Goal: Find contact information: Find contact information

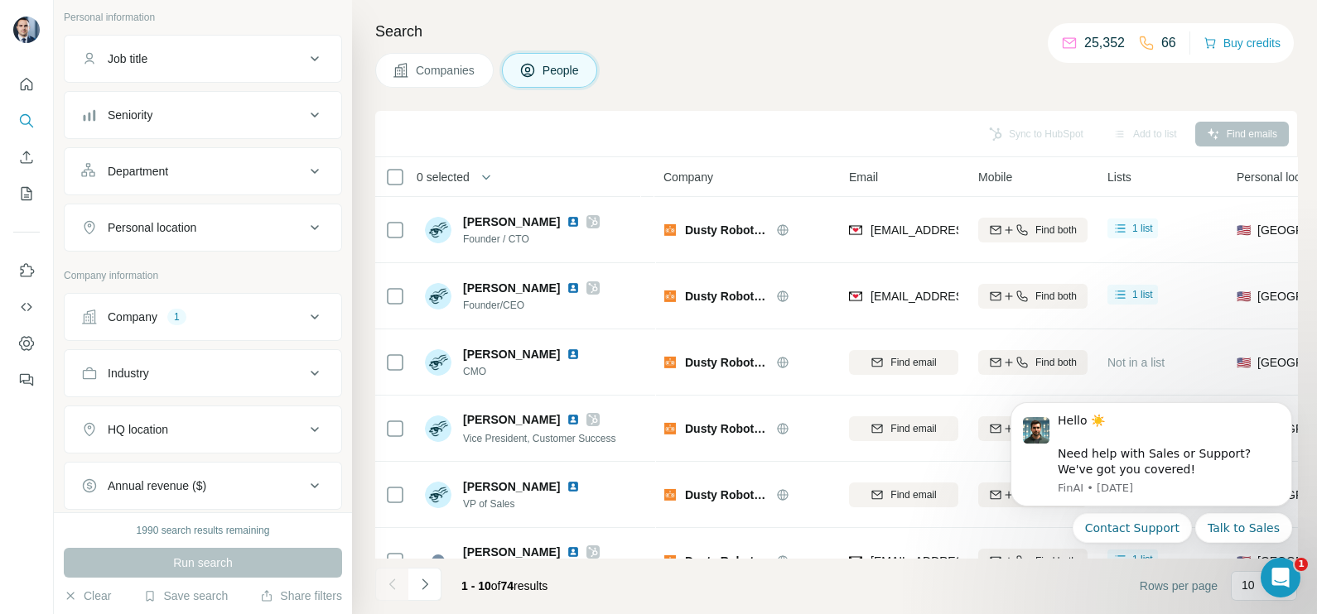
scroll to position [206, 0]
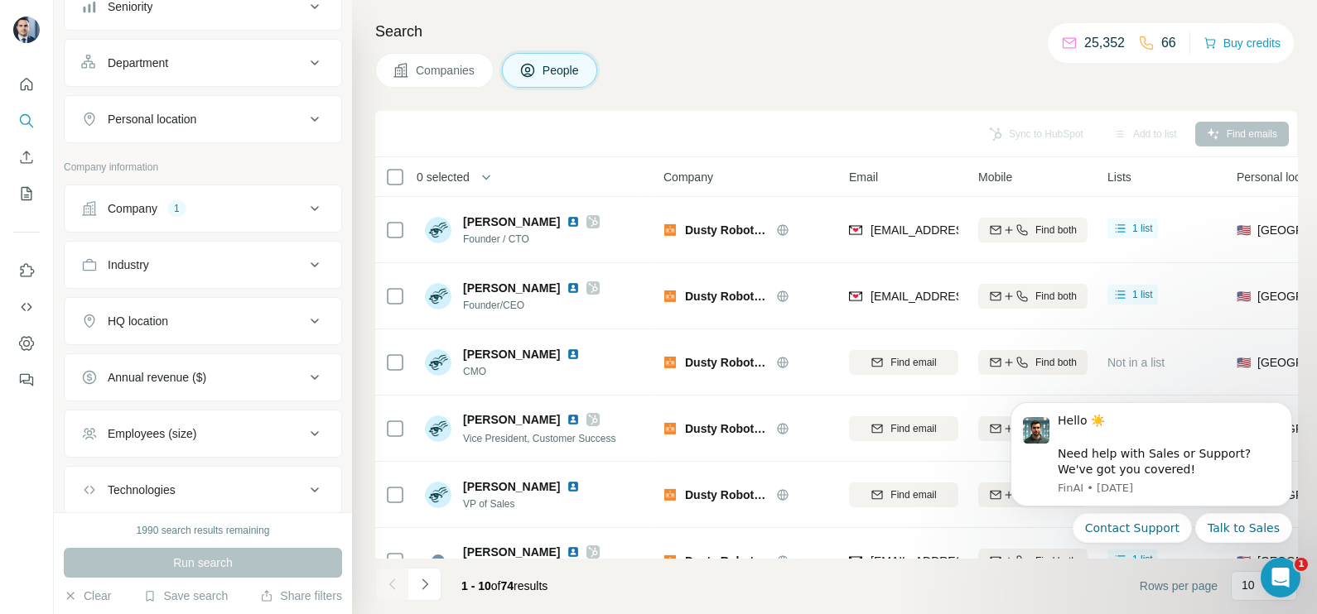
click at [201, 210] on div "Company 1" at bounding box center [193, 208] width 224 height 17
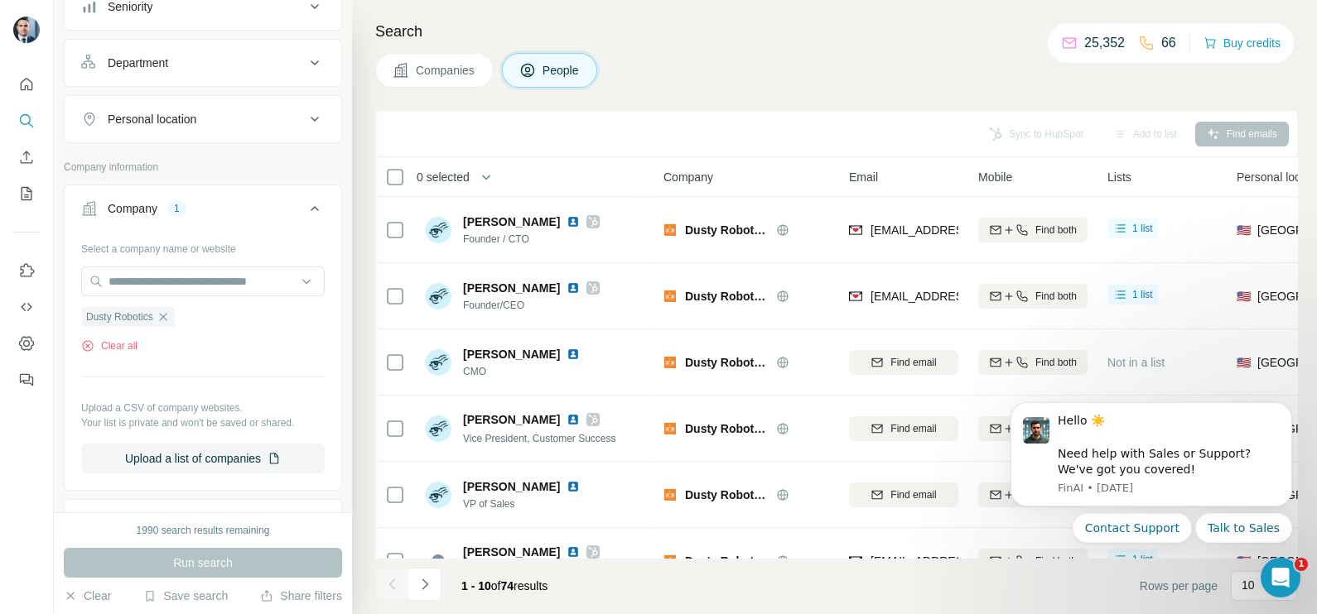
click at [180, 316] on ul "Dusty Robotics" at bounding box center [202, 316] width 243 height 21
click at [153, 315] on span "Dusty Robotics" at bounding box center [119, 317] width 67 height 15
click at [166, 316] on icon "button" at bounding box center [162, 316] width 7 height 7
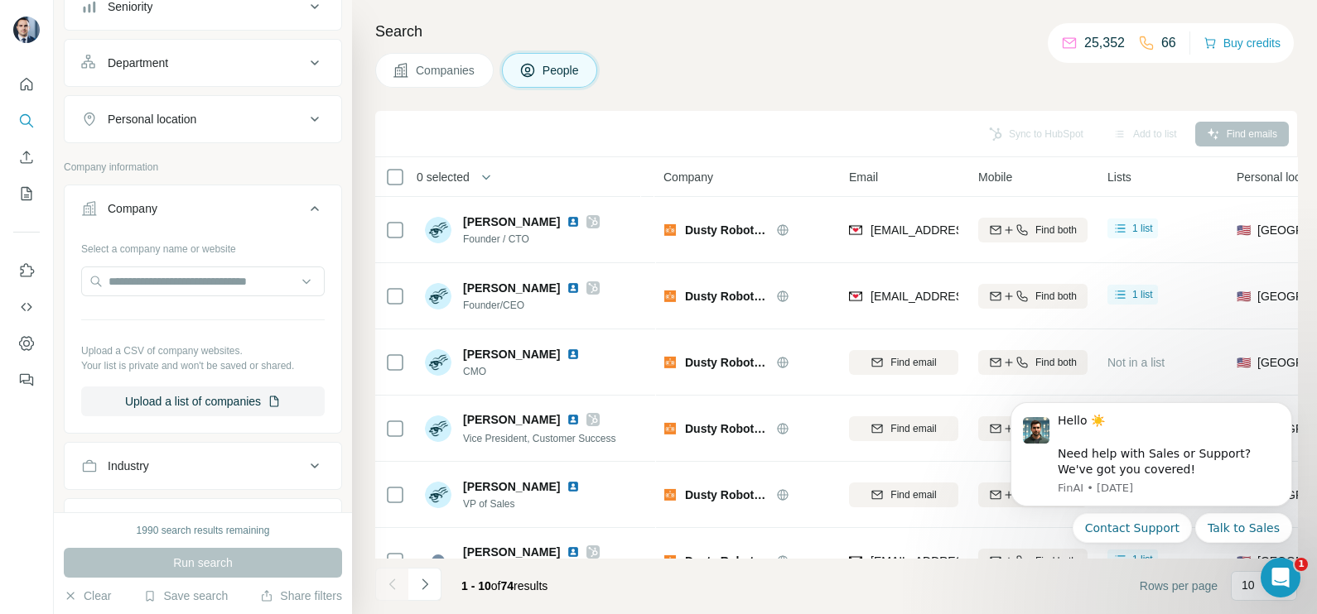
click at [421, 82] on button "Companies" at bounding box center [434, 70] width 118 height 35
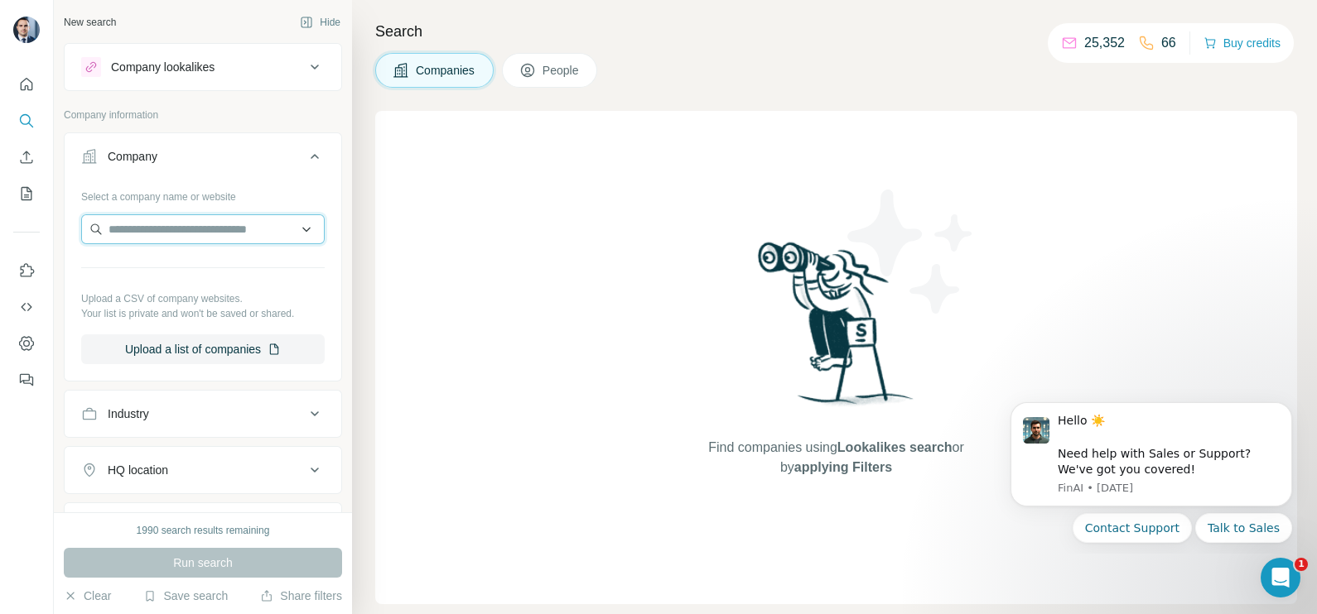
click at [141, 223] on input "text" at bounding box center [202, 229] width 243 height 30
paste input "**********"
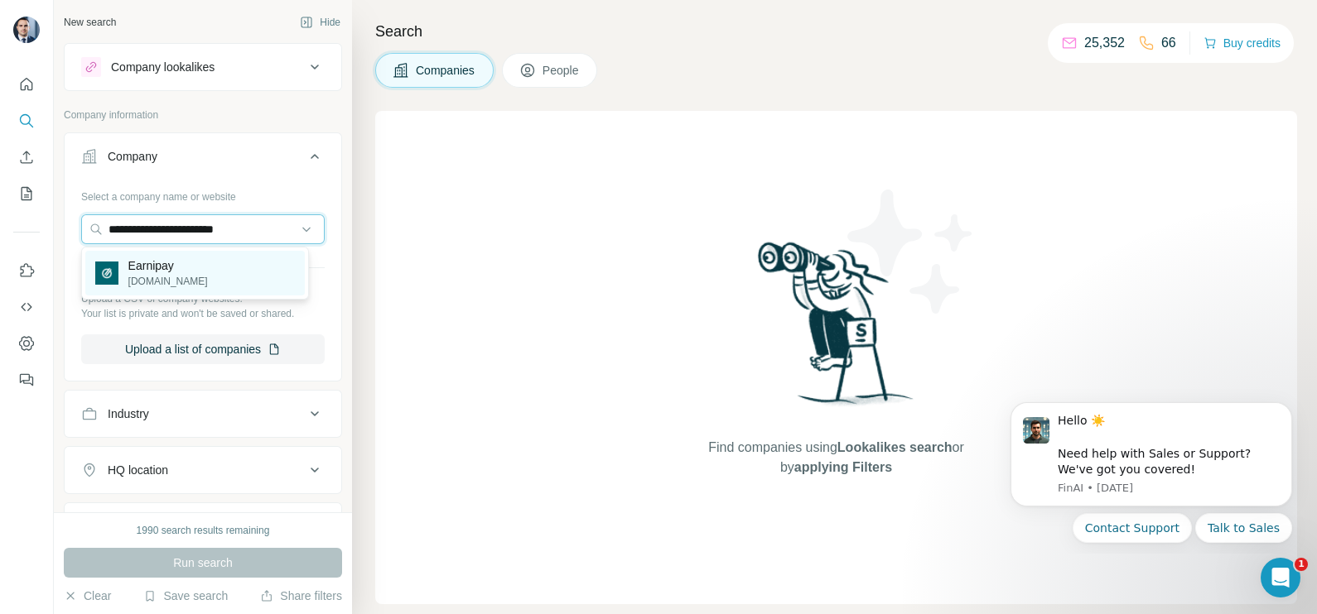
type input "**********"
click at [175, 269] on p "Earnipay" at bounding box center [167, 266] width 79 height 17
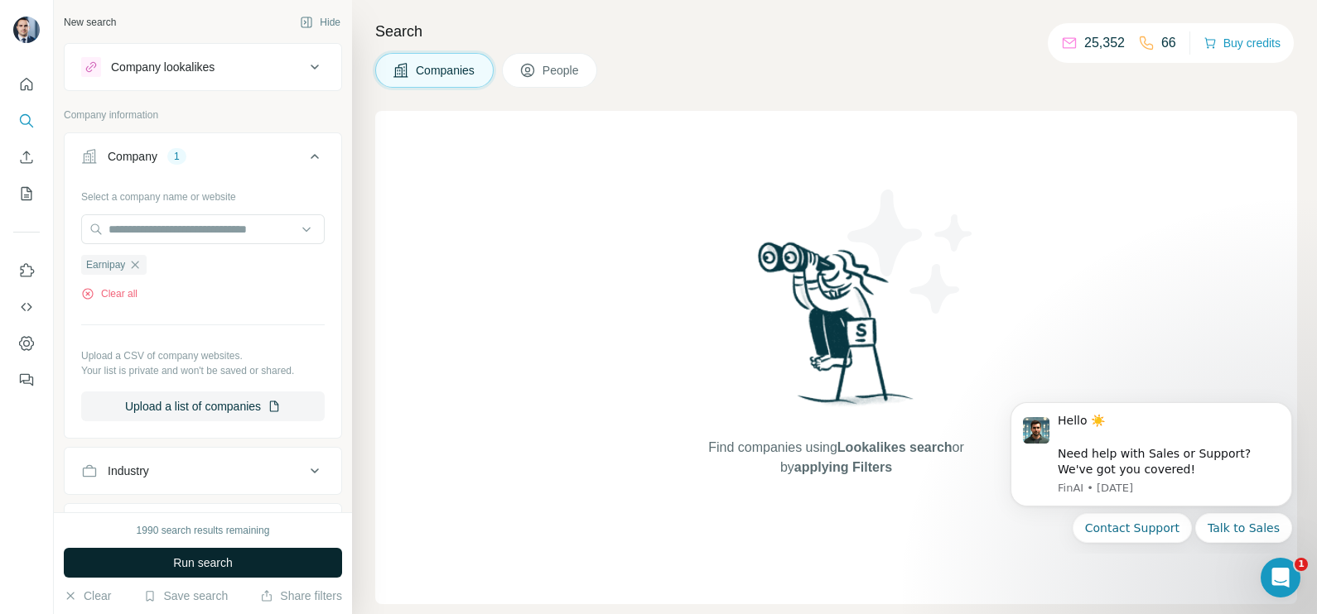
click at [217, 556] on span "Run search" at bounding box center [203, 563] width 60 height 17
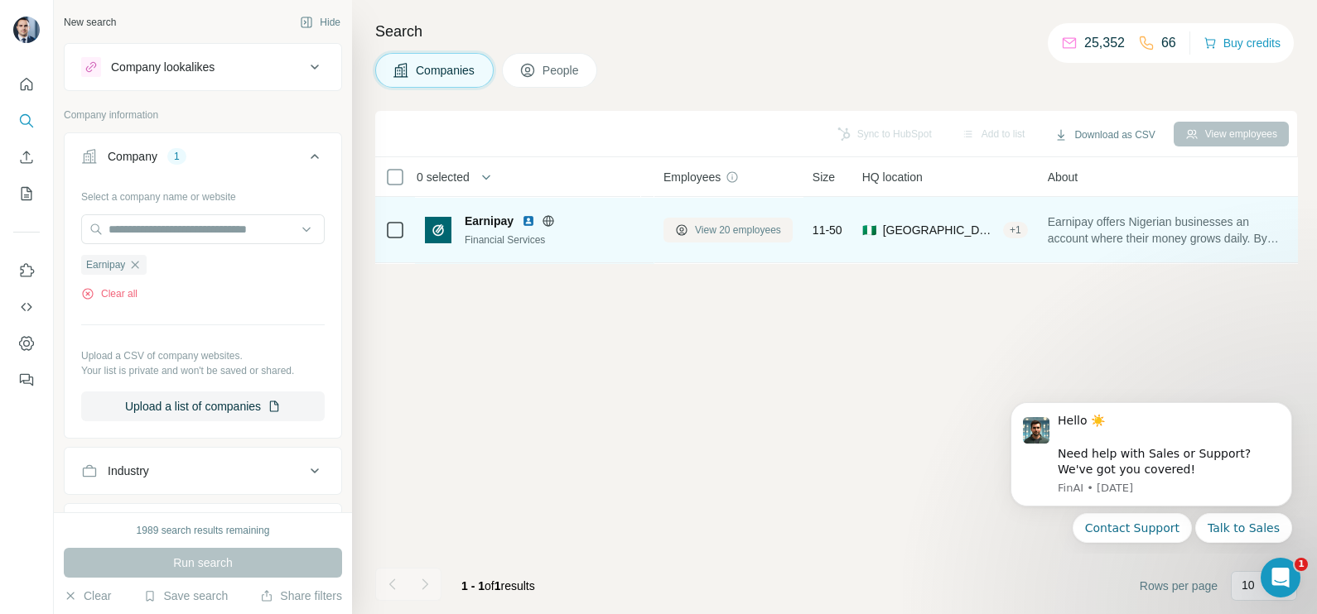
click at [747, 233] on span "View 20 employees" at bounding box center [738, 230] width 86 height 15
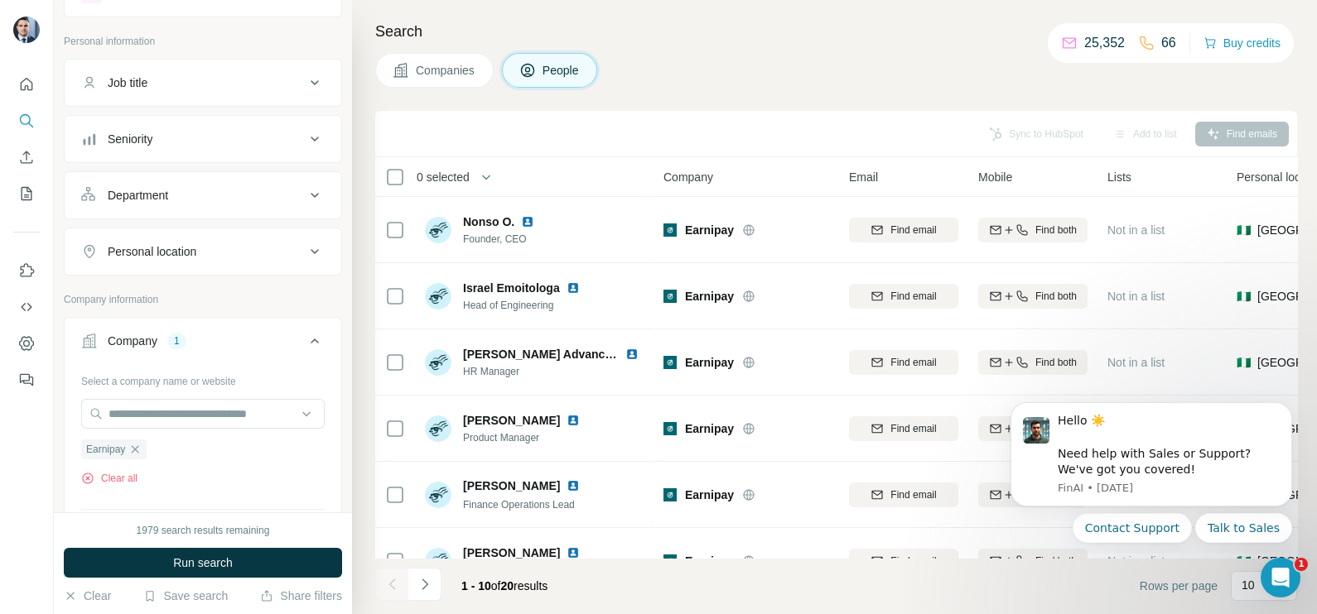
scroll to position [103, 0]
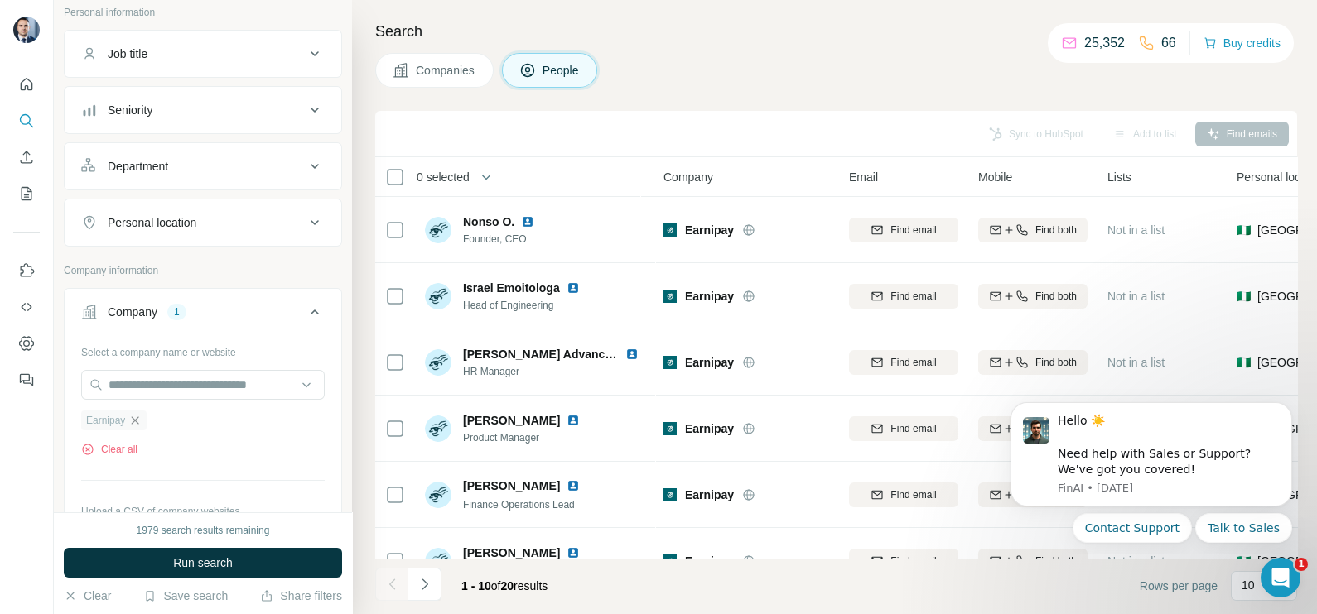
click at [131, 419] on icon "button" at bounding box center [134, 420] width 13 height 13
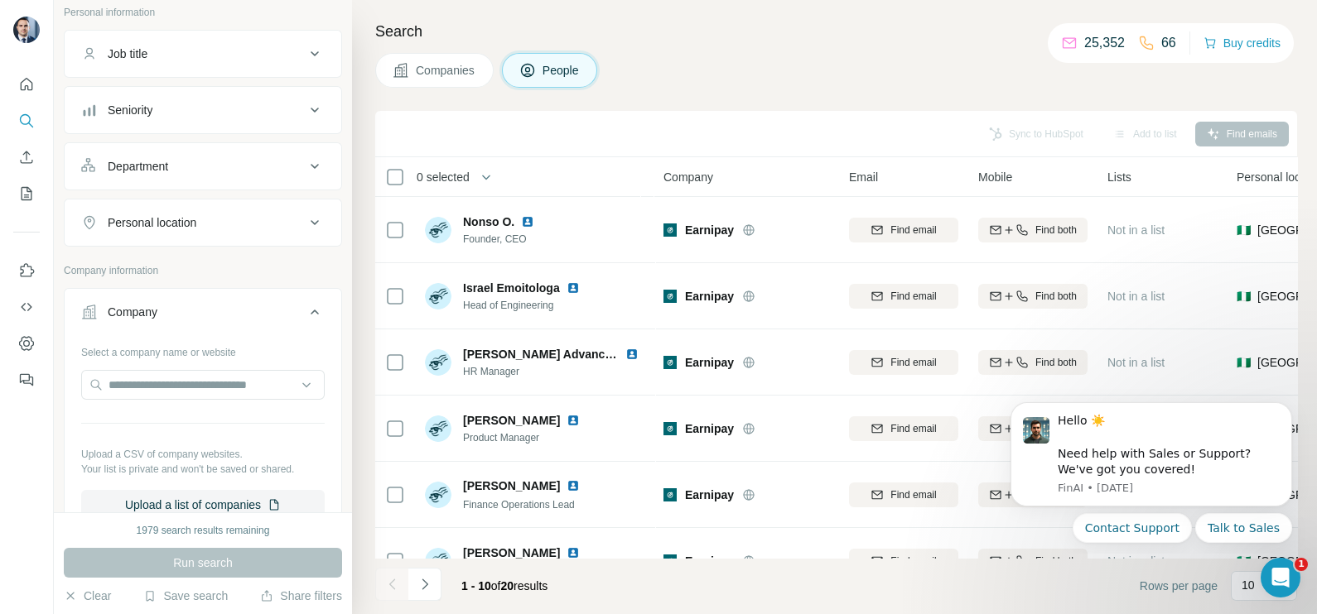
click at [445, 84] on button "Companies" at bounding box center [434, 70] width 118 height 35
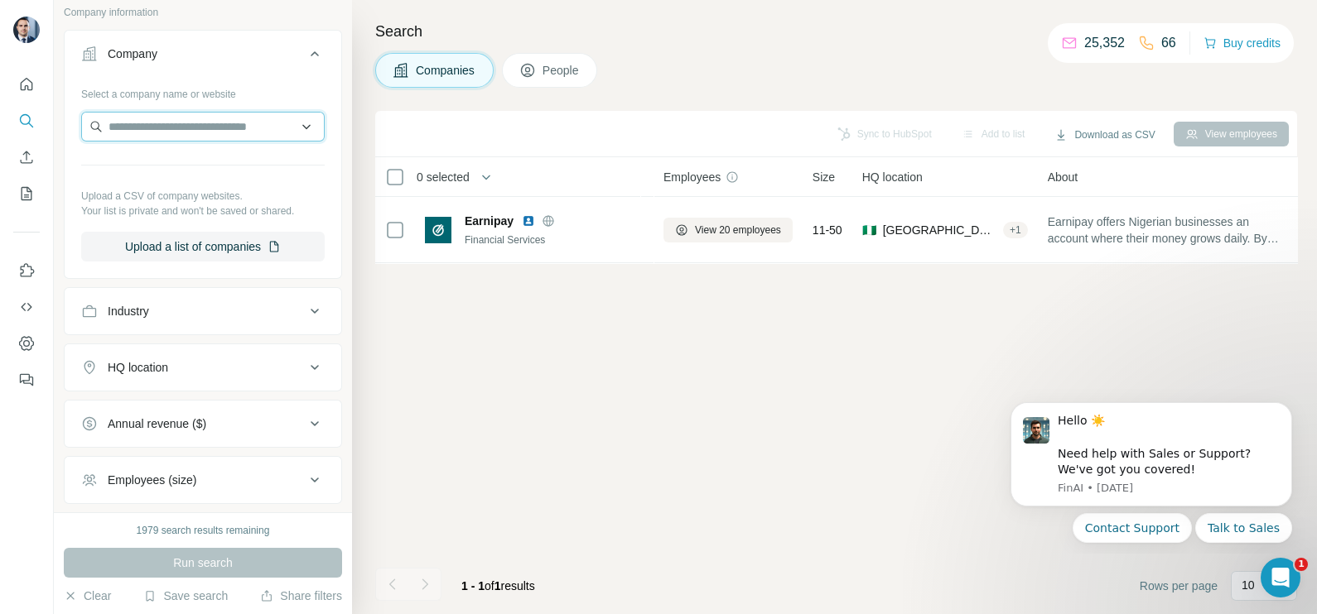
click at [161, 133] on input "text" at bounding box center [202, 127] width 243 height 30
paste input "**********"
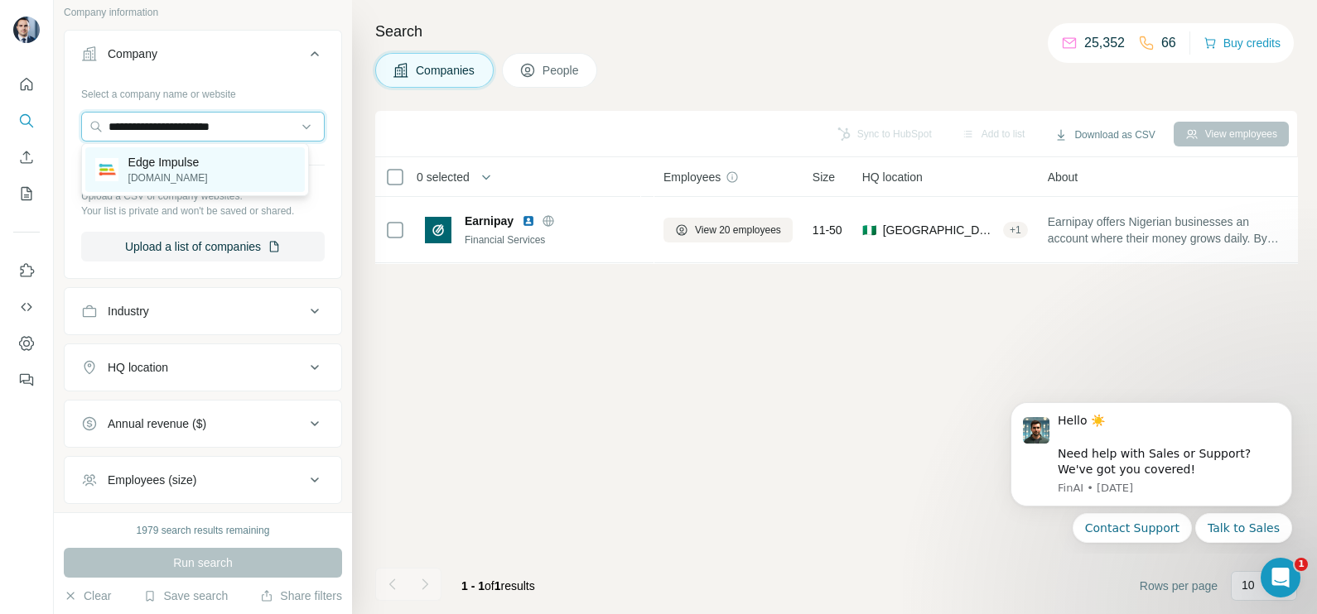
type input "**********"
click at [187, 171] on p "[DOMAIN_NAME]" at bounding box center [167, 178] width 79 height 15
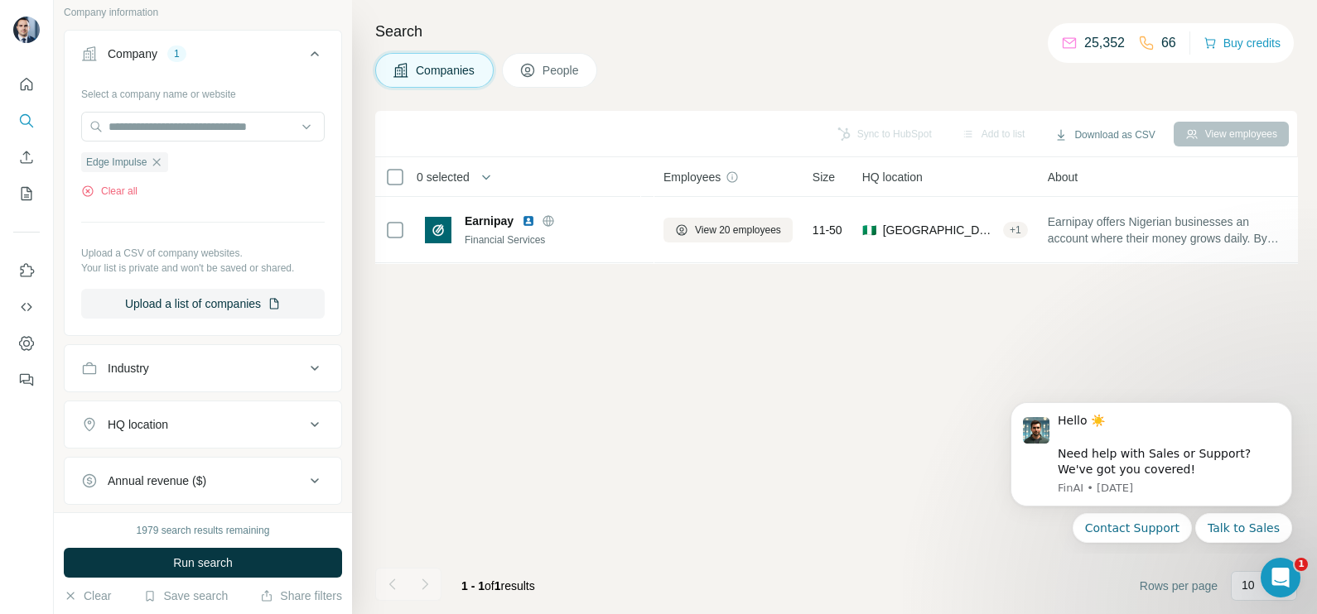
click at [228, 559] on span "Run search" at bounding box center [203, 563] width 60 height 17
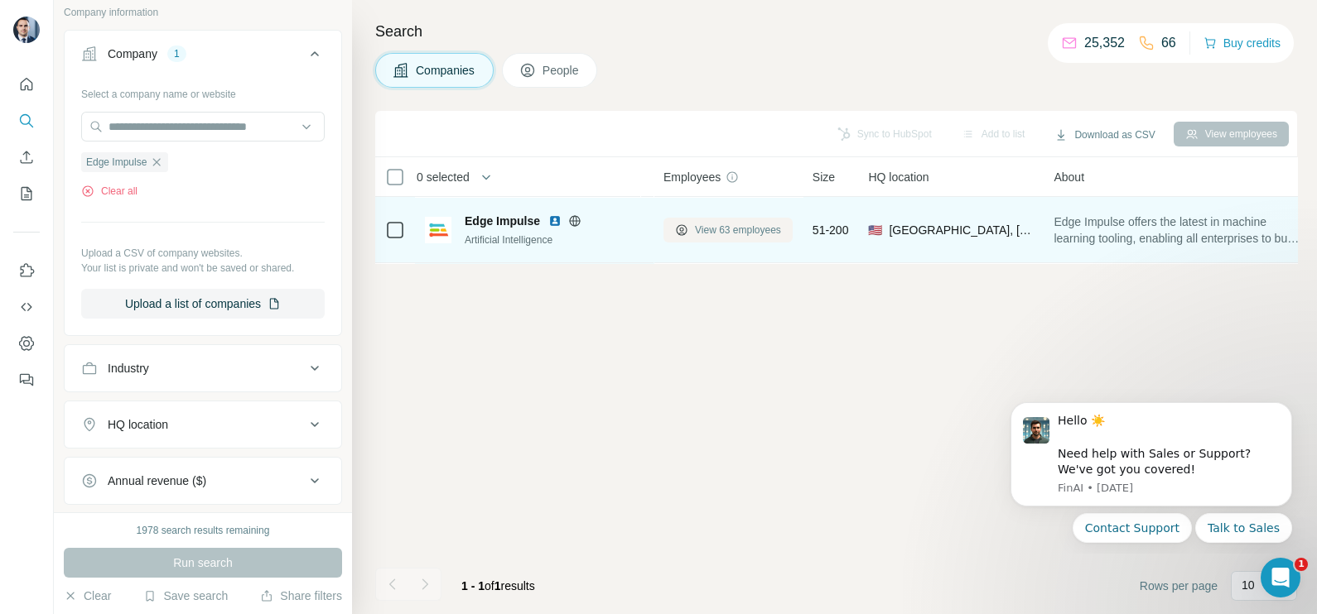
click at [749, 218] on button "View 63 employees" at bounding box center [727, 230] width 129 height 25
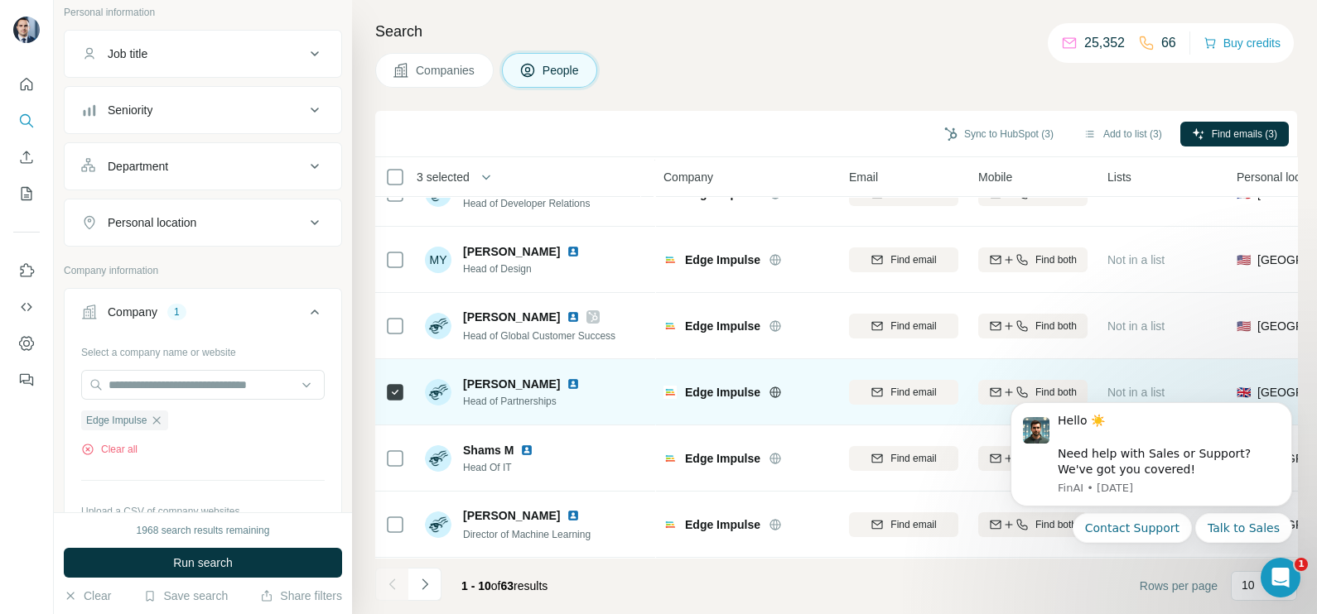
scroll to position [311, 0]
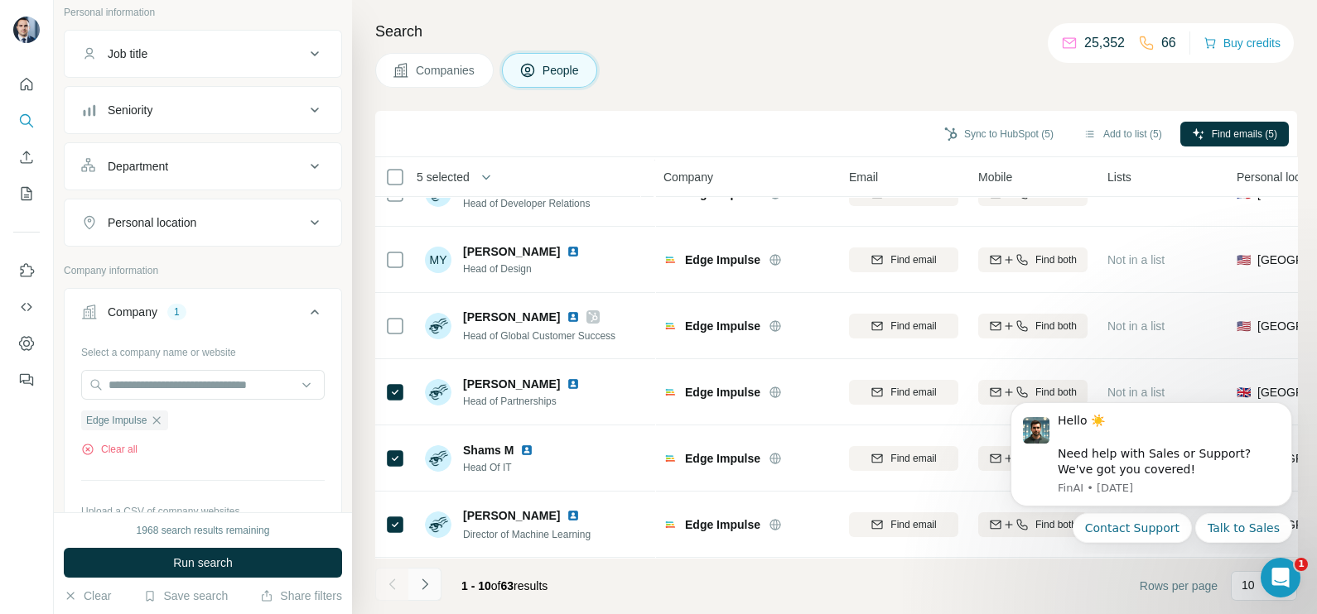
click at [433, 592] on button "Navigate to next page" at bounding box center [424, 584] width 33 height 33
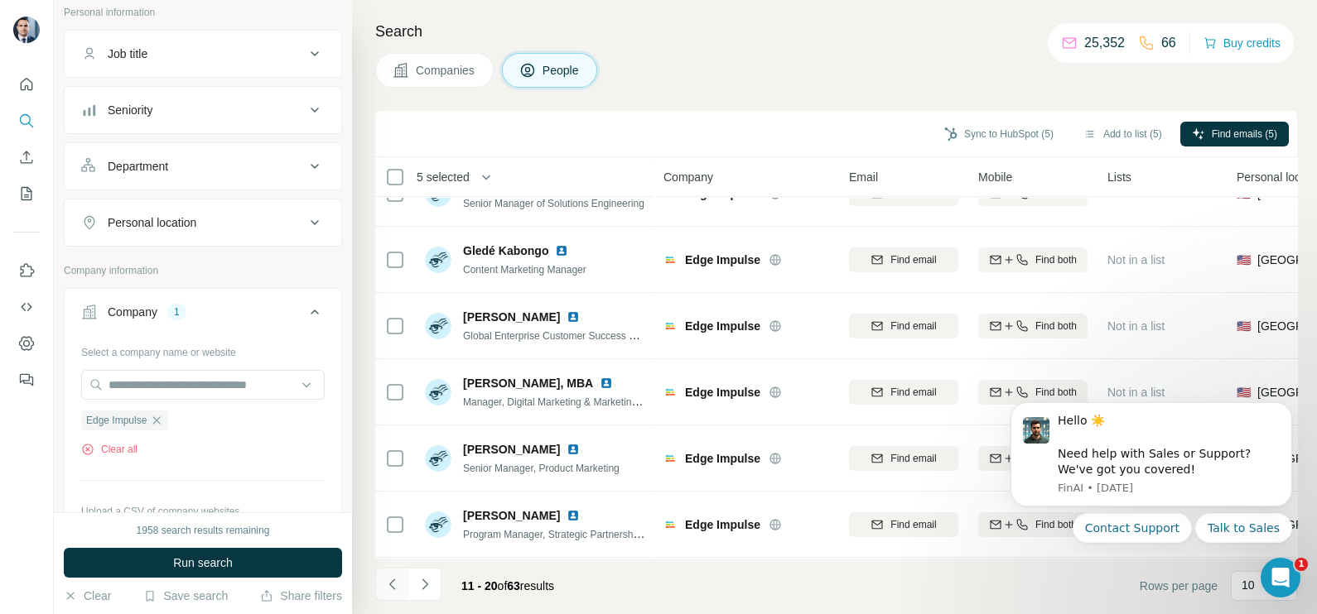
click at [391, 581] on icon "Navigate to previous page" at bounding box center [392, 584] width 17 height 17
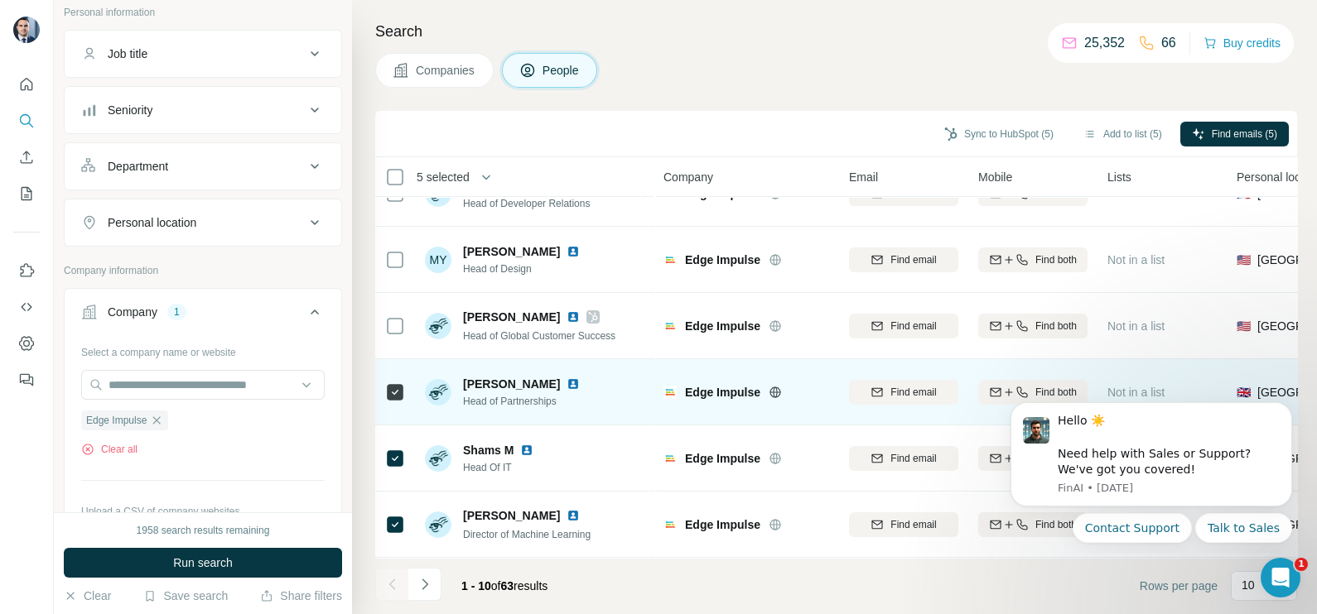
scroll to position [0, 0]
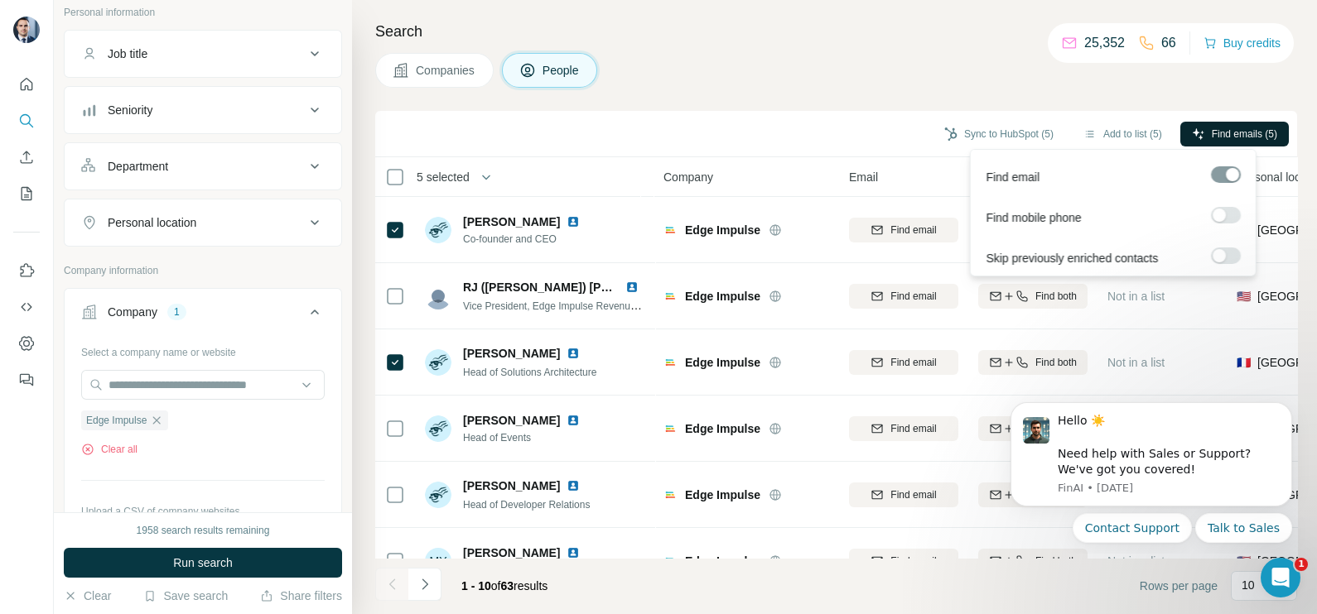
click at [1240, 137] on span "Find emails (5)" at bounding box center [1243, 134] width 65 height 15
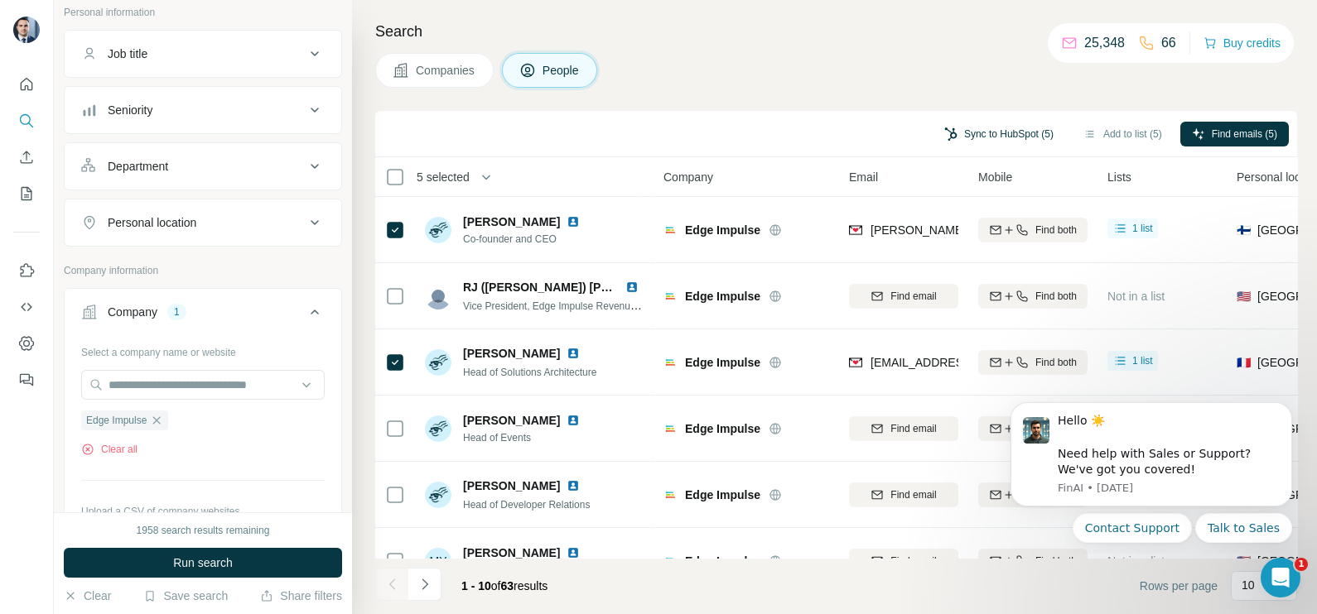
click at [992, 128] on button "Sync to HubSpot (5)" at bounding box center [998, 134] width 132 height 25
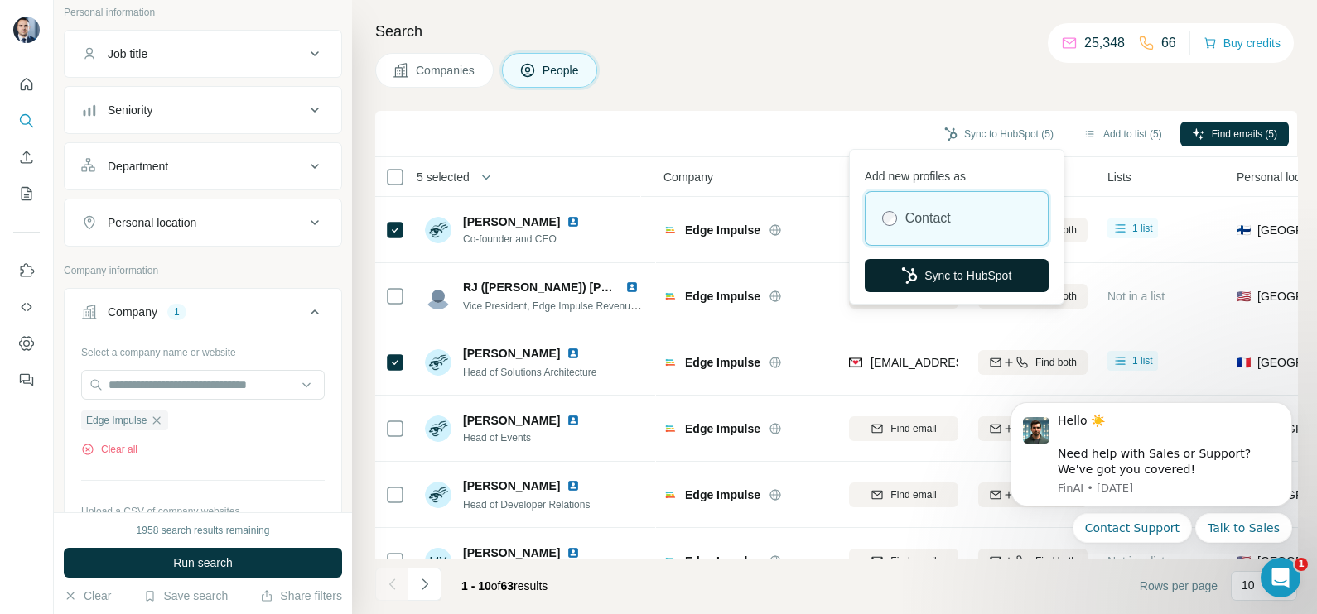
click at [948, 262] on button "Sync to HubSpot" at bounding box center [956, 275] width 184 height 33
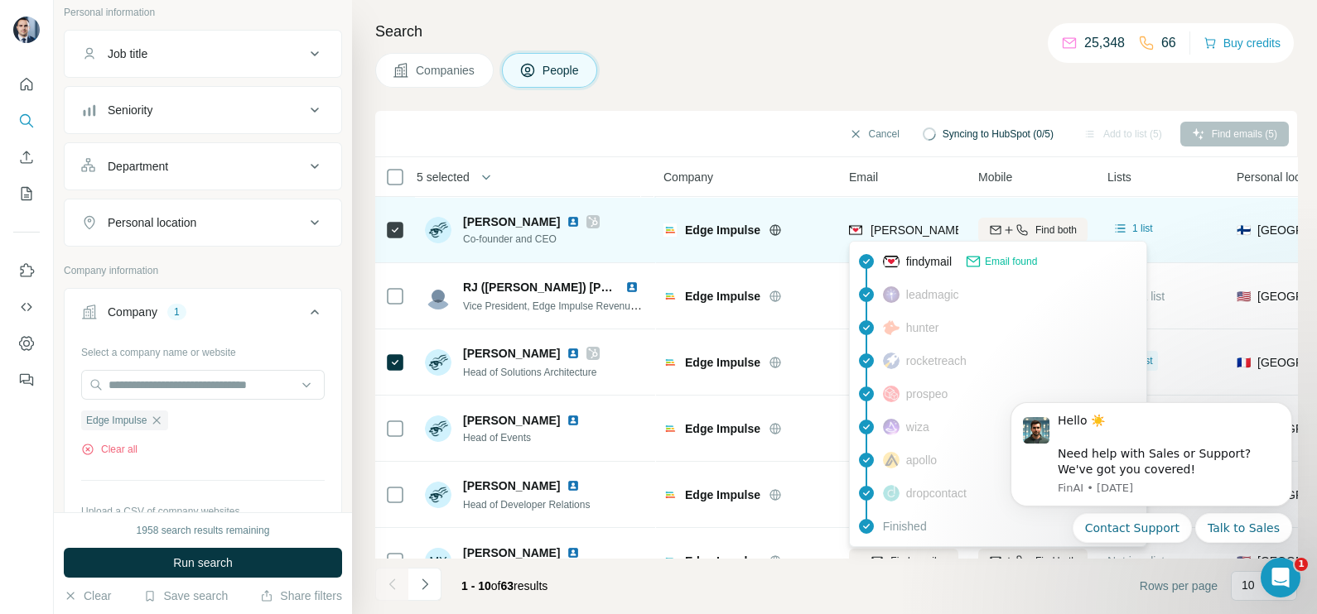
click at [898, 222] on span "[PERSON_NAME][EMAIL_ADDRESS][DOMAIN_NAME]" at bounding box center [1009, 230] width 278 height 17
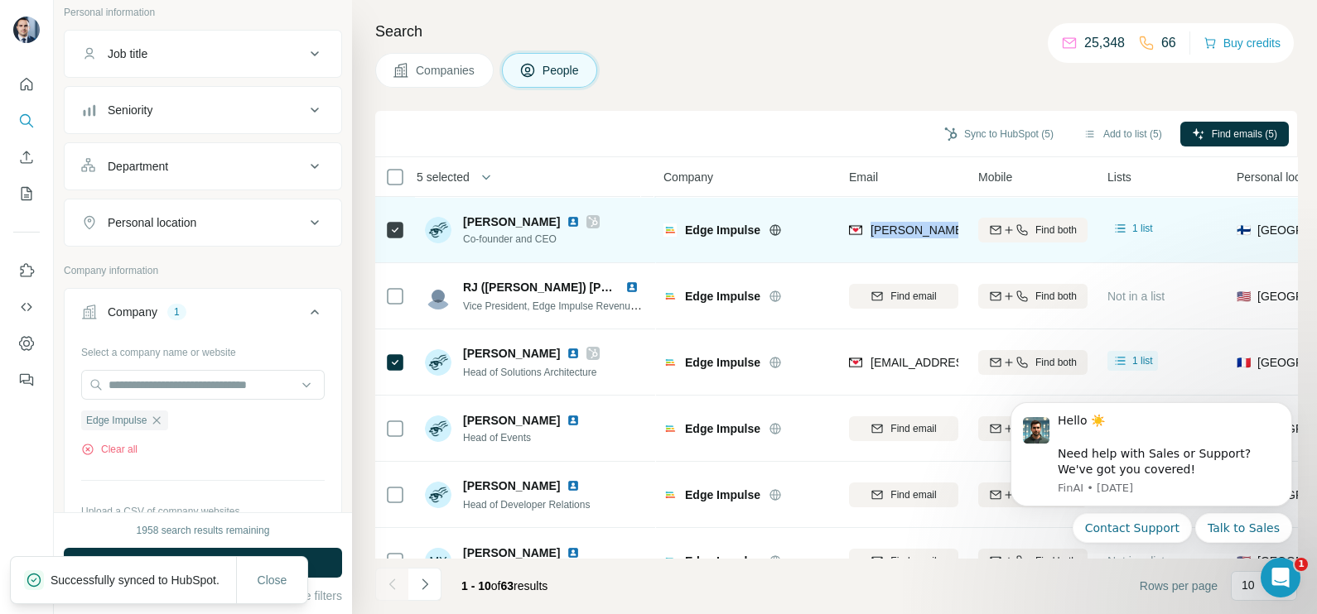
click at [898, 220] on div "[PERSON_NAME][EMAIL_ADDRESS][DOMAIN_NAME]" at bounding box center [903, 230] width 109 height 46
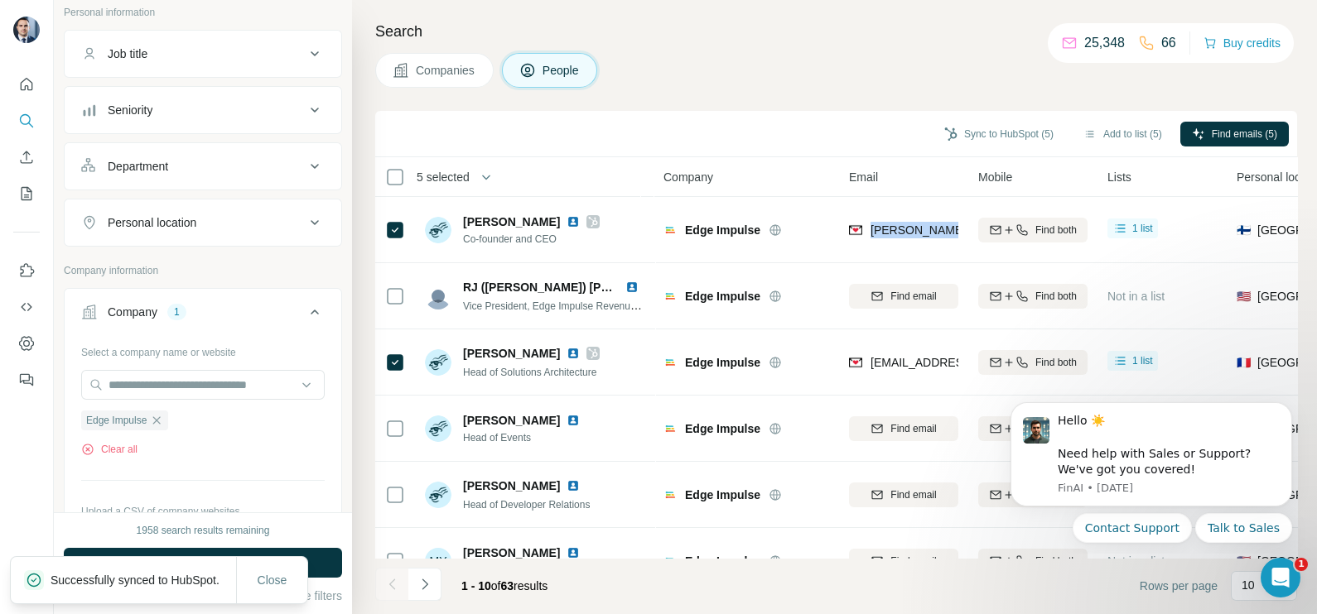
copy tr "[PERSON_NAME][EMAIL_ADDRESS][DOMAIN_NAME]"
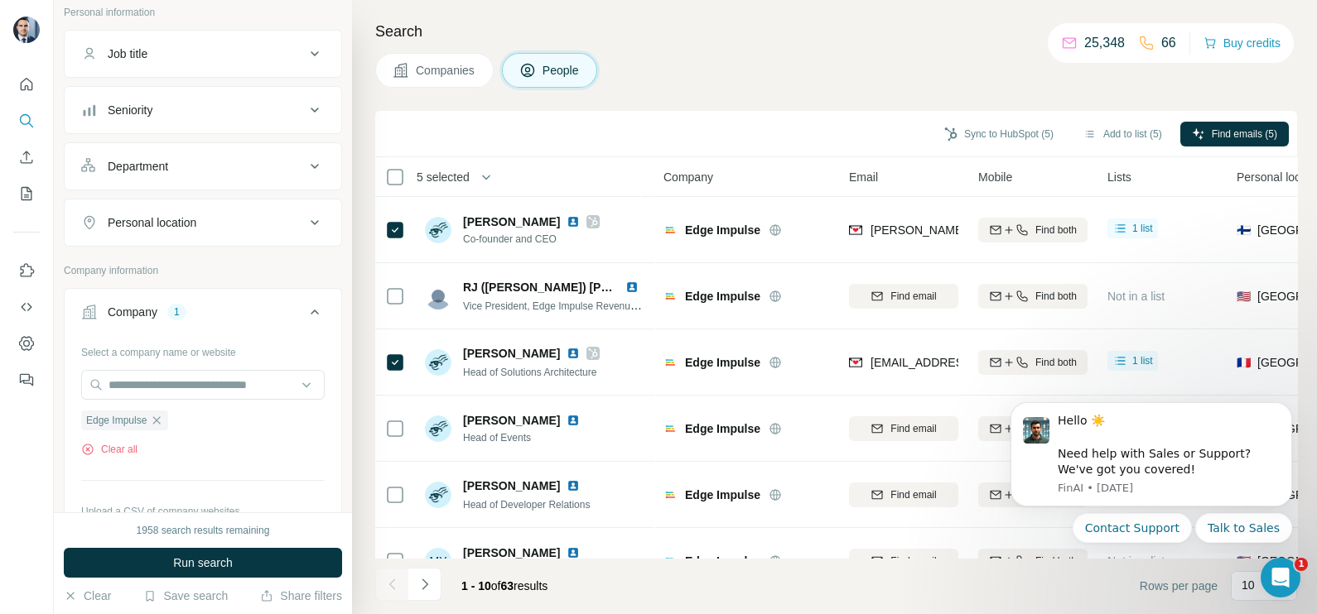
click at [849, 75] on div "Companies People" at bounding box center [836, 70] width 922 height 35
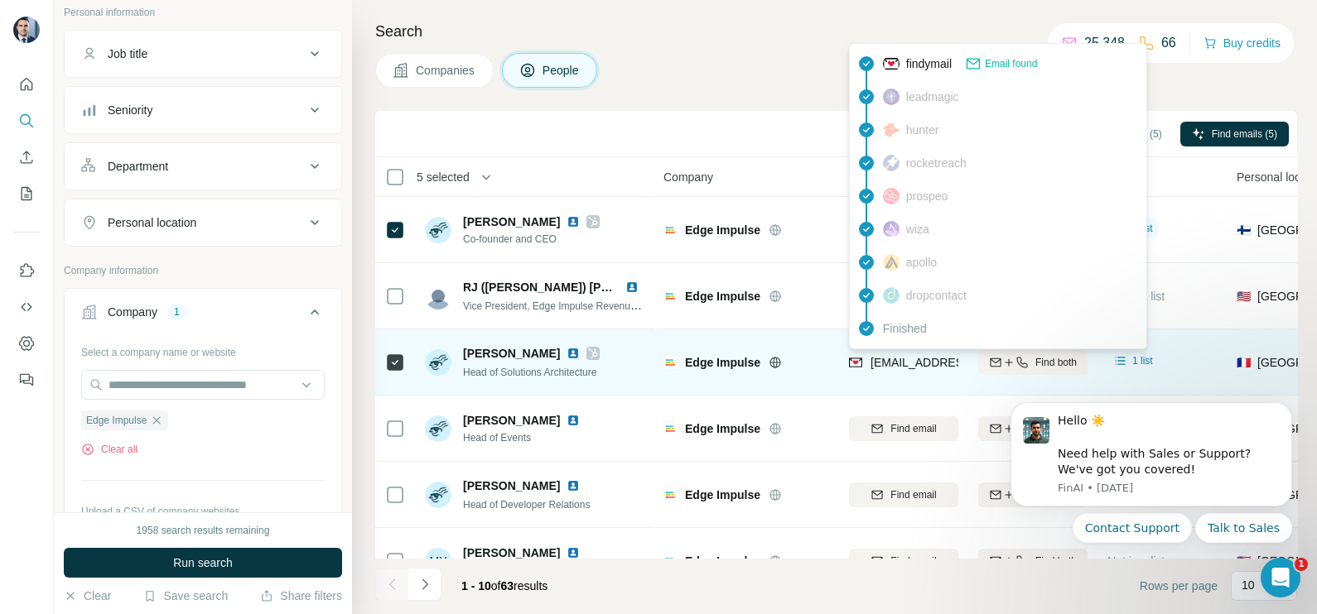
click at [911, 371] on div "[EMAIL_ADDRESS][DOMAIN_NAME]" at bounding box center [951, 364] width 205 height 20
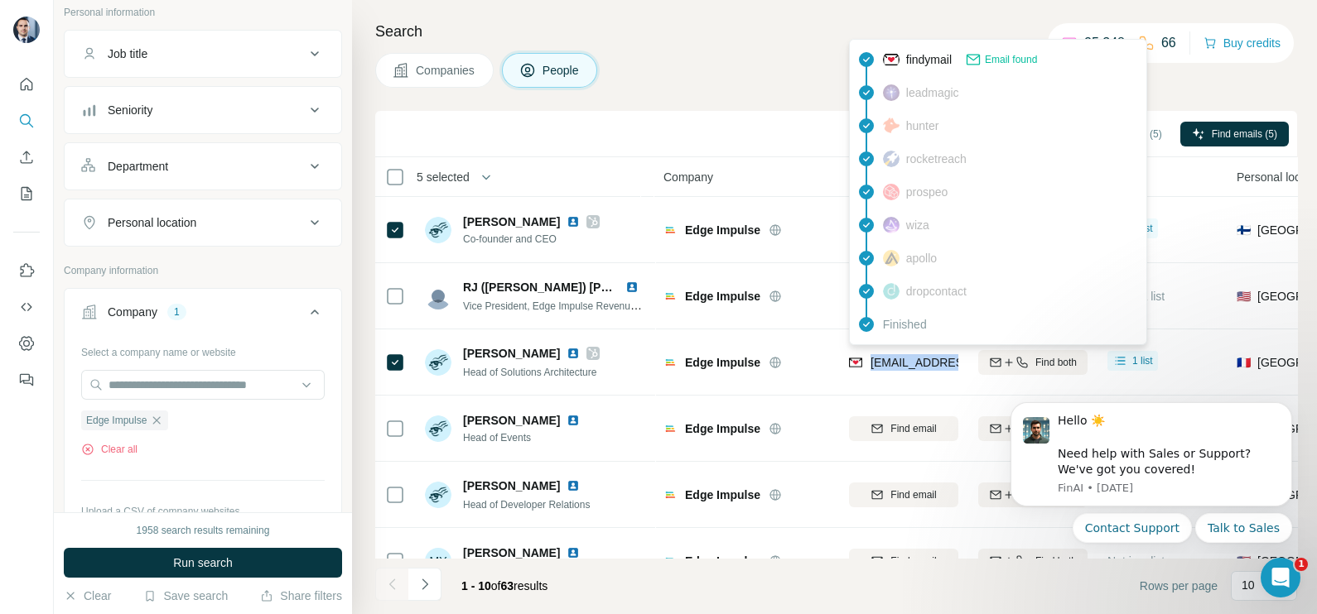
copy tr "[EMAIL_ADDRESS][DOMAIN_NAME]"
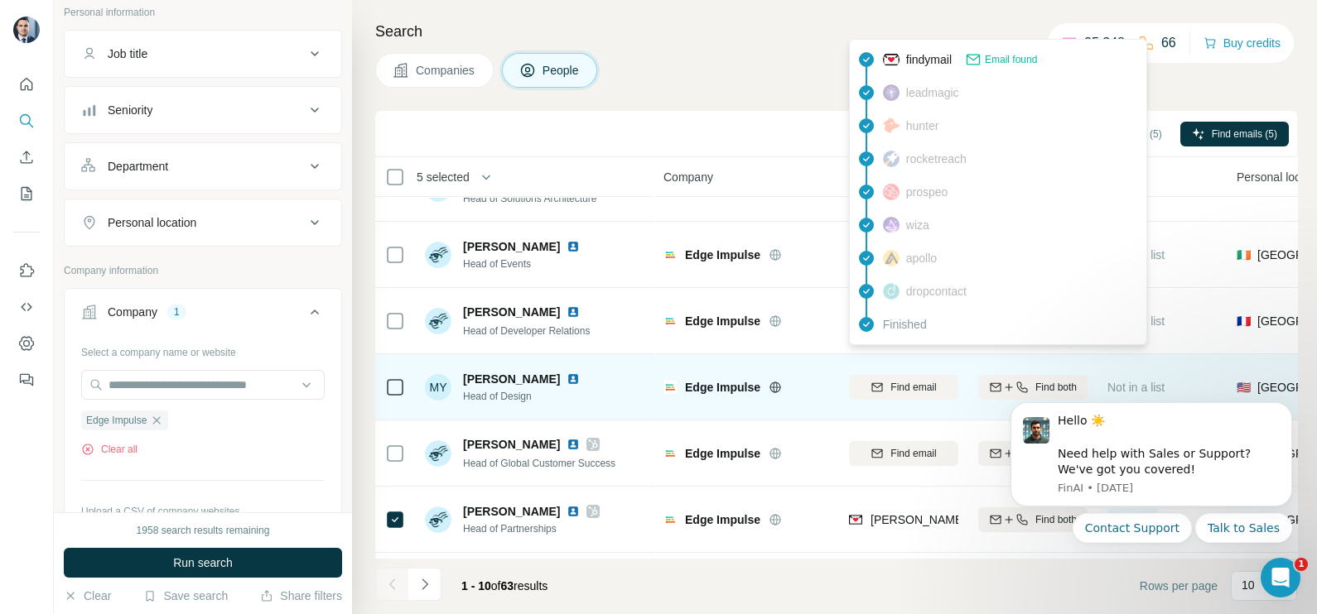
scroll to position [206, 0]
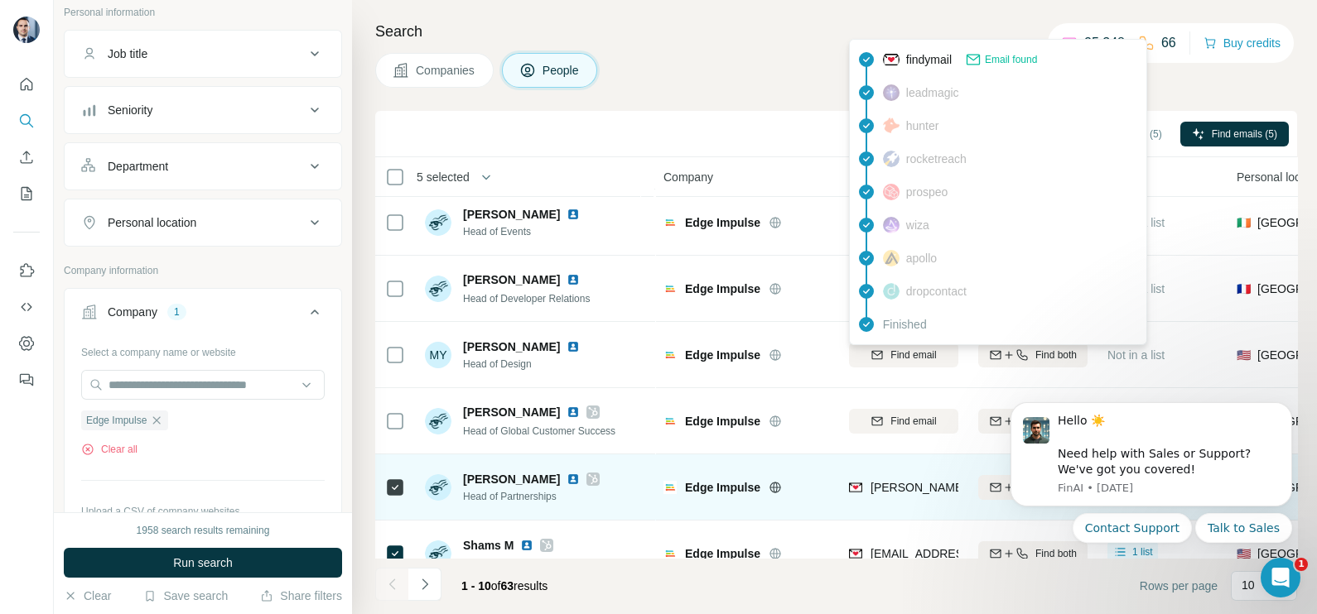
click at [902, 476] on div "[PERSON_NAME][EMAIL_ADDRESS][DOMAIN_NAME]" at bounding box center [903, 488] width 109 height 46
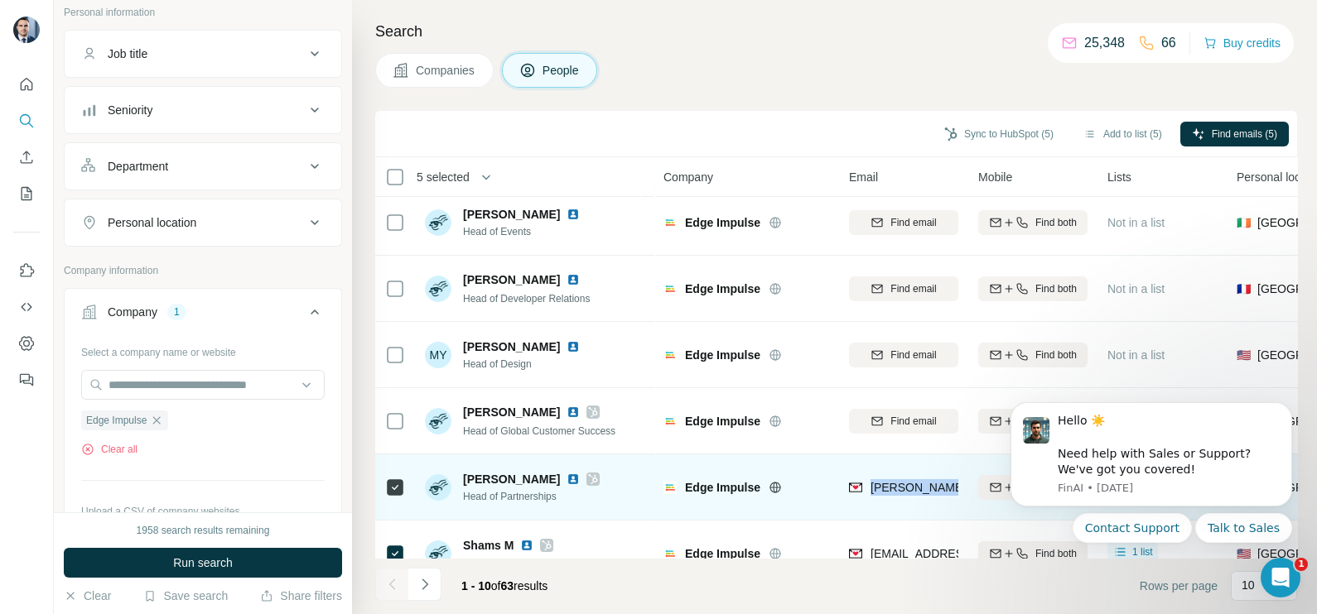
click at [902, 476] on div "[PERSON_NAME][EMAIL_ADDRESS][DOMAIN_NAME]" at bounding box center [903, 488] width 109 height 46
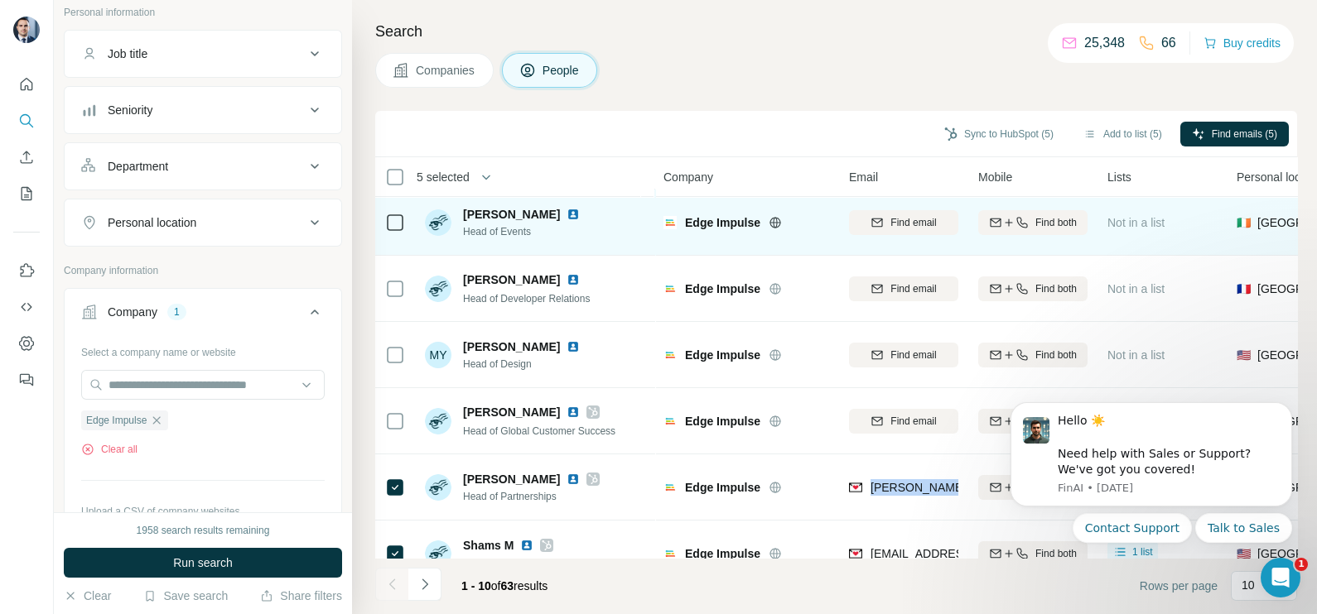
copy tr "[PERSON_NAME][EMAIL_ADDRESS][DOMAIN_NAME]"
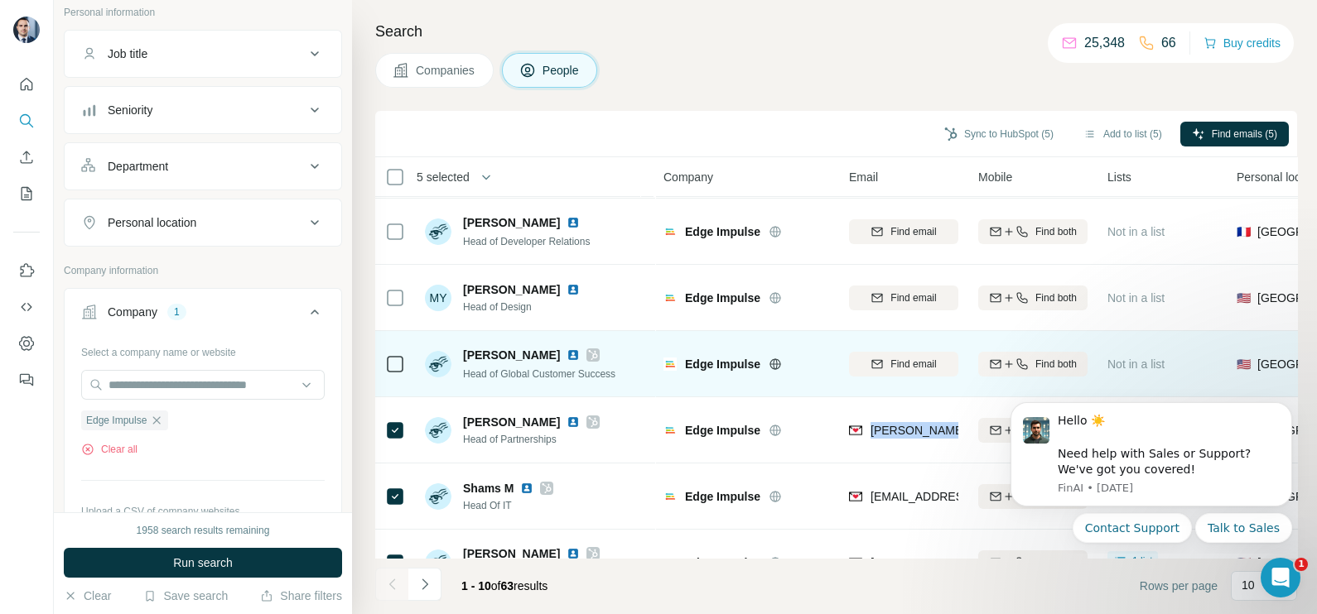
scroll to position [311, 0]
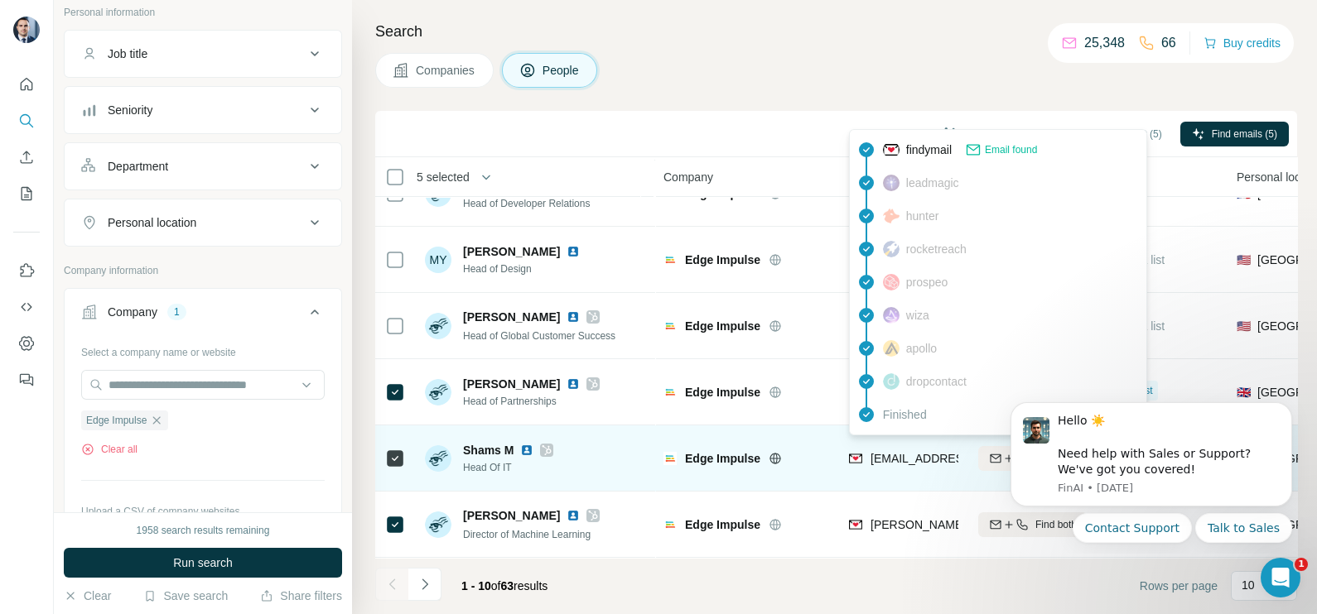
click at [903, 452] on span "[EMAIL_ADDRESS][DOMAIN_NAME]" at bounding box center [968, 458] width 196 height 13
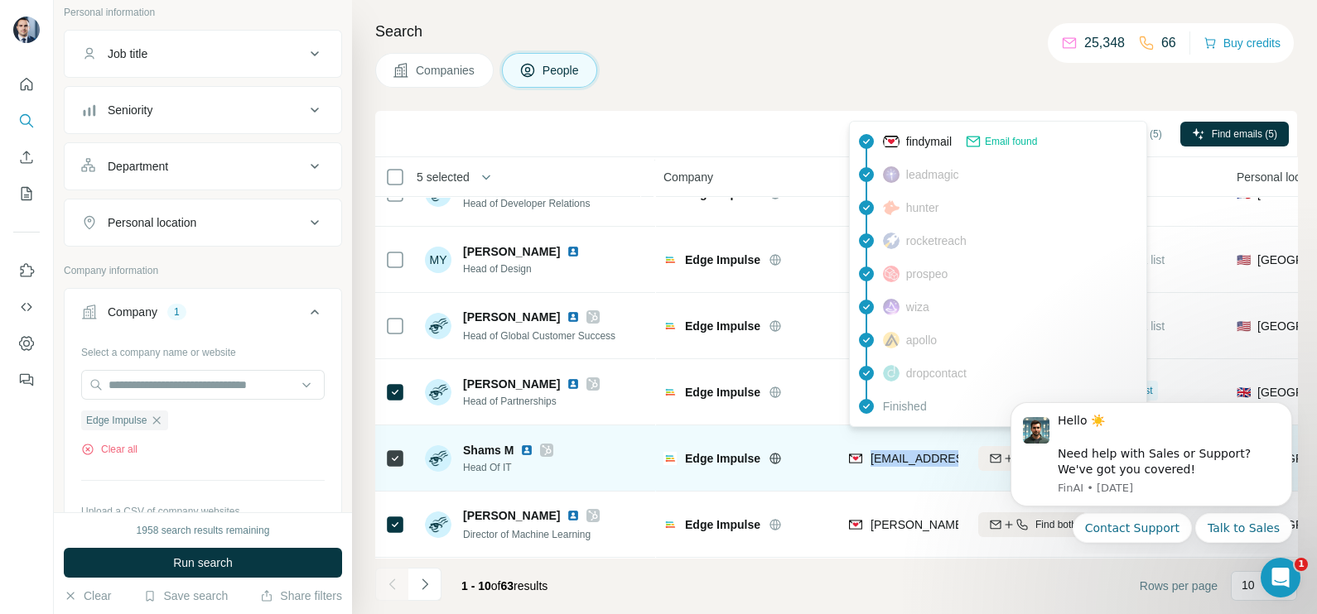
click at [903, 452] on span "[EMAIL_ADDRESS][DOMAIN_NAME]" at bounding box center [968, 458] width 196 height 13
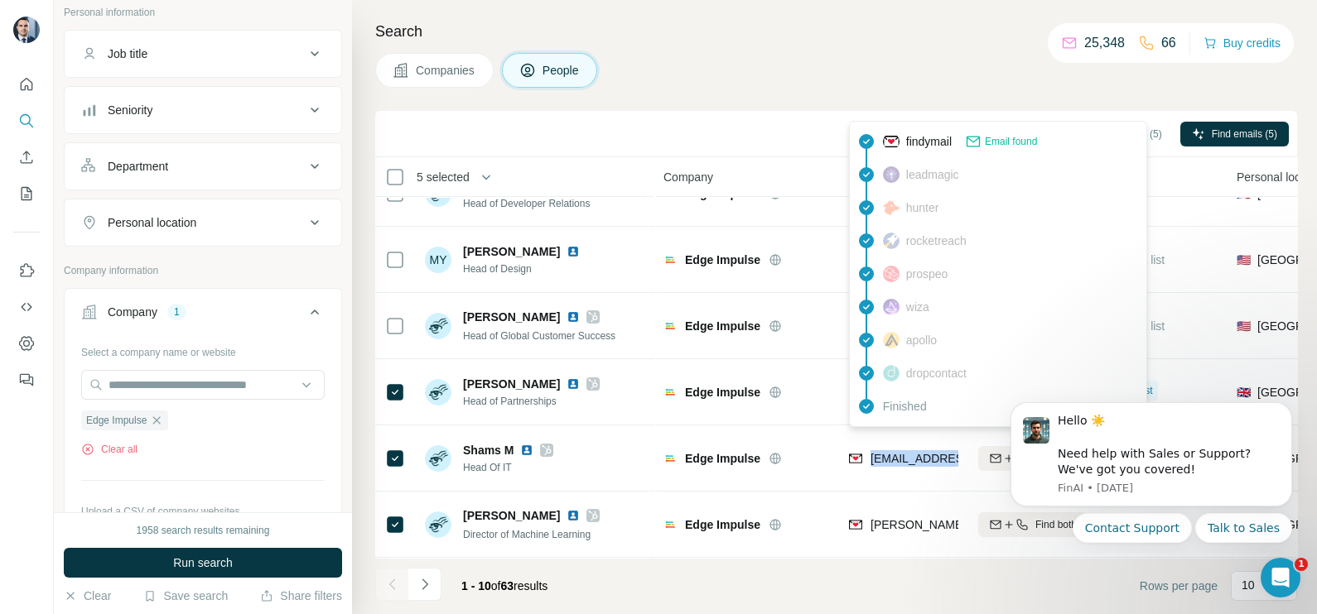
copy tr "[EMAIL_ADDRESS][DOMAIN_NAME]"
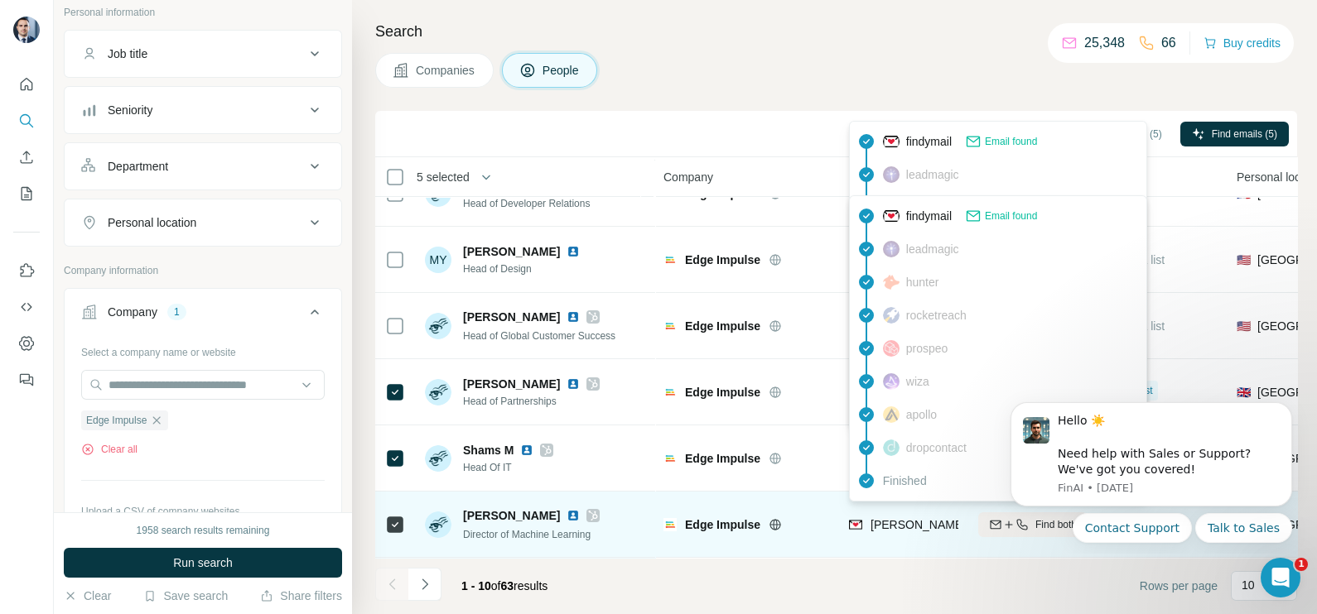
click at [915, 518] on span "[PERSON_NAME][EMAIL_ADDRESS][DOMAIN_NAME]" at bounding box center [1015, 524] width 291 height 13
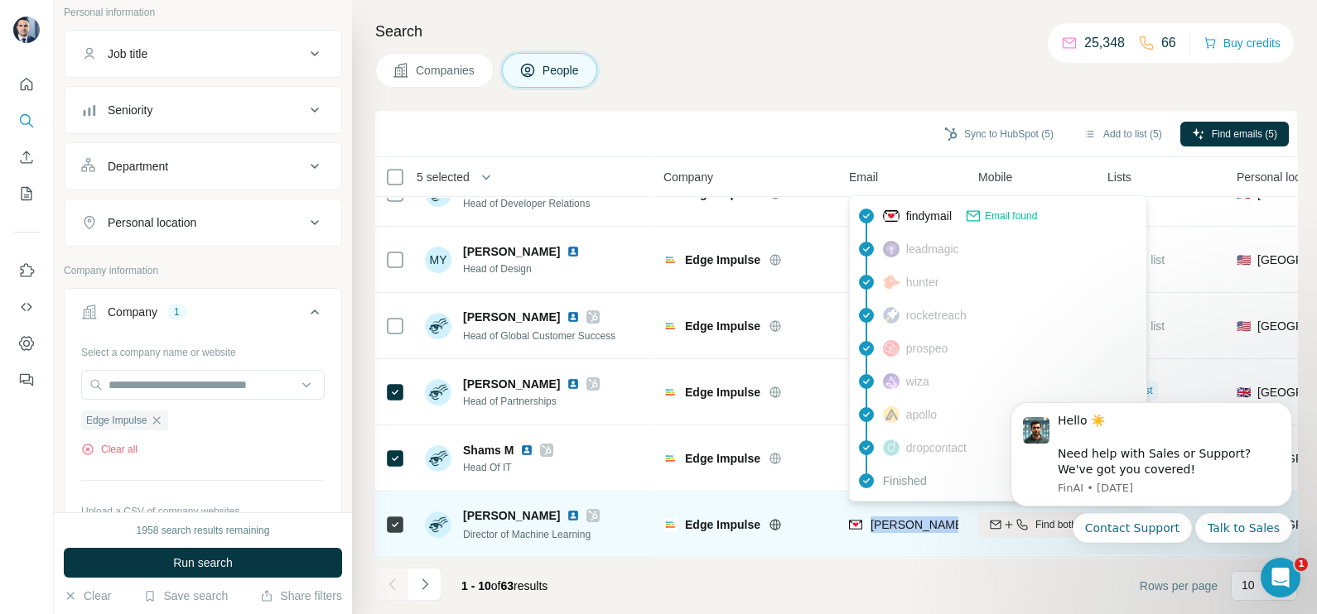
click at [915, 518] on span "[PERSON_NAME][EMAIL_ADDRESS][DOMAIN_NAME]" at bounding box center [1015, 524] width 291 height 13
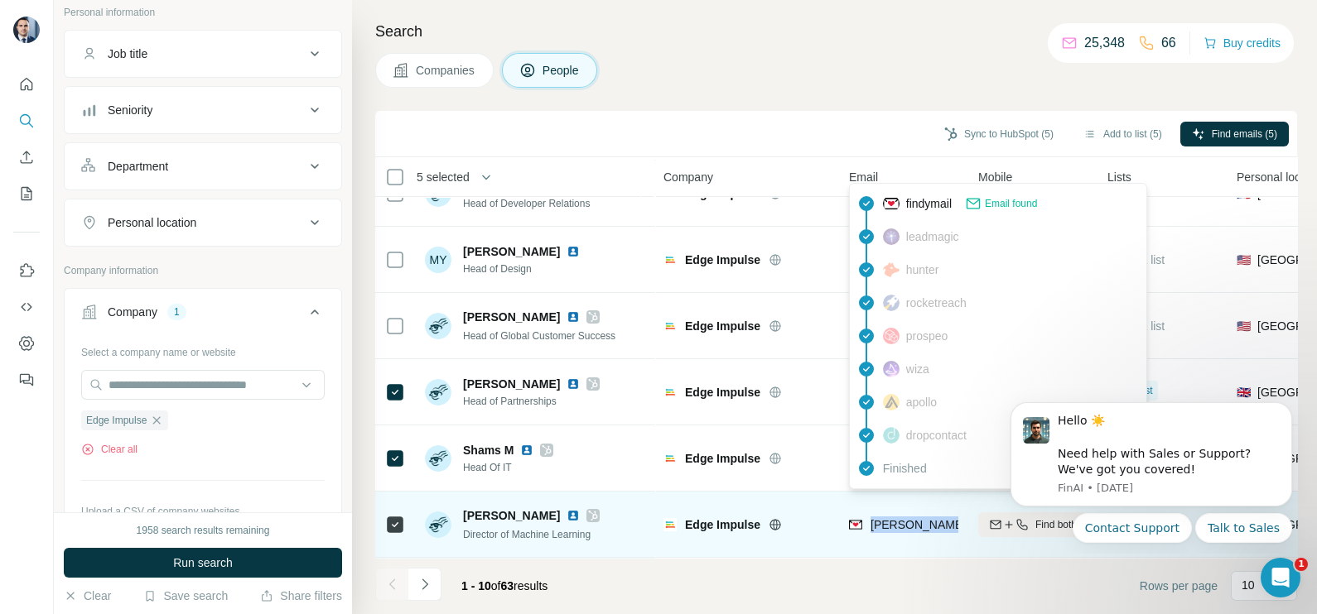
copy tr "[PERSON_NAME][EMAIL_ADDRESS][DOMAIN_NAME]"
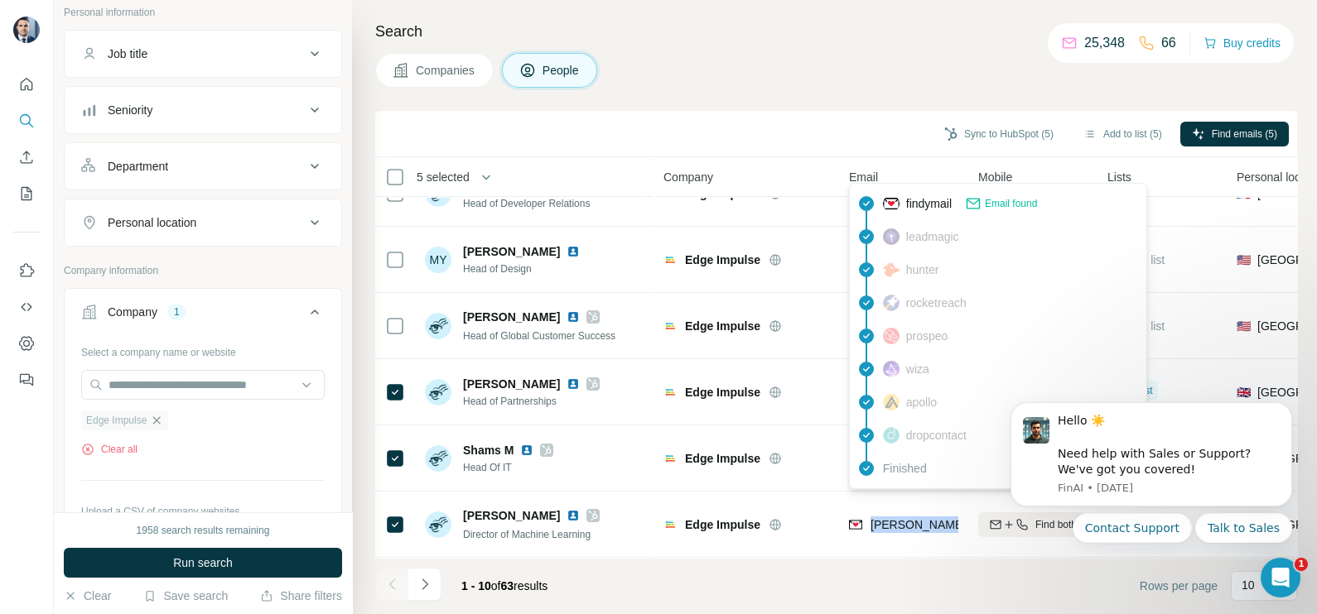
click at [157, 414] on icon "button" at bounding box center [156, 420] width 13 height 13
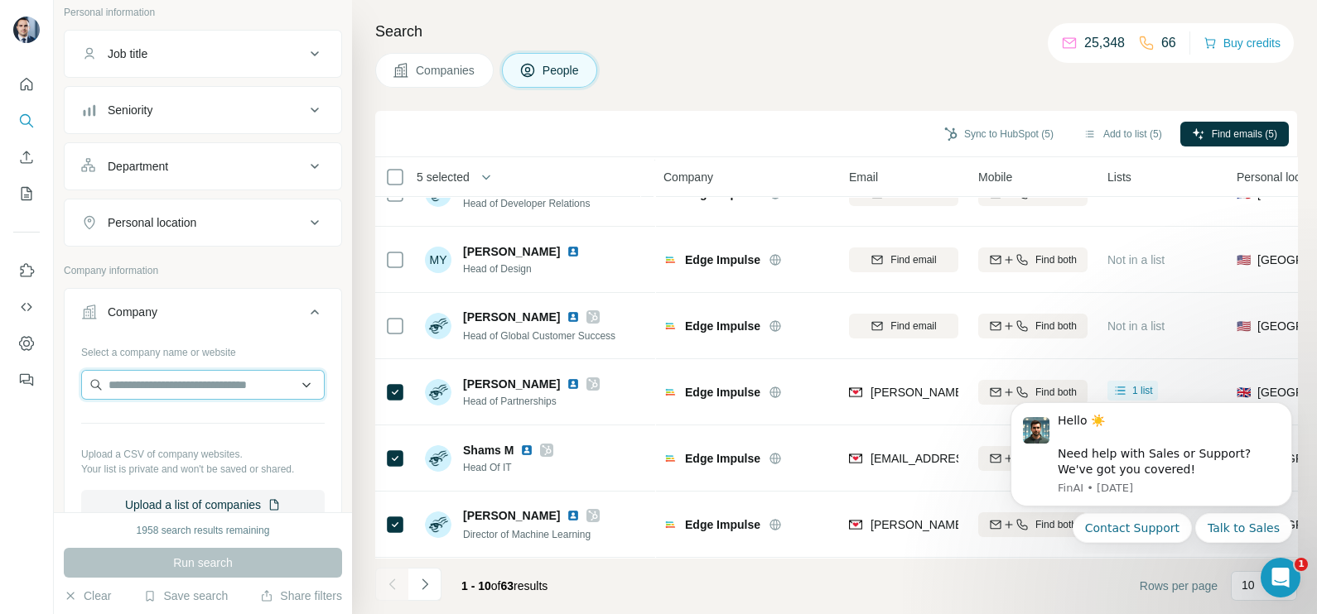
click at [161, 384] on input "text" at bounding box center [202, 385] width 243 height 30
type input "**********"
click at [203, 423] on div "Embroker [DOMAIN_NAME]" at bounding box center [194, 427] width 219 height 45
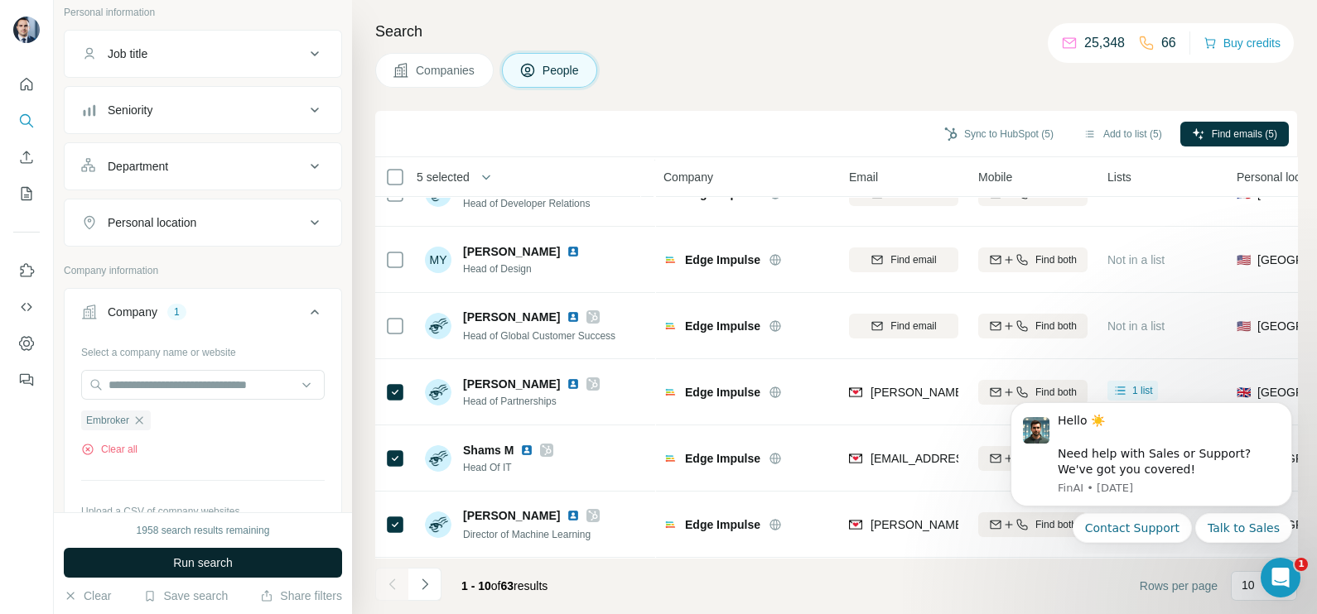
click at [210, 558] on span "Run search" at bounding box center [203, 563] width 60 height 17
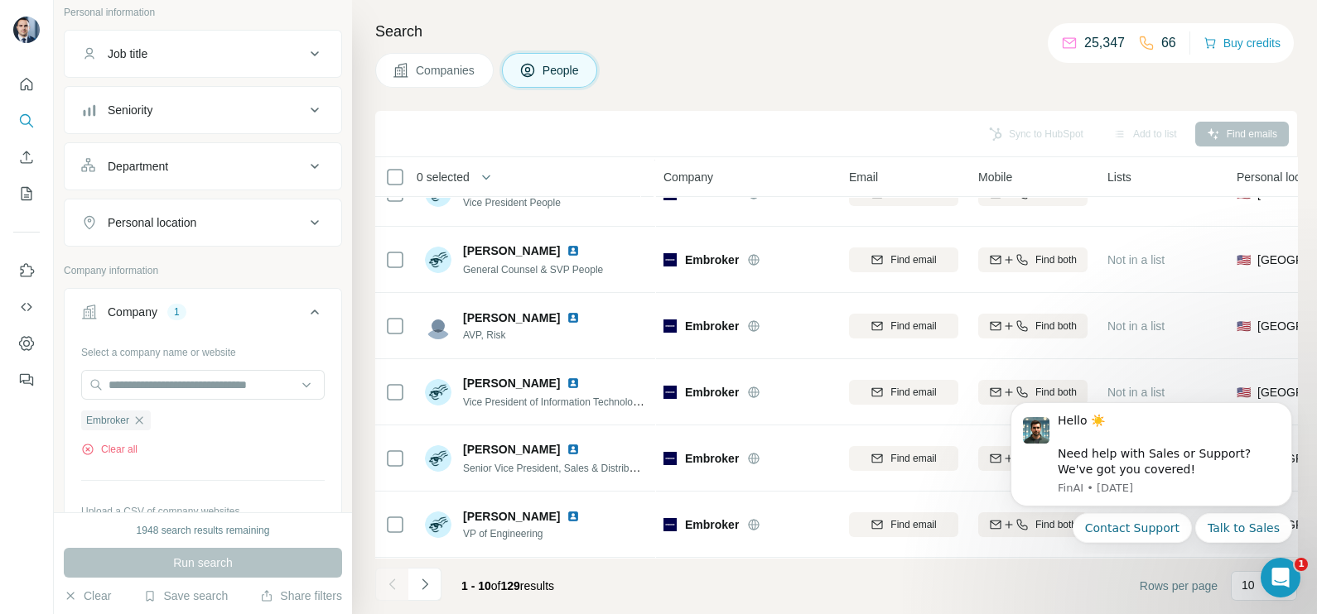
click at [476, 66] on span "Companies" at bounding box center [446, 70] width 60 height 17
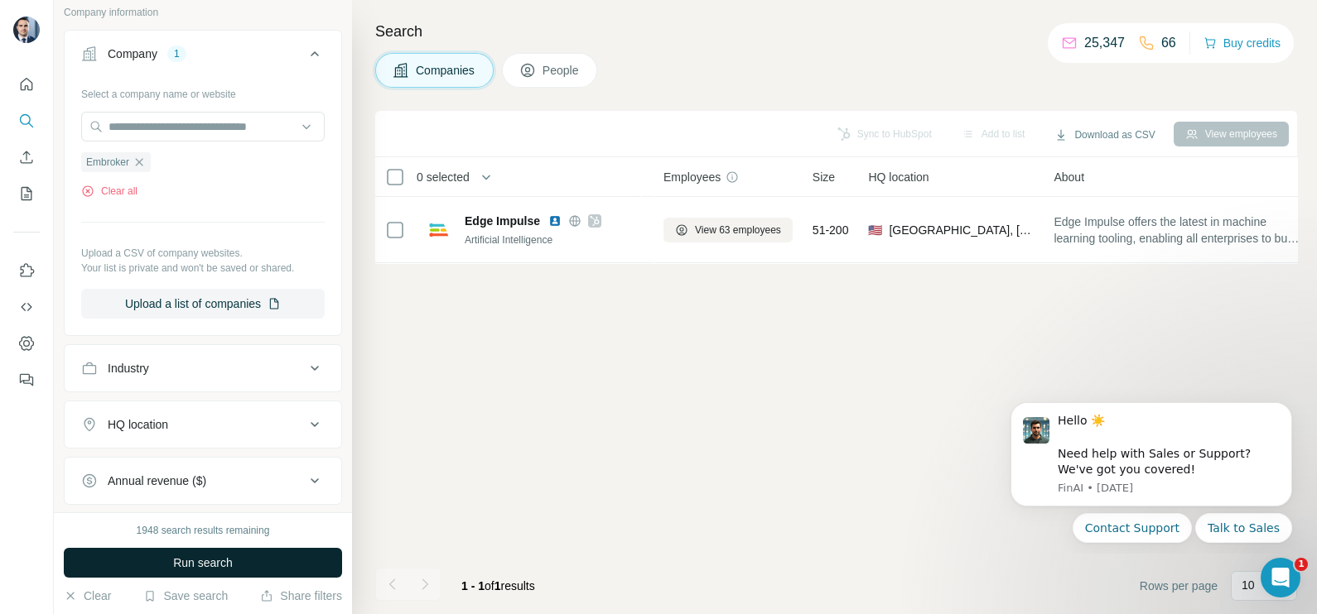
click at [288, 557] on button "Run search" at bounding box center [203, 563] width 278 height 30
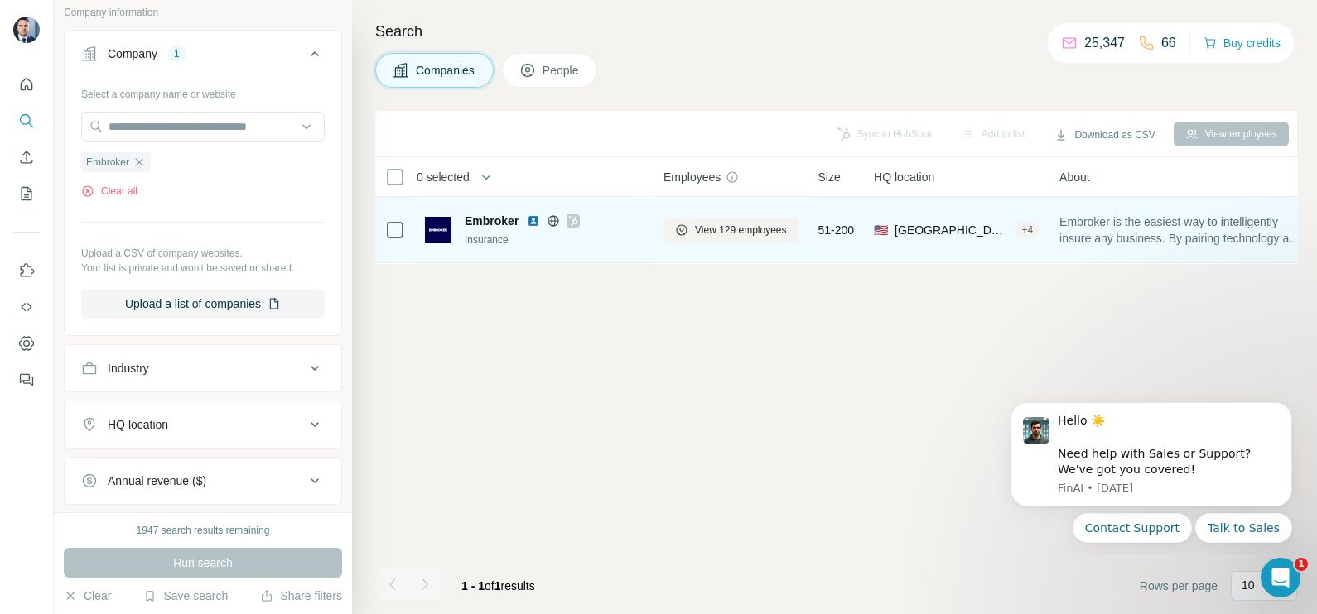
click at [571, 219] on icon at bounding box center [573, 220] width 10 height 13
click at [732, 229] on span "View 129 employees" at bounding box center [741, 230] width 92 height 15
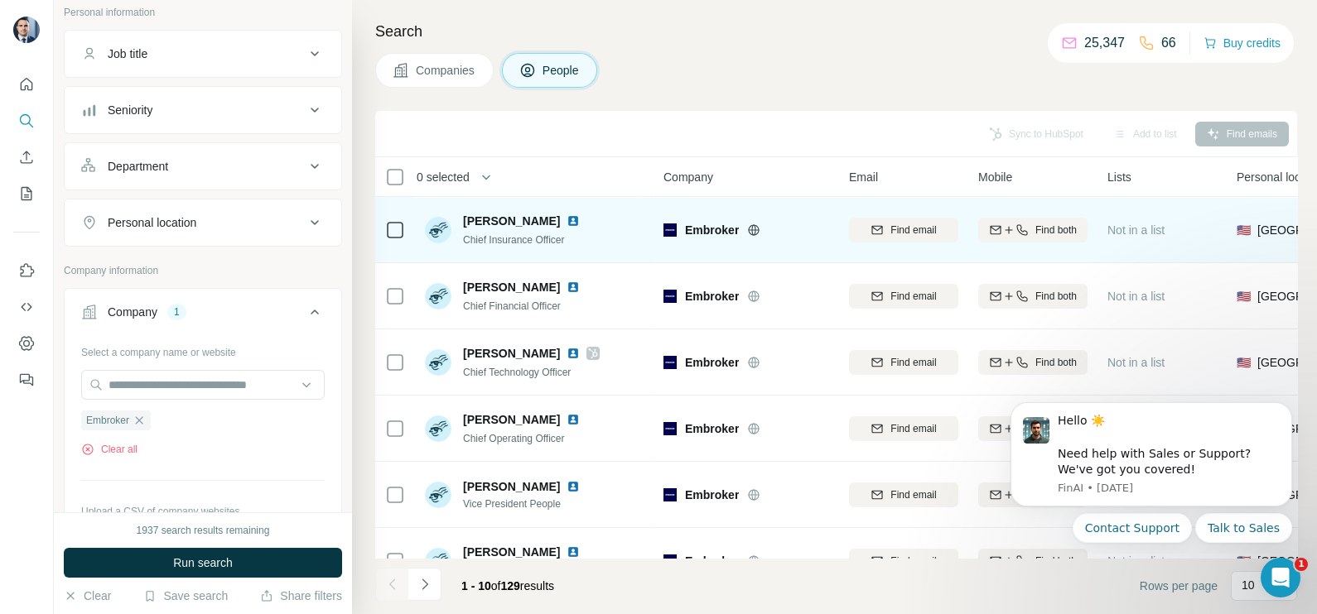
click at [389, 220] on icon at bounding box center [395, 230] width 20 height 20
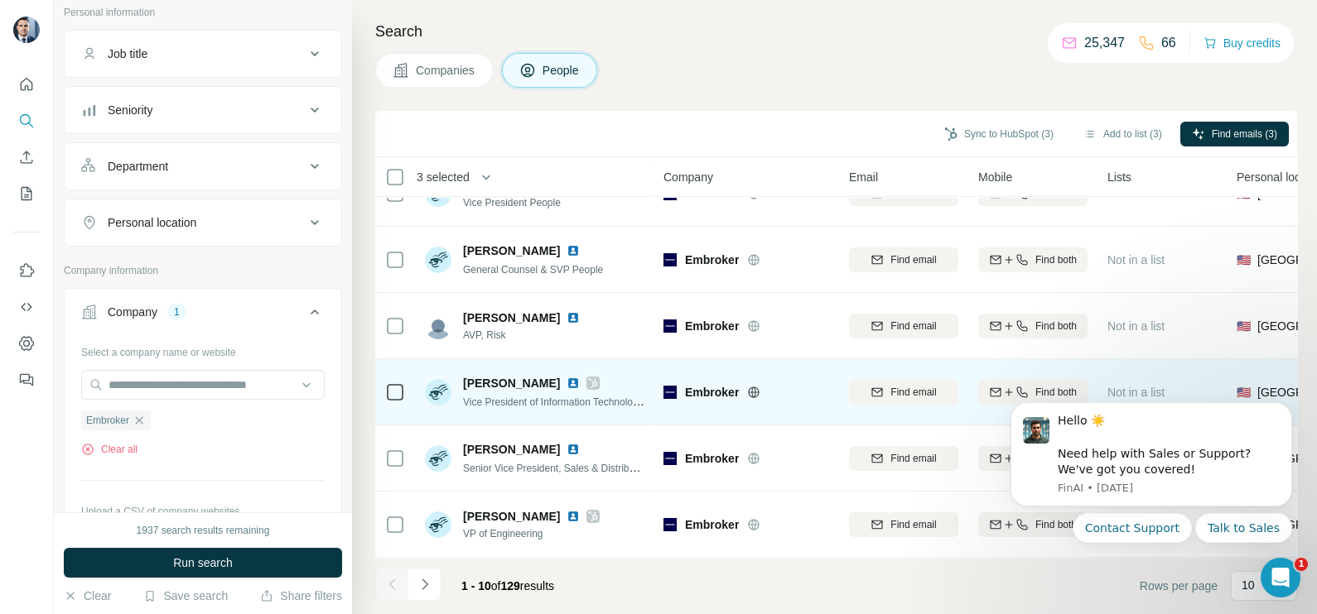
scroll to position [311, 0]
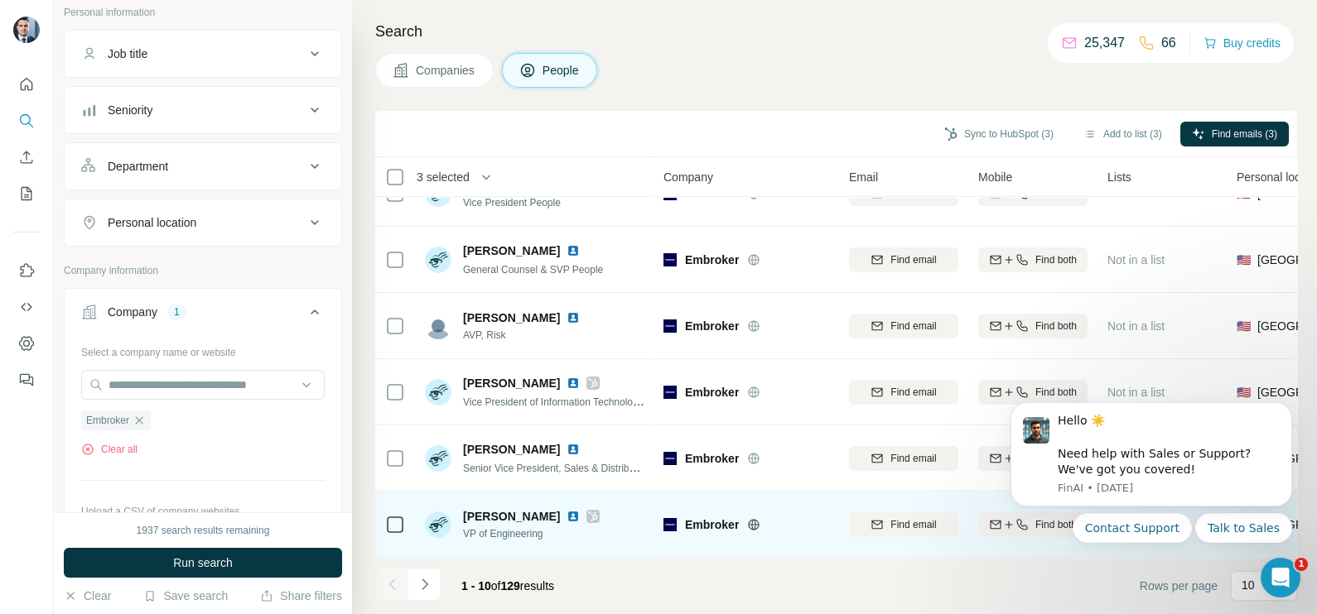
click at [588, 510] on icon at bounding box center [593, 516] width 10 height 13
click at [425, 522] on div "[PERSON_NAME] VP of Engineering" at bounding box center [512, 524] width 175 height 33
click at [404, 518] on icon at bounding box center [395, 525] width 20 height 20
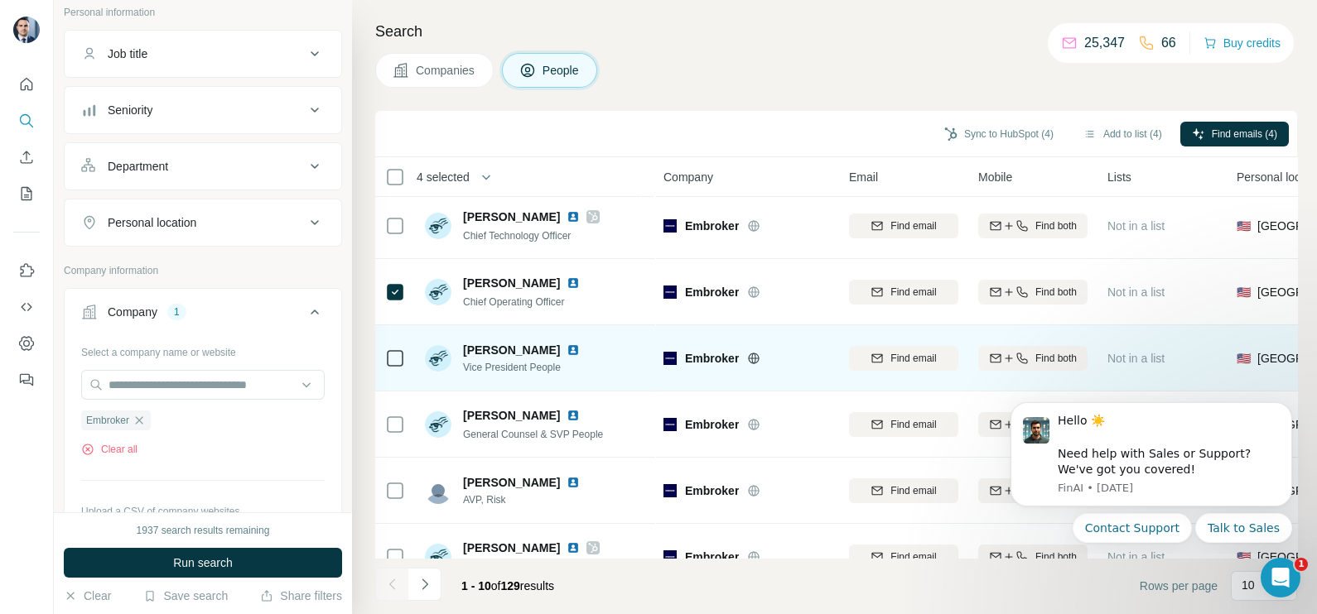
scroll to position [104, 0]
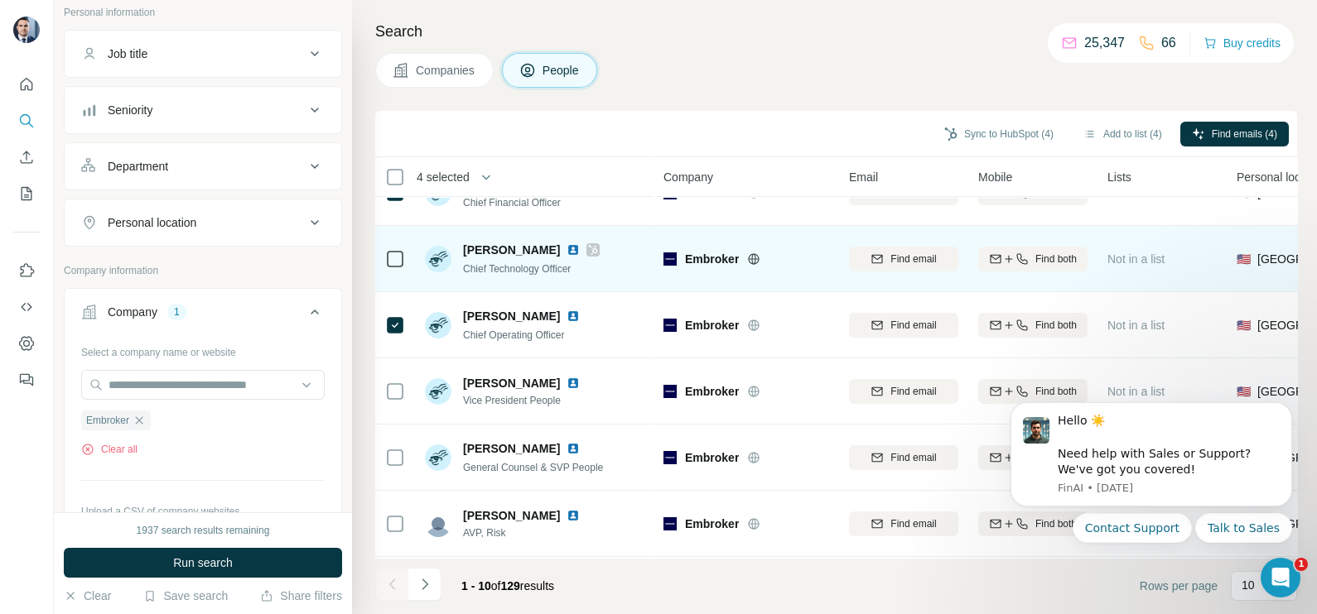
click at [588, 253] on icon at bounding box center [593, 249] width 10 height 13
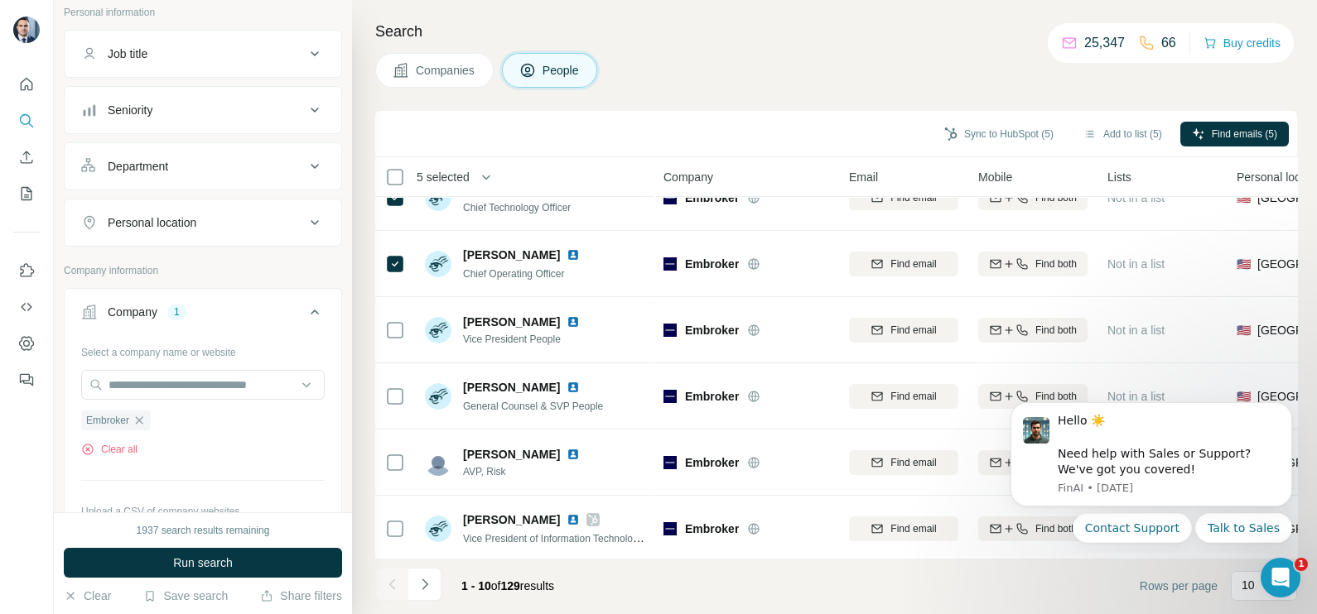
scroll to position [0, 0]
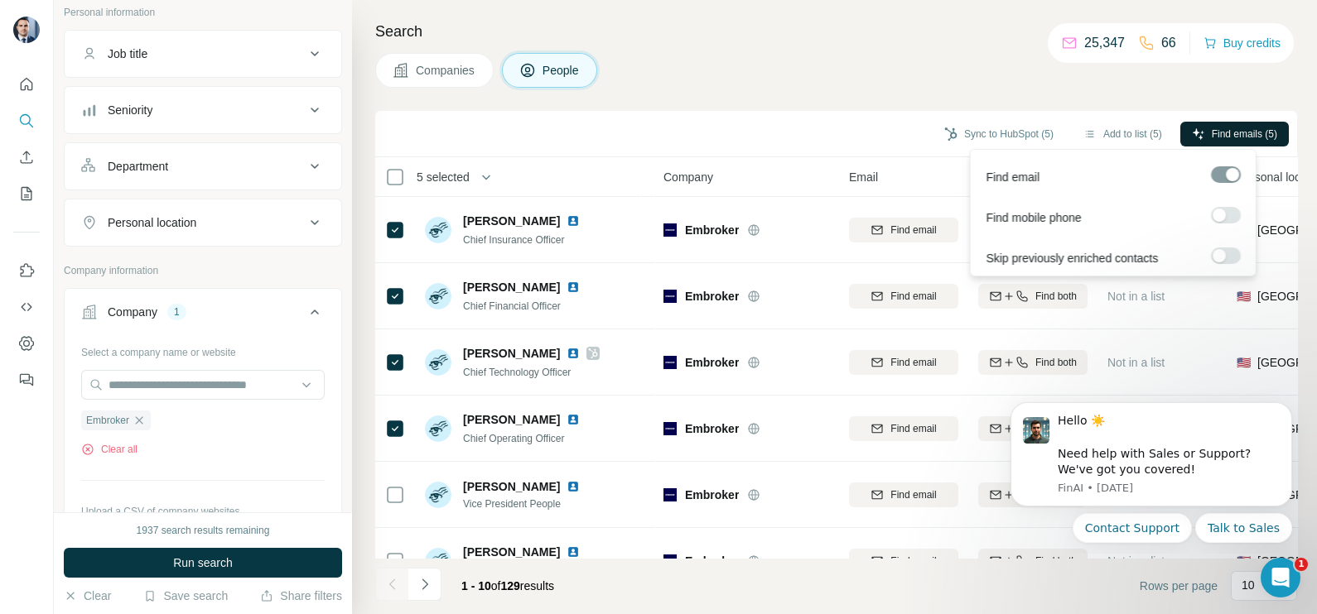
click at [1234, 124] on button "Find emails (5)" at bounding box center [1234, 134] width 108 height 25
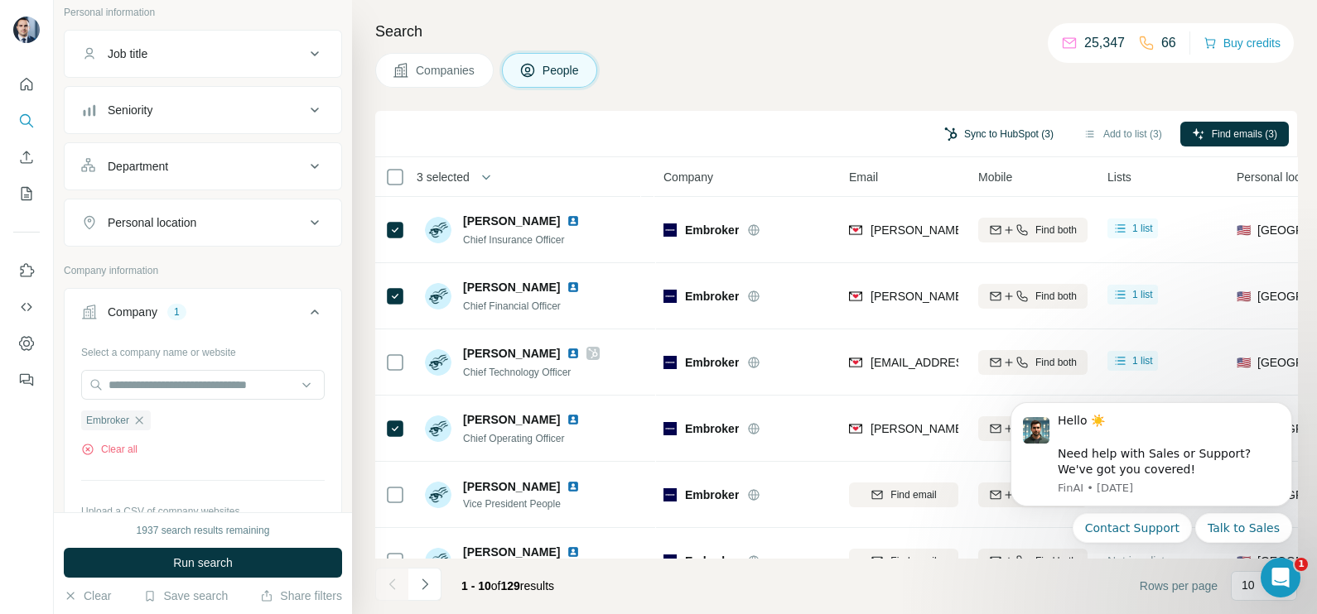
click at [982, 139] on button "Sync to HubSpot (3)" at bounding box center [998, 134] width 132 height 25
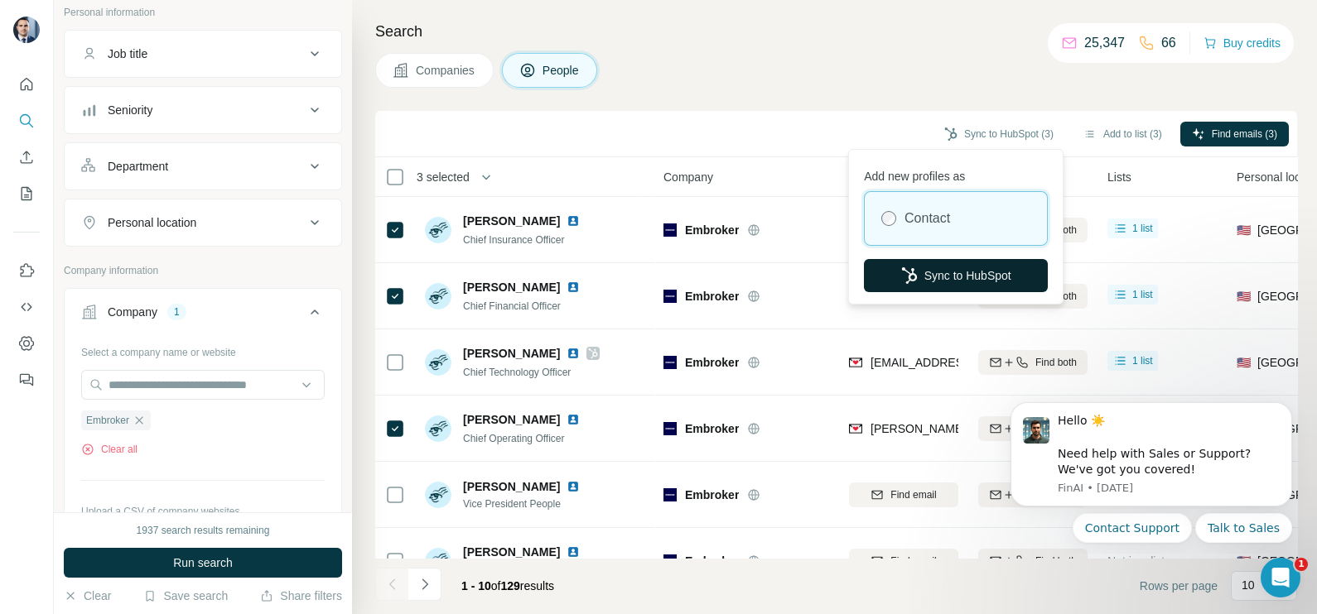
click at [962, 267] on button "Sync to HubSpot" at bounding box center [956, 275] width 184 height 33
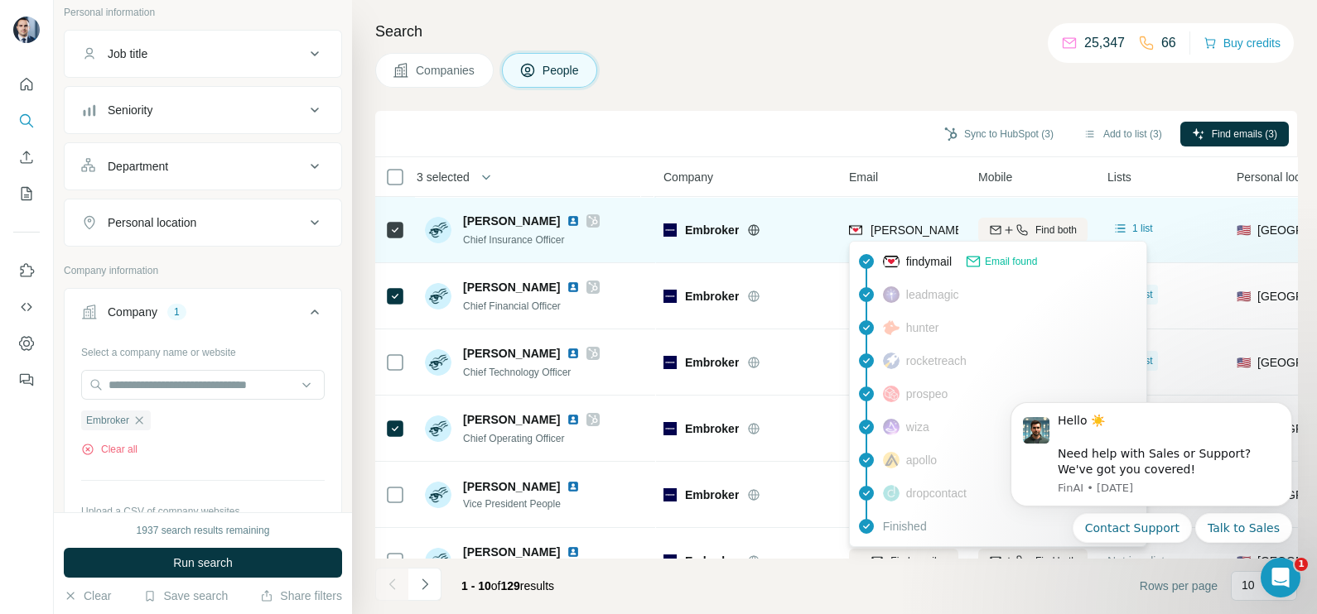
click at [919, 224] on span "[PERSON_NAME][EMAIL_ADDRESS][PERSON_NAME][DOMAIN_NAME]" at bounding box center [1064, 230] width 388 height 13
click at [919, 222] on span "[PERSON_NAME][EMAIL_ADDRESS][PERSON_NAME][DOMAIN_NAME]" at bounding box center [1057, 230] width 374 height 17
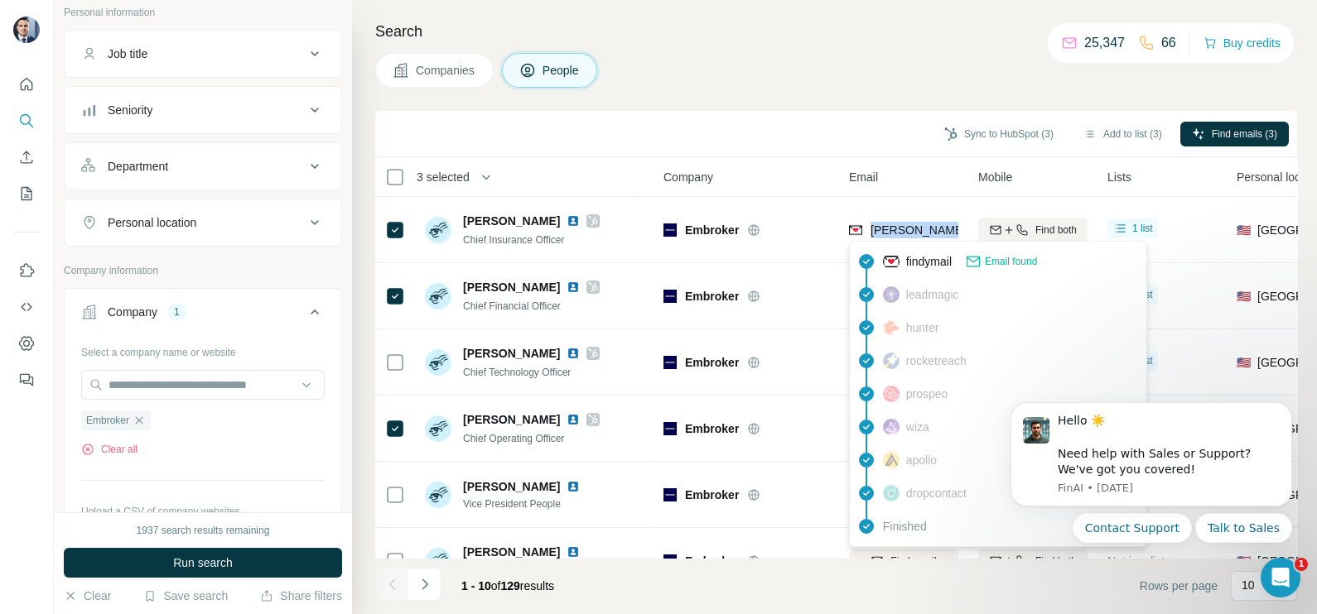
copy tr "[PERSON_NAME][EMAIL_ADDRESS][PERSON_NAME][DOMAIN_NAME]"
click at [776, 157] on th "Company" at bounding box center [745, 177] width 185 height 40
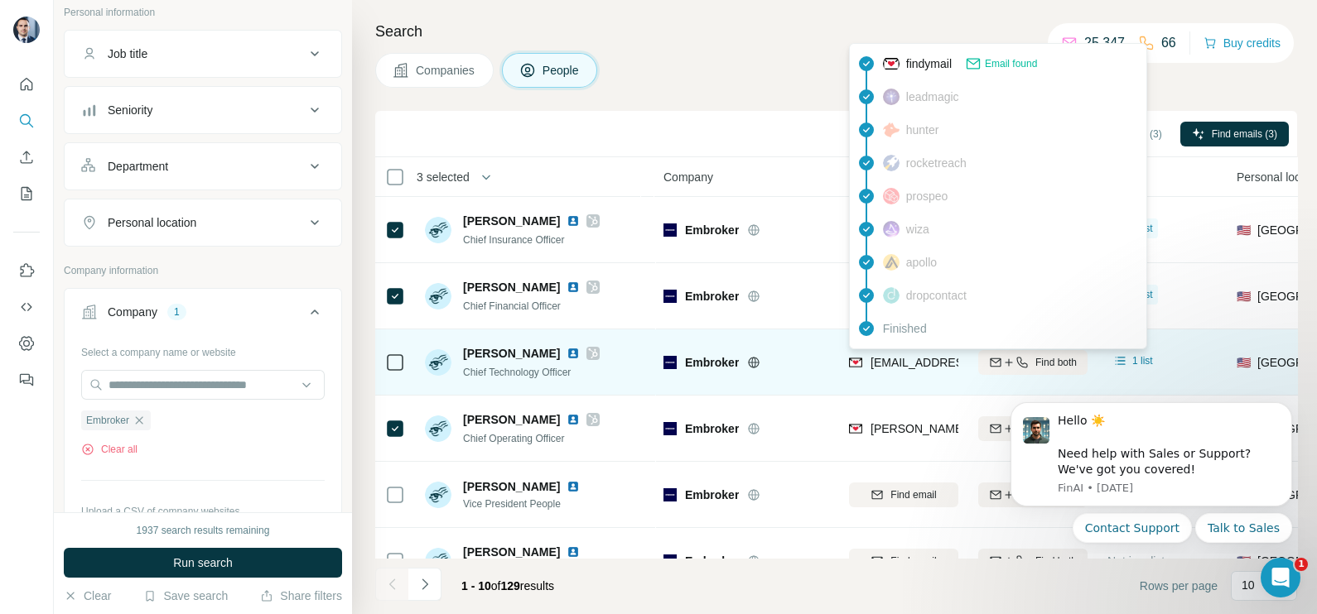
click at [882, 356] on span "[EMAIL_ADDRESS][DOMAIN_NAME]" at bounding box center [968, 362] width 196 height 13
click at [882, 354] on span "[EMAIL_ADDRESS][DOMAIN_NAME]" at bounding box center [961, 362] width 183 height 17
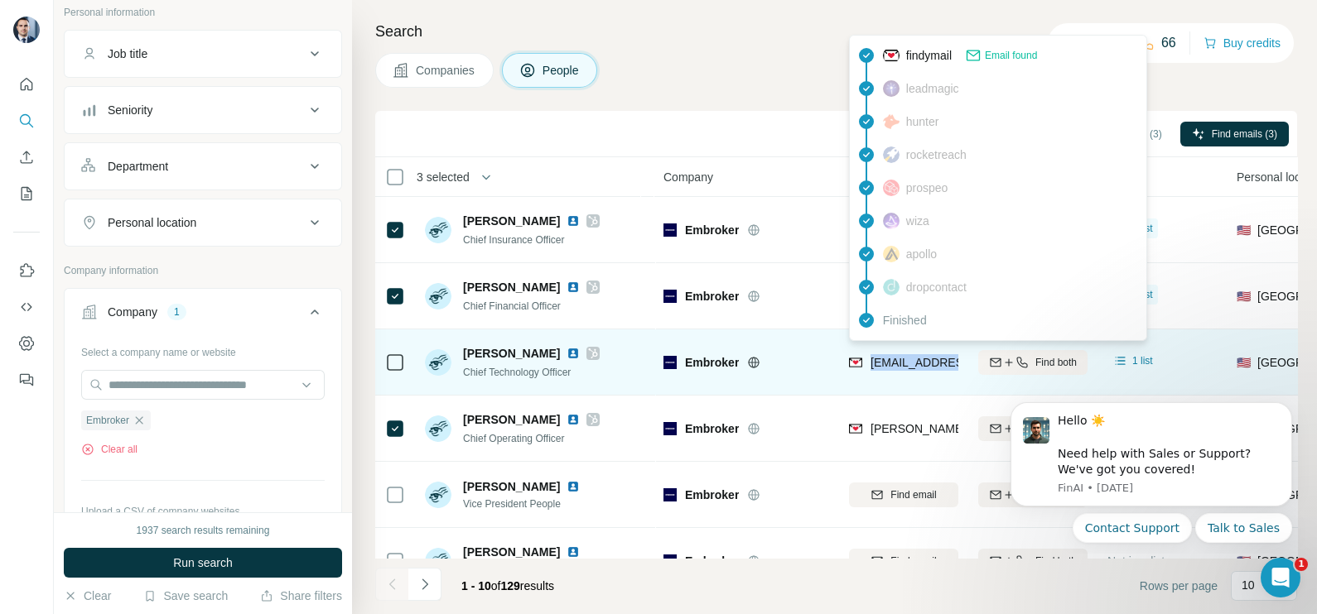
copy tr "[EMAIL_ADDRESS][DOMAIN_NAME]"
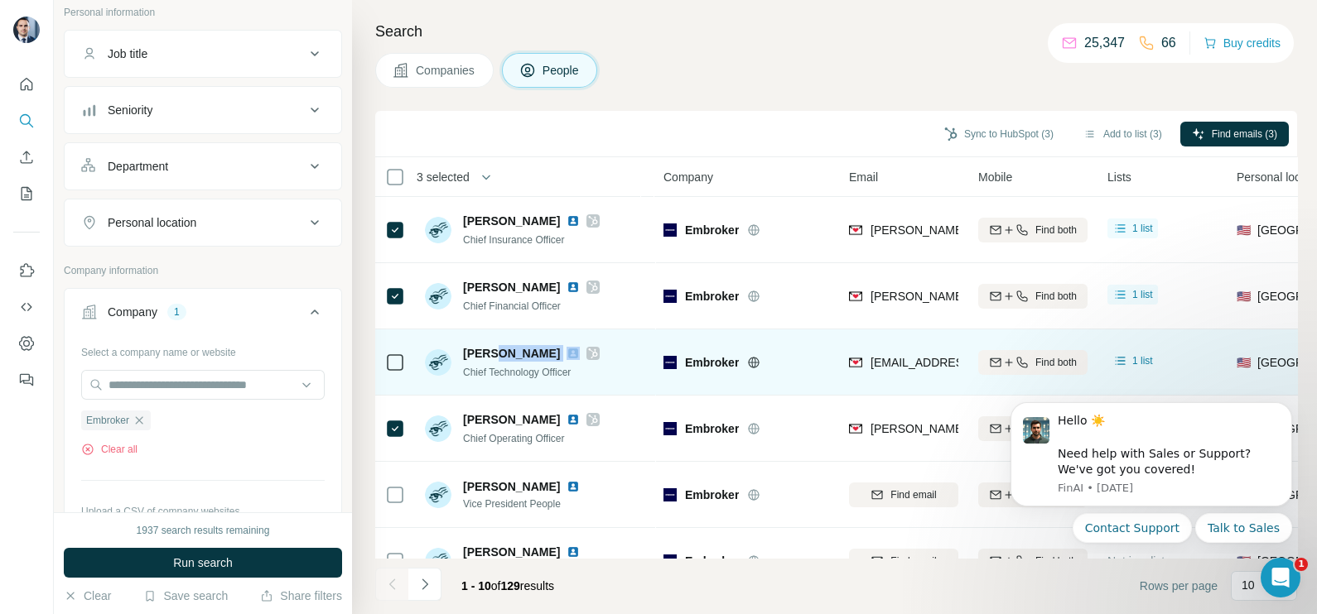
drag, startPoint x: 493, startPoint y: 351, endPoint x: 546, endPoint y: 353, distance: 52.2
click at [546, 353] on div "[PERSON_NAME]" at bounding box center [531, 353] width 137 height 17
copy span "Linetsky"
click at [493, 374] on span "Chief Technology Officer" at bounding box center [517, 373] width 108 height 12
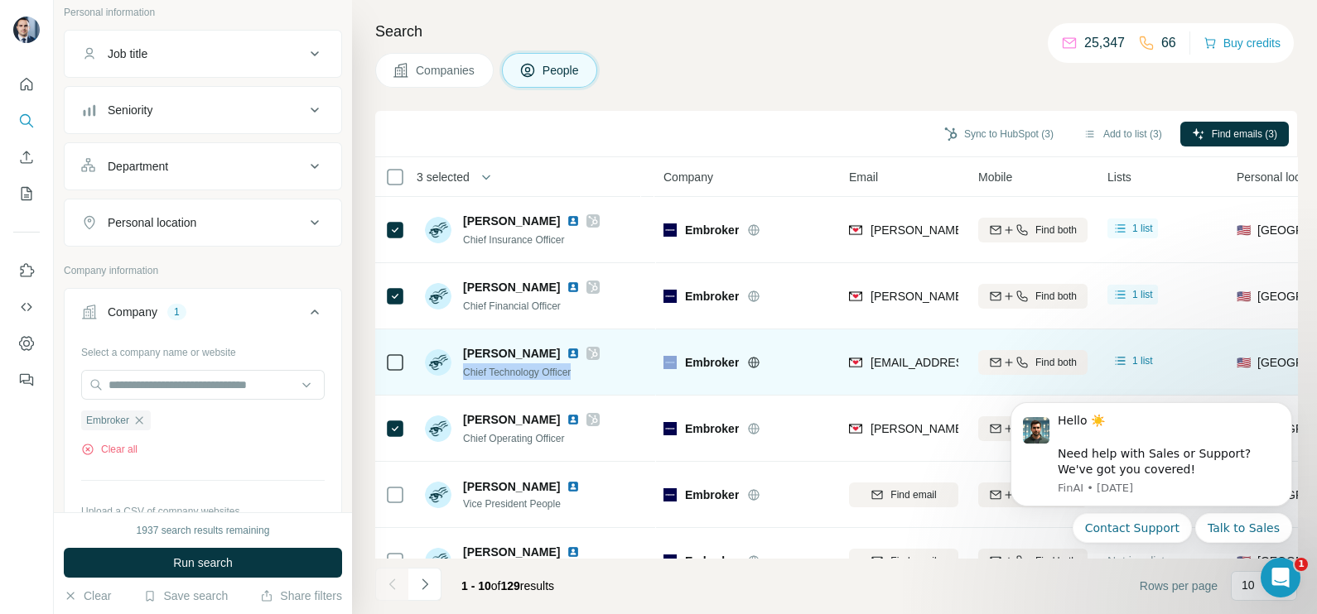
click at [493, 374] on span "Chief Technology Officer" at bounding box center [517, 373] width 108 height 12
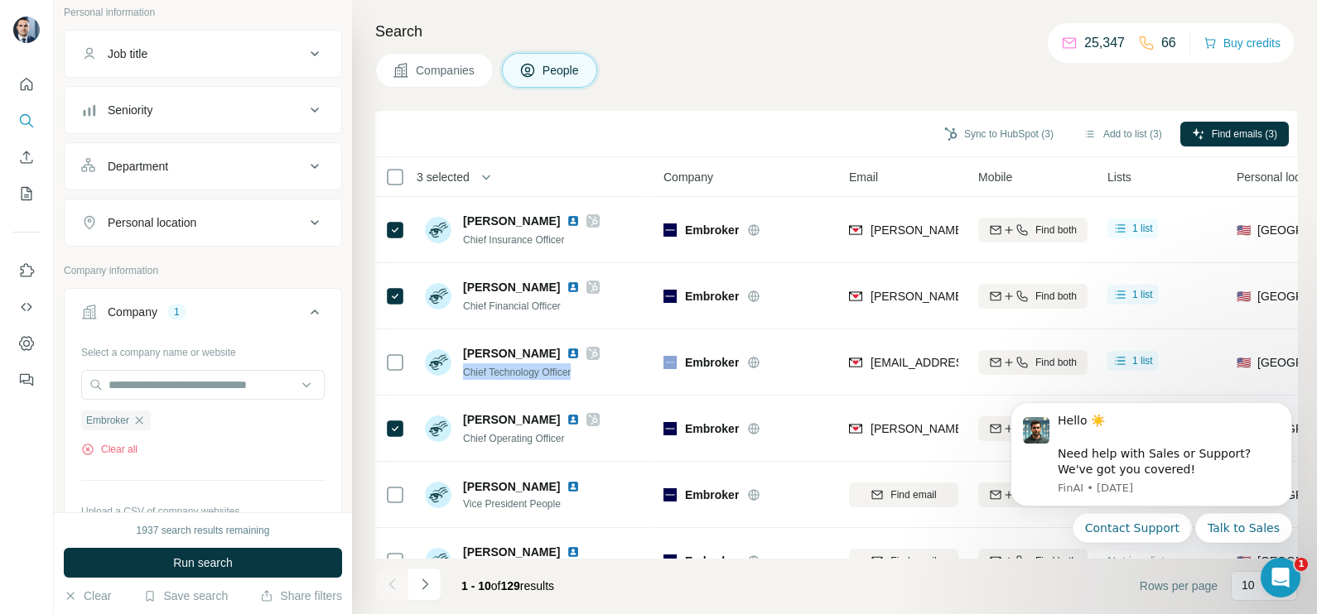
copy span "Chief Technology Officer"
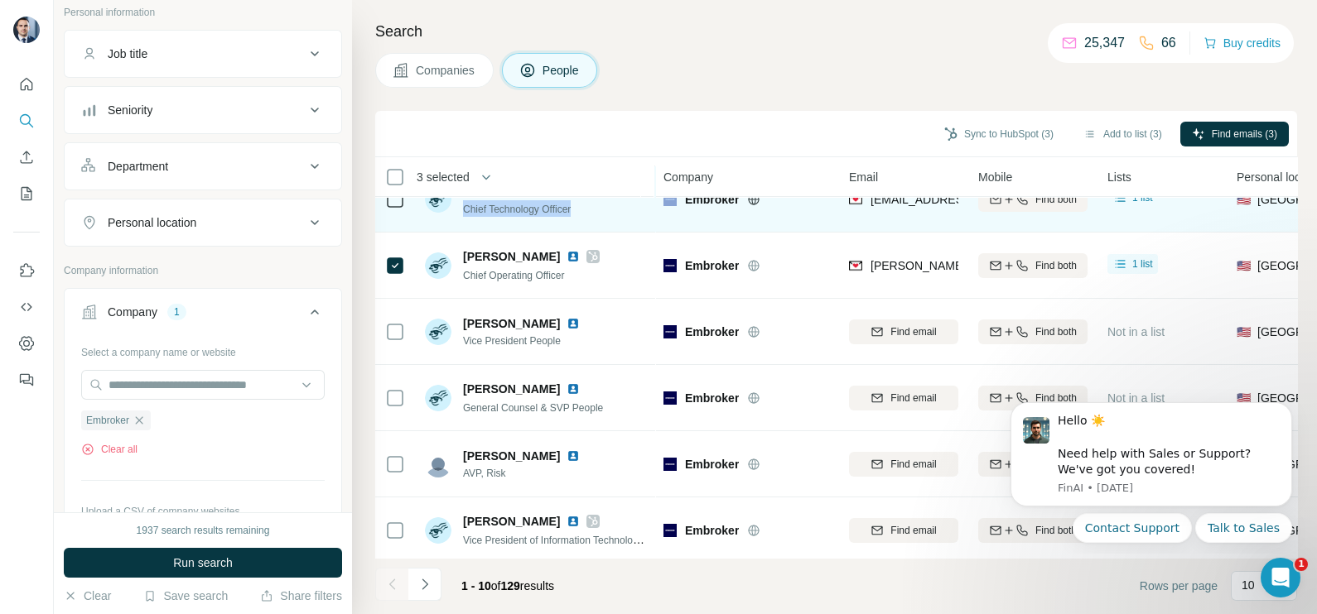
scroll to position [311, 0]
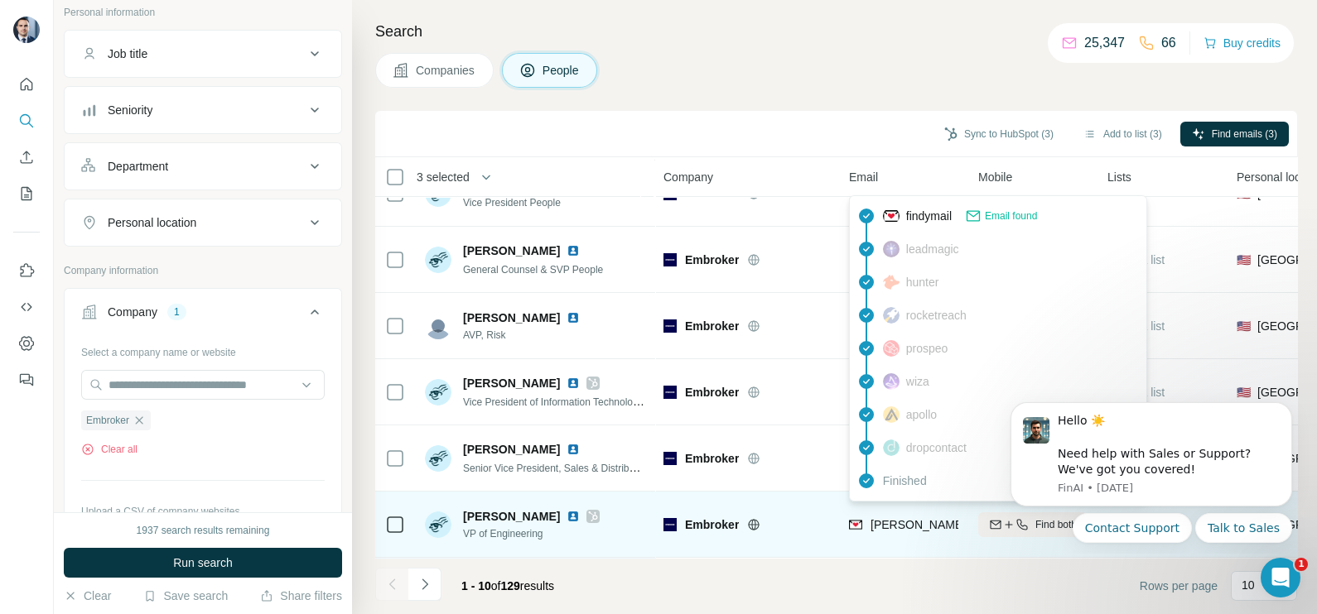
click at [889, 518] on span "[PERSON_NAME][EMAIL_ADDRESS][PERSON_NAME][DOMAIN_NAME]" at bounding box center [1064, 524] width 388 height 13
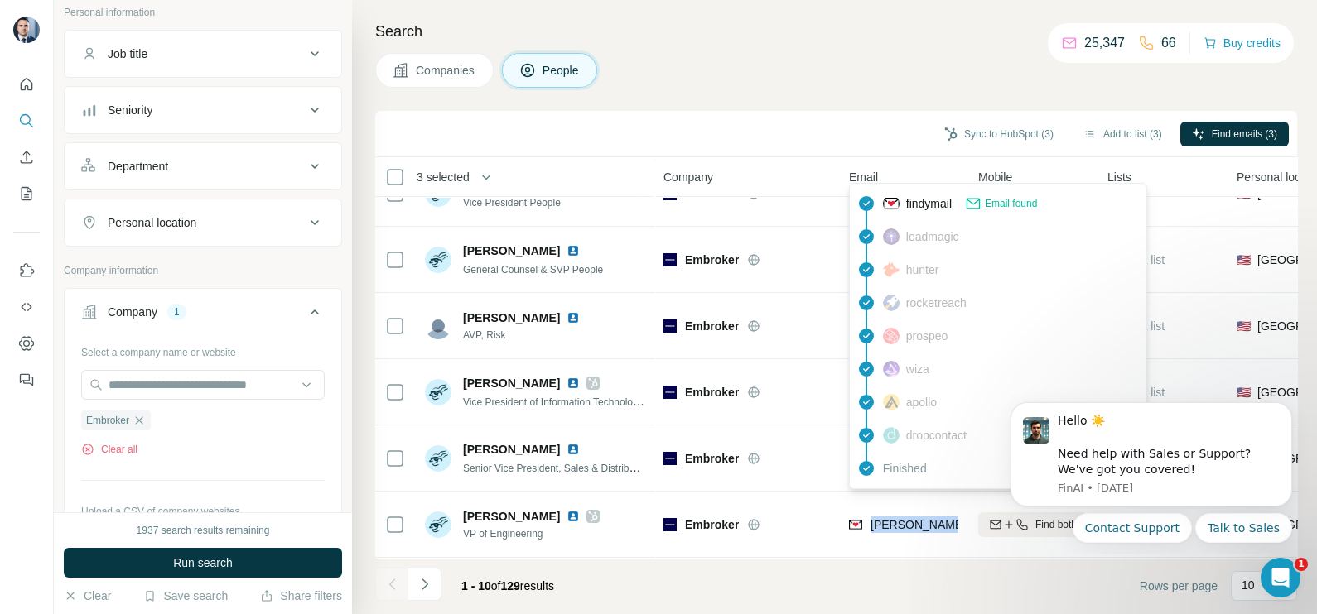
copy tr "[PERSON_NAME][EMAIL_ADDRESS][PERSON_NAME][DOMAIN_NAME]"
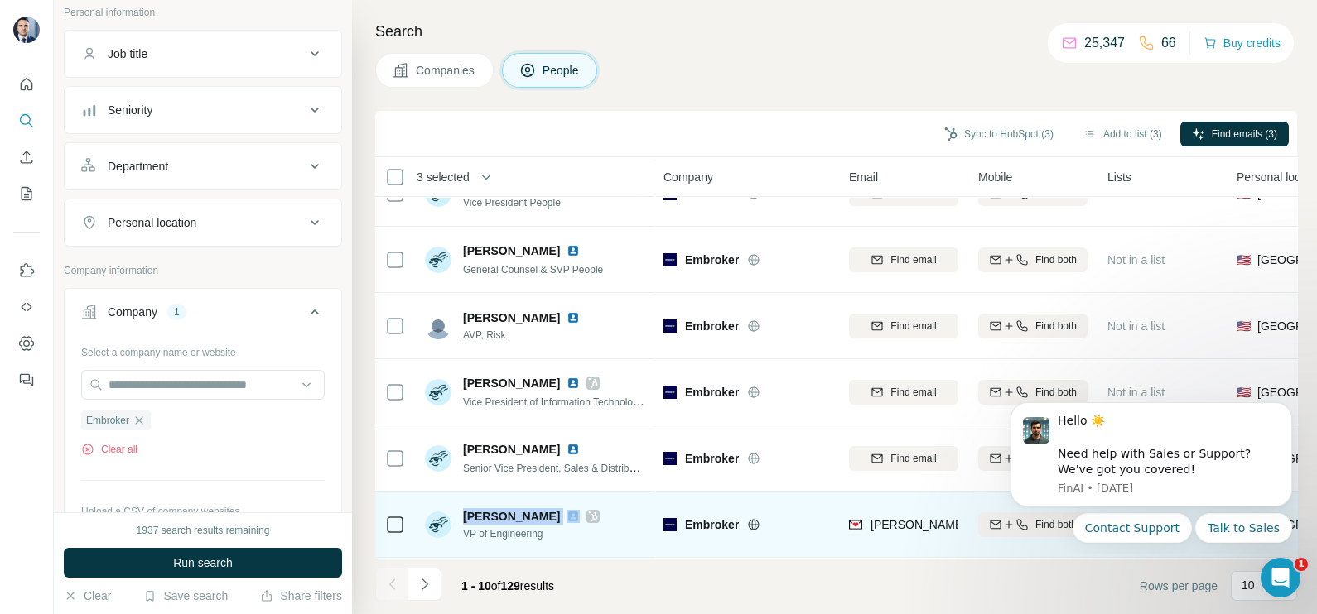
drag, startPoint x: 532, startPoint y: 508, endPoint x: 457, endPoint y: 504, distance: 75.5
click at [457, 508] on div "[PERSON_NAME] VP of Engineering" at bounding box center [512, 524] width 175 height 33
click at [484, 527] on span "VP of Engineering" at bounding box center [531, 534] width 137 height 15
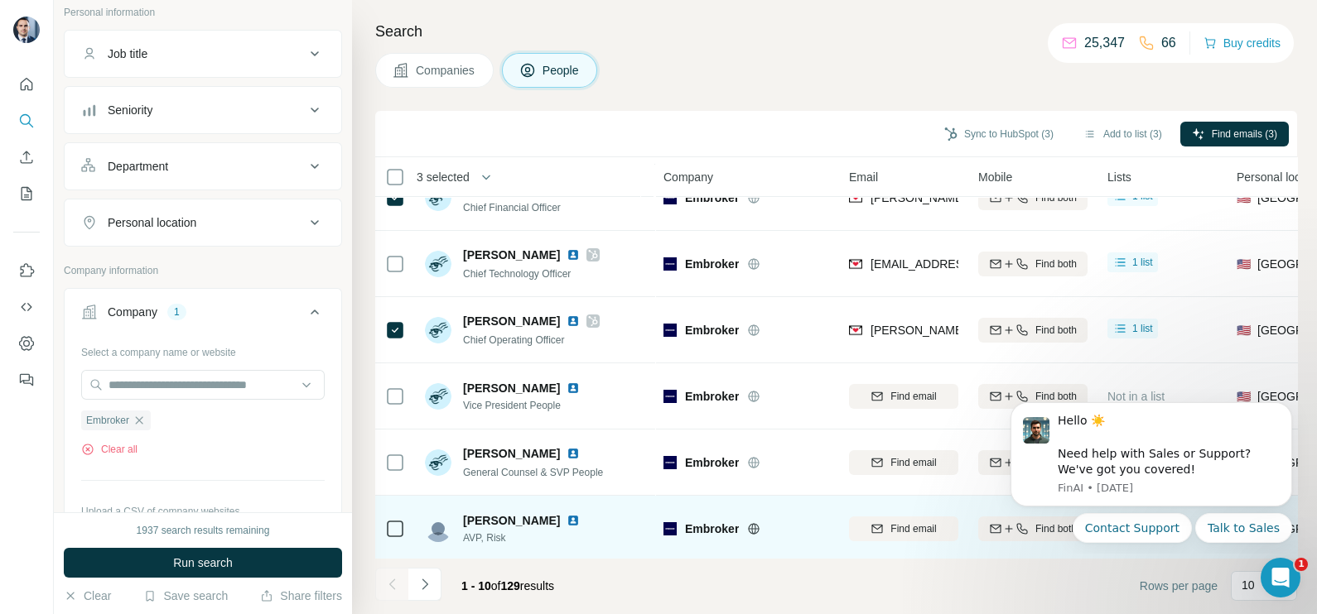
scroll to position [0, 0]
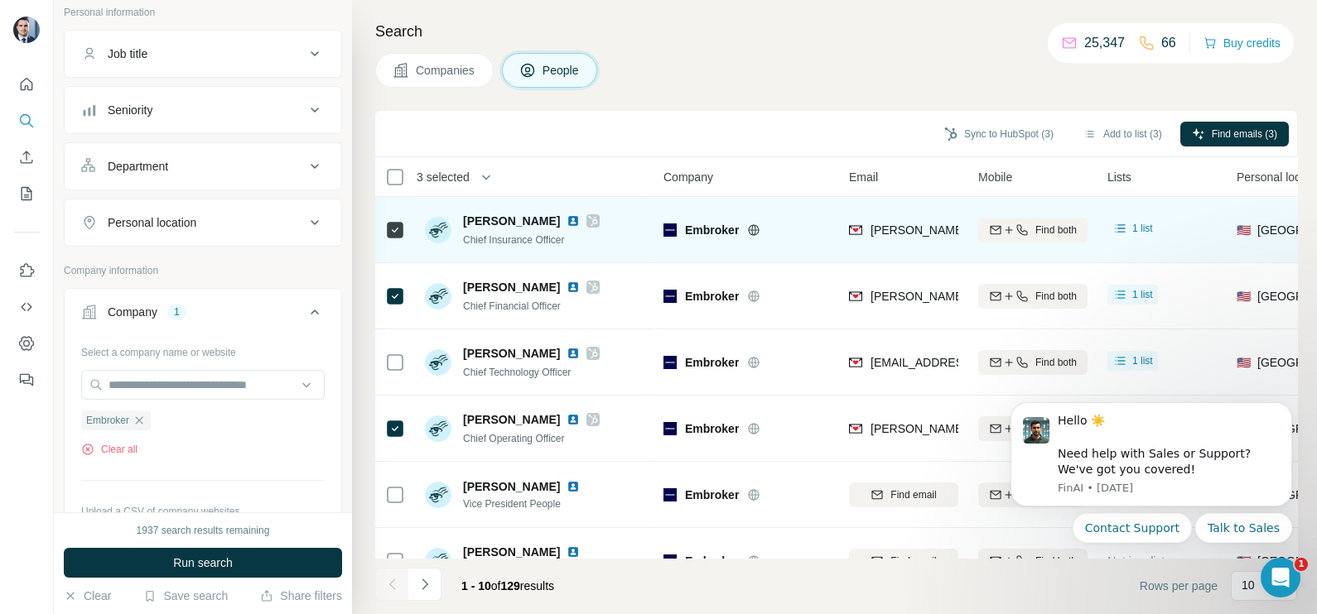
click at [904, 219] on div "[PERSON_NAME][EMAIL_ADDRESS][PERSON_NAME][DOMAIN_NAME]" at bounding box center [903, 230] width 109 height 46
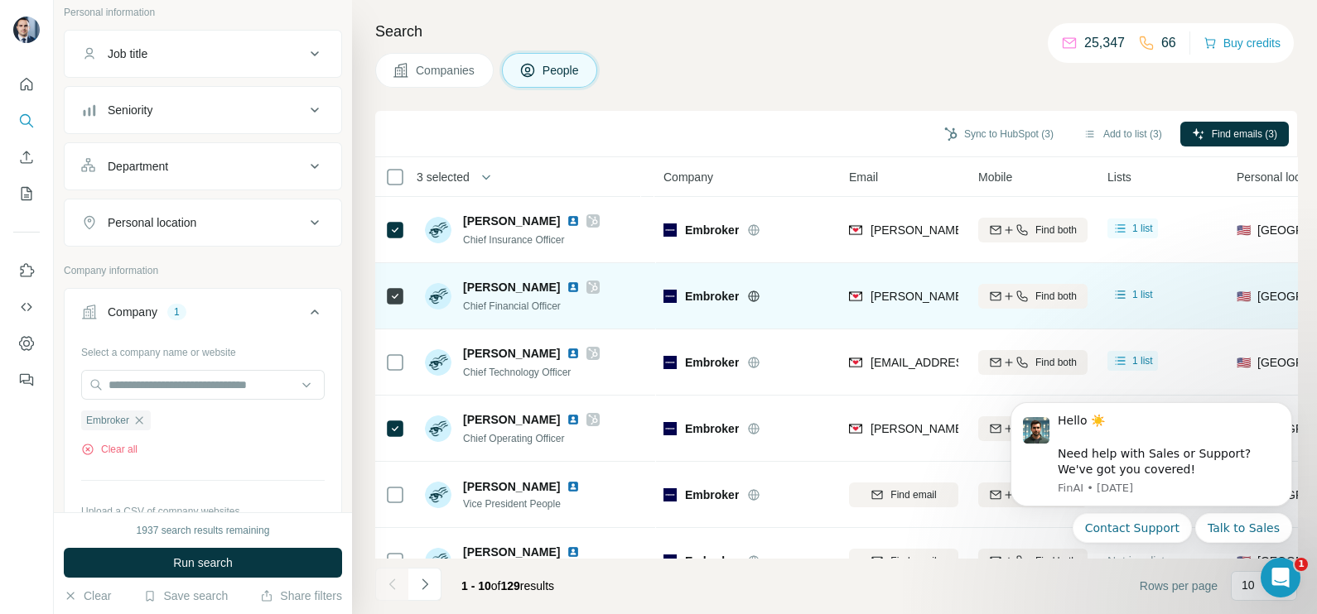
click at [882, 286] on div "[PERSON_NAME][EMAIL_ADDRESS][DOMAIN_NAME]" at bounding box center [903, 296] width 109 height 46
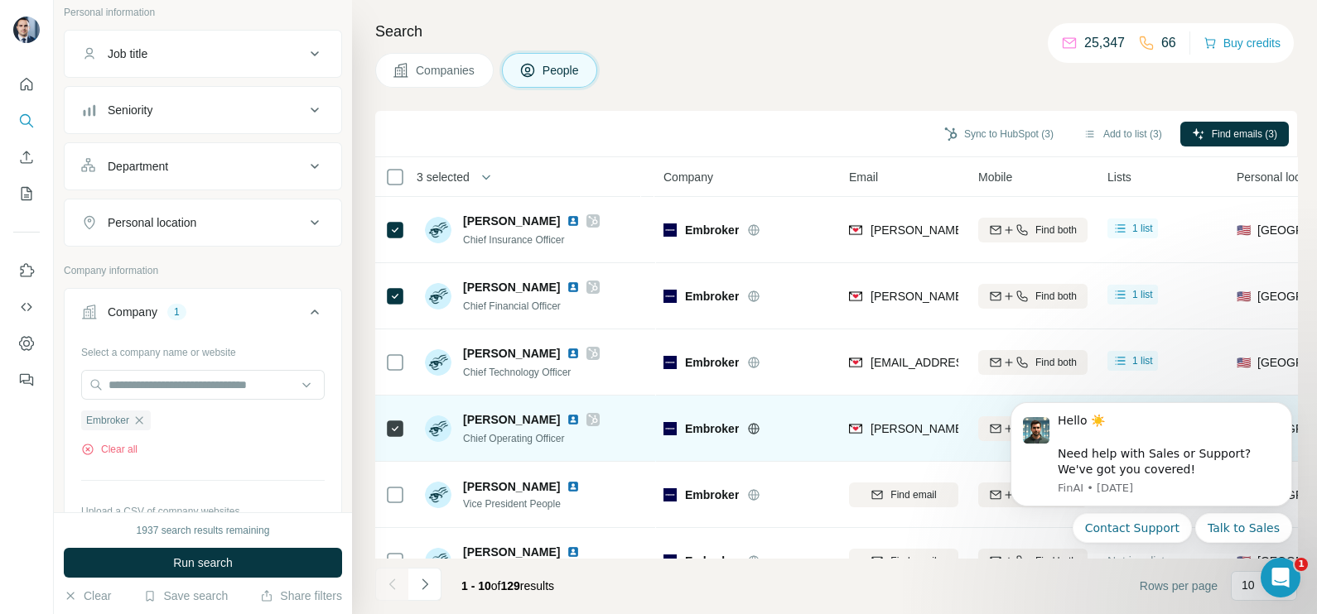
click at [907, 440] on div "[PERSON_NAME][EMAIL_ADDRESS][PERSON_NAME][DOMAIN_NAME]" at bounding box center [903, 429] width 109 height 46
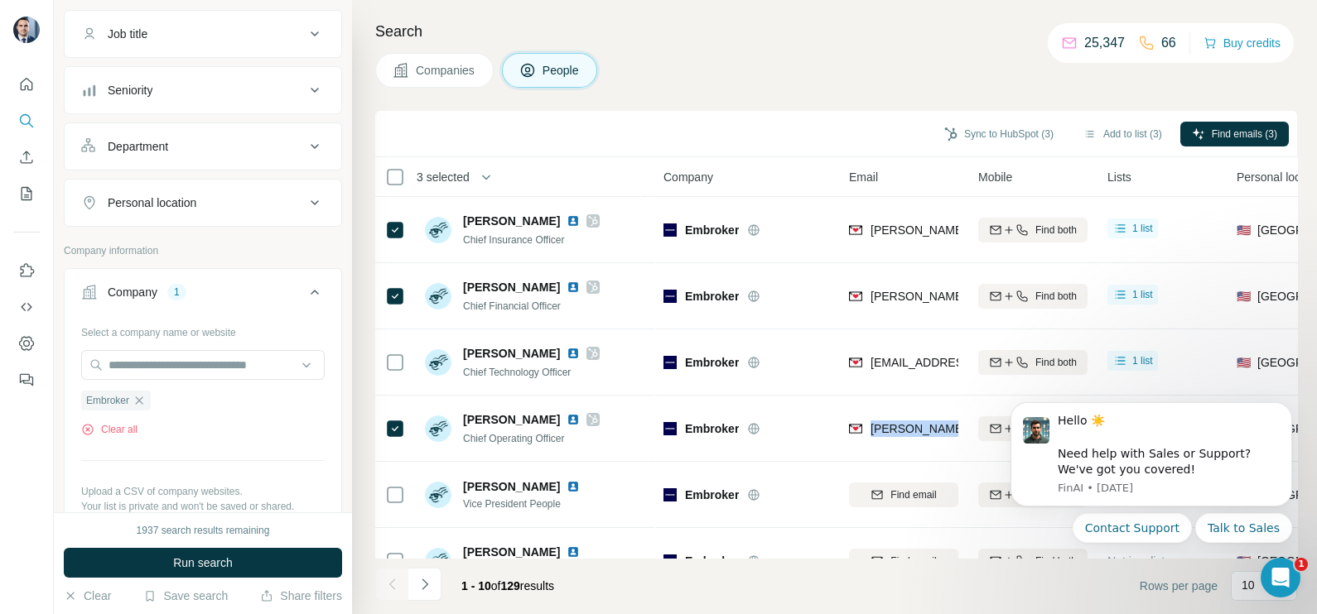
scroll to position [206, 0]
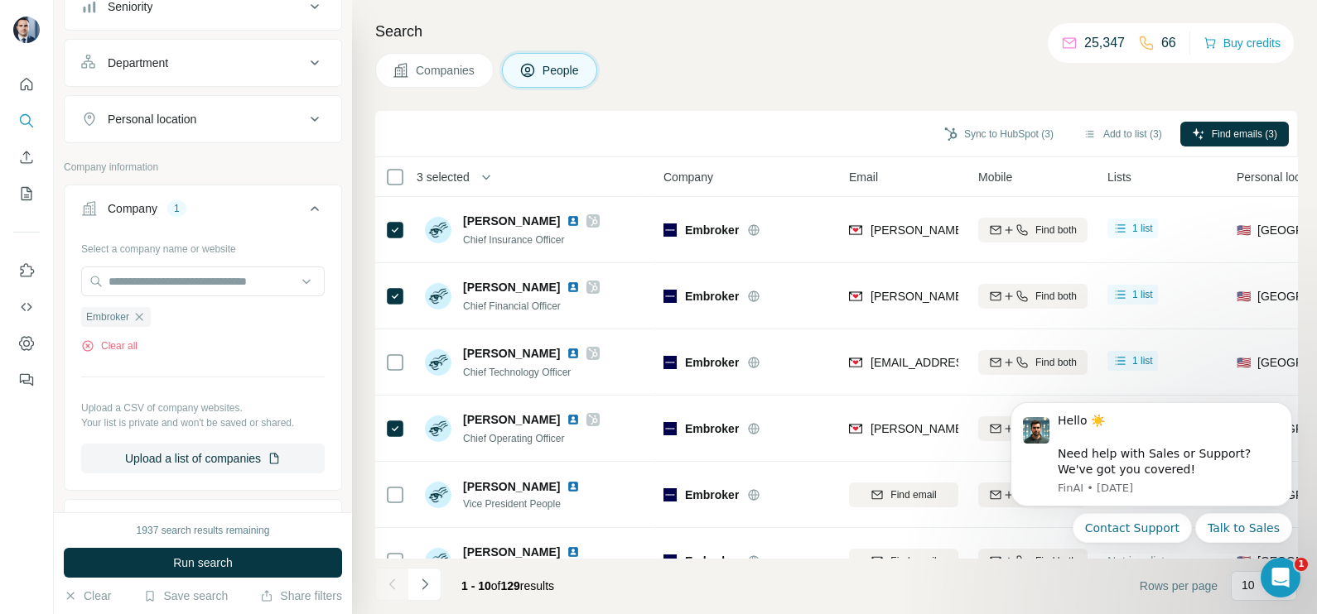
click at [142, 325] on div "Embroker Clear all" at bounding box center [202, 324] width 243 height 57
click at [138, 316] on icon "button" at bounding box center [139, 316] width 7 height 7
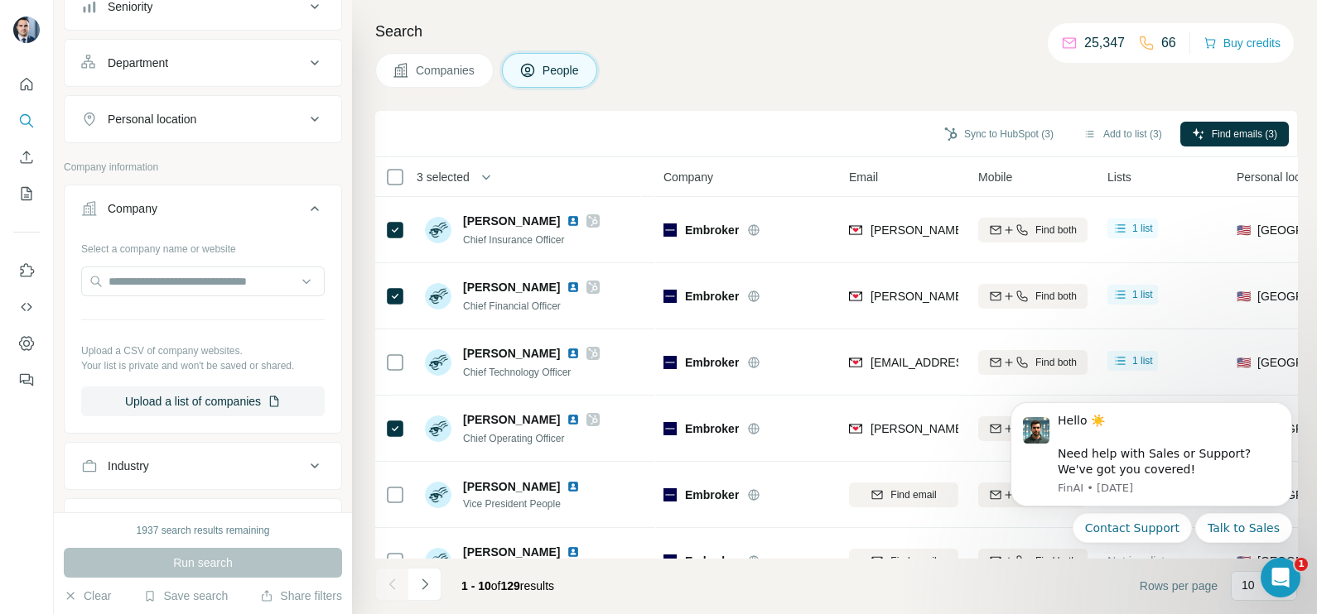
click at [464, 79] on button "Companies" at bounding box center [434, 70] width 118 height 35
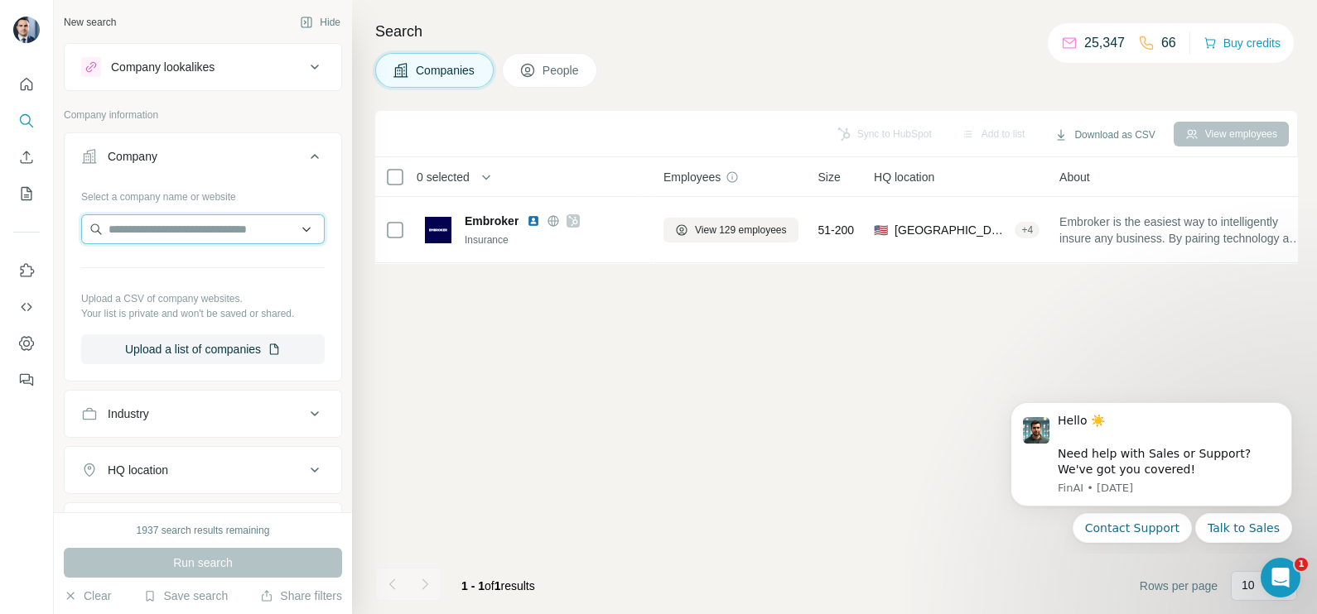
click at [150, 238] on input "text" at bounding box center [202, 229] width 243 height 30
paste input "**********"
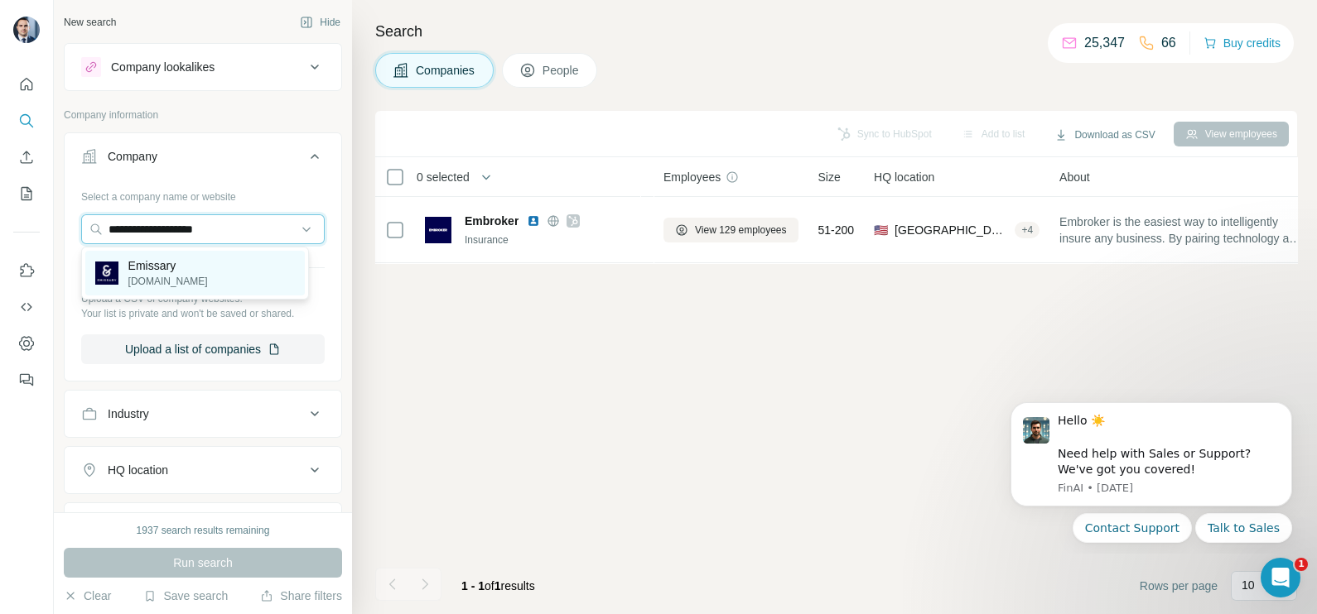
type input "**********"
click at [194, 276] on div "Emissary [DOMAIN_NAME]" at bounding box center [194, 273] width 219 height 45
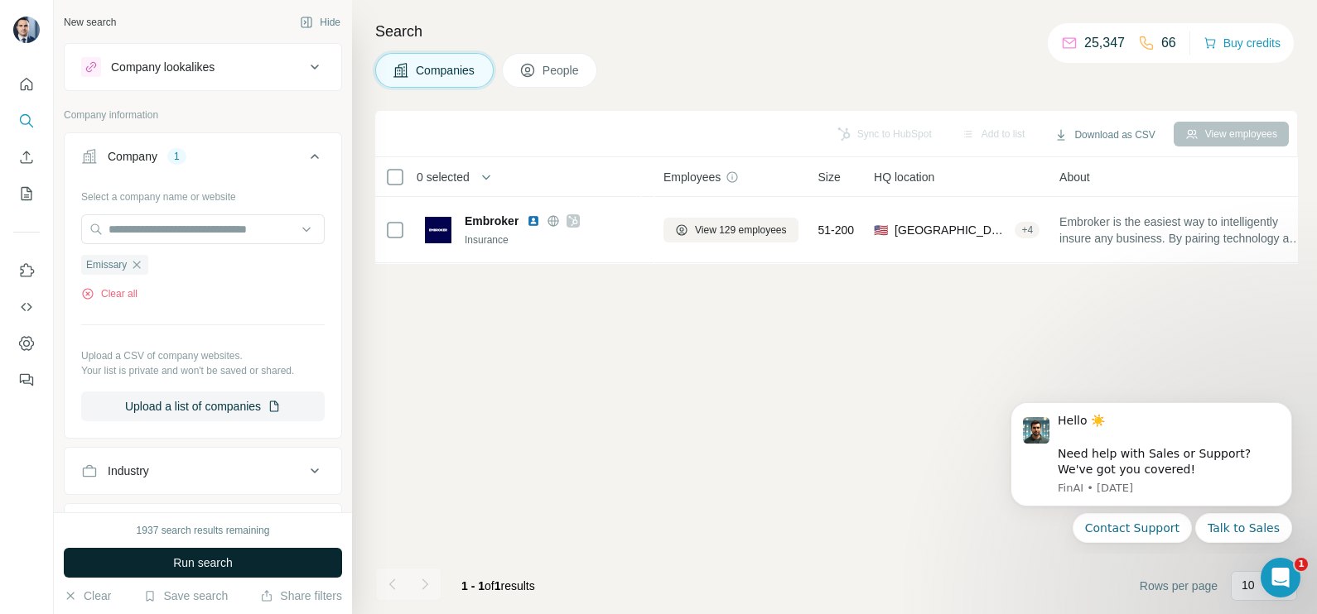
click at [205, 565] on span "Run search" at bounding box center [203, 563] width 60 height 17
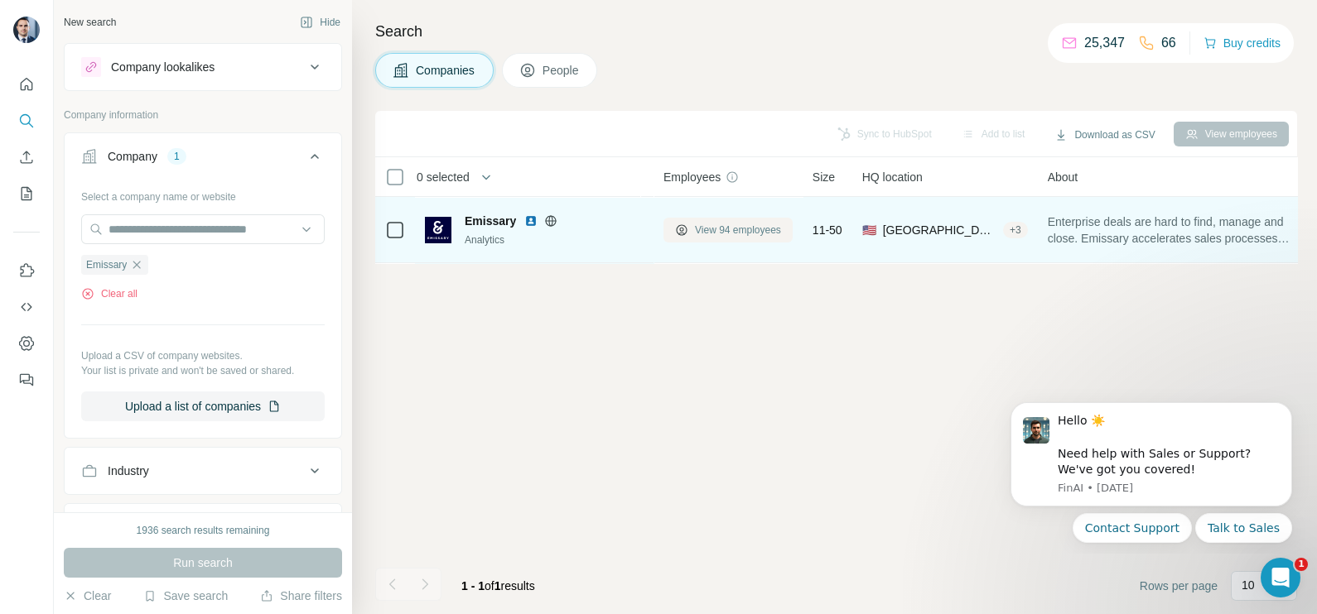
click at [733, 234] on span "View 94 employees" at bounding box center [738, 230] width 86 height 15
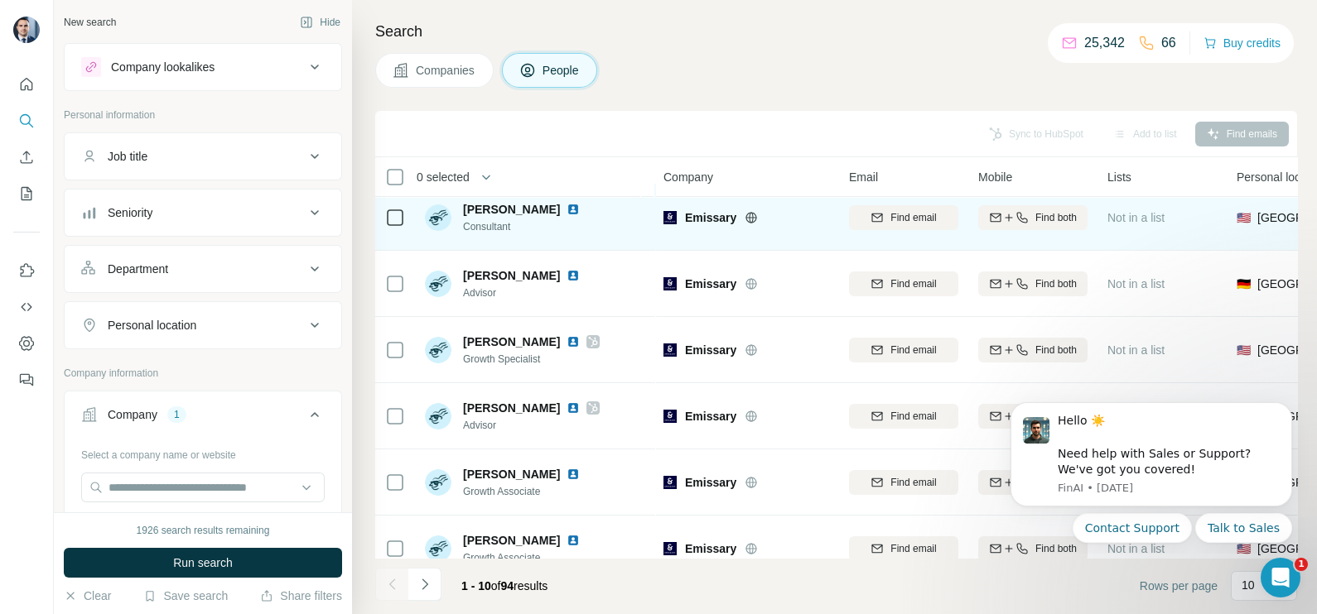
scroll to position [311, 0]
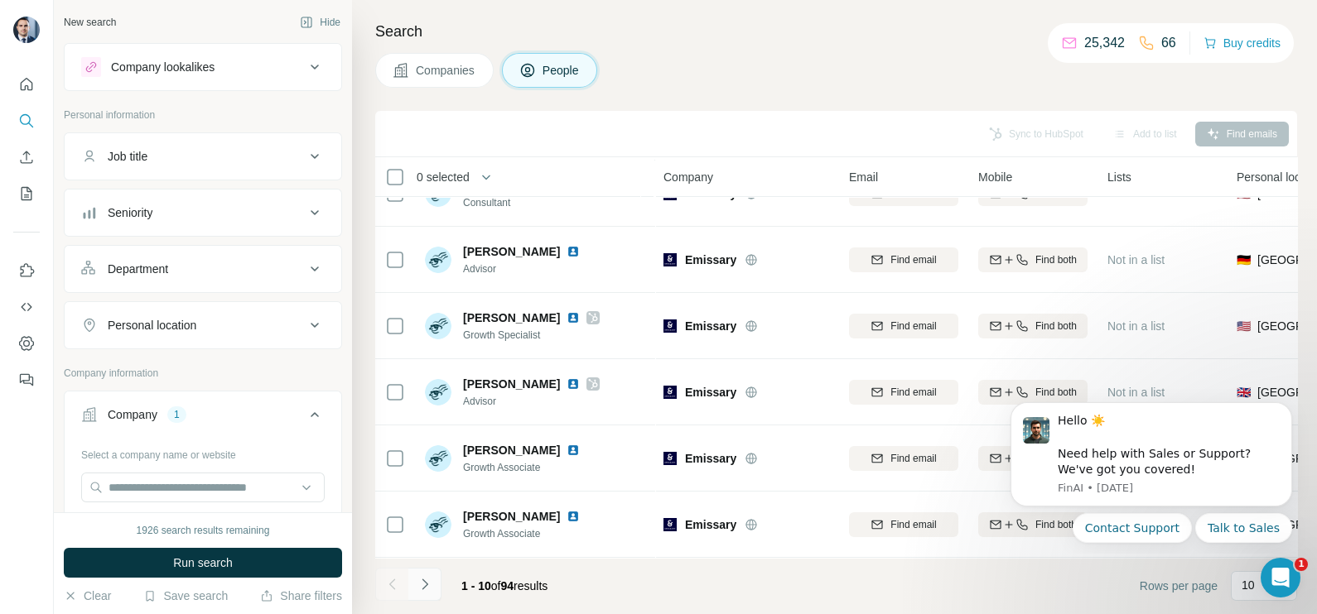
click at [418, 585] on icon "Navigate to next page" at bounding box center [424, 584] width 17 height 17
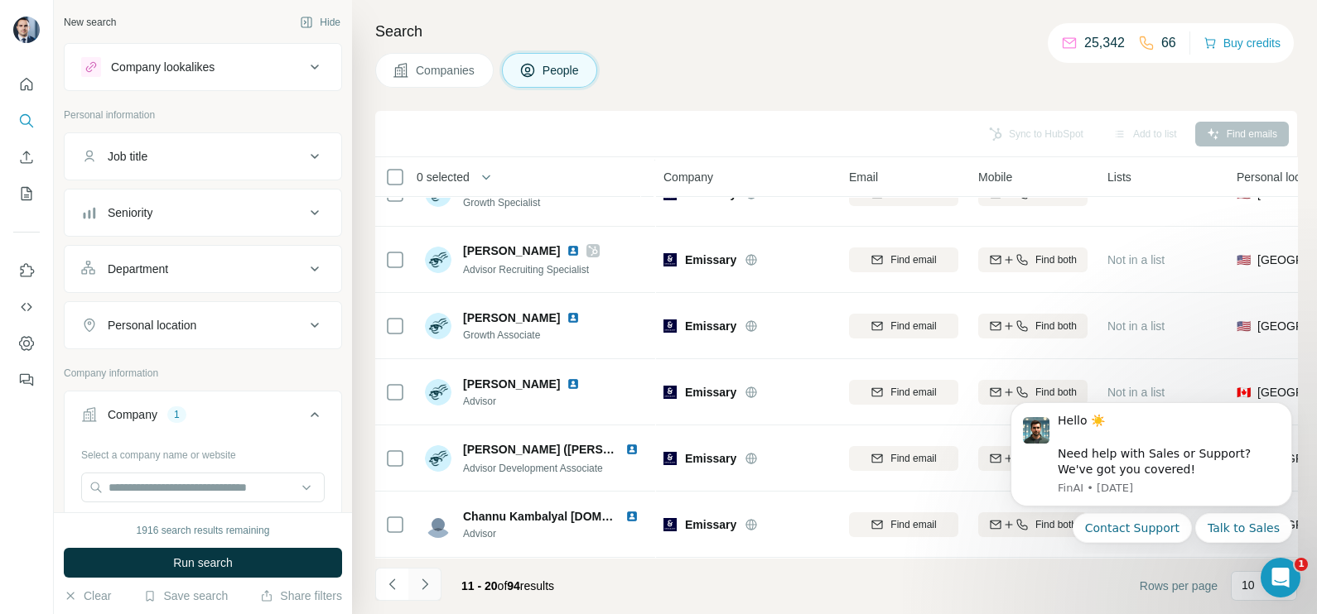
click at [426, 580] on icon "Navigate to next page" at bounding box center [424, 584] width 17 height 17
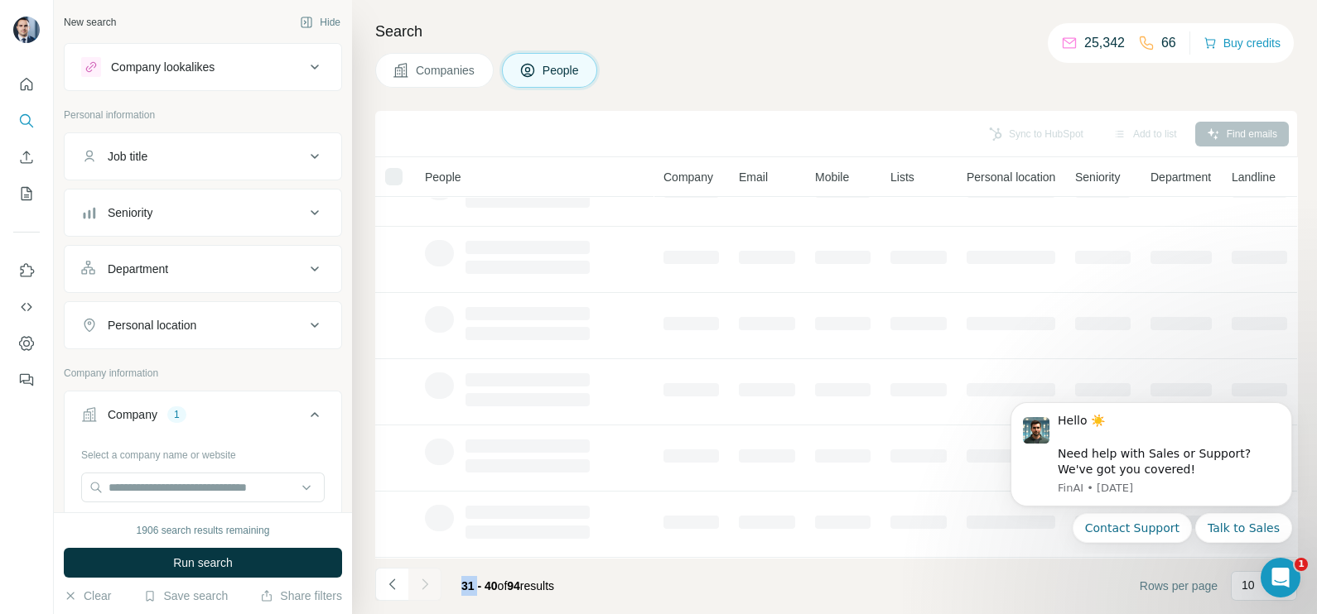
click at [426, 580] on div at bounding box center [424, 584] width 33 height 33
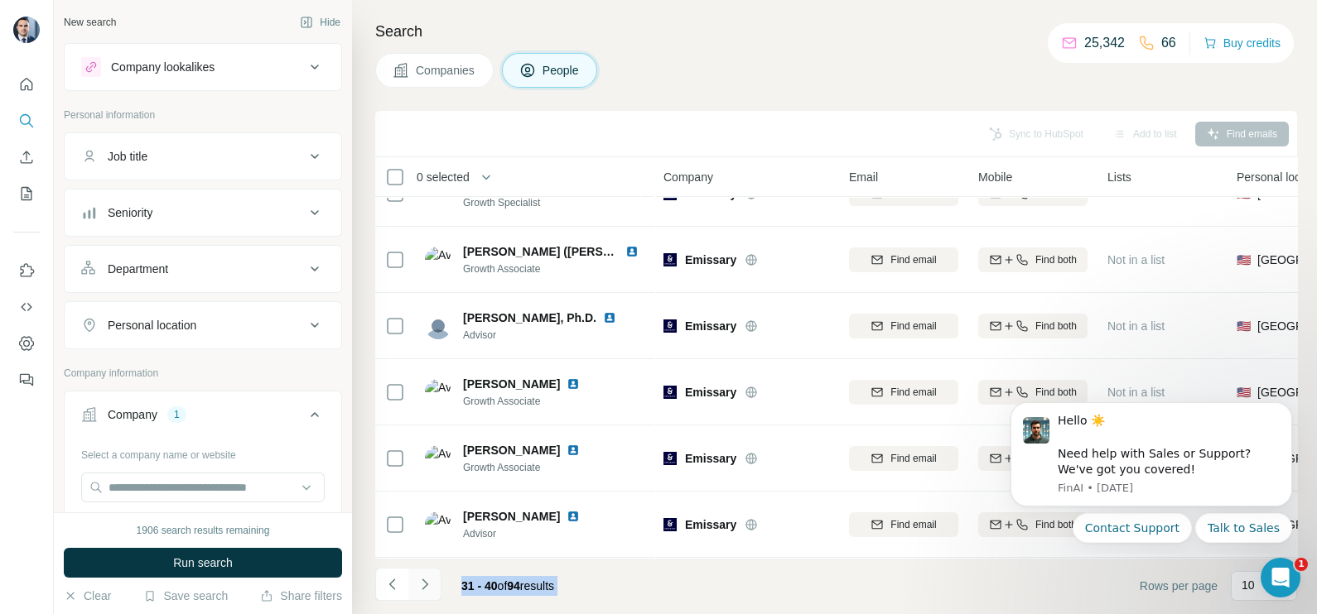
click at [426, 580] on icon "Navigate to next page" at bounding box center [424, 584] width 17 height 17
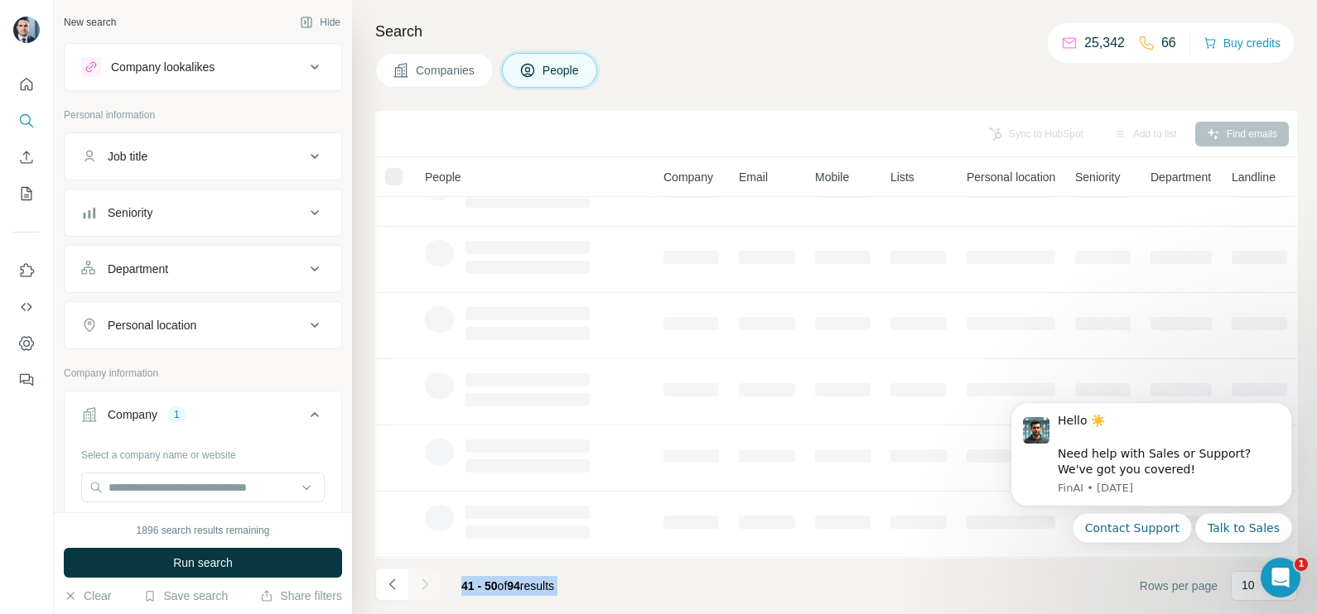
click at [426, 580] on div at bounding box center [424, 584] width 33 height 33
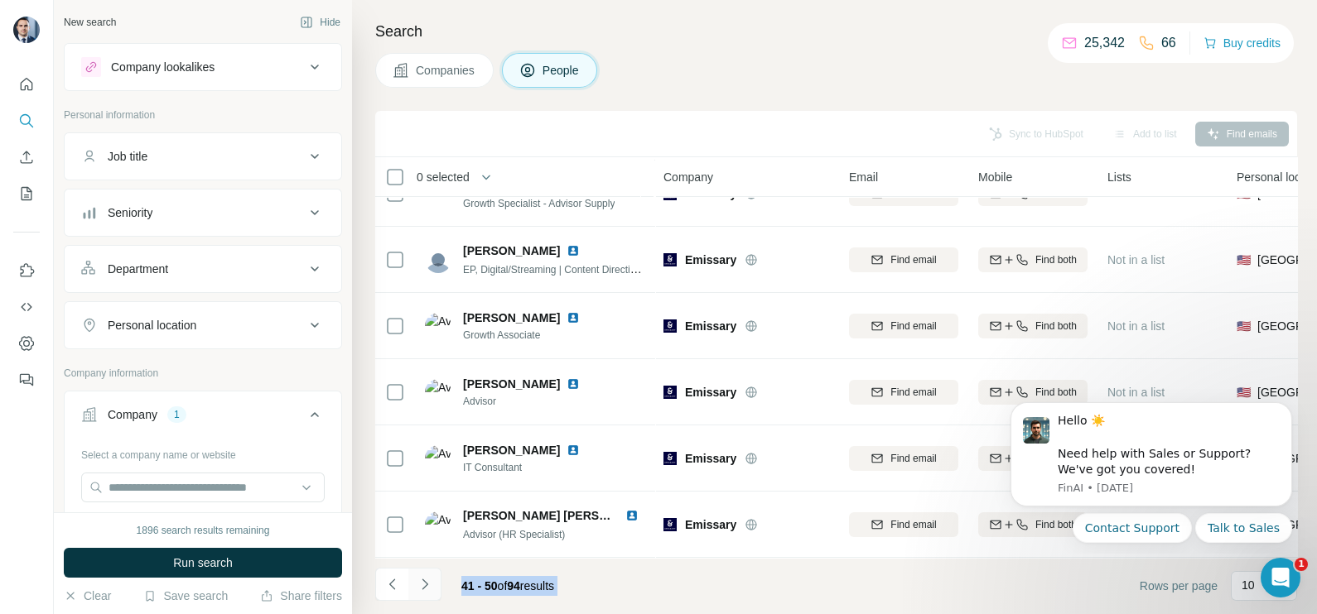
click at [426, 580] on icon "Navigate to next page" at bounding box center [424, 584] width 17 height 17
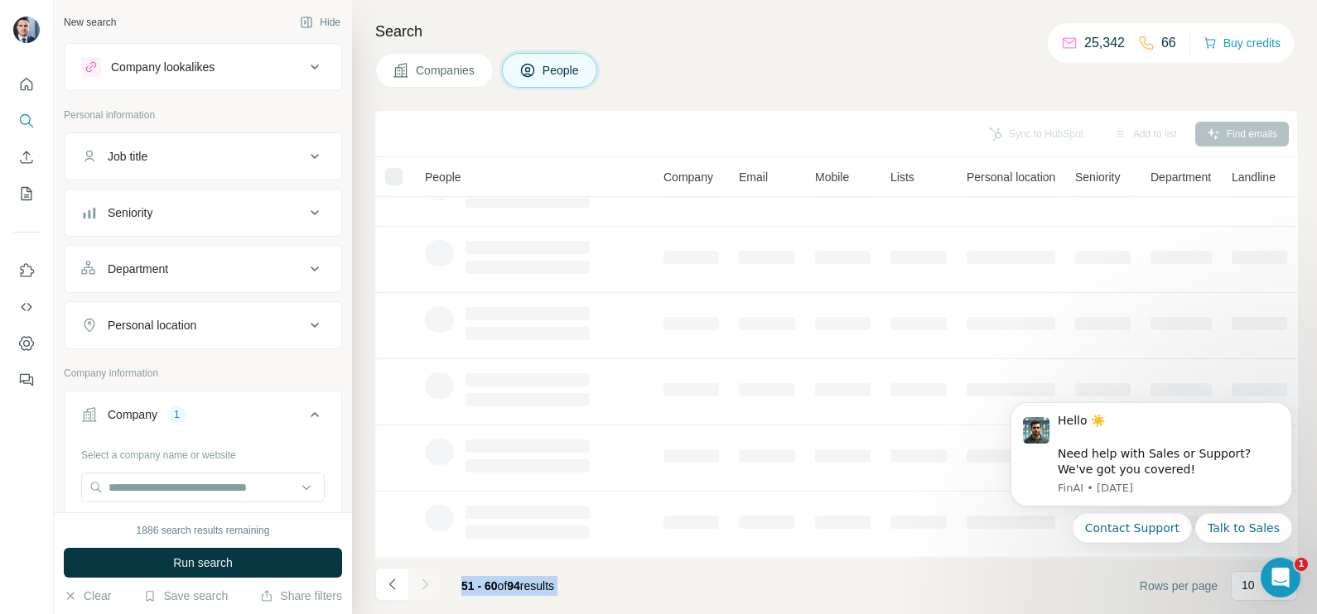
click at [426, 580] on icon "Navigate to next page" at bounding box center [424, 584] width 17 height 17
click at [426, 580] on div at bounding box center [424, 584] width 33 height 33
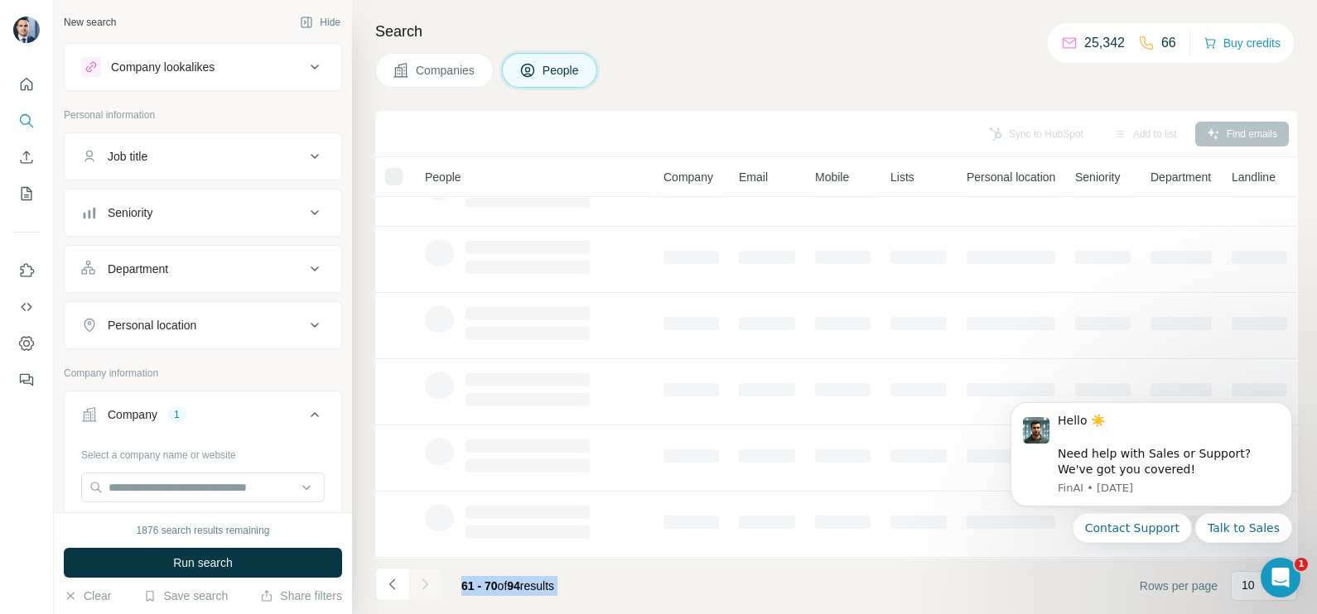
click at [426, 580] on icon "Navigate to next page" at bounding box center [424, 584] width 17 height 17
click at [426, 580] on div at bounding box center [424, 584] width 33 height 33
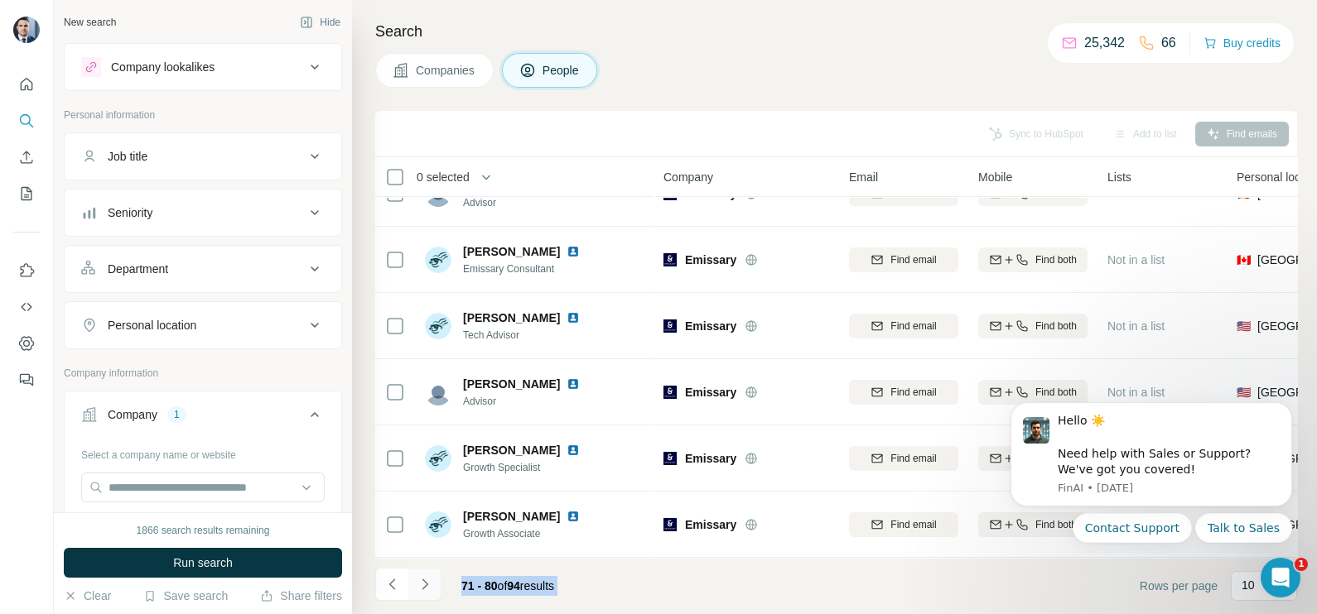
click at [426, 580] on icon "Navigate to next page" at bounding box center [424, 584] width 17 height 17
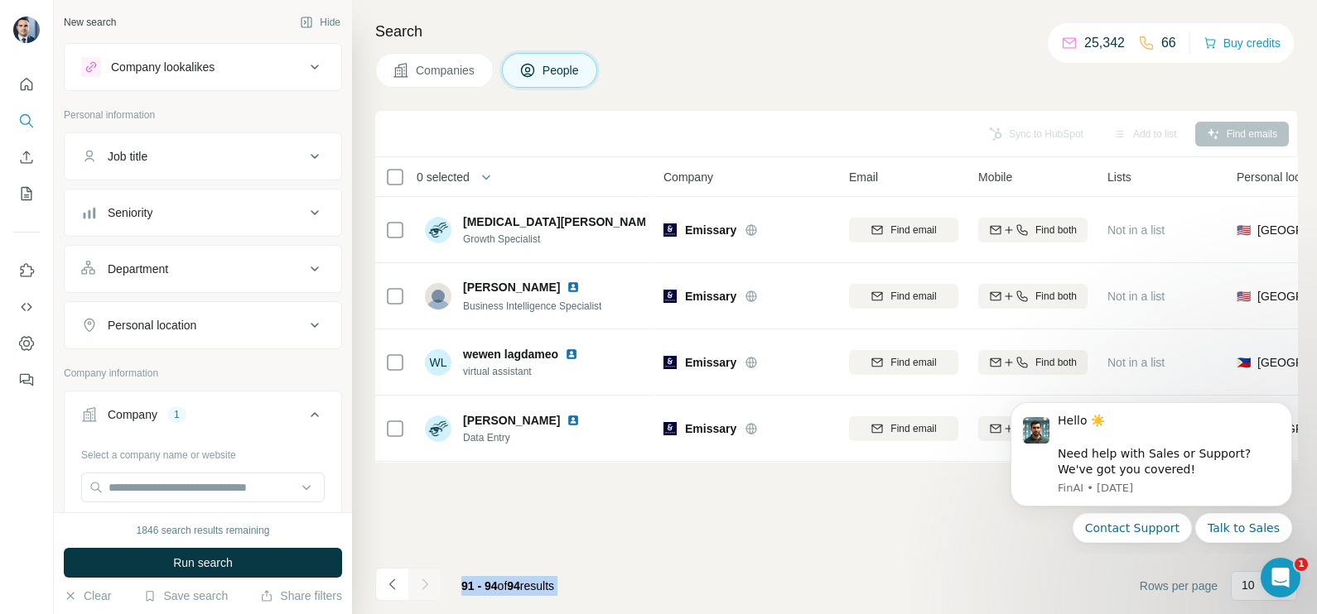
scroll to position [0, 0]
click at [377, 580] on button "Navigate to previous page" at bounding box center [391, 584] width 33 height 33
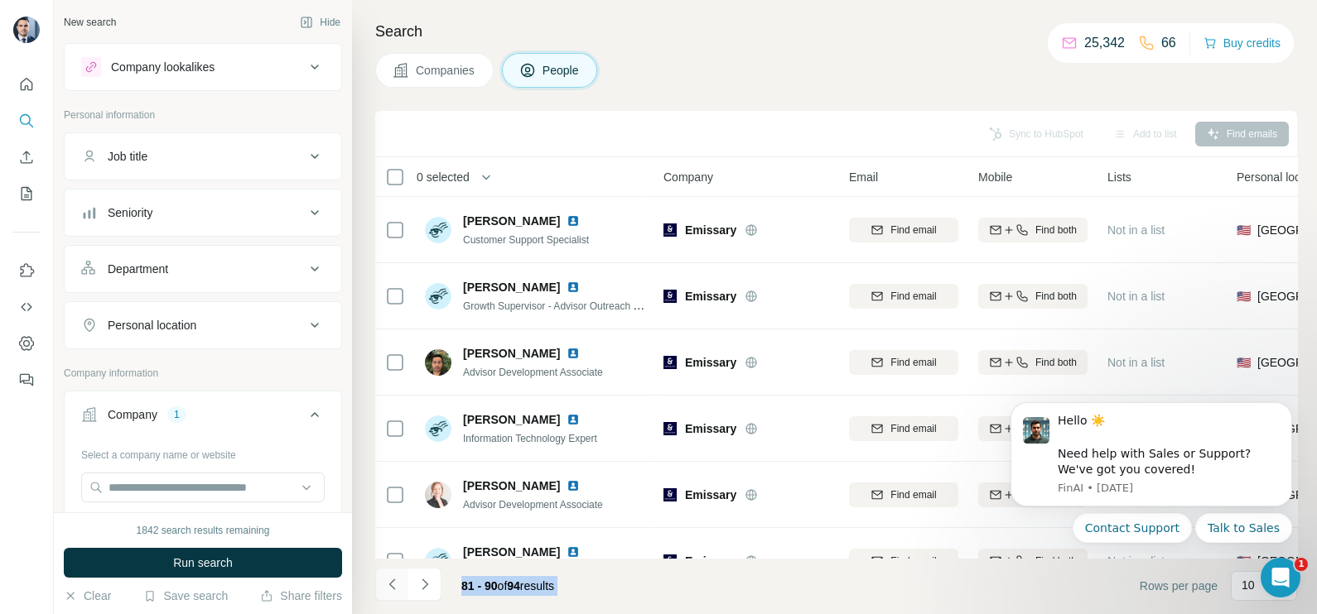
click at [377, 580] on button "Navigate to previous page" at bounding box center [391, 584] width 33 height 33
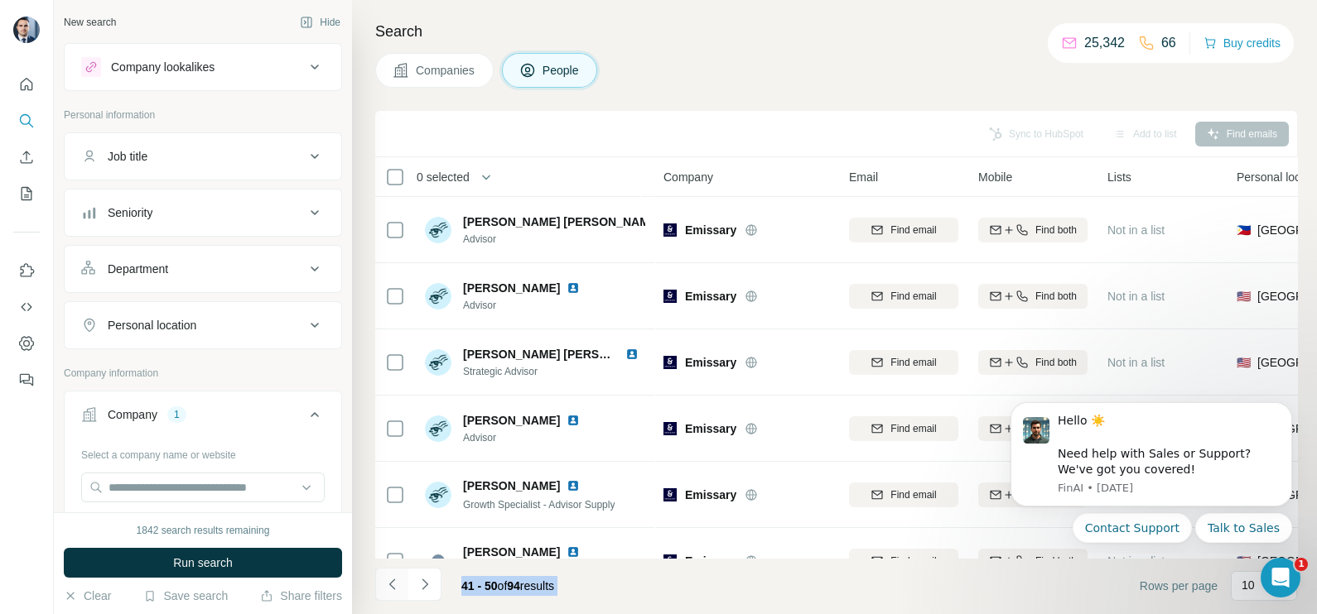
click at [377, 580] on button "Navigate to previous page" at bounding box center [391, 584] width 33 height 33
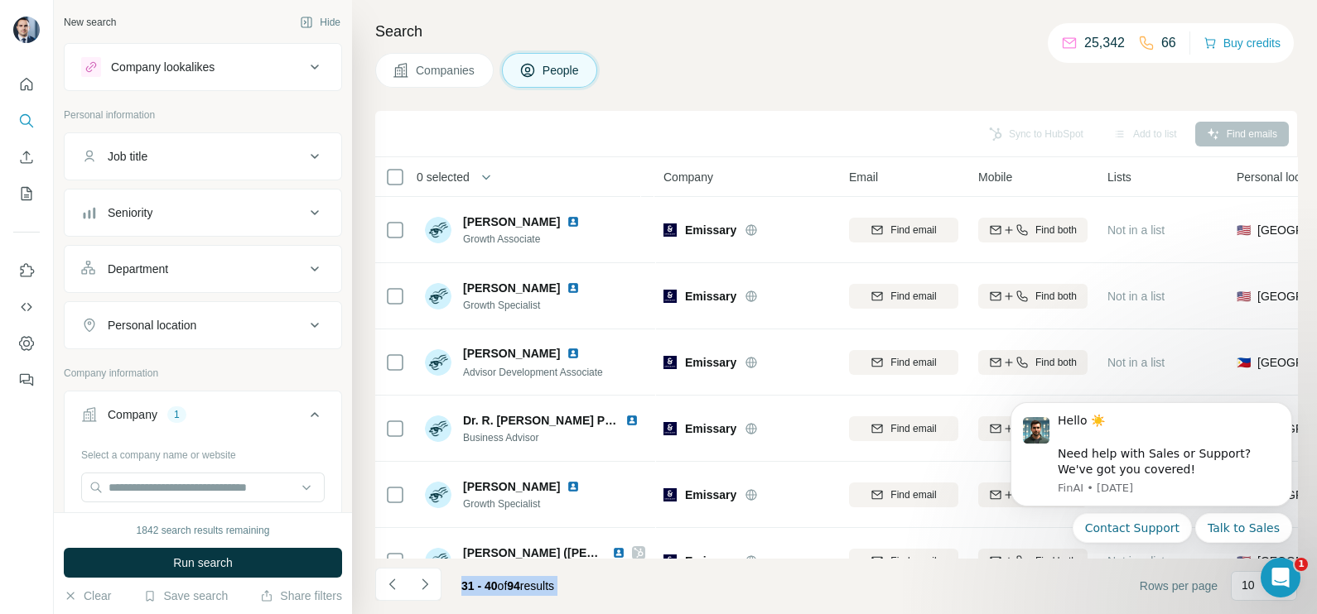
click at [430, 75] on span "Companies" at bounding box center [446, 70] width 60 height 17
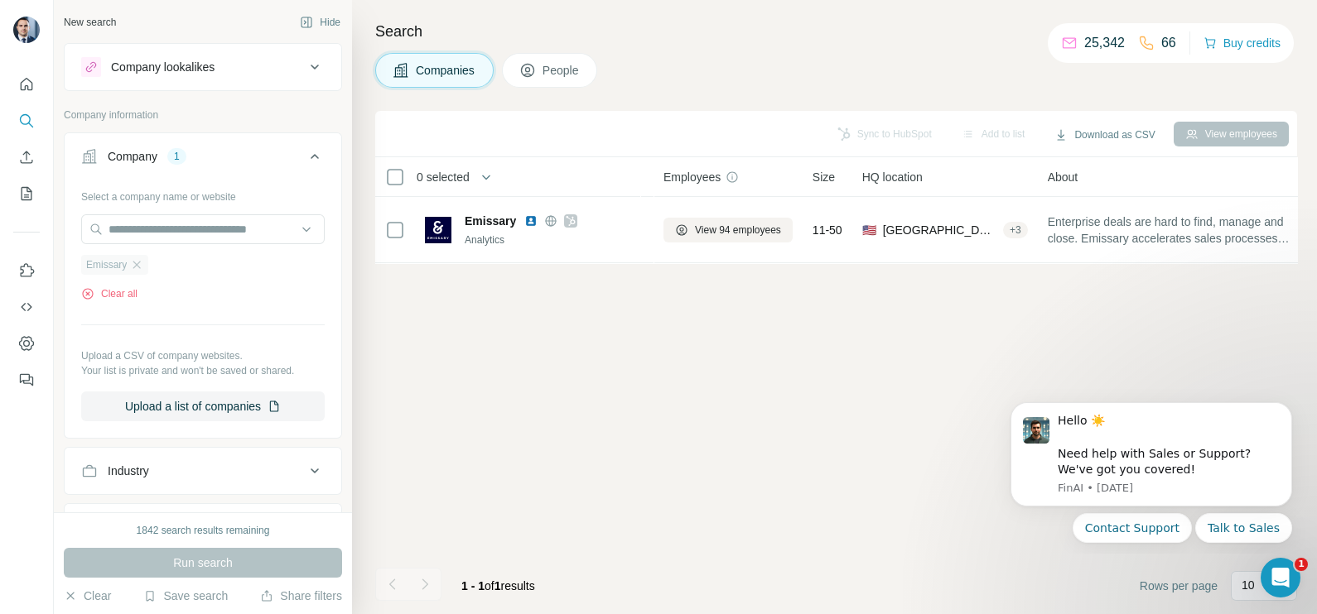
click at [145, 262] on div "Emissary" at bounding box center [114, 265] width 67 height 20
click at [129, 272] on div "Emissary" at bounding box center [114, 265] width 67 height 20
click at [139, 266] on icon "button" at bounding box center [136, 264] width 7 height 7
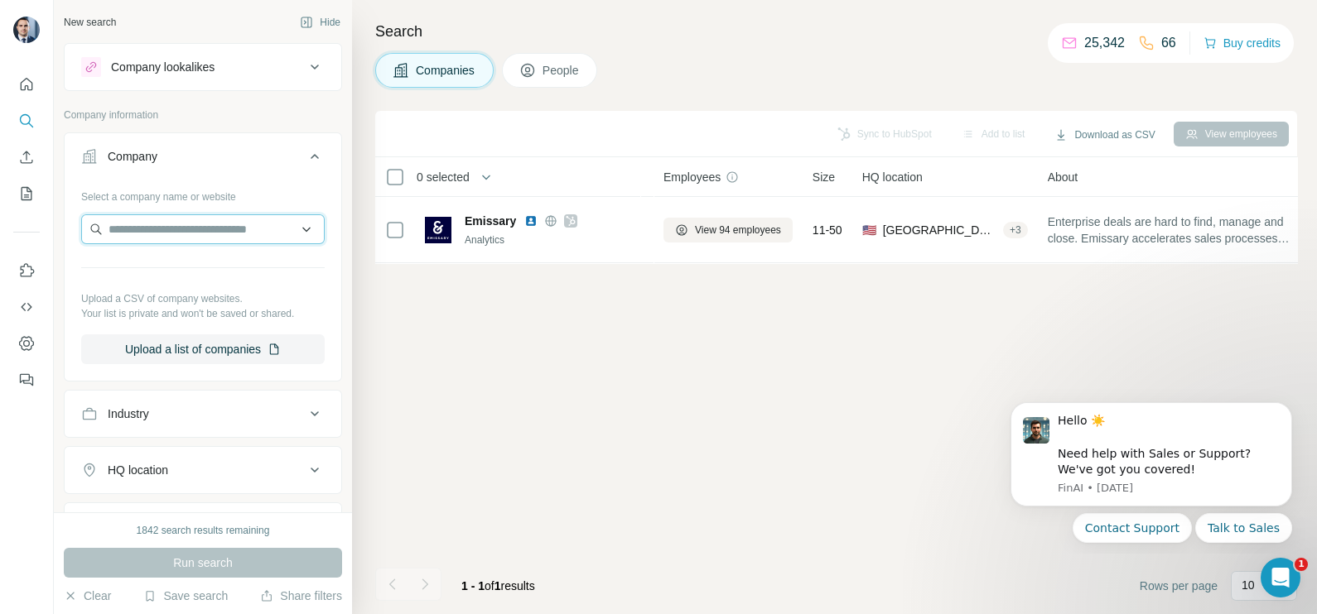
click at [166, 216] on input "text" at bounding box center [202, 229] width 243 height 30
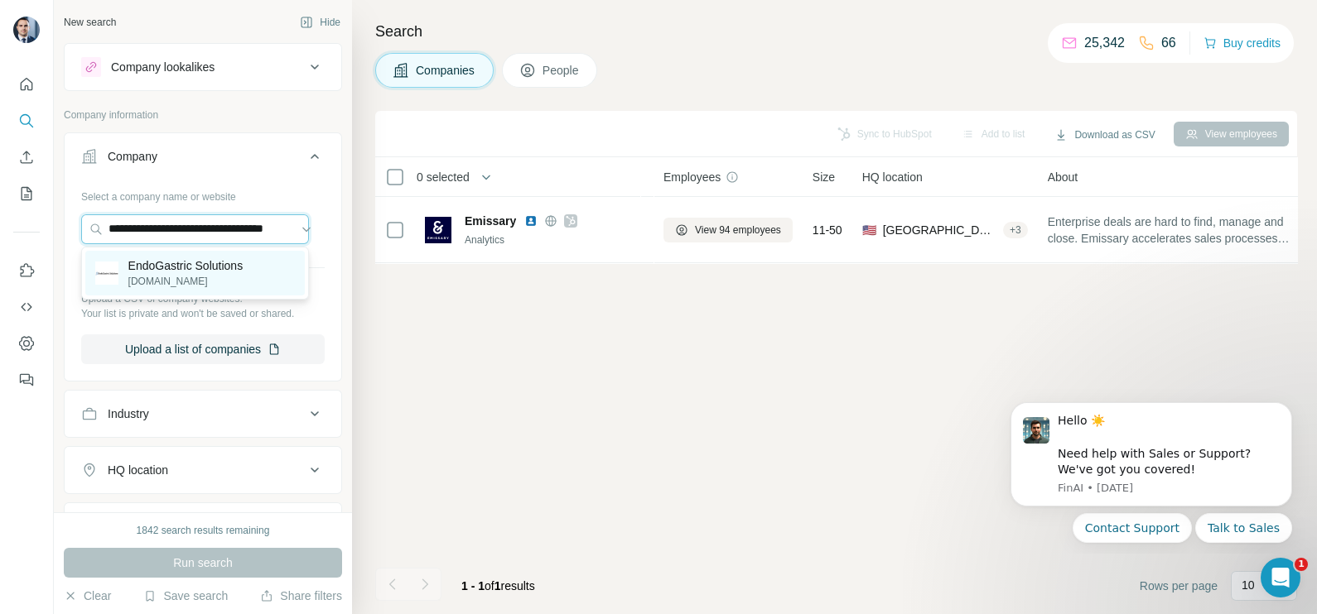
type input "**********"
click at [166, 275] on p "[DOMAIN_NAME]" at bounding box center [185, 281] width 115 height 15
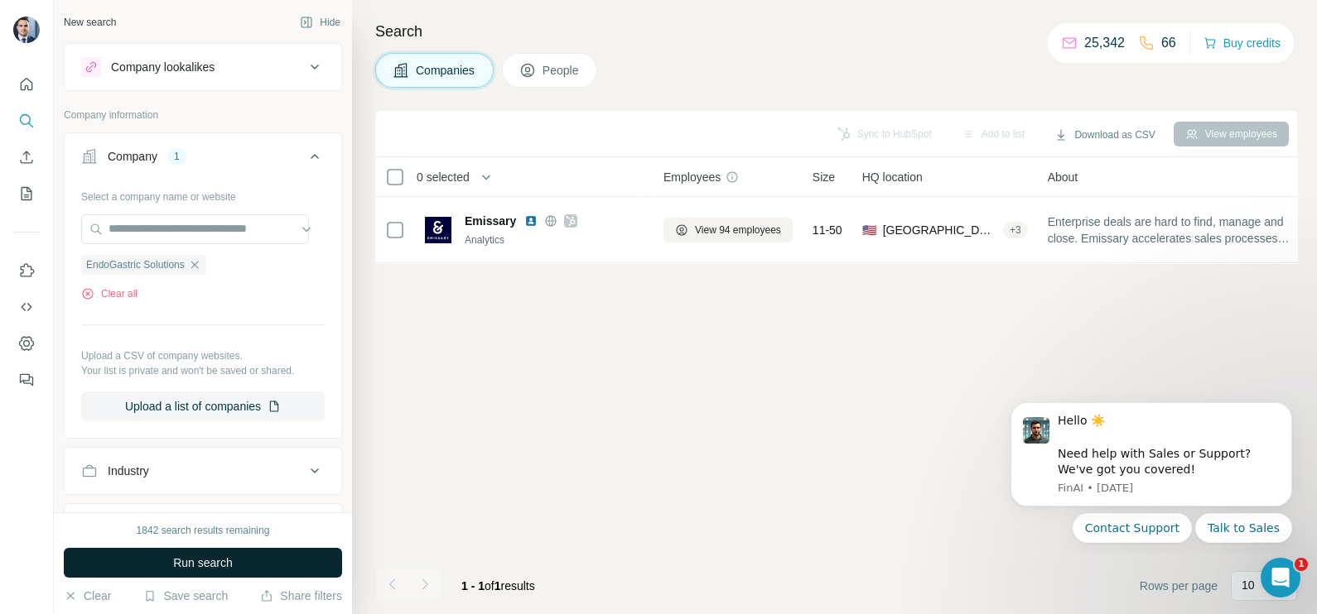
click at [219, 566] on span "Run search" at bounding box center [203, 563] width 60 height 17
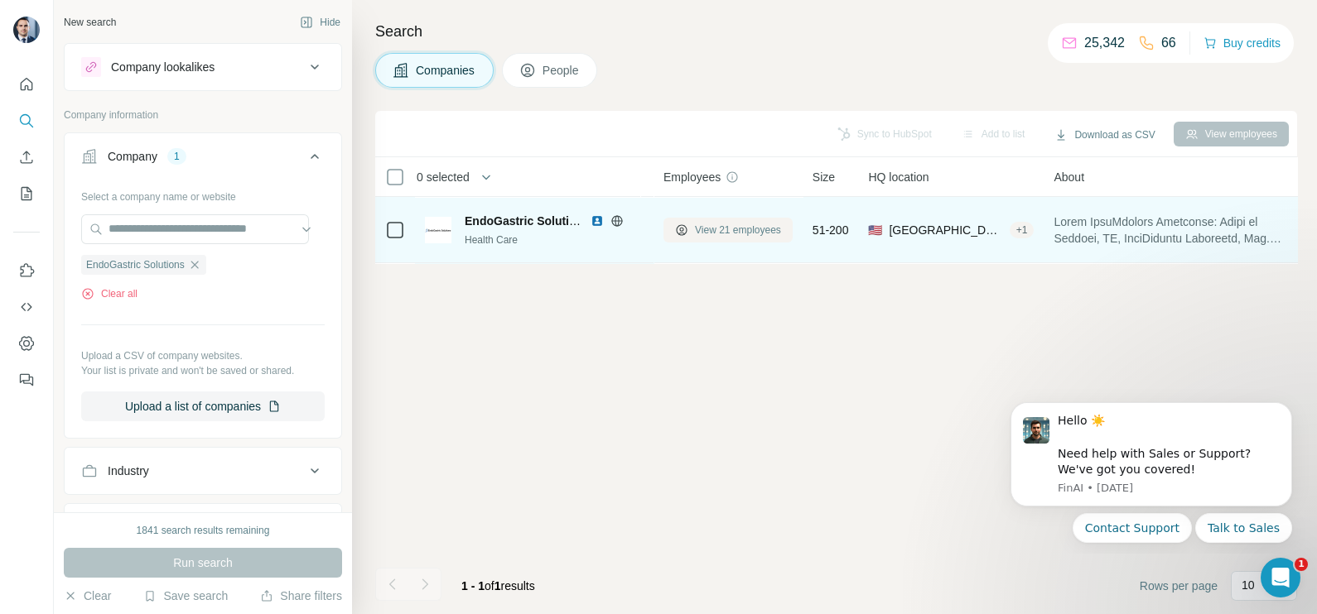
click at [737, 223] on span "View 21 employees" at bounding box center [738, 230] width 86 height 15
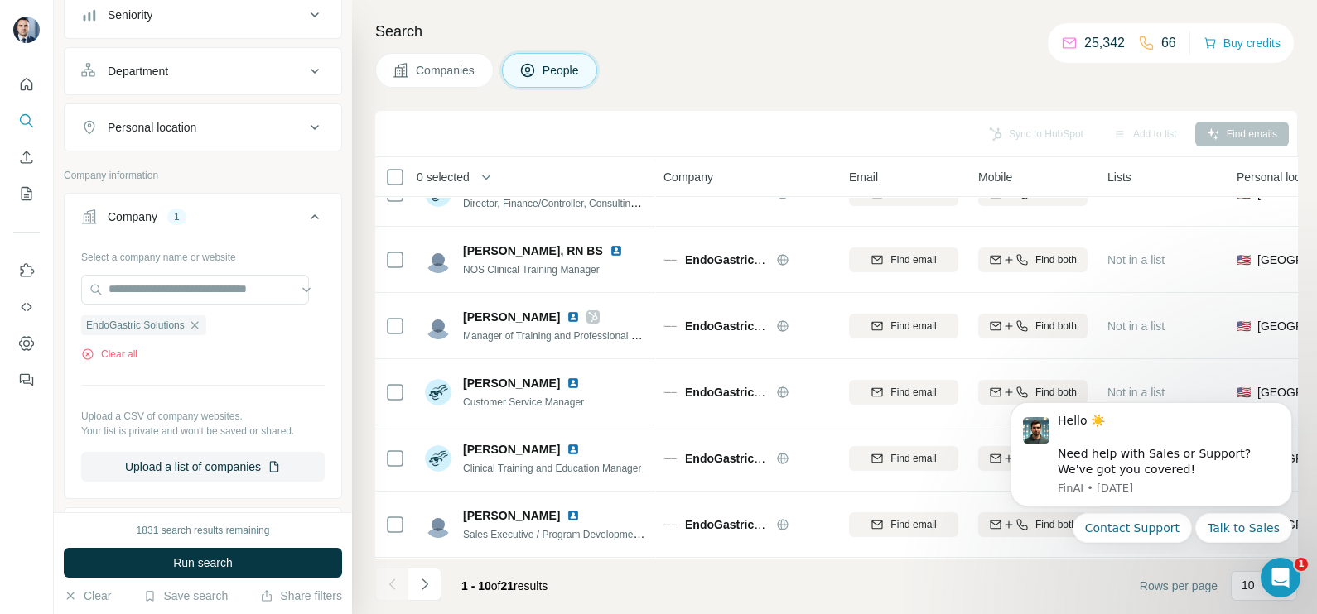
scroll to position [206, 0]
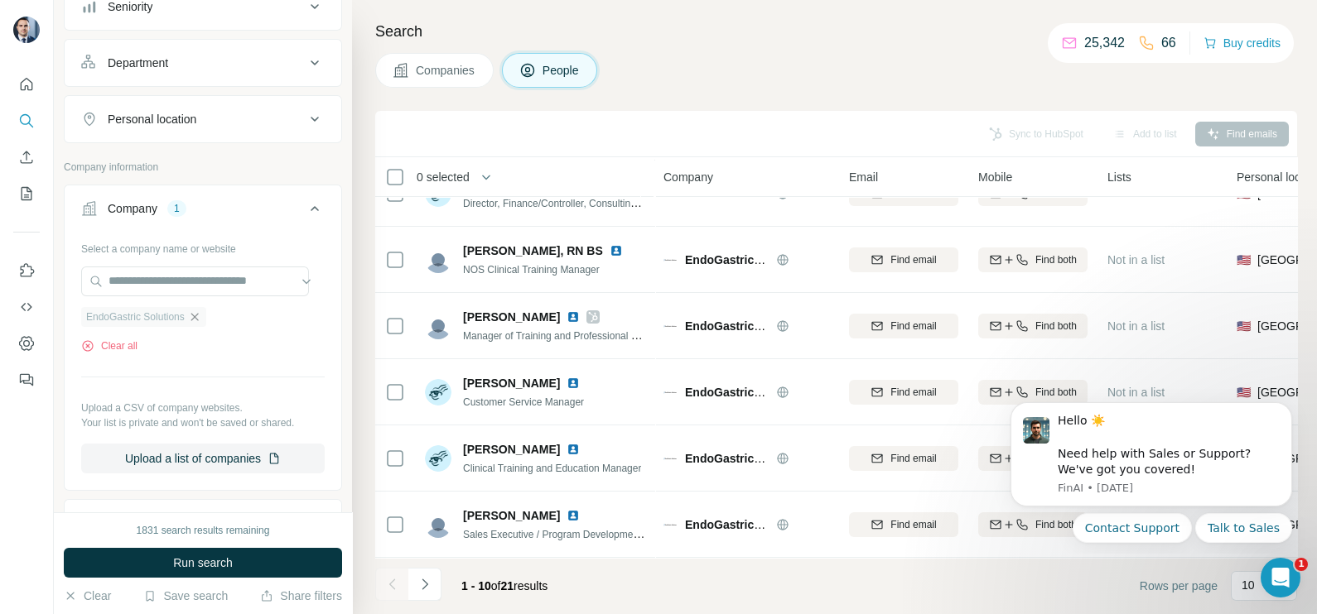
click at [201, 318] on icon "button" at bounding box center [194, 317] width 13 height 13
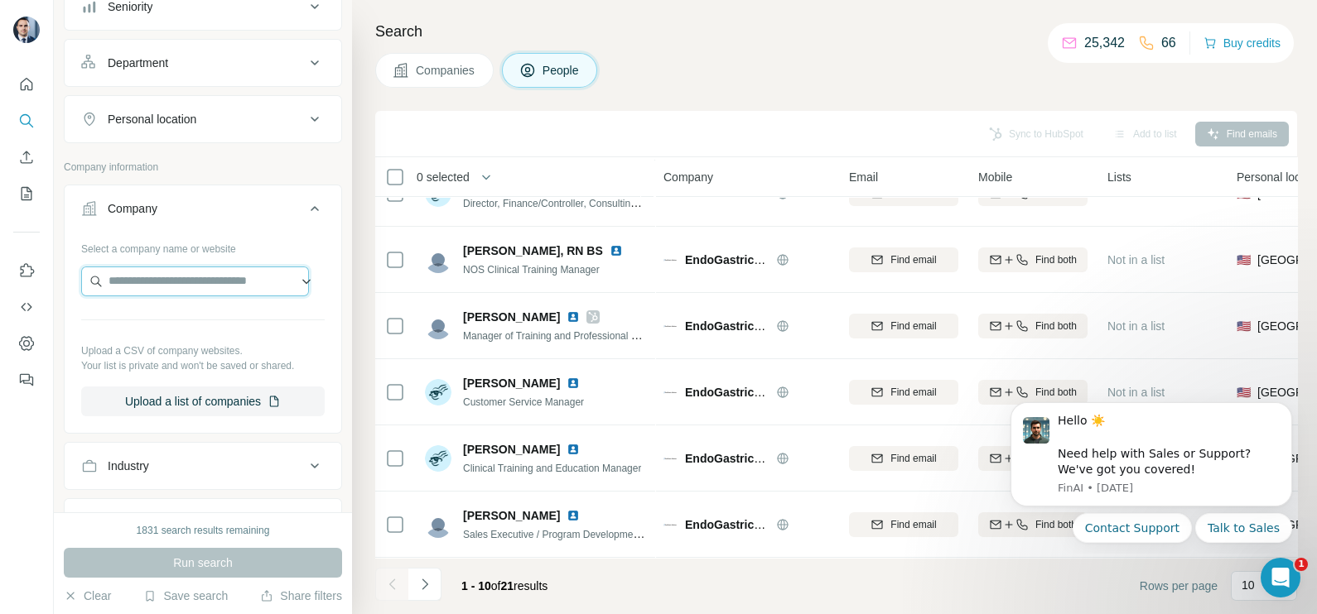
click at [163, 286] on input "text" at bounding box center [195, 282] width 228 height 30
paste input "**********"
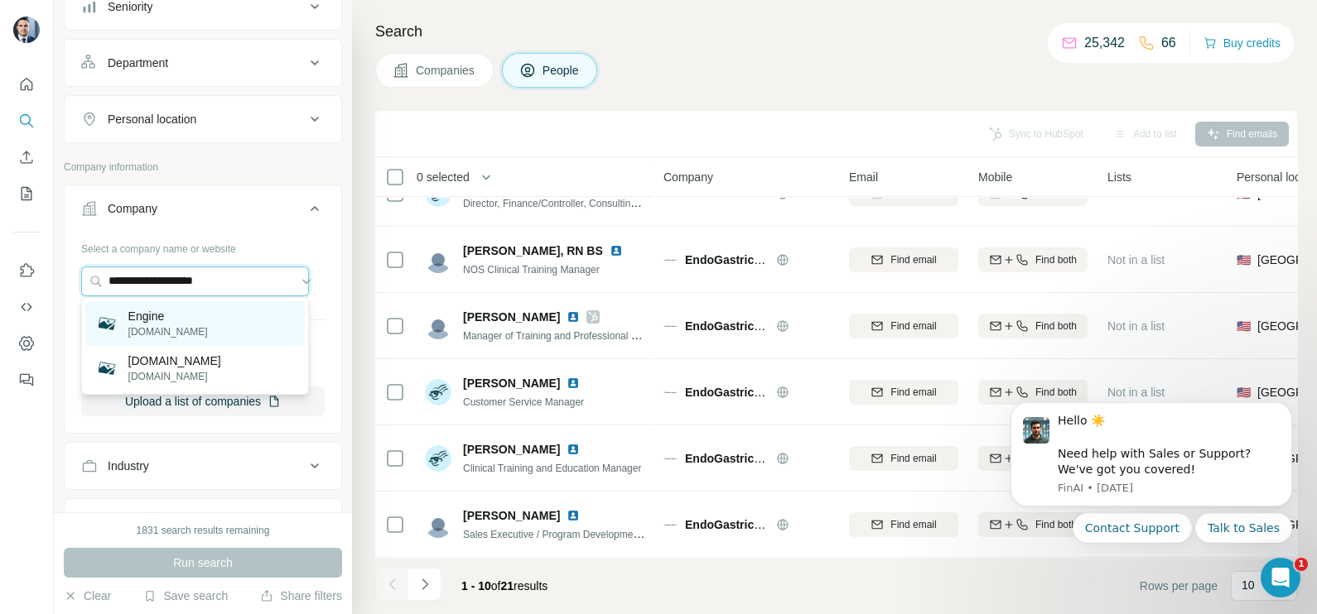
type input "**********"
click at [172, 325] on p "[DOMAIN_NAME]" at bounding box center [167, 332] width 79 height 15
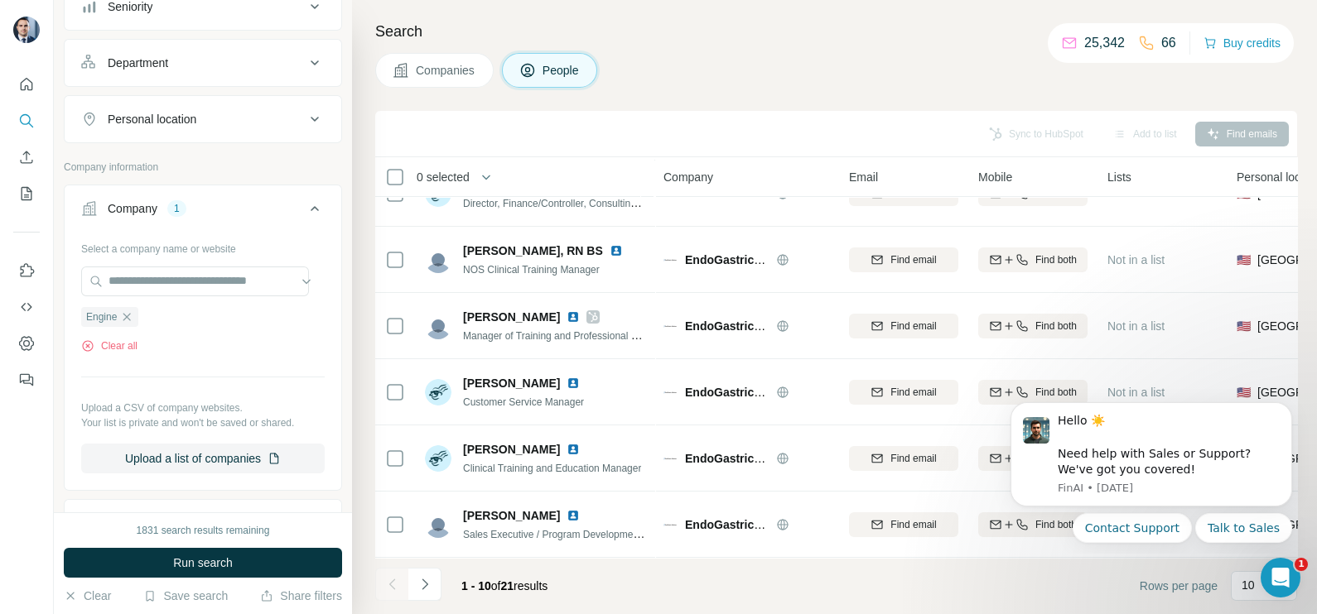
click at [435, 79] on button "Companies" at bounding box center [434, 70] width 118 height 35
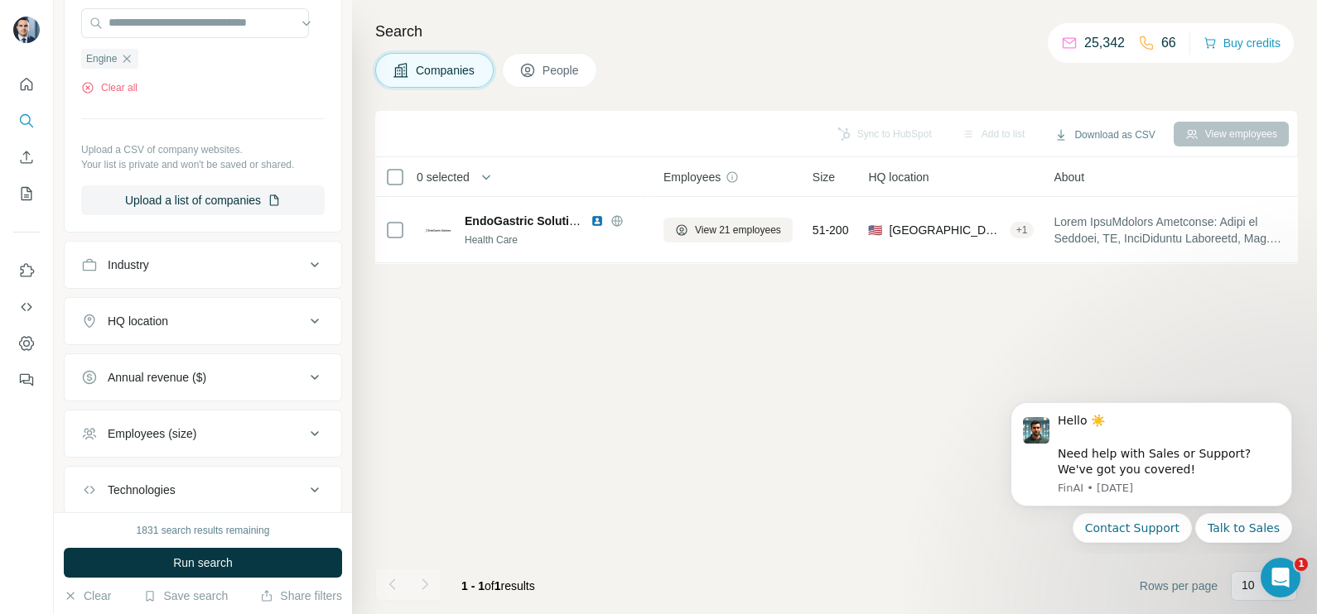
click at [205, 563] on span "Run search" at bounding box center [203, 563] width 60 height 17
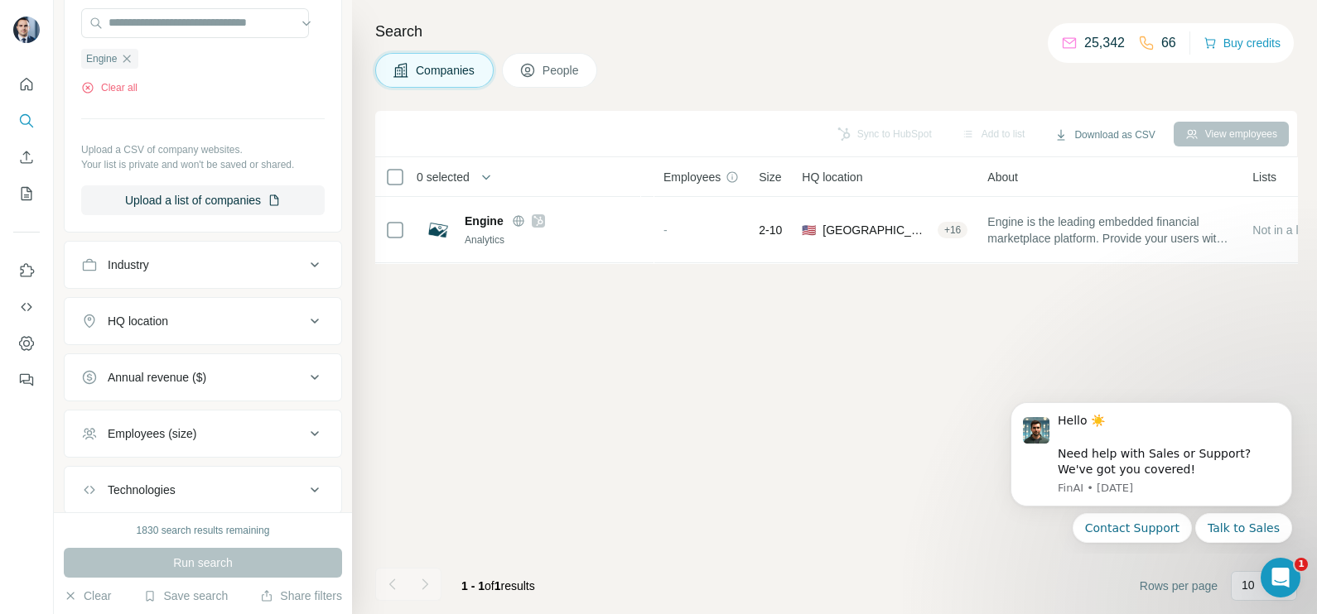
scroll to position [103, 0]
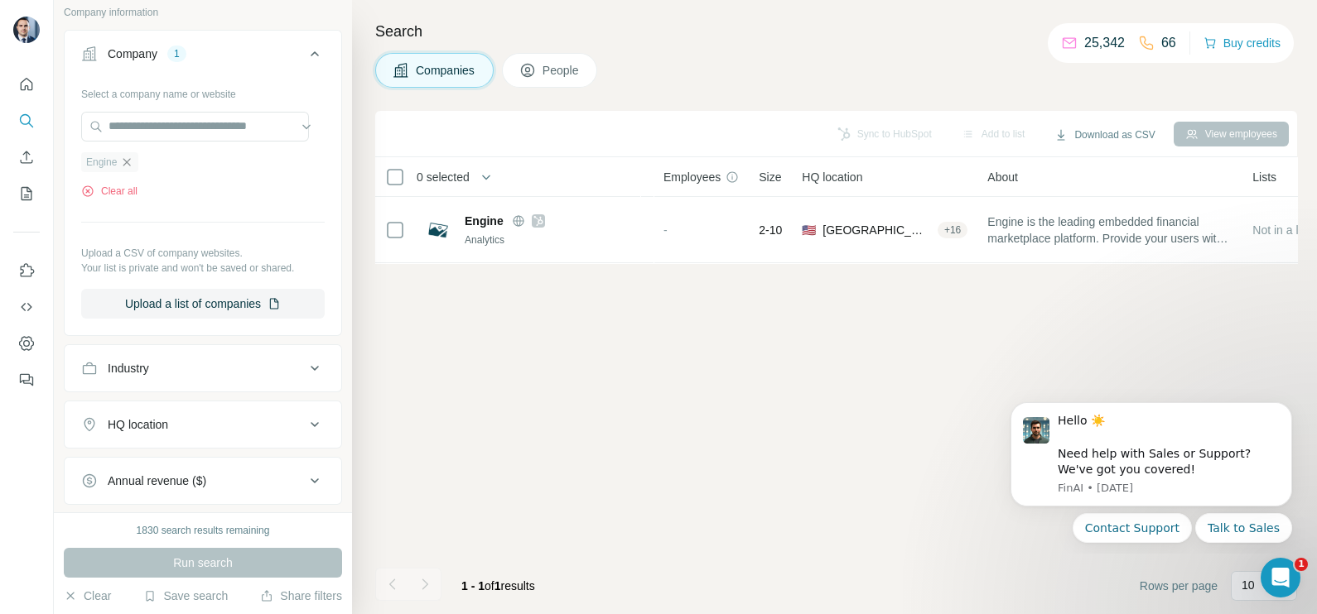
click at [128, 161] on icon "button" at bounding box center [126, 161] width 7 height 7
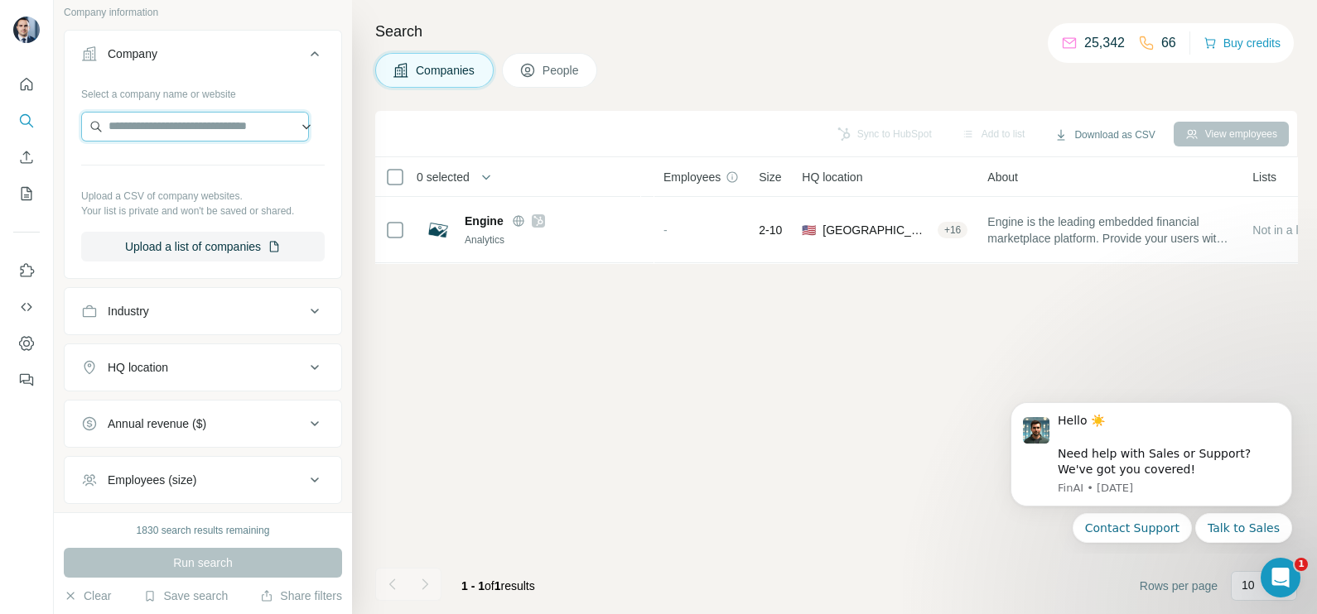
click at [151, 129] on input "text" at bounding box center [195, 127] width 228 height 30
paste input "**********"
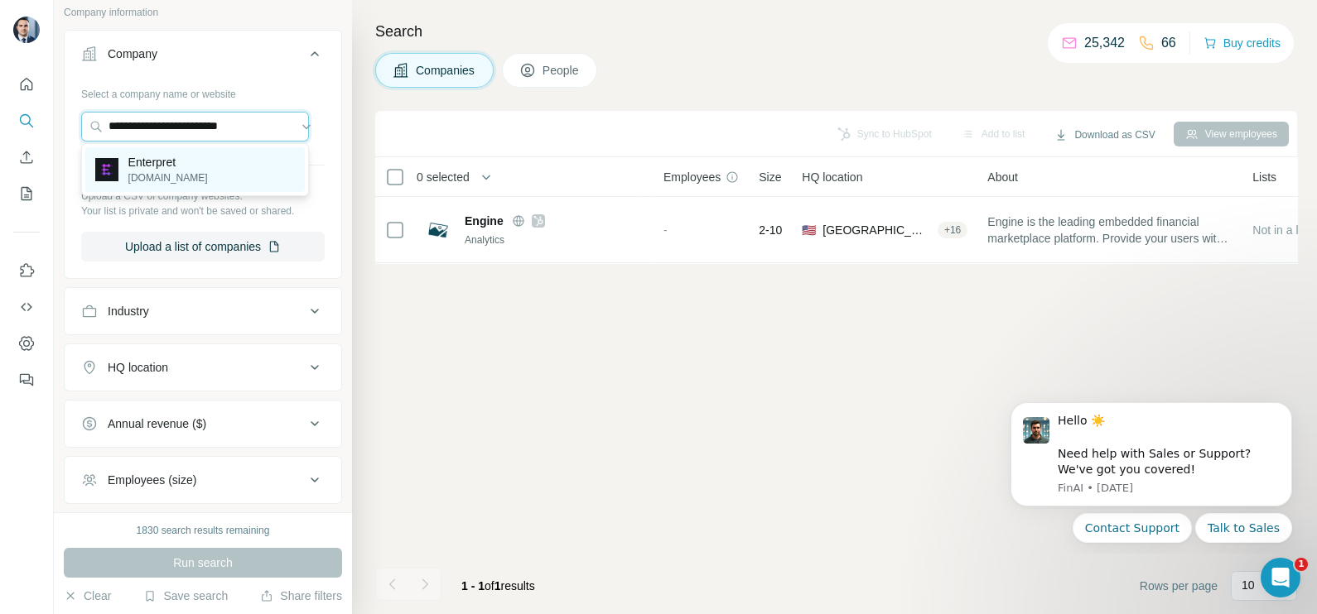
type input "**********"
click at [197, 178] on div "Enterpret [DOMAIN_NAME]" at bounding box center [194, 169] width 219 height 45
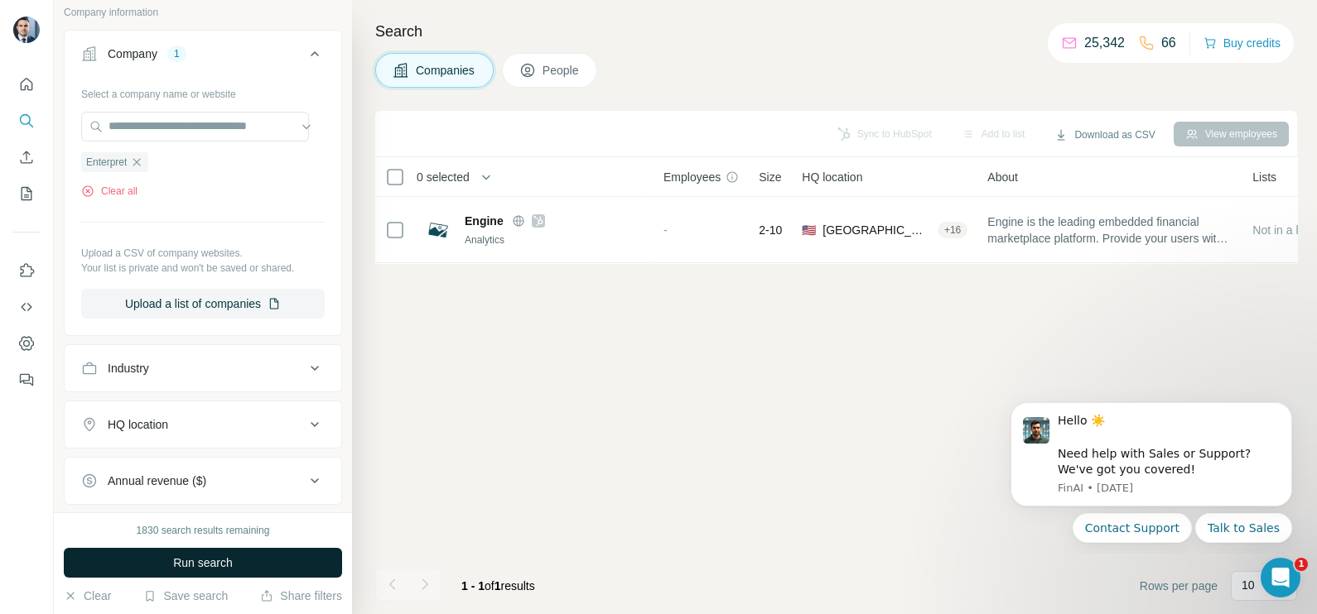
click at [234, 563] on button "Run search" at bounding box center [203, 563] width 278 height 30
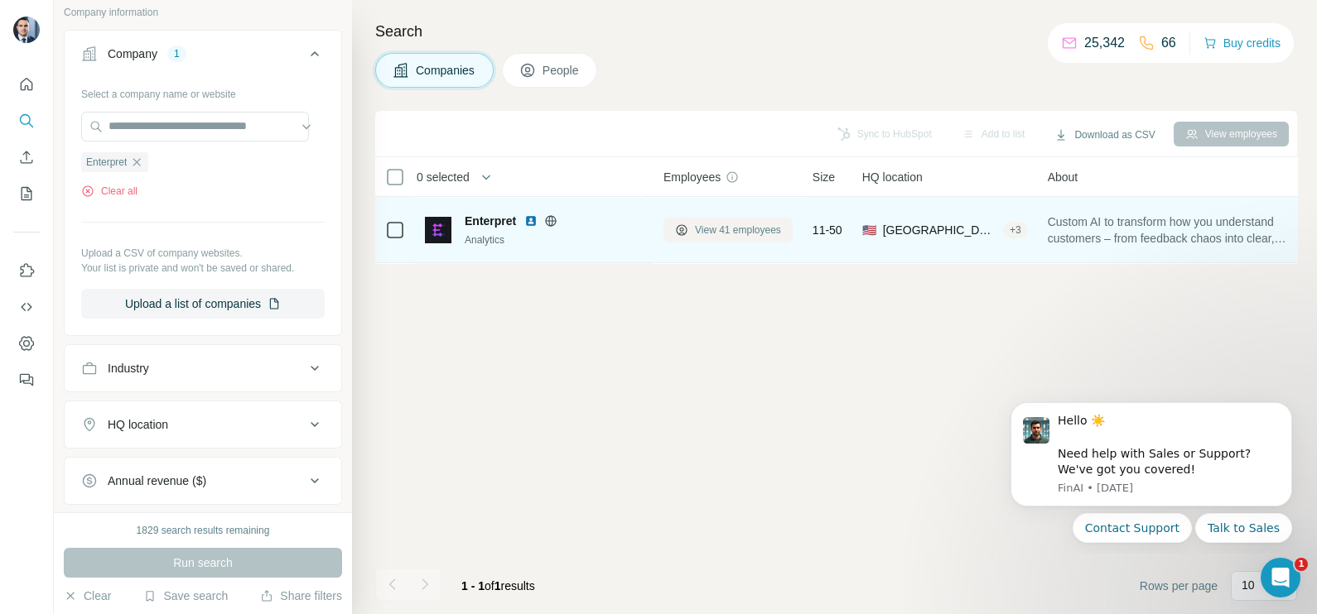
click at [749, 219] on button "View 41 employees" at bounding box center [727, 230] width 129 height 25
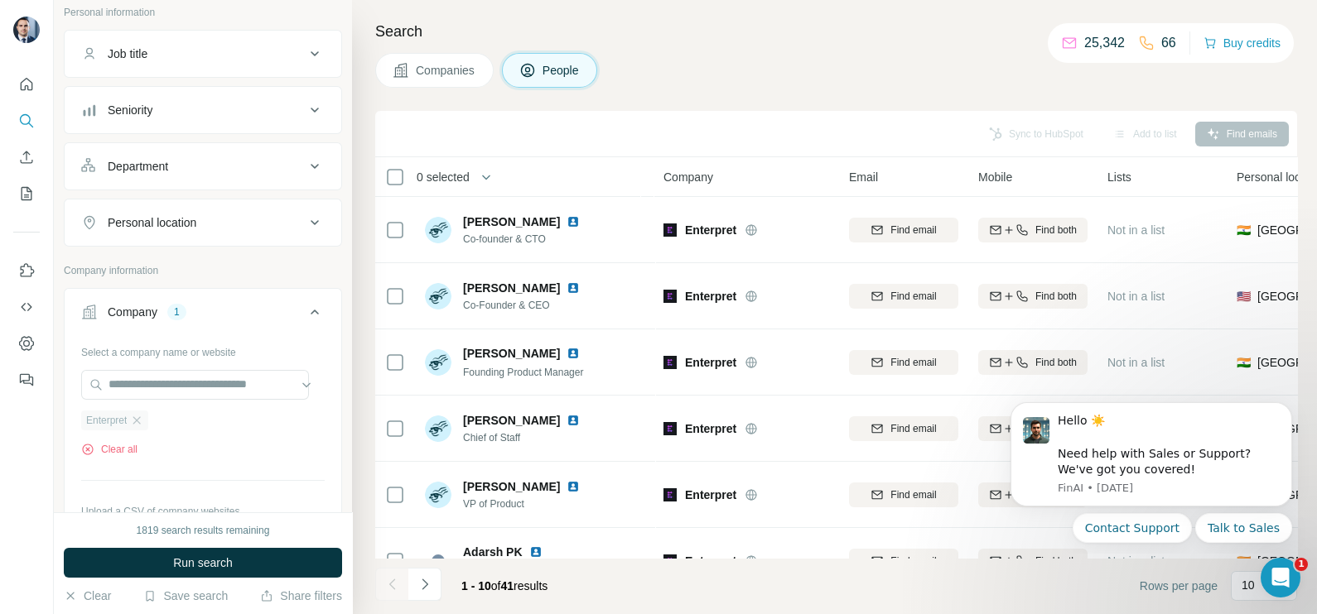
click at [148, 413] on div "Enterpret" at bounding box center [114, 421] width 67 height 20
click at [143, 417] on icon "button" at bounding box center [136, 420] width 13 height 13
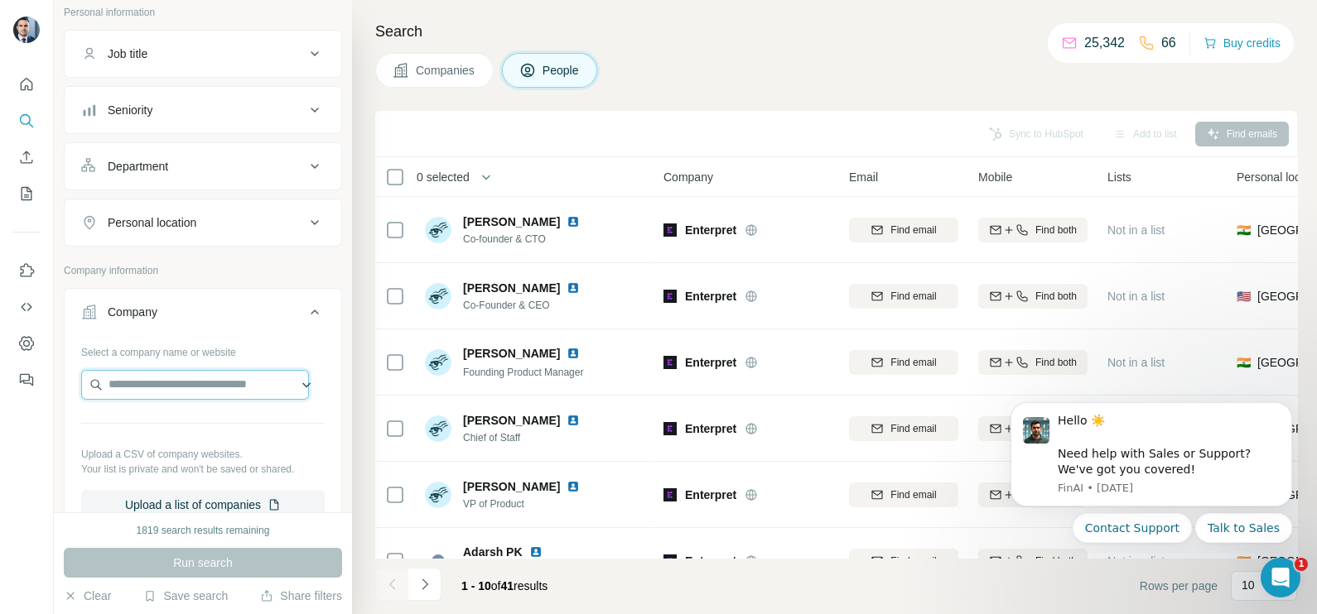
click at [142, 381] on input "text" at bounding box center [195, 385] width 228 height 30
paste input "**********"
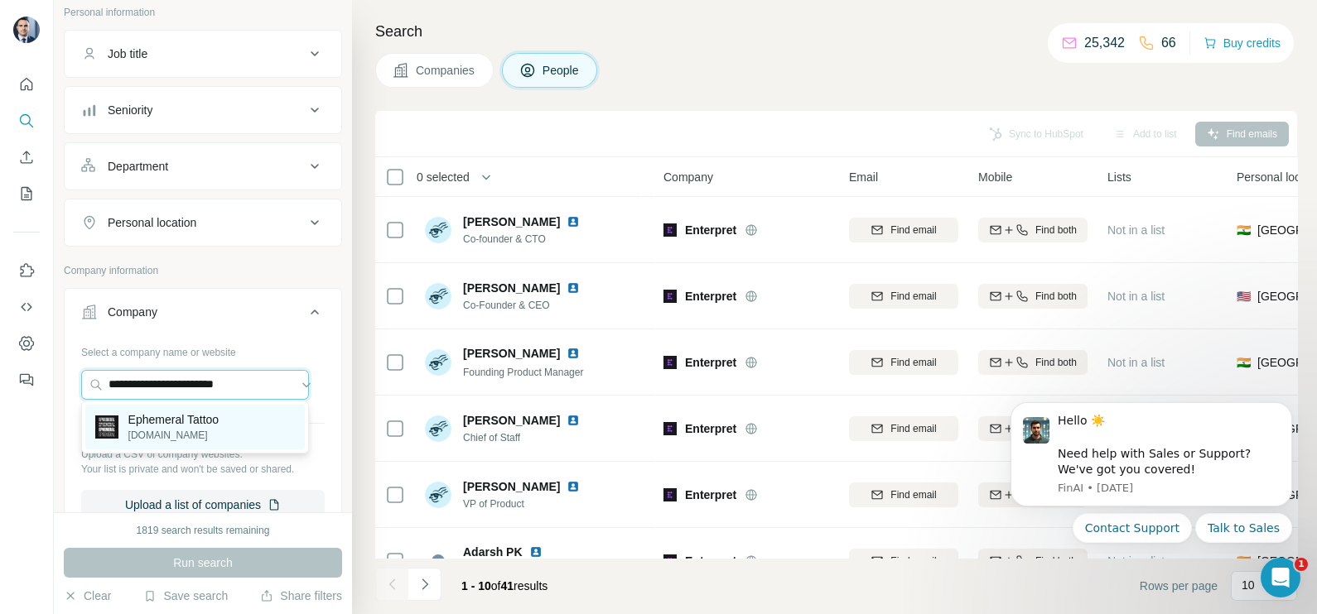
type input "**********"
click at [193, 428] on p "[DOMAIN_NAME]" at bounding box center [173, 435] width 90 height 15
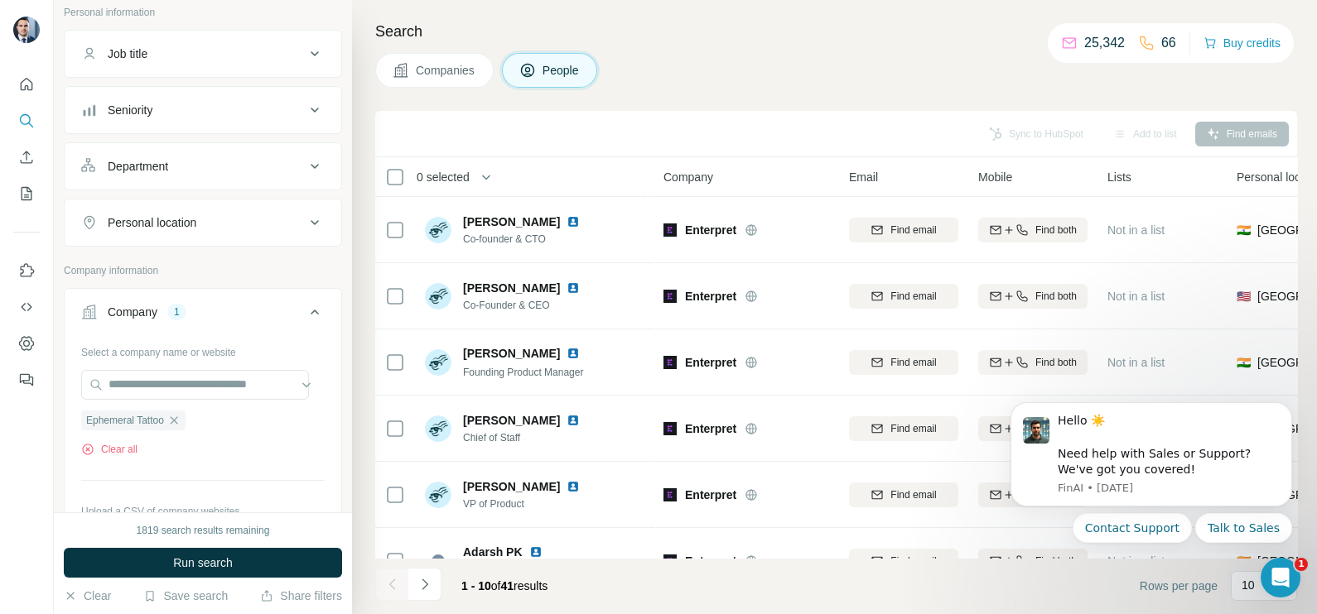
click at [439, 67] on span "Companies" at bounding box center [446, 70] width 60 height 17
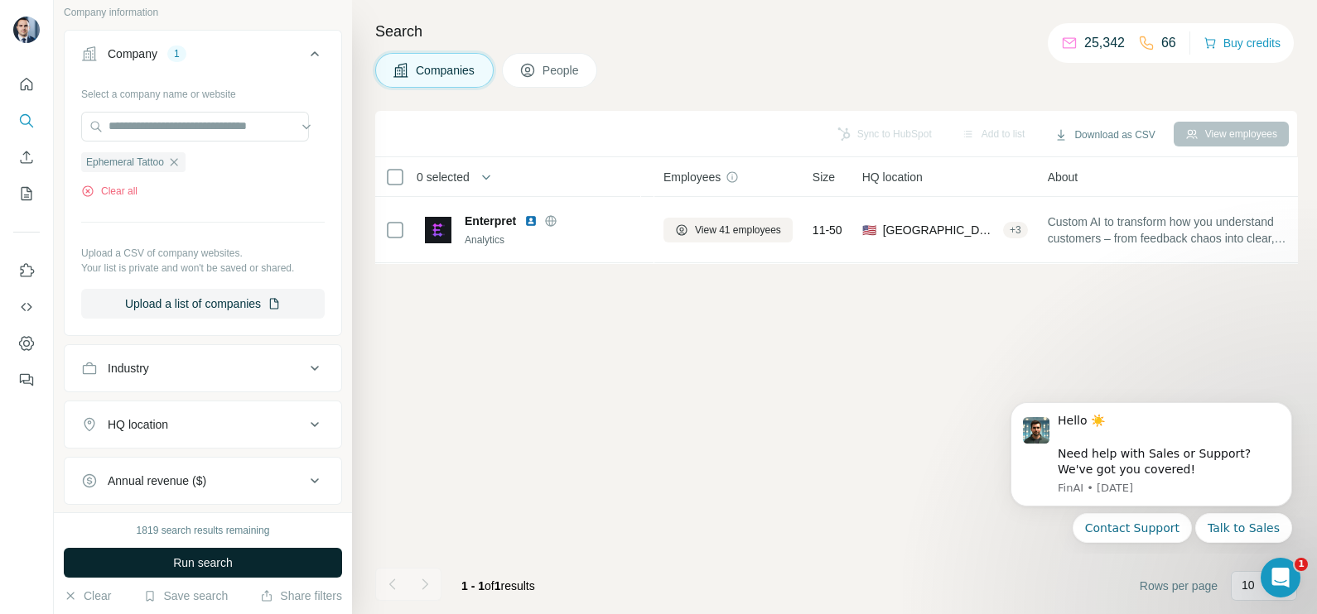
click at [176, 573] on button "Run search" at bounding box center [203, 563] width 278 height 30
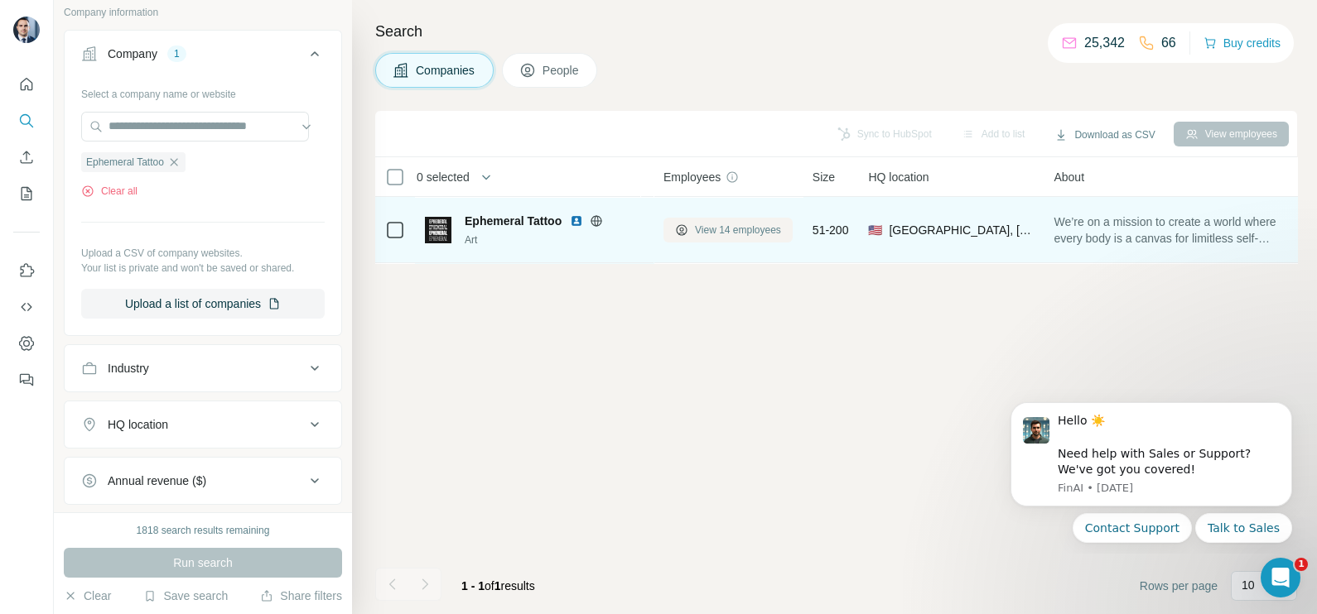
click at [747, 224] on span "View 14 employees" at bounding box center [738, 230] width 86 height 15
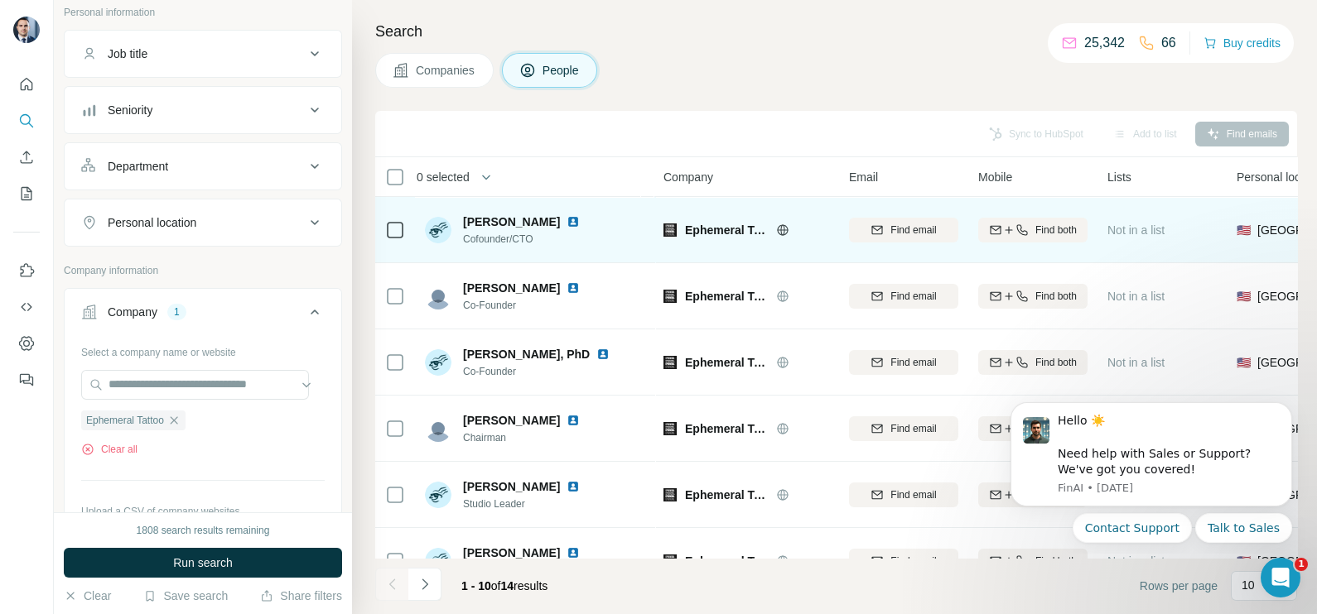
click at [566, 219] on img at bounding box center [572, 221] width 13 height 13
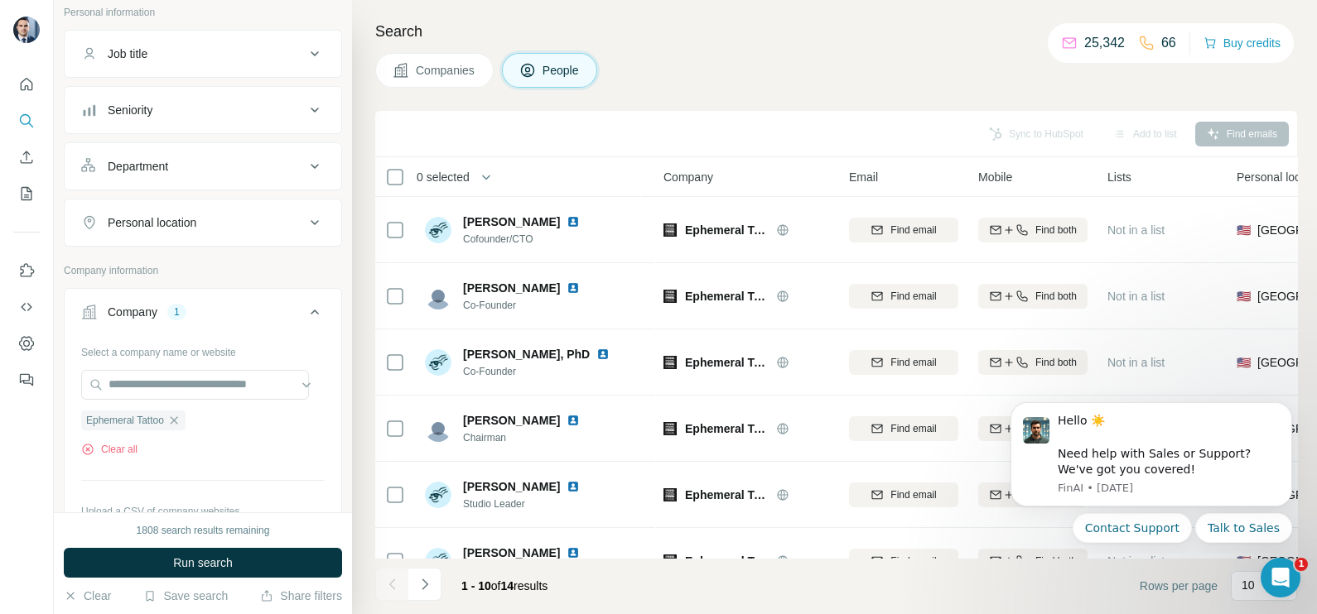
click at [176, 418] on icon "button" at bounding box center [173, 420] width 13 height 13
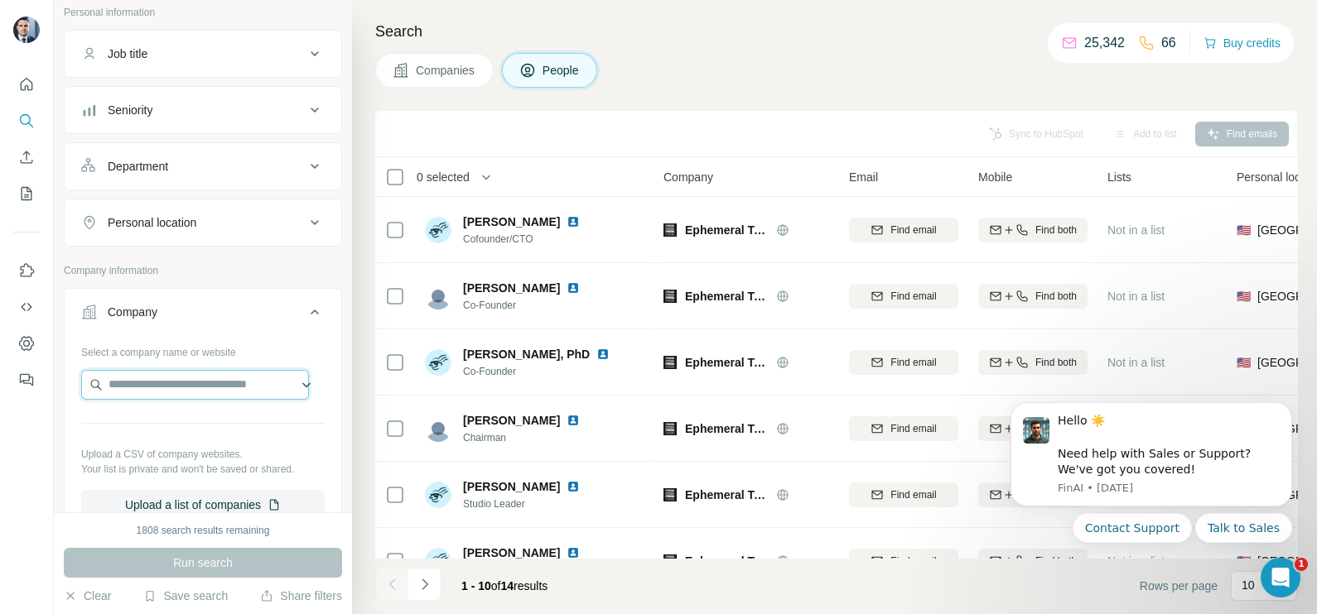
click at [166, 395] on input "text" at bounding box center [195, 385] width 228 height 30
paste input "**********"
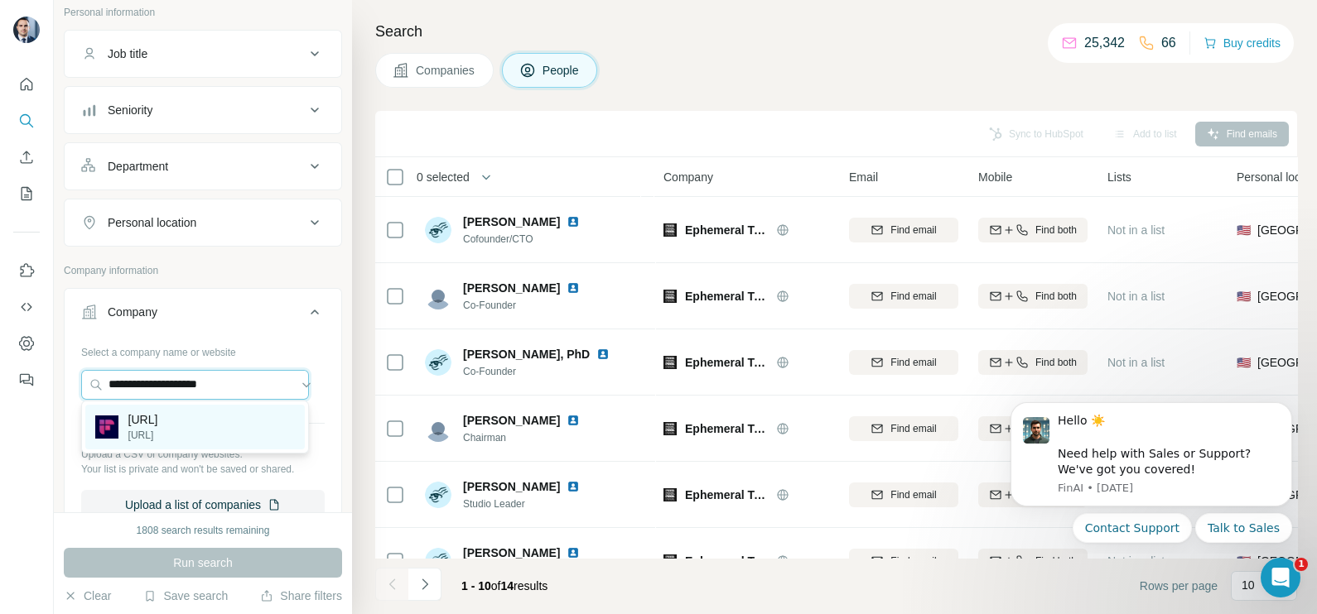
type input "**********"
click at [158, 435] on p "[URL]" at bounding box center [143, 435] width 30 height 15
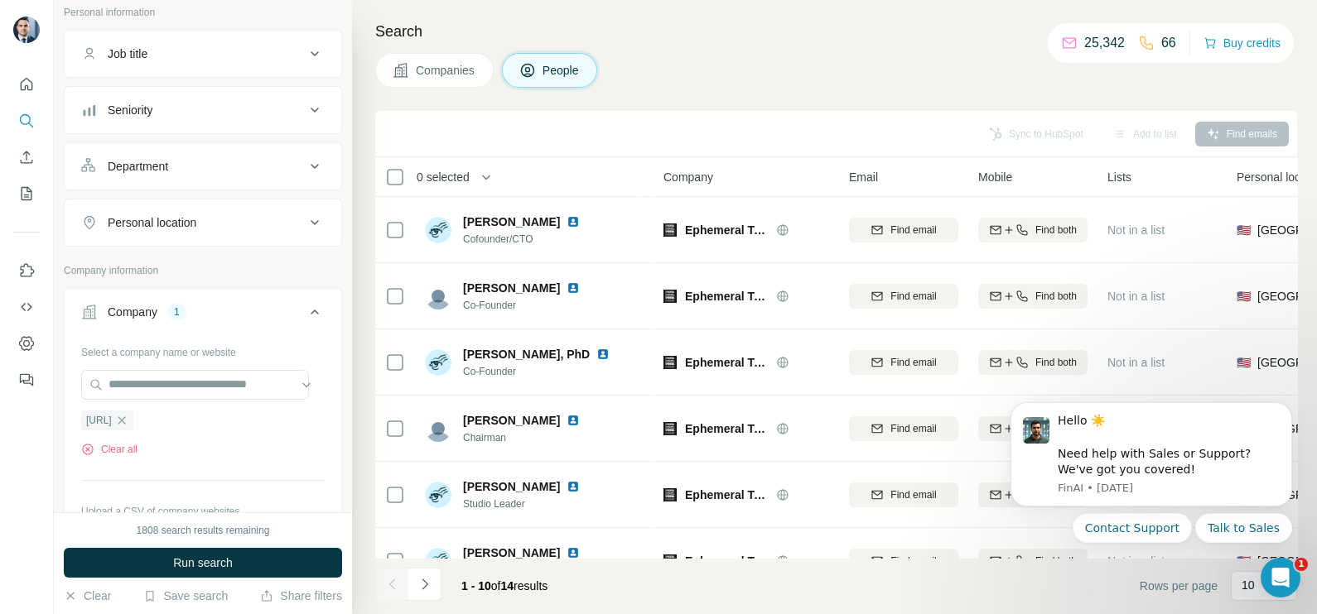
click at [426, 84] on button "Companies" at bounding box center [434, 70] width 118 height 35
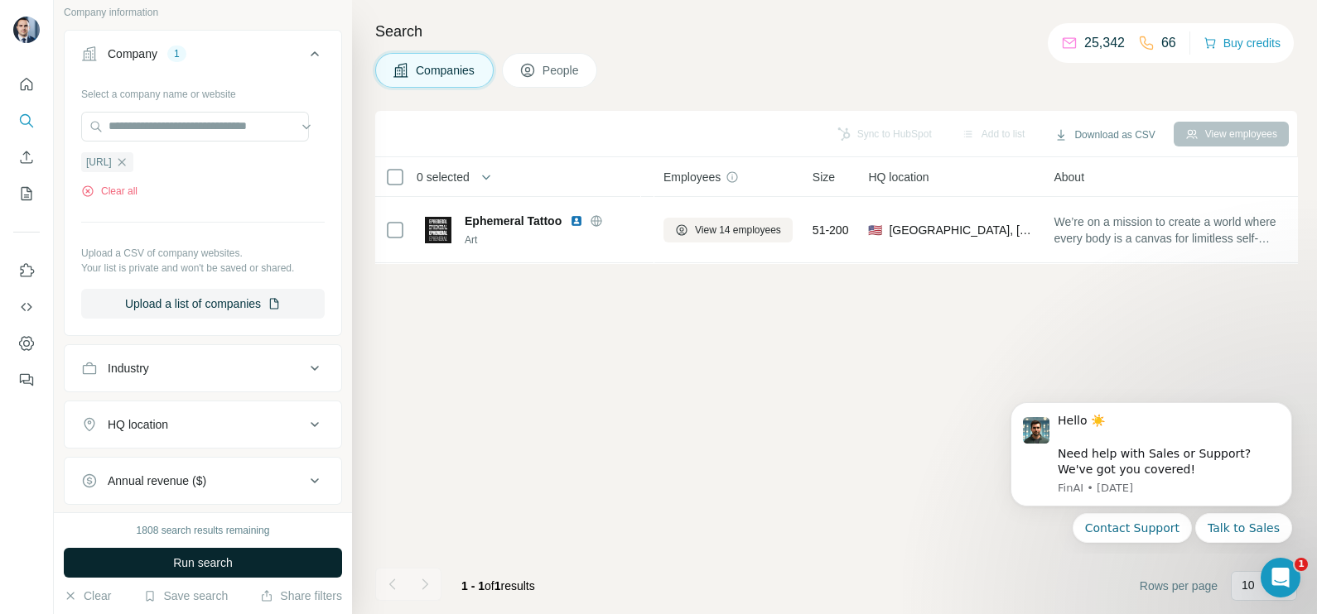
click at [215, 555] on span "Run search" at bounding box center [203, 563] width 60 height 17
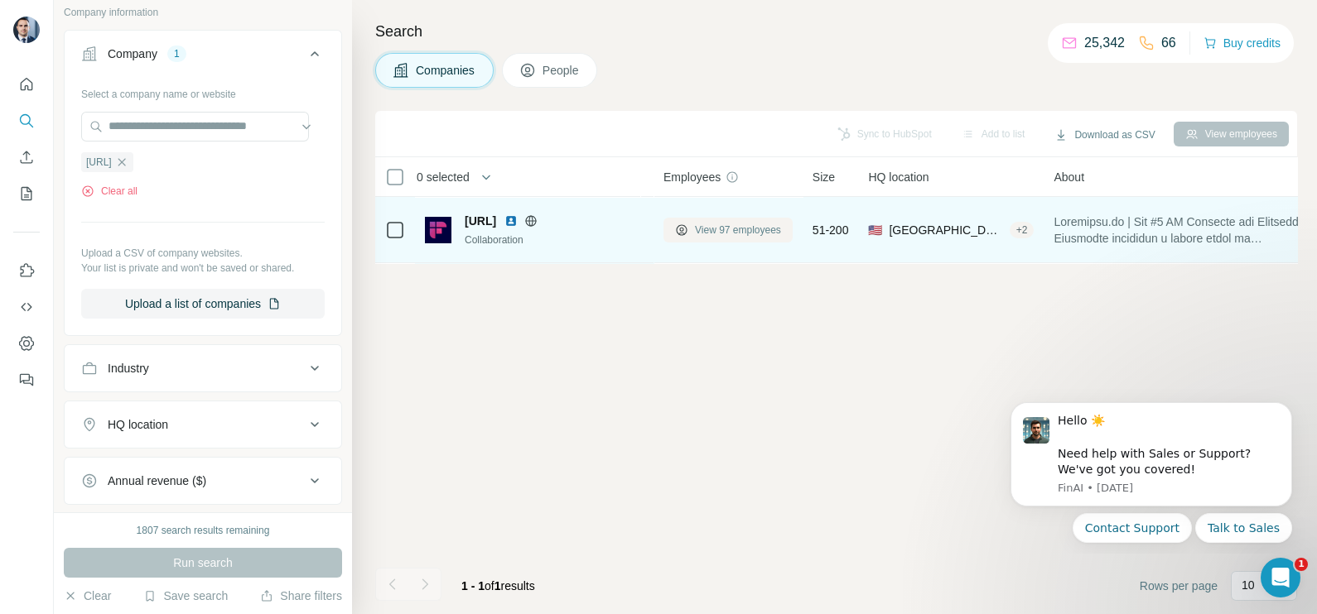
click at [751, 218] on button "View 97 employees" at bounding box center [727, 230] width 129 height 25
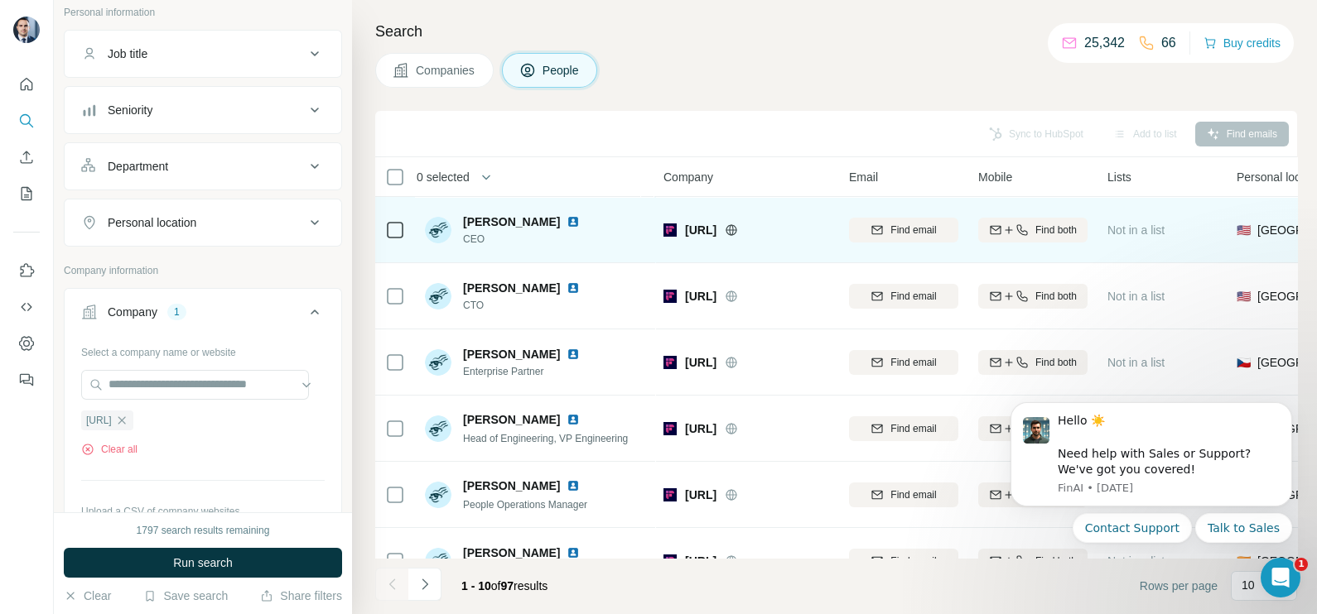
click at [566, 219] on img at bounding box center [572, 221] width 13 height 13
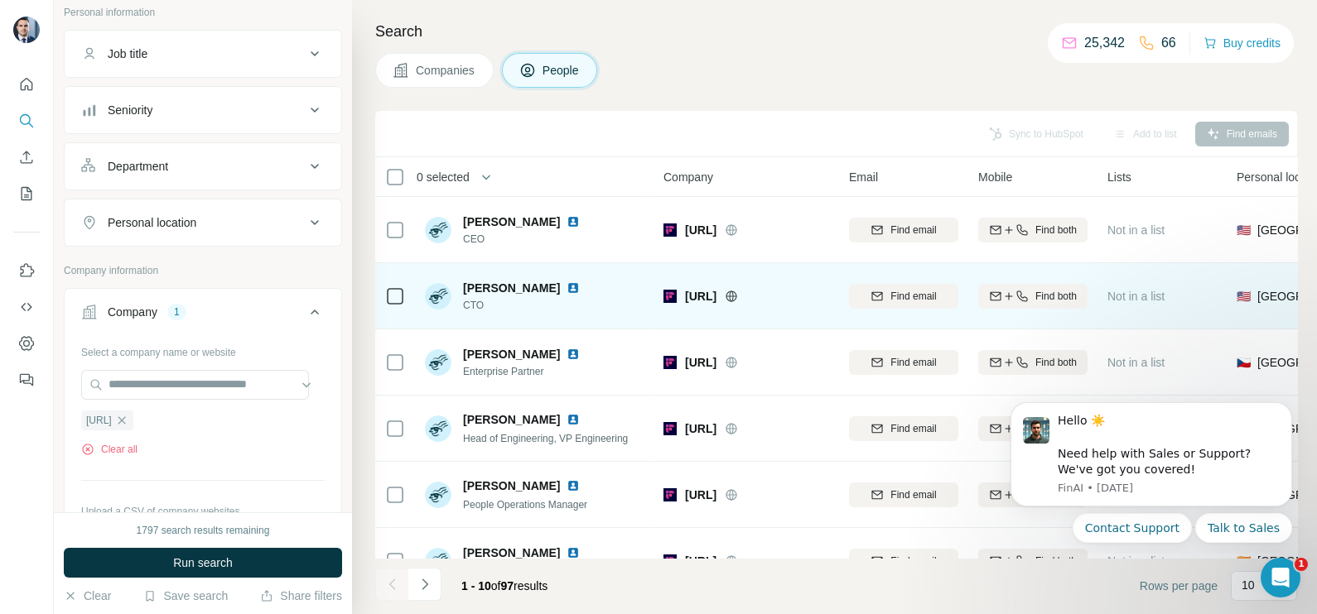
click at [566, 287] on img at bounding box center [572, 288] width 13 height 13
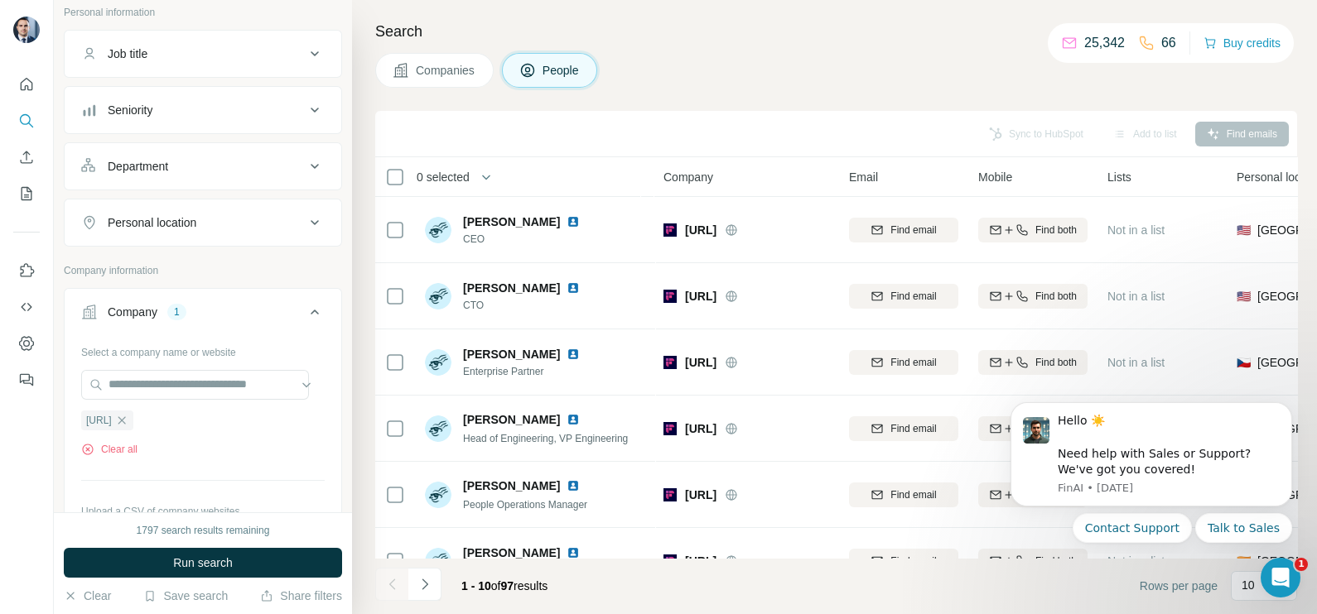
click at [424, 75] on span "Companies" at bounding box center [446, 70] width 60 height 17
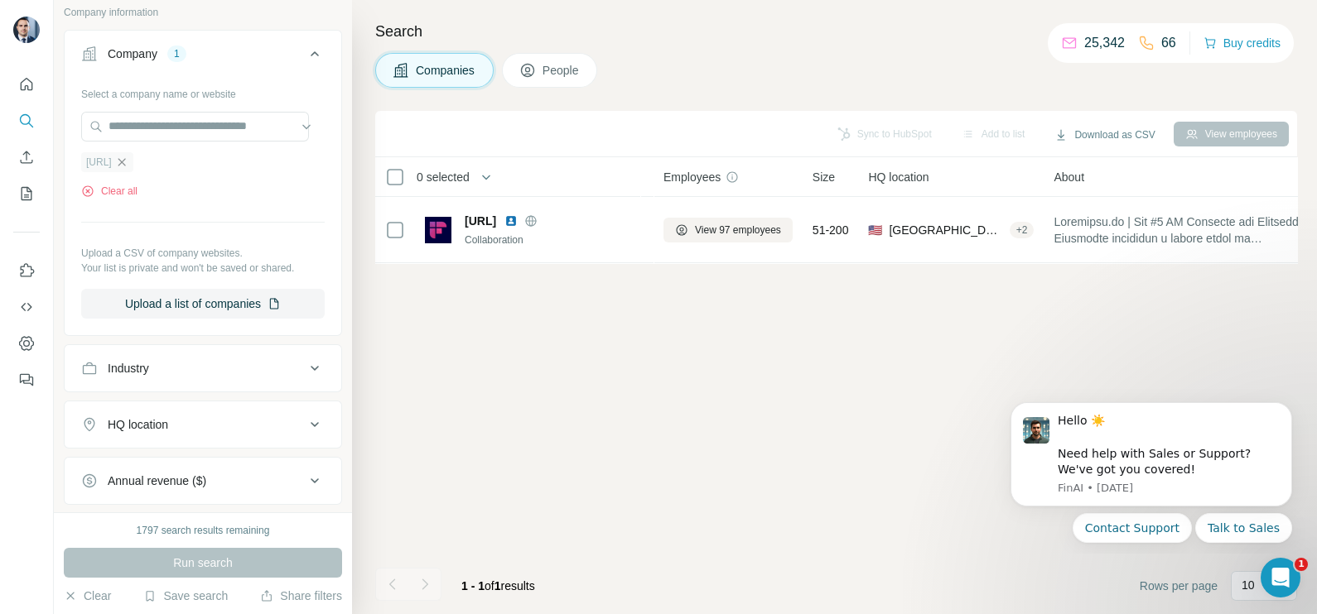
click at [128, 158] on icon "button" at bounding box center [121, 162] width 13 height 13
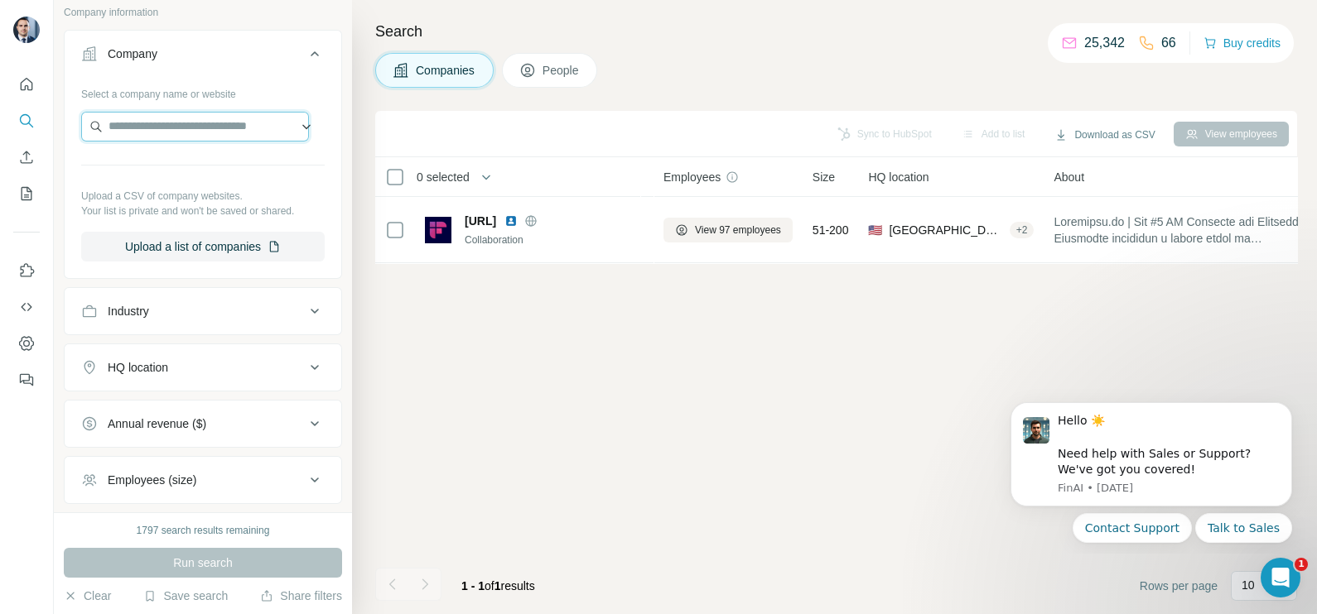
click at [143, 132] on input "text" at bounding box center [195, 127] width 228 height 30
paste input "**********"
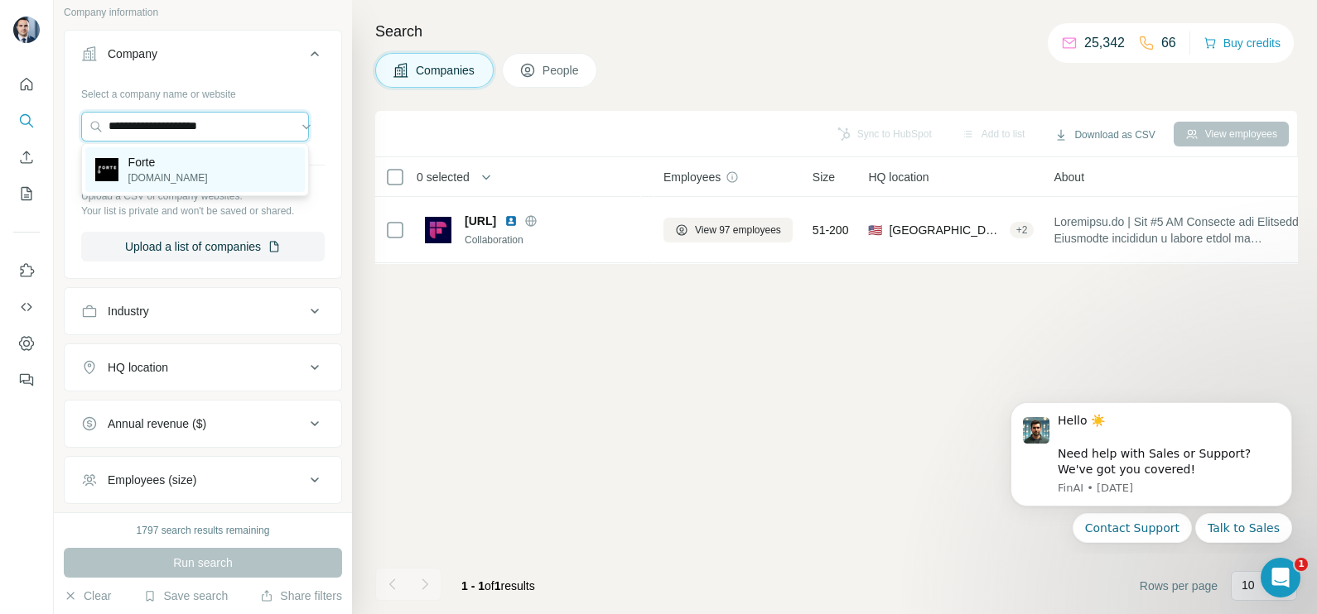
type input "**********"
click at [174, 167] on div "Forte [DOMAIN_NAME]" at bounding box center [194, 169] width 219 height 45
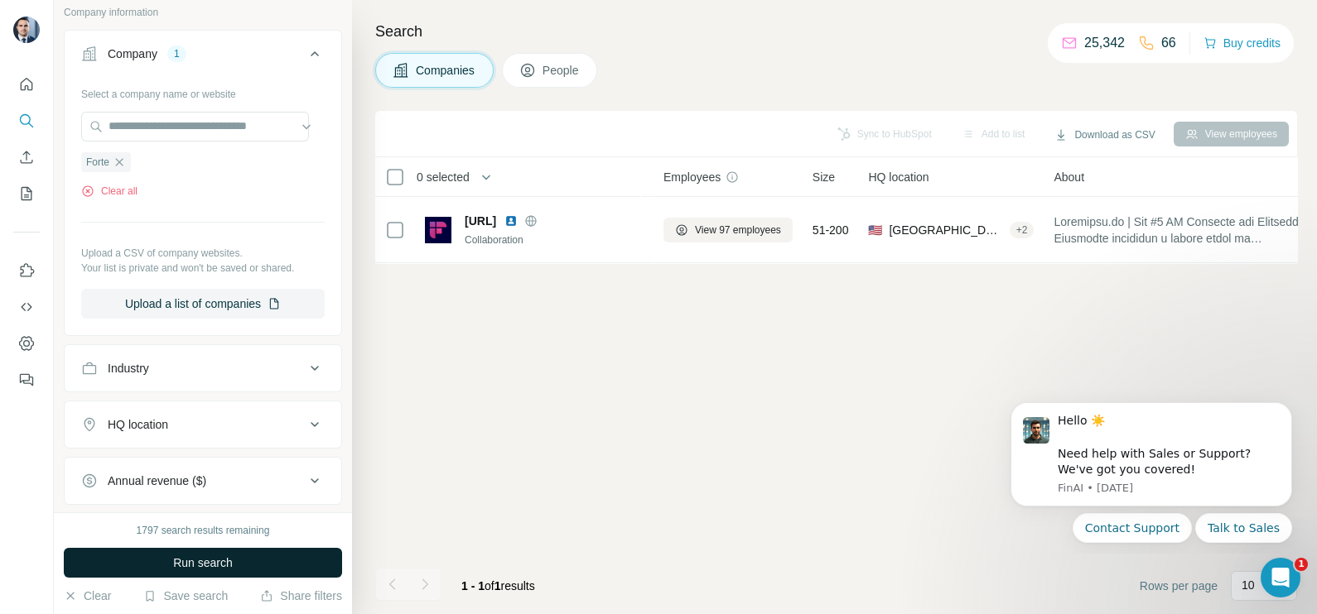
click at [261, 564] on button "Run search" at bounding box center [203, 563] width 278 height 30
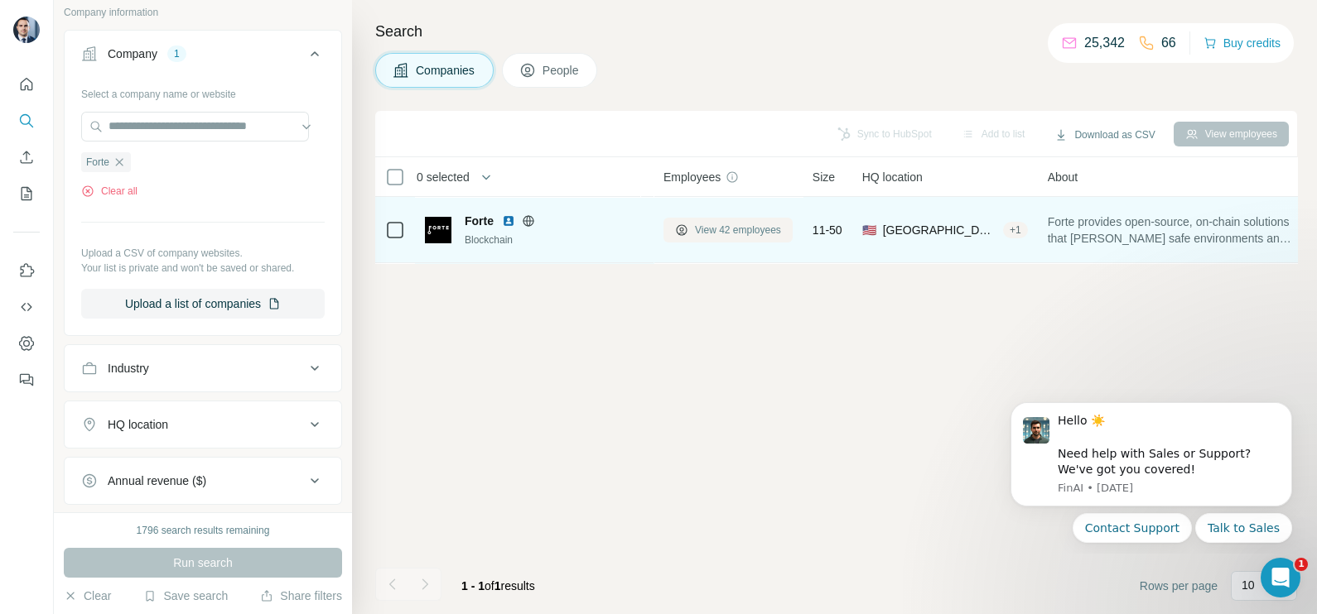
click at [710, 223] on span "View 42 employees" at bounding box center [738, 230] width 86 height 15
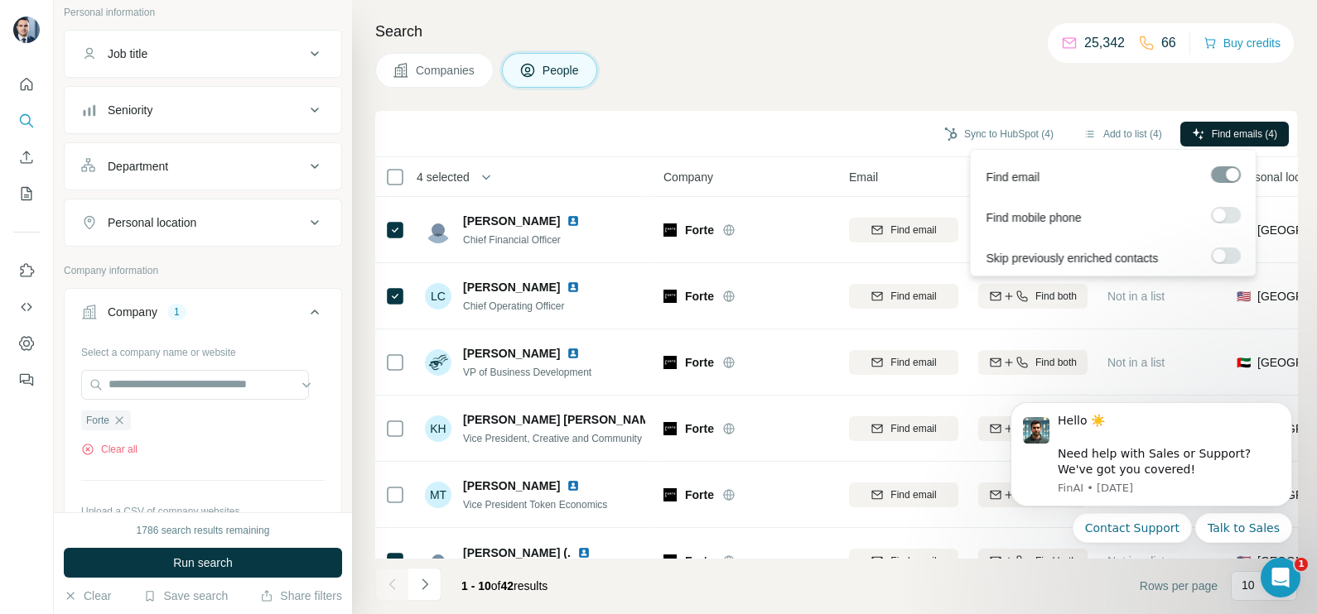
click at [1211, 137] on span "Find emails (4)" at bounding box center [1243, 134] width 65 height 15
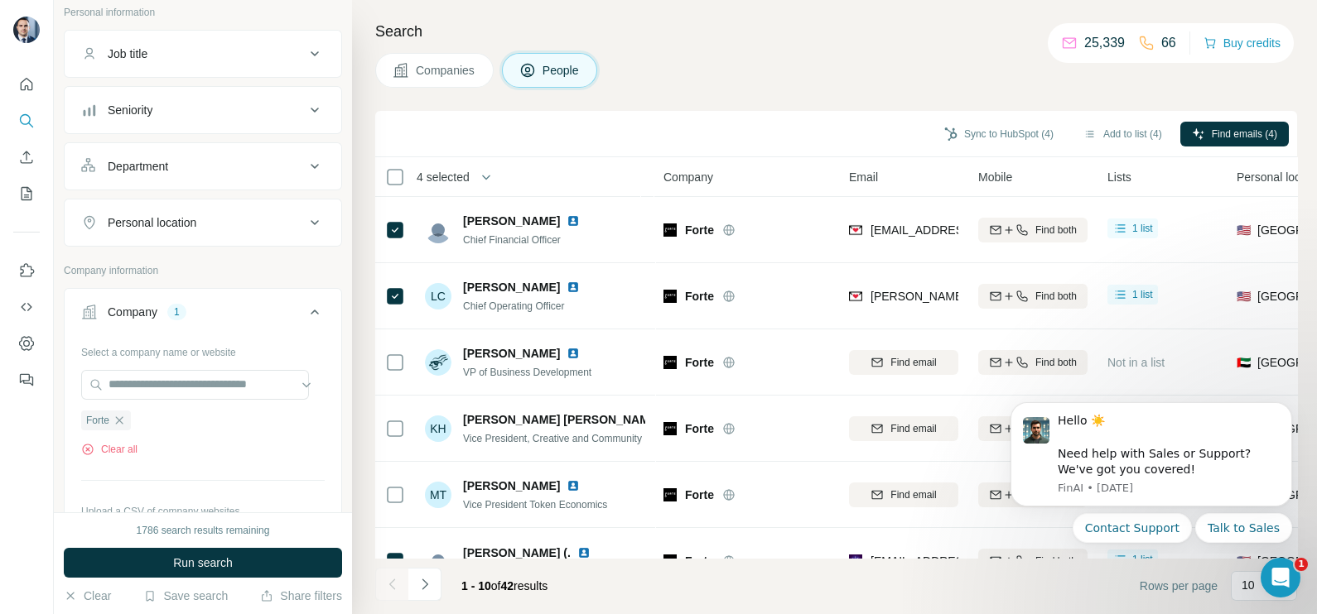
click at [1000, 114] on div "Sync to HubSpot (4) Add to list (4) Find emails (4)" at bounding box center [836, 134] width 922 height 46
click at [997, 132] on button "Sync to HubSpot (4)" at bounding box center [998, 134] width 132 height 25
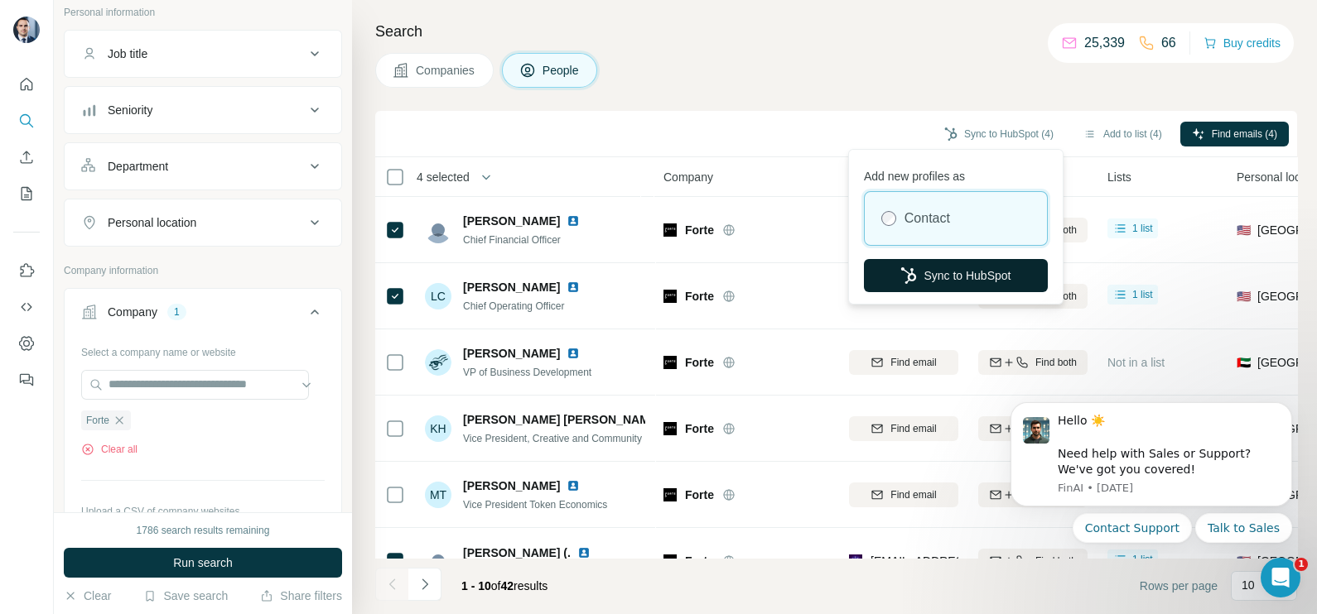
click at [933, 263] on button "Sync to HubSpot" at bounding box center [956, 275] width 184 height 33
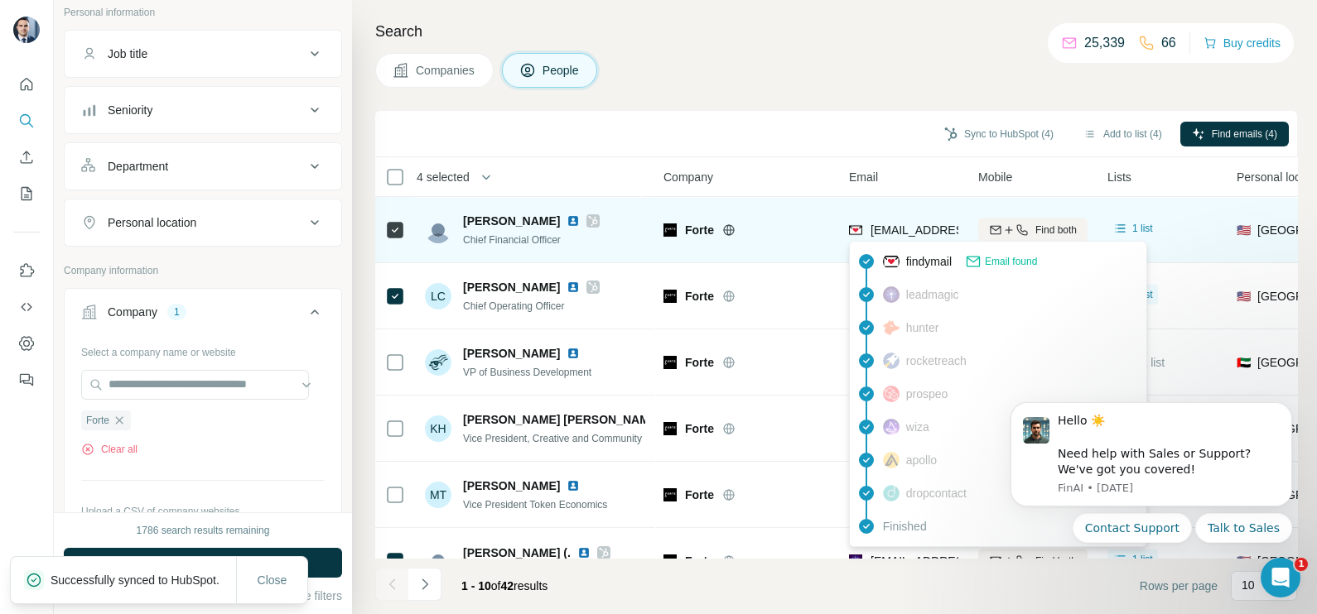
click at [915, 233] on span "[EMAIL_ADDRESS][DOMAIN_NAME]" at bounding box center [968, 230] width 196 height 13
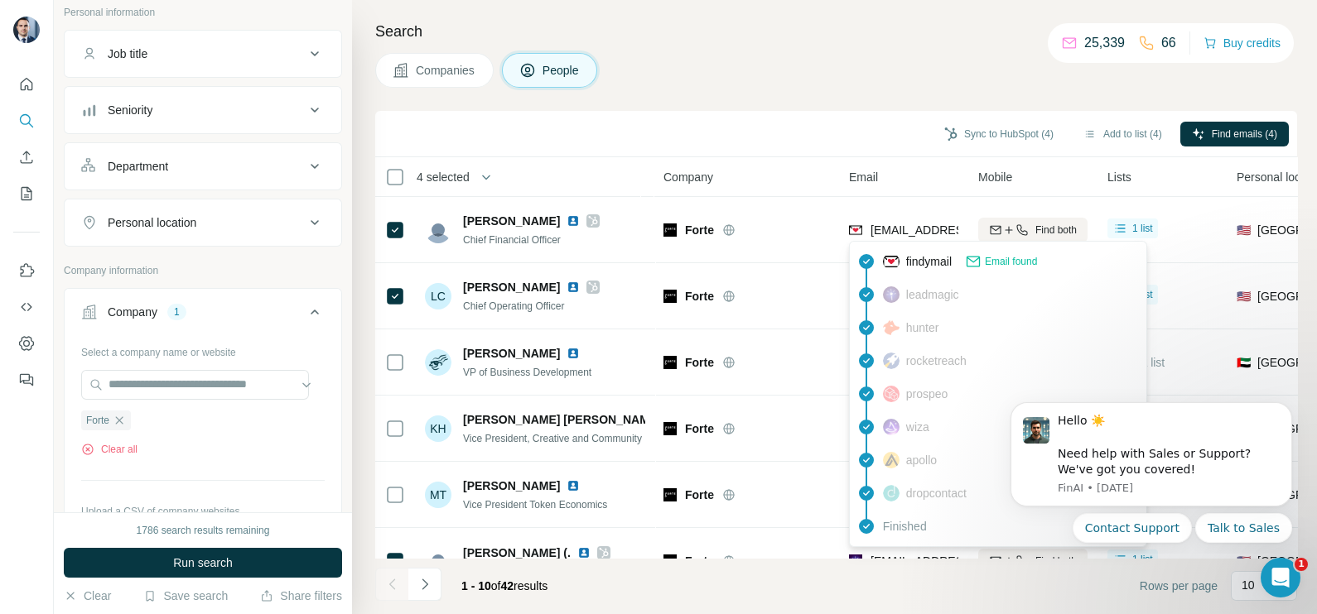
click at [767, 107] on div "Search Companies People Sync to HubSpot (4) Add to list (4) Find emails (4) 4 s…" at bounding box center [834, 307] width 965 height 614
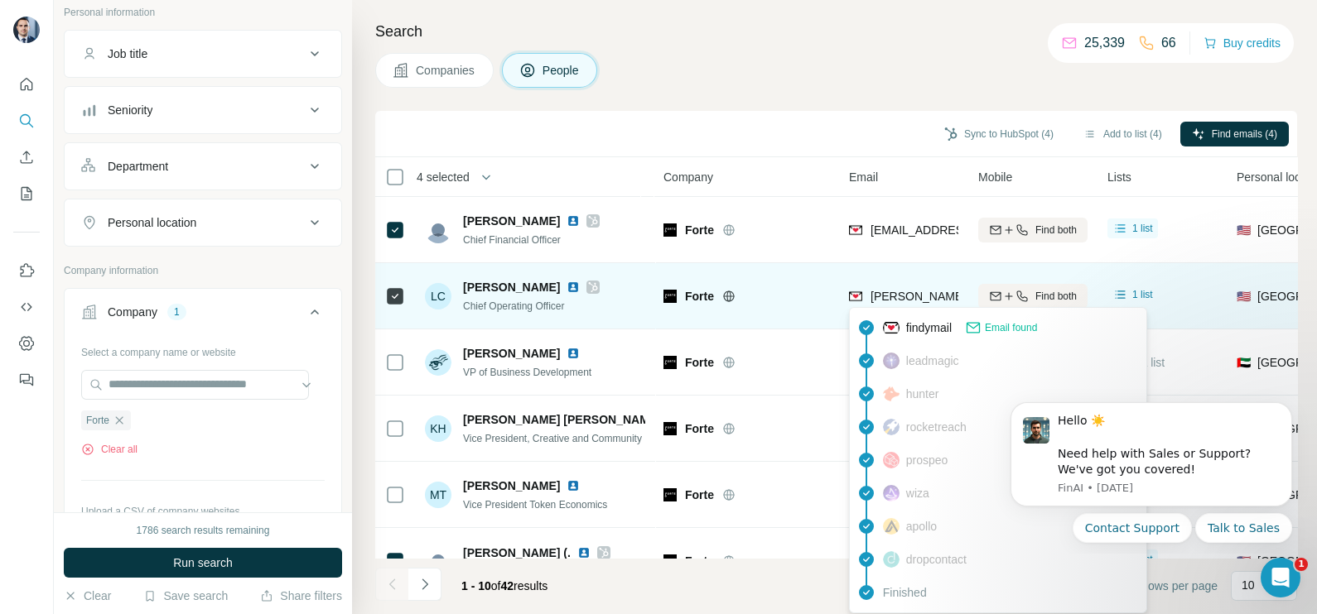
click at [879, 300] on span "[PERSON_NAME][EMAIL_ADDRESS][PERSON_NAME][DOMAIN_NAME]" at bounding box center [1064, 296] width 388 height 13
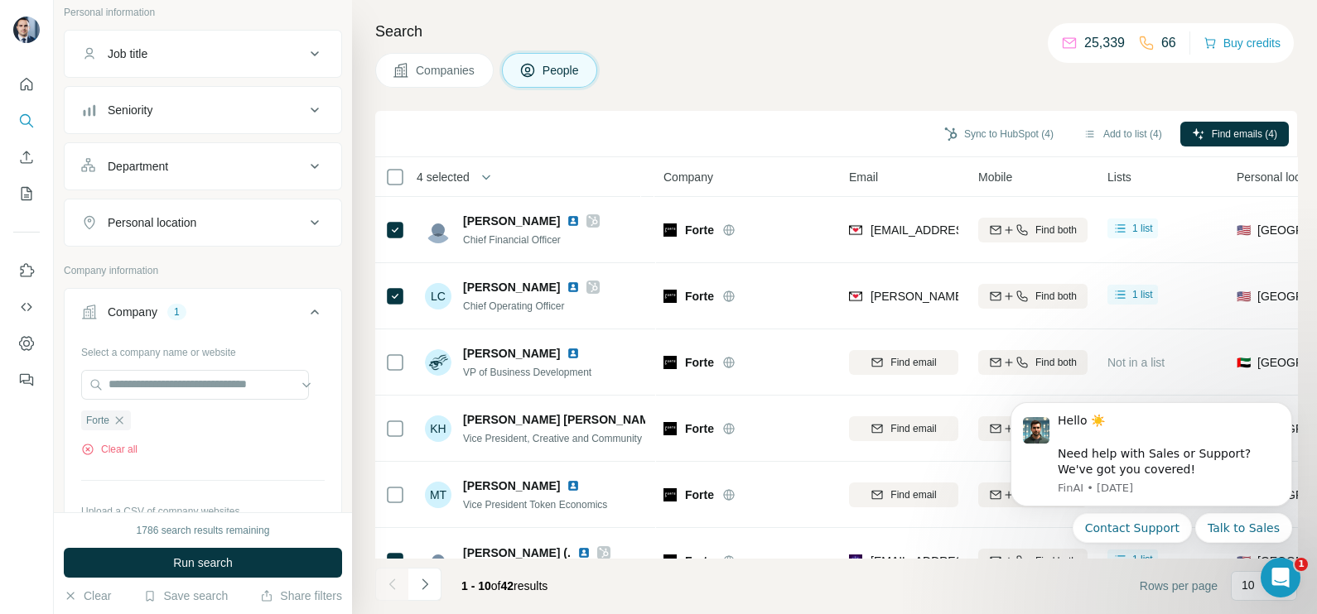
click at [773, 56] on div "Companies People" at bounding box center [836, 70] width 922 height 35
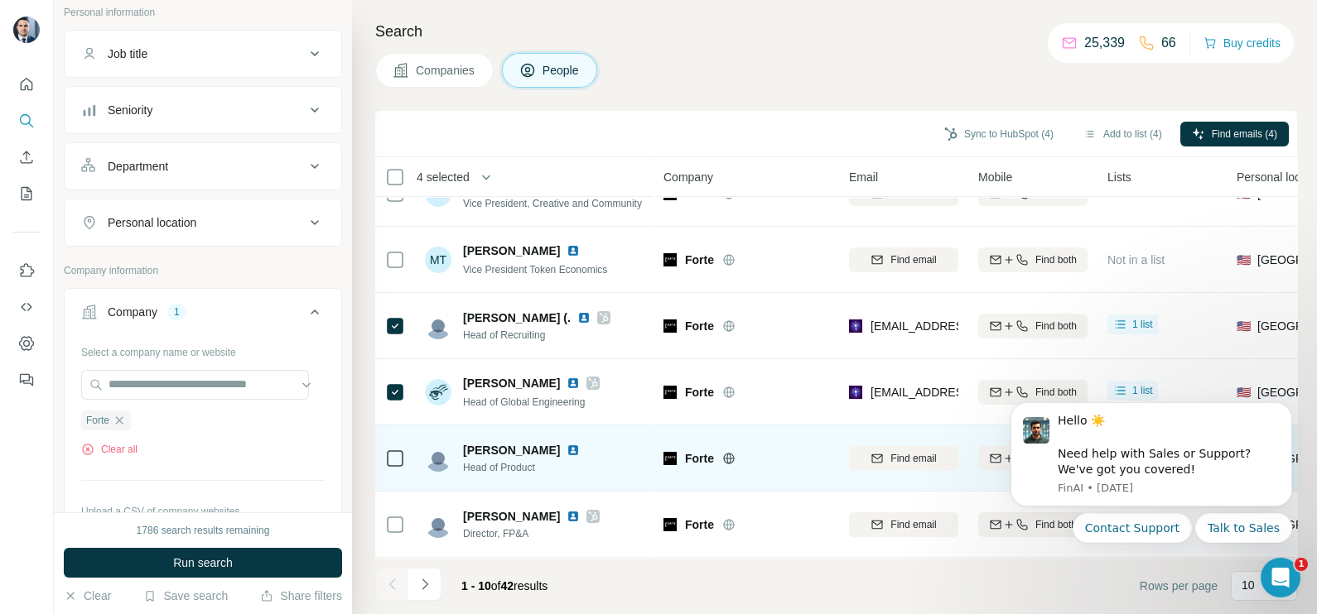
scroll to position [311, 0]
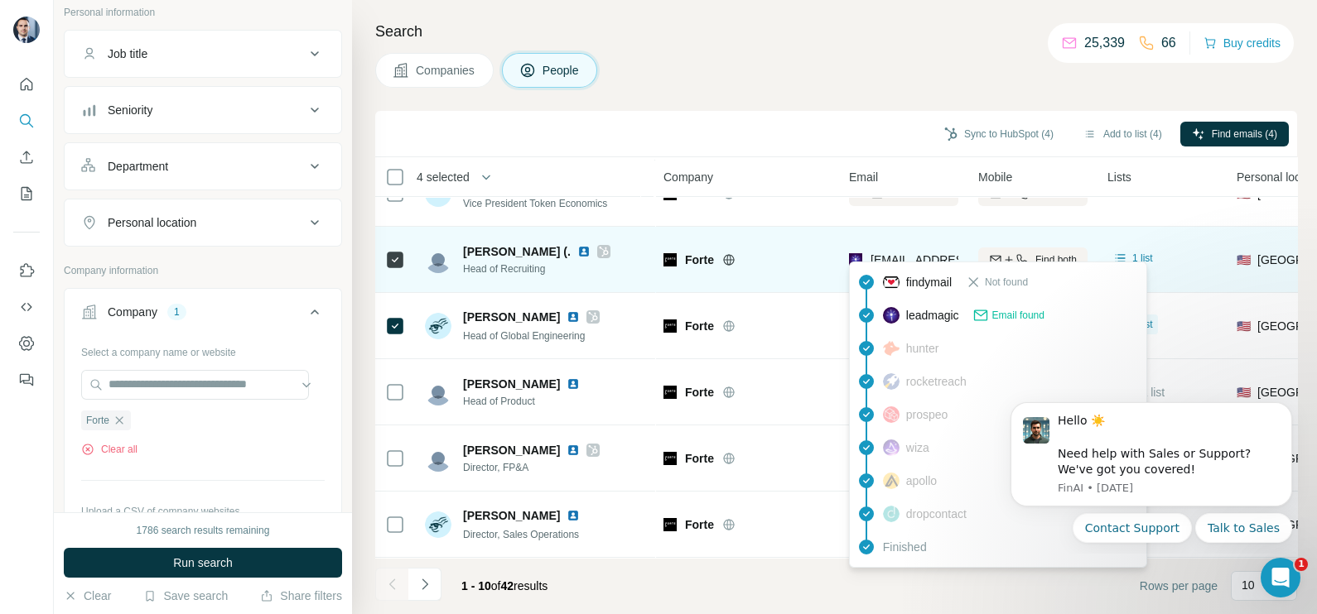
click at [929, 258] on span "[EMAIL_ADDRESS][DOMAIN_NAME]" at bounding box center [961, 260] width 183 height 17
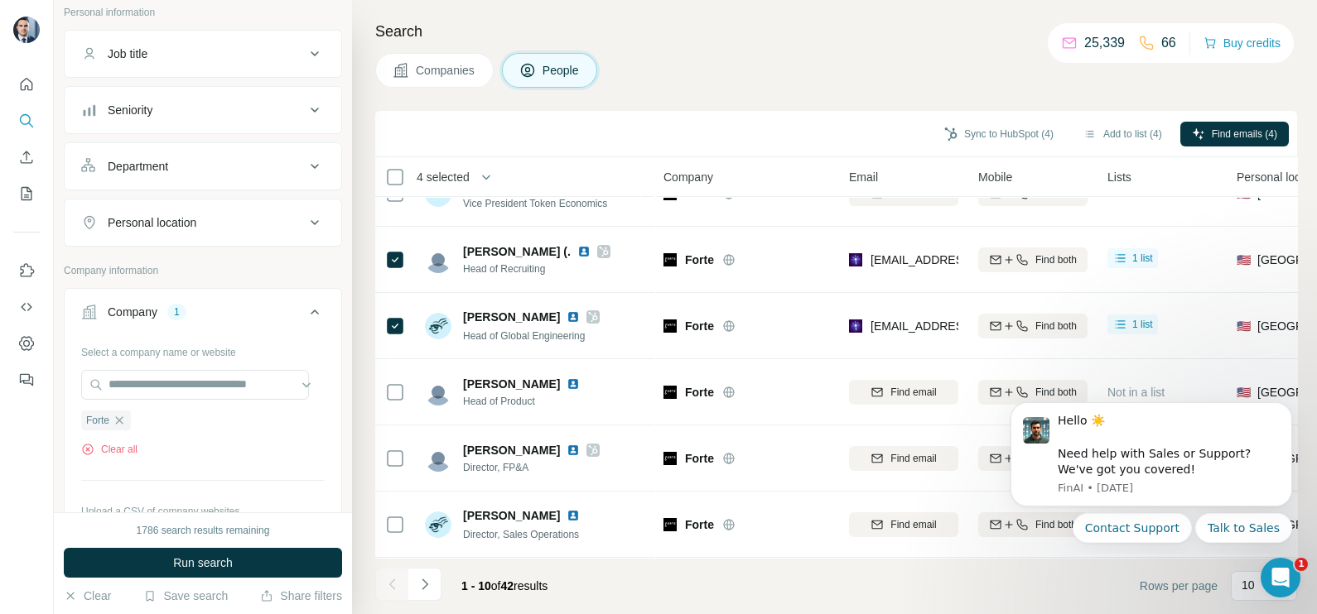
click at [865, 153] on div "Sync to HubSpot (4) Add to list (4) Find emails (4)" at bounding box center [836, 134] width 922 height 46
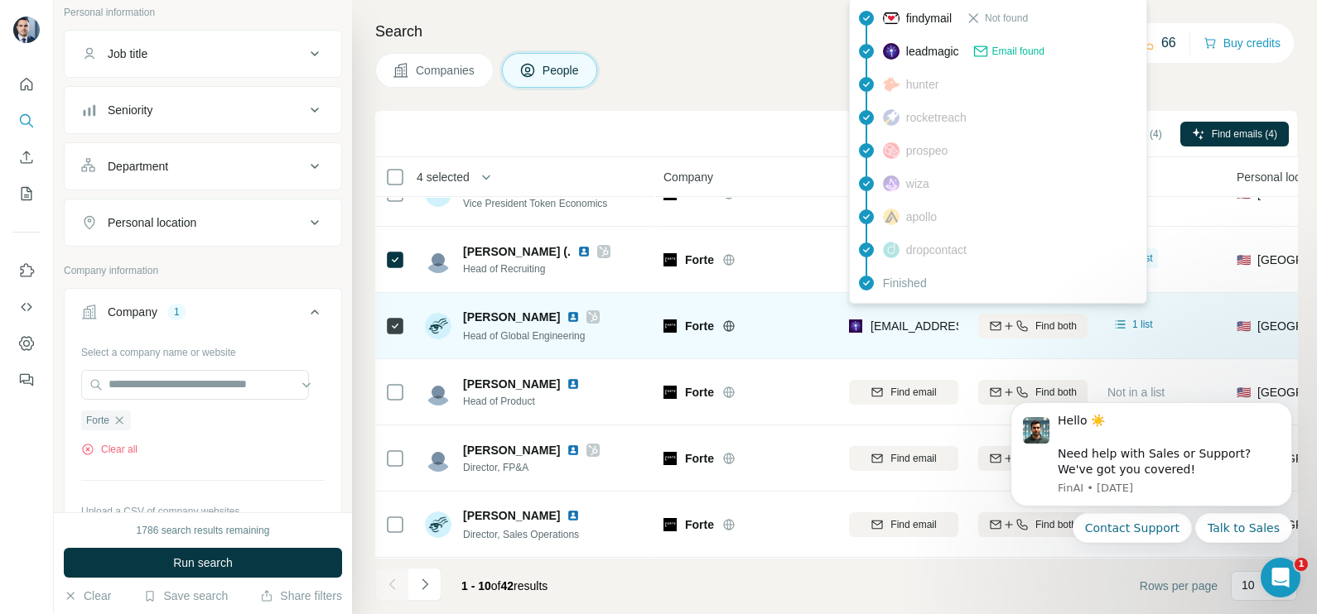
click at [893, 320] on span "[EMAIL_ADDRESS][DOMAIN_NAME]" at bounding box center [968, 326] width 196 height 13
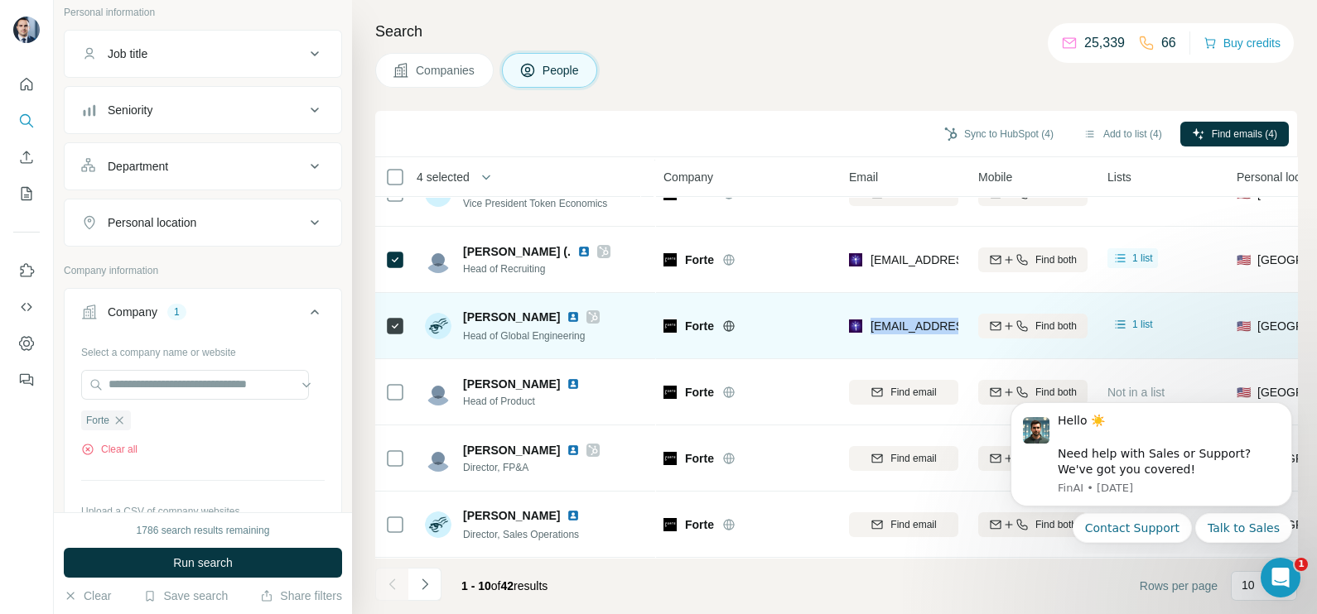
click at [893, 320] on span "[EMAIL_ADDRESS][DOMAIN_NAME]" at bounding box center [968, 326] width 196 height 13
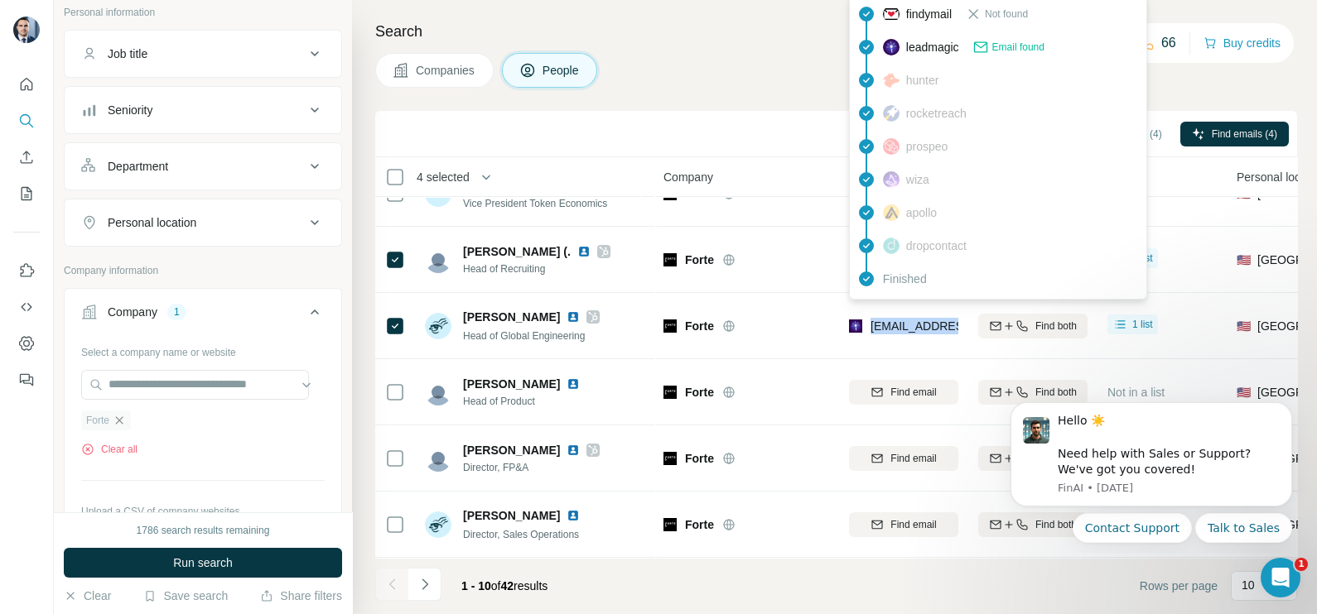
click at [123, 420] on icon "button" at bounding box center [119, 420] width 13 height 13
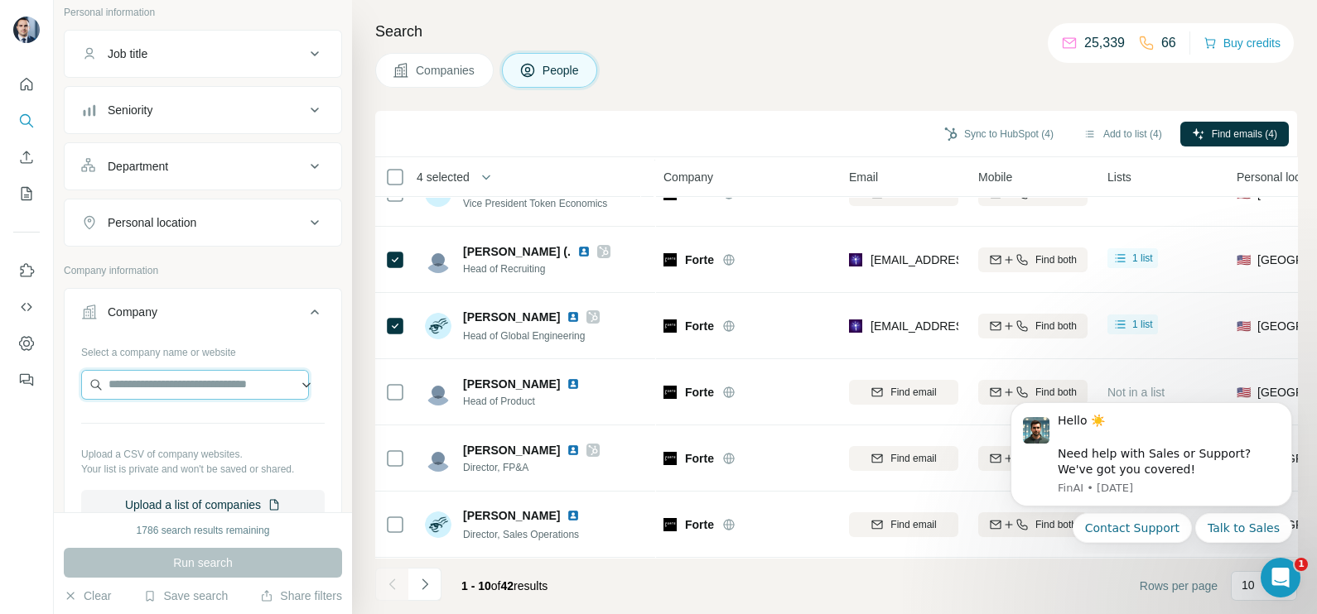
click at [132, 390] on input "text" at bounding box center [195, 385] width 228 height 30
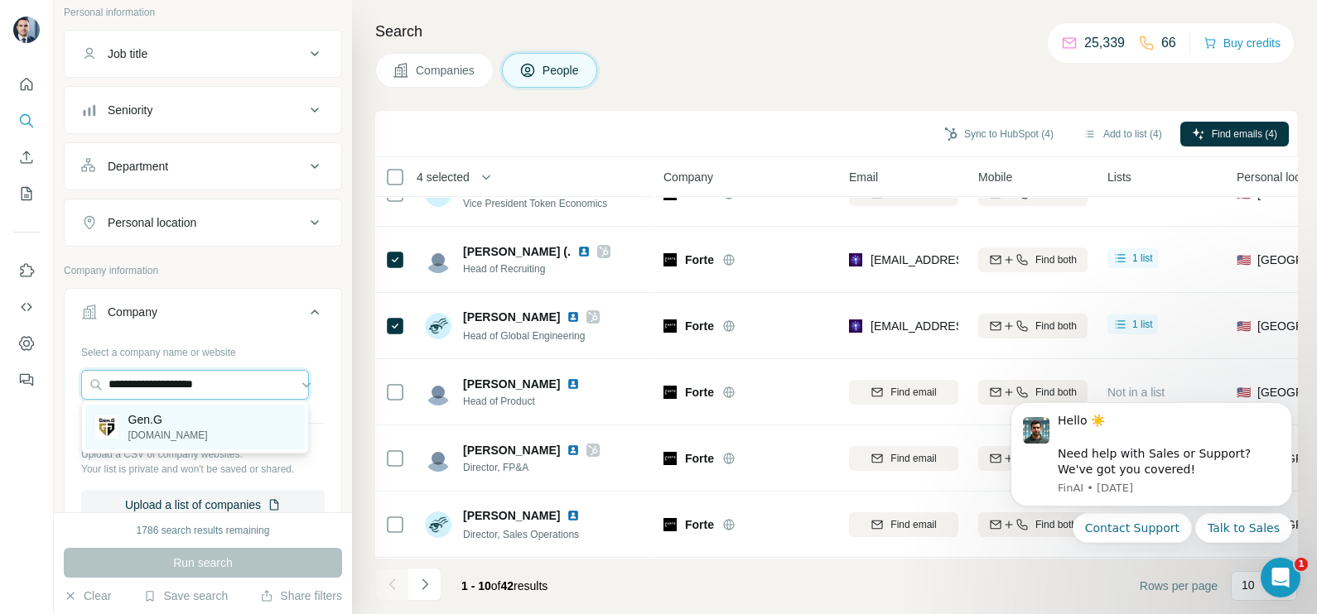
type input "**********"
click at [140, 440] on p "[DOMAIN_NAME]" at bounding box center [167, 435] width 79 height 15
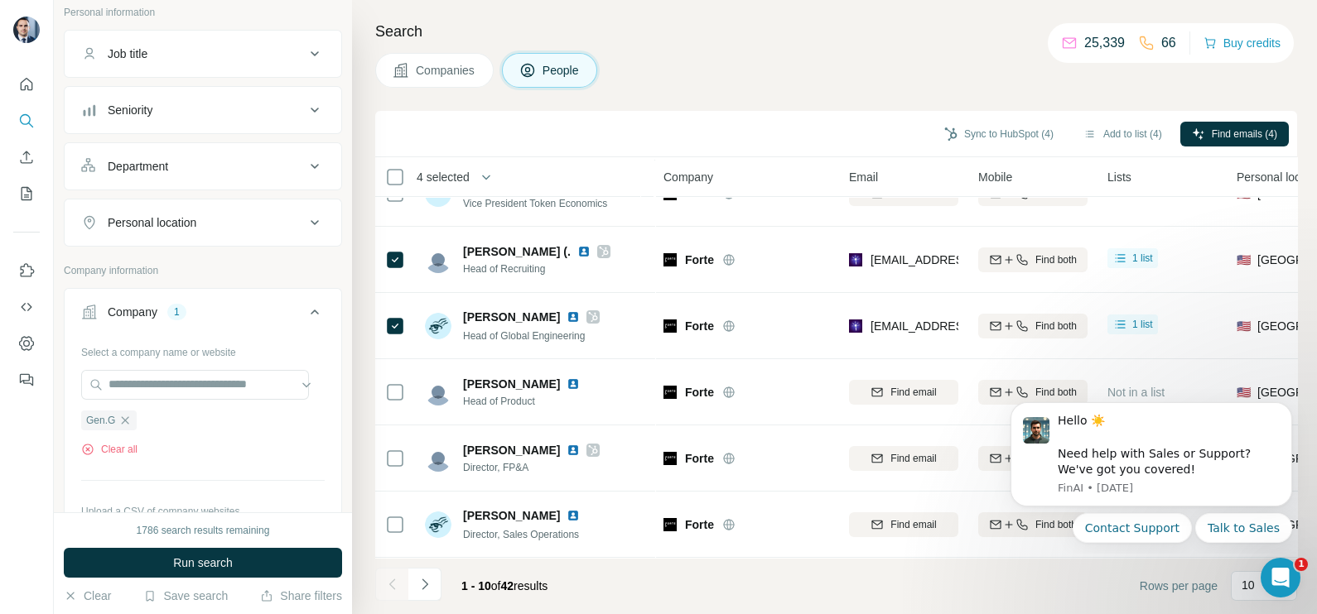
click at [453, 83] on button "Companies" at bounding box center [434, 70] width 118 height 35
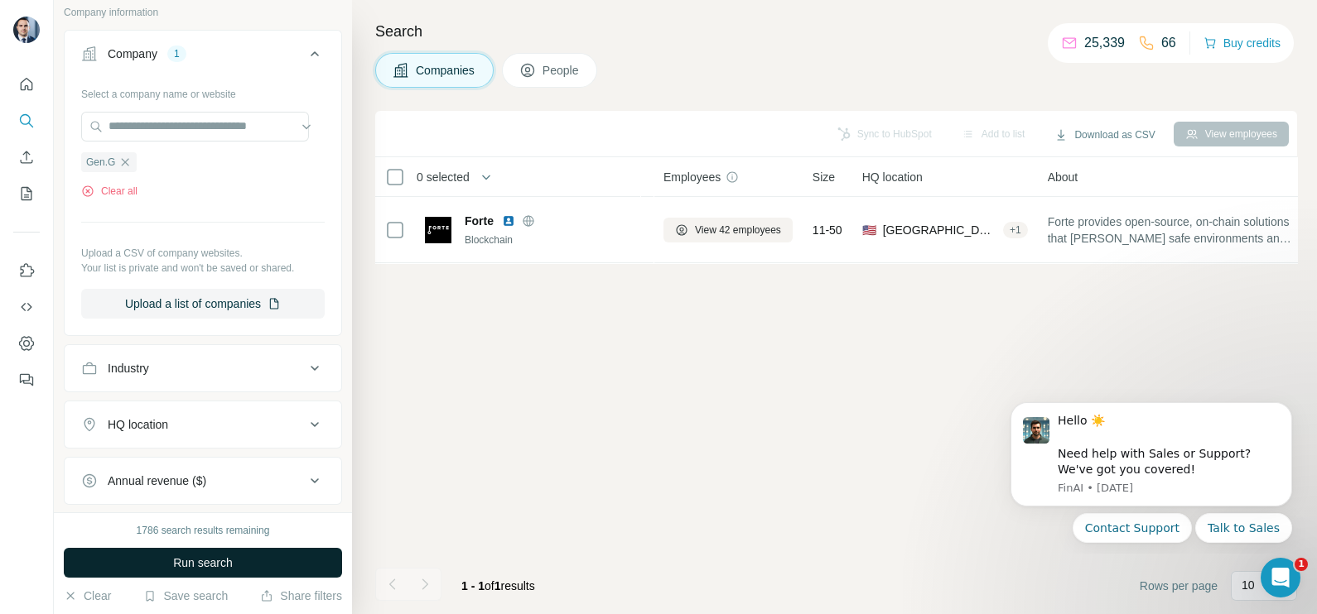
click at [196, 556] on span "Run search" at bounding box center [203, 563] width 60 height 17
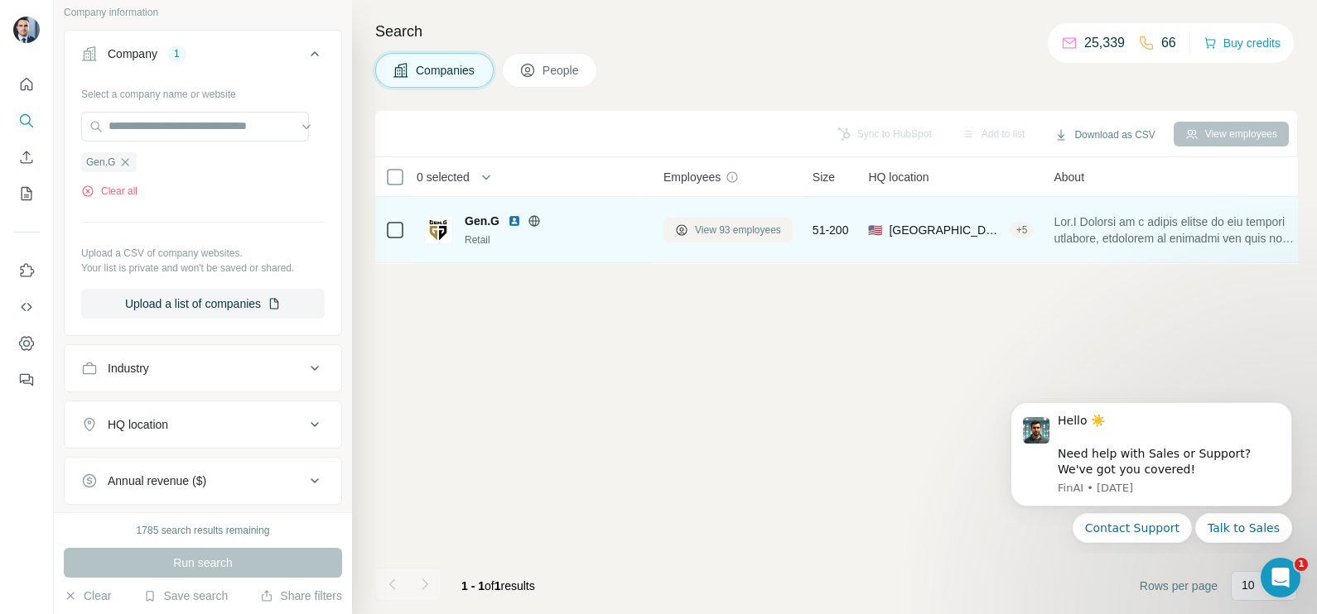
click at [714, 233] on span "View 93 employees" at bounding box center [738, 230] width 86 height 15
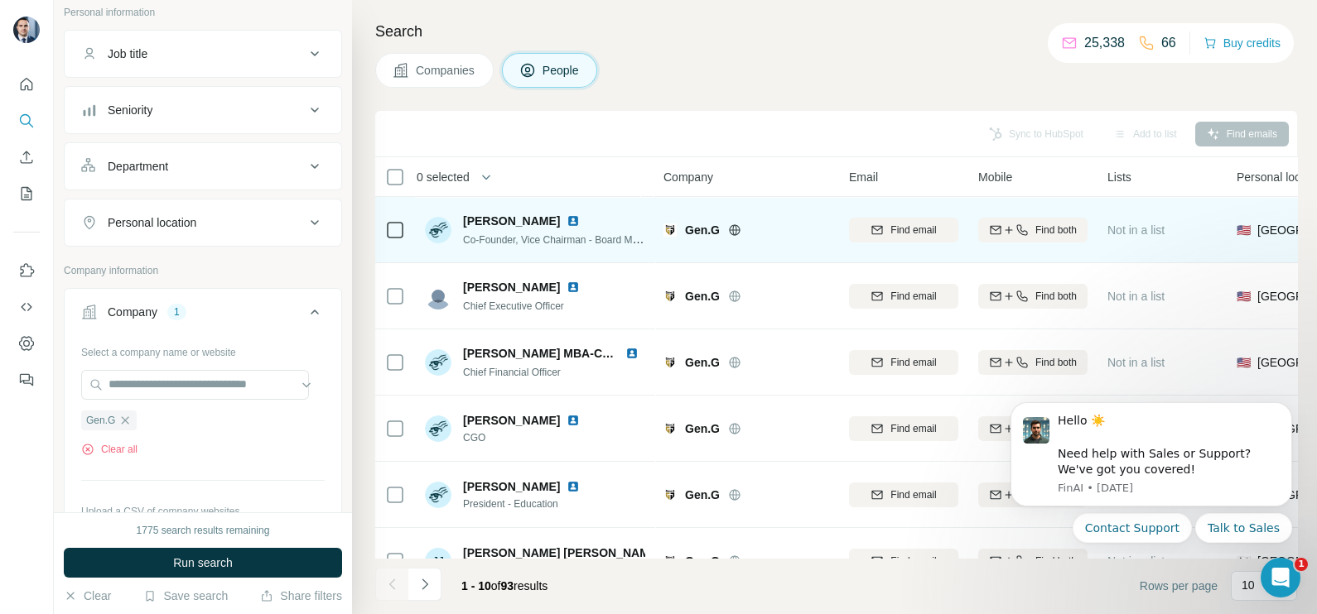
click at [734, 234] on icon at bounding box center [734, 229] width 4 height 11
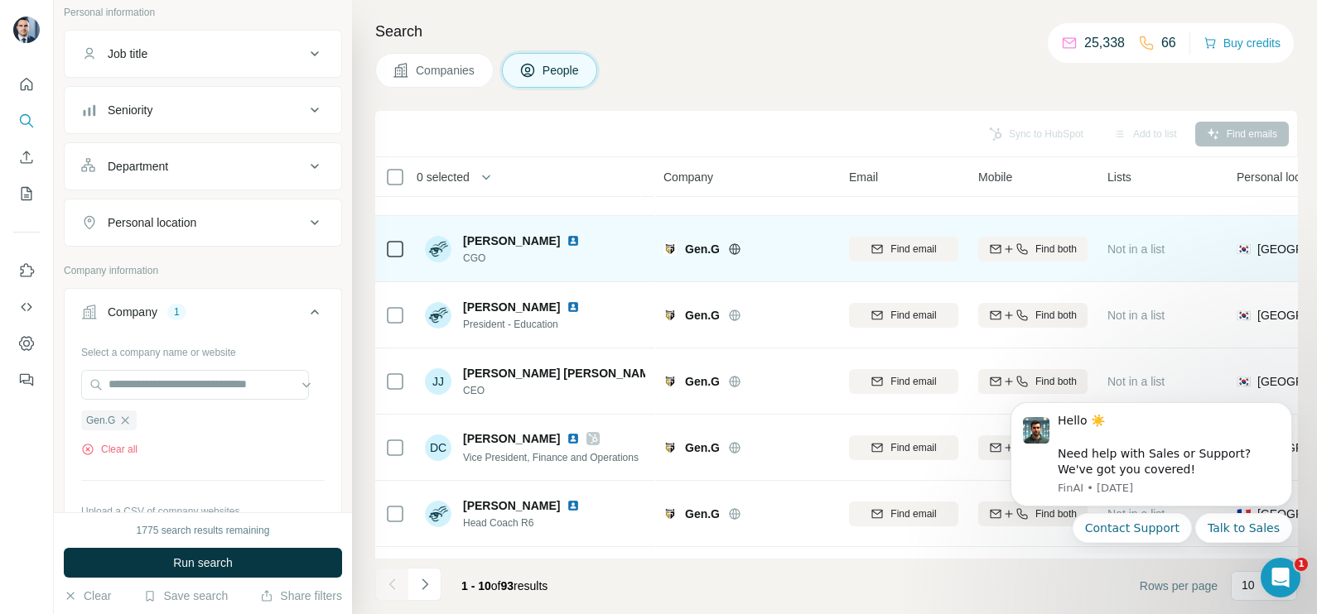
scroll to position [206, 0]
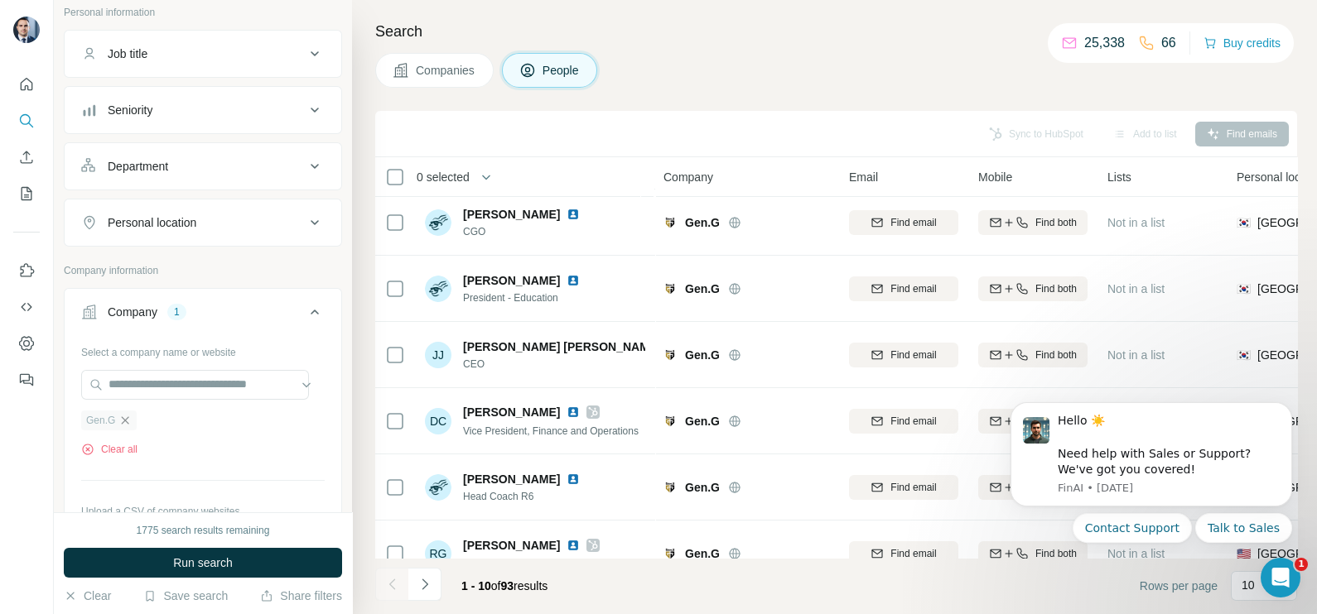
click at [129, 414] on icon "button" at bounding box center [124, 420] width 13 height 13
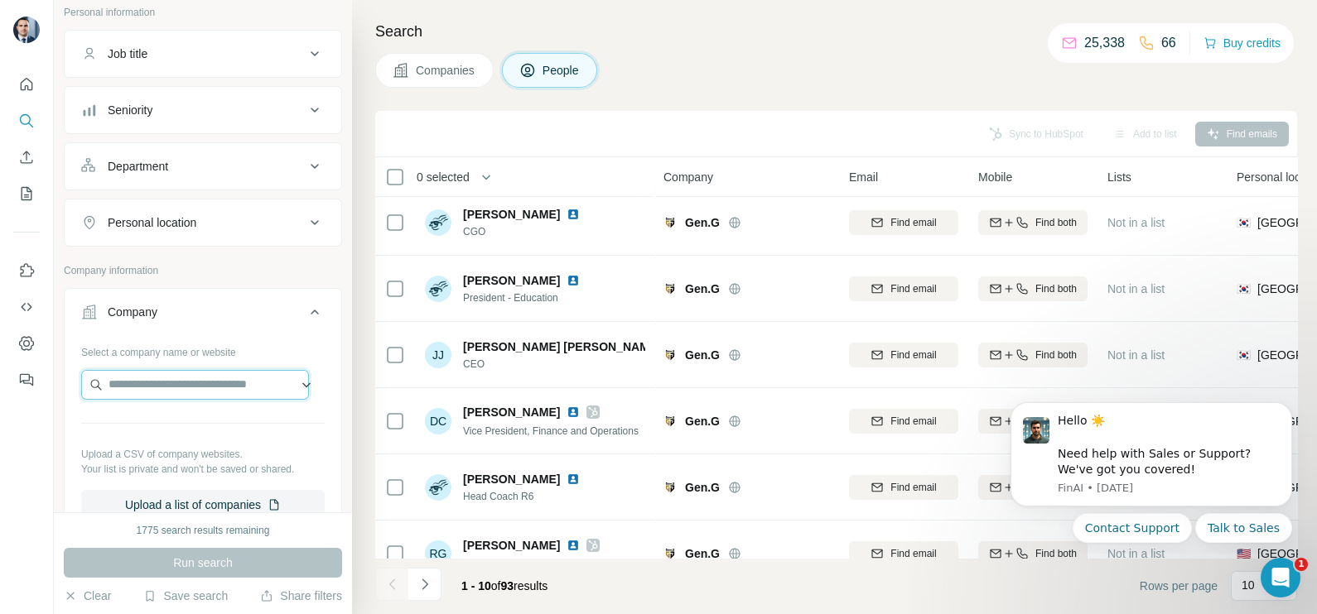
click at [137, 383] on input "text" at bounding box center [195, 385] width 228 height 30
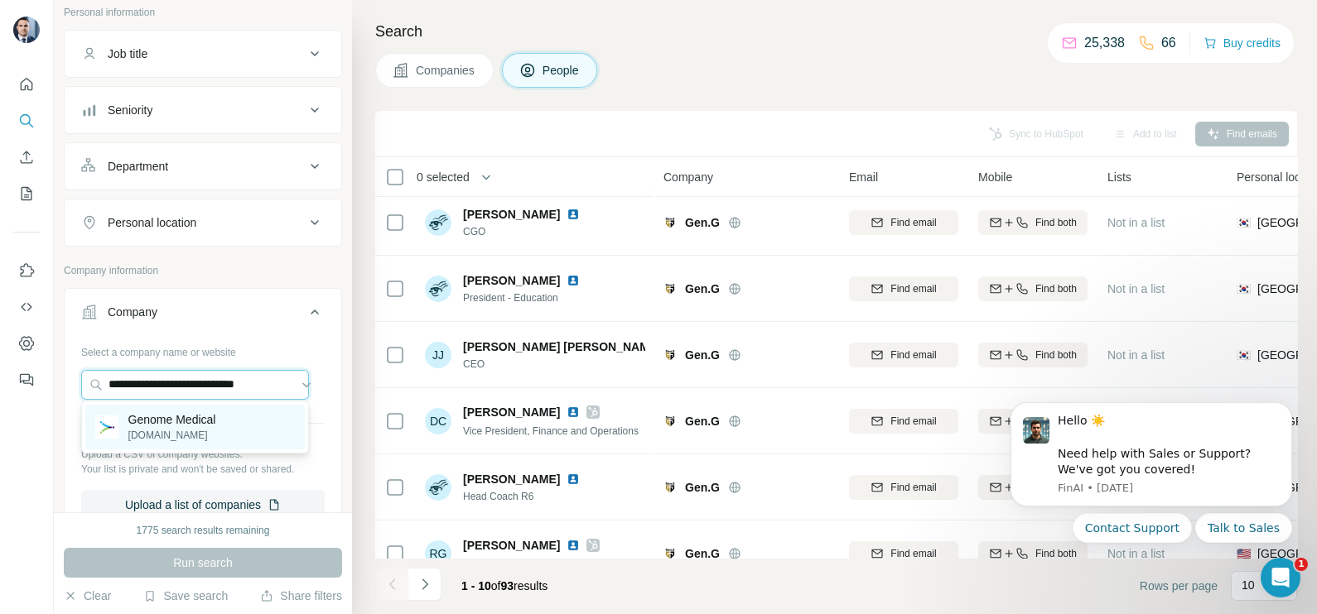
type input "**********"
click at [162, 414] on p "Genome Medical" at bounding box center [172, 420] width 88 height 17
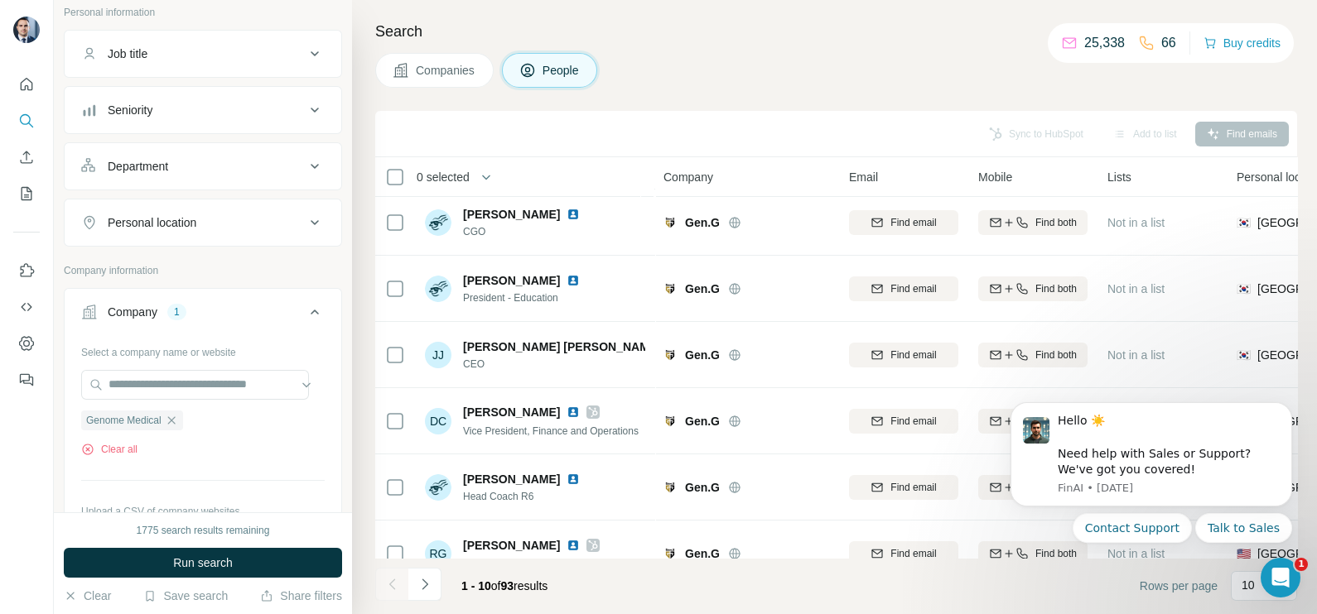
click at [412, 83] on button "Companies" at bounding box center [434, 70] width 118 height 35
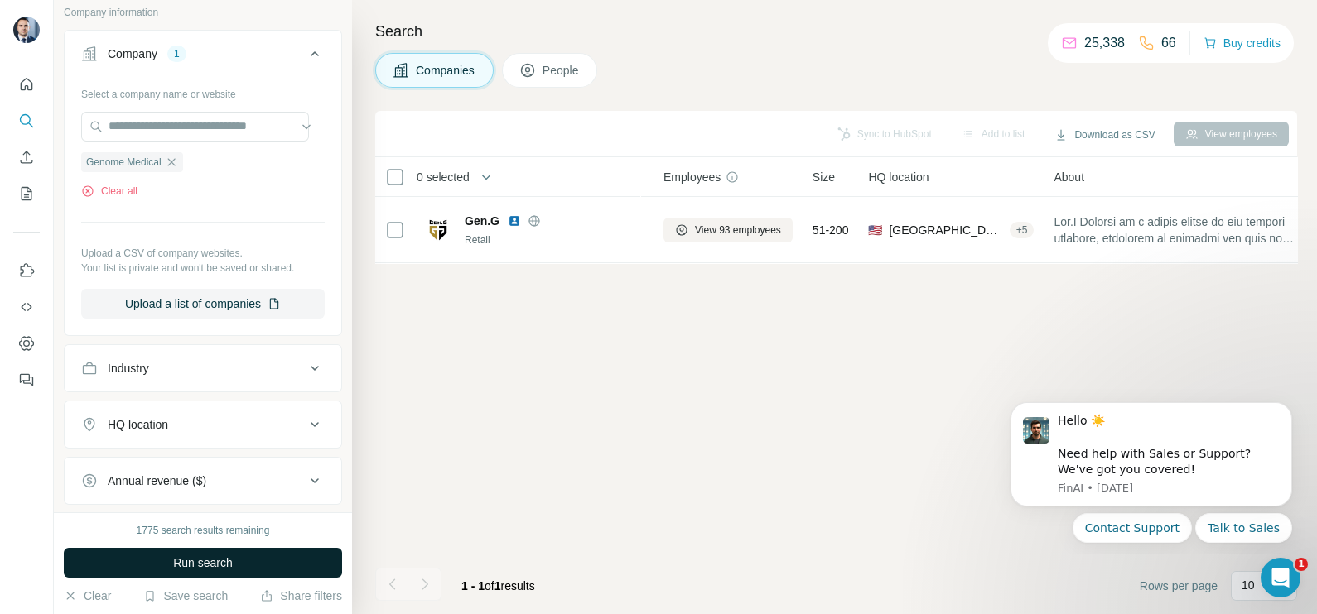
click at [192, 563] on span "Run search" at bounding box center [203, 563] width 60 height 17
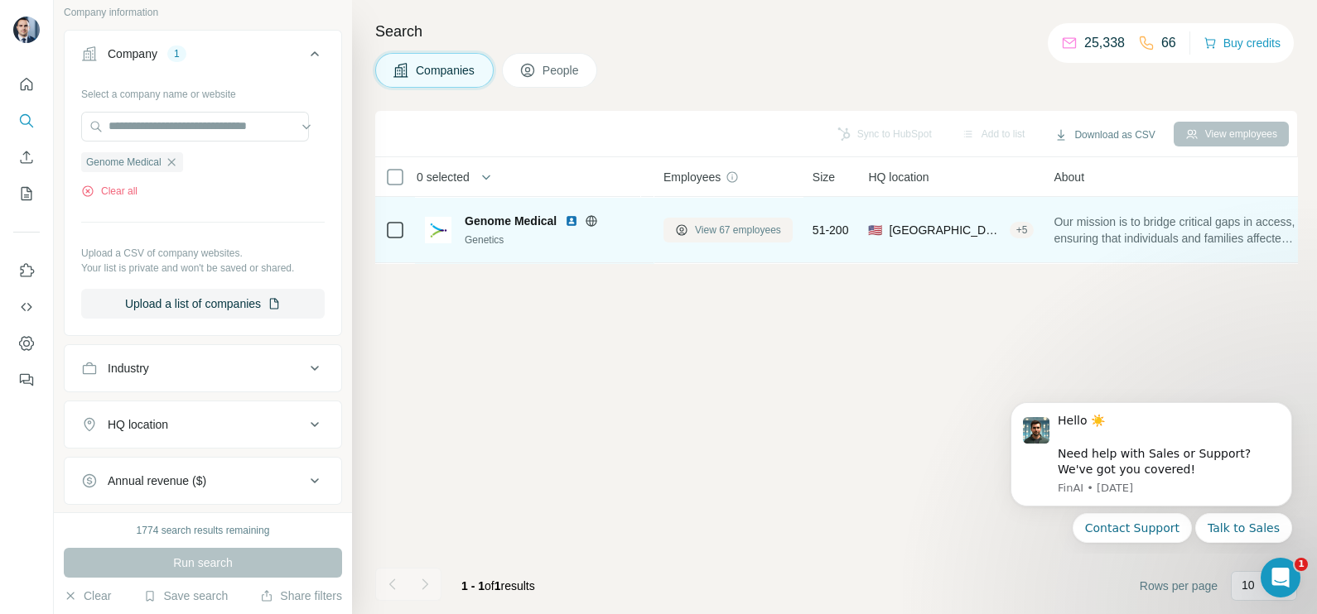
click at [730, 238] on button "View 67 employees" at bounding box center [727, 230] width 129 height 25
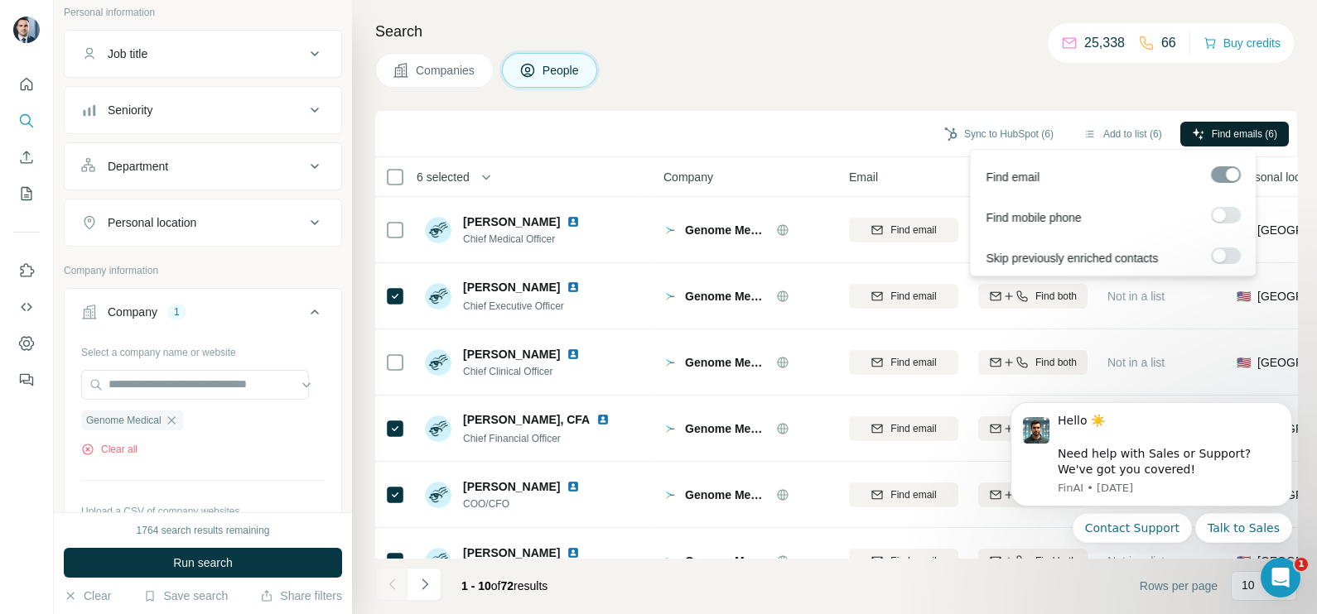
click at [1194, 132] on icon "button" at bounding box center [1197, 134] width 13 height 13
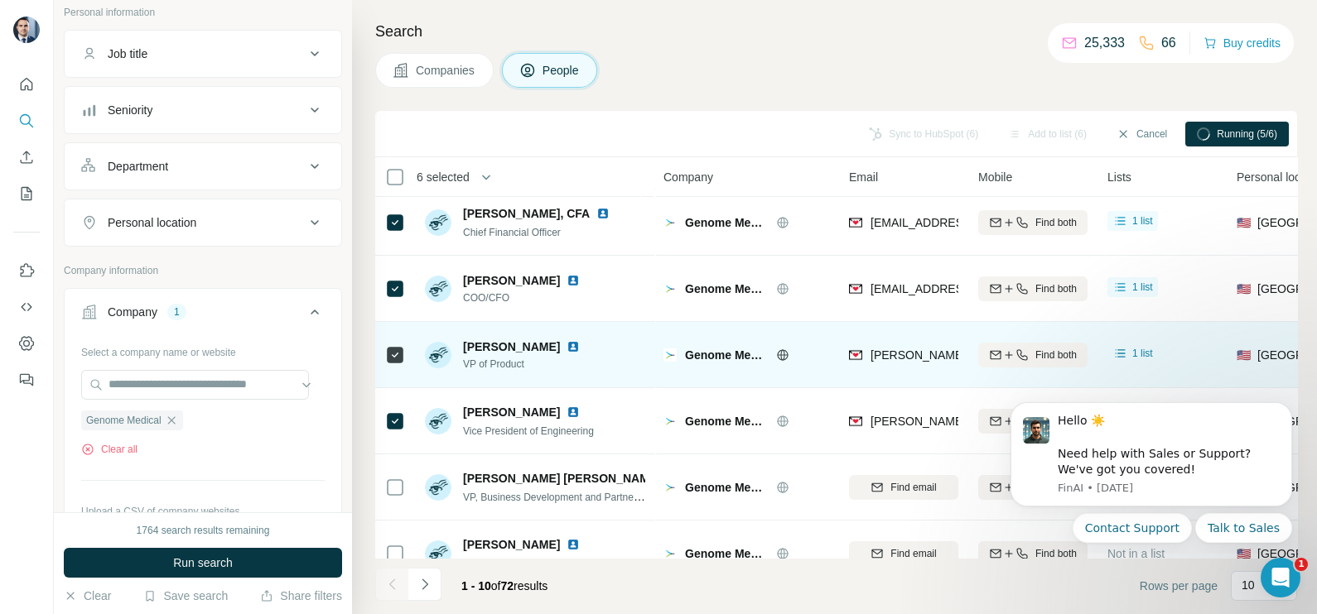
scroll to position [311, 0]
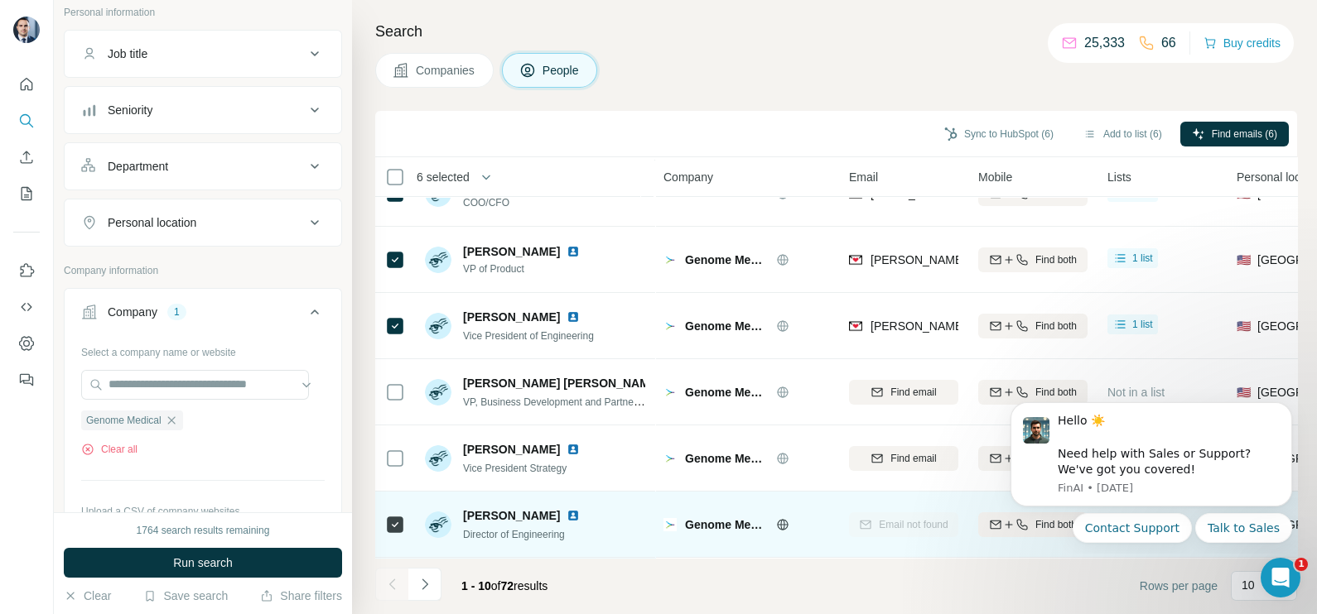
click at [381, 506] on td at bounding box center [395, 525] width 40 height 66
click at [389, 515] on div at bounding box center [395, 525] width 20 height 20
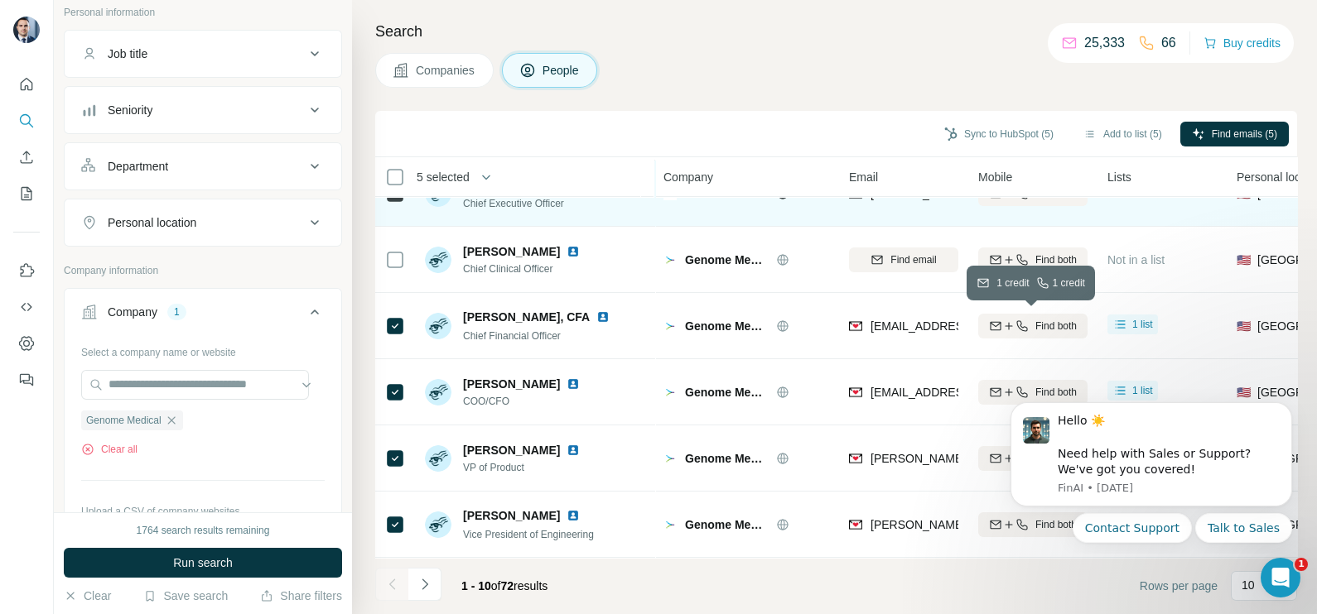
scroll to position [206, 0]
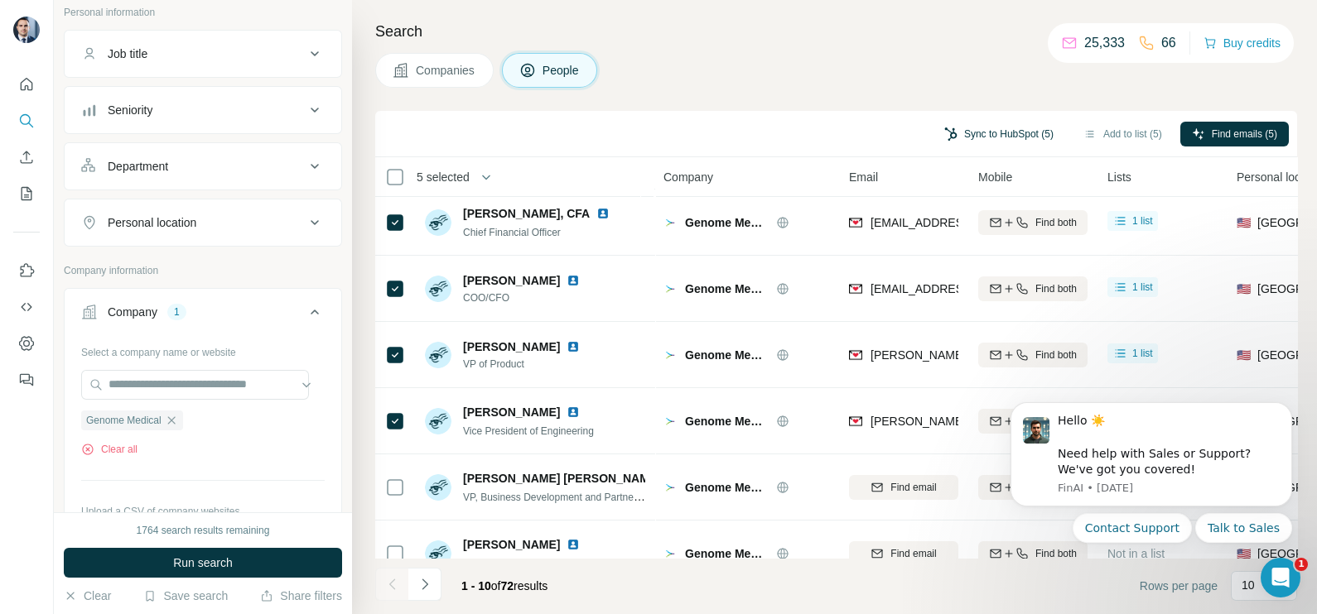
click at [988, 141] on button "Sync to HubSpot (5)" at bounding box center [998, 134] width 132 height 25
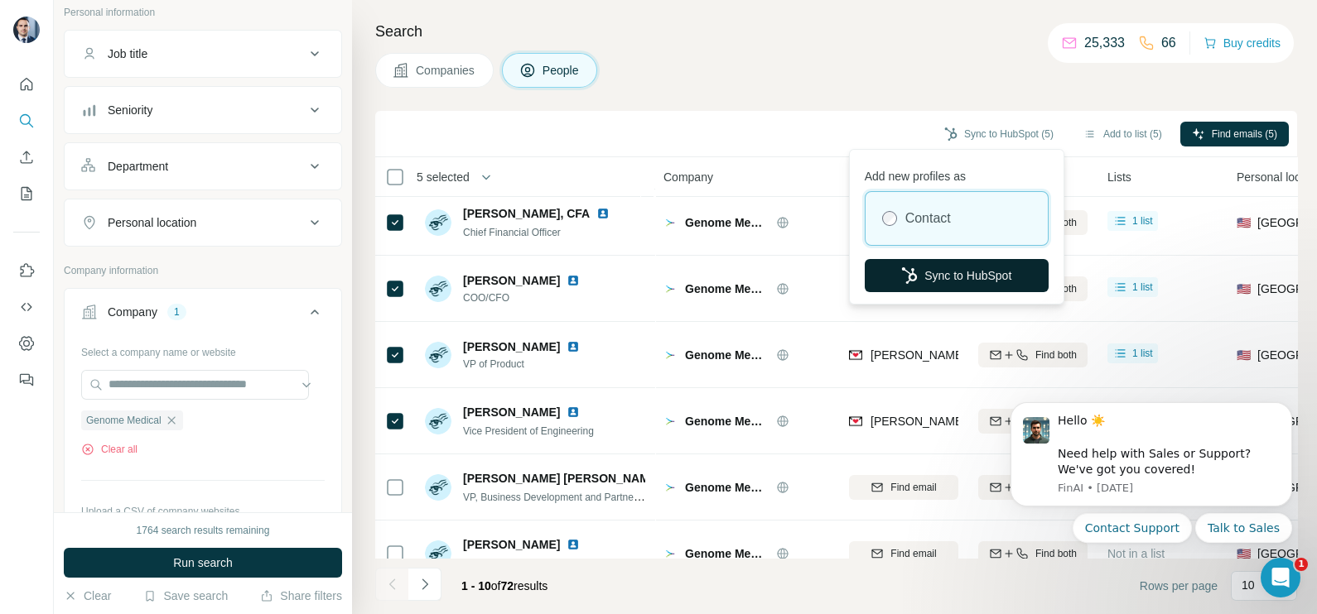
click at [947, 286] on button "Sync to HubSpot" at bounding box center [956, 275] width 184 height 33
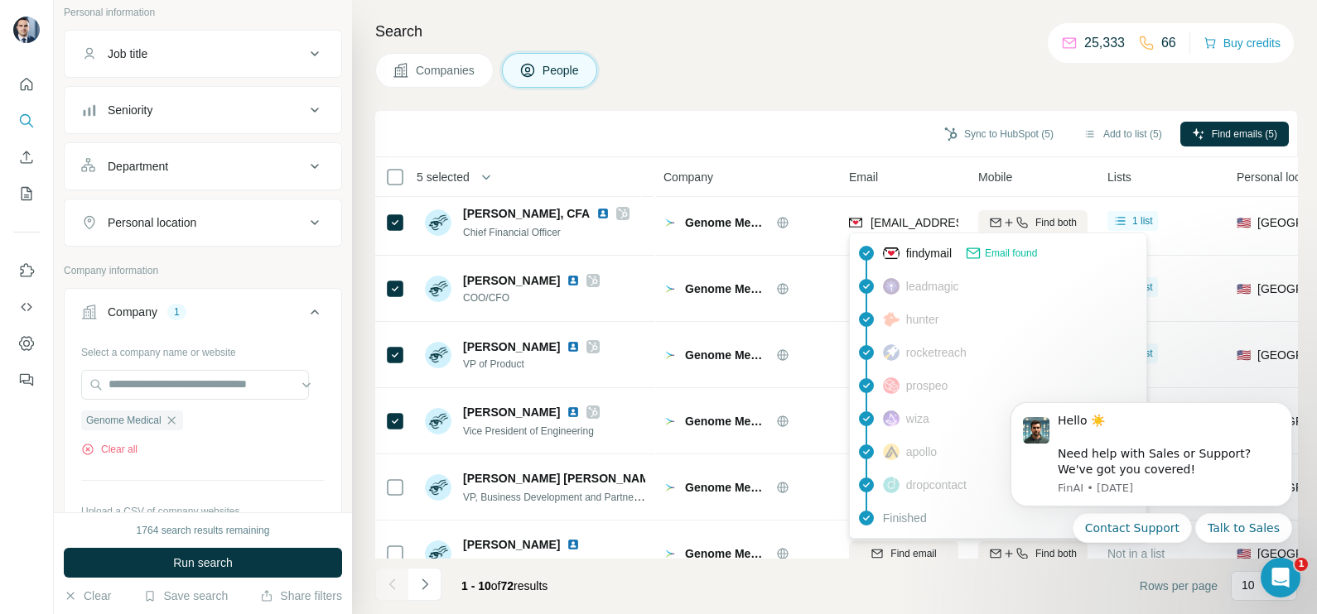
click at [913, 237] on div "findymail Email found" at bounding box center [998, 253] width 290 height 33
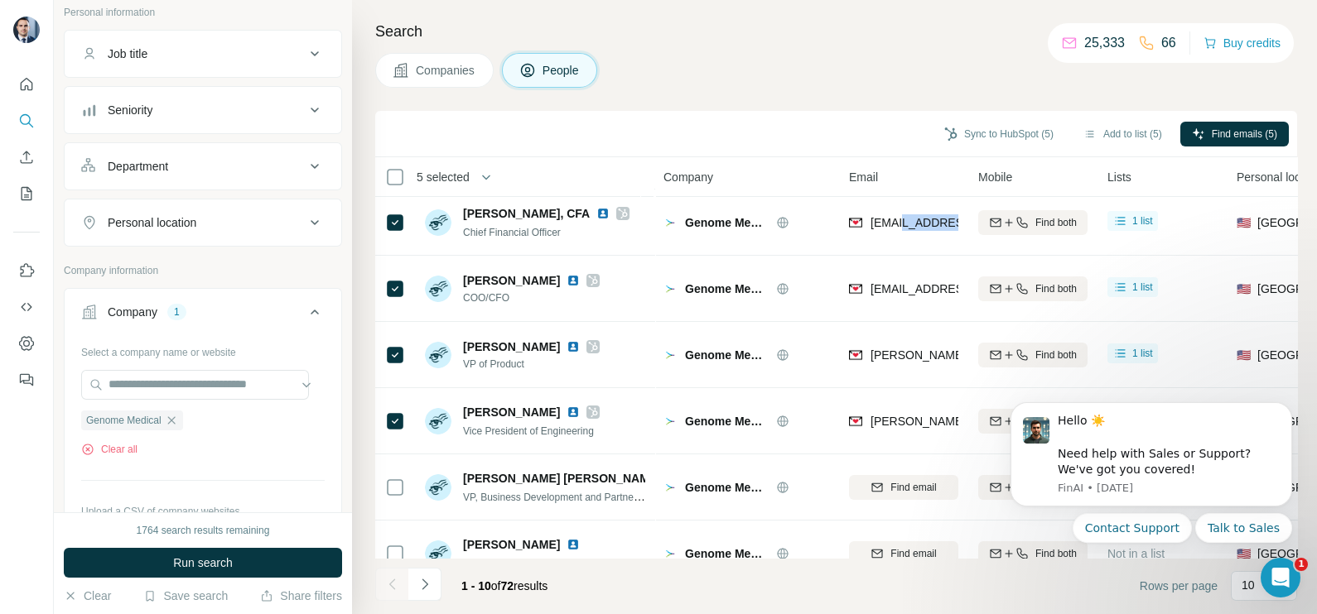
click at [913, 237] on div "[EMAIL_ADDRESS][DOMAIN_NAME]" at bounding box center [903, 223] width 109 height 46
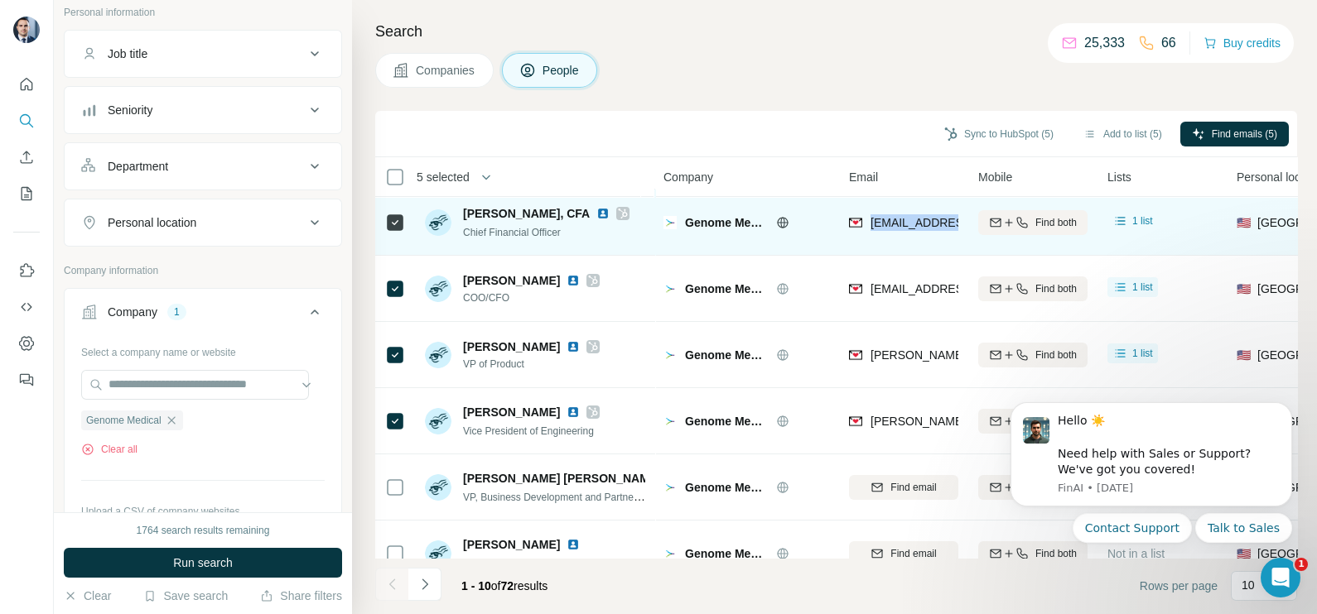
click at [913, 237] on div "[EMAIL_ADDRESS][DOMAIN_NAME]" at bounding box center [903, 223] width 109 height 46
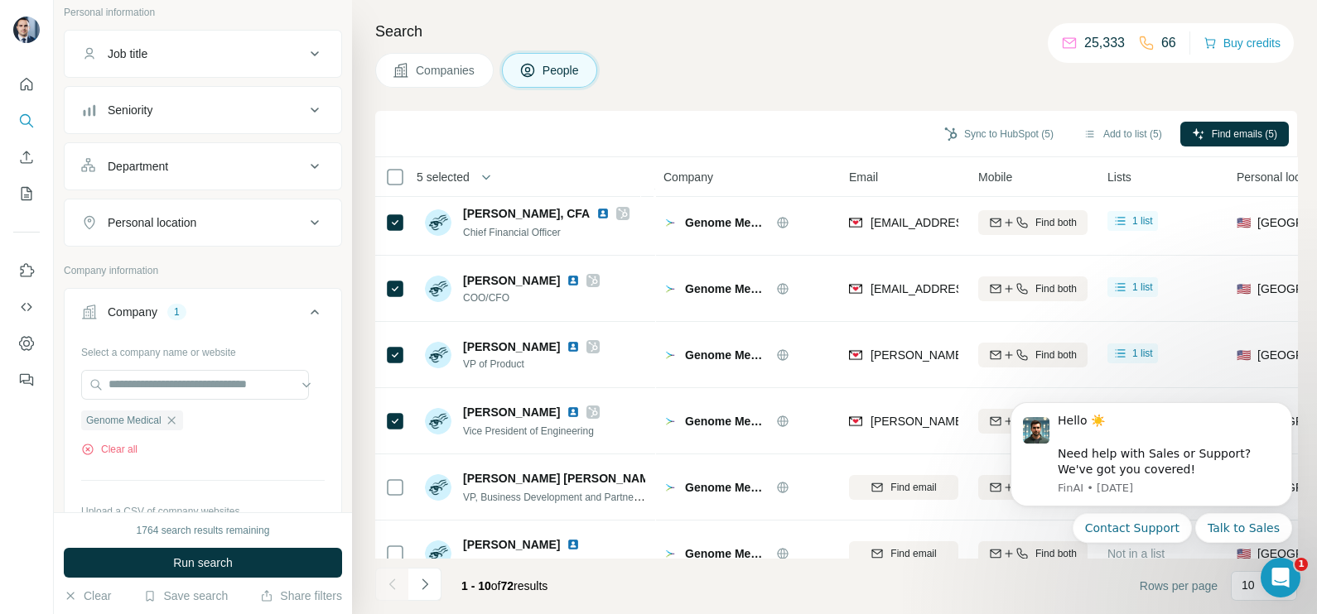
click at [788, 144] on div "Sync to HubSpot (5) Add to list (5) Find emails (5)" at bounding box center [835, 133] width 905 height 29
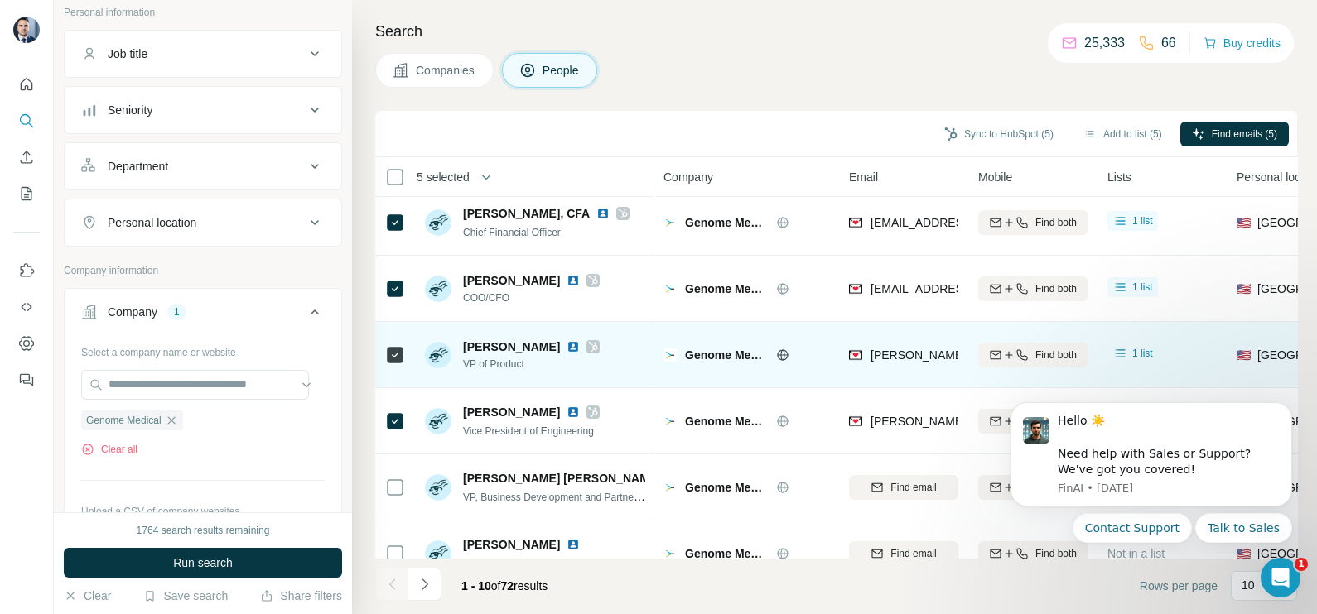
scroll to position [311, 0]
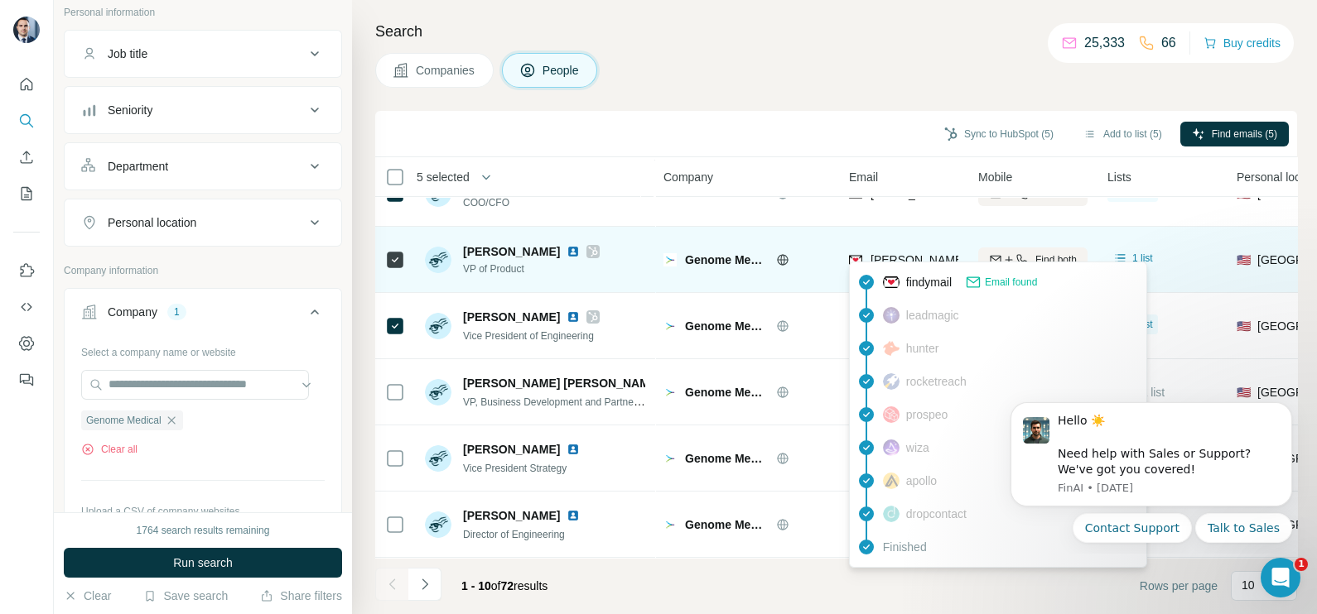
click at [913, 258] on span "[PERSON_NAME][EMAIL_ADDRESS][DOMAIN_NAME]" at bounding box center [1009, 260] width 278 height 17
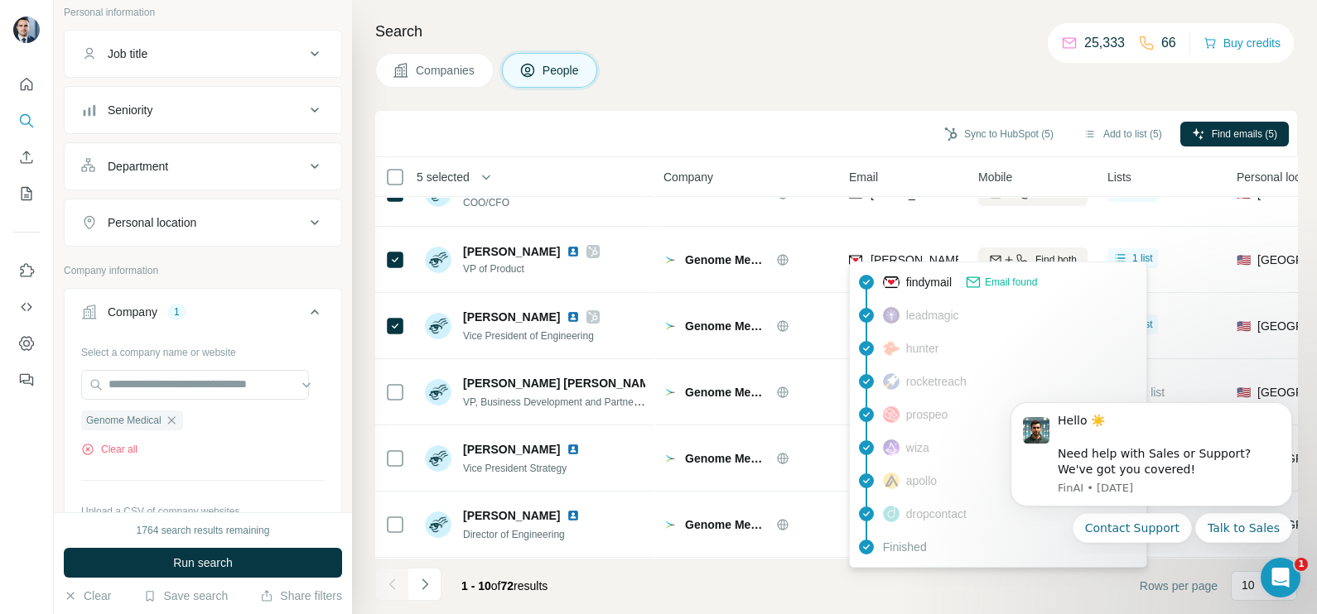
click at [826, 160] on th "Company" at bounding box center [745, 177] width 185 height 40
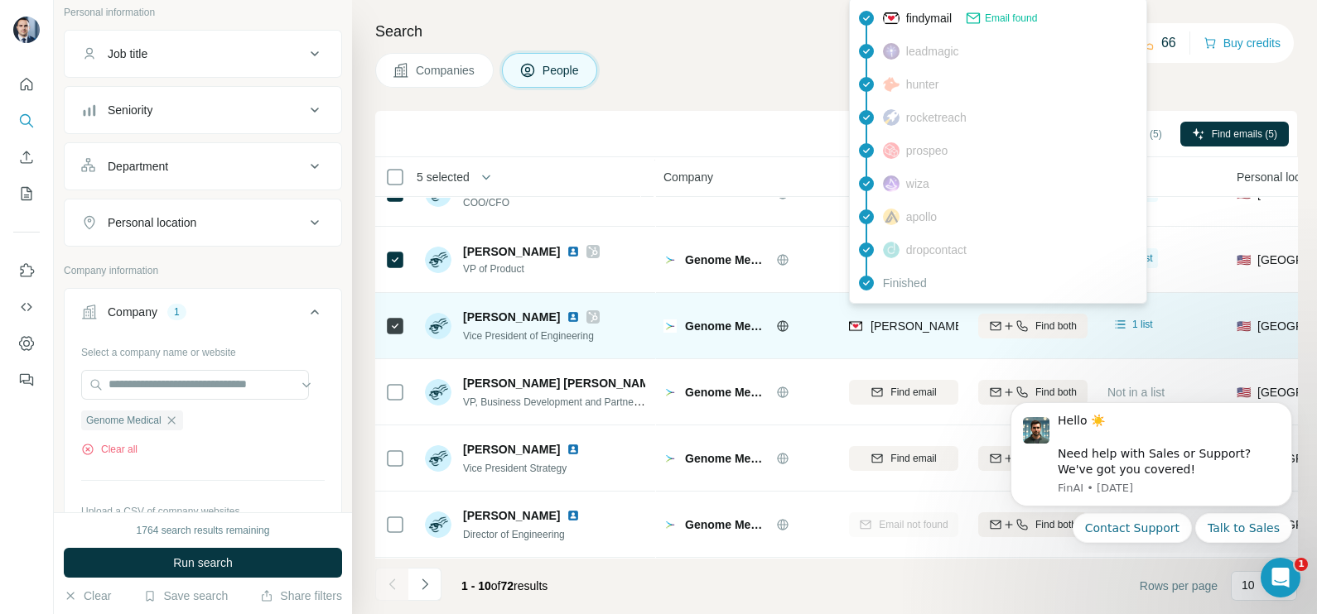
click at [933, 320] on span "[PERSON_NAME][EMAIL_ADDRESS][DOMAIN_NAME]" at bounding box center [1015, 326] width 291 height 13
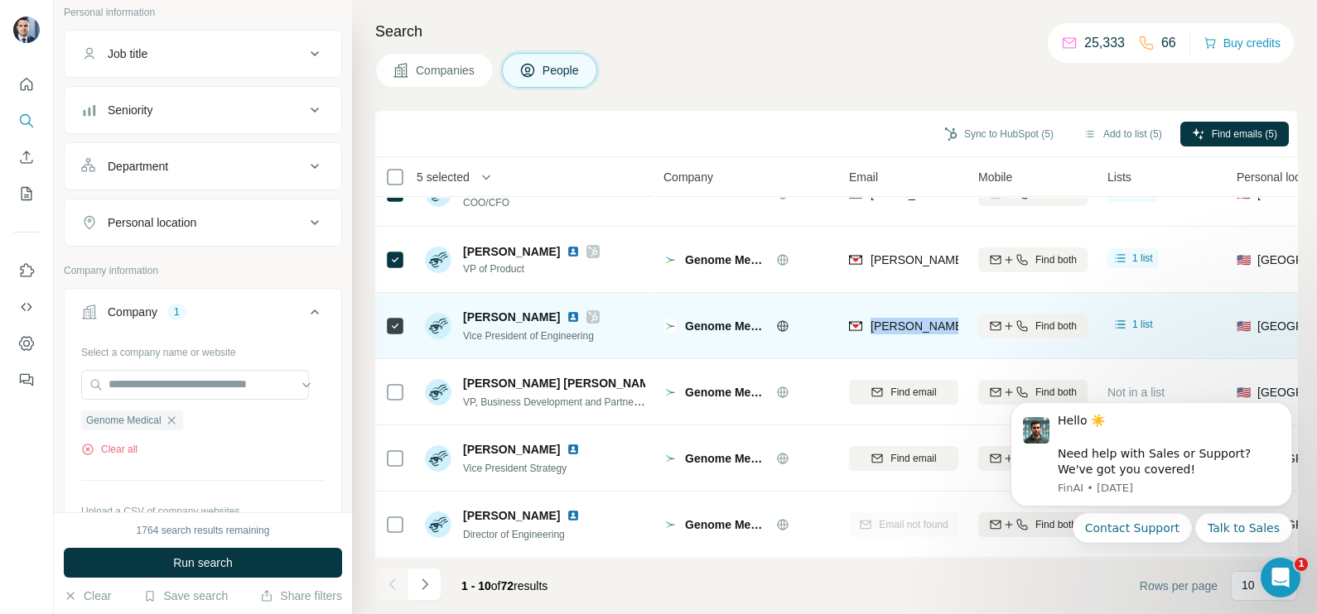
click at [933, 320] on span "[PERSON_NAME][EMAIL_ADDRESS][DOMAIN_NAME]" at bounding box center [1015, 326] width 291 height 13
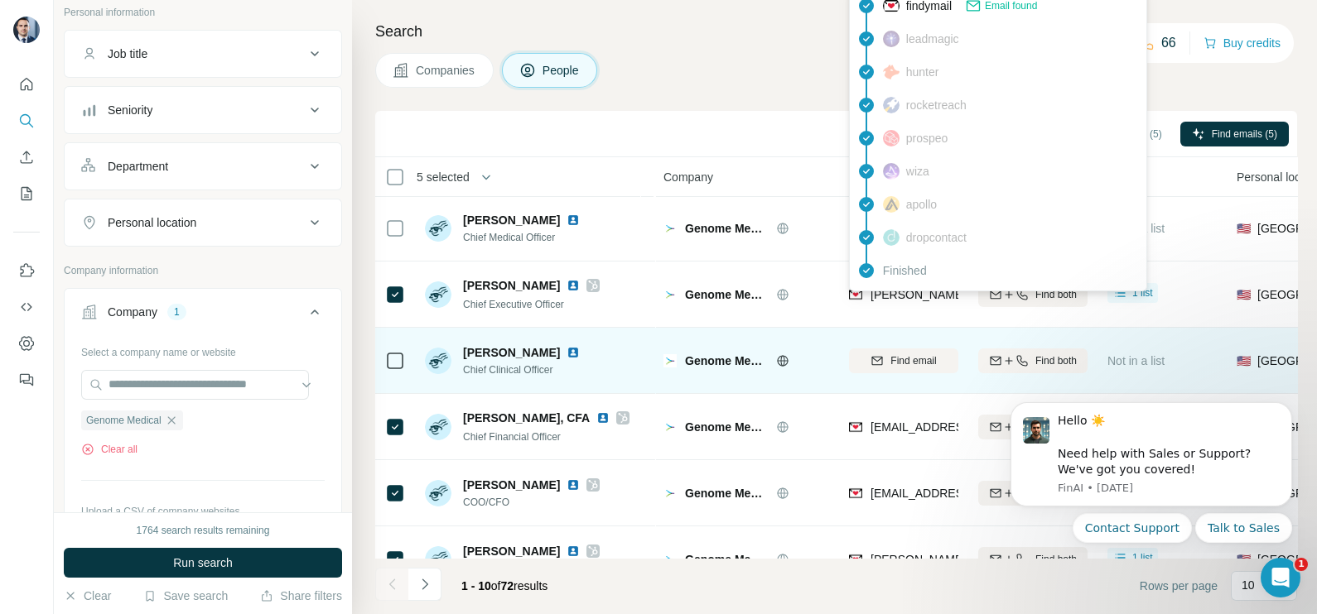
scroll to position [0, 0]
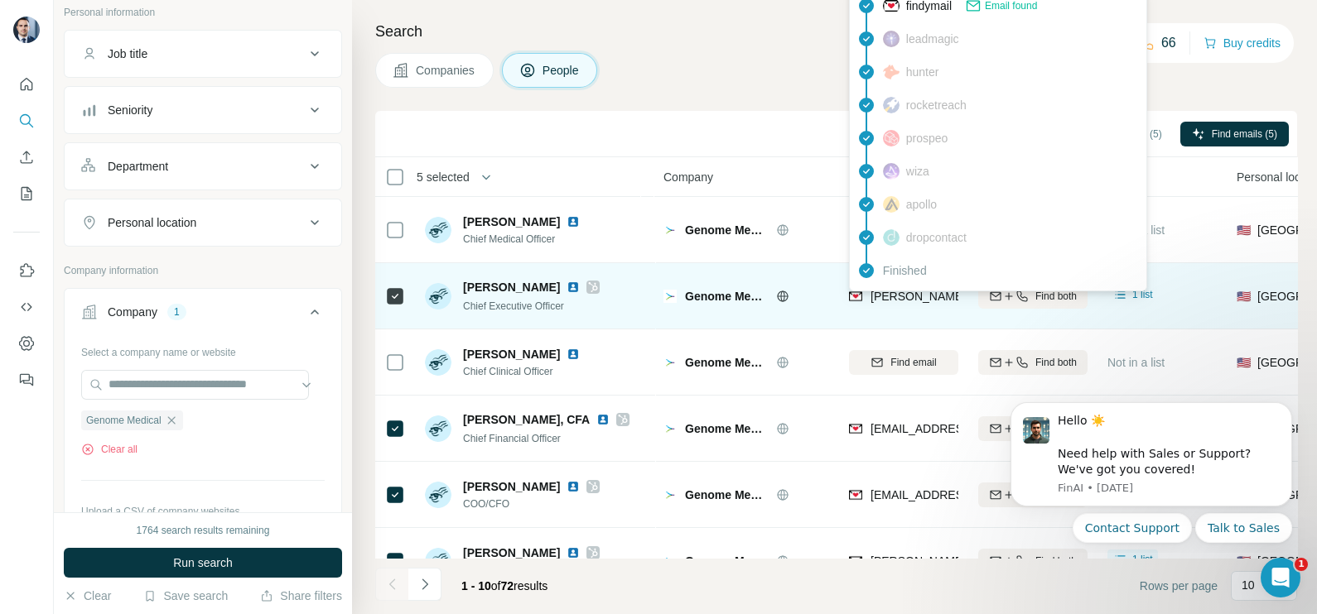
click at [889, 310] on div "[PERSON_NAME][EMAIL_ADDRESS][DOMAIN_NAME]" at bounding box center [903, 296] width 109 height 46
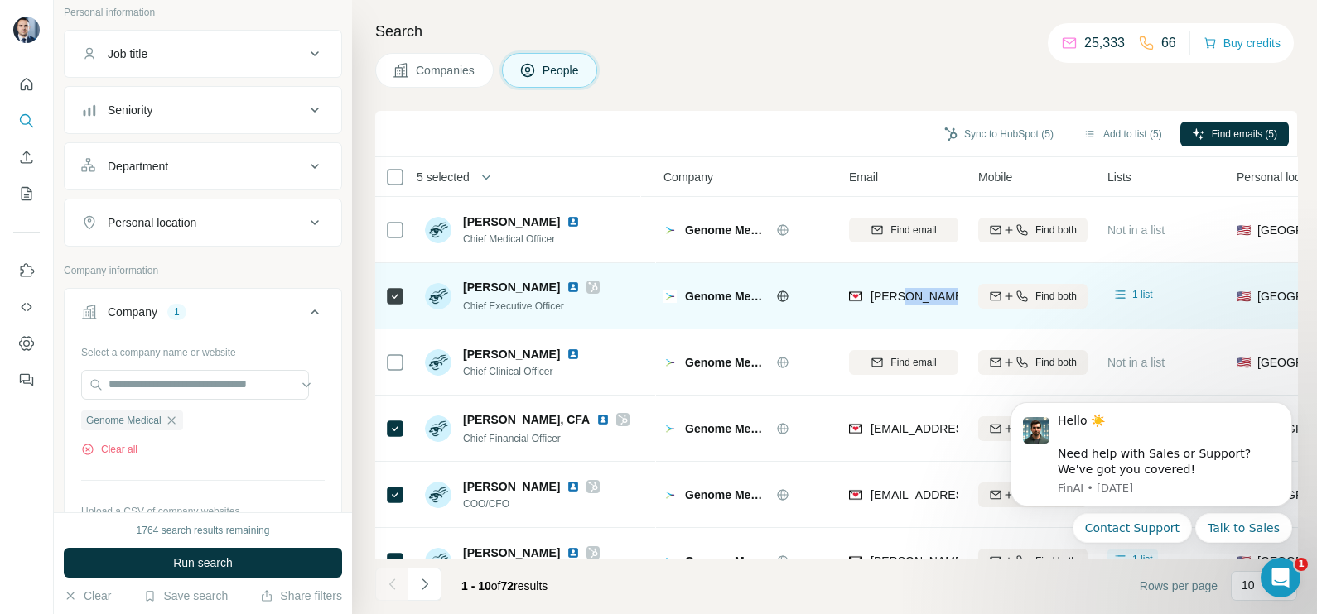
click at [889, 310] on div "[PERSON_NAME][EMAIL_ADDRESS][DOMAIN_NAME]" at bounding box center [903, 296] width 109 height 46
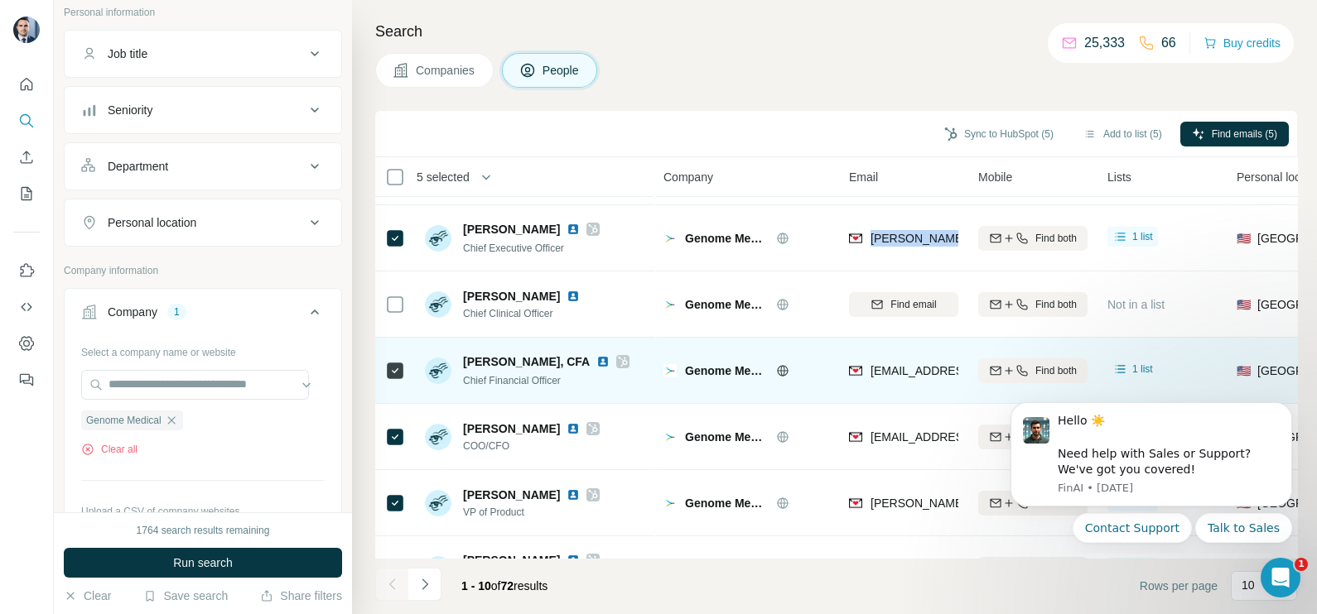
scroll to position [103, 0]
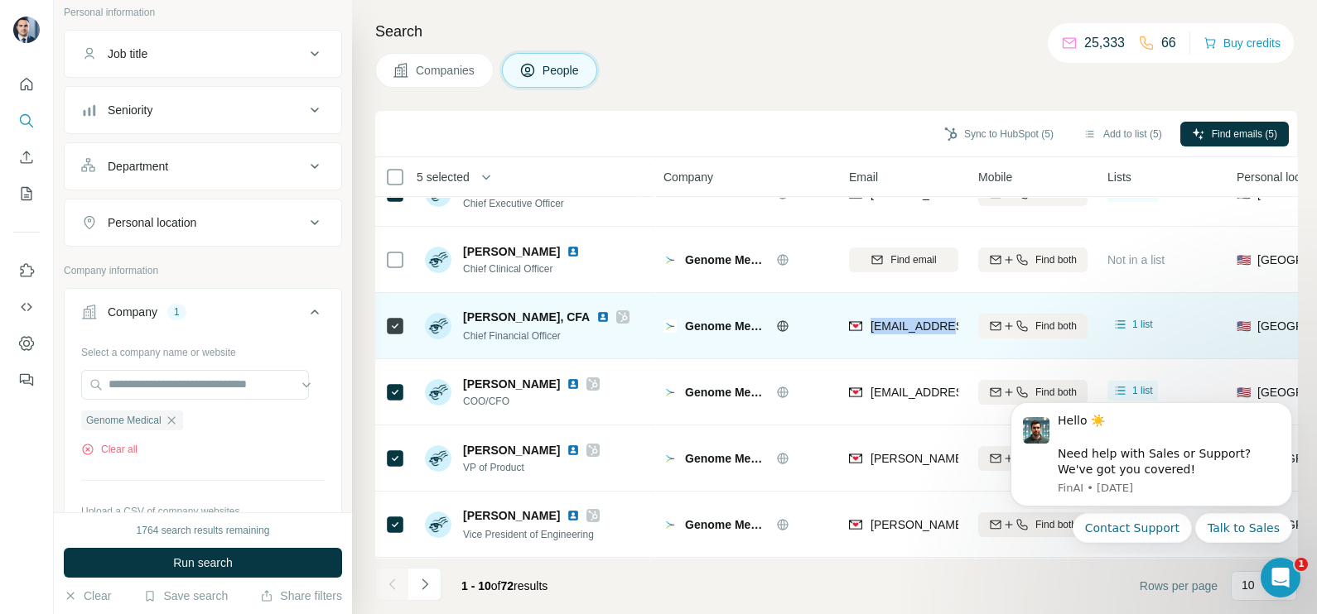
drag, startPoint x: 965, startPoint y: 330, endPoint x: 865, endPoint y: 343, distance: 100.1
click at [865, 343] on td "[EMAIL_ADDRESS][DOMAIN_NAME]" at bounding box center [903, 326] width 129 height 66
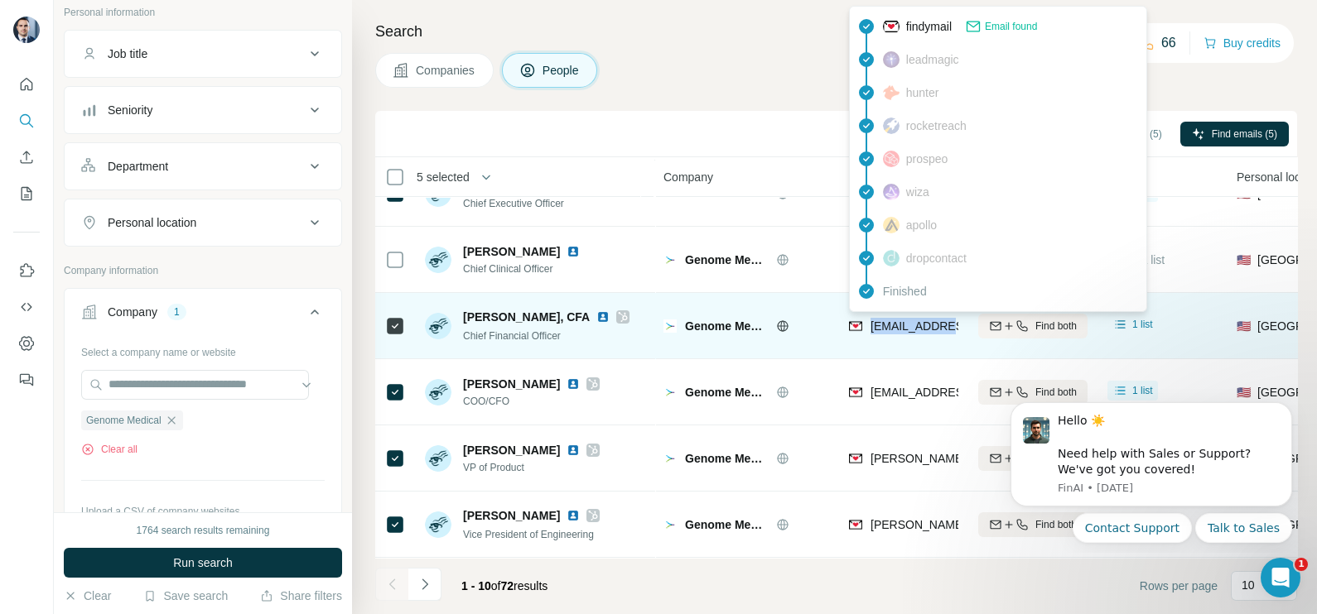
click at [908, 322] on span "[EMAIL_ADDRESS][DOMAIN_NAME]" at bounding box center [968, 326] width 196 height 13
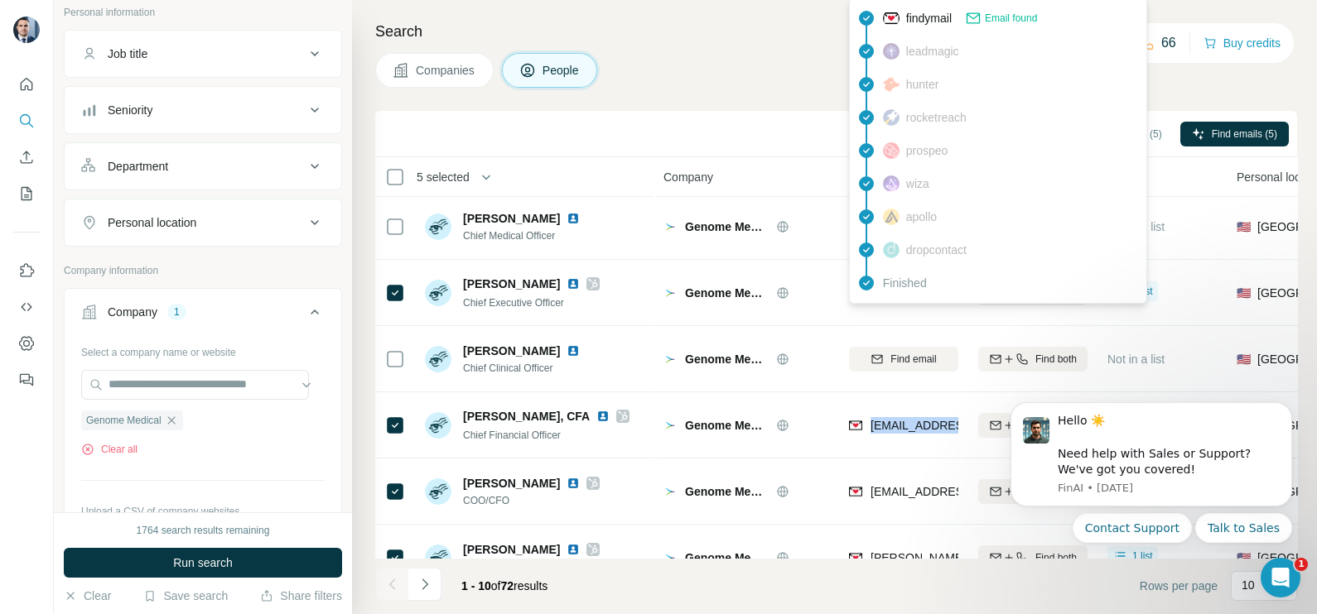
scroll to position [0, 0]
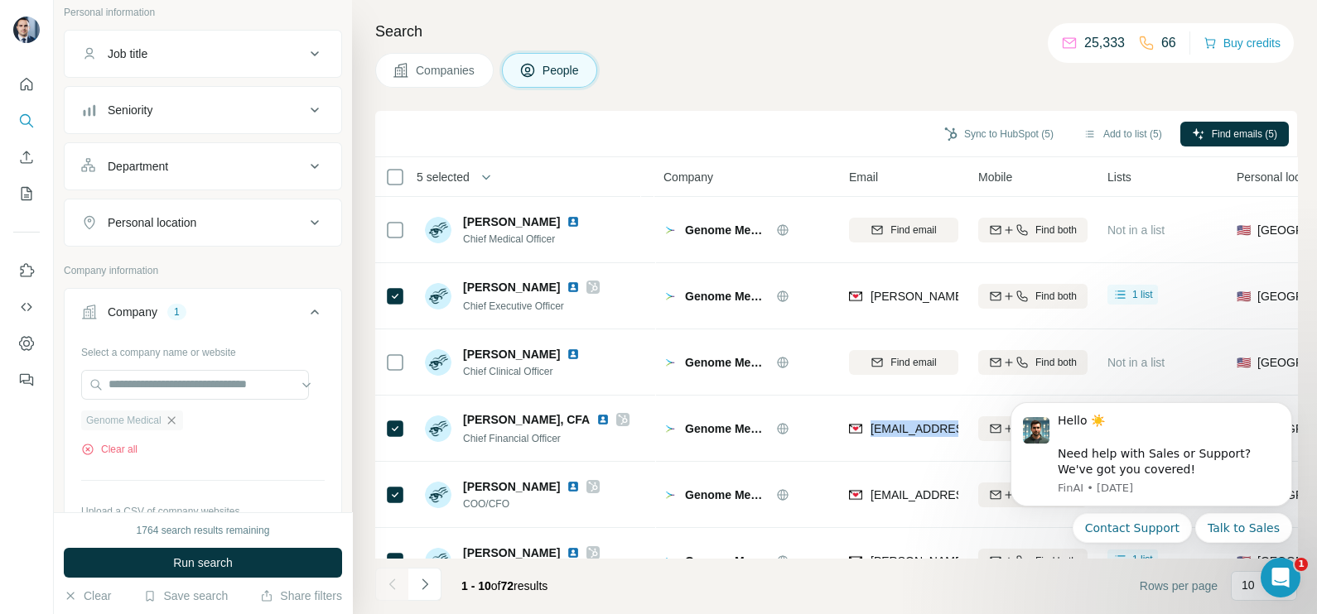
click at [174, 417] on icon "button" at bounding box center [170, 419] width 7 height 7
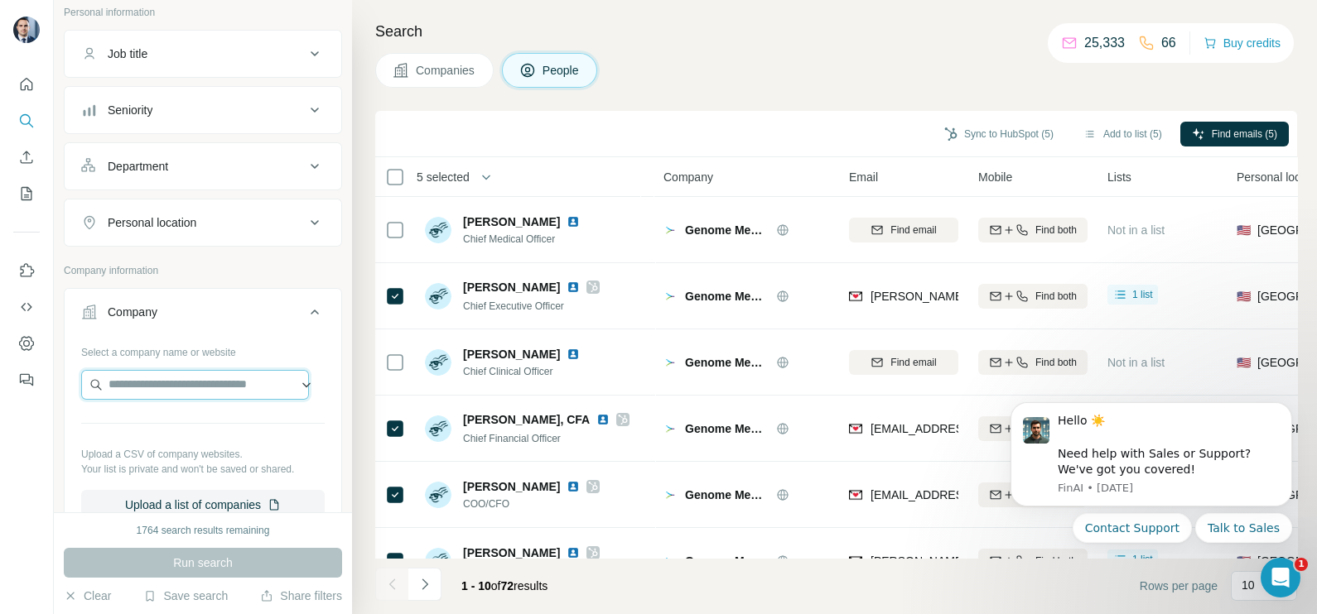
click at [170, 388] on input "text" at bounding box center [195, 385] width 228 height 30
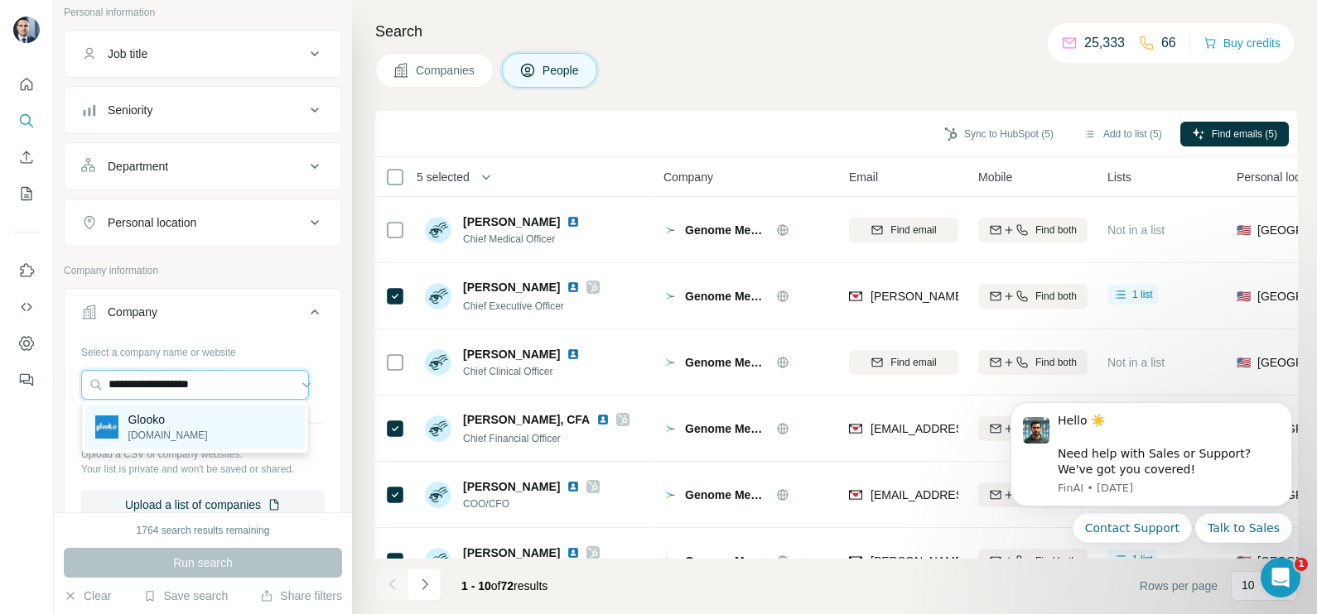
type input "**********"
click at [152, 423] on p "Glooko" at bounding box center [167, 420] width 79 height 17
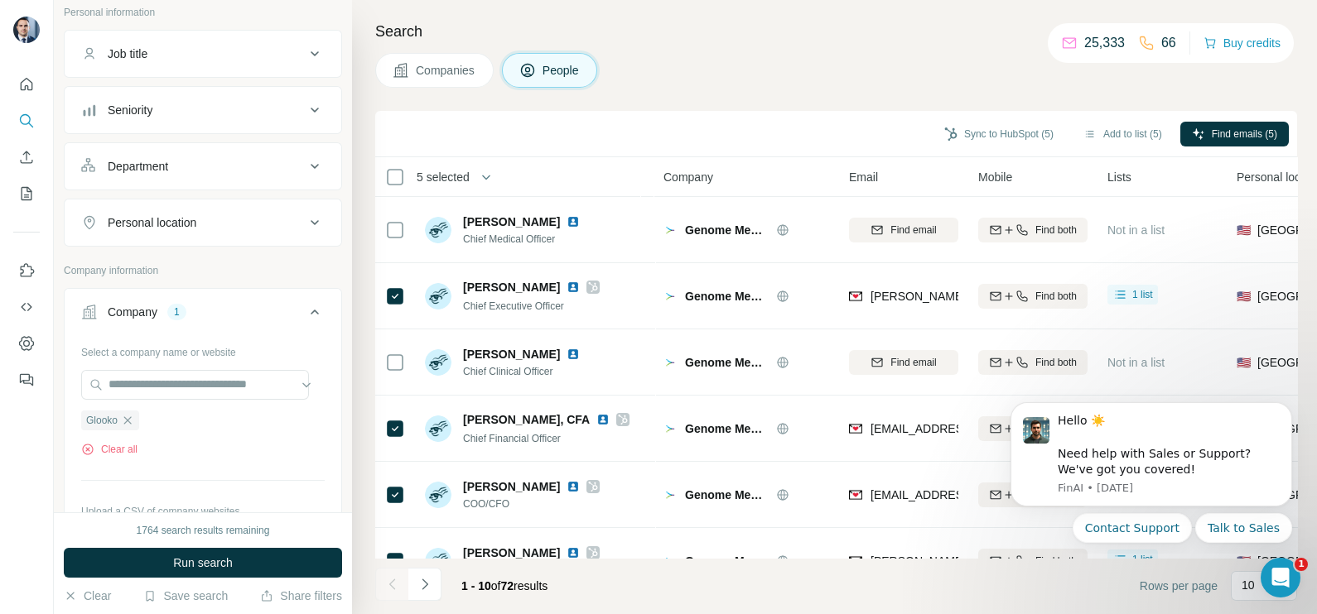
click at [439, 73] on span "Companies" at bounding box center [446, 70] width 60 height 17
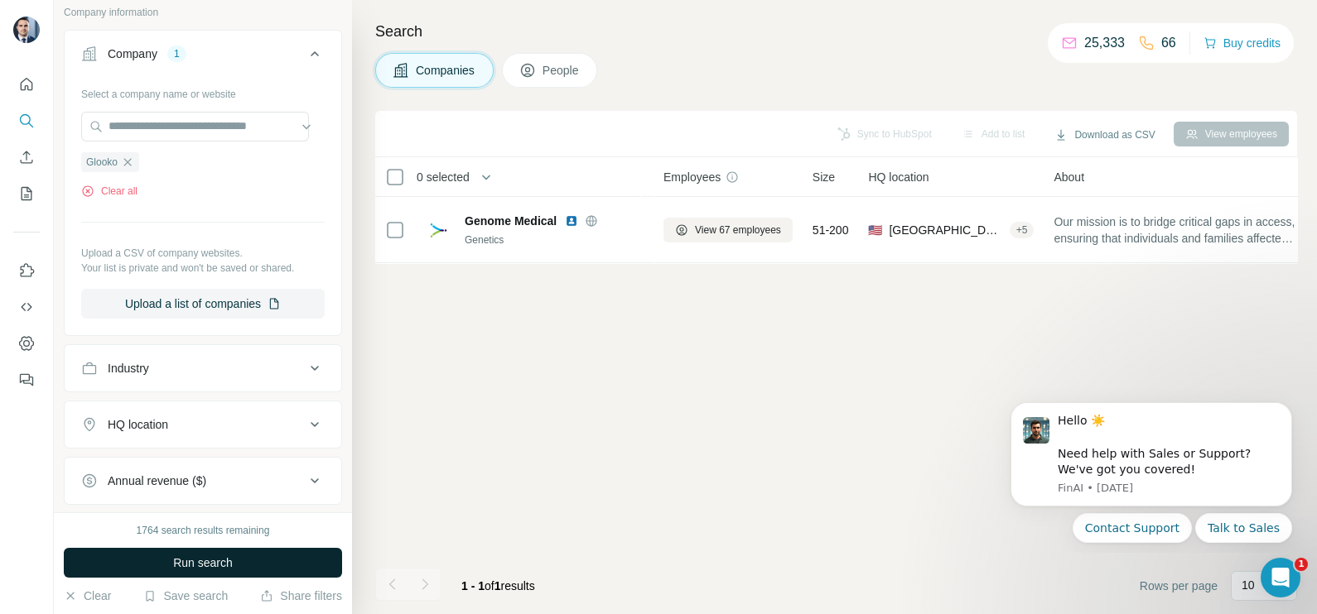
click at [209, 552] on button "Run search" at bounding box center [203, 563] width 278 height 30
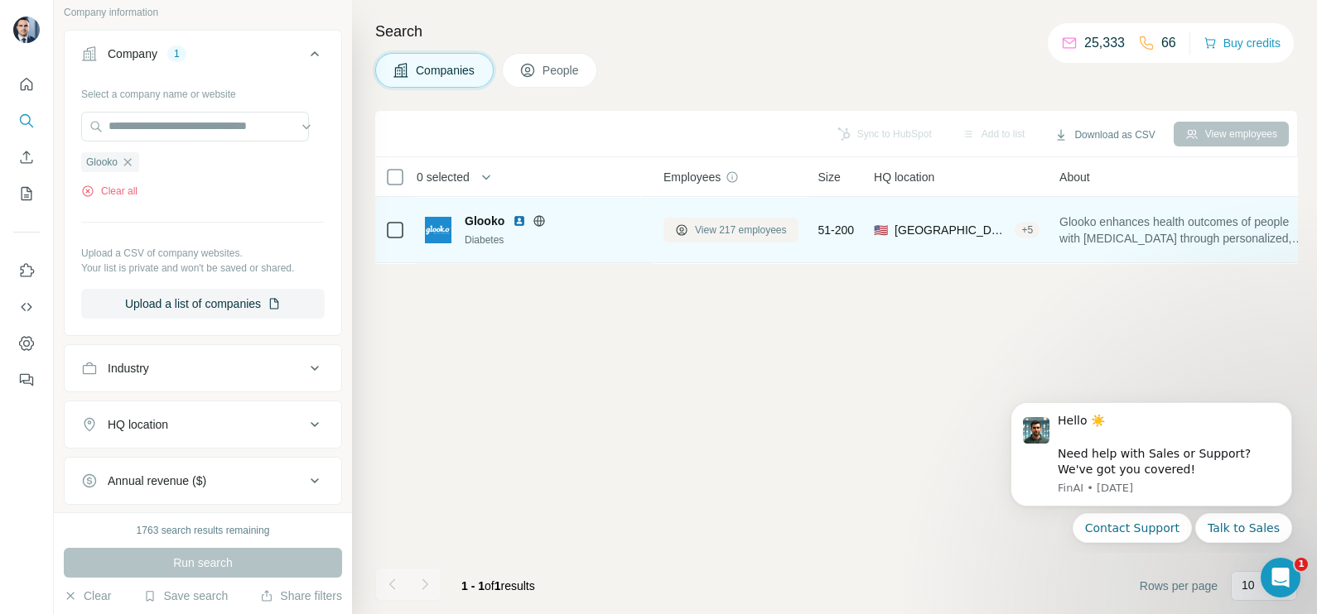
click at [748, 228] on span "View 217 employees" at bounding box center [741, 230] width 92 height 15
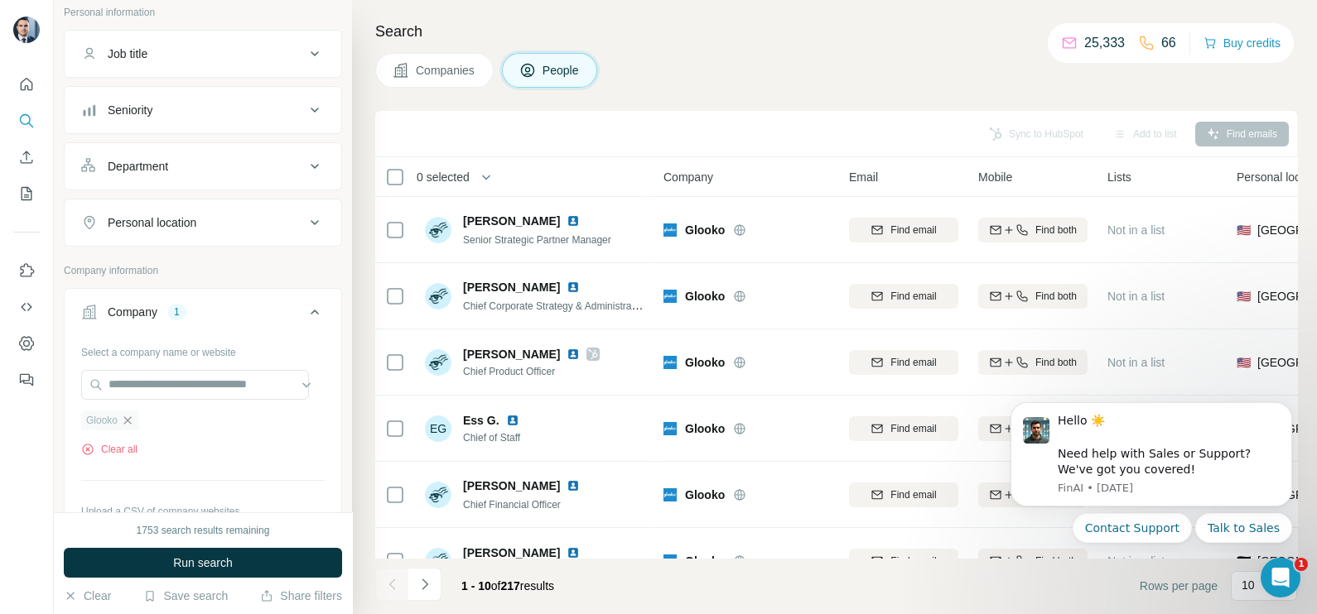
click at [127, 421] on icon "button" at bounding box center [127, 420] width 13 height 13
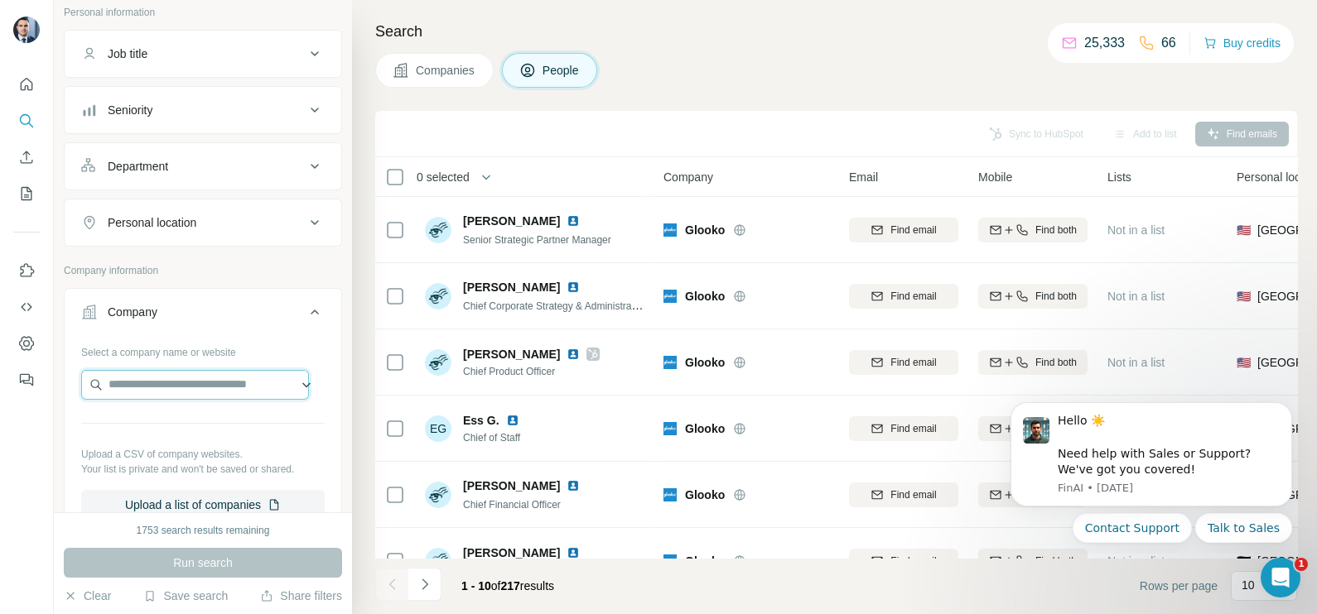
click at [166, 389] on input "text" at bounding box center [195, 385] width 228 height 30
paste input "**********"
type input "**********"
click at [431, 76] on span "Companies" at bounding box center [446, 70] width 60 height 17
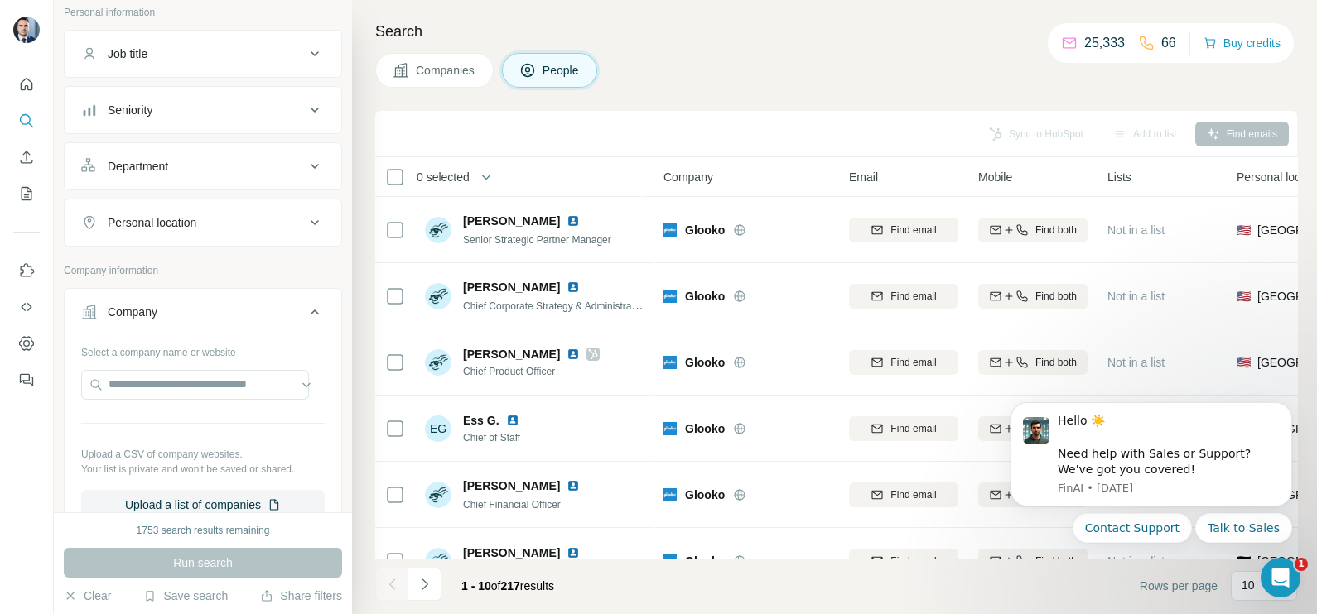
scroll to position [0, 0]
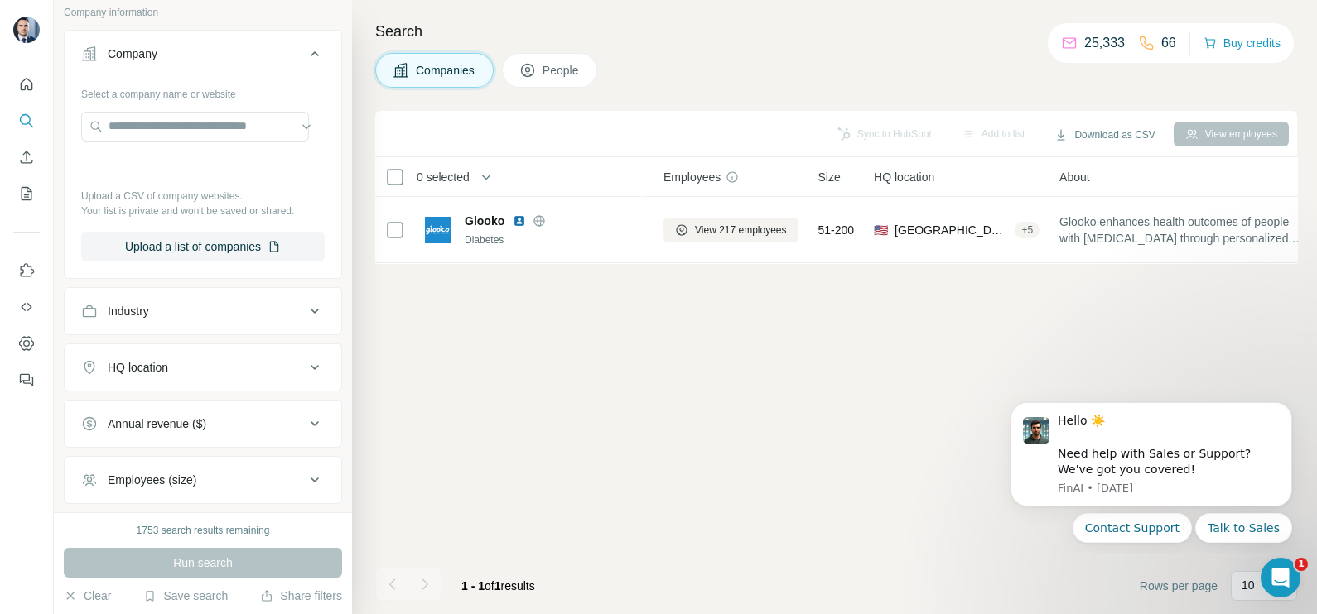
click at [177, 102] on div "Select a company name or website Upload a CSV of company websites. Your list is…" at bounding box center [202, 170] width 243 height 181
click at [175, 112] on input "text" at bounding box center [195, 127] width 228 height 30
paste input "**********"
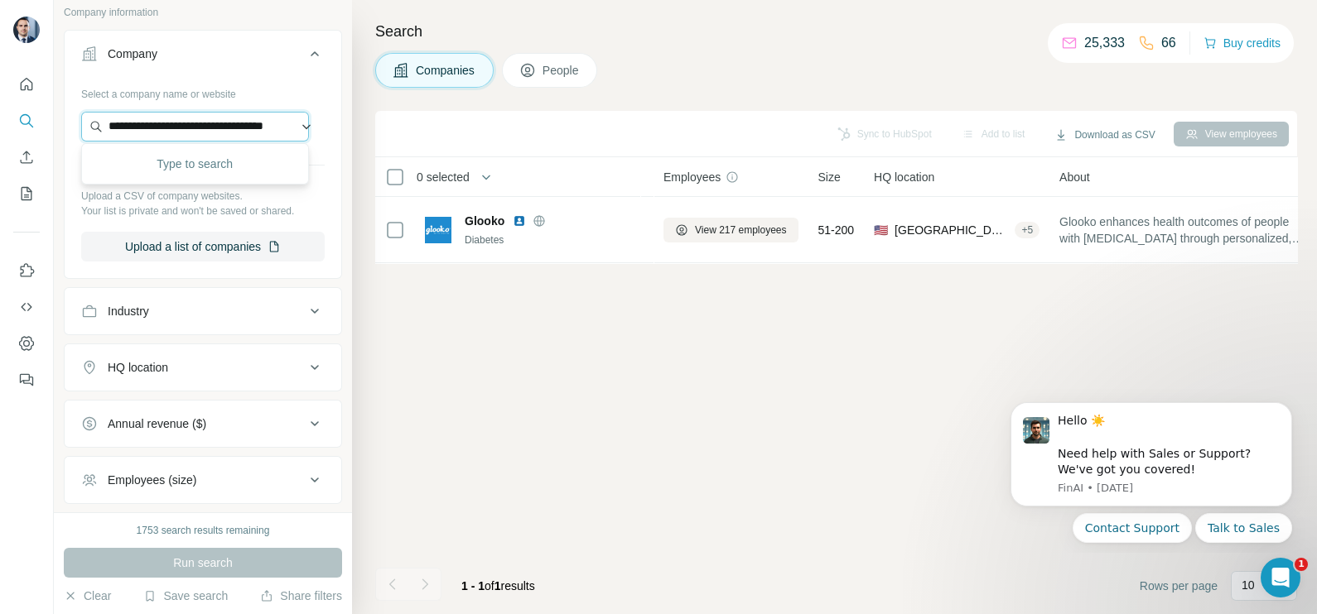
scroll to position [0, 50]
type input "**********"
click at [182, 153] on div "Greywolf Therapeutics [DOMAIN_NAME]" at bounding box center [194, 169] width 219 height 45
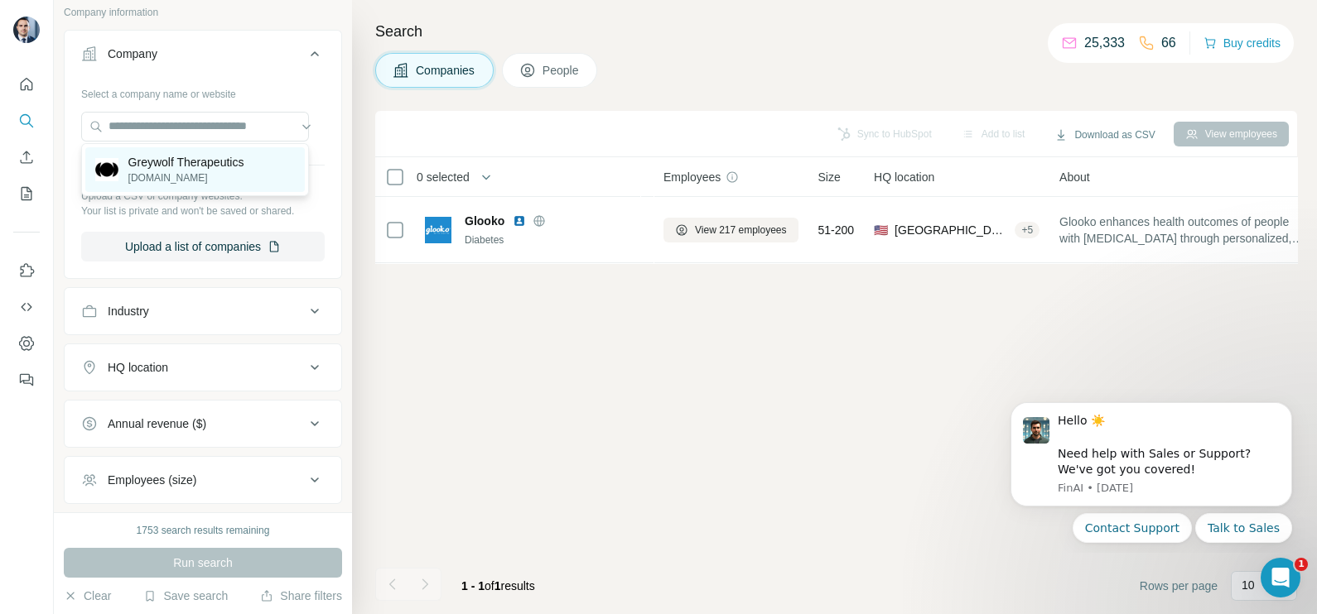
scroll to position [0, 0]
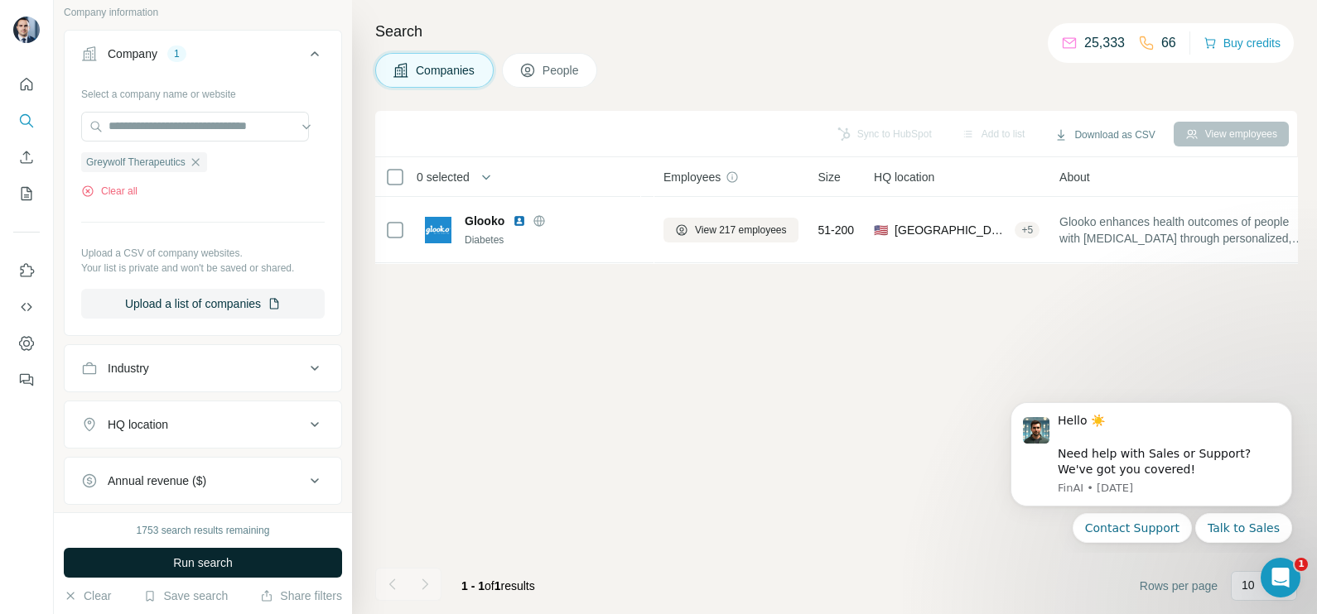
click at [209, 573] on button "Run search" at bounding box center [203, 563] width 278 height 30
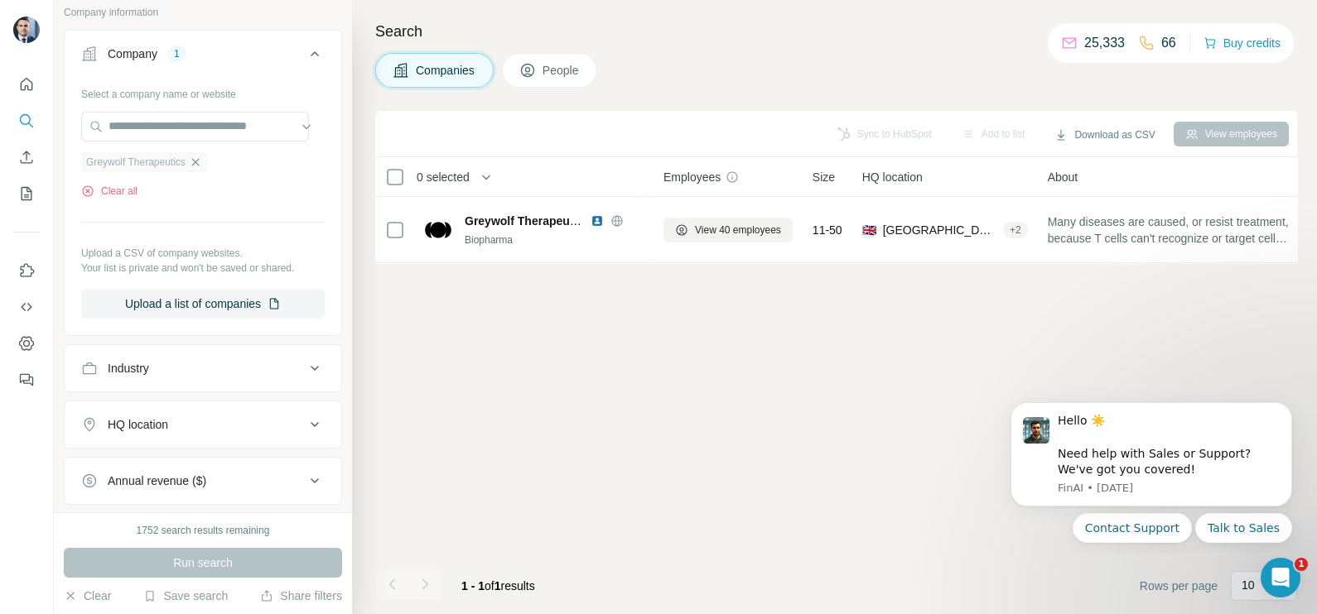
click at [202, 159] on icon "button" at bounding box center [195, 162] width 13 height 13
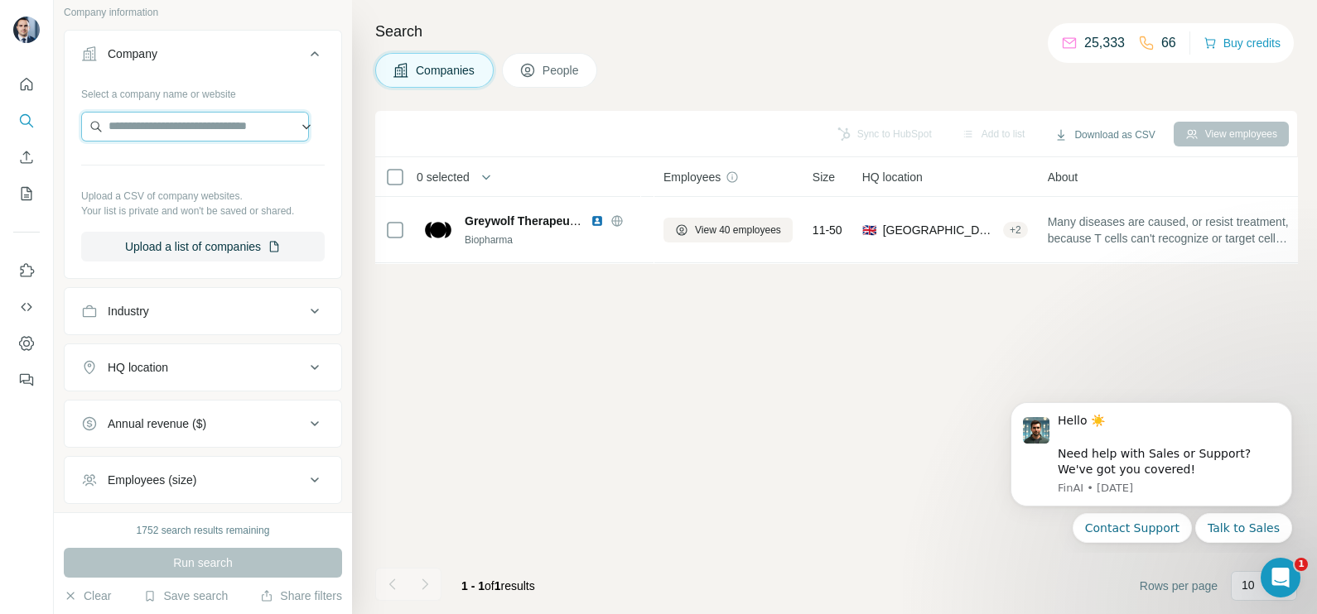
click at [188, 128] on input "text" at bounding box center [195, 127] width 228 height 30
paste input "**********"
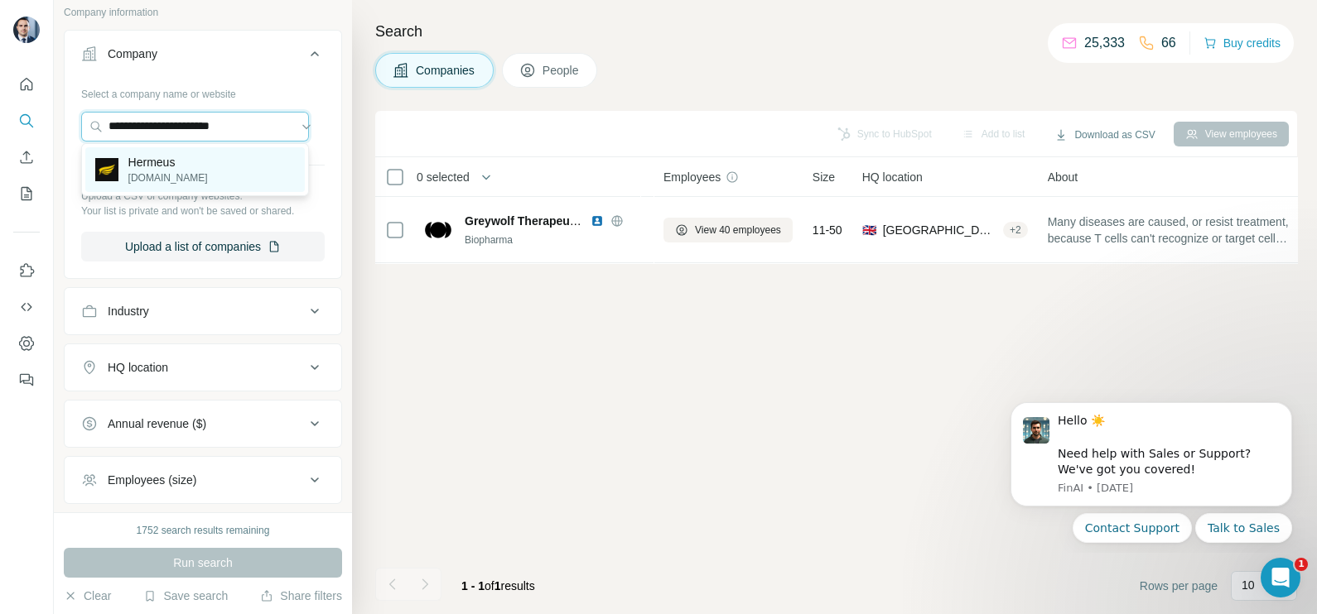
type input "**********"
click at [174, 170] on p "Hermeus" at bounding box center [167, 162] width 79 height 17
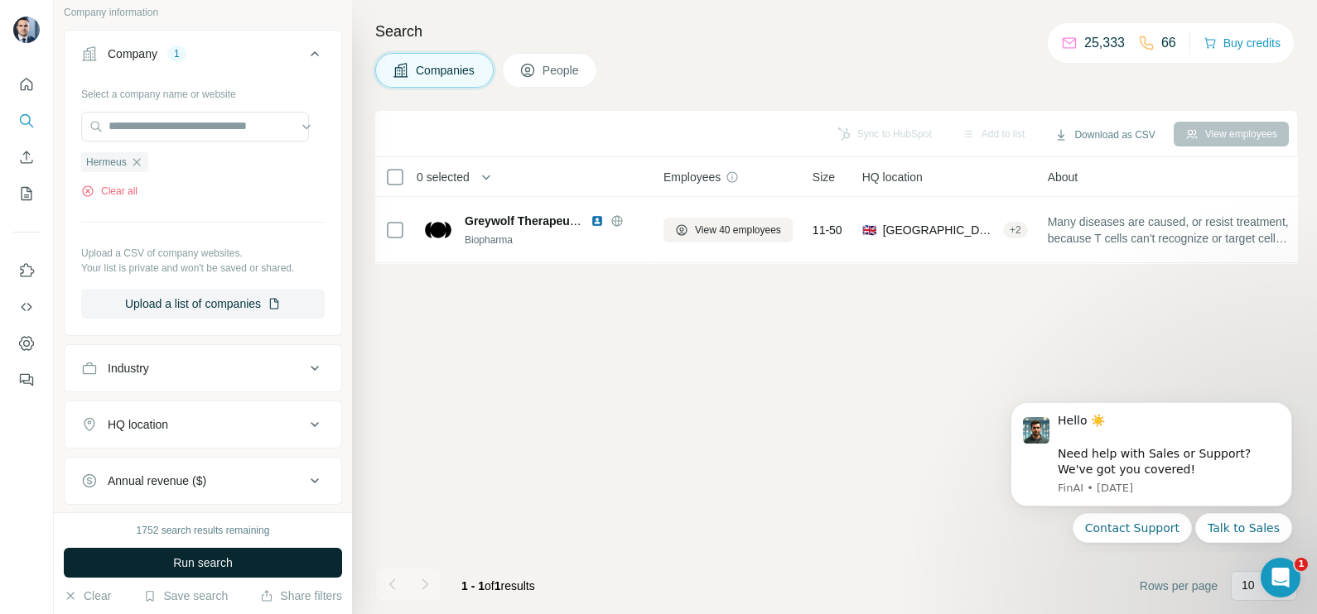
click at [208, 561] on span "Run search" at bounding box center [203, 563] width 60 height 17
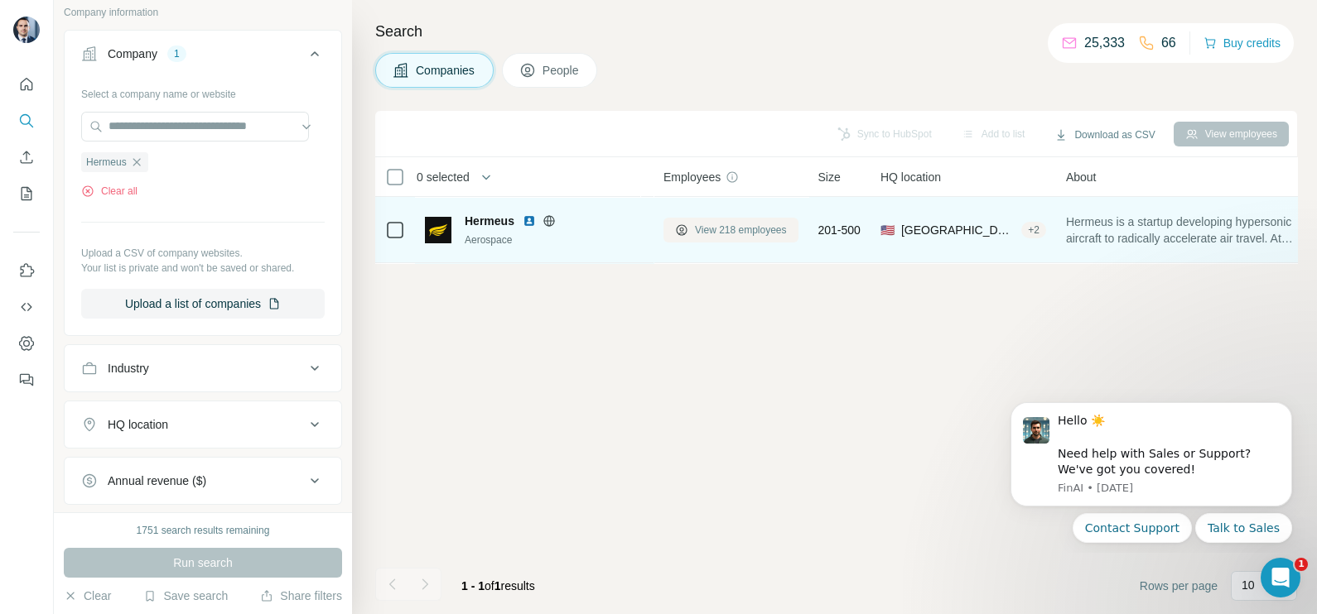
click at [744, 226] on span "View 218 employees" at bounding box center [741, 230] width 92 height 15
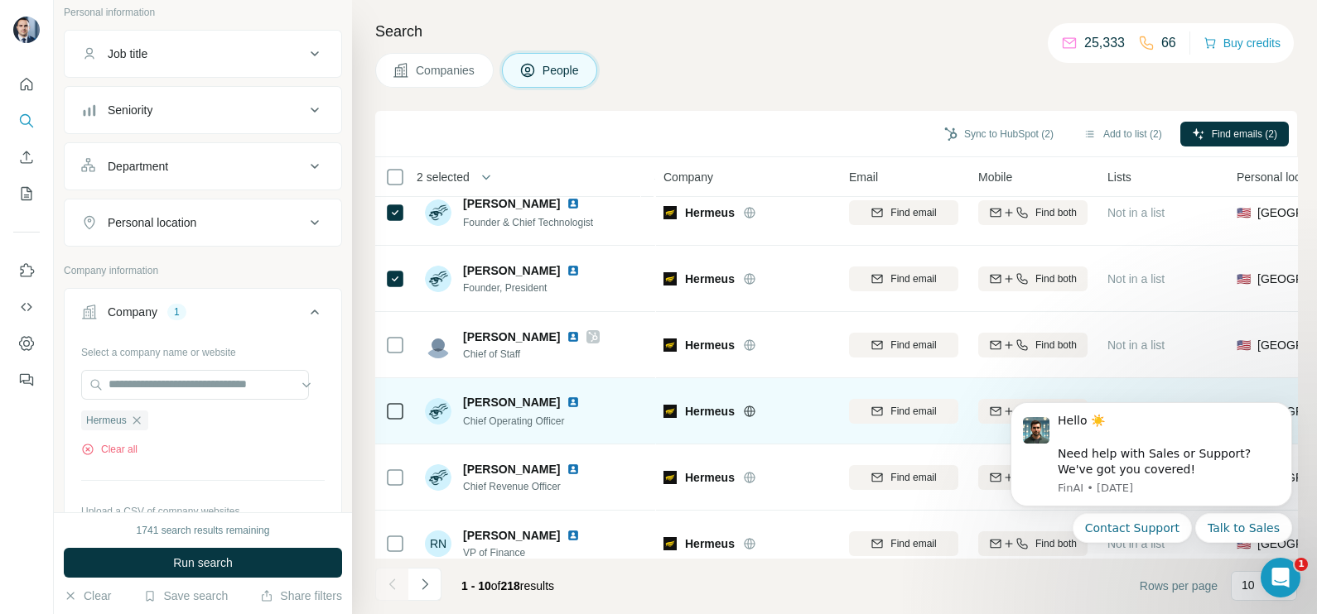
scroll to position [103, 0]
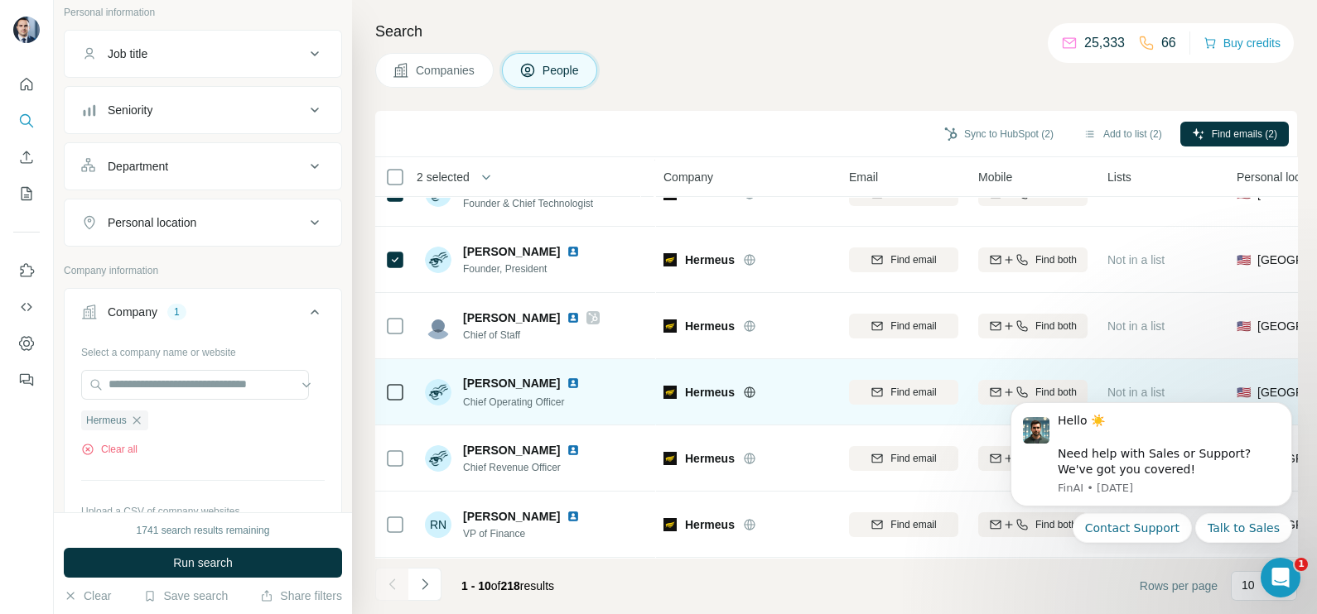
click at [385, 391] on icon at bounding box center [395, 393] width 20 height 20
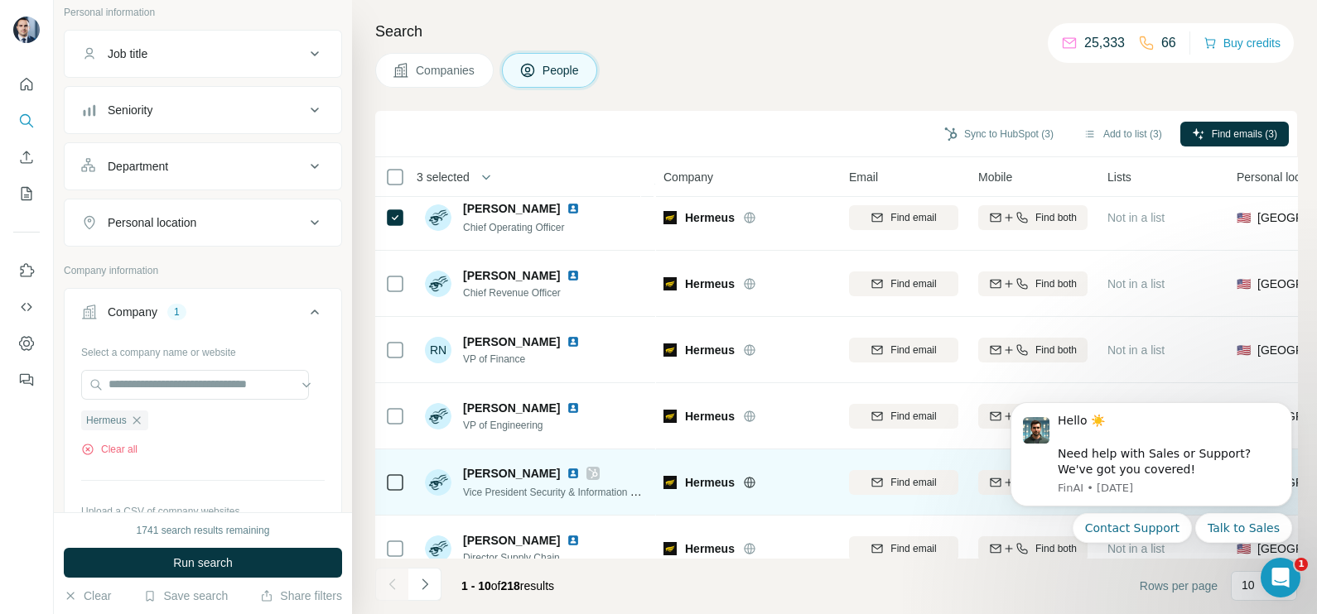
scroll to position [311, 0]
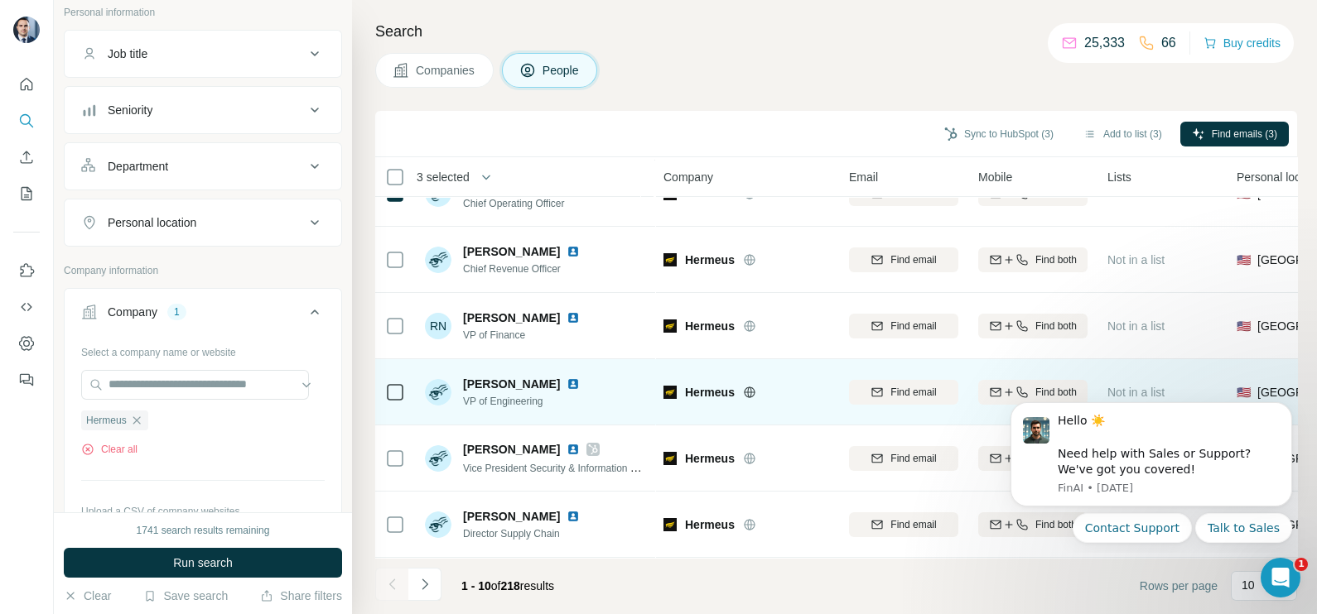
click at [400, 397] on div at bounding box center [395, 392] width 20 height 46
click at [392, 391] on icon at bounding box center [395, 393] width 20 height 20
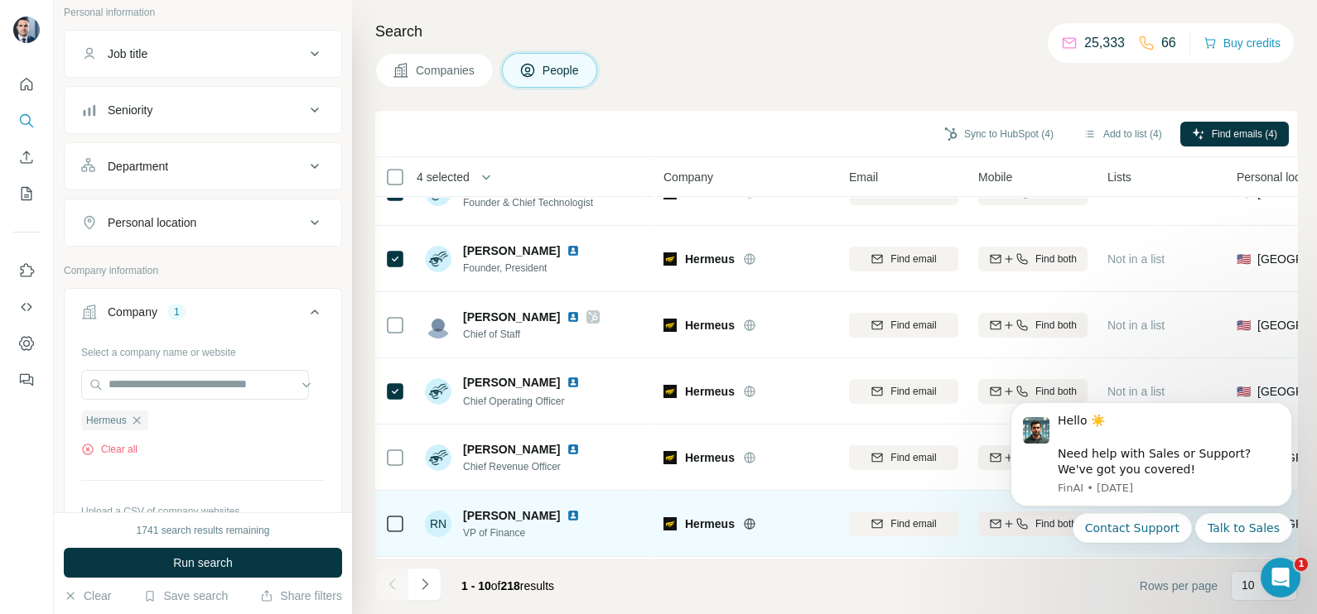
scroll to position [0, 0]
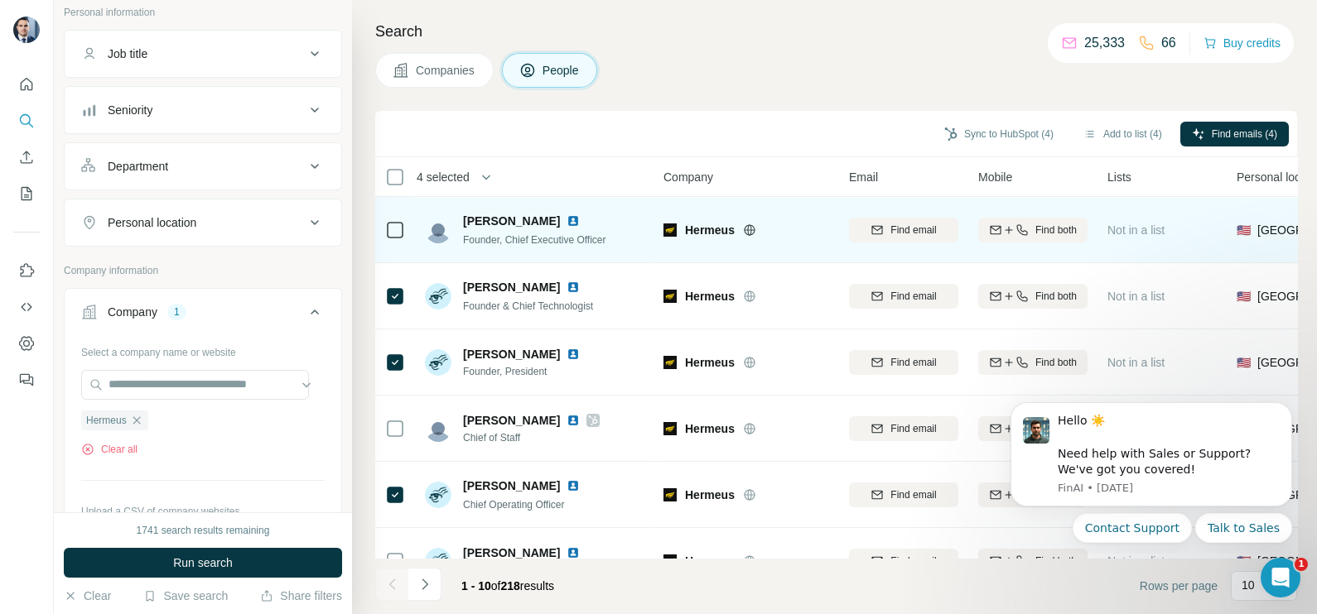
click at [403, 238] on icon at bounding box center [395, 230] width 20 height 20
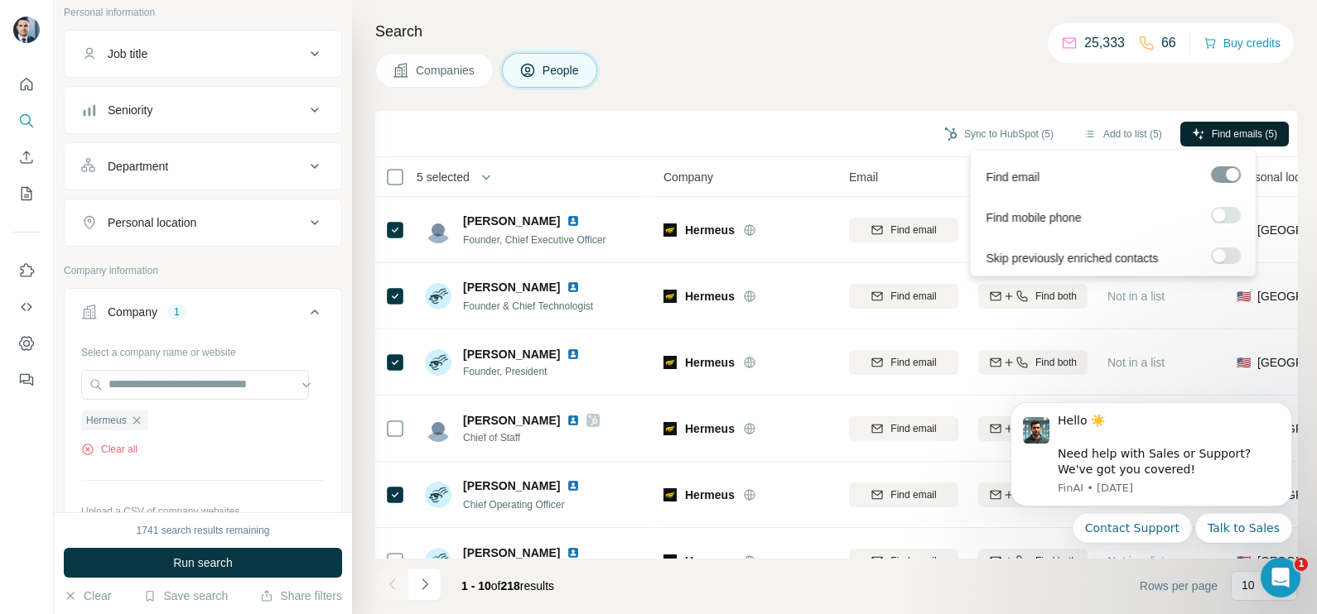
click at [1225, 129] on span "Find emails (5)" at bounding box center [1243, 134] width 65 height 15
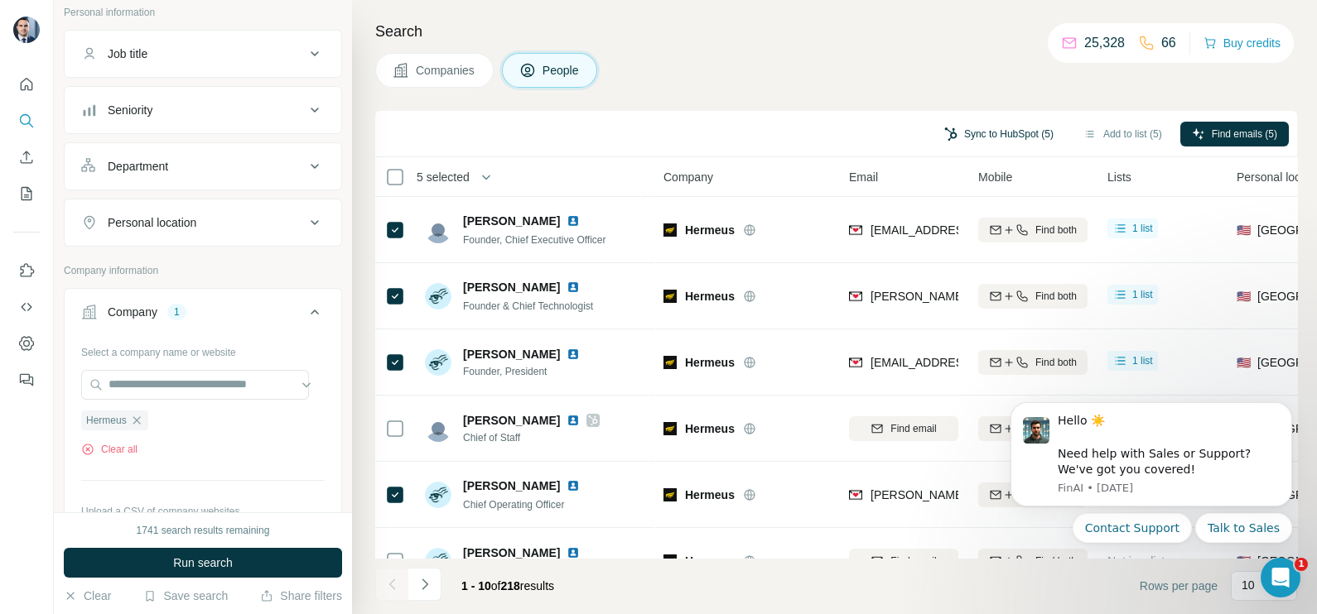
drag, startPoint x: 1002, startPoint y: 145, endPoint x: 994, endPoint y: 137, distance: 11.1
click at [1001, 145] on button "Sync to HubSpot (5)" at bounding box center [998, 134] width 132 height 25
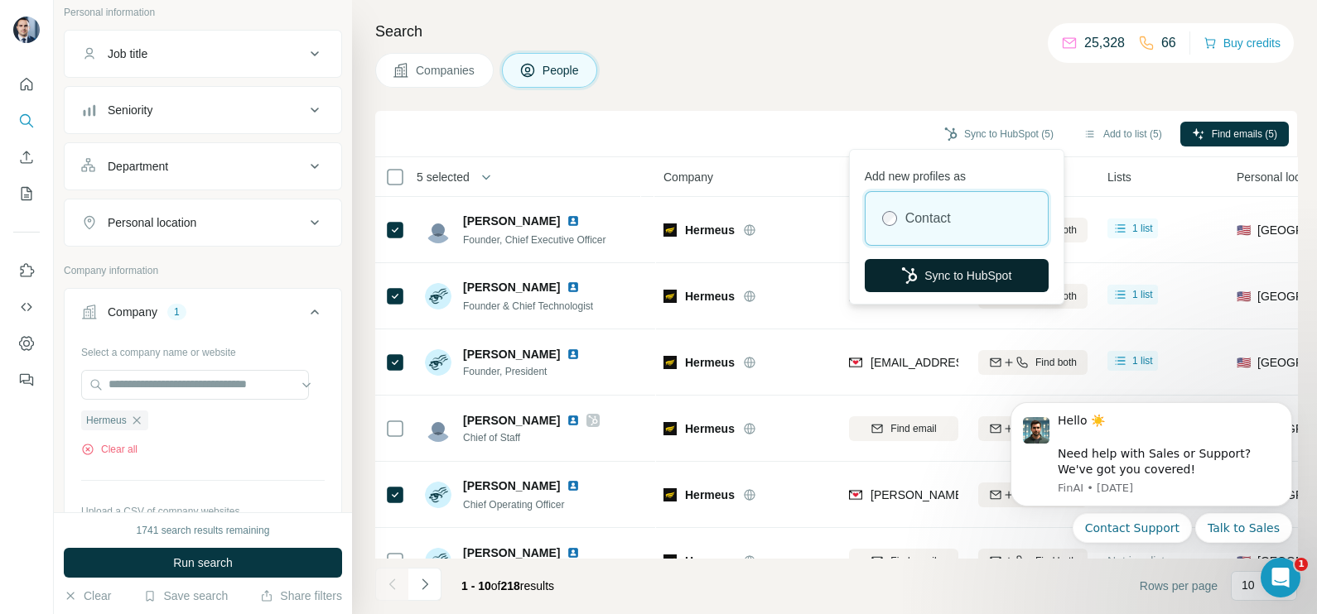
click at [957, 277] on button "Sync to HubSpot" at bounding box center [956, 275] width 184 height 33
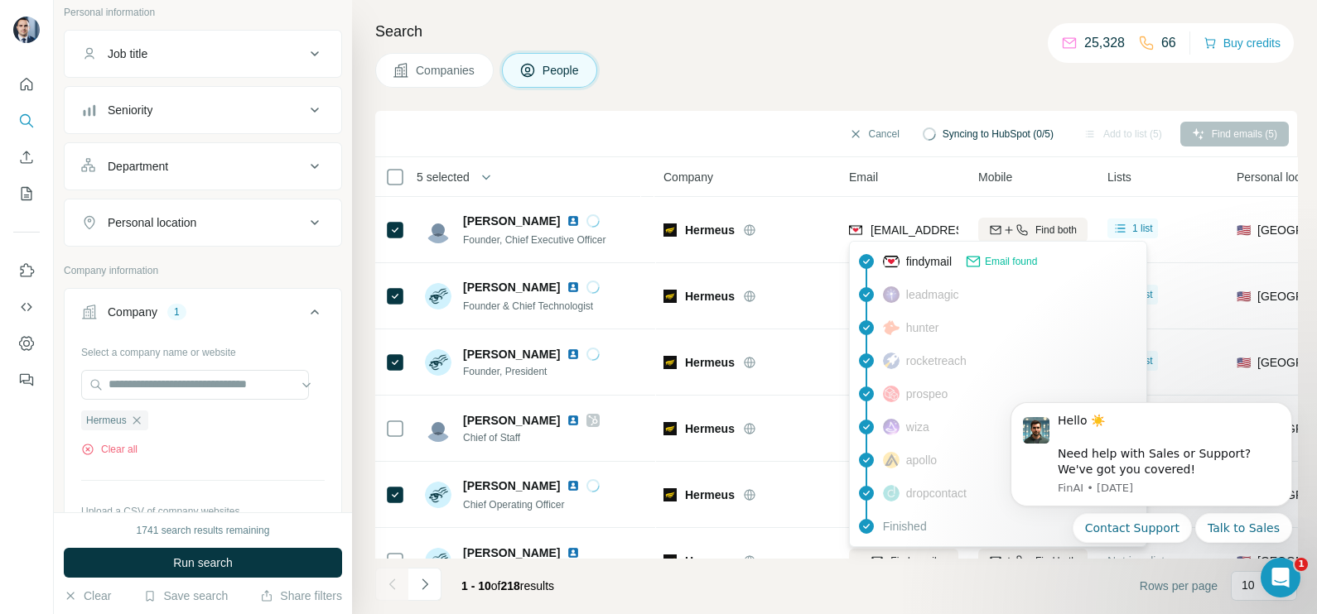
click at [896, 241] on div "findymail Email found leadmagic hunter rocketreach prospeo [PERSON_NAME] apollo…" at bounding box center [998, 394] width 298 height 306
click at [896, 241] on div "[EMAIL_ADDRESS][DOMAIN_NAME]" at bounding box center [903, 230] width 109 height 46
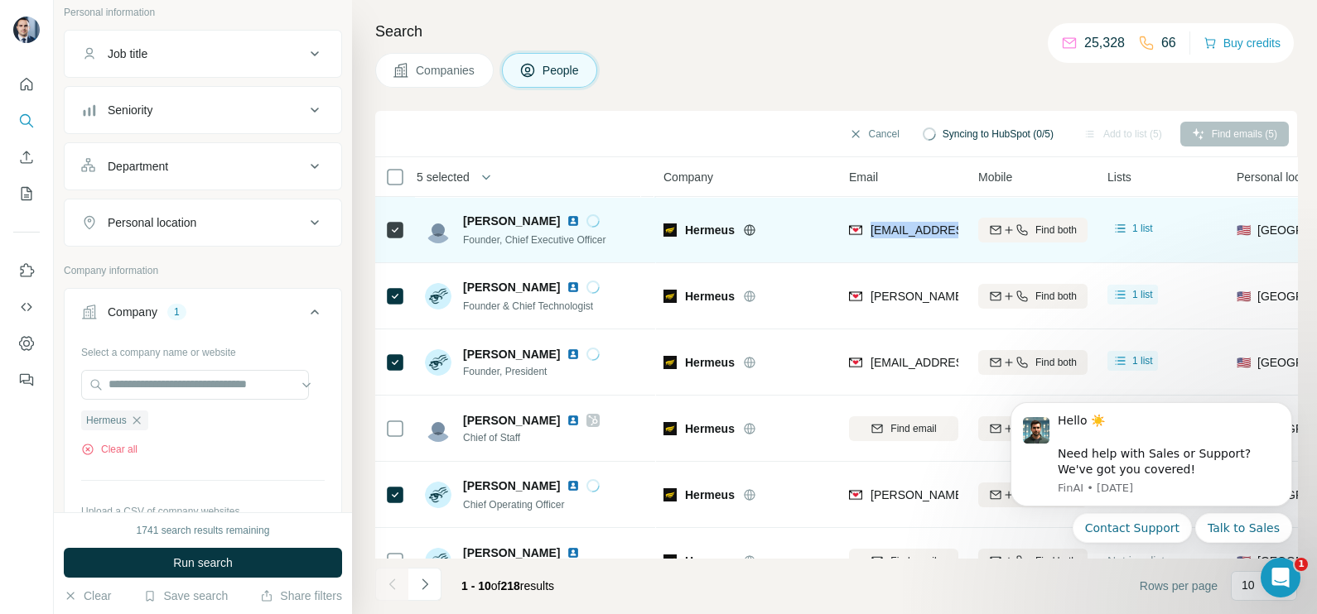
click at [896, 241] on div "[EMAIL_ADDRESS][DOMAIN_NAME]" at bounding box center [903, 230] width 109 height 46
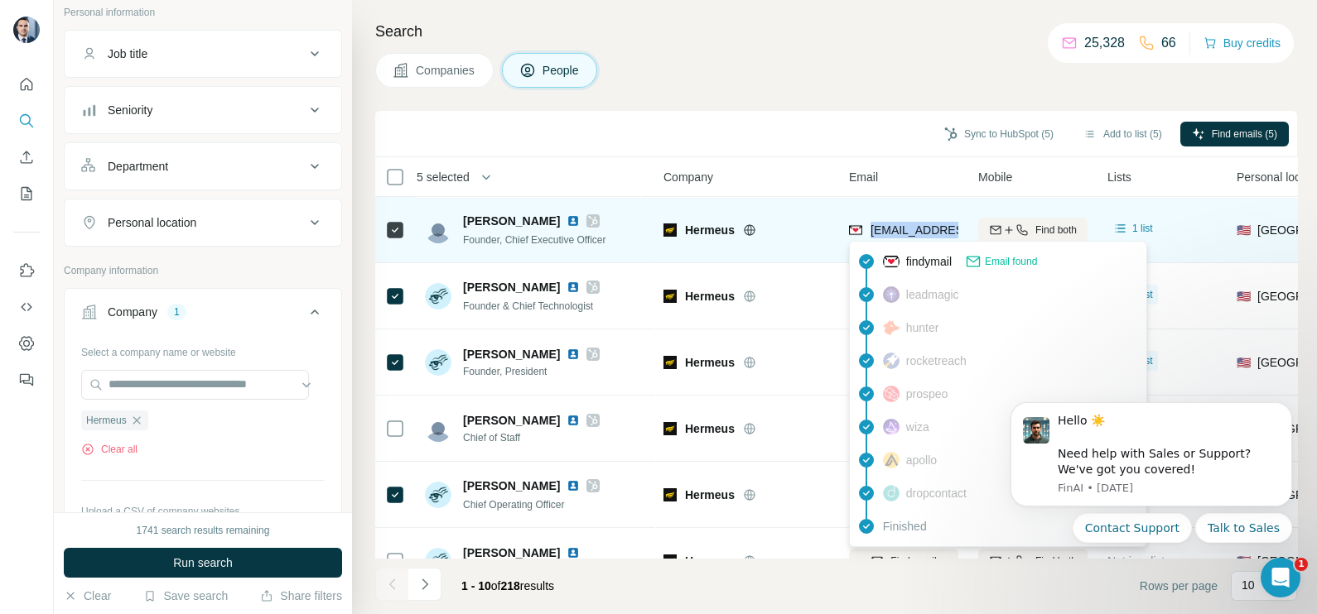
click at [883, 236] on span "[EMAIL_ADDRESS][DOMAIN_NAME]" at bounding box center [968, 230] width 196 height 13
click at [899, 228] on span "[EMAIL_ADDRESS][DOMAIN_NAME]" at bounding box center [968, 230] width 196 height 13
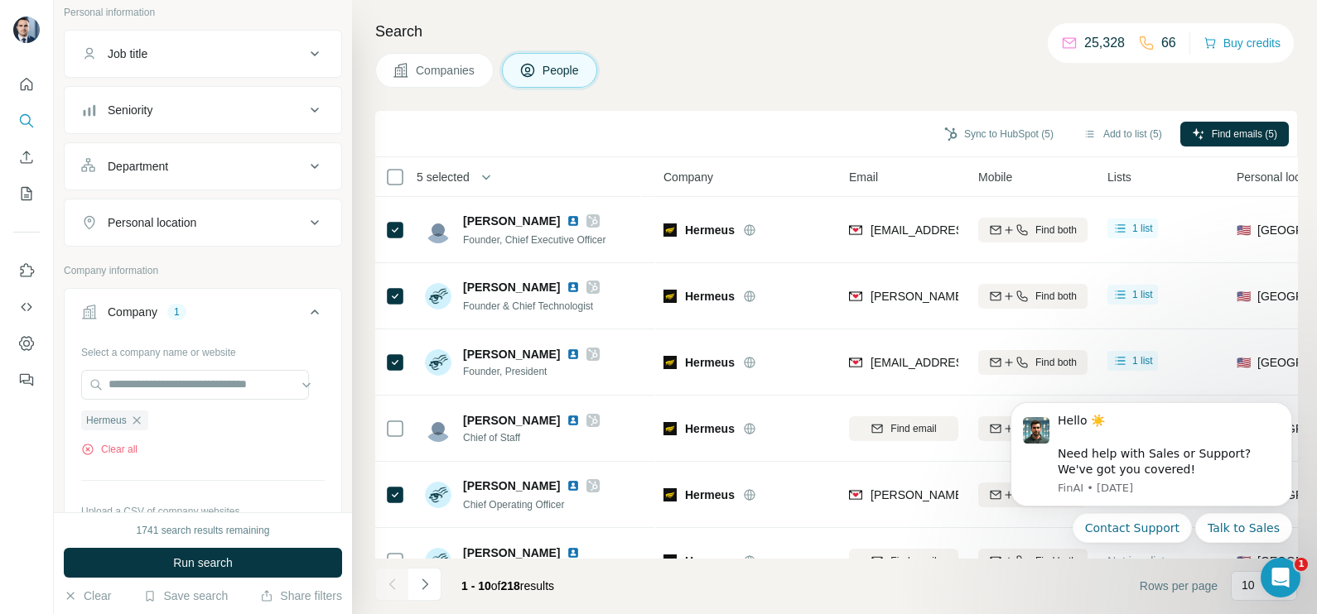
click at [816, 124] on div "Sync to HubSpot (5) Add to list (5) Find emails (5)" at bounding box center [835, 133] width 905 height 29
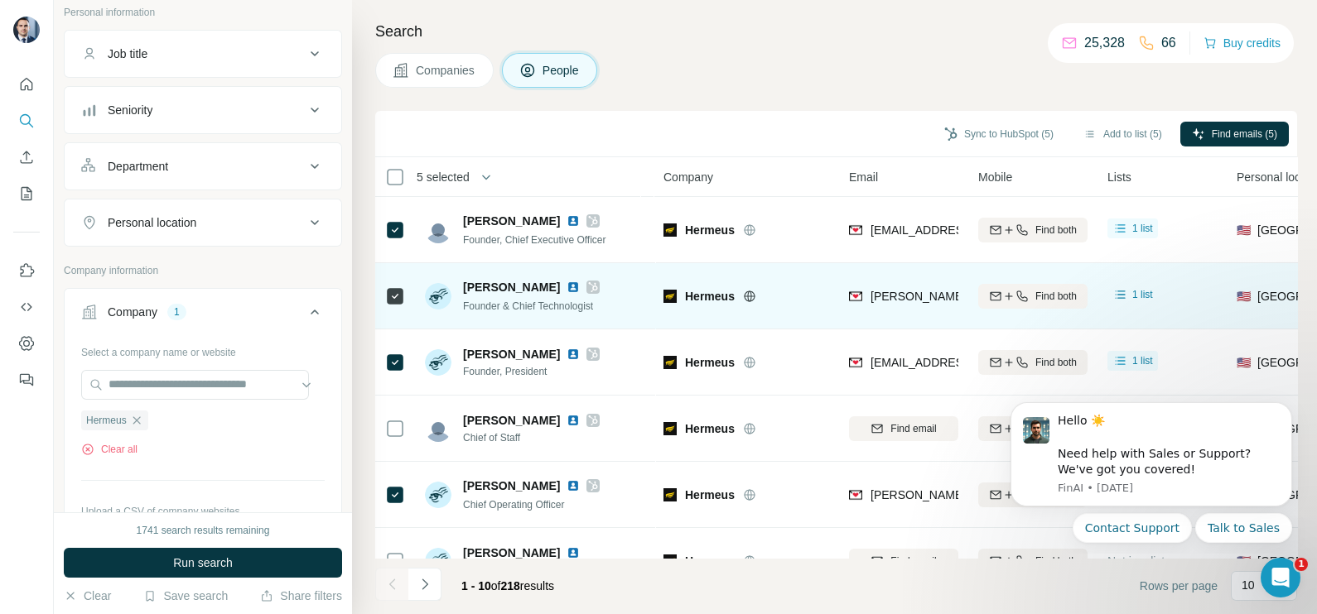
click at [913, 290] on span "[PERSON_NAME][EMAIL_ADDRESS][DOMAIN_NAME]" at bounding box center [1015, 296] width 291 height 13
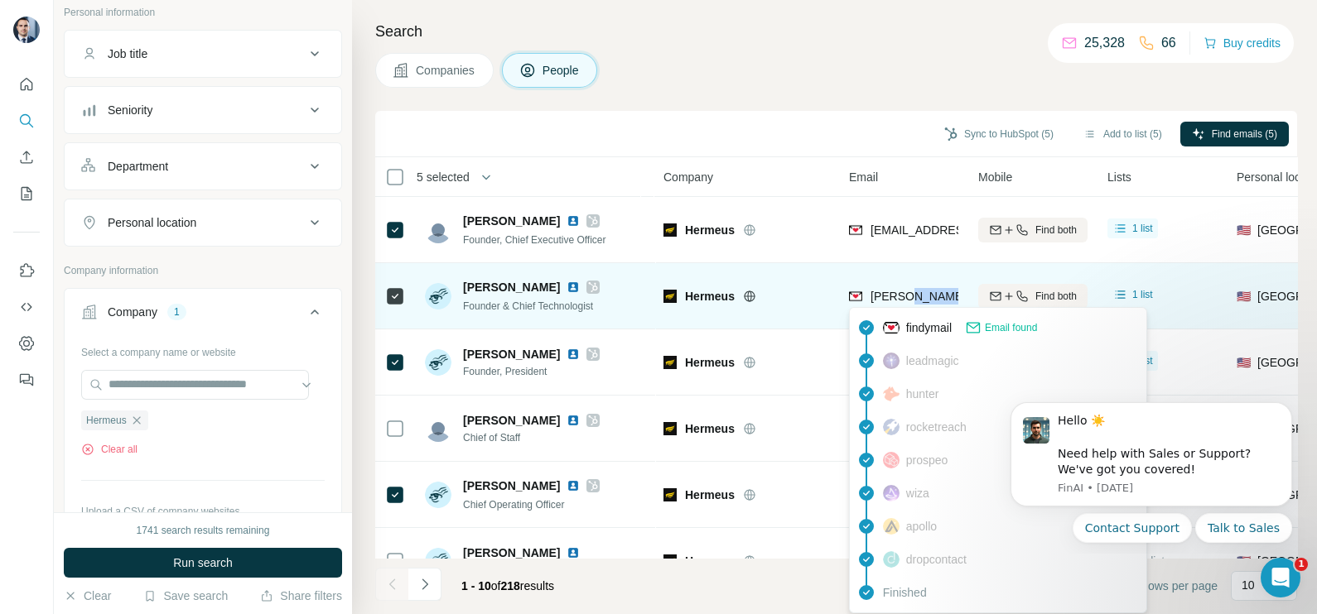
click at [913, 290] on span "[PERSON_NAME][EMAIL_ADDRESS][DOMAIN_NAME]" at bounding box center [1015, 296] width 291 height 13
click at [913, 288] on span "[PERSON_NAME][EMAIL_ADDRESS][DOMAIN_NAME]" at bounding box center [1009, 296] width 278 height 17
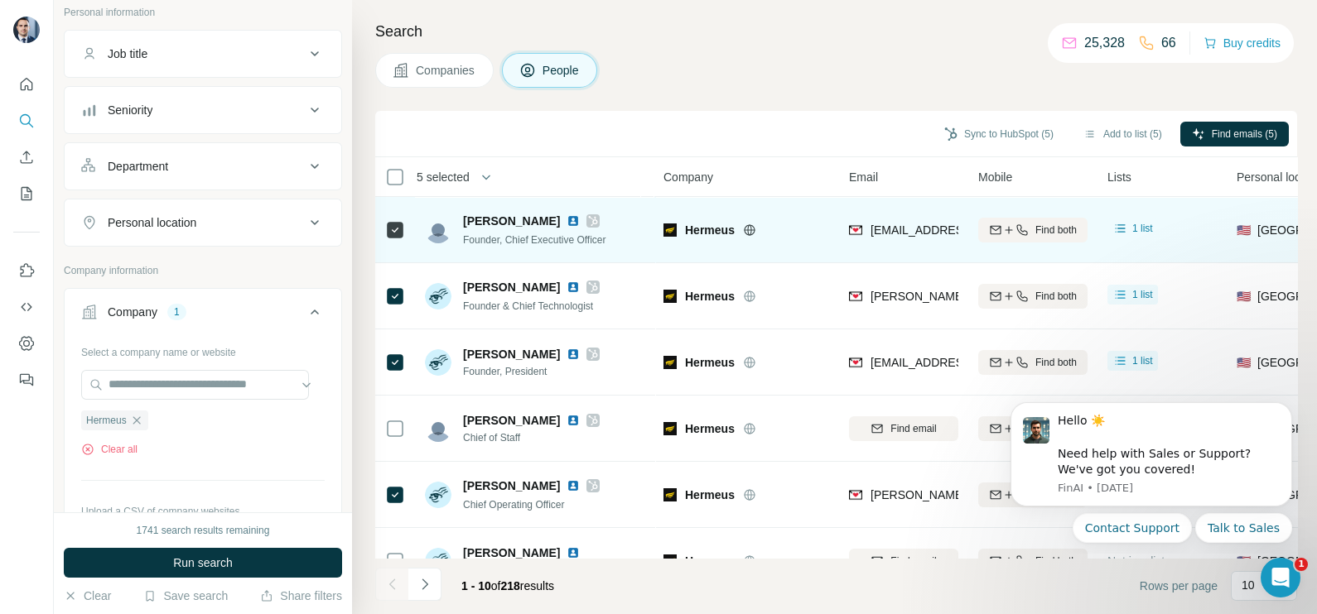
click at [803, 205] on td "Hermeus" at bounding box center [745, 230] width 185 height 66
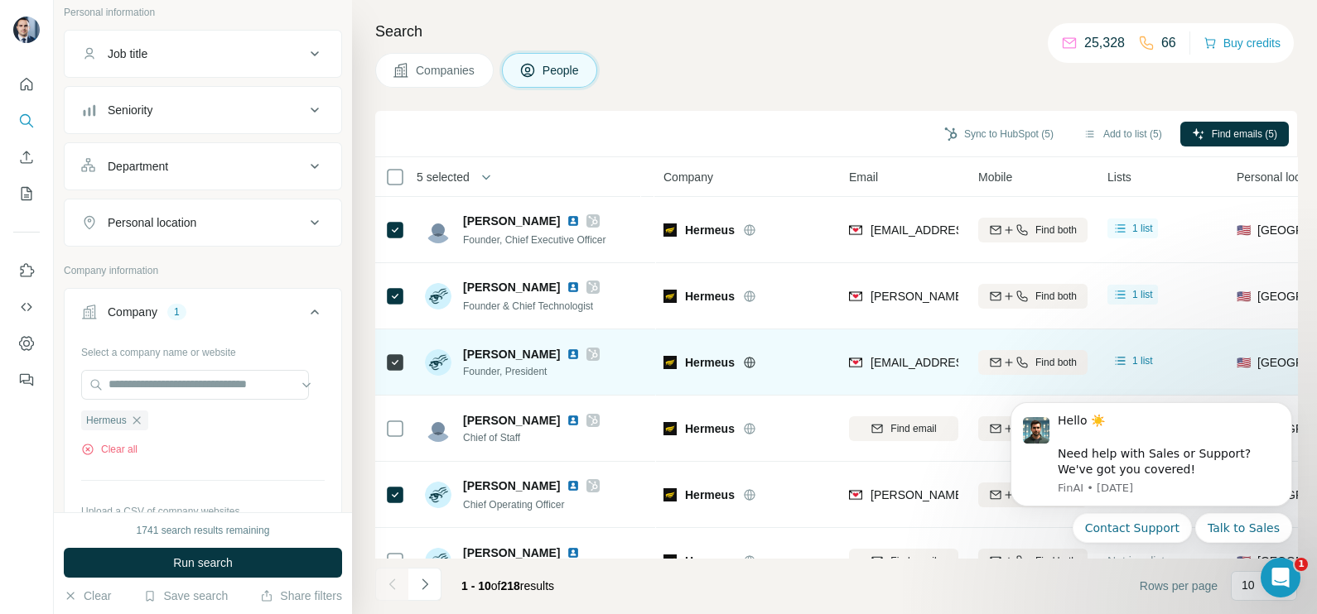
click at [898, 357] on span "[EMAIL_ADDRESS][DOMAIN_NAME]" at bounding box center [968, 362] width 196 height 13
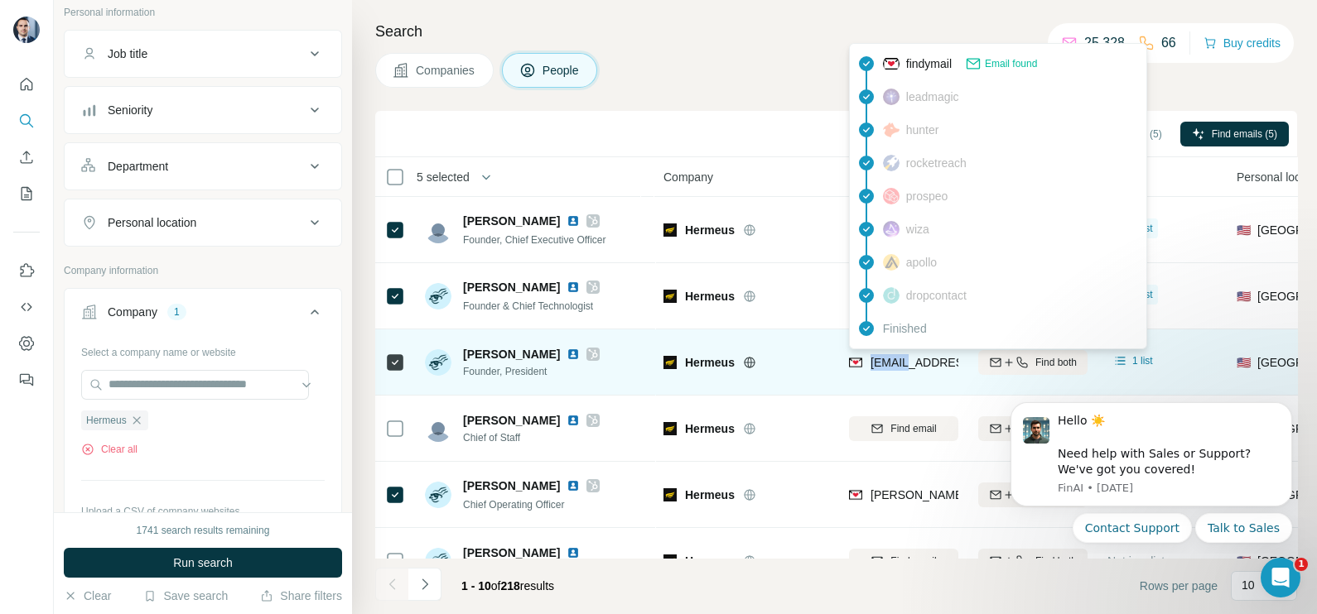
click at [898, 357] on span "[EMAIL_ADDRESS][DOMAIN_NAME]" at bounding box center [968, 362] width 196 height 13
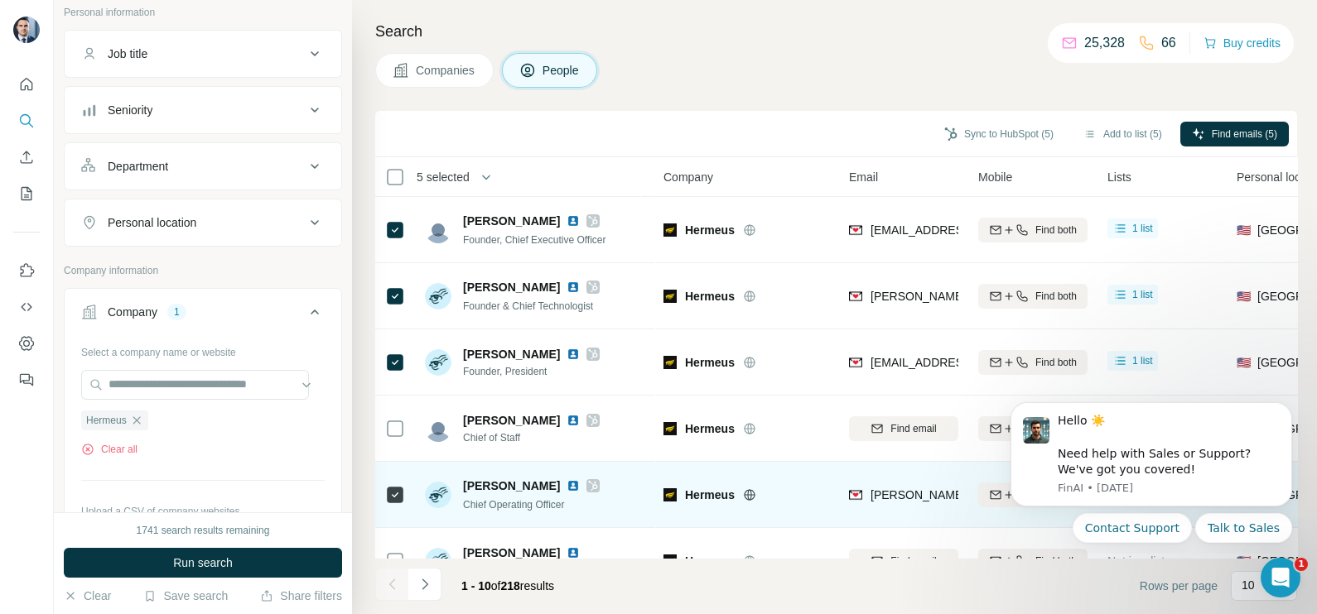
click at [882, 481] on div "[PERSON_NAME][EMAIL_ADDRESS][PERSON_NAME][DOMAIN_NAME]" at bounding box center [903, 495] width 109 height 46
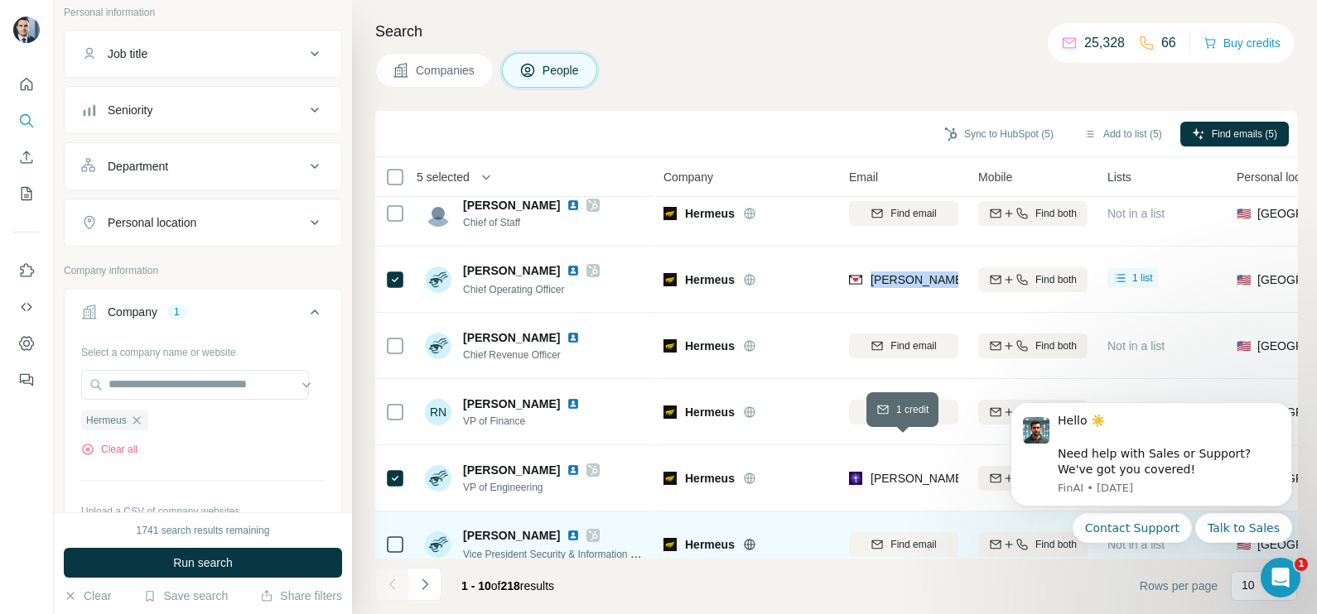
scroll to position [311, 0]
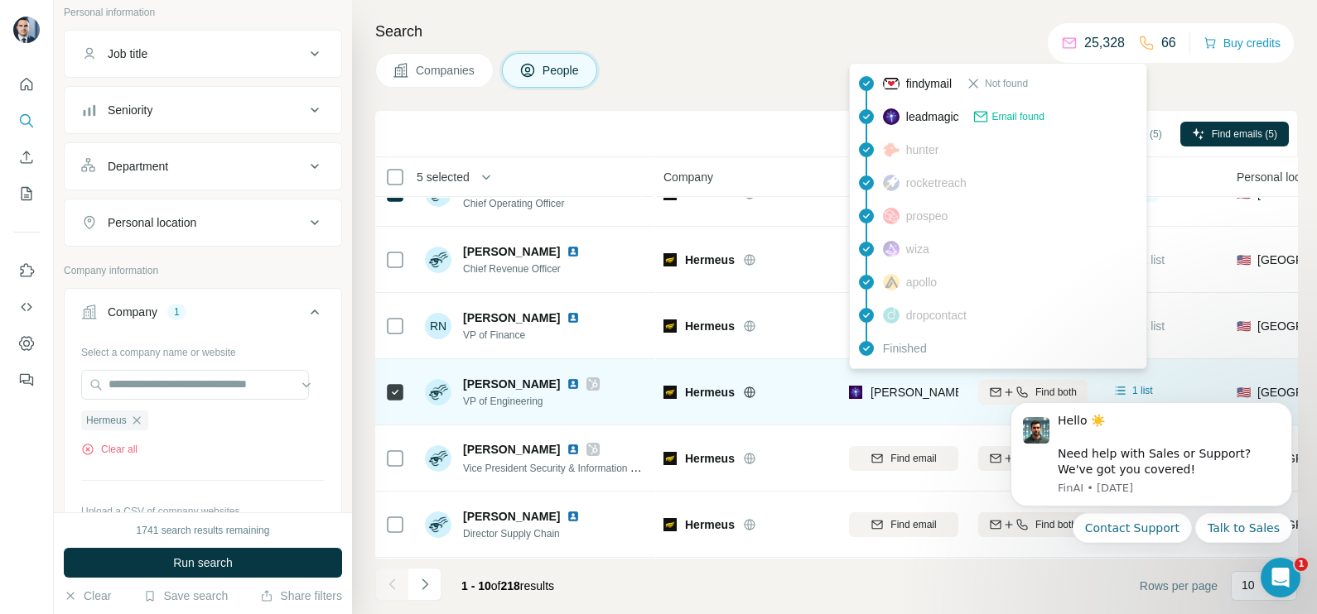
click at [894, 386] on span "[PERSON_NAME][EMAIL_ADDRESS][PERSON_NAME][DOMAIN_NAME]" at bounding box center [1064, 392] width 388 height 13
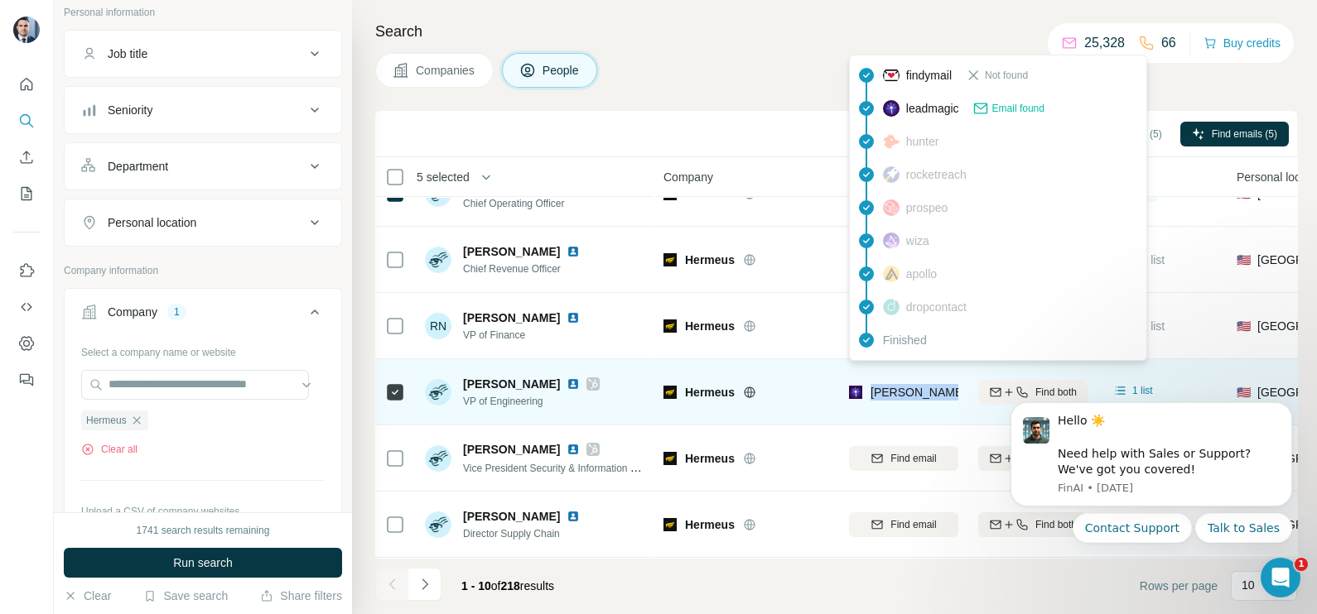
click at [894, 386] on span "[PERSON_NAME][EMAIL_ADDRESS][PERSON_NAME][DOMAIN_NAME]" at bounding box center [1064, 392] width 388 height 13
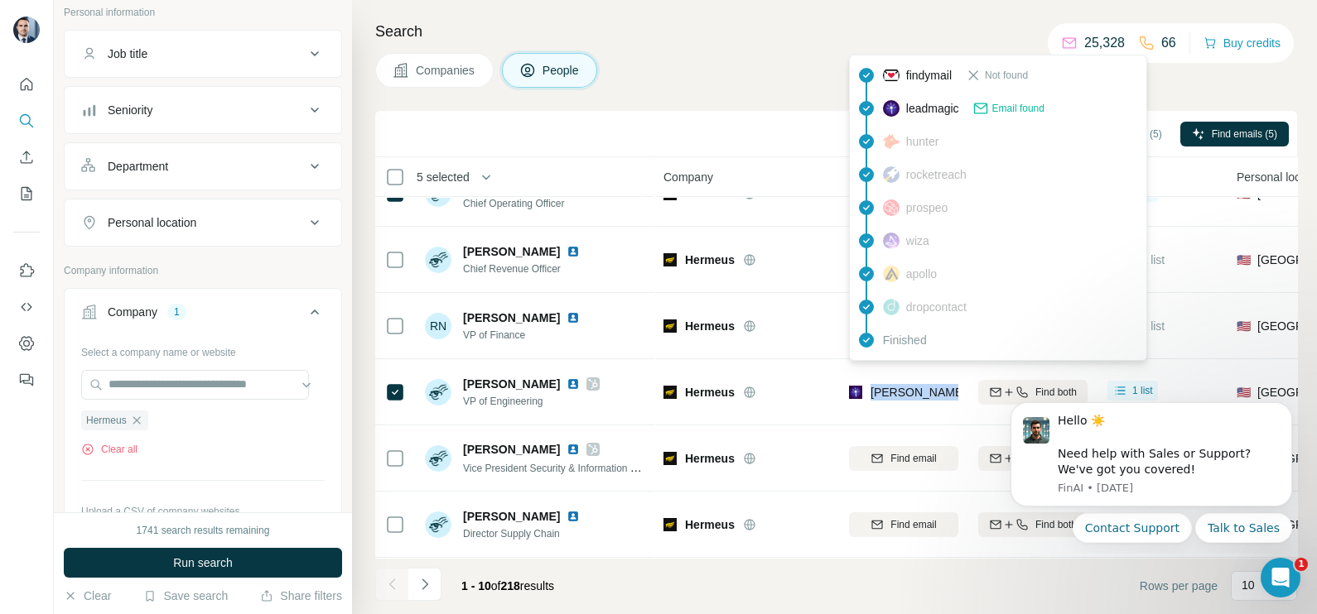
click at [421, 74] on span "Companies" at bounding box center [446, 70] width 60 height 17
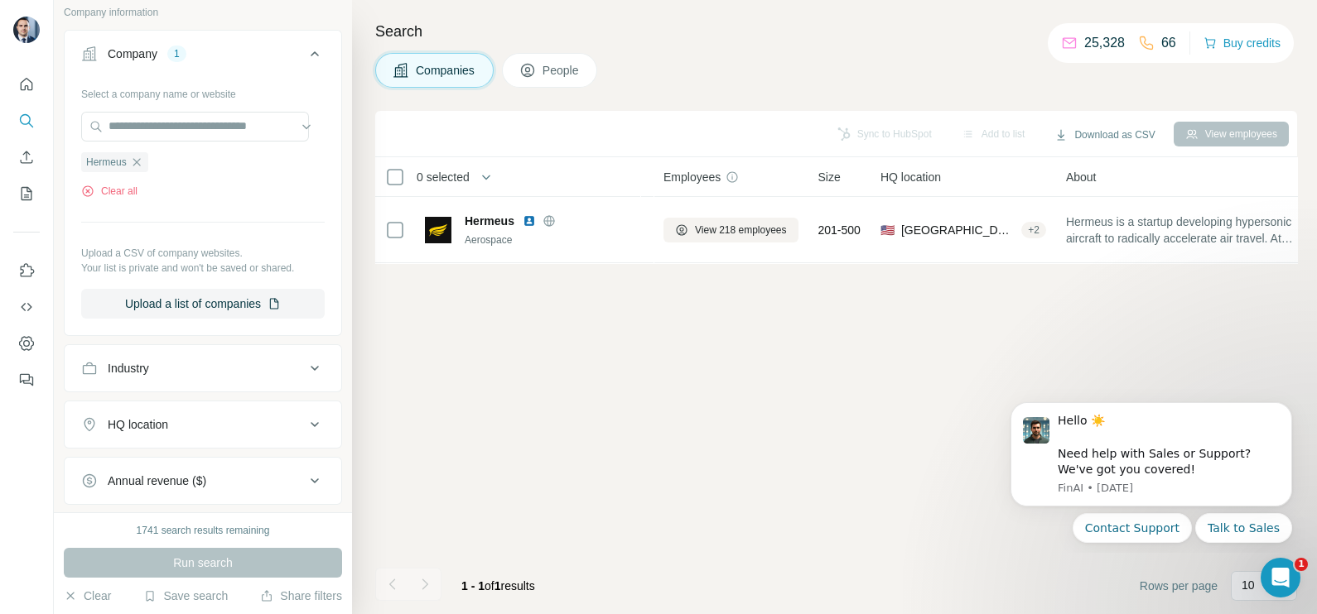
scroll to position [0, 0]
click at [141, 161] on icon "button" at bounding box center [136, 162] width 13 height 13
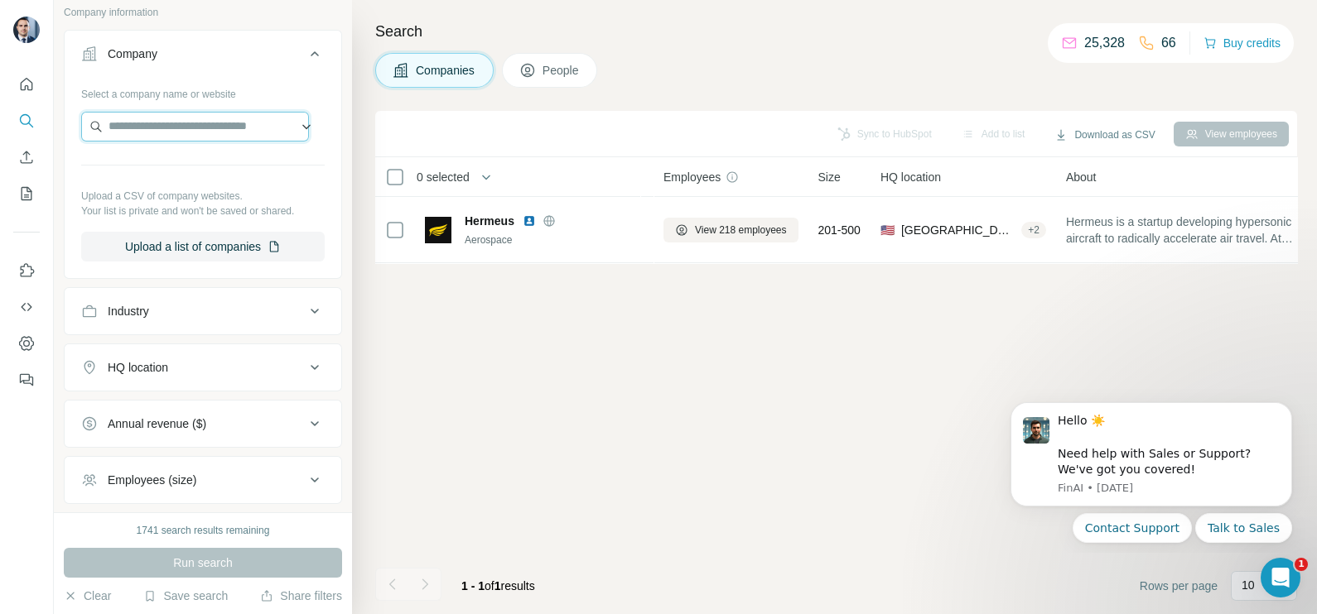
click at [148, 124] on input "text" at bounding box center [195, 127] width 228 height 30
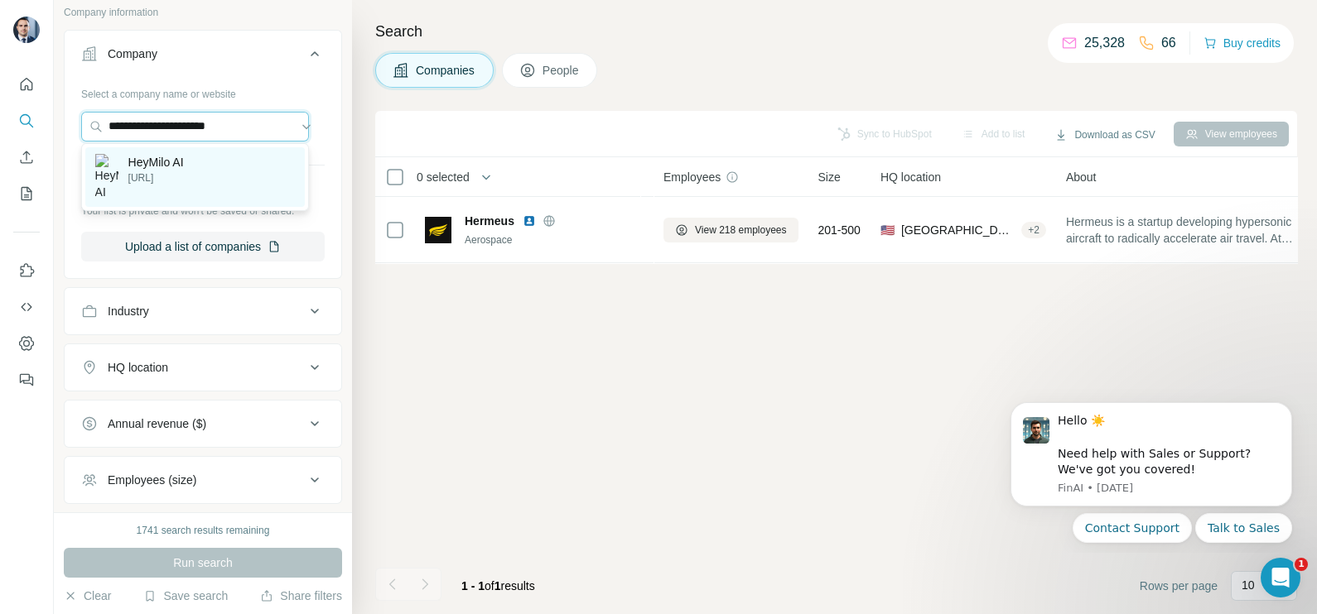
type input "**********"
click at [143, 161] on p "HeyMilo AI" at bounding box center [155, 162] width 55 height 17
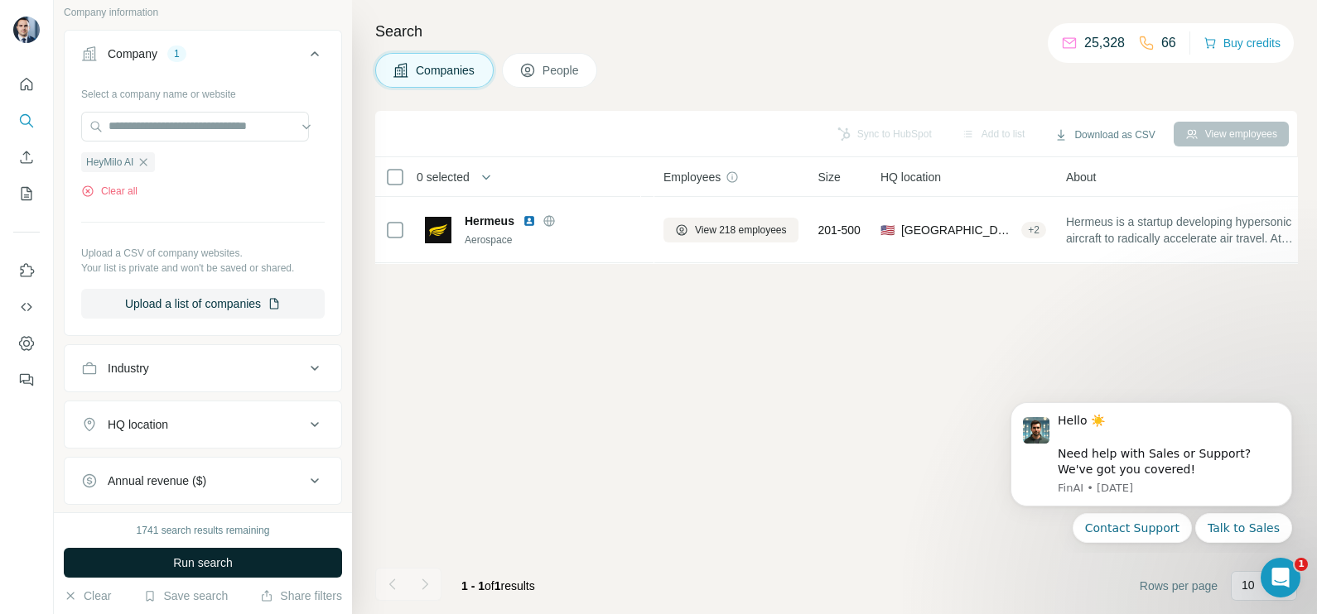
click at [190, 568] on span "Run search" at bounding box center [203, 563] width 60 height 17
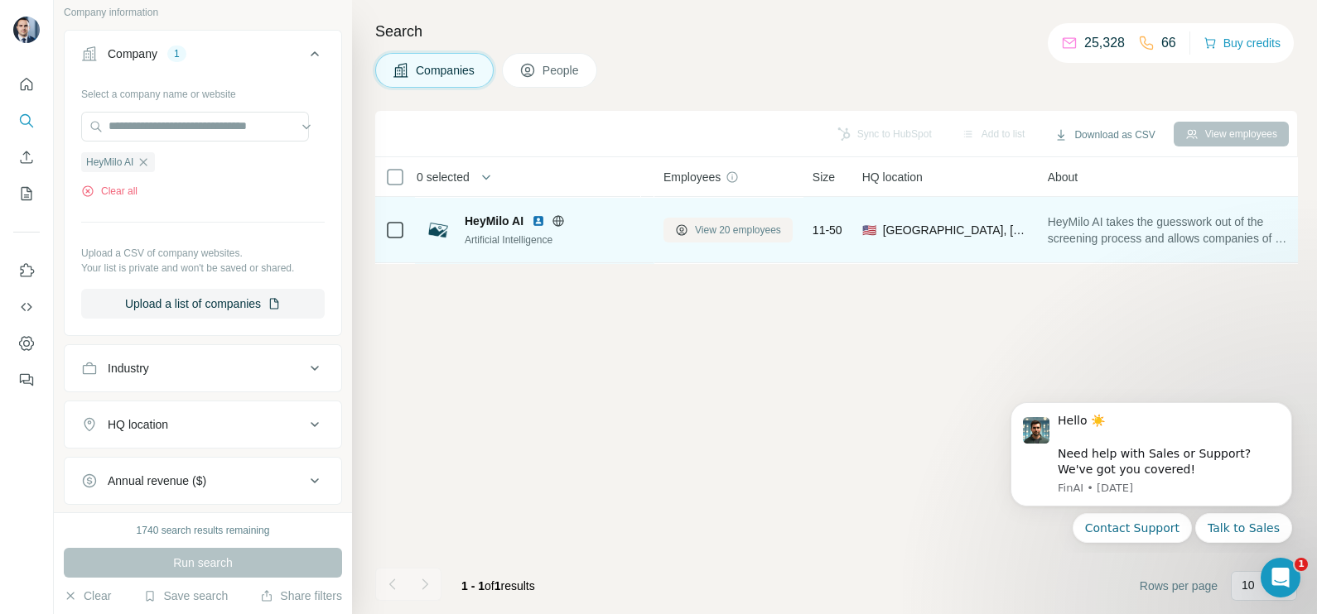
click at [720, 218] on button "View 20 employees" at bounding box center [727, 230] width 129 height 25
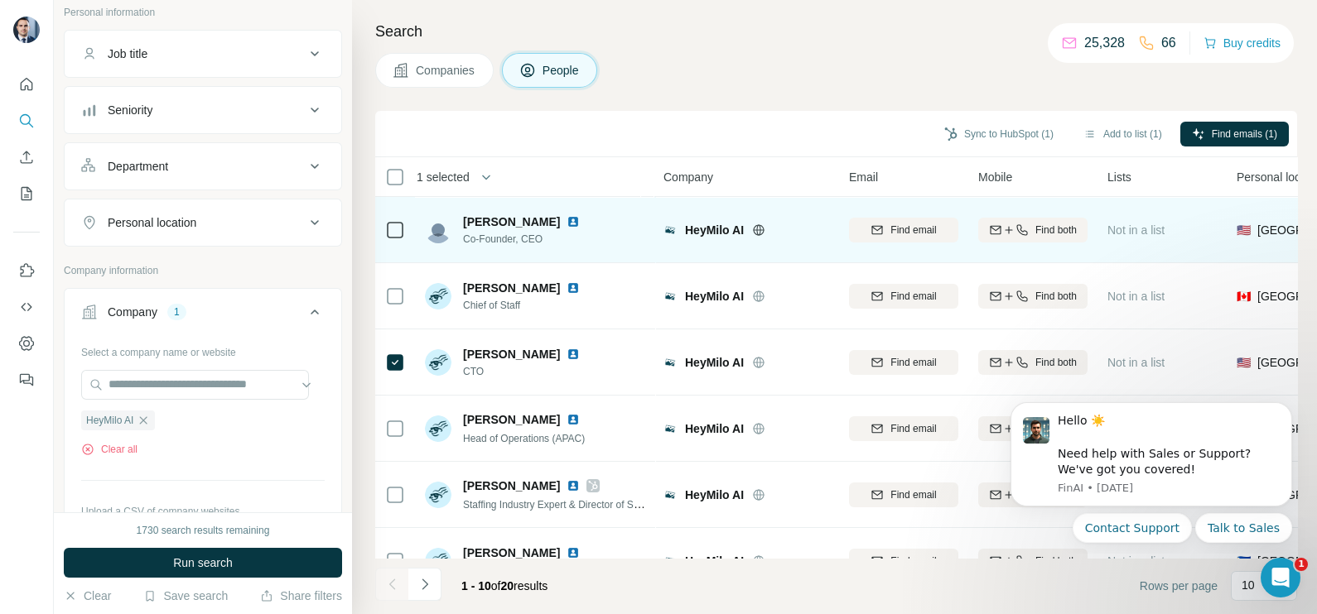
click at [383, 216] on td at bounding box center [395, 230] width 40 height 66
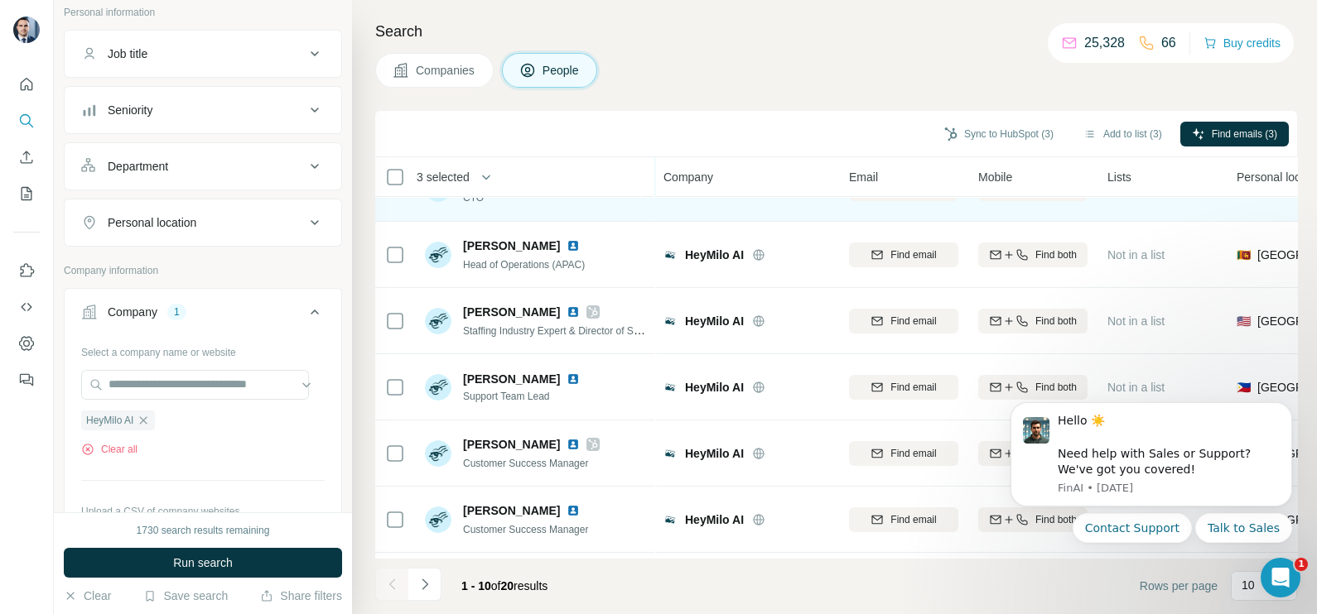
scroll to position [206, 0]
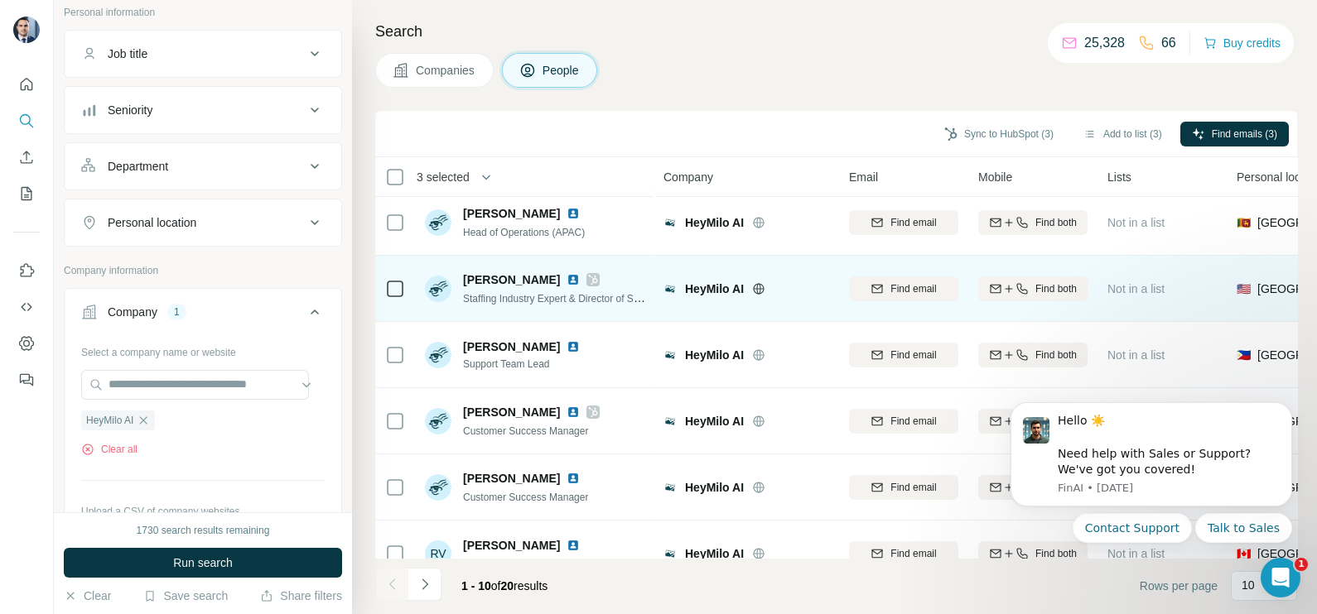
click at [566, 280] on img at bounding box center [572, 279] width 13 height 13
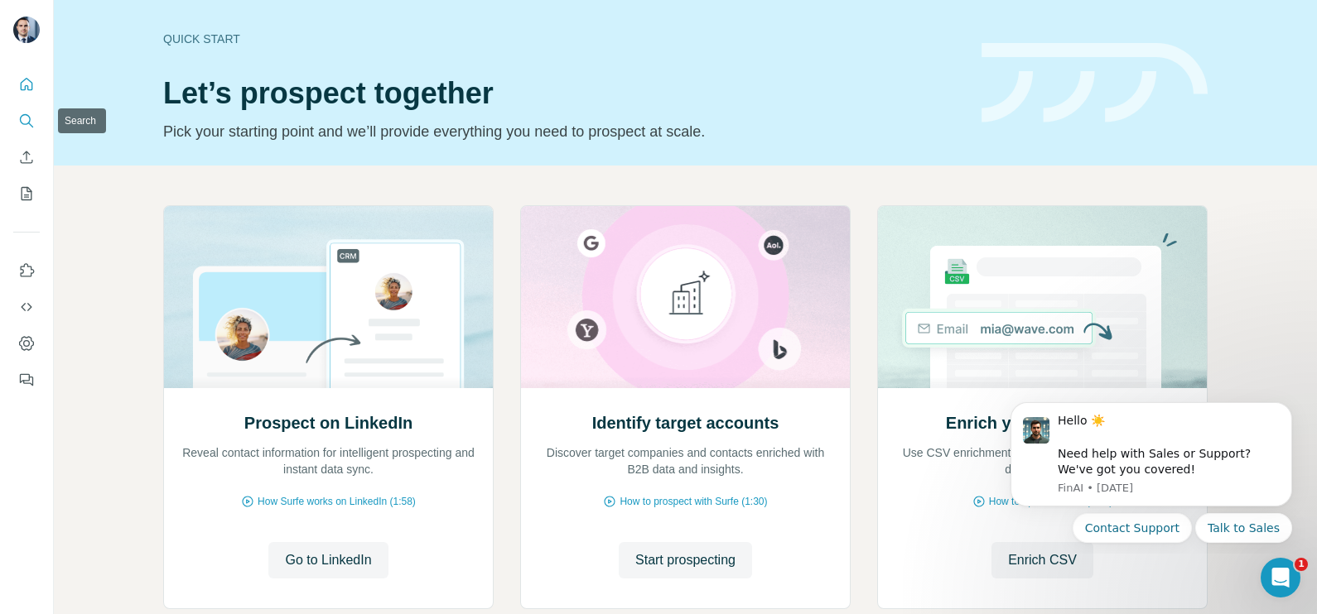
click at [22, 116] on icon "Search" at bounding box center [26, 121] width 17 height 17
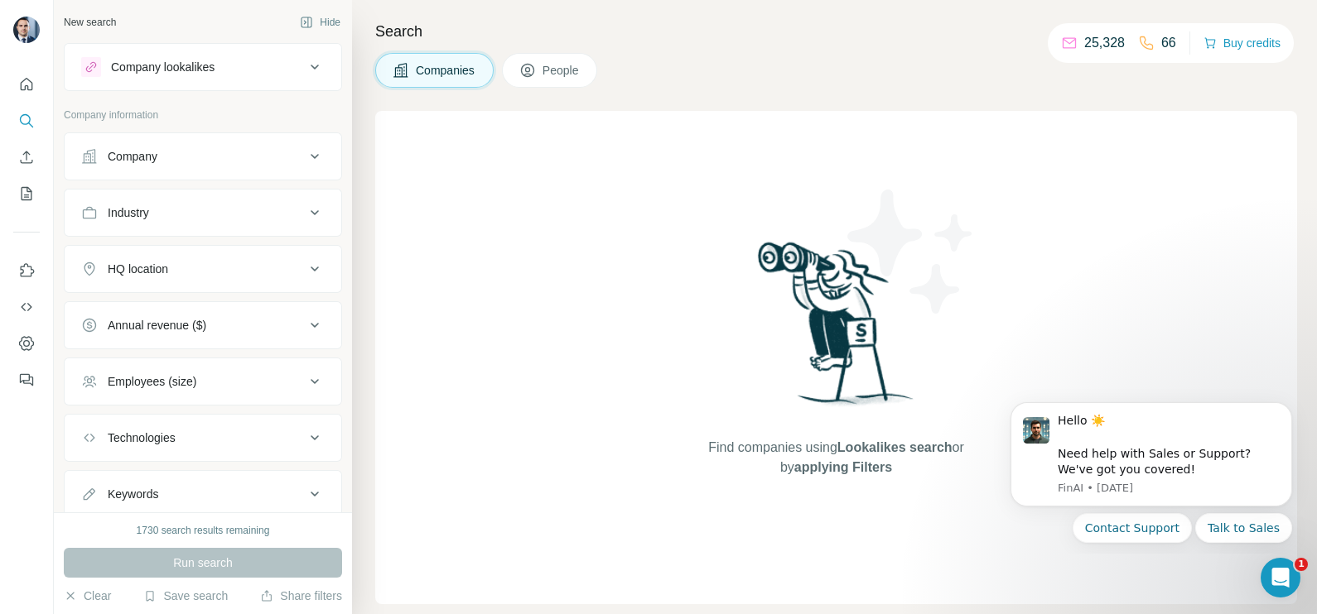
click at [175, 169] on button "Company" at bounding box center [203, 157] width 277 height 40
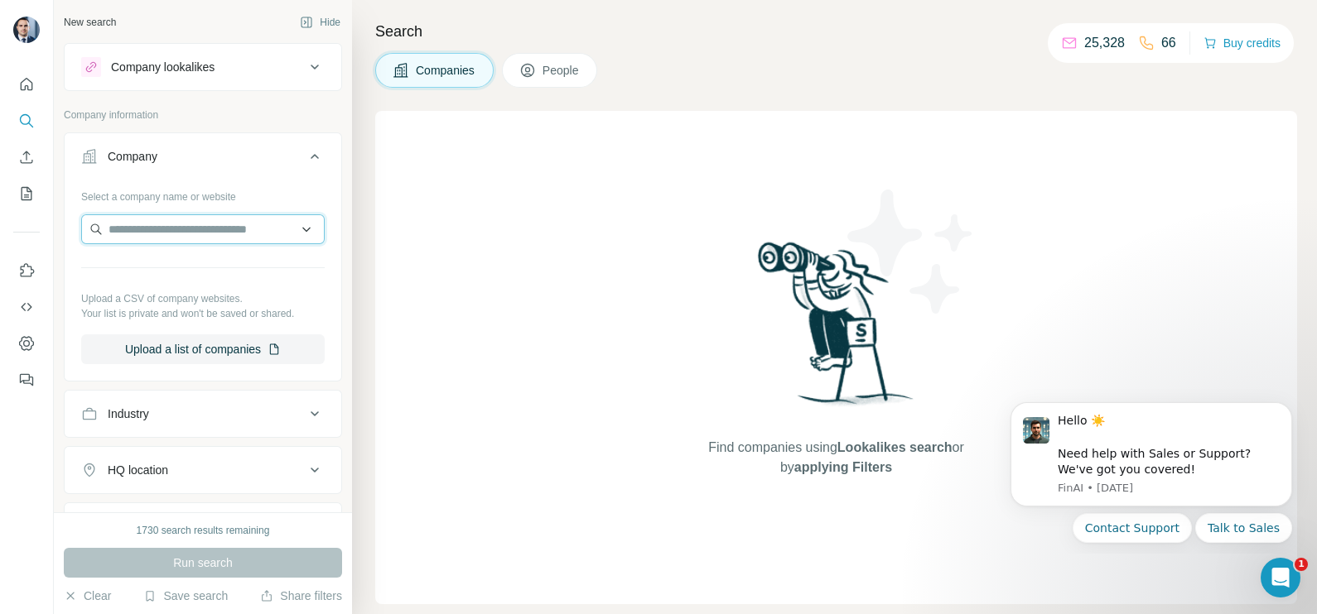
click at [183, 234] on input "text" at bounding box center [202, 229] width 243 height 30
paste input "**********"
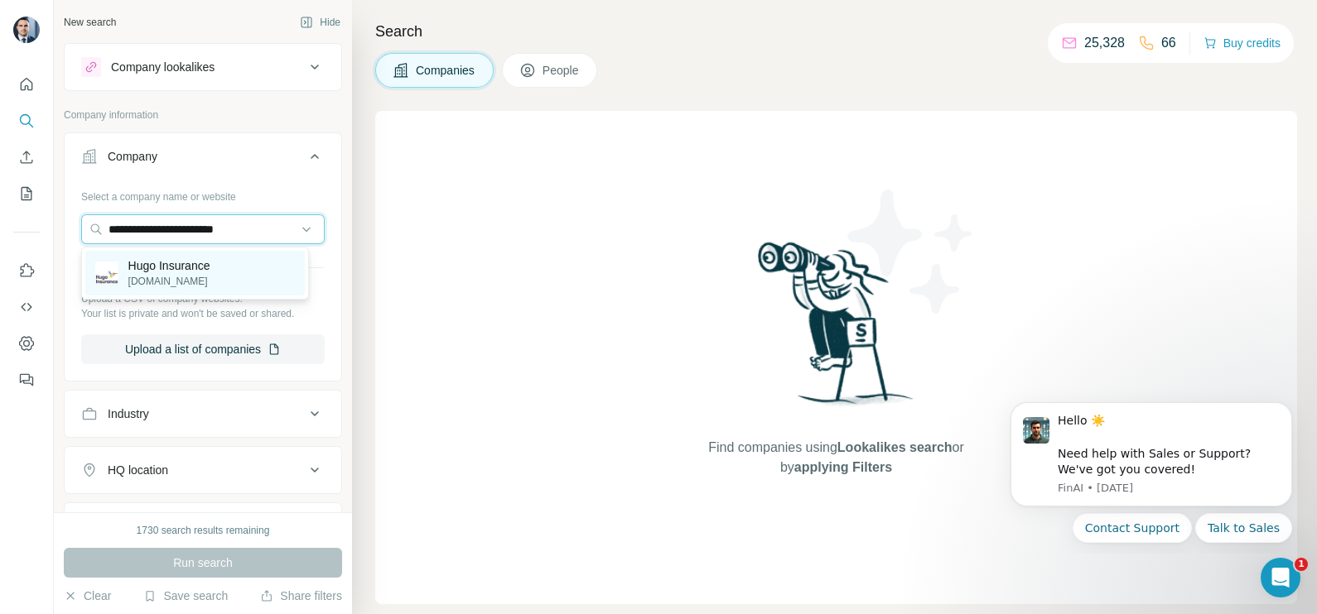
type input "**********"
click at [175, 270] on p "Hugo Insurance" at bounding box center [169, 266] width 82 height 17
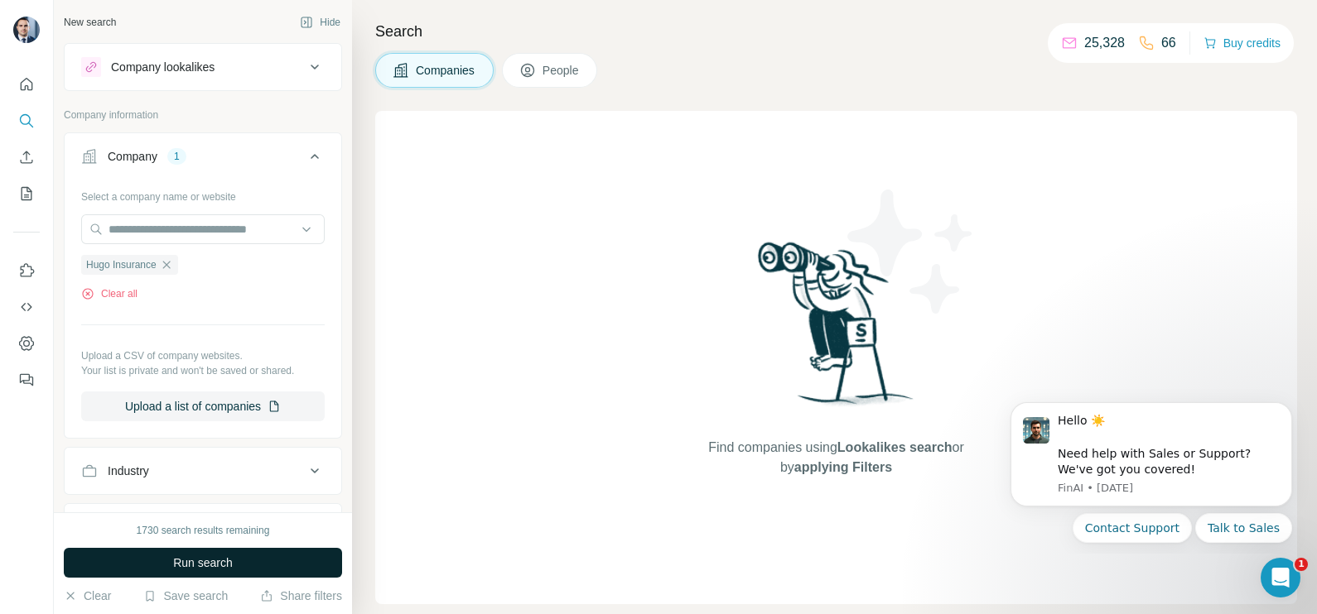
click at [225, 559] on span "Run search" at bounding box center [203, 563] width 60 height 17
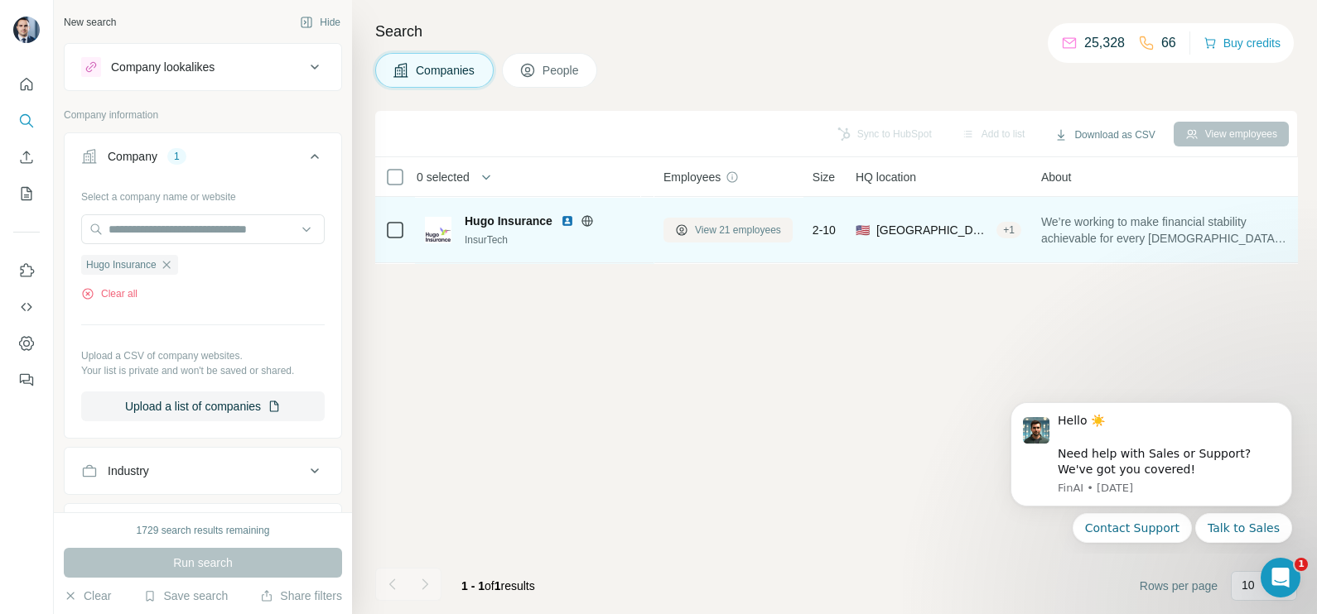
click at [724, 233] on span "View 21 employees" at bounding box center [738, 230] width 86 height 15
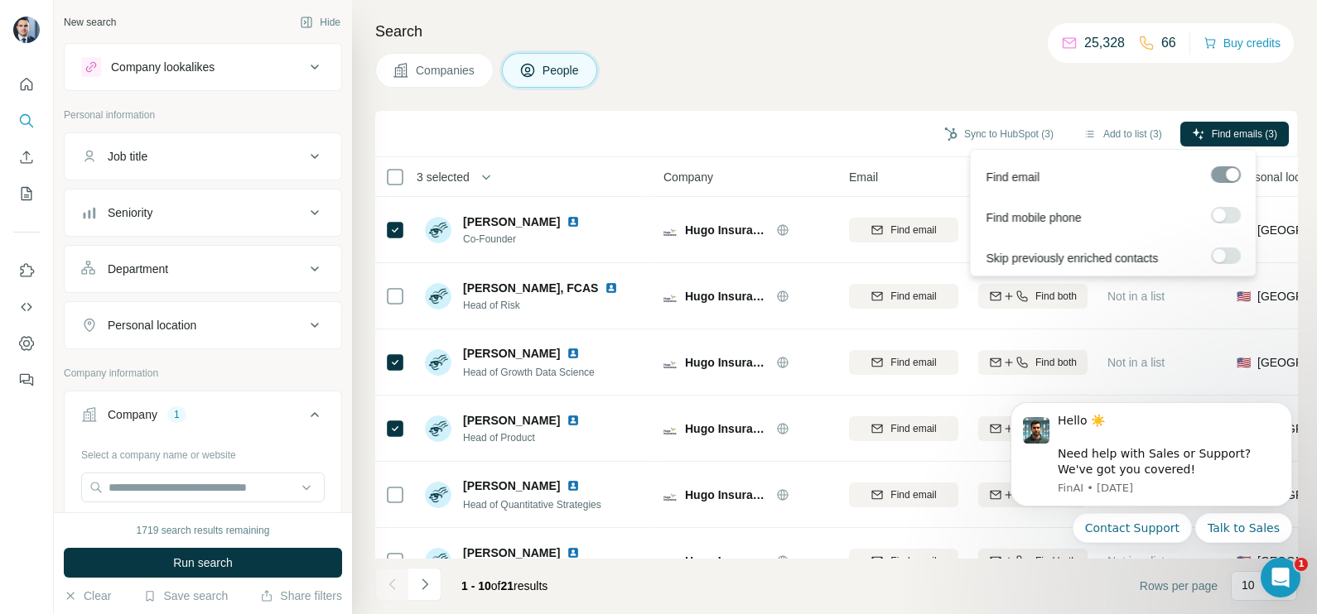
click at [1220, 148] on div "Find emails (3)" at bounding box center [1234, 136] width 108 height 28
click at [1211, 127] on span "Find emails (3)" at bounding box center [1243, 134] width 65 height 15
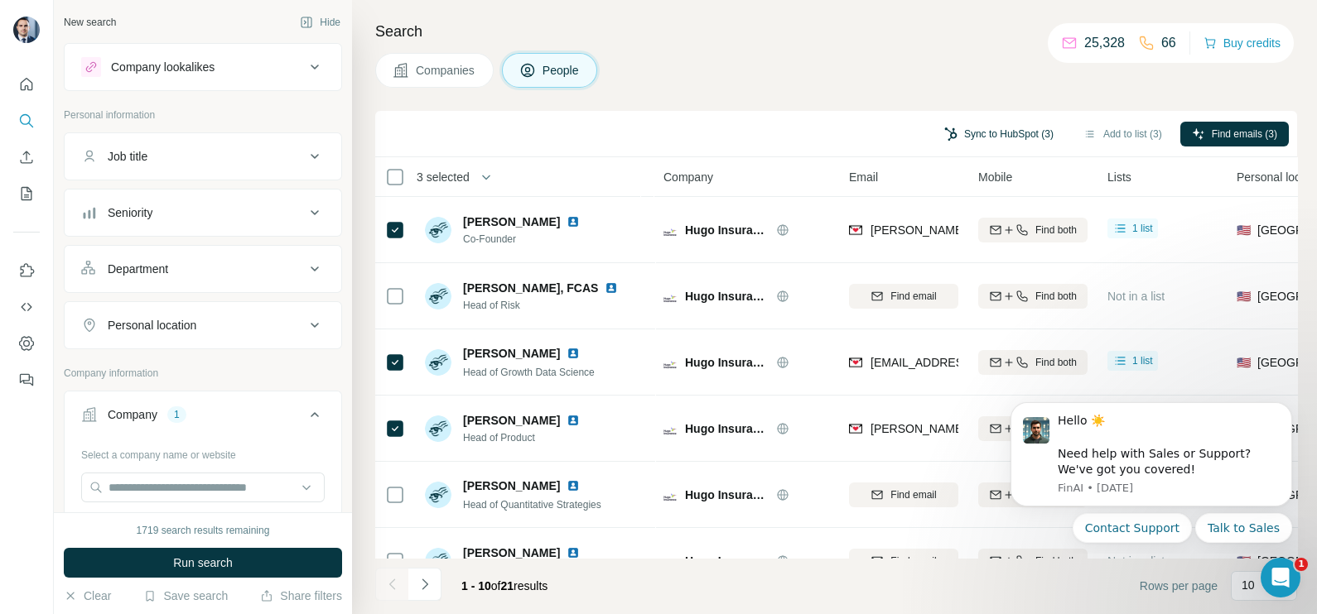
click at [1033, 132] on button "Sync to HubSpot (3)" at bounding box center [998, 134] width 132 height 25
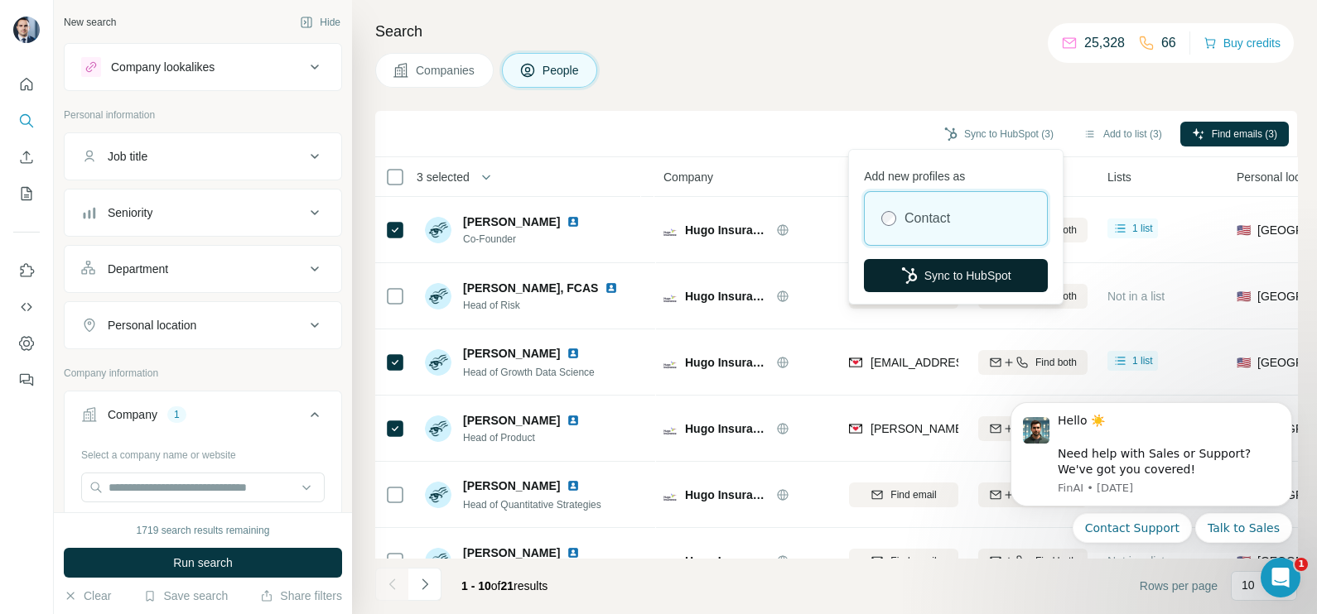
click at [960, 277] on button "Sync to HubSpot" at bounding box center [956, 275] width 184 height 33
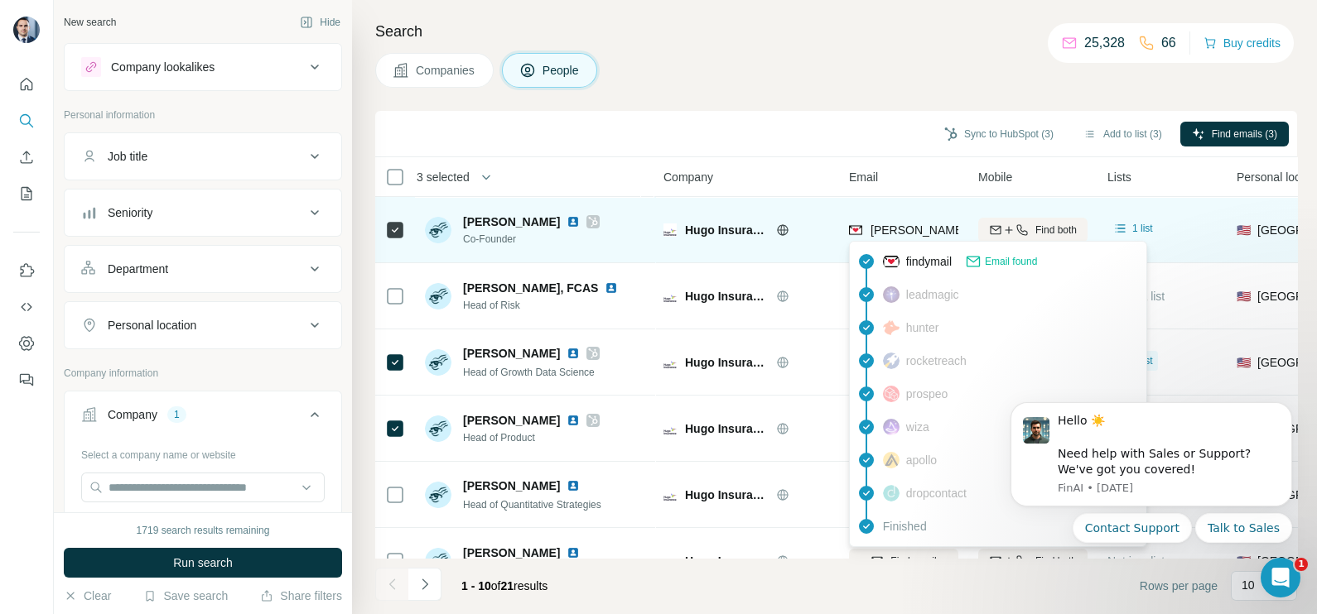
click at [912, 233] on span "david@withhugo.com" at bounding box center [1015, 230] width 291 height 13
copy tr "david@withhugo.com"
click at [862, 199] on td "david@withhugo.com" at bounding box center [903, 230] width 129 height 66
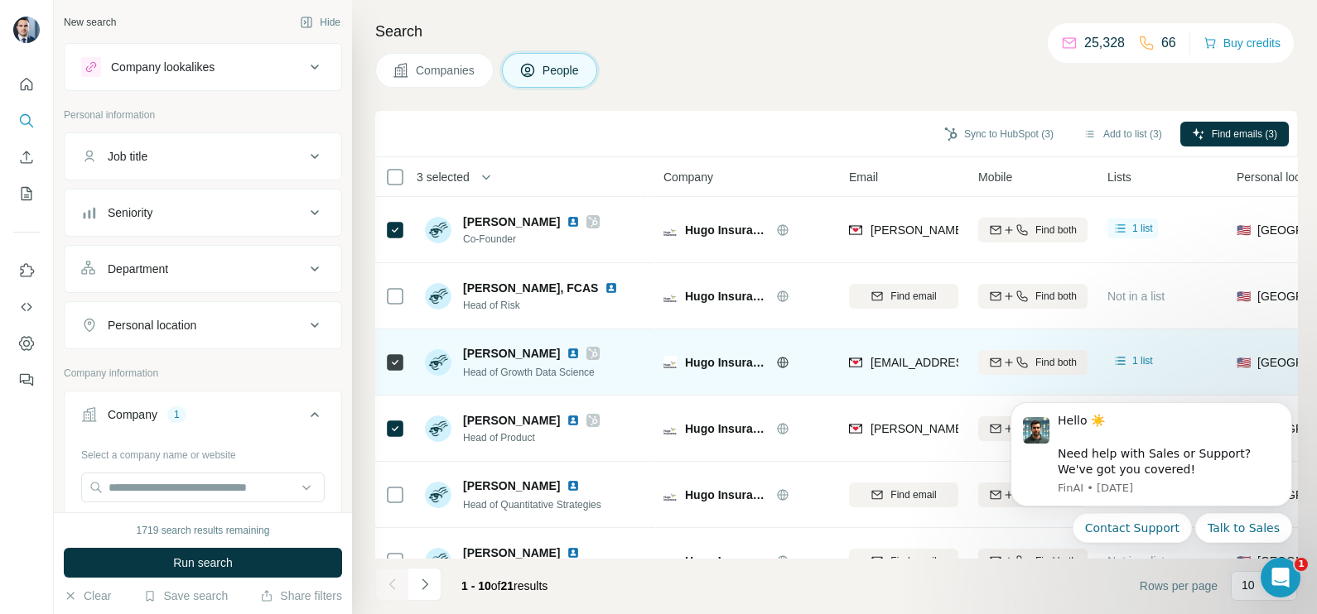
click at [903, 378] on div "brynne@withhugo.com" at bounding box center [903, 362] width 109 height 46
click at [903, 374] on div "brynne@withhugo.com" at bounding box center [903, 362] width 109 height 46
click at [898, 364] on span "brynne@withhugo.com" at bounding box center [968, 362] width 196 height 13
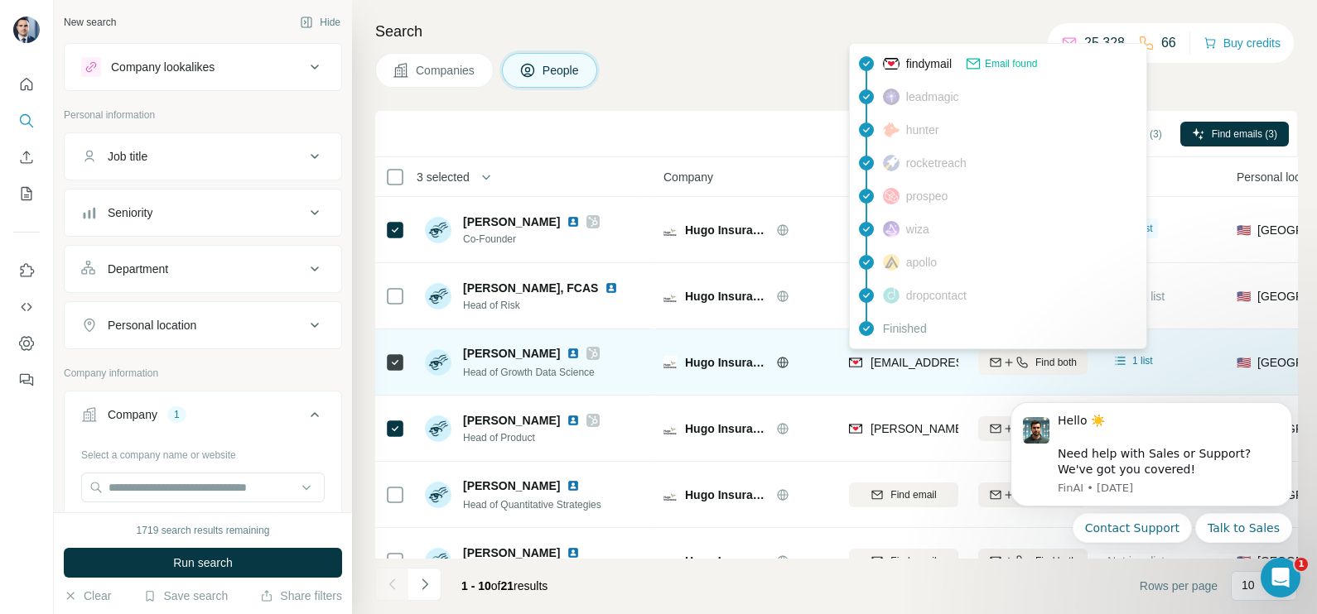
click at [896, 364] on span "brynne@withhugo.com" at bounding box center [968, 362] width 196 height 13
copy tr "brynne@withhugo.com"
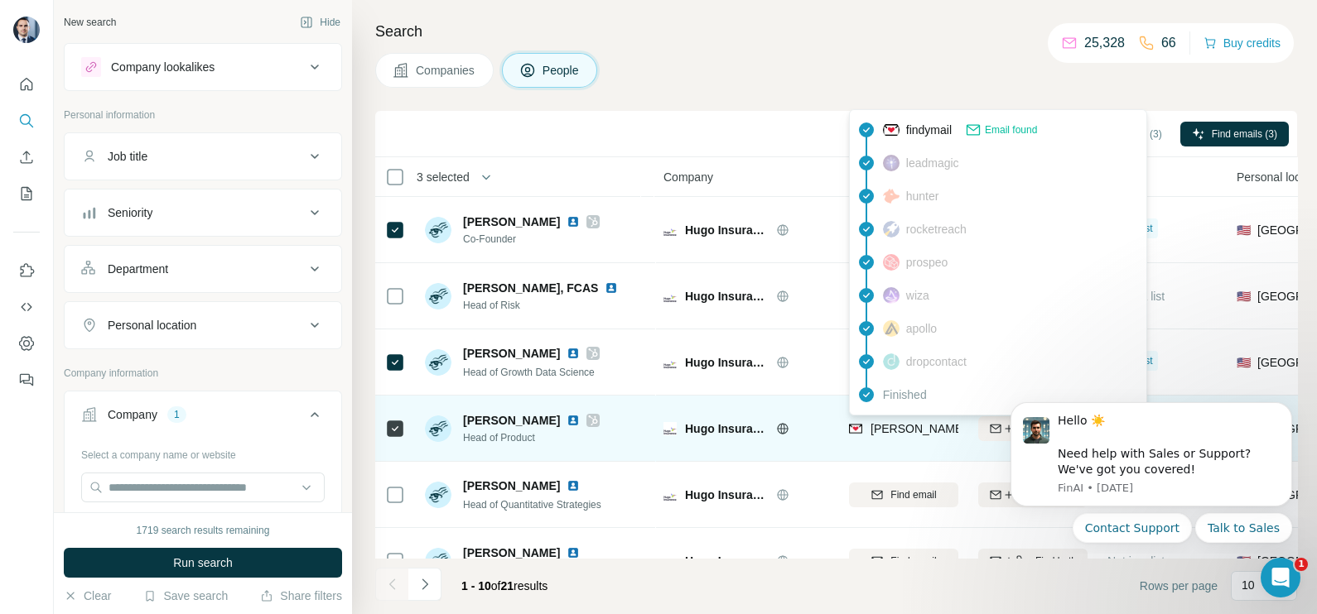
click at [894, 415] on div "colleen@withhugo.com" at bounding box center [903, 429] width 109 height 46
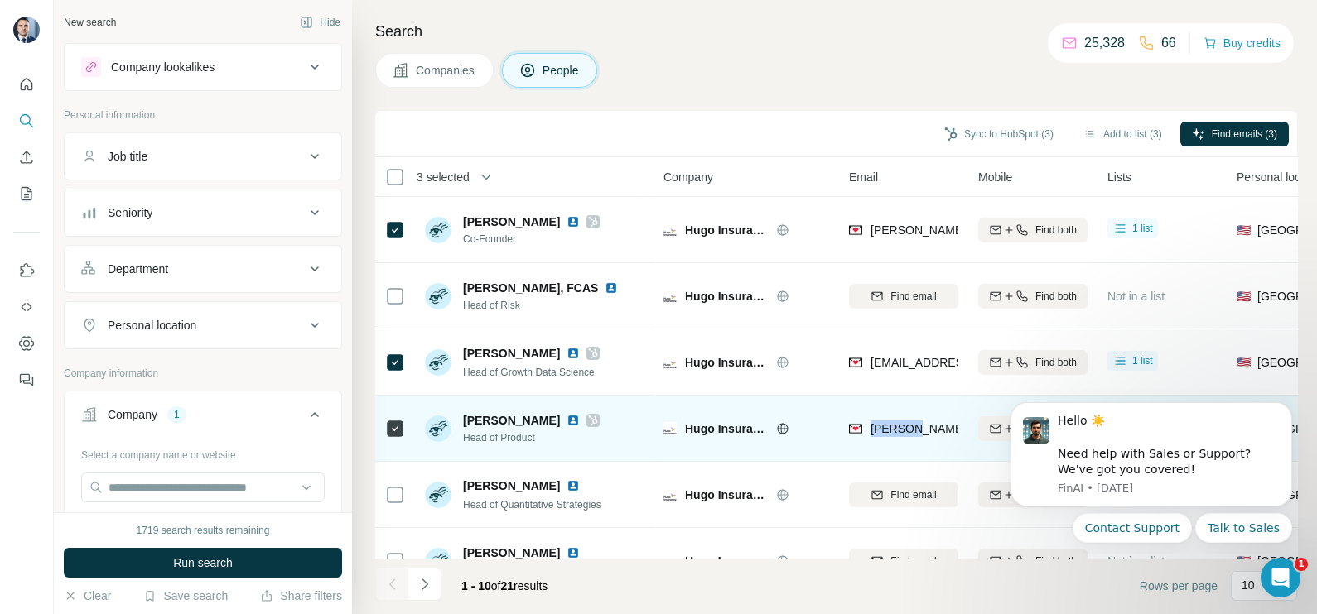
click at [894, 415] on div "colleen@withhugo.com" at bounding box center [903, 429] width 109 height 46
copy tr "colleen@withhugo.com"
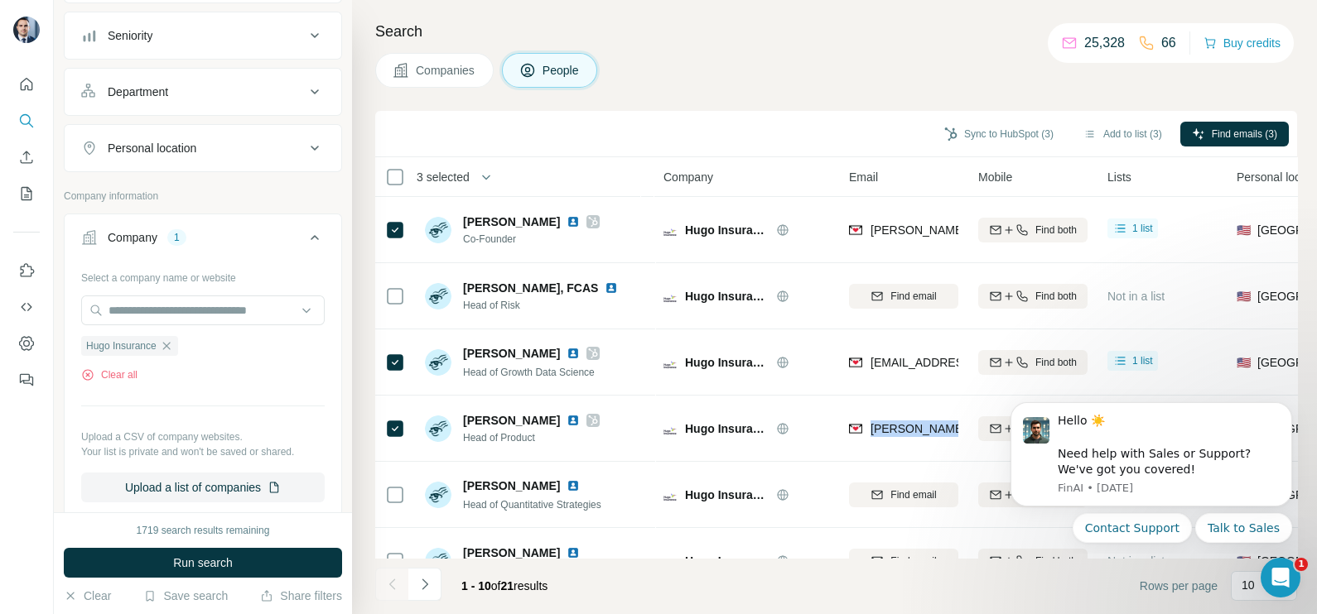
scroll to position [206, 0]
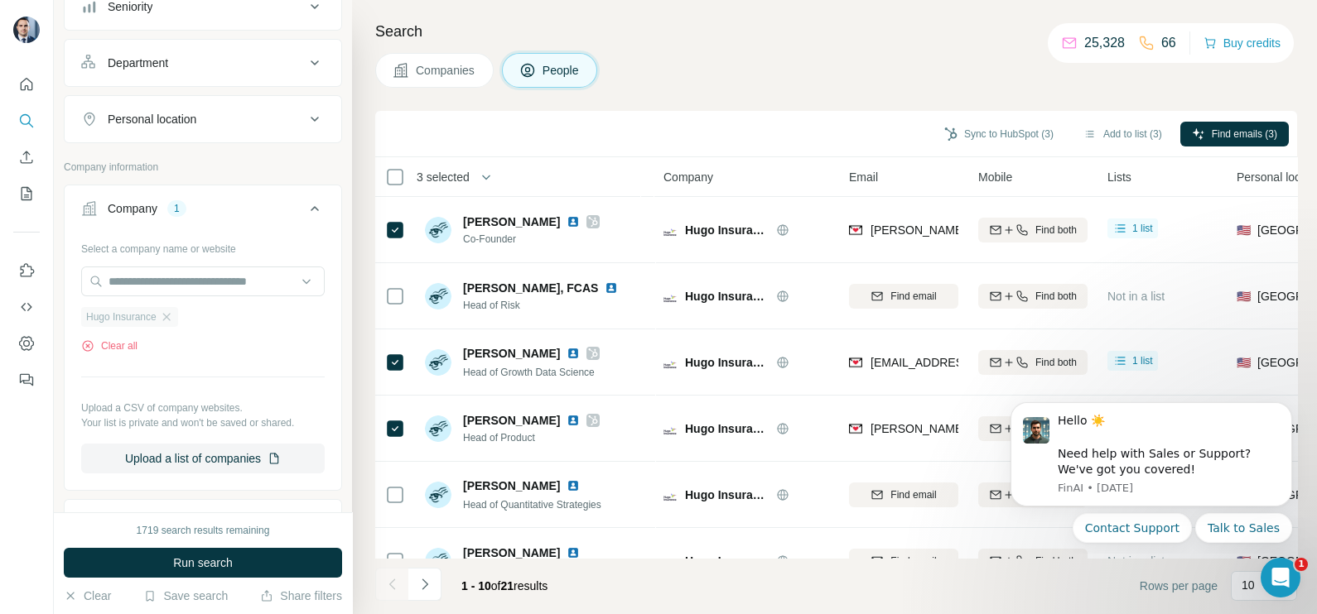
click at [166, 307] on div "Hugo Insurance" at bounding box center [129, 317] width 97 height 20
click at [440, 82] on button "Companies" at bounding box center [434, 70] width 118 height 35
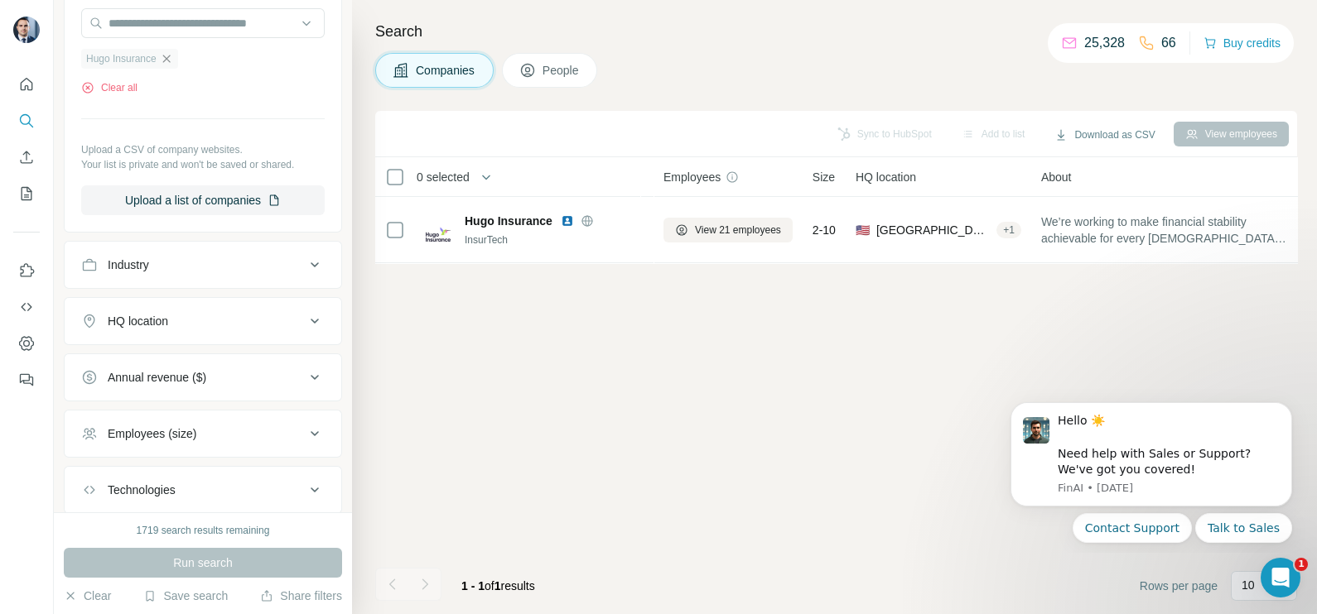
click at [170, 58] on icon "button" at bounding box center [165, 58] width 7 height 7
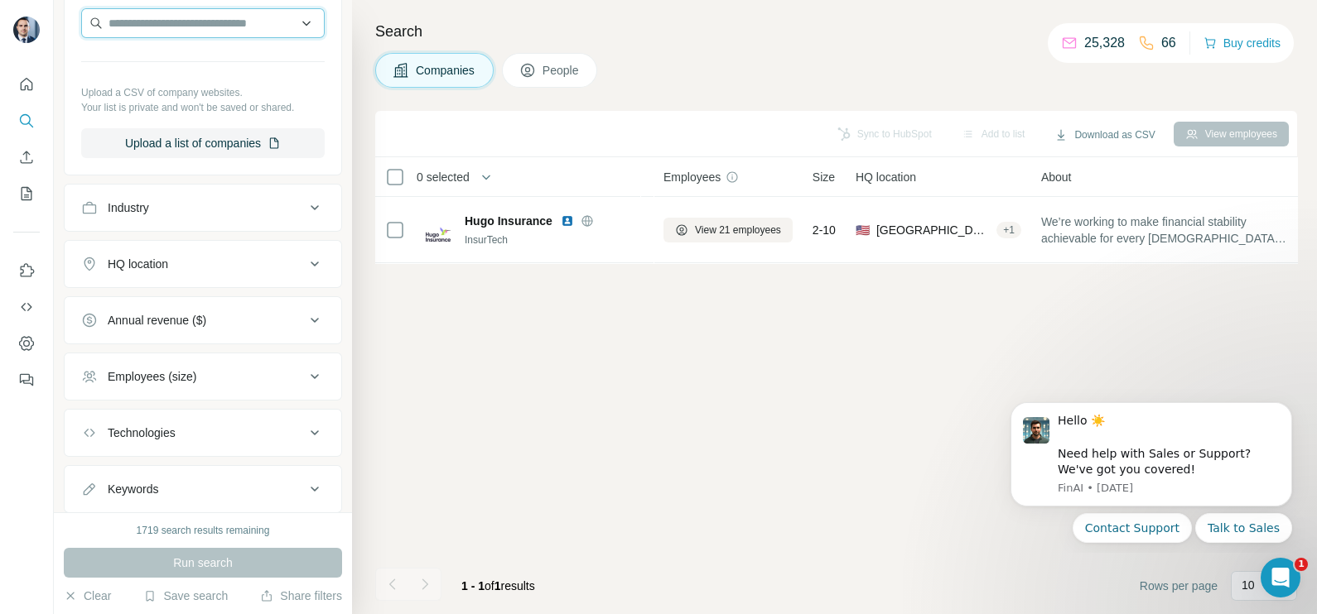
paste input "**********"
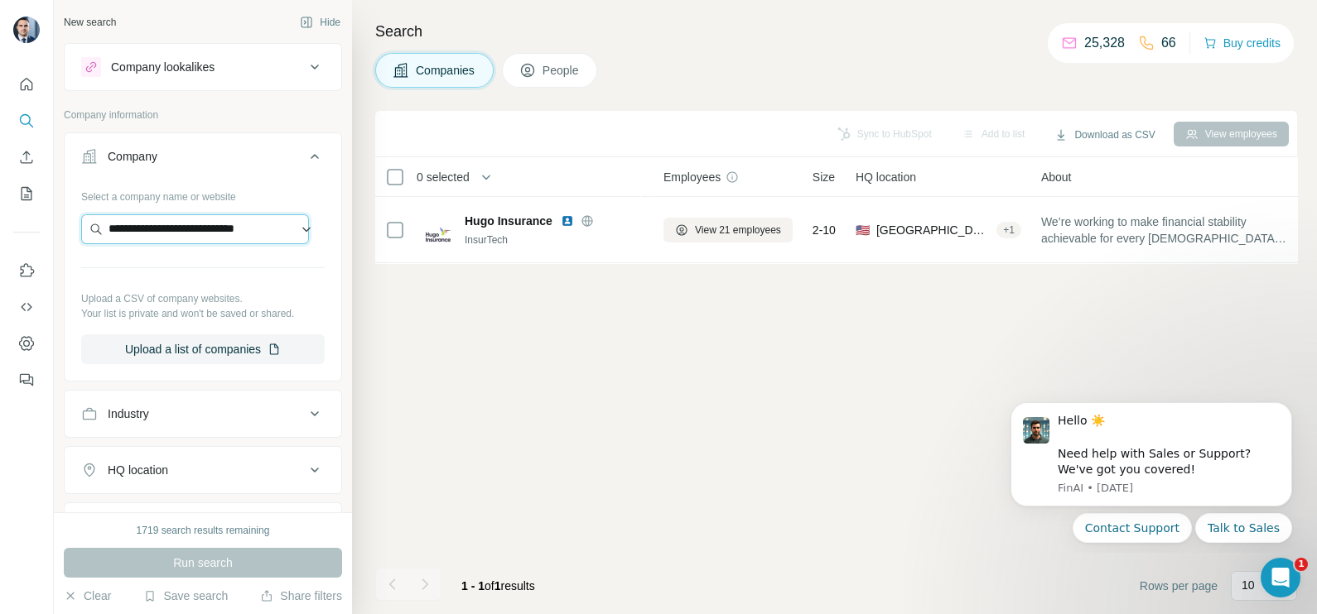
click at [282, 226] on input "**********" at bounding box center [195, 229] width 228 height 30
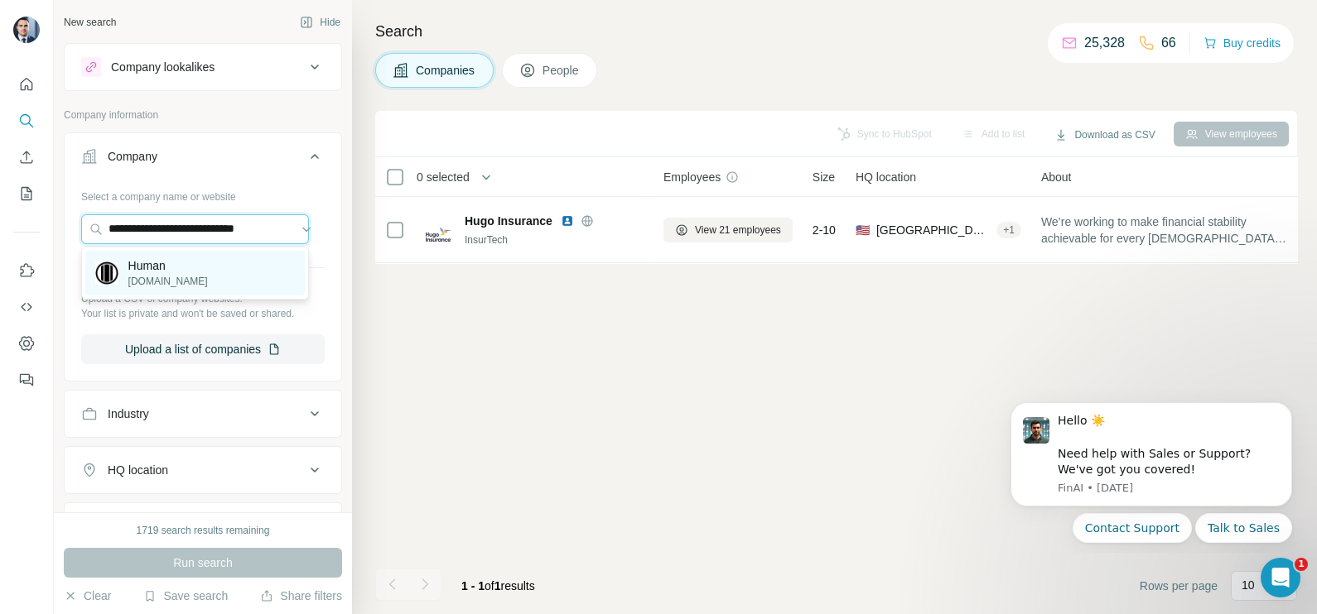
type input "**********"
click at [180, 273] on p "Human" at bounding box center [167, 266] width 79 height 17
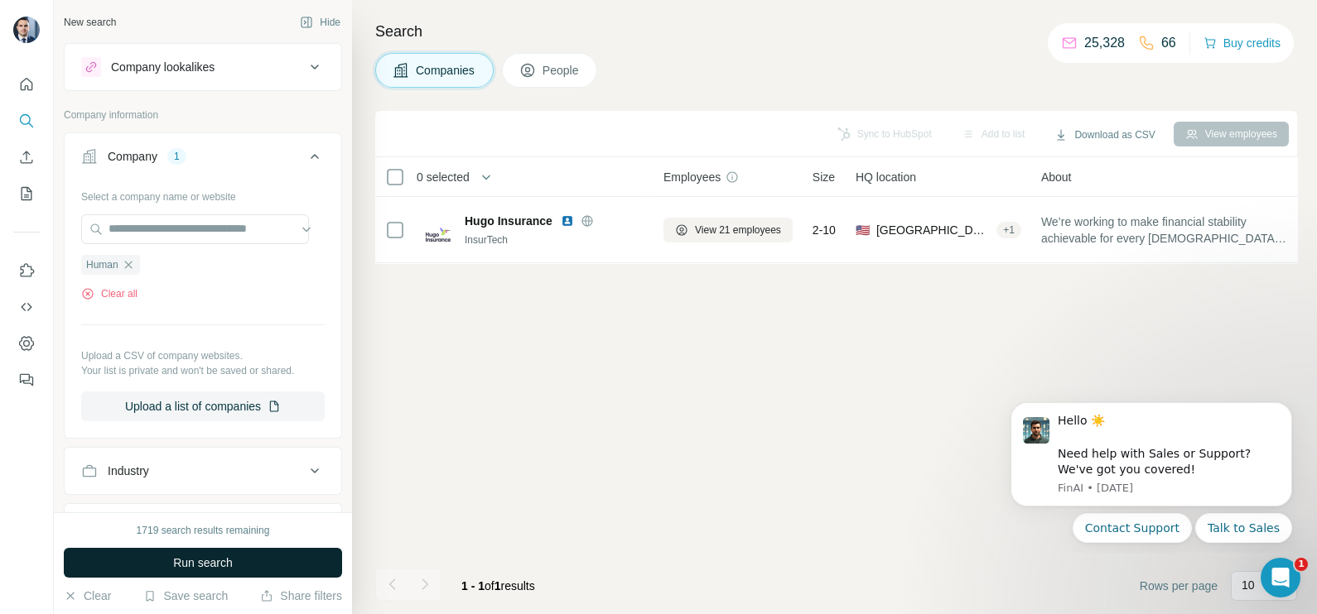
click at [190, 572] on button "Run search" at bounding box center [203, 563] width 278 height 30
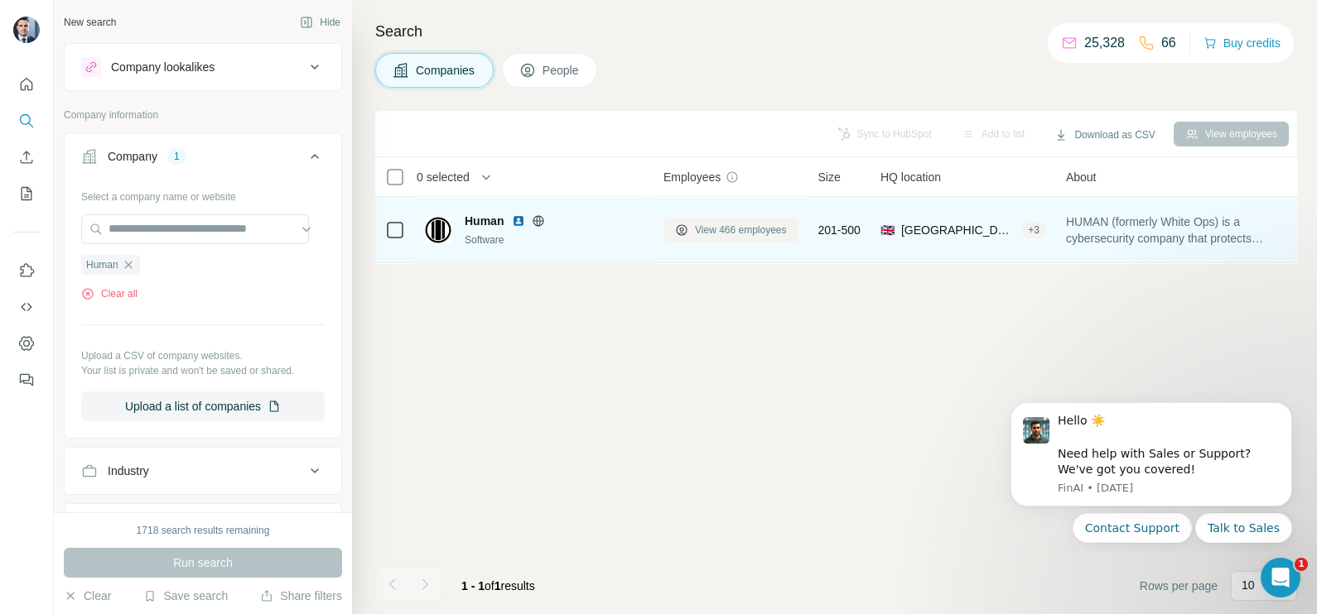
click at [726, 224] on span "View 466 employees" at bounding box center [741, 230] width 92 height 15
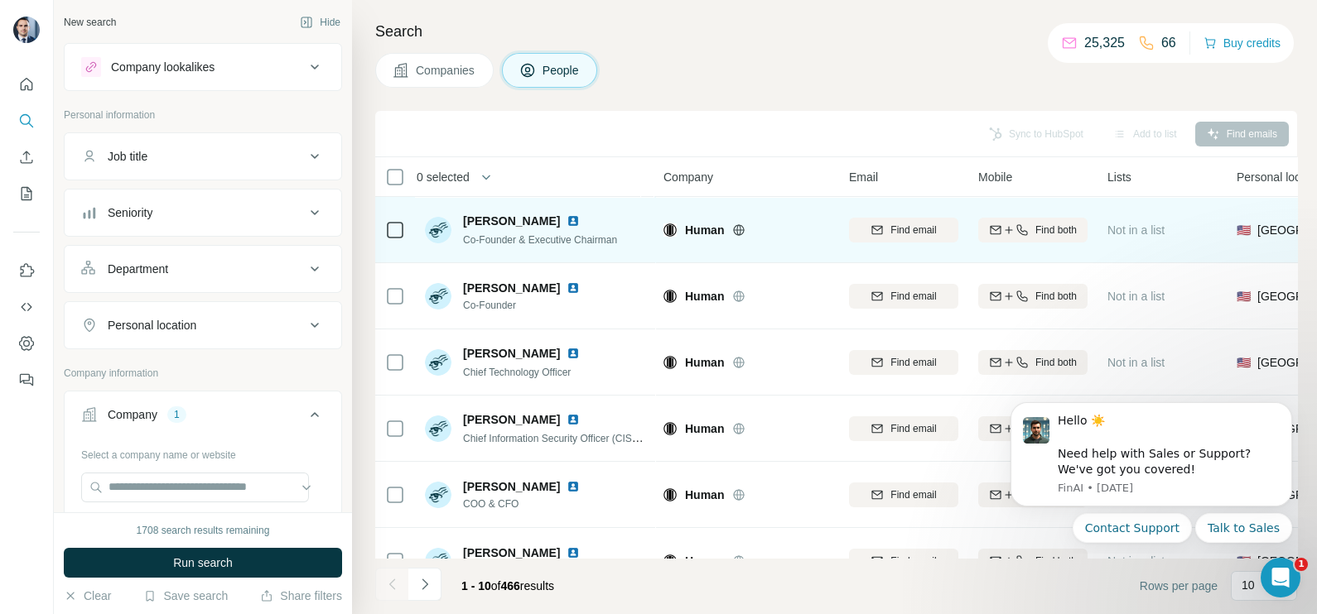
click at [405, 224] on td at bounding box center [395, 230] width 40 height 66
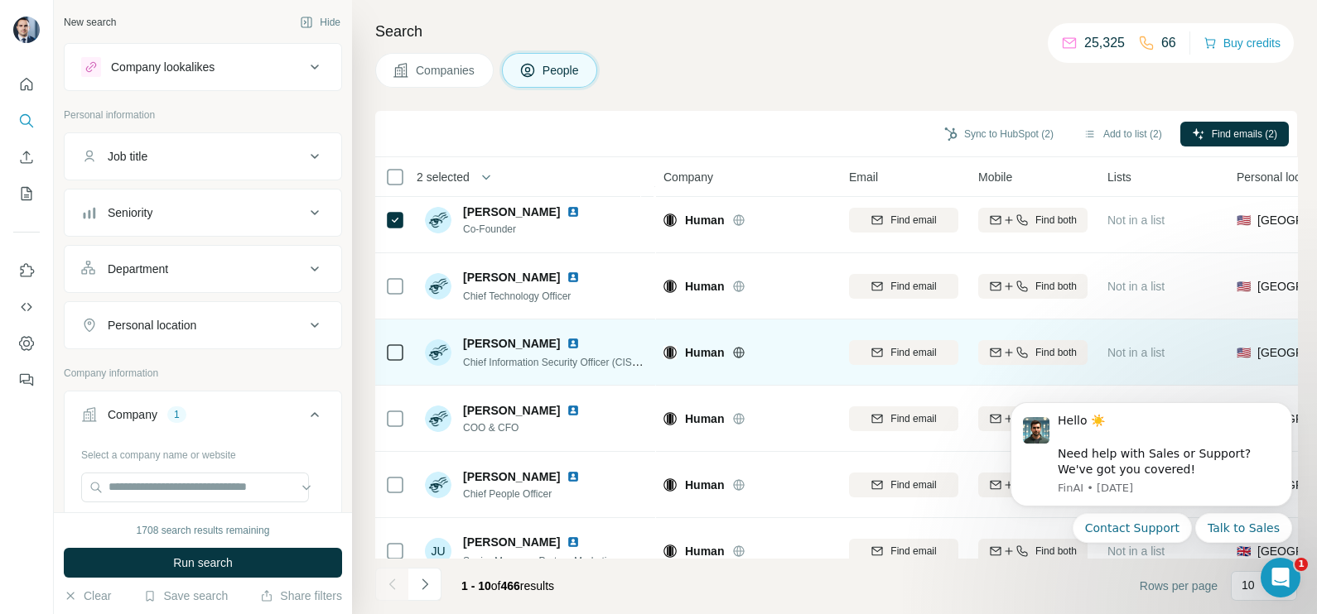
scroll to position [103, 0]
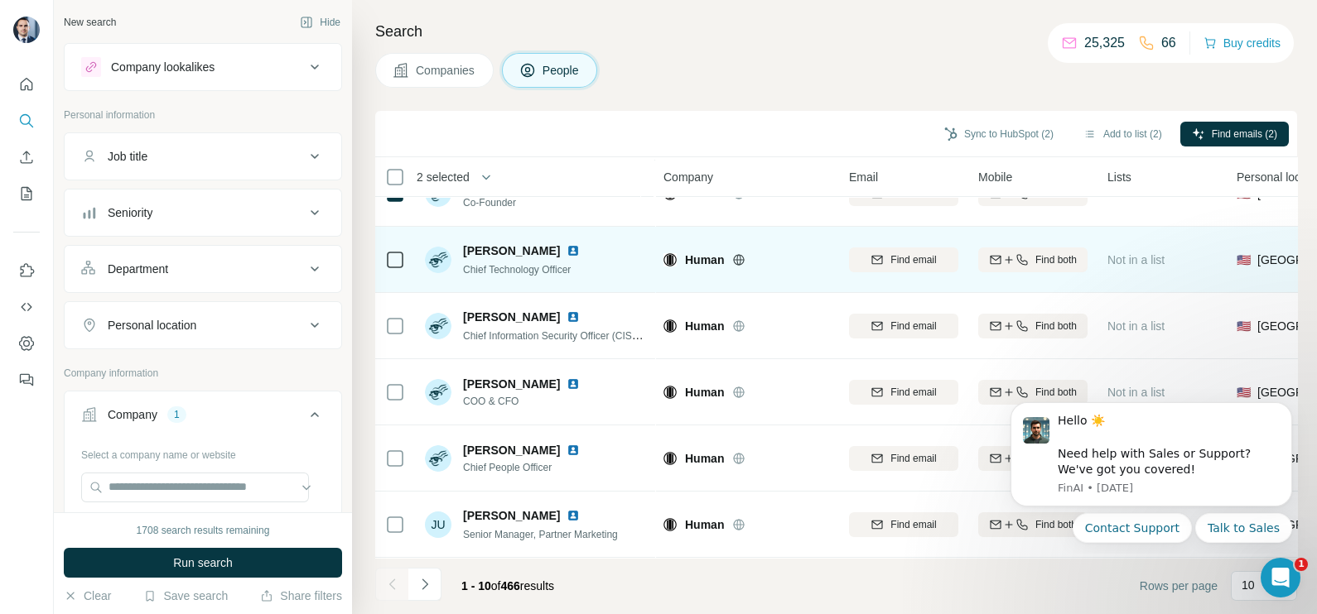
click at [391, 277] on div at bounding box center [395, 260] width 20 height 46
click at [395, 274] on div at bounding box center [395, 260] width 20 height 46
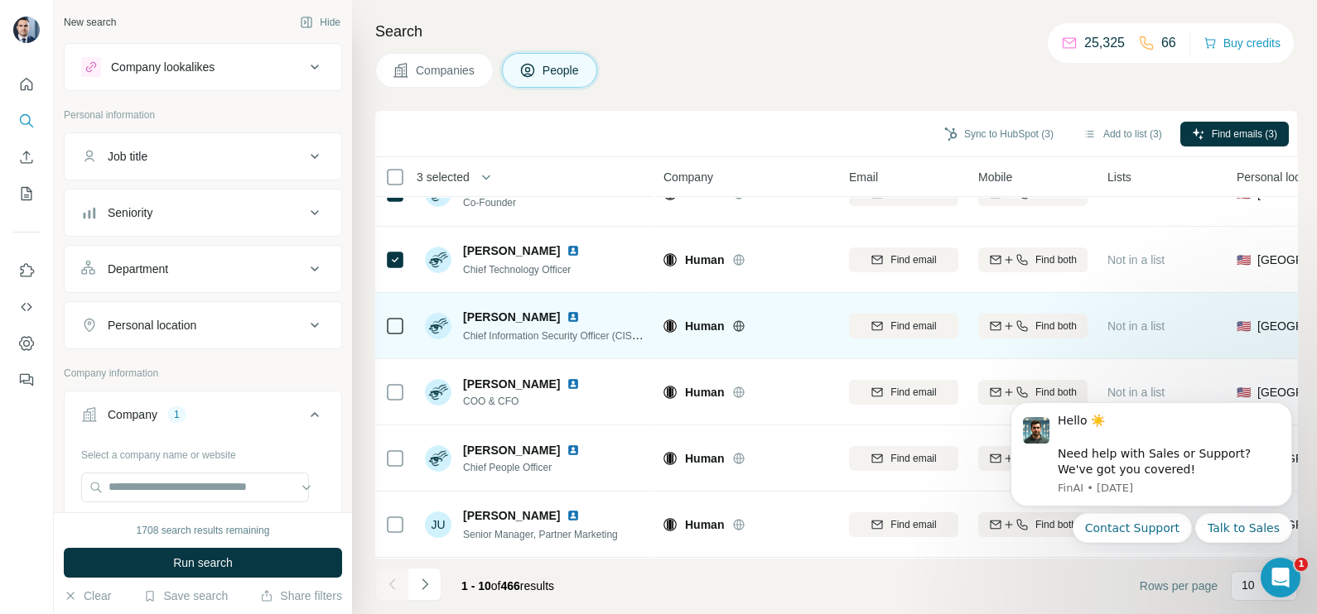
click at [380, 325] on td at bounding box center [395, 326] width 40 height 66
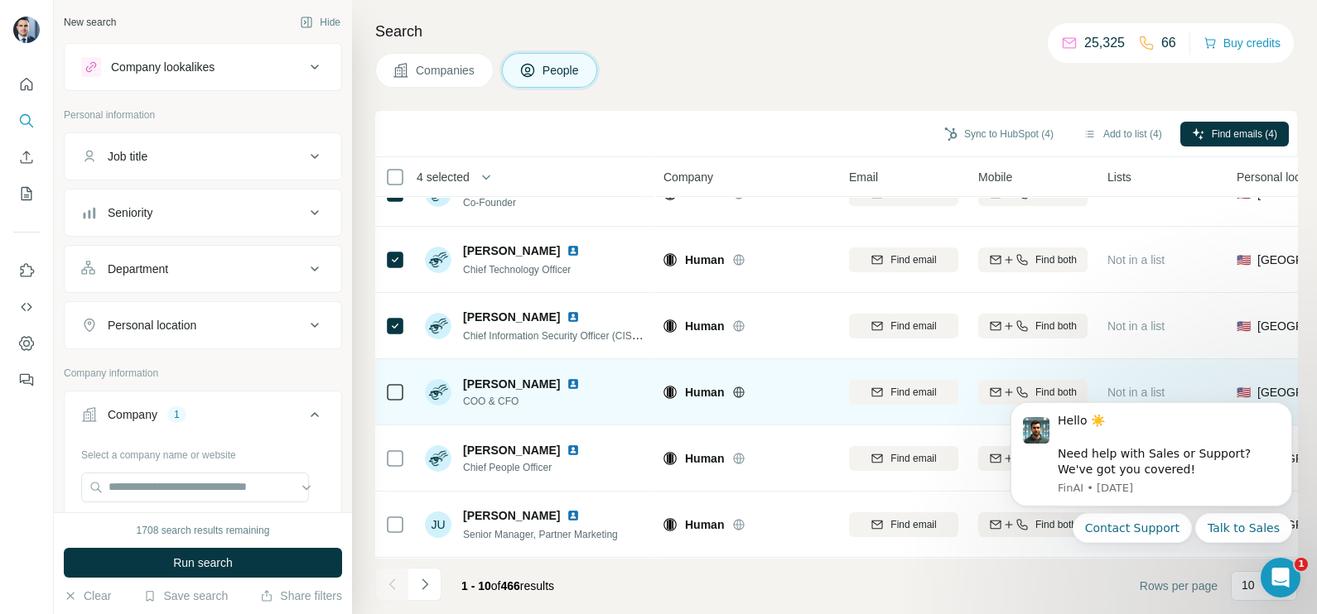
click at [400, 402] on div at bounding box center [395, 392] width 20 height 46
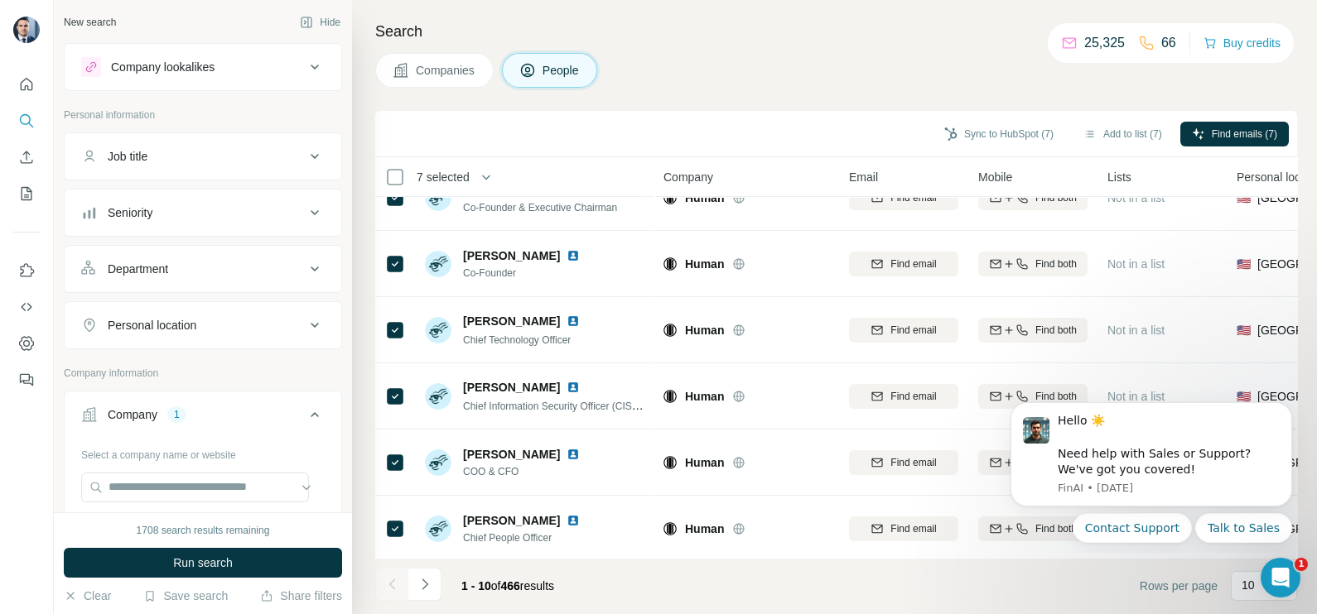
scroll to position [0, 0]
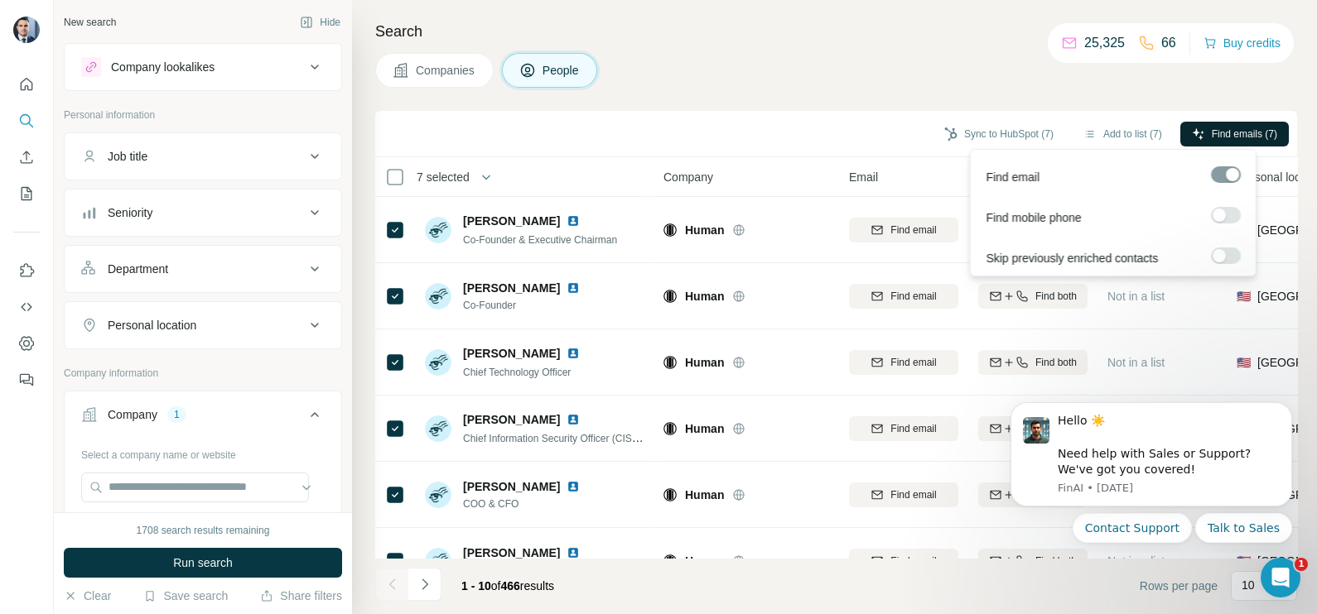
click at [1198, 140] on icon "button" at bounding box center [1197, 134] width 13 height 13
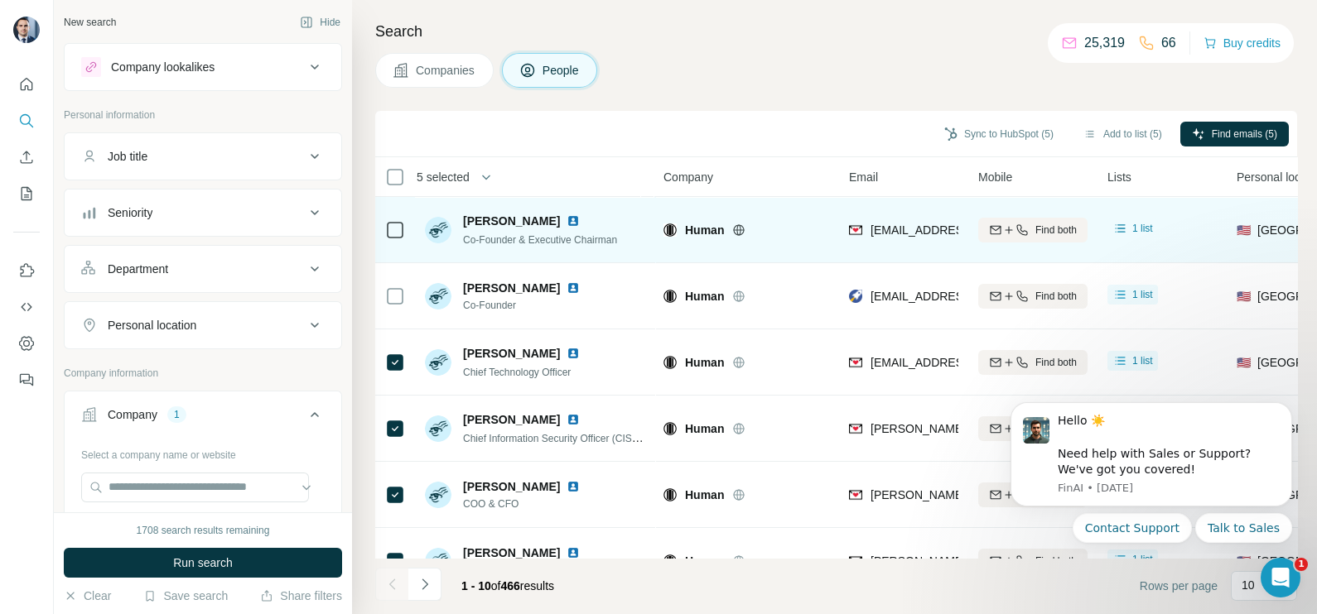
scroll to position [103, 0]
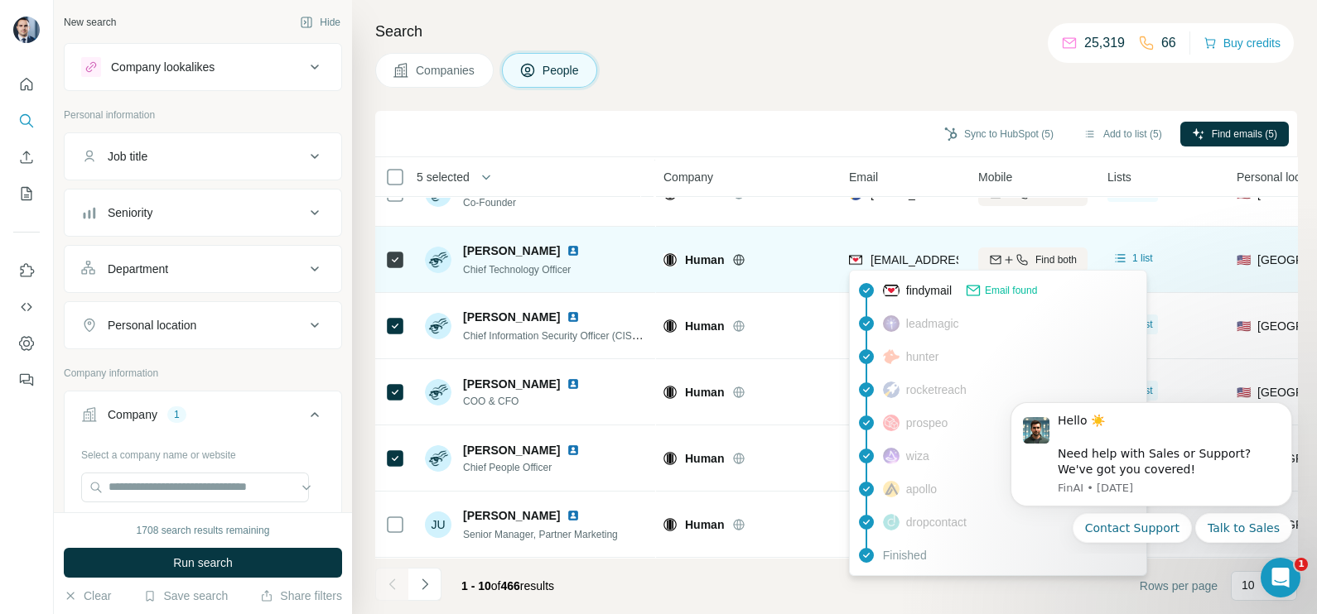
click at [908, 257] on span "christos.kalantzis@humansecurity.com" at bounding box center [1015, 259] width 291 height 13
copy tr "christos.kalantzis@humansecurity.com"
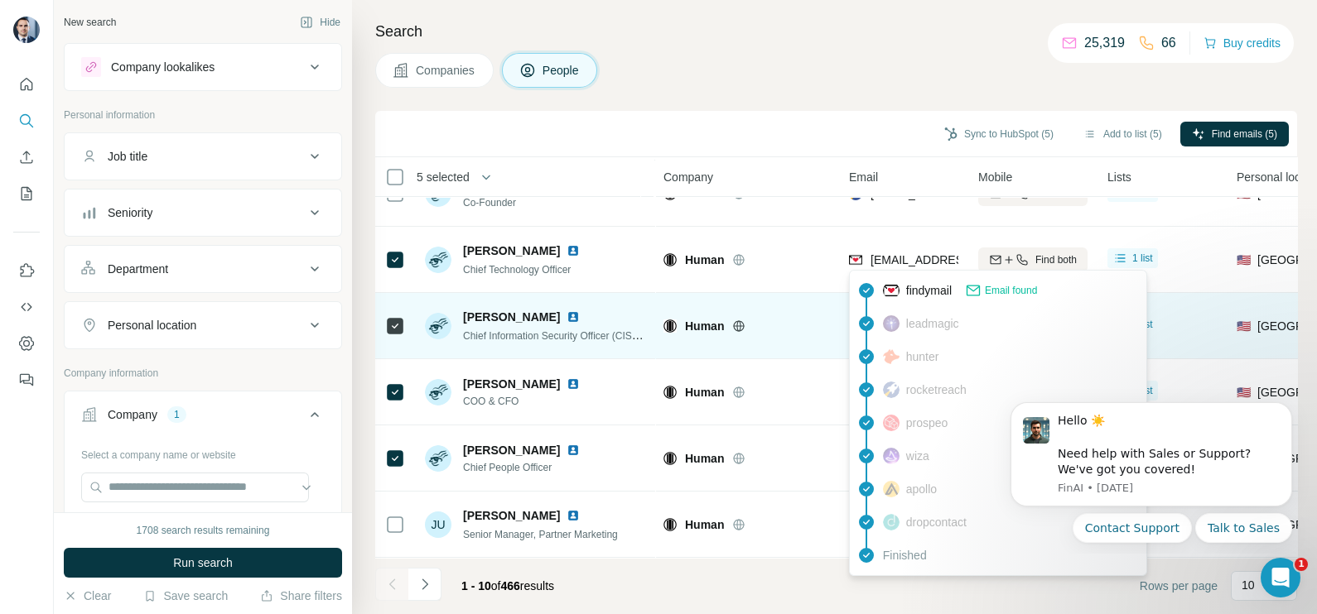
click at [806, 298] on td "Human" at bounding box center [745, 326] width 185 height 66
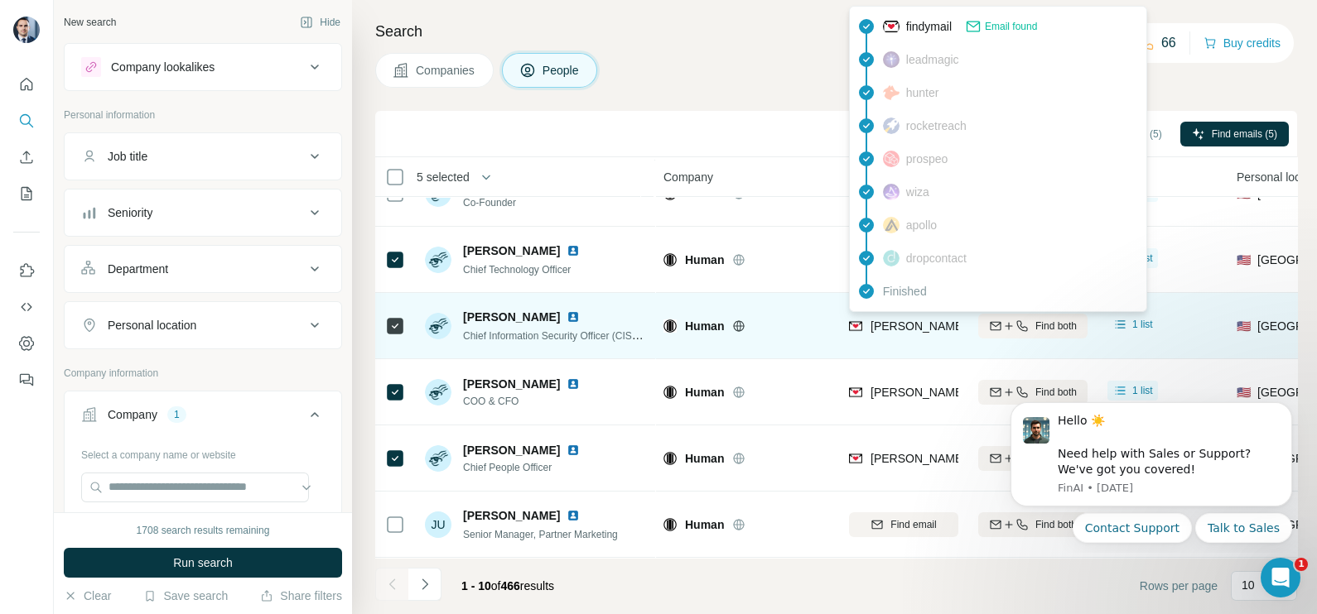
click at [923, 324] on span "gavin.reid@humansecurity.com" at bounding box center [1064, 326] width 388 height 13
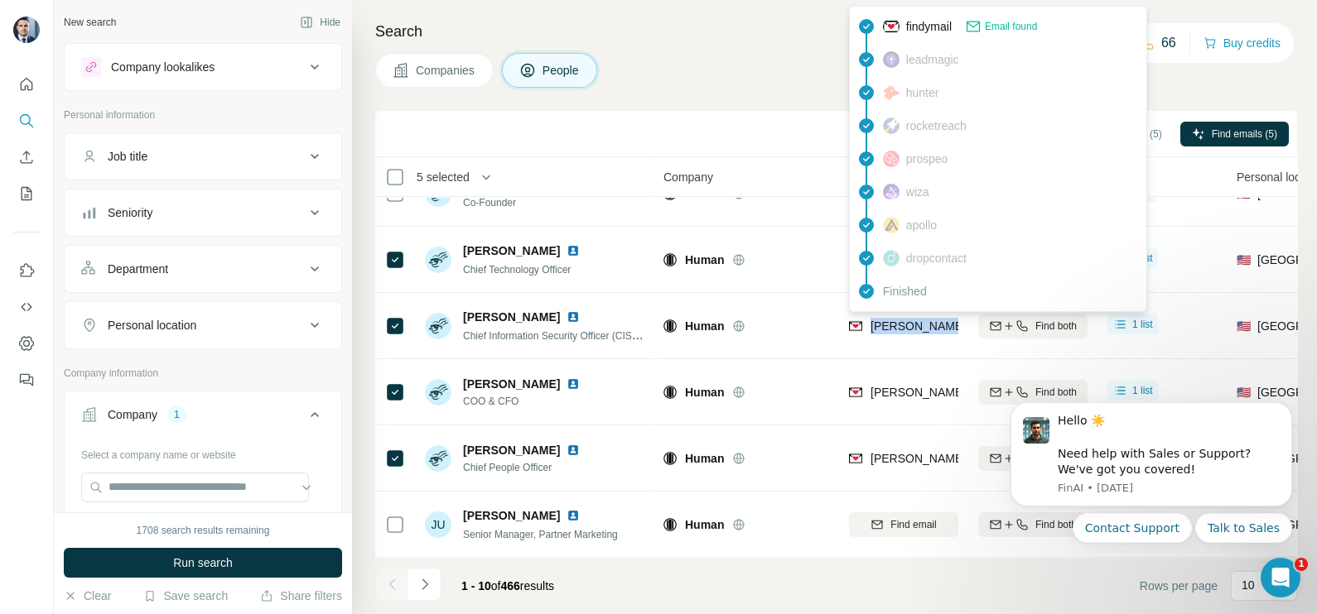
copy tr "gavin.reid@humansecurity.com"
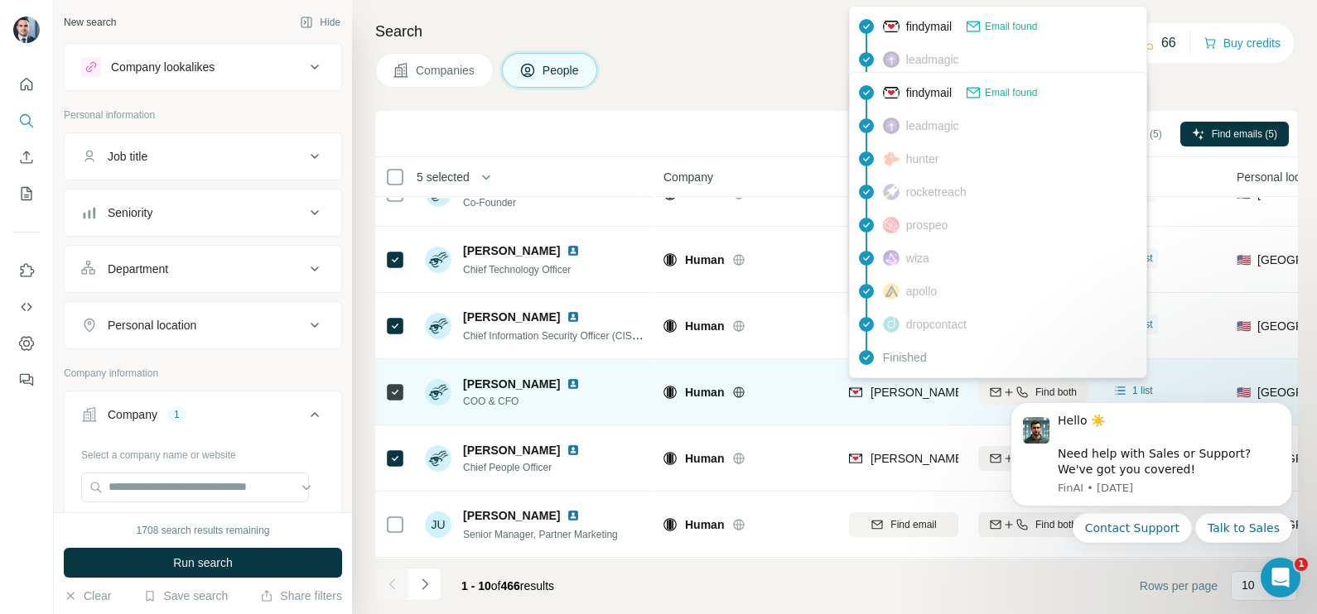
click at [907, 398] on span "isaac.itenberg@whiteops.com" at bounding box center [1057, 392] width 374 height 17
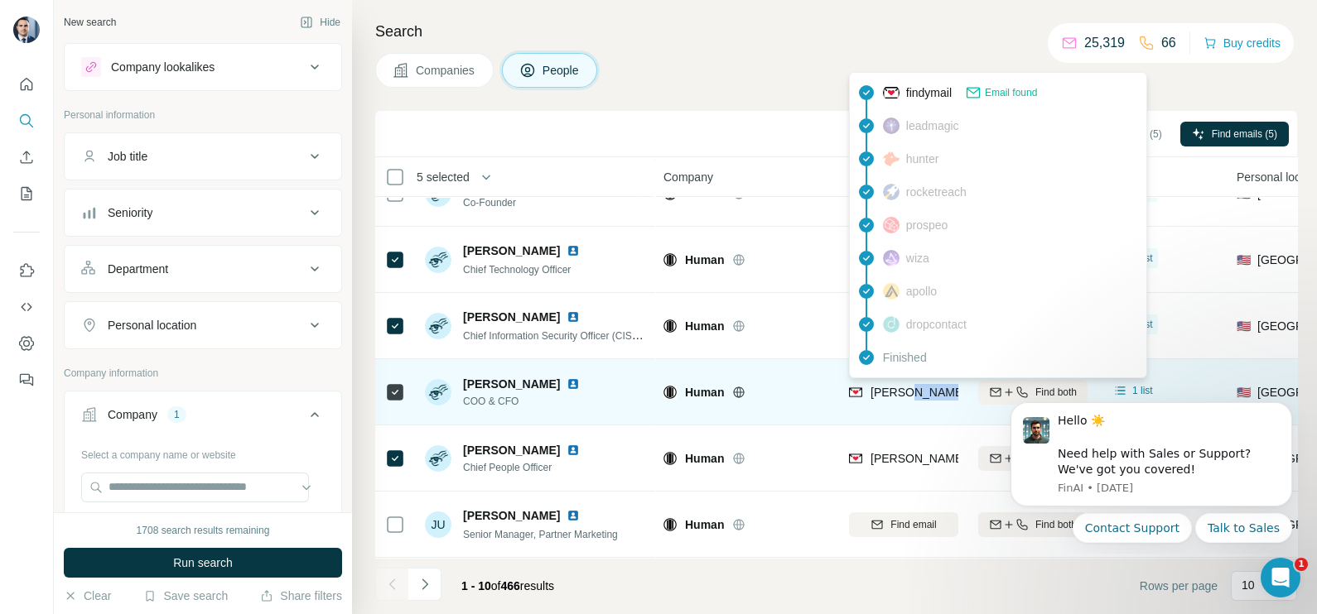
click at [907, 398] on span "isaac.itenberg@whiteops.com" at bounding box center [1057, 392] width 374 height 17
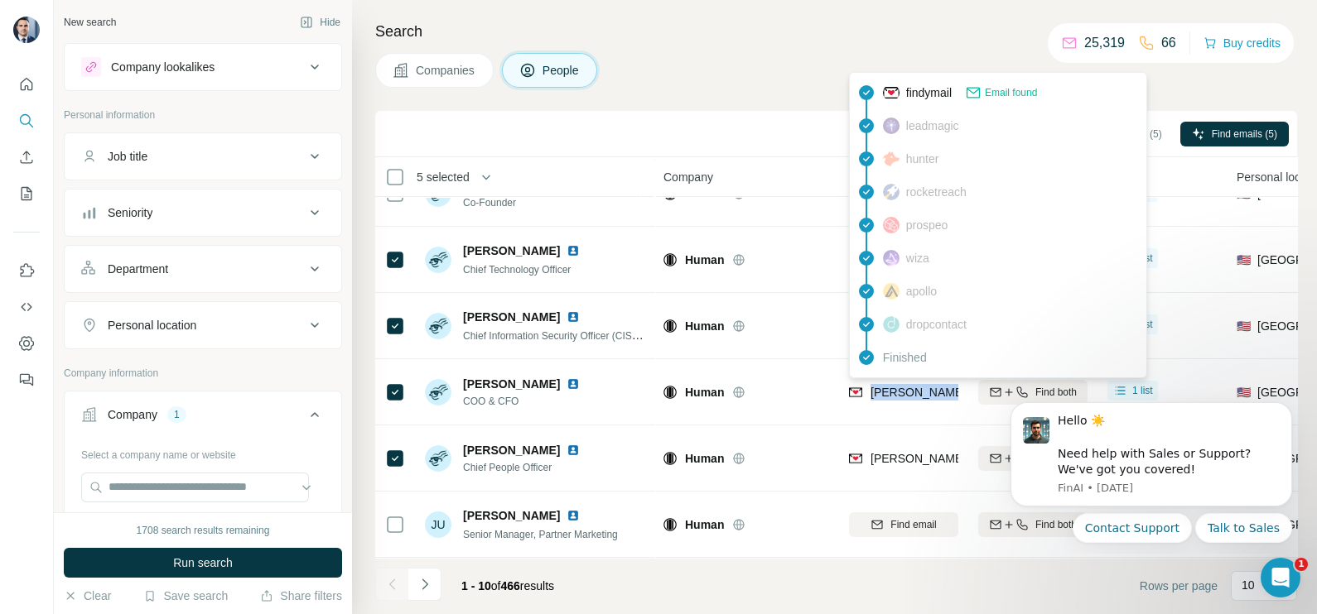
copy tr "isaac.itenberg@whiteops.com"
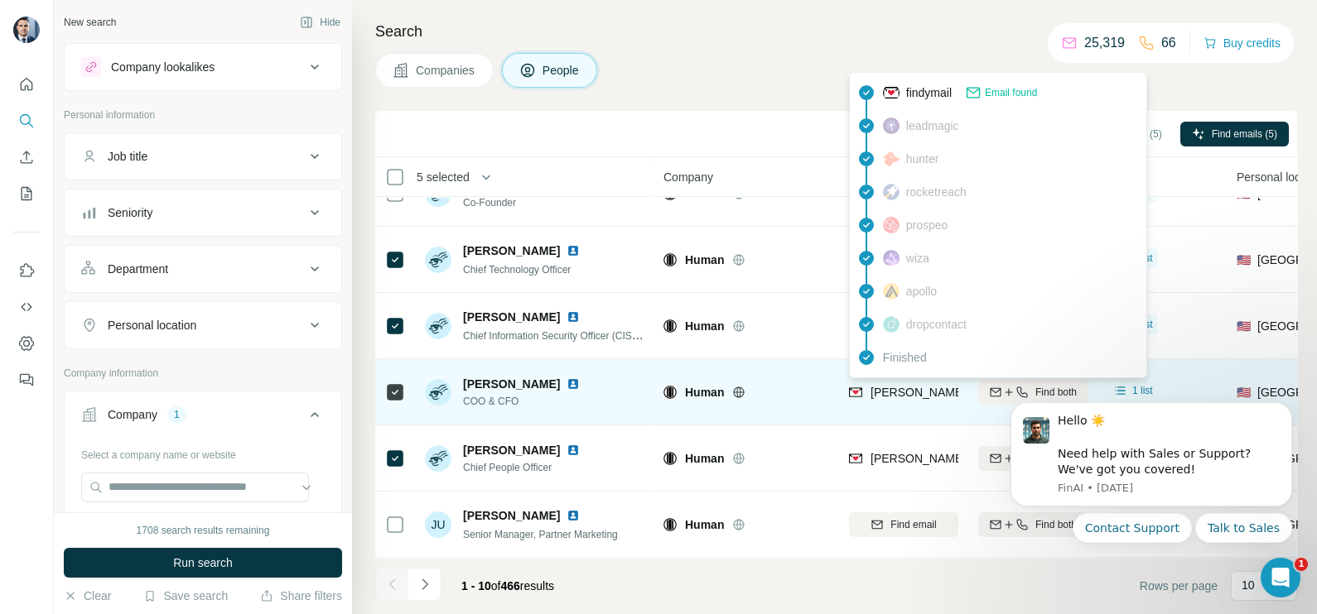
click at [403, 390] on icon at bounding box center [395, 393] width 20 height 20
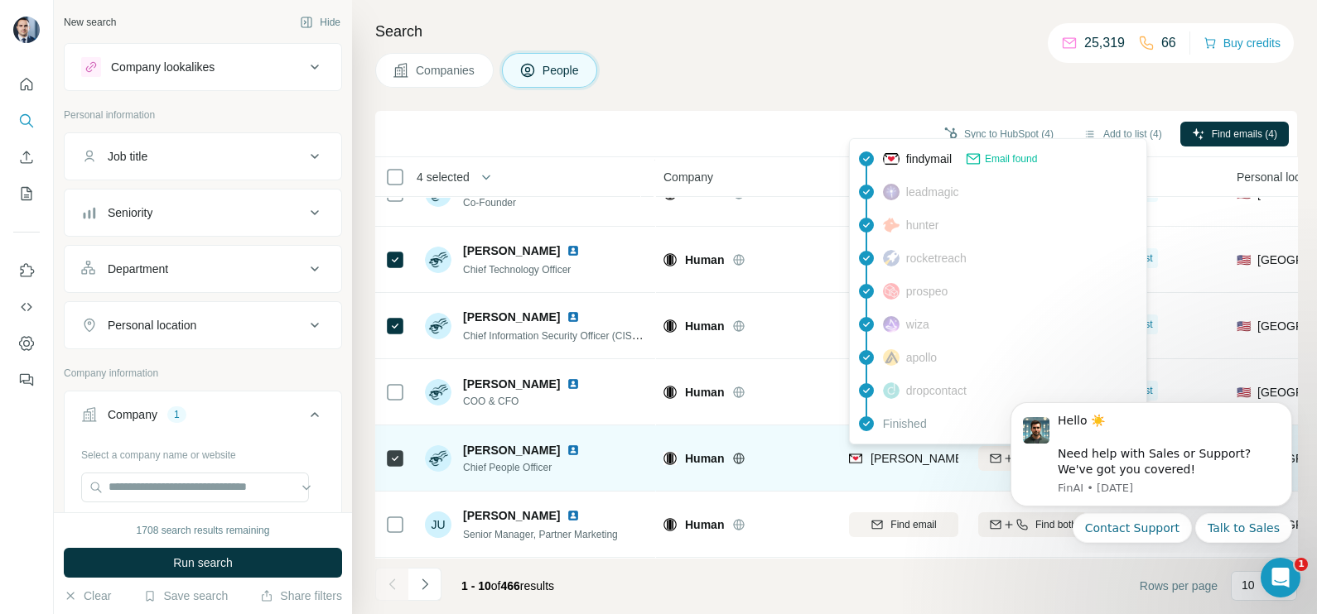
click at [888, 453] on span "jackie.orris@humansecurity.com" at bounding box center [1064, 458] width 388 height 13
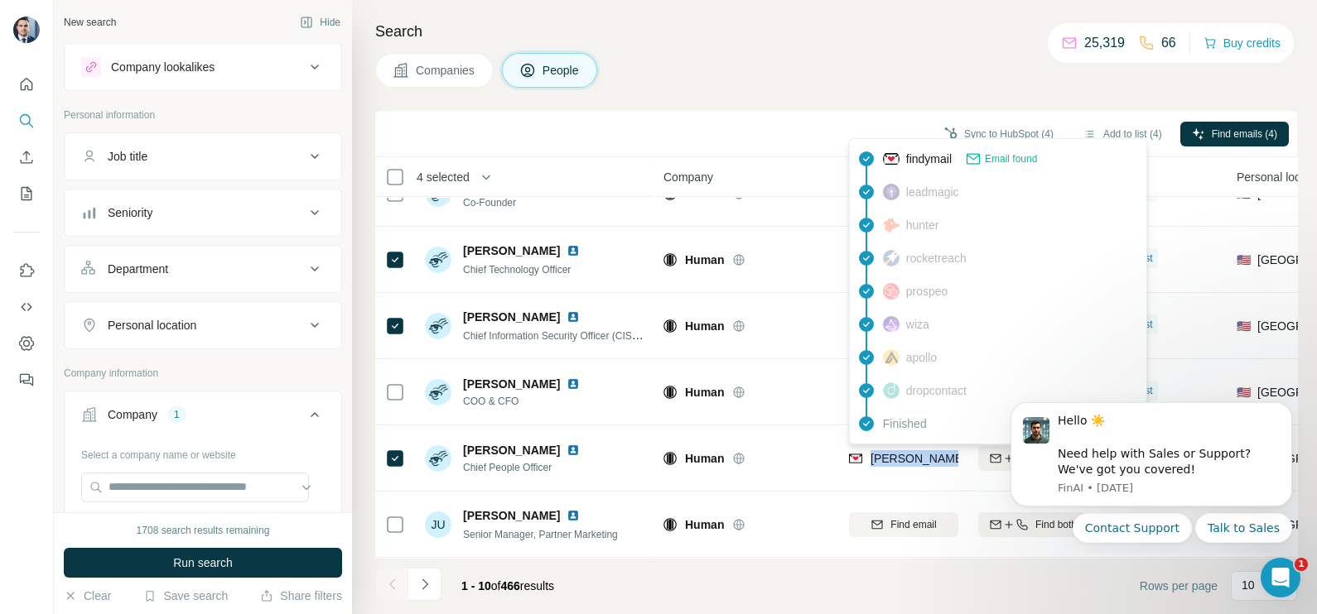
copy tr "jackie.orris@humansecurity.com"
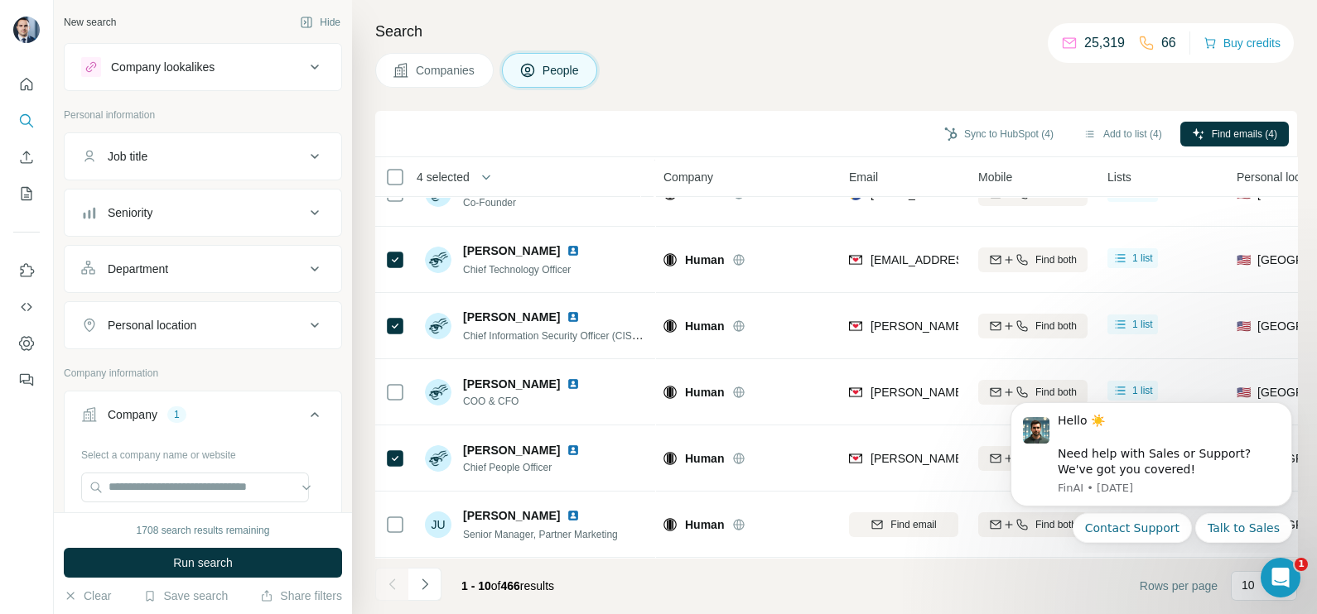
click at [773, 190] on th "Company" at bounding box center [745, 177] width 185 height 40
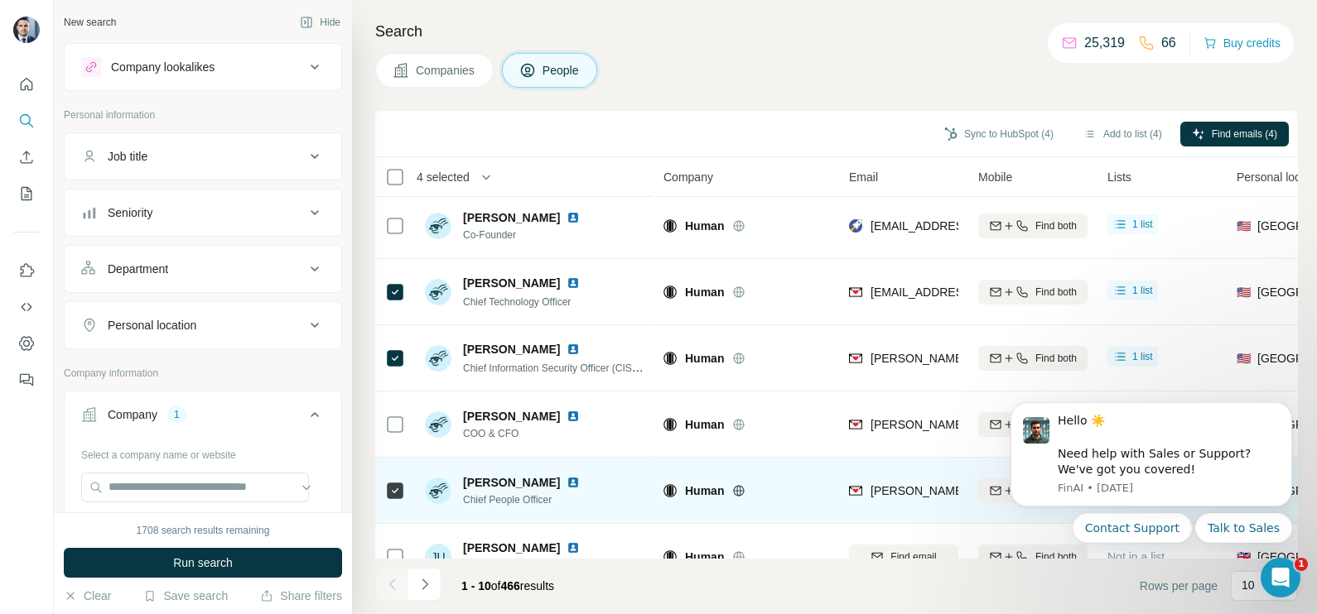
scroll to position [0, 0]
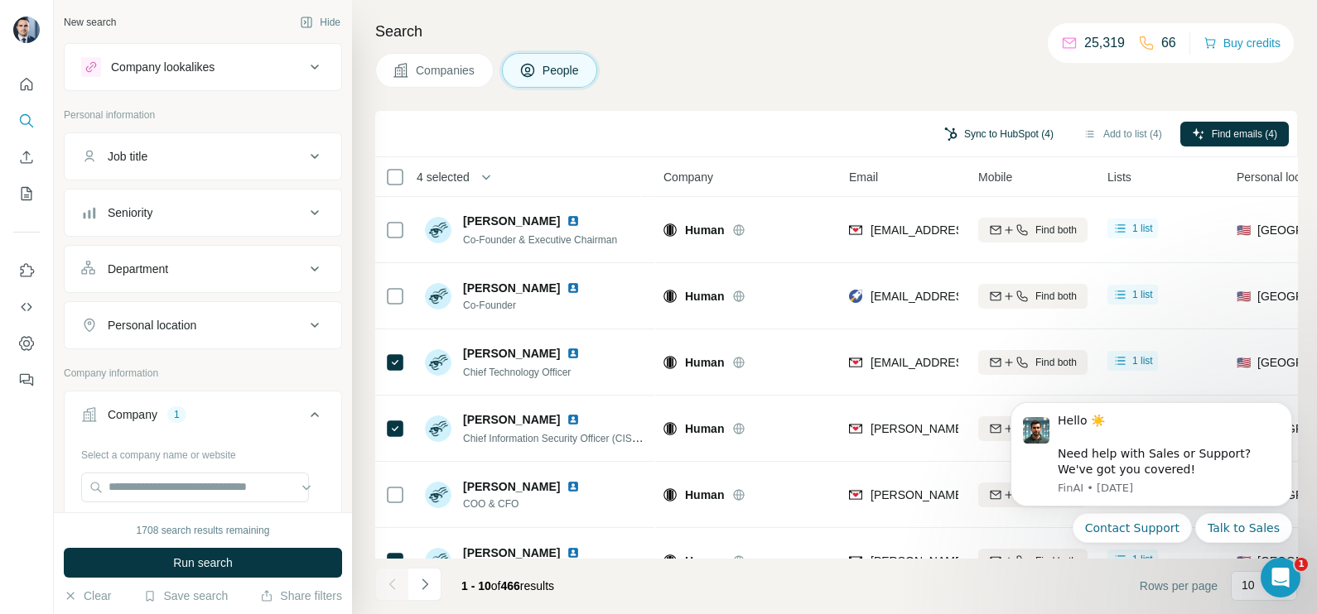
click at [986, 128] on button "Sync to HubSpot (4)" at bounding box center [998, 134] width 132 height 25
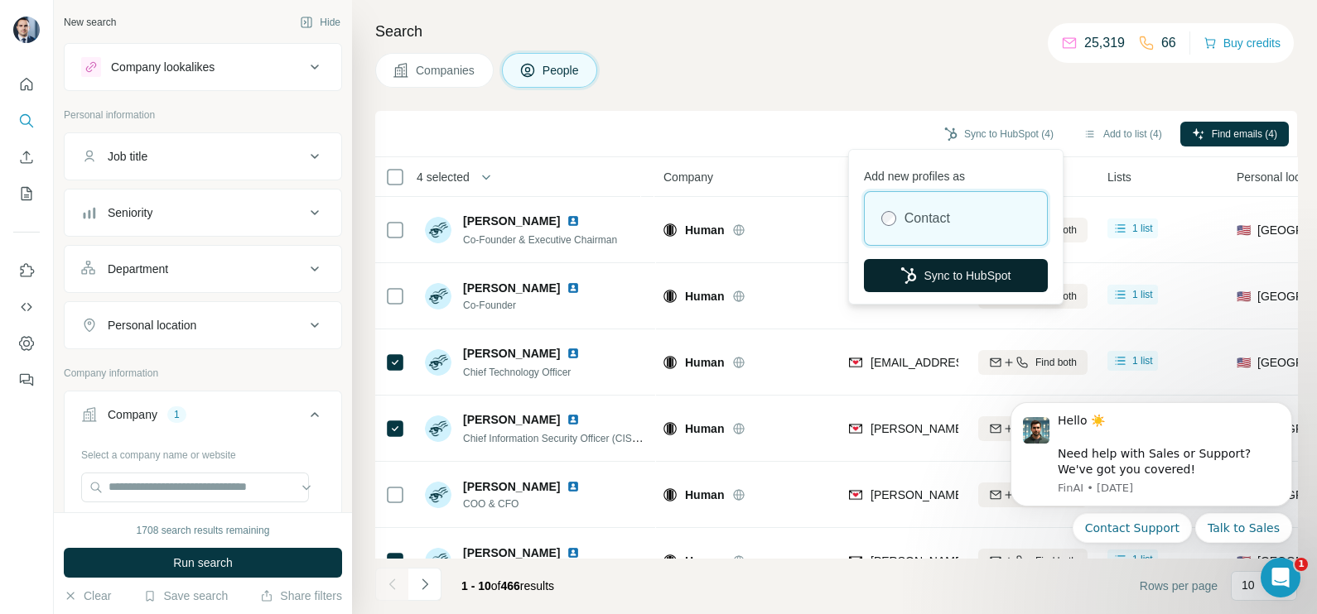
click at [944, 277] on button "Sync to HubSpot" at bounding box center [956, 275] width 184 height 33
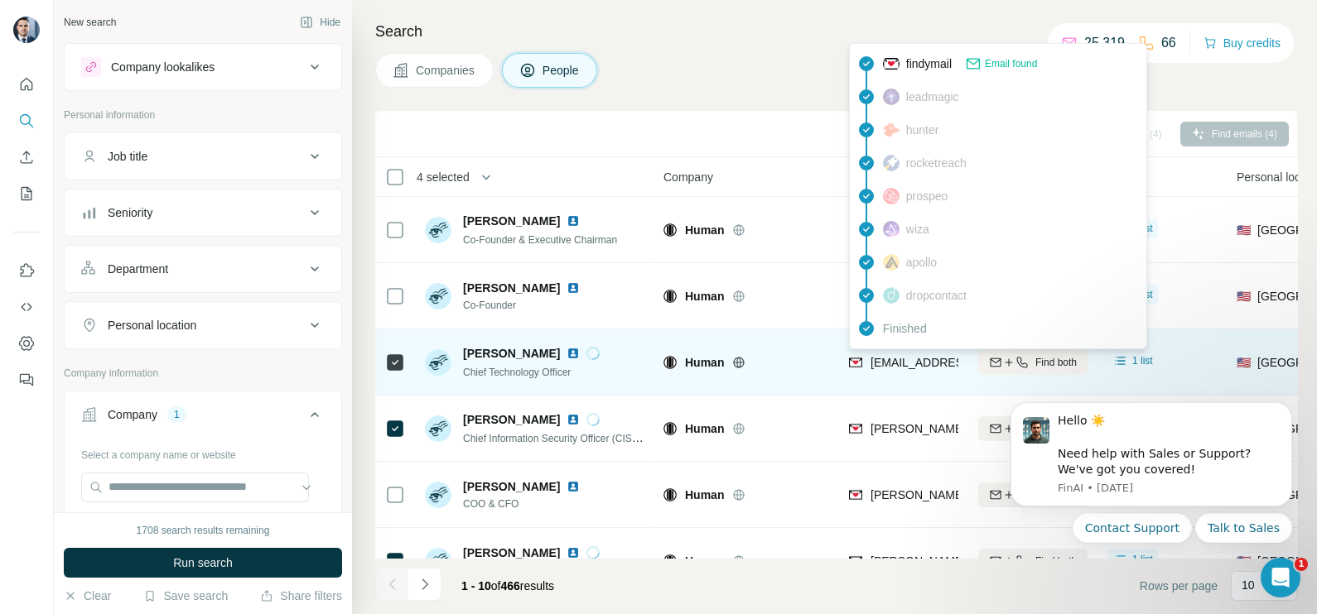
click at [887, 364] on span "christos.kalantzis@humansecurity.com" at bounding box center [1015, 362] width 291 height 13
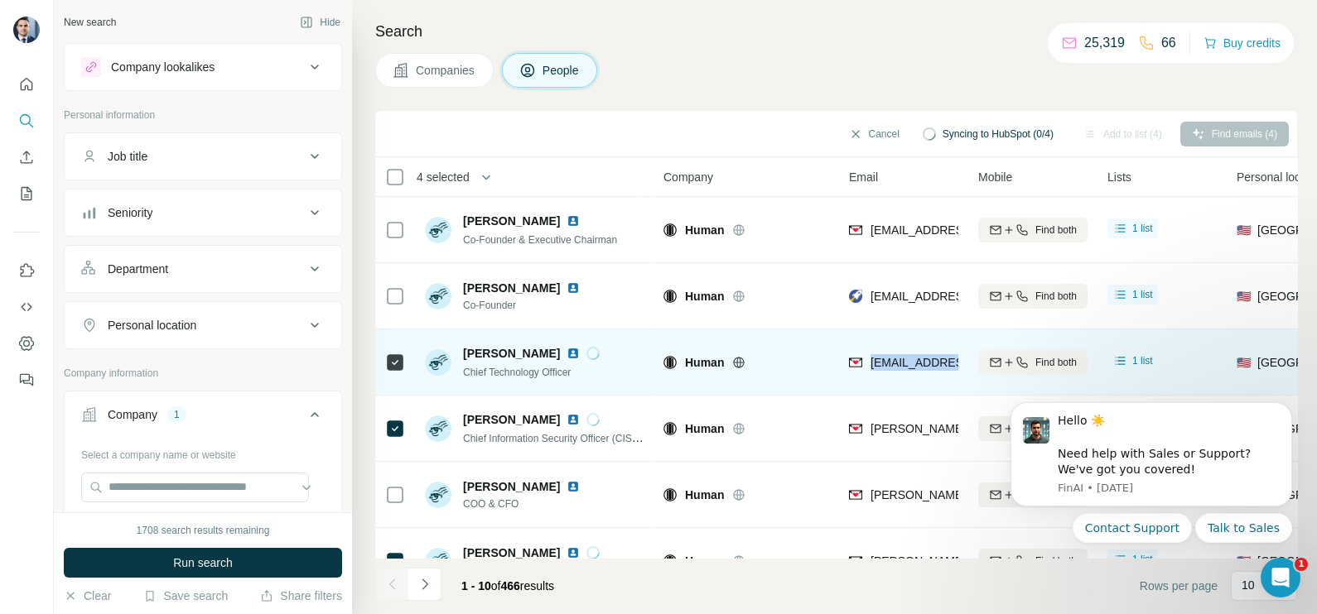
click at [887, 364] on span "christos.kalantzis@humansecurity.com" at bounding box center [1015, 362] width 291 height 13
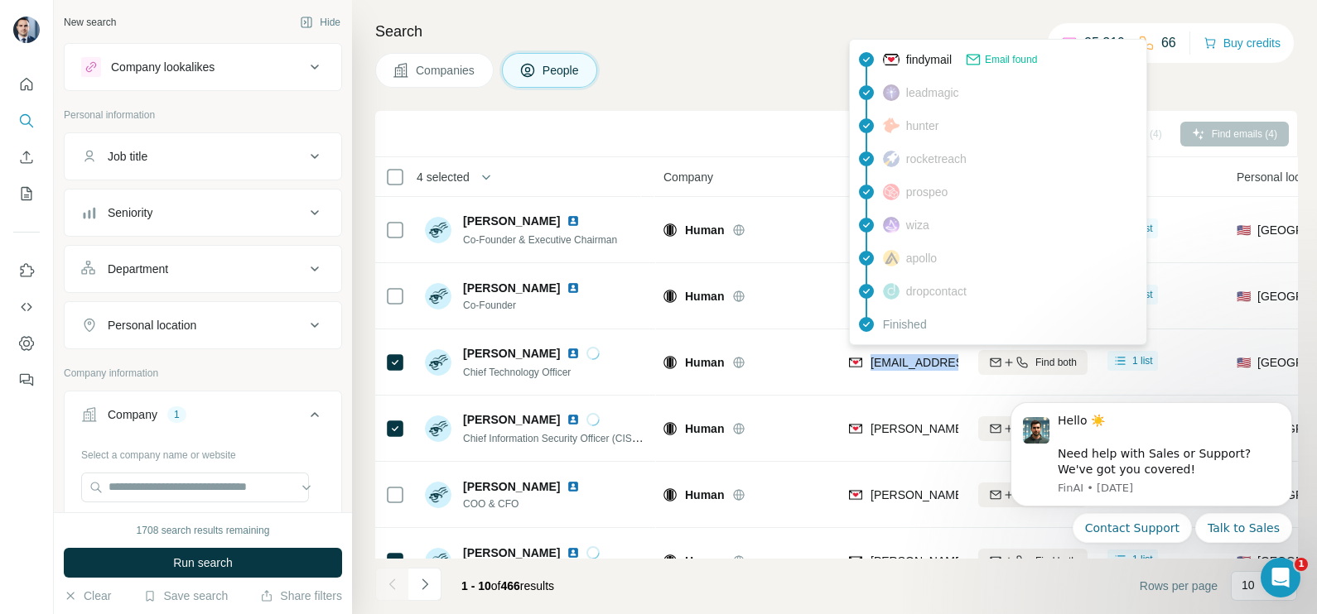
copy tr "christos.kalantzis@humansecurity.com"
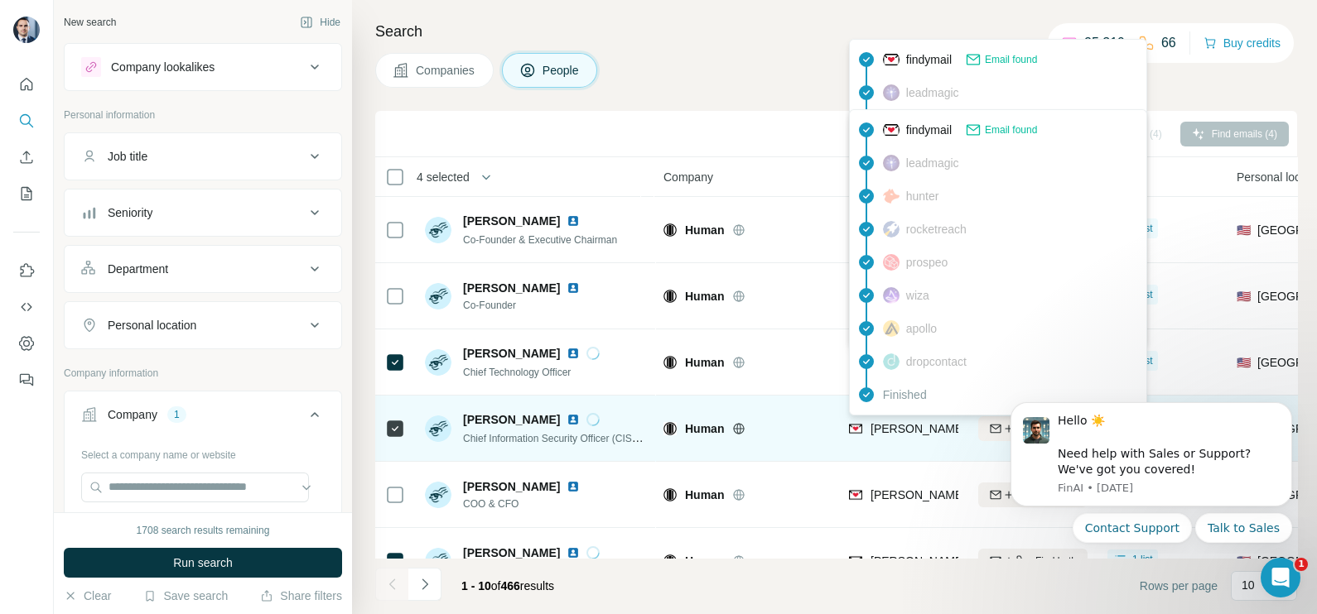
click at [901, 425] on span "gavin.reid@humansecurity.com" at bounding box center [1064, 428] width 388 height 13
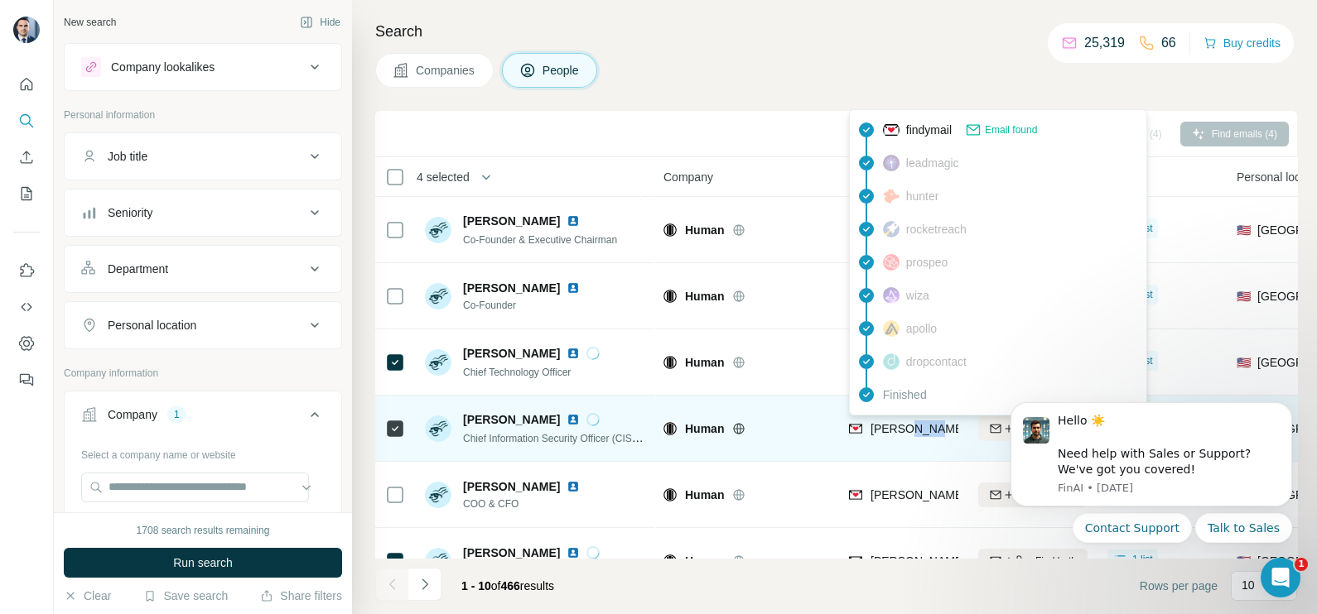
click at [901, 425] on span "gavin.reid@humansecurity.com" at bounding box center [1064, 428] width 388 height 13
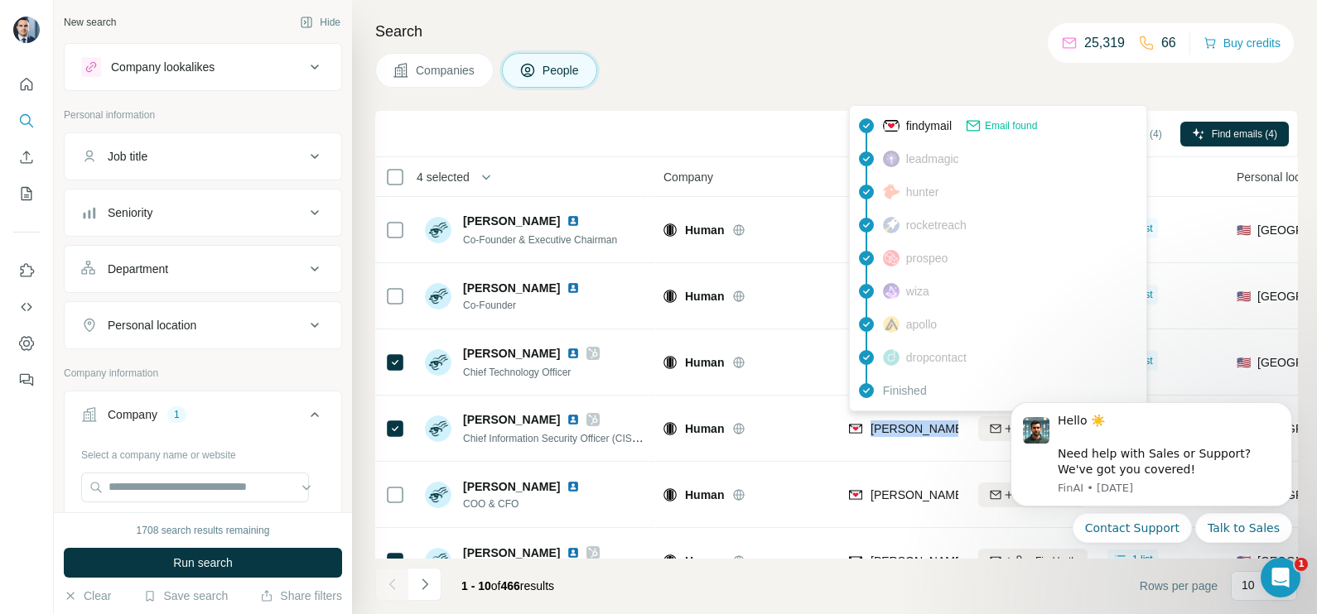
copy tr "gavin.reid@humansecurity.com"
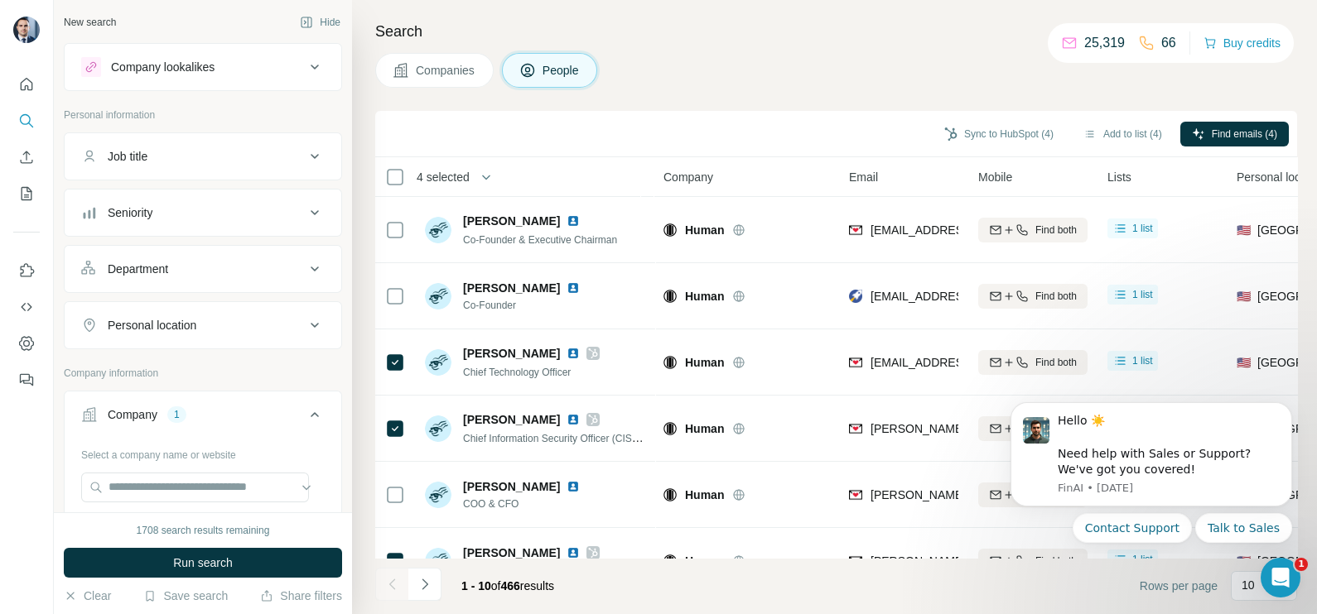
click at [793, 62] on div "Companies People" at bounding box center [836, 70] width 922 height 35
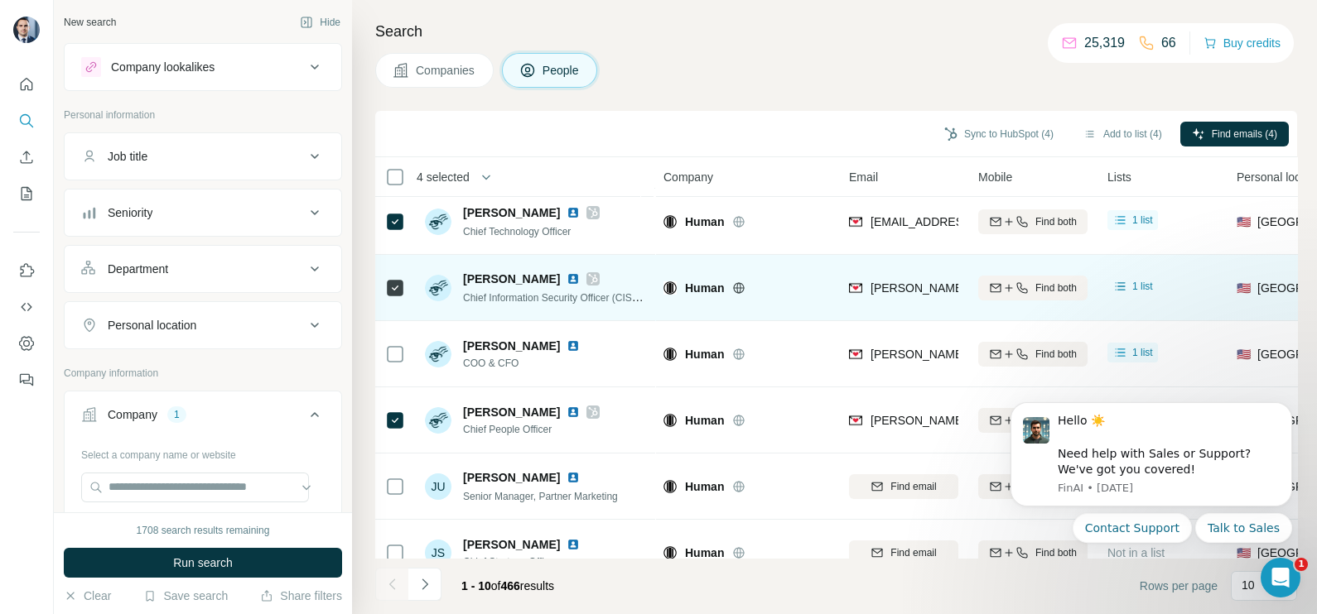
scroll to position [206, 0]
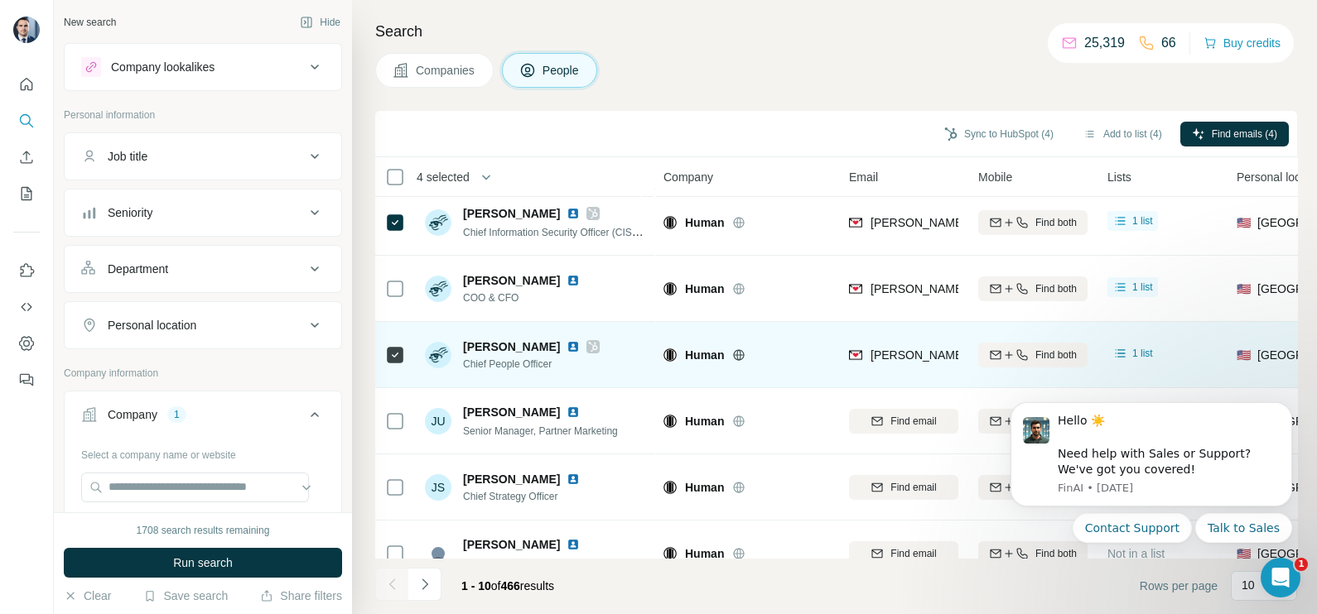
click at [929, 336] on div "jackie.orris@humansecurity.com" at bounding box center [903, 355] width 109 height 46
copy tr "jackie.orris@humansecurity.com"
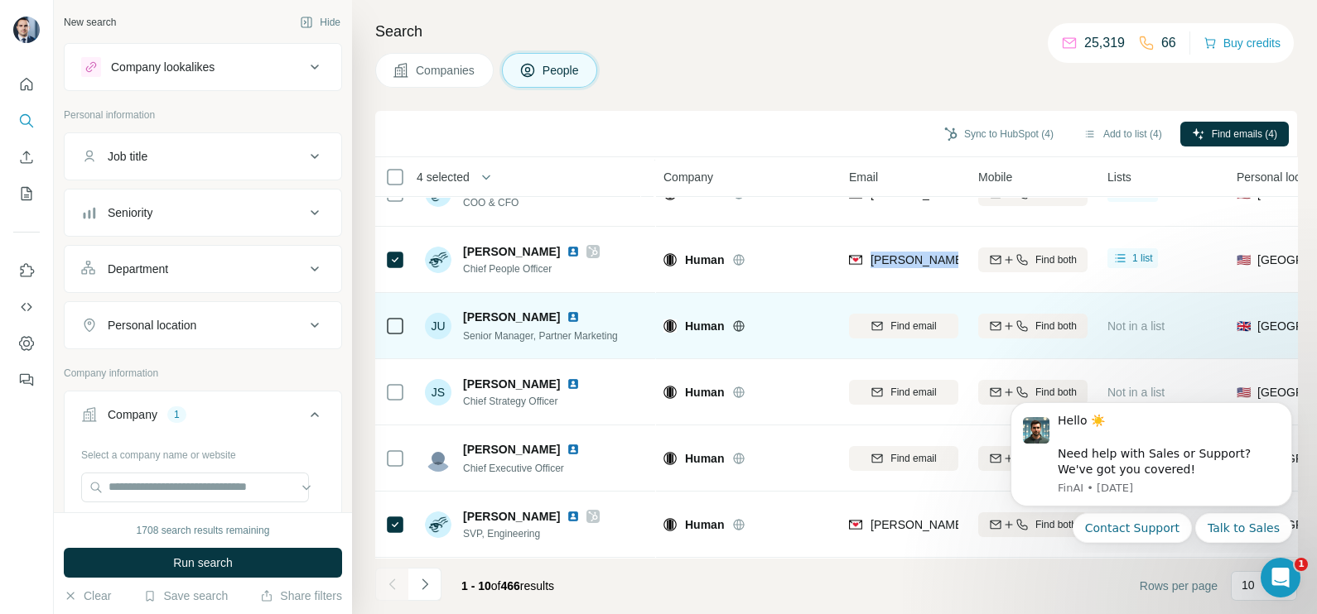
scroll to position [311, 0]
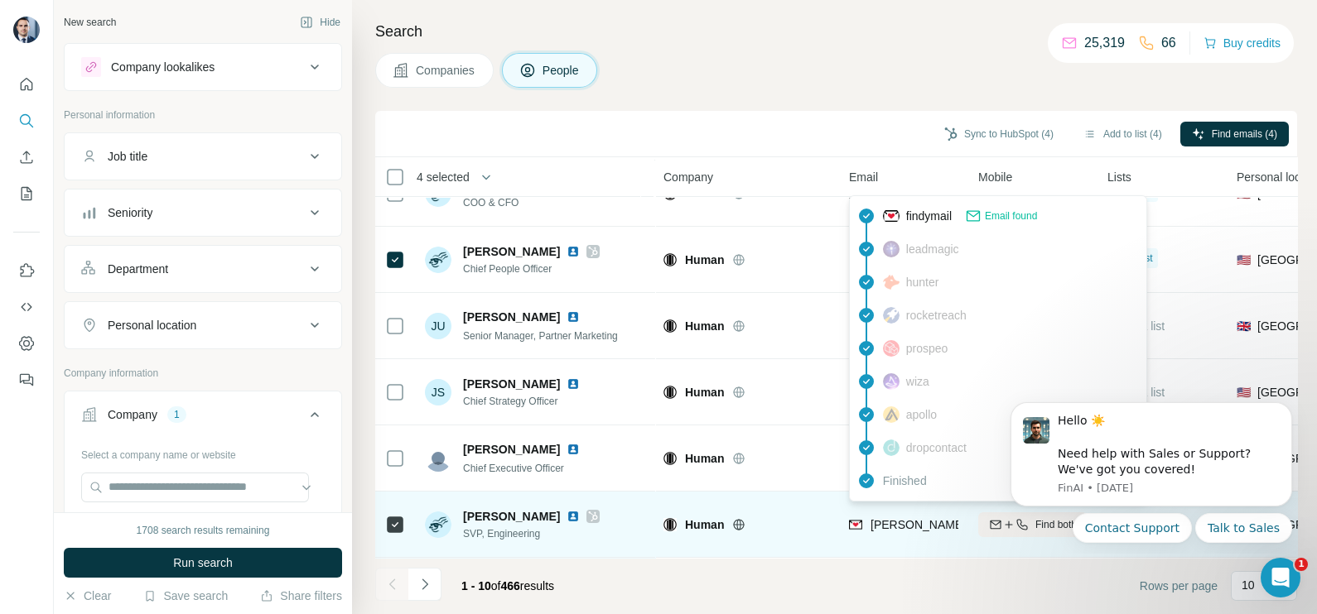
click at [915, 524] on div "alexey@humansecurity.com" at bounding box center [999, 527] width 300 height 20
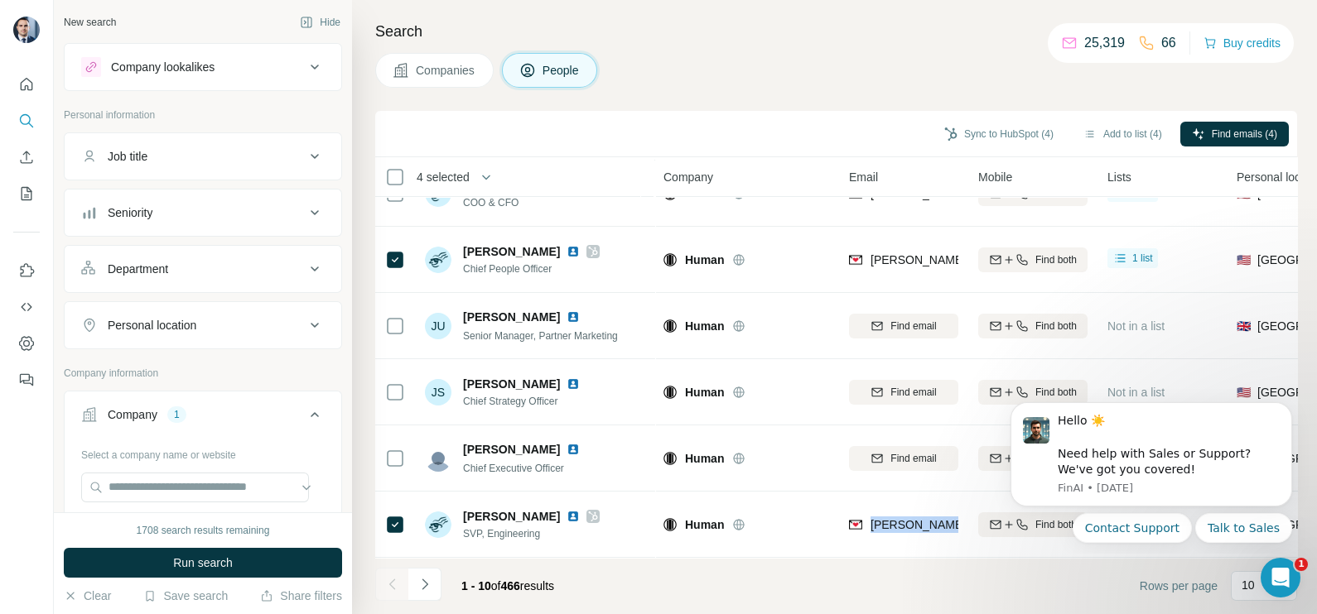
click at [431, 70] on span "Companies" at bounding box center [446, 70] width 60 height 17
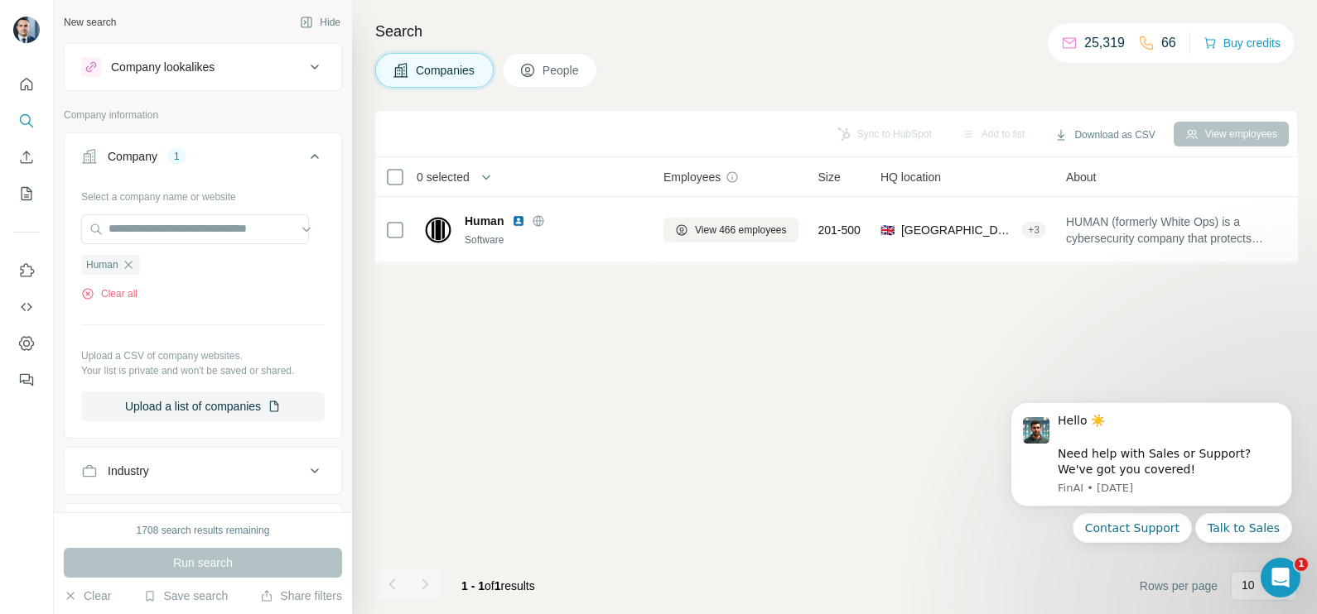
click at [125, 268] on icon "button" at bounding box center [128, 264] width 13 height 13
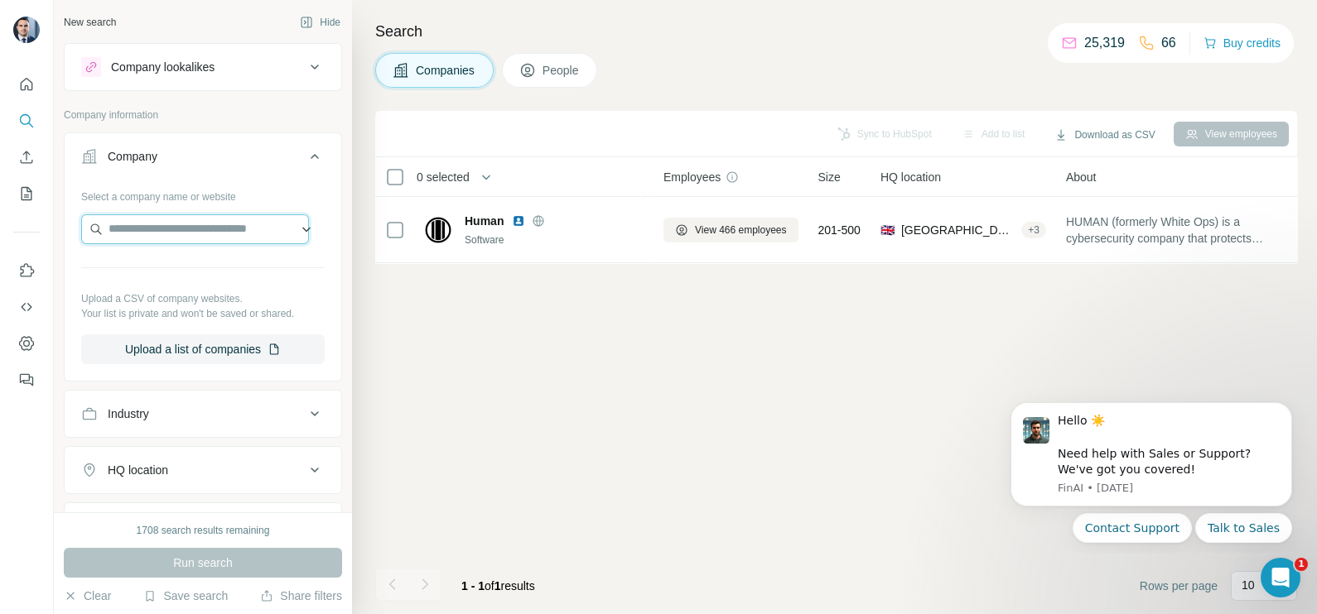
click at [144, 233] on input "text" at bounding box center [195, 229] width 228 height 30
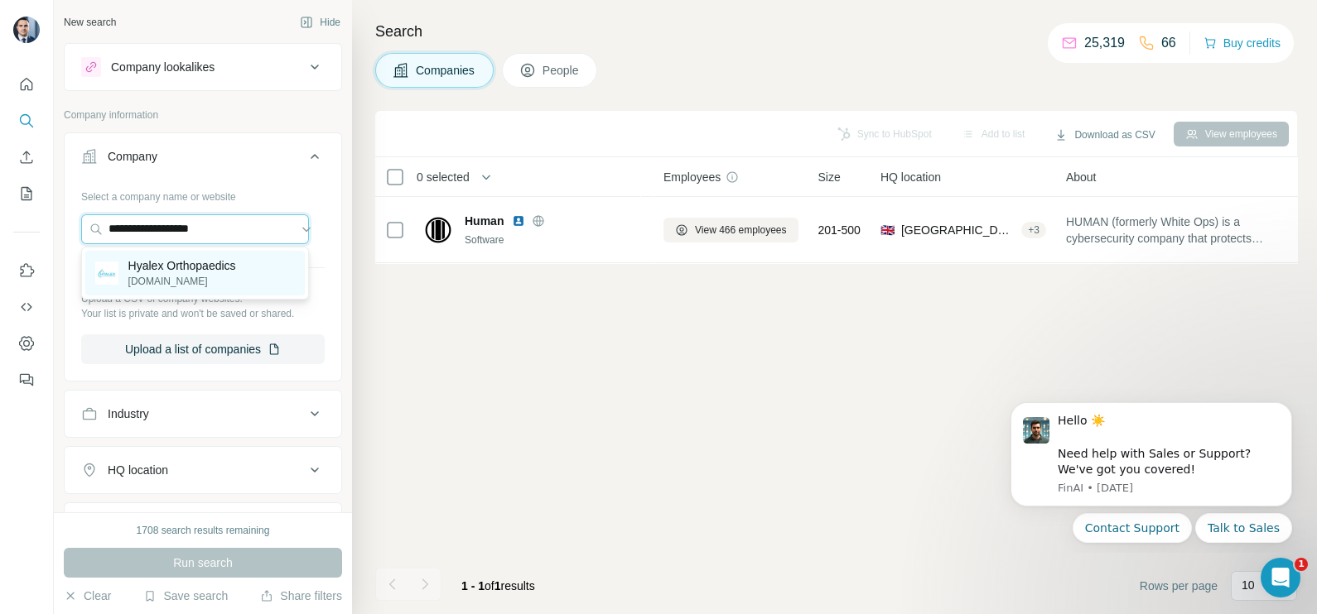
type input "**********"
click at [175, 273] on p "Hyalex Orthopaedics" at bounding box center [182, 266] width 108 height 17
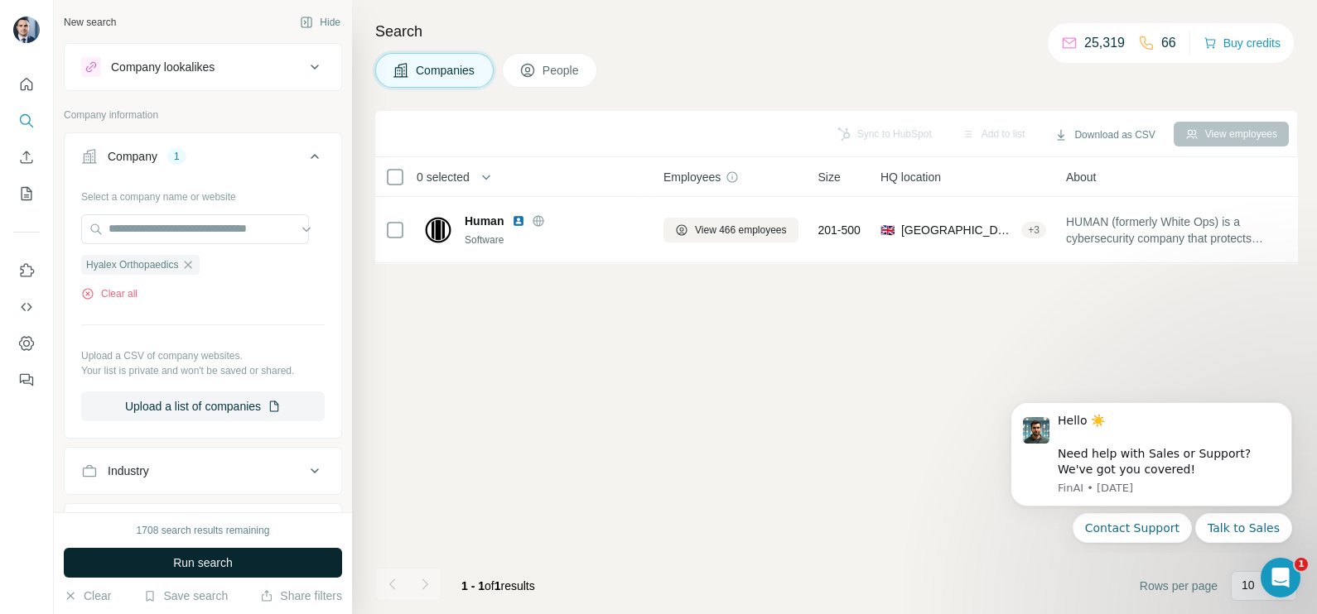
click at [190, 551] on button "Run search" at bounding box center [203, 563] width 278 height 30
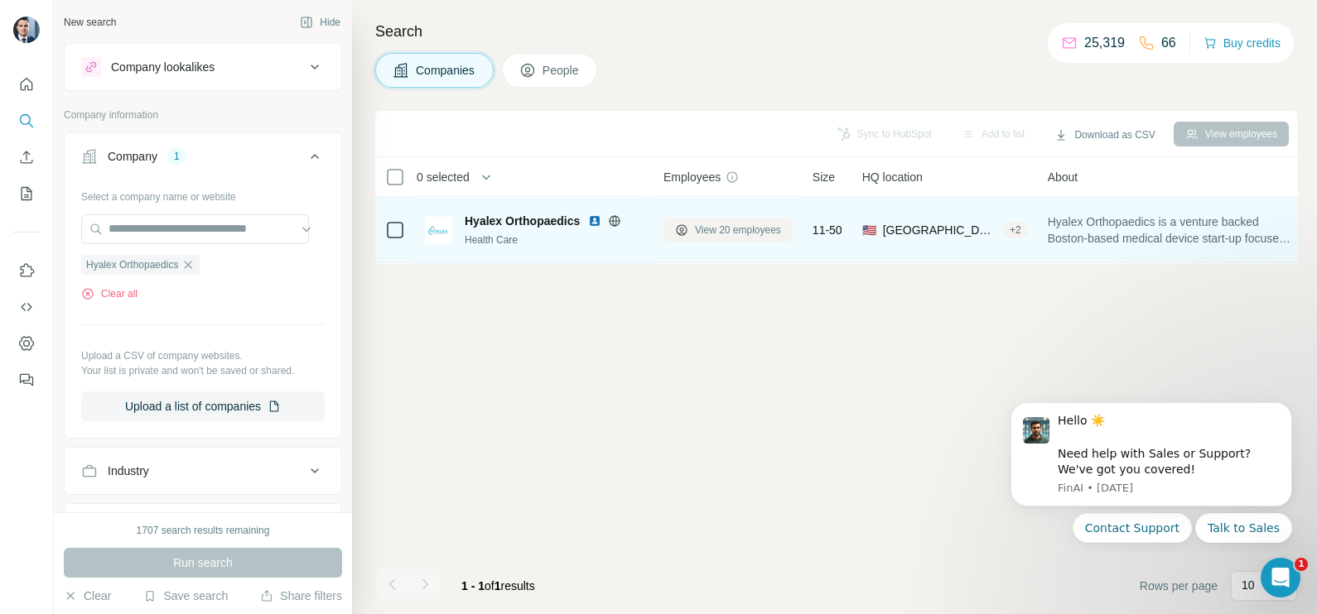
click at [749, 226] on span "View 20 employees" at bounding box center [738, 230] width 86 height 15
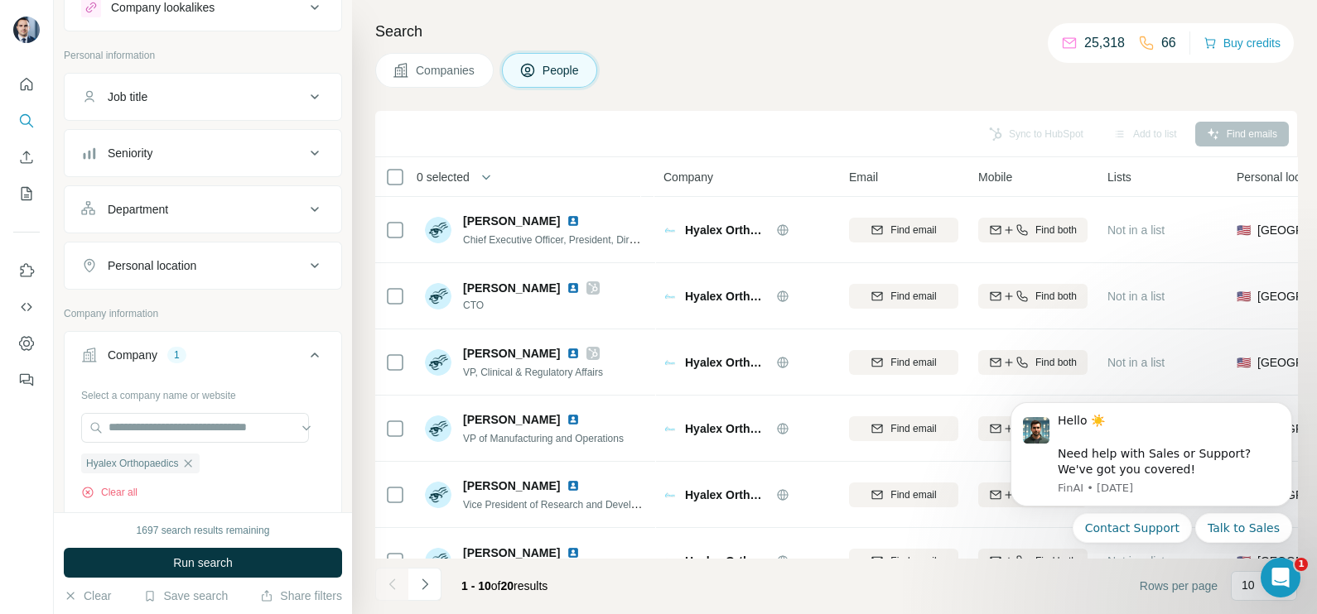
scroll to position [103, 0]
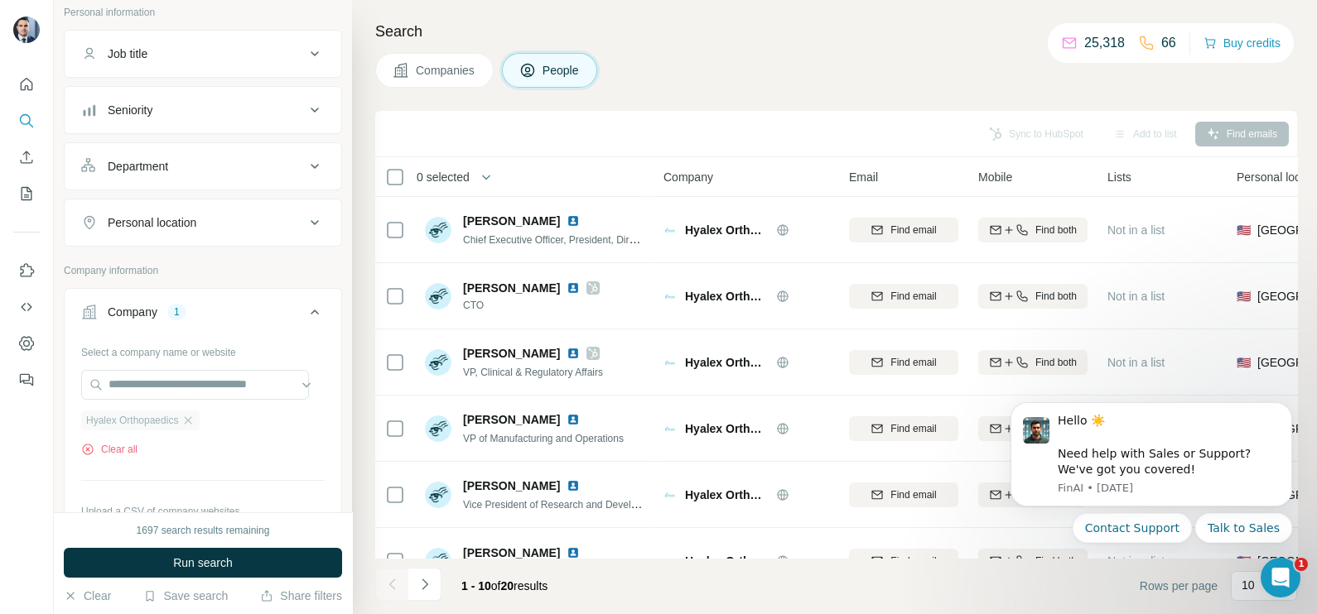
click at [195, 426] on div "Hyalex Orthopaedics" at bounding box center [140, 421] width 118 height 20
click at [164, 383] on input "text" at bounding box center [195, 385] width 228 height 30
drag, startPoint x: 236, startPoint y: 465, endPoint x: 207, endPoint y: 435, distance: 42.2
click at [235, 466] on div "Select a company name or website Hyalex Orthopaedics Clear all Upload a CSV of …" at bounding box center [202, 458] width 243 height 238
click at [192, 421] on icon "button" at bounding box center [188, 419] width 7 height 7
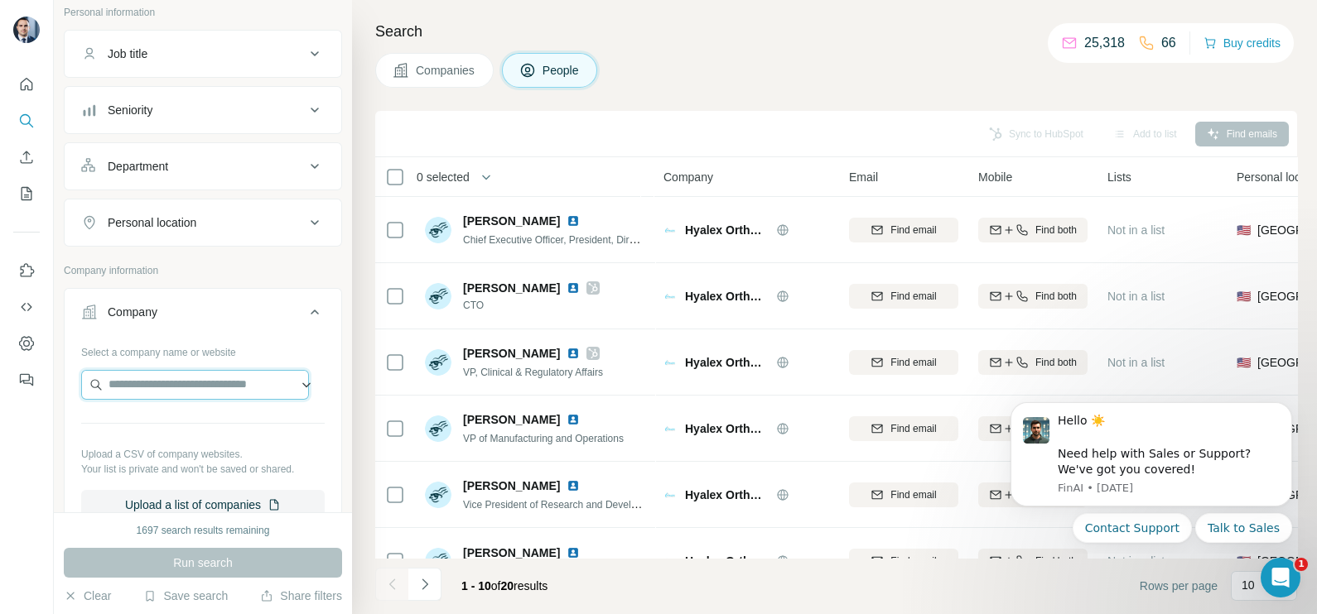
click at [186, 386] on input "text" at bounding box center [195, 385] width 228 height 30
type input "**********"
click at [436, 66] on span "Companies" at bounding box center [446, 70] width 60 height 17
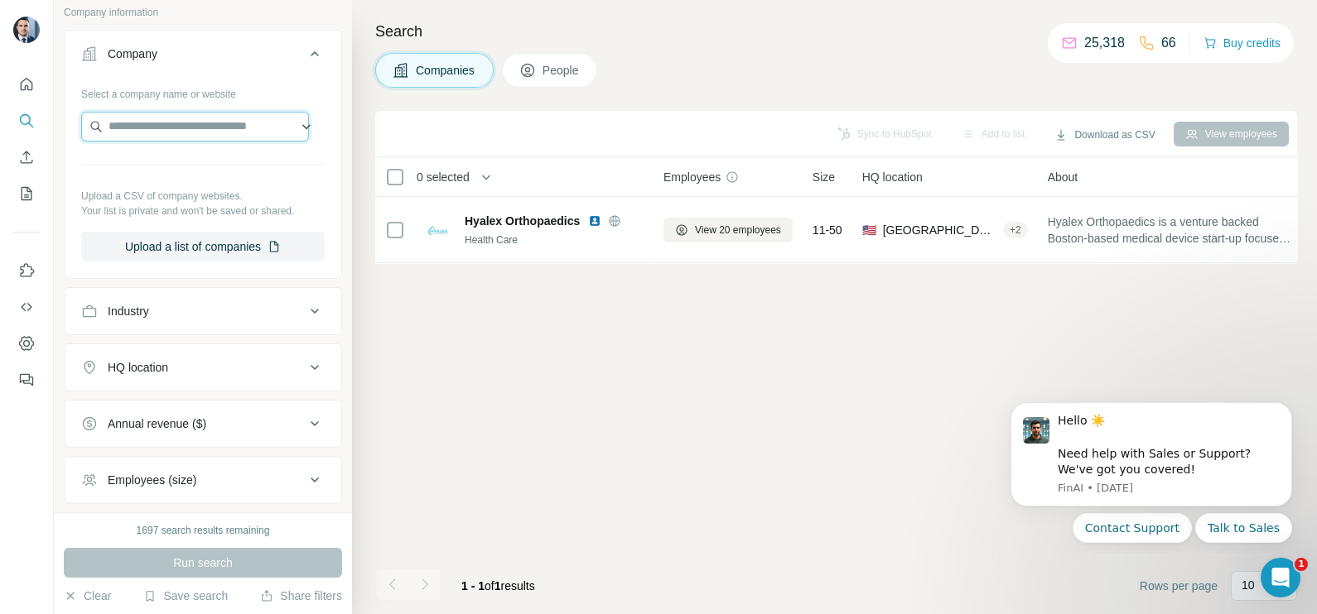
click at [163, 128] on input "text" at bounding box center [195, 127] width 228 height 30
paste input "**********"
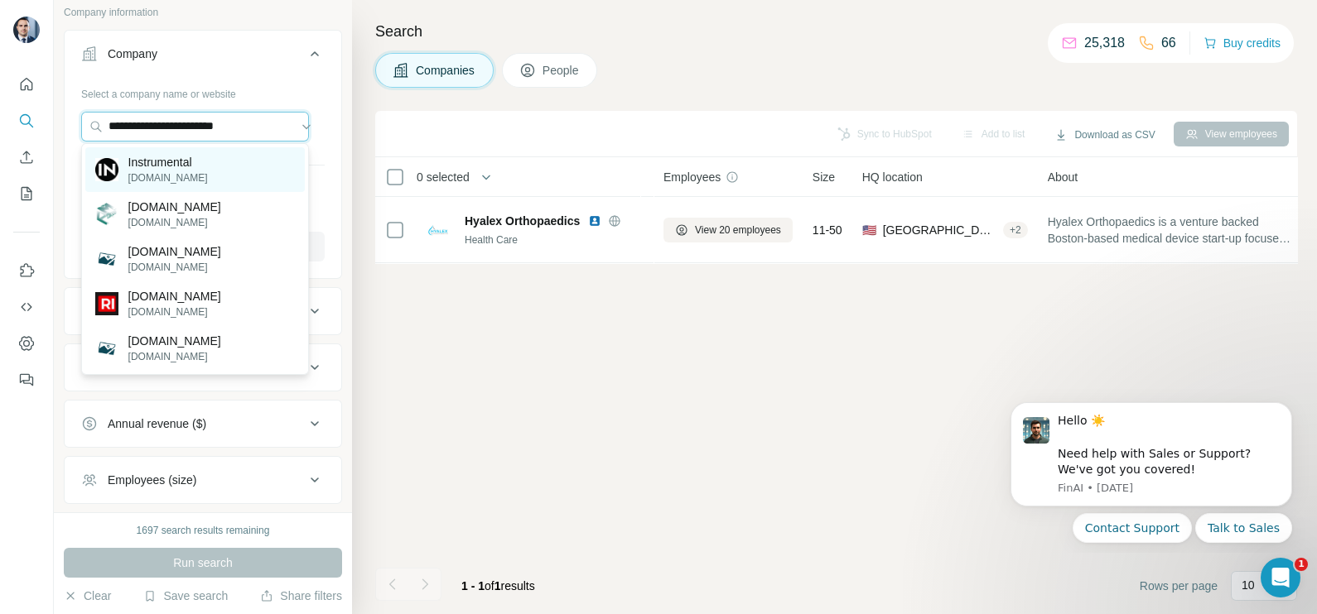
type input "**********"
click at [183, 167] on p "Instrumental" at bounding box center [167, 162] width 79 height 17
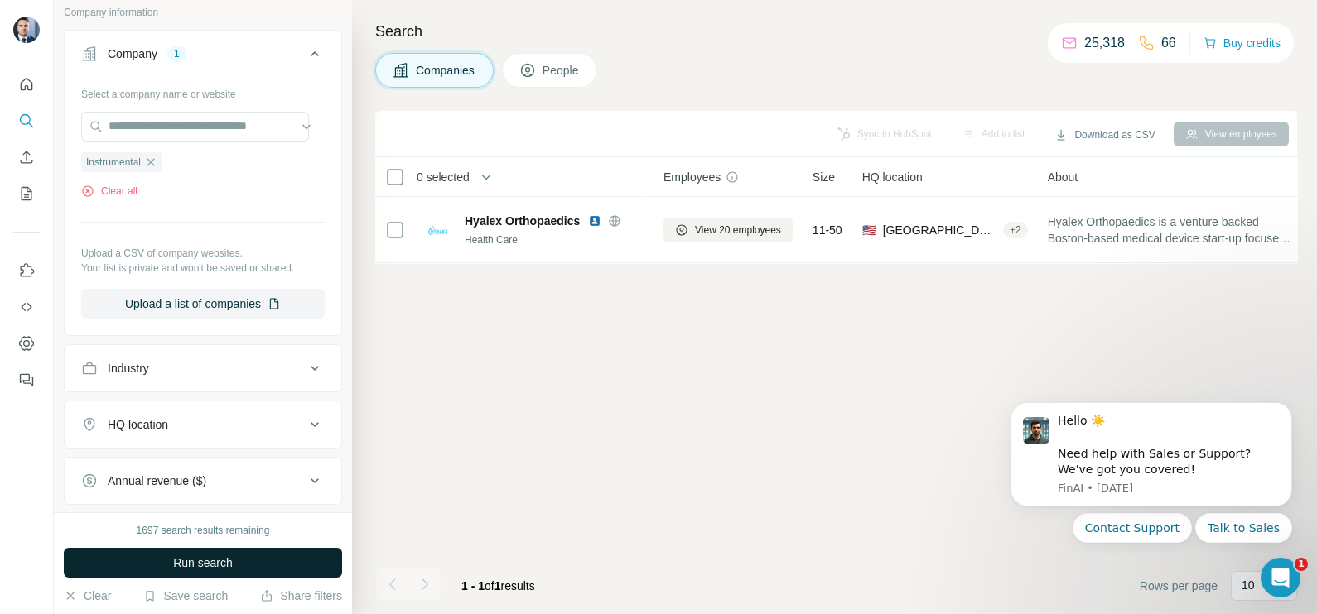
click at [206, 552] on button "Run search" at bounding box center [203, 563] width 278 height 30
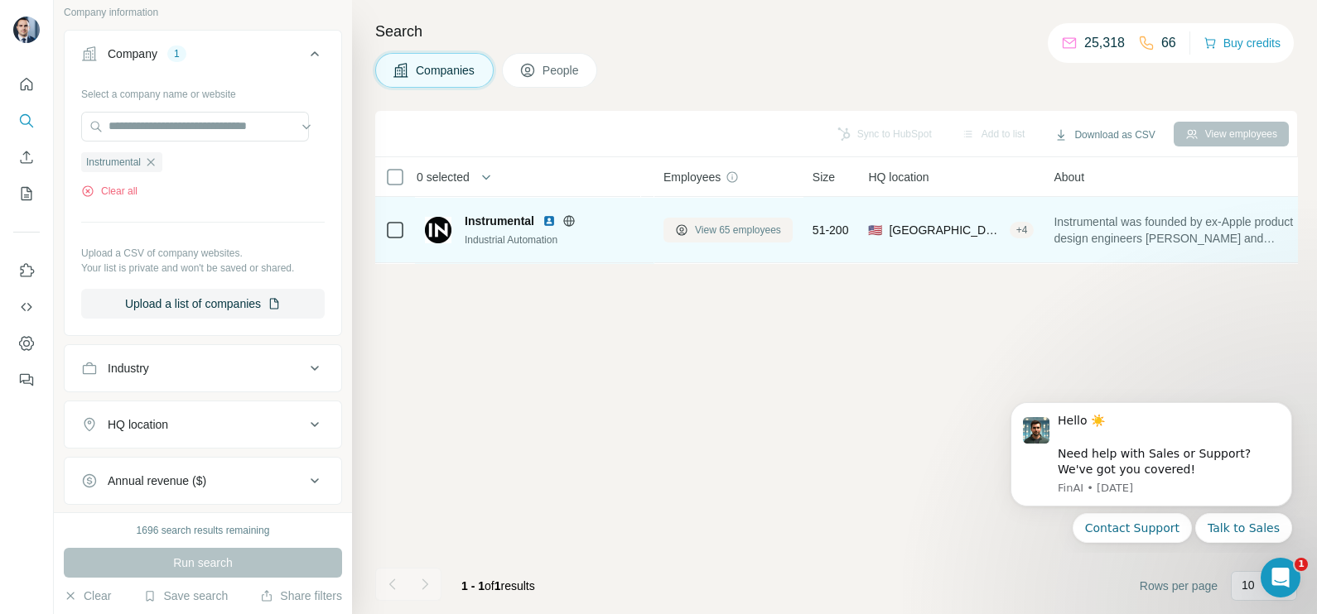
click at [729, 232] on span "View 65 employees" at bounding box center [738, 230] width 86 height 15
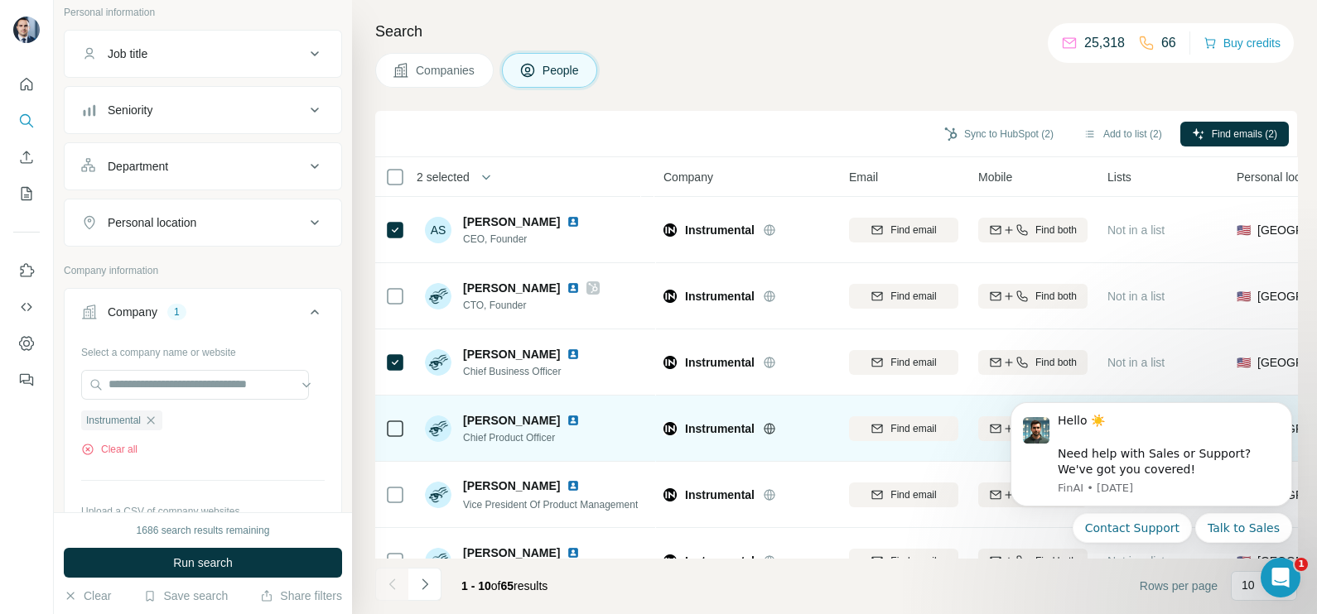
scroll to position [103, 0]
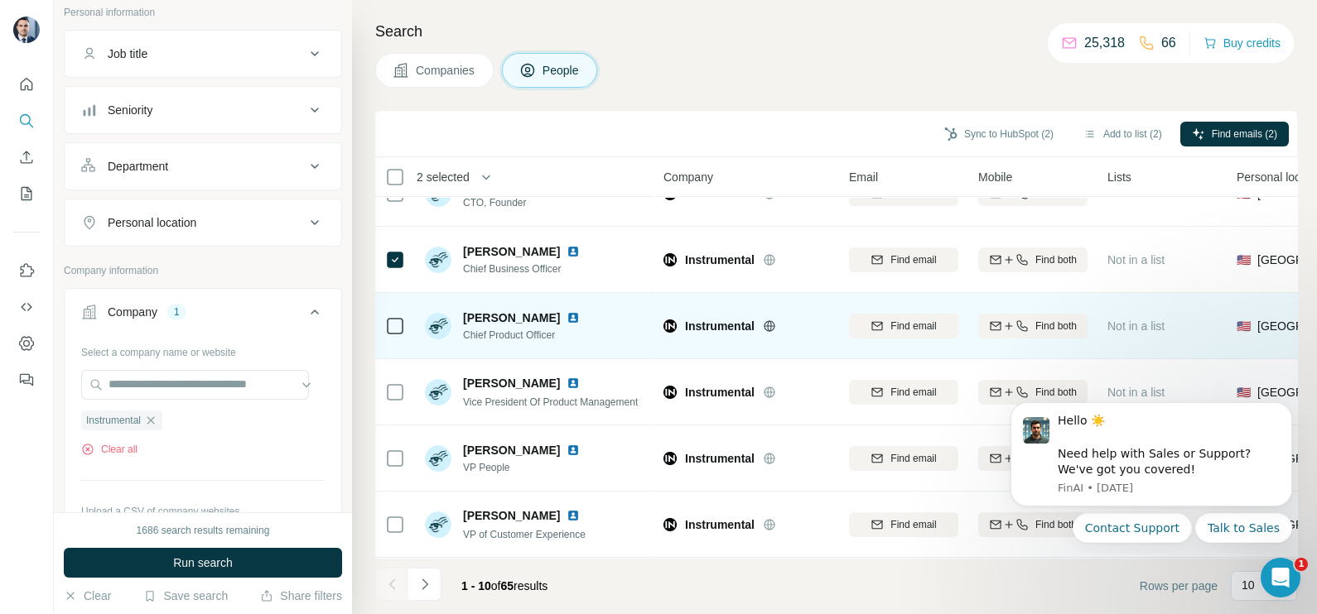
click at [383, 331] on td at bounding box center [395, 326] width 40 height 66
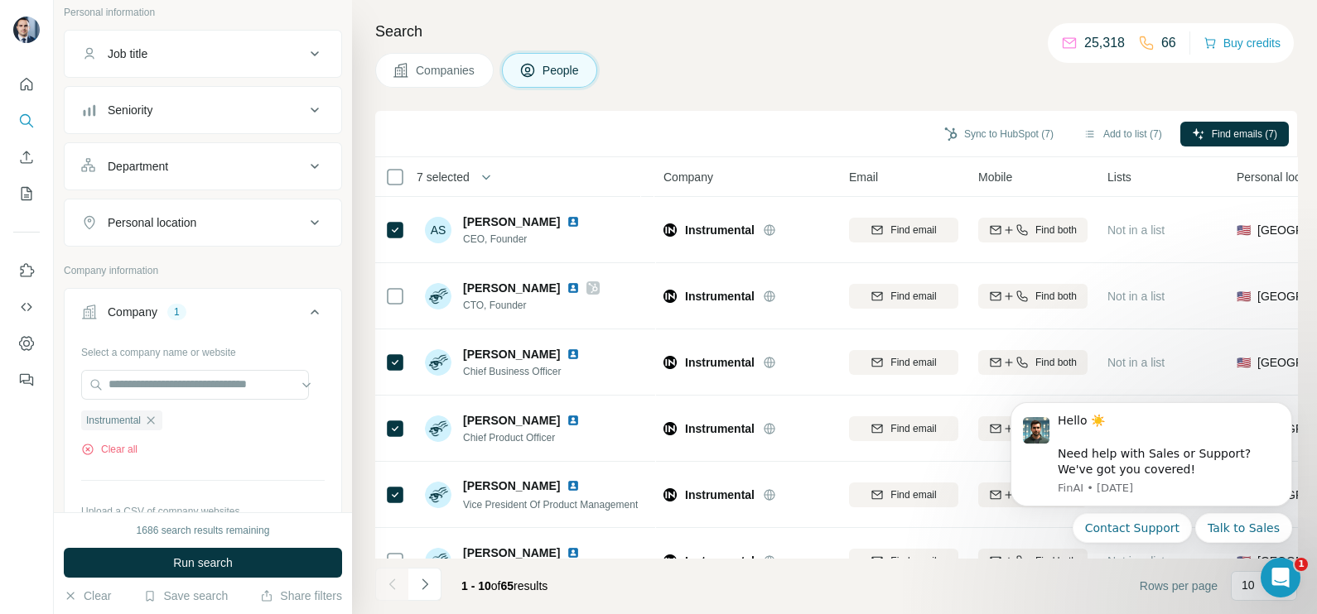
scroll to position [0, 0]
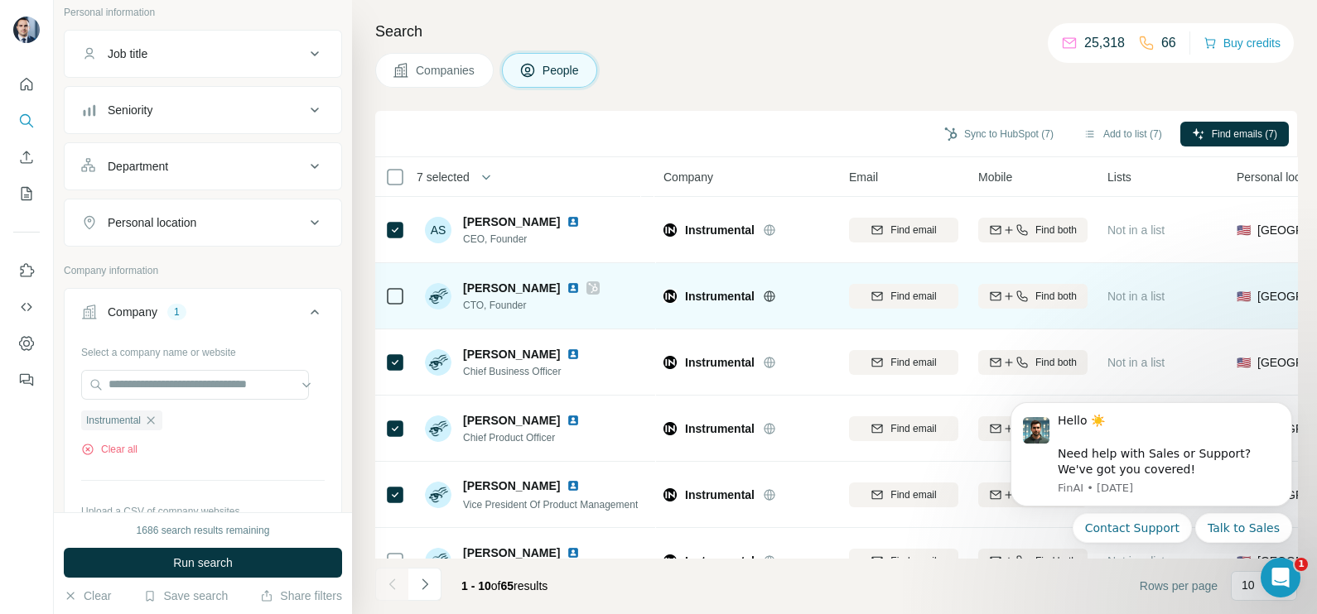
click at [588, 289] on icon at bounding box center [593, 288] width 10 height 13
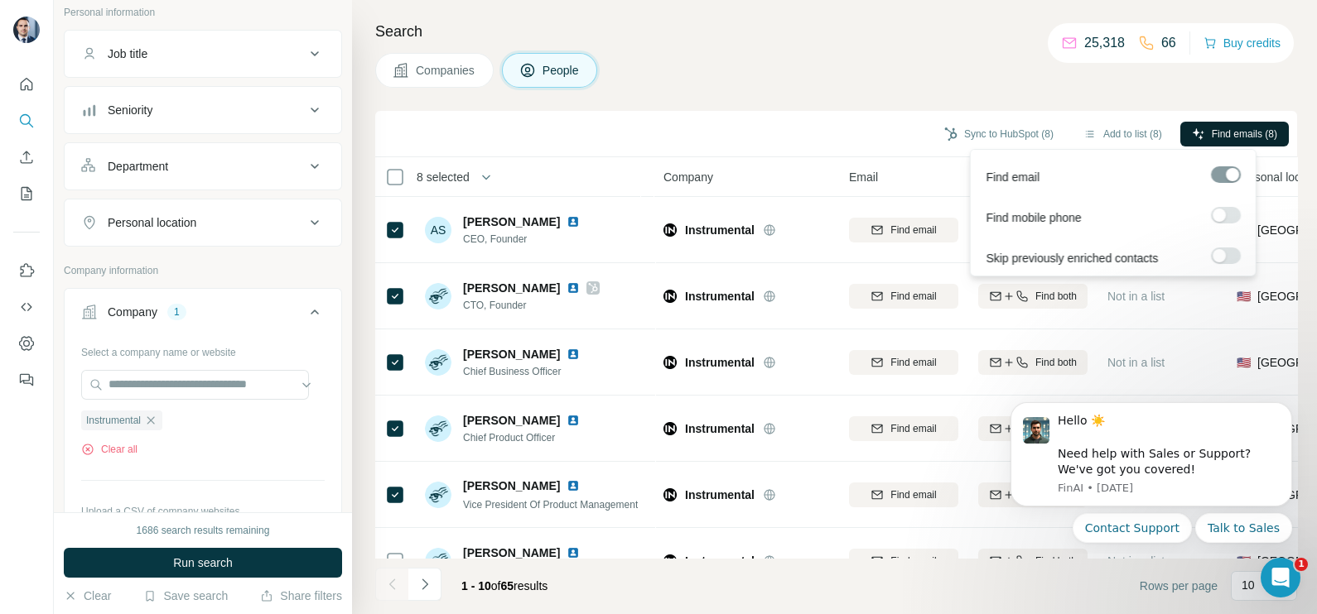
click at [1249, 128] on span "Find emails (8)" at bounding box center [1243, 134] width 65 height 15
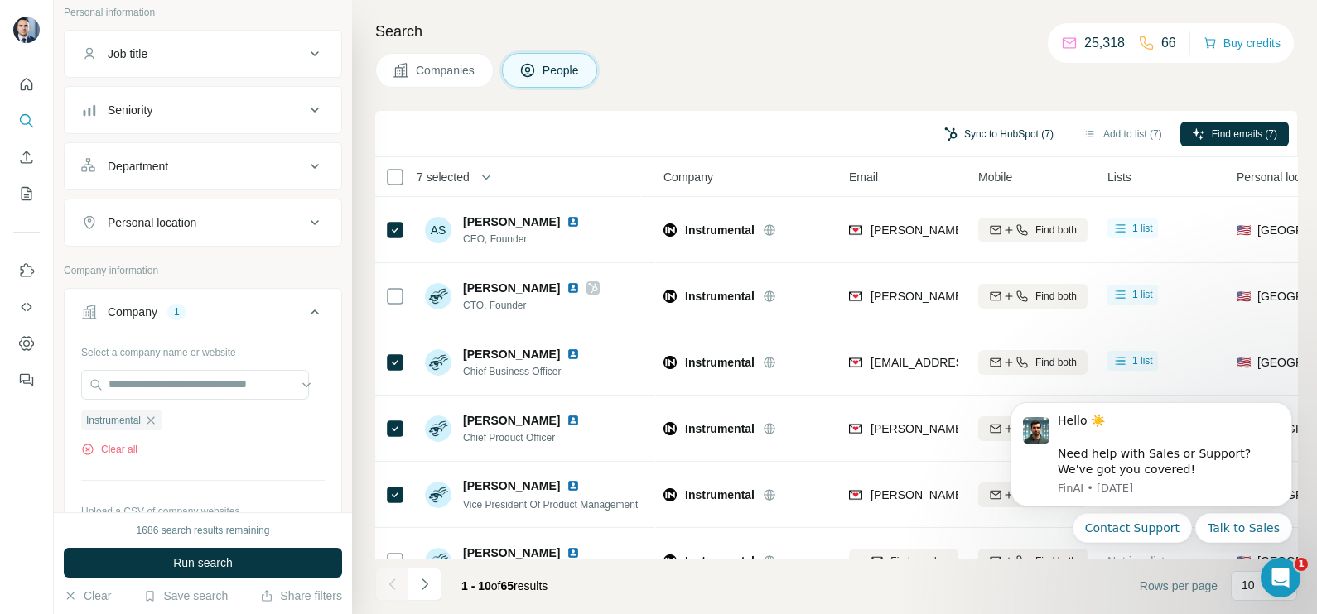
click at [986, 128] on button "Sync to HubSpot (7)" at bounding box center [998, 134] width 132 height 25
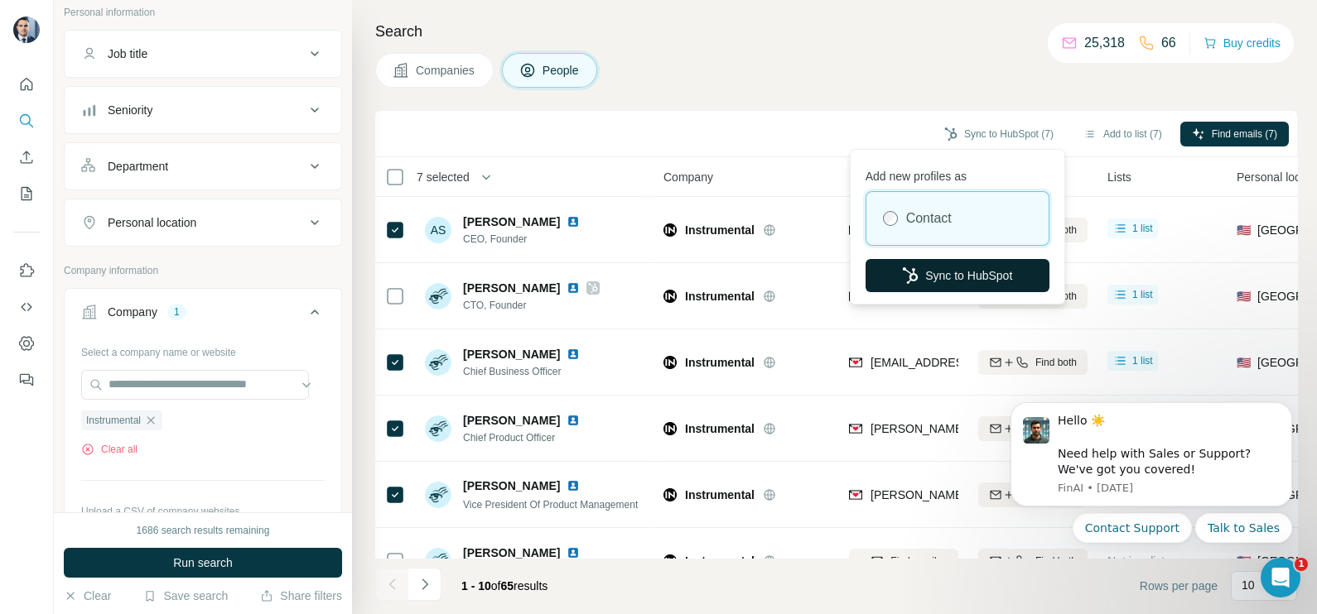
click at [944, 282] on button "Sync to HubSpot" at bounding box center [957, 275] width 184 height 33
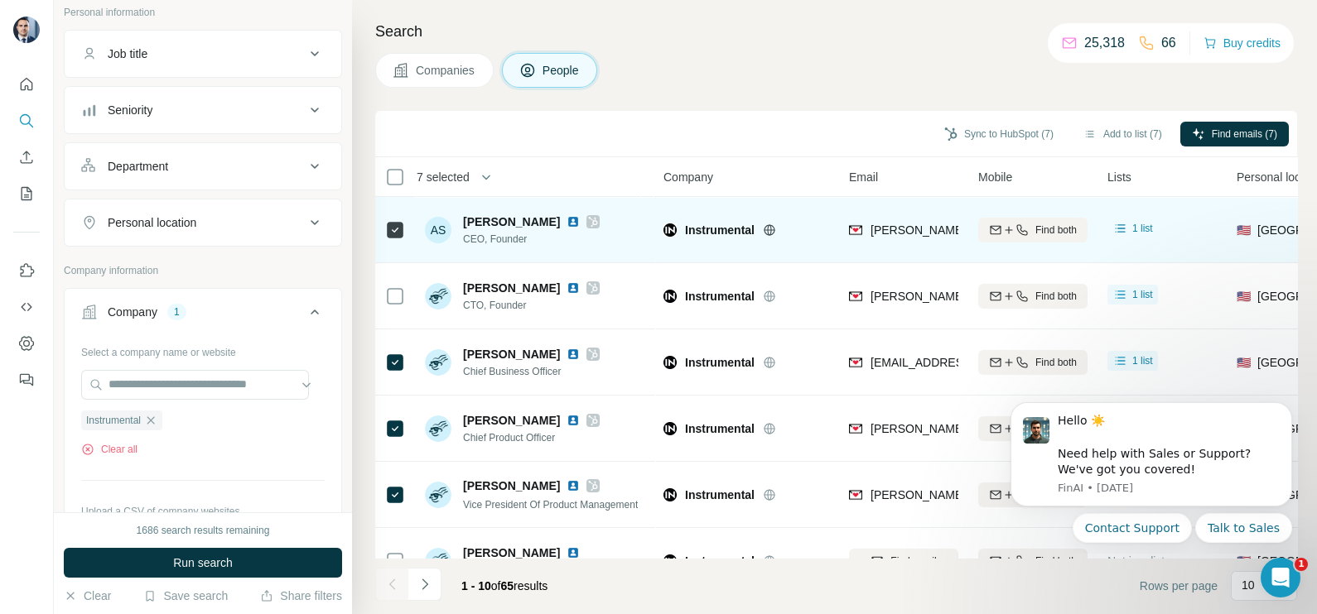
click at [888, 243] on div "anna@instrumental.com" at bounding box center [903, 230] width 109 height 46
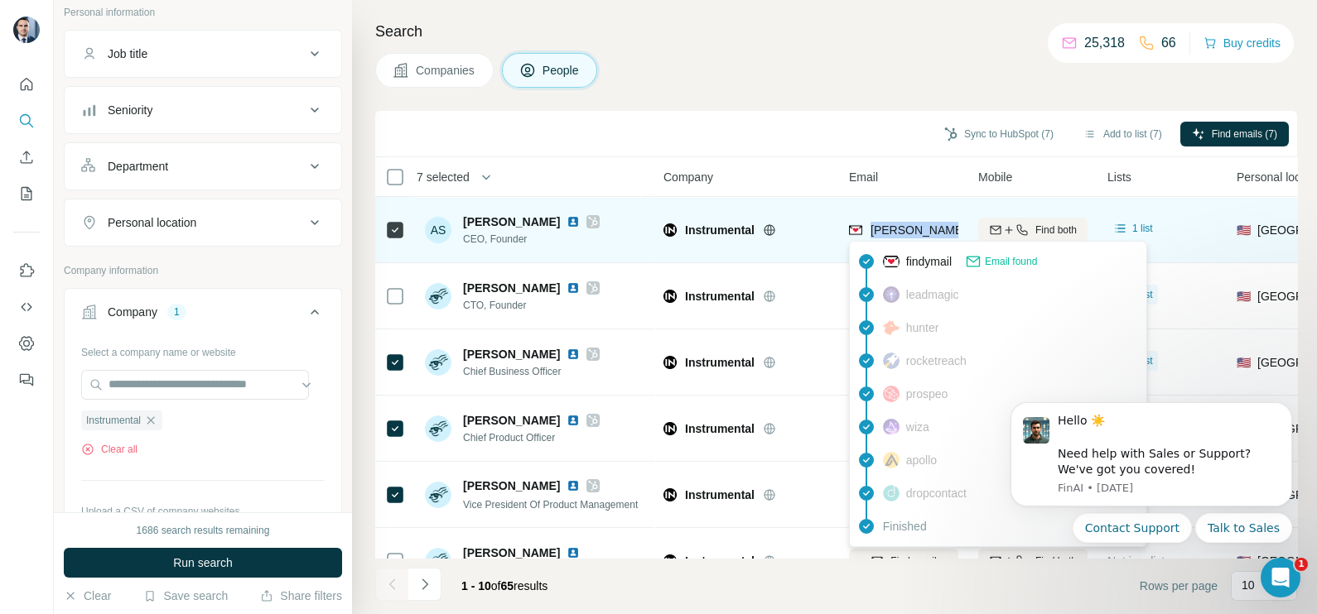
click at [903, 232] on span "anna@instrumental.com" at bounding box center [1015, 230] width 291 height 13
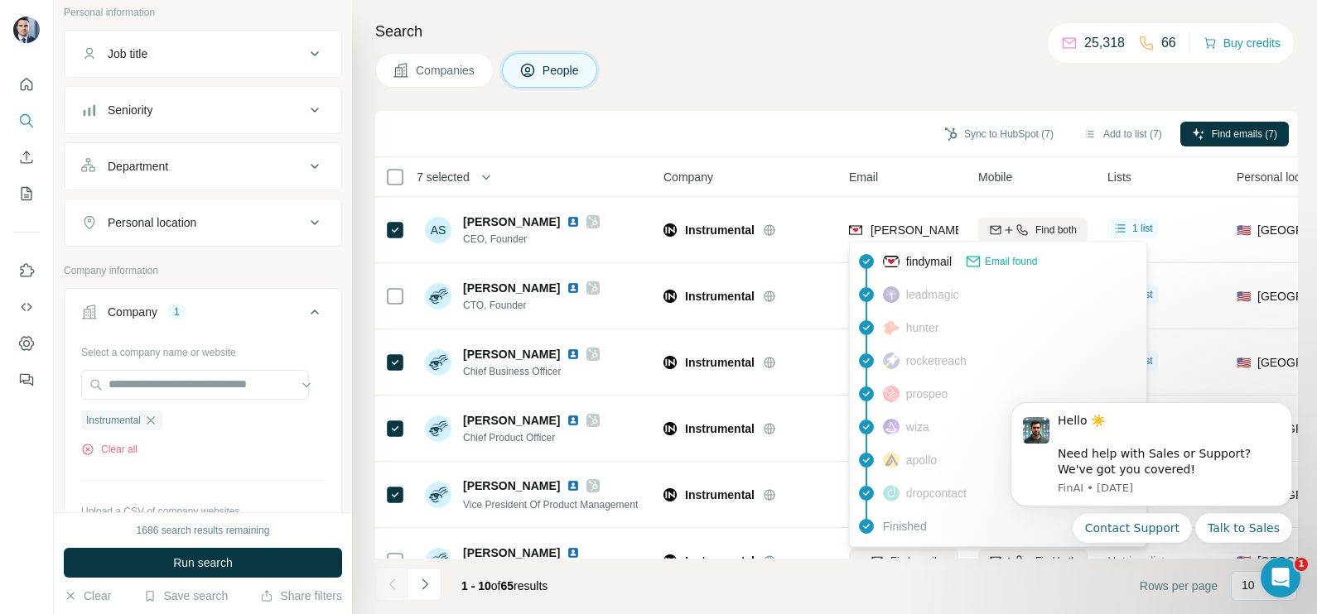
click at [803, 123] on div "Sync to HubSpot (7) Add to list (7) Find emails (7)" at bounding box center [835, 133] width 905 height 29
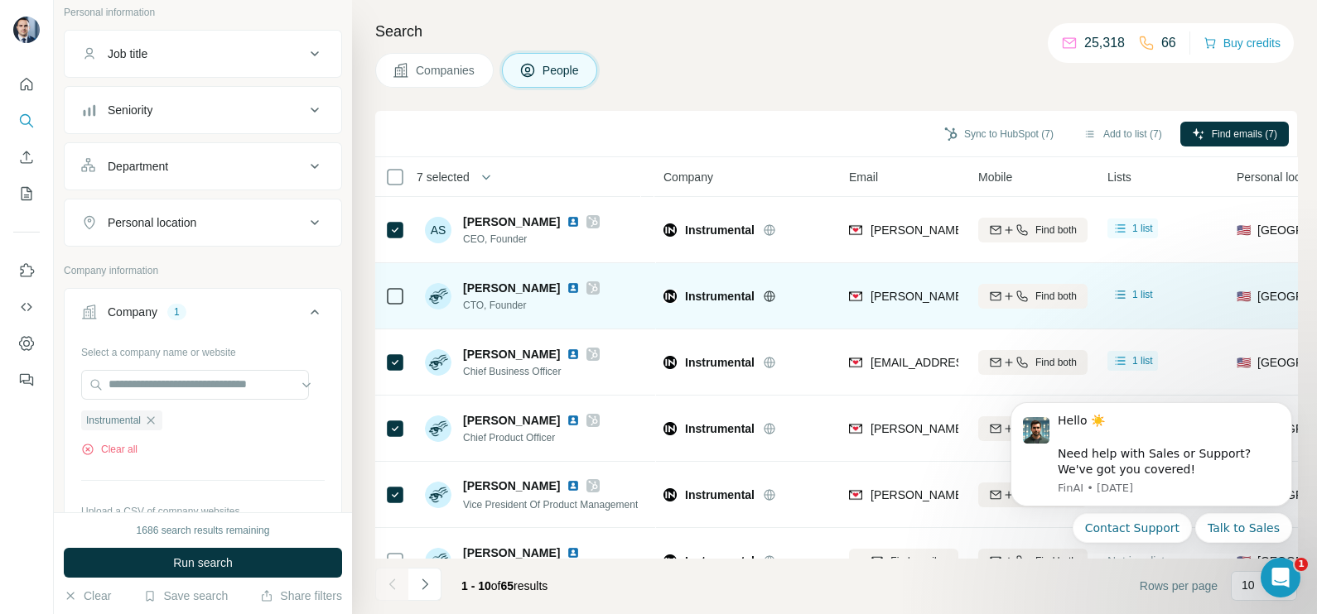
click at [908, 316] on div "sam@instrumental.com" at bounding box center [903, 296] width 109 height 46
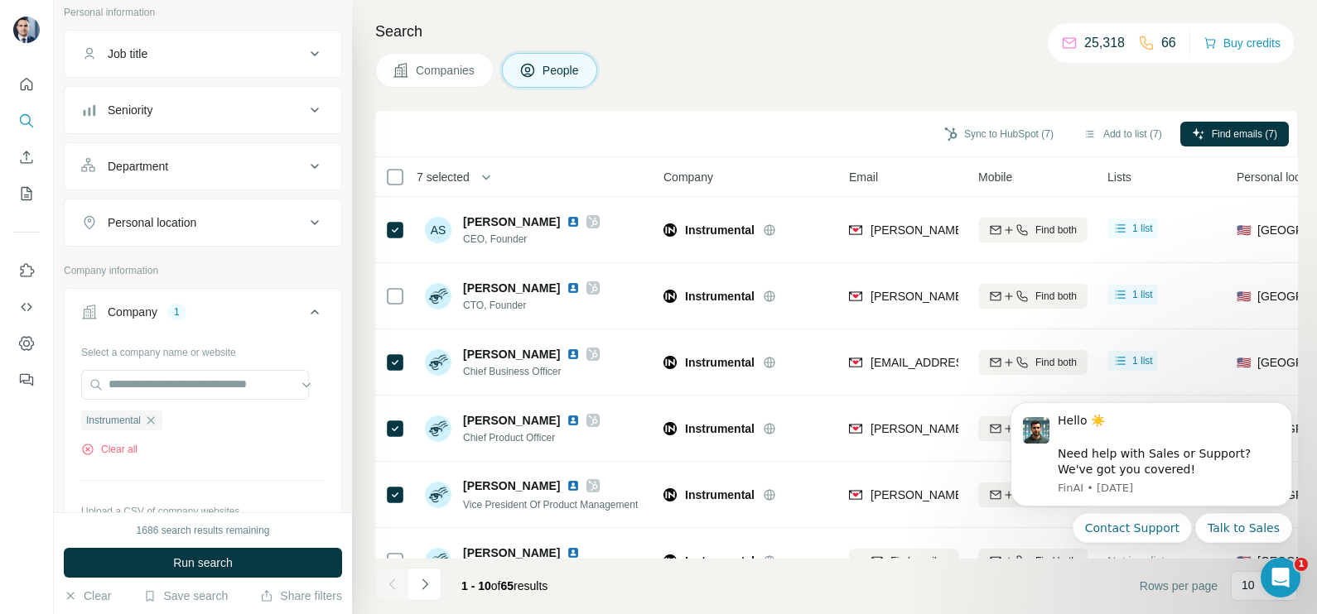
click at [828, 137] on div "Sync to HubSpot (7) Add to list (7) Find emails (7)" at bounding box center [835, 133] width 905 height 29
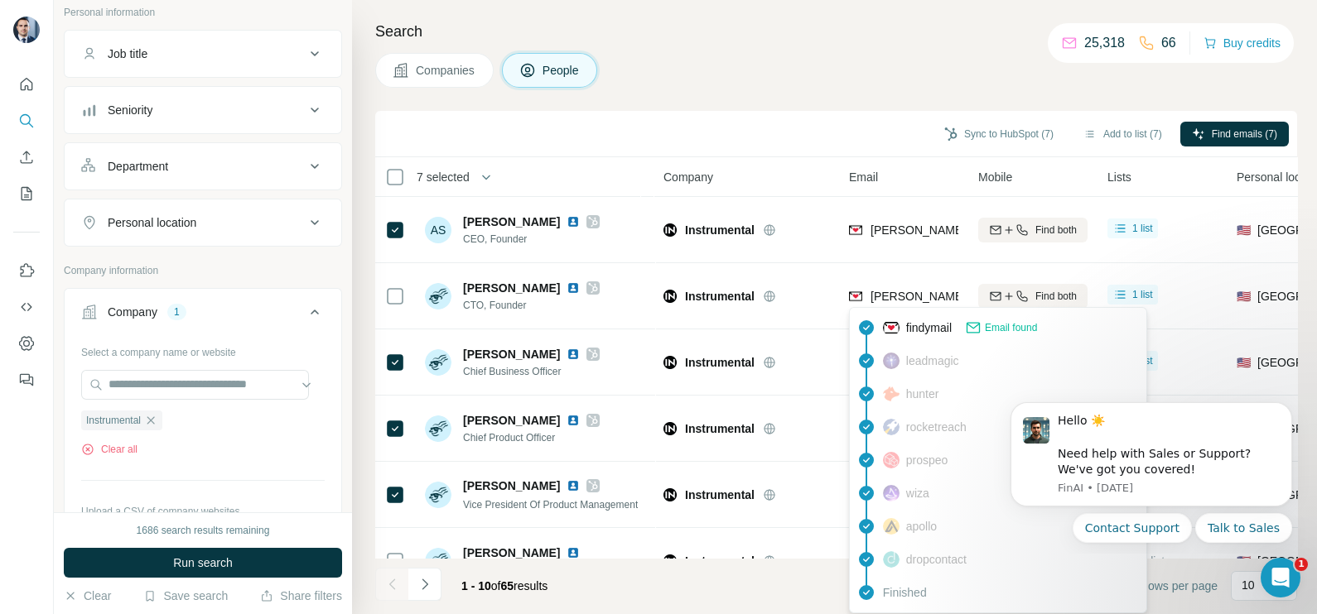
click at [912, 372] on div "leadmagic" at bounding box center [998, 360] width 290 height 33
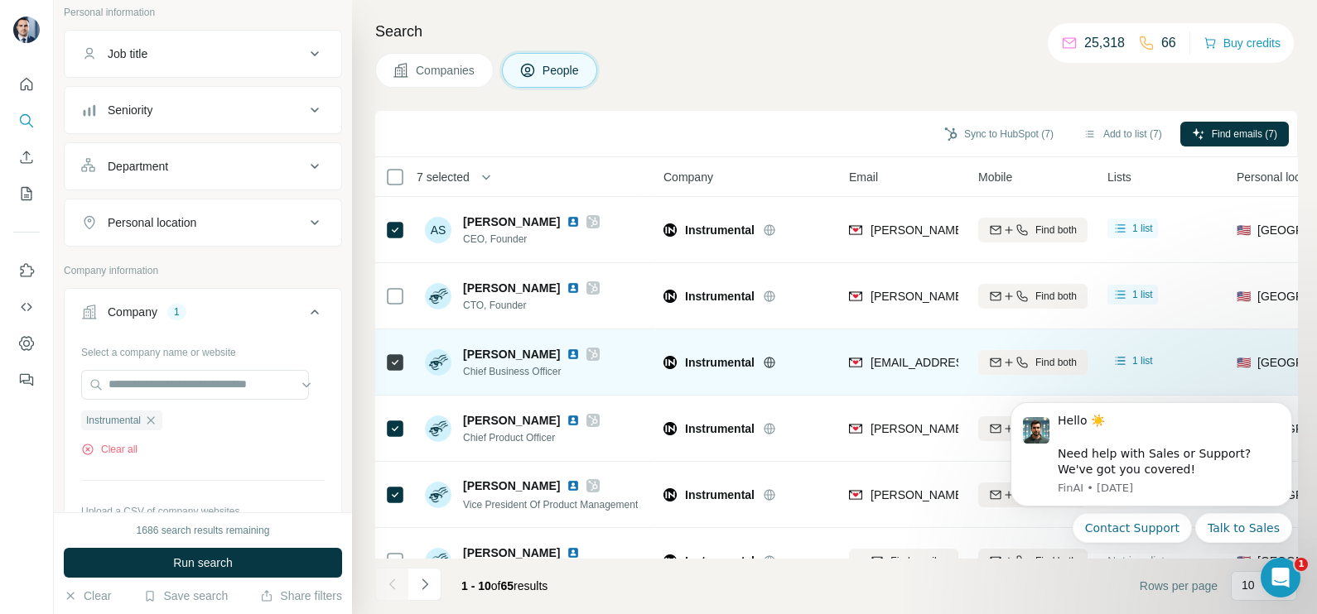
click at [903, 362] on span "alon@instrumental.com" at bounding box center [968, 362] width 196 height 13
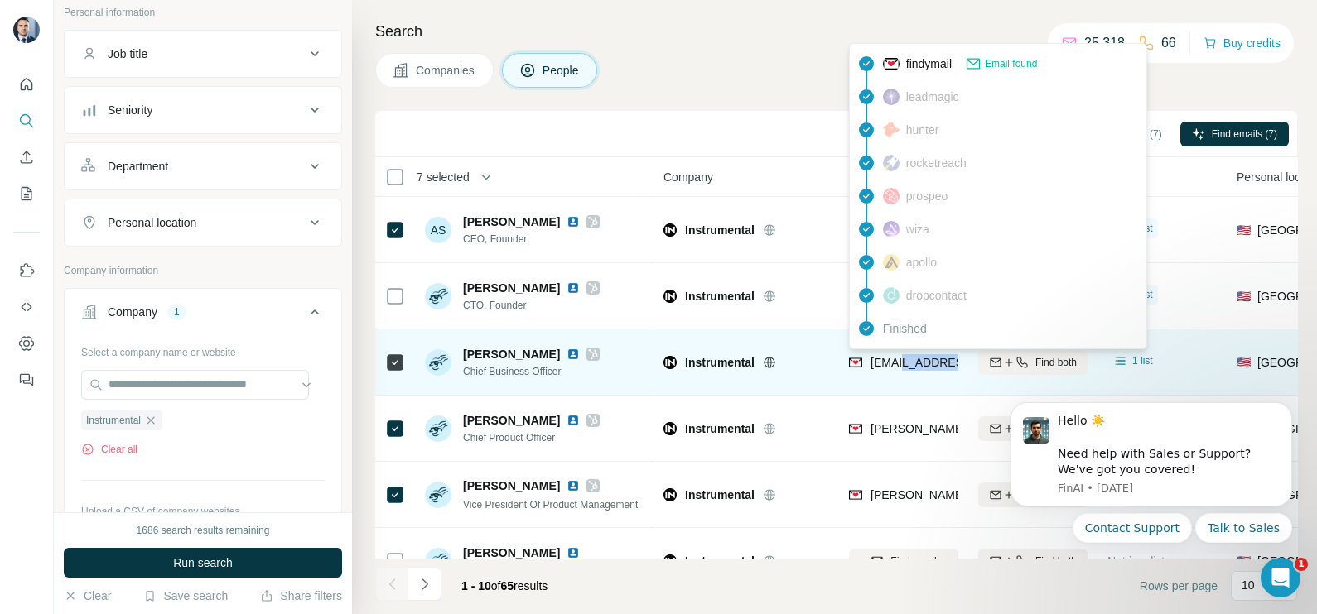
click at [903, 362] on span "alon@instrumental.com" at bounding box center [968, 362] width 196 height 13
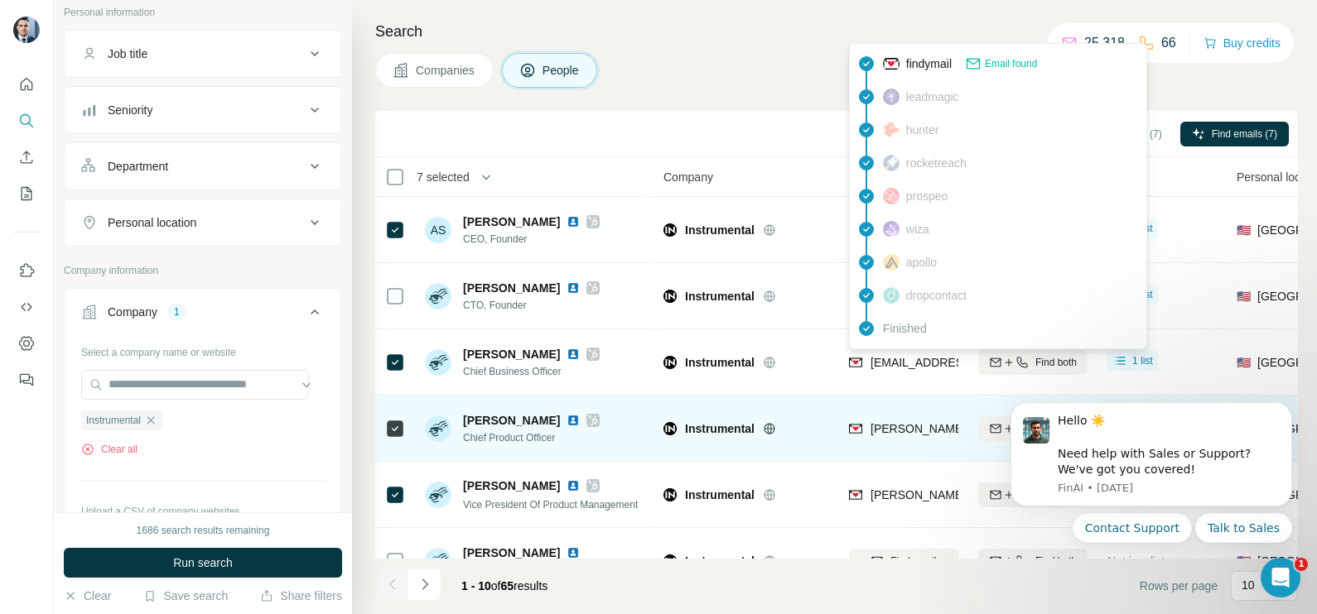
click at [884, 402] on td "scott@instrumental.com" at bounding box center [903, 429] width 129 height 66
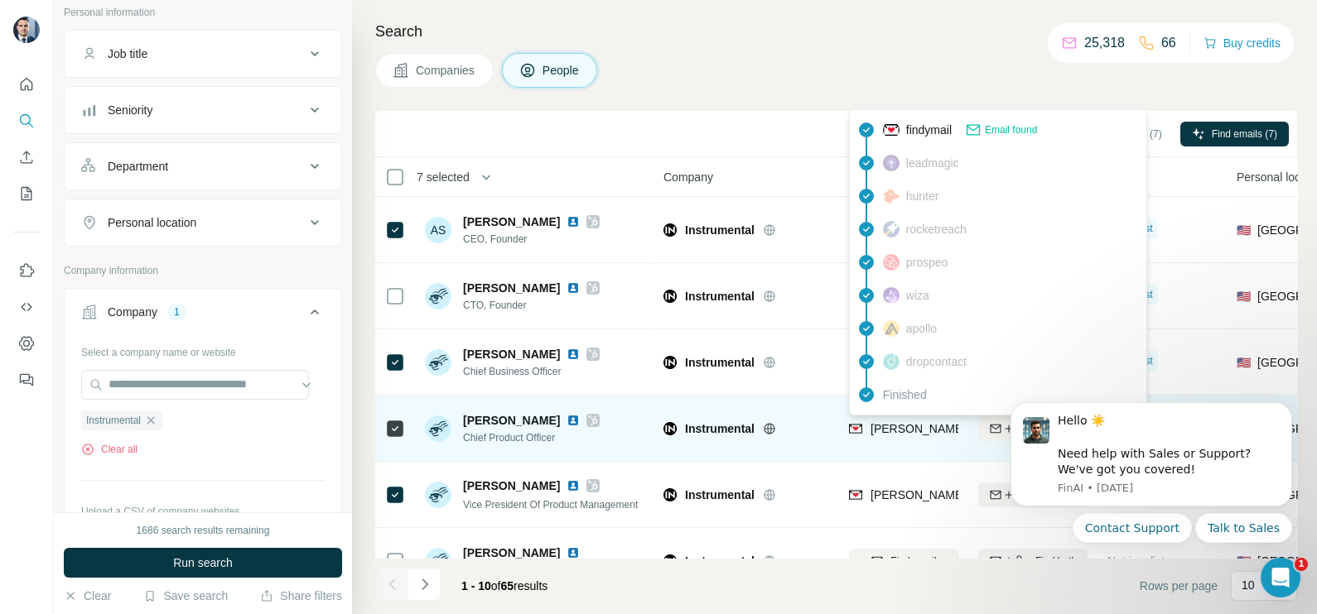
click at [888, 426] on span "scott@instrumental.com" at bounding box center [1015, 428] width 291 height 13
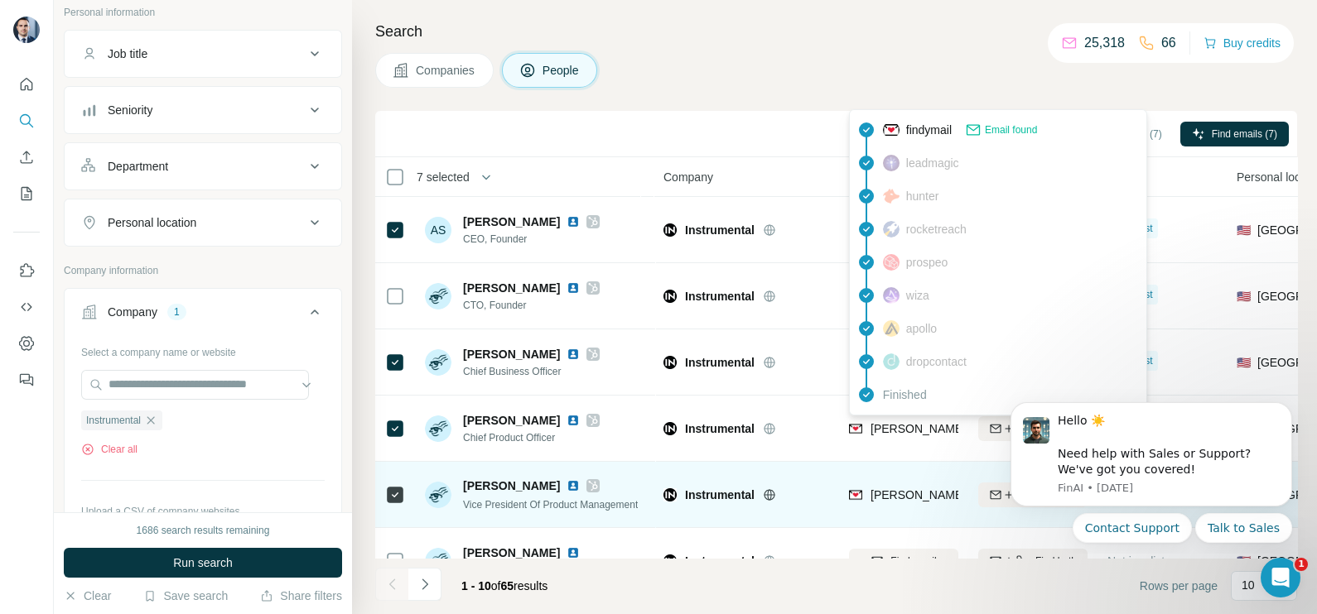
click at [894, 489] on span "dave@instrumental.com" at bounding box center [1015, 495] width 291 height 13
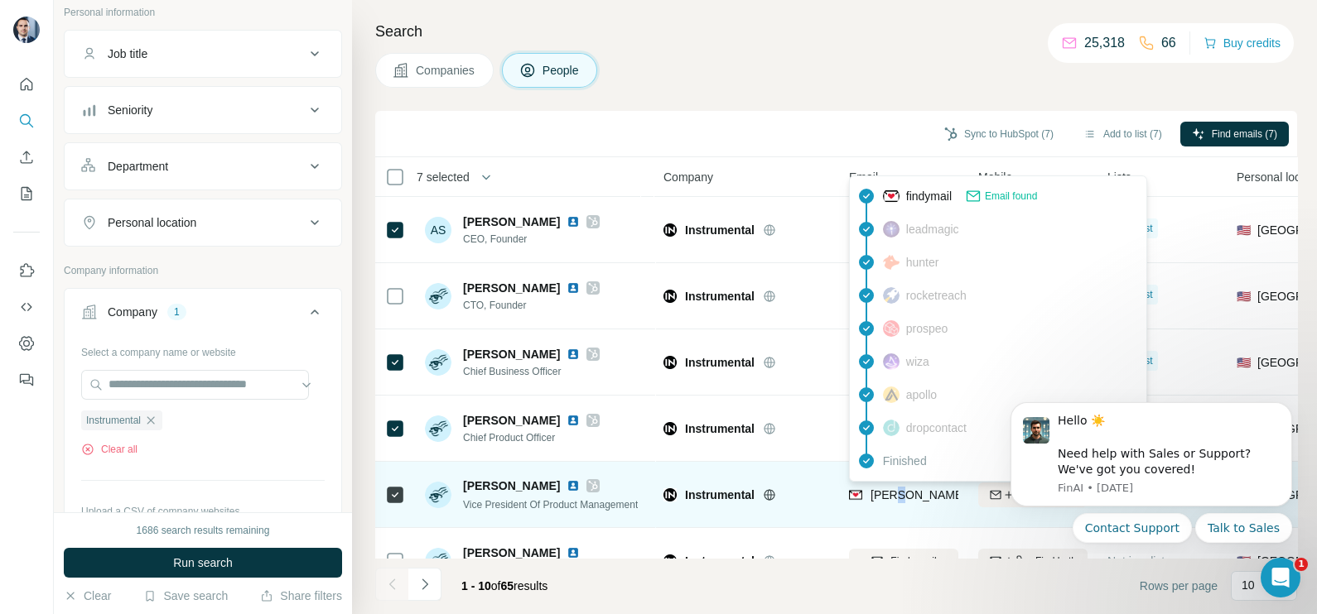
click at [894, 489] on span "dave@instrumental.com" at bounding box center [1015, 495] width 291 height 13
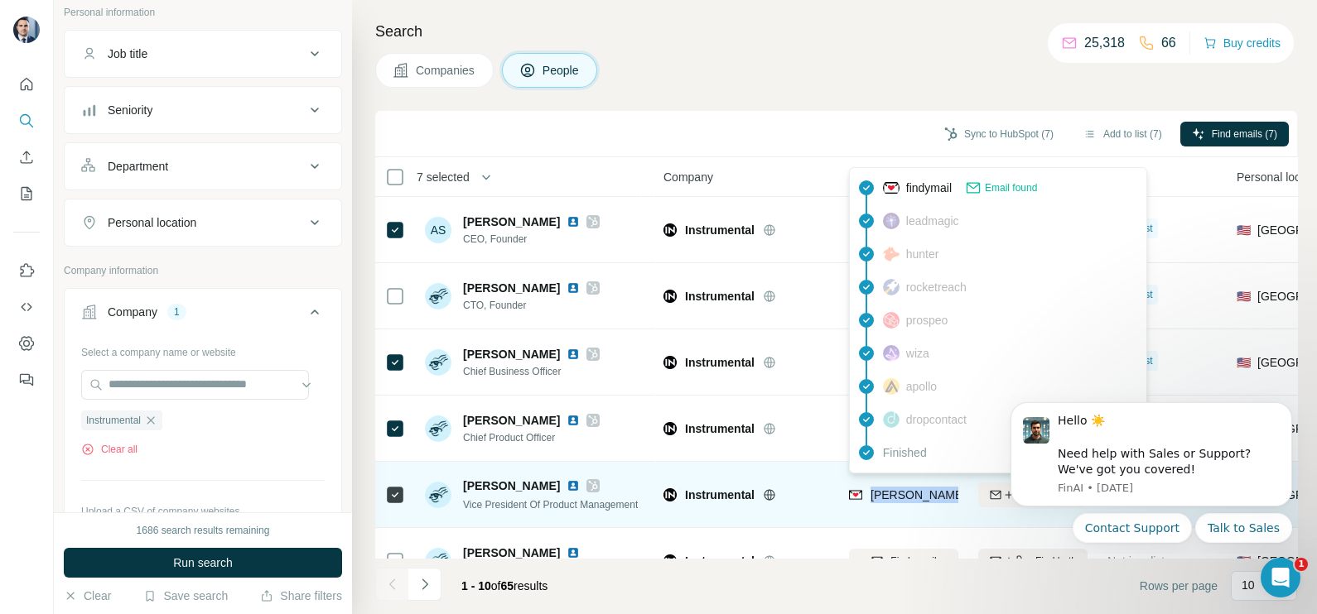
click at [894, 489] on span "dave@instrumental.com" at bounding box center [1015, 495] width 291 height 13
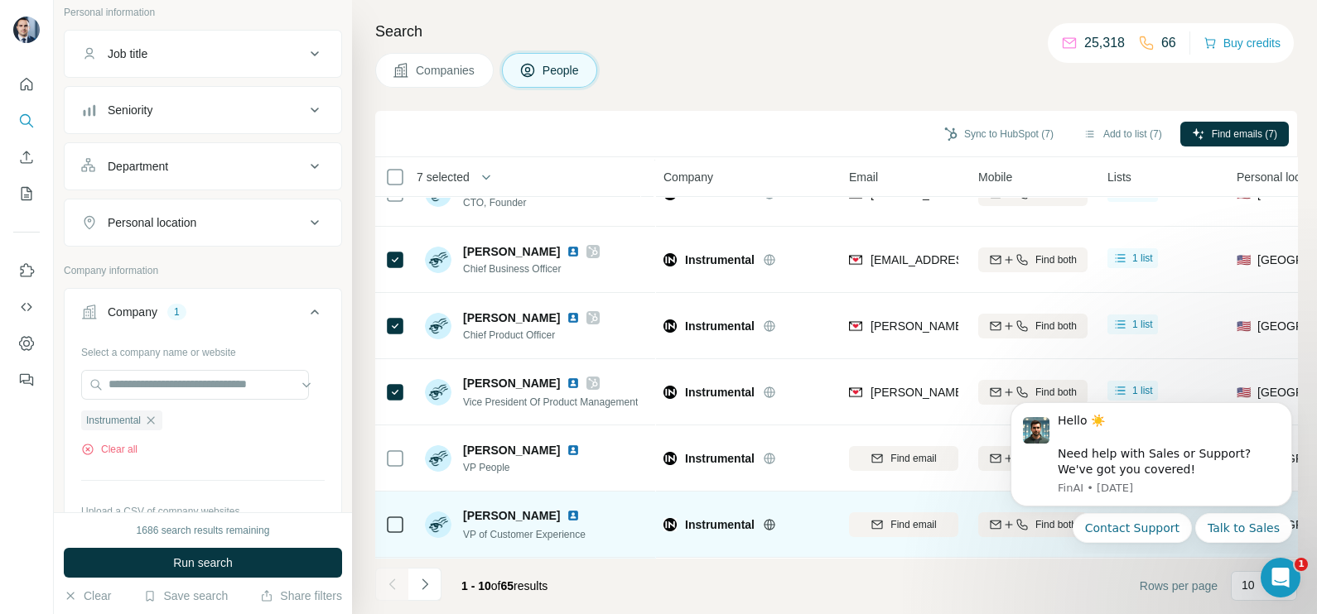
click at [811, 493] on td "Instrumental" at bounding box center [745, 525] width 185 height 66
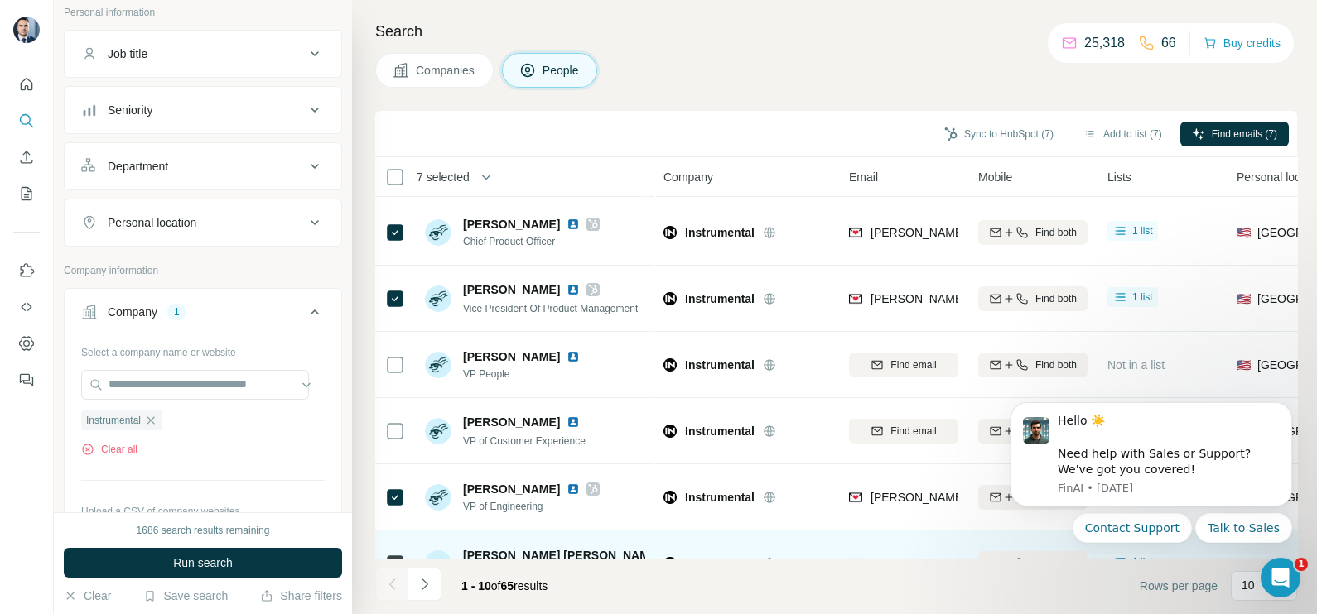
scroll to position [311, 0]
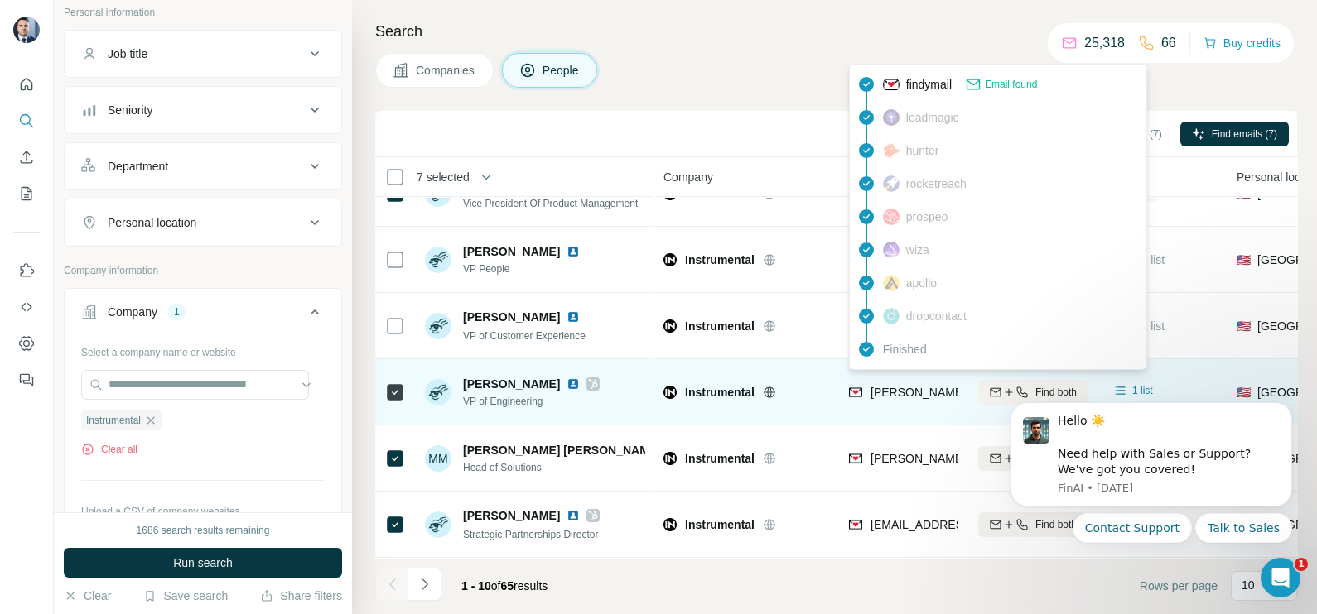
click at [929, 386] on span "stephen@instrumental.com" at bounding box center [1015, 392] width 291 height 13
click at [929, 384] on span "stephen@instrumental.com" at bounding box center [1009, 392] width 278 height 17
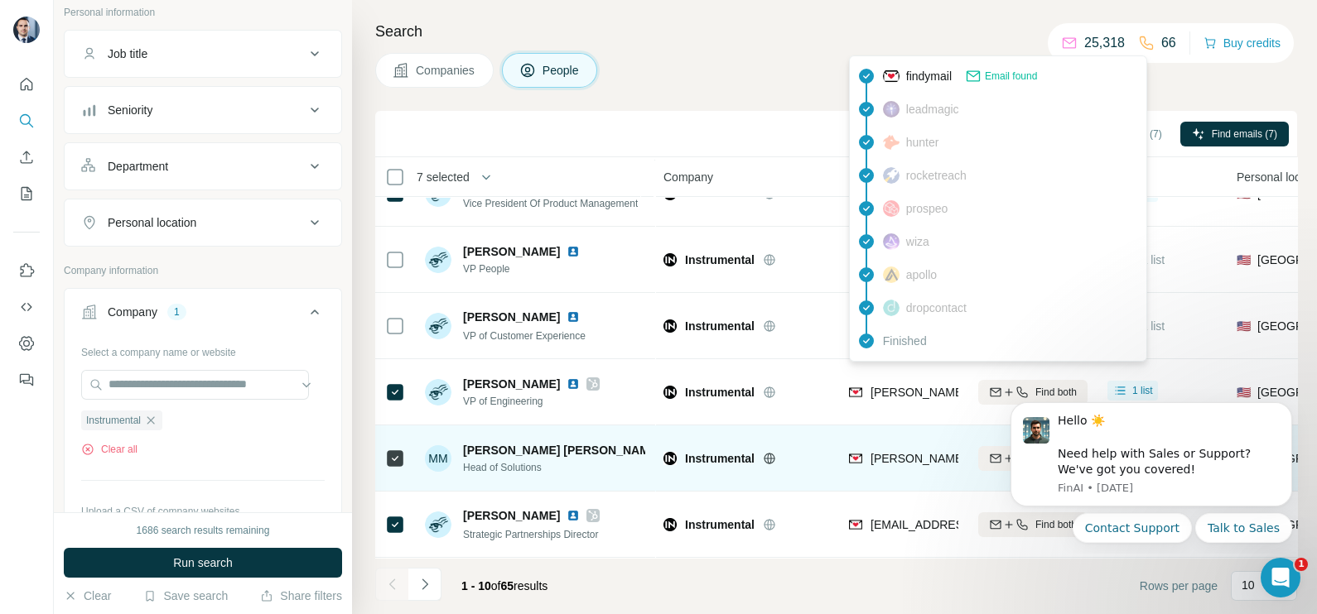
click at [906, 455] on span "molly@instrumental.com" at bounding box center [1015, 458] width 291 height 13
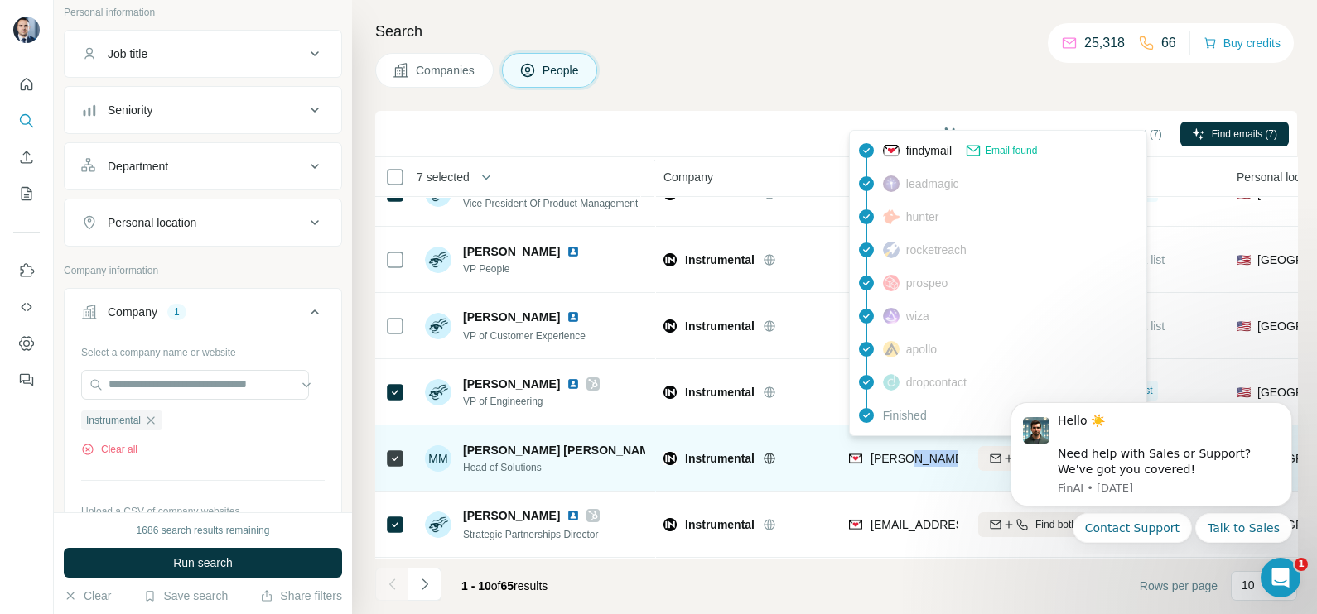
click at [906, 455] on span "molly@instrumental.com" at bounding box center [1015, 458] width 291 height 13
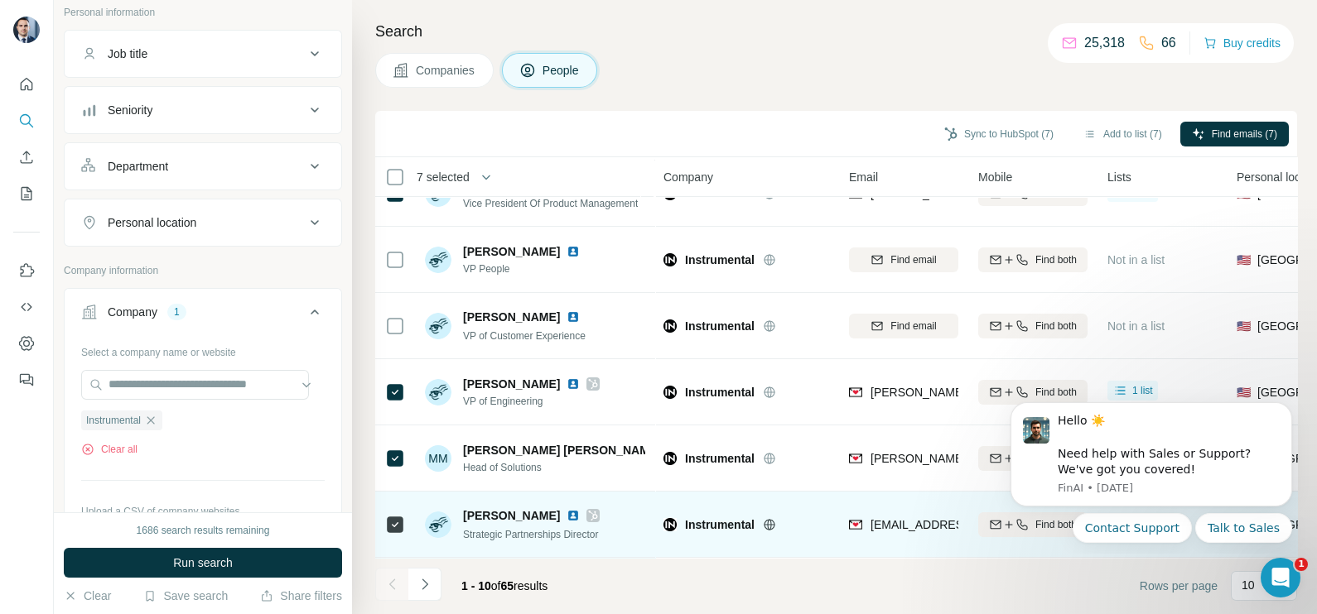
click at [903, 527] on div "alek@instrumental.com" at bounding box center [903, 525] width 109 height 46
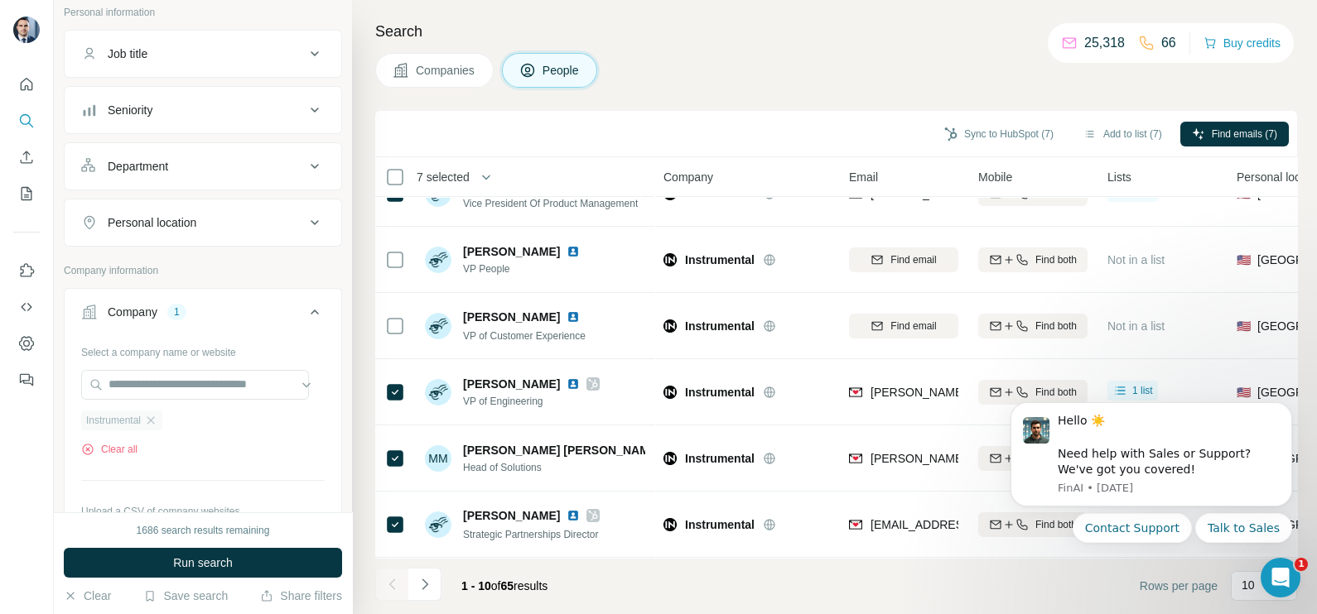
click at [152, 426] on div "Instrumental" at bounding box center [121, 421] width 81 height 20
click at [438, 76] on span "Companies" at bounding box center [446, 70] width 60 height 17
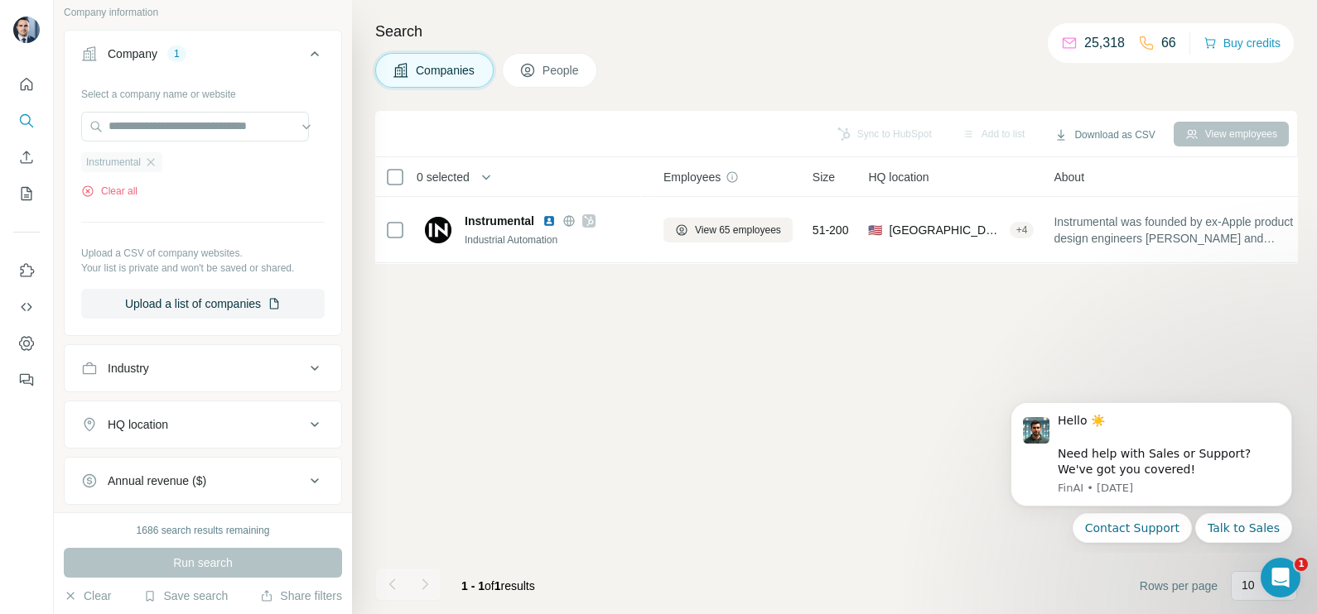
click at [147, 169] on div "Instrumental" at bounding box center [121, 162] width 81 height 20
click at [153, 163] on icon "button" at bounding box center [150, 162] width 13 height 13
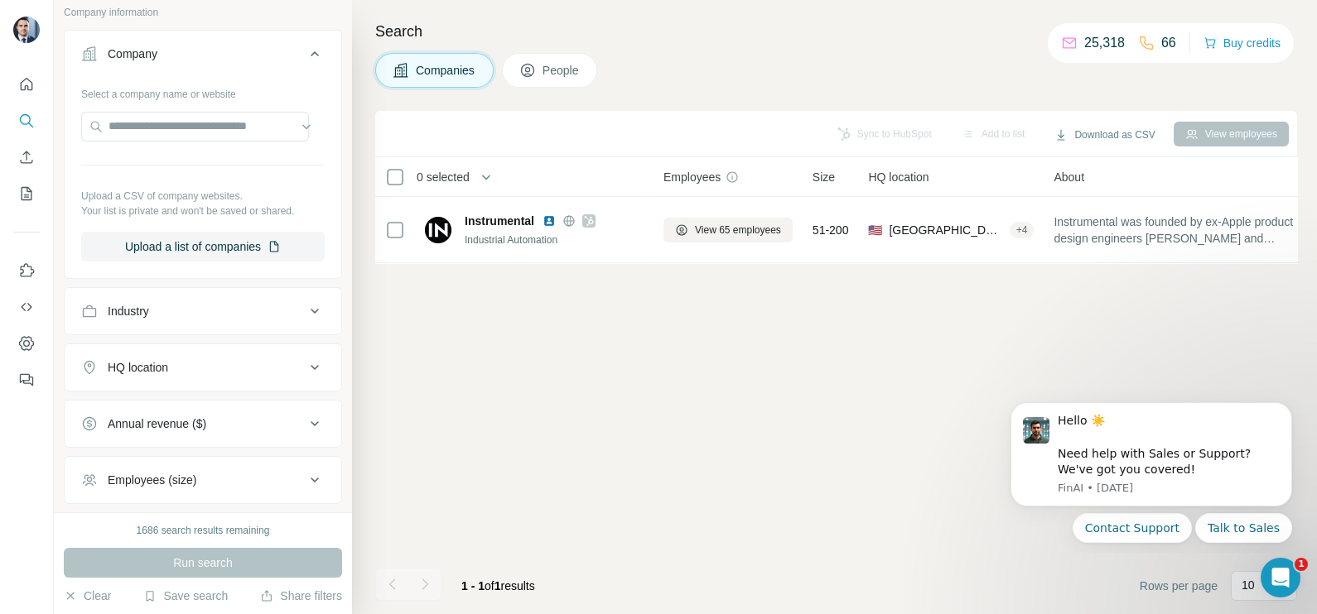
click at [161, 108] on div "Select a company name or website Upload a CSV of company websites. Your list is…" at bounding box center [202, 170] width 243 height 181
click at [160, 120] on input "text" at bounding box center [195, 127] width 228 height 30
paste input "**********"
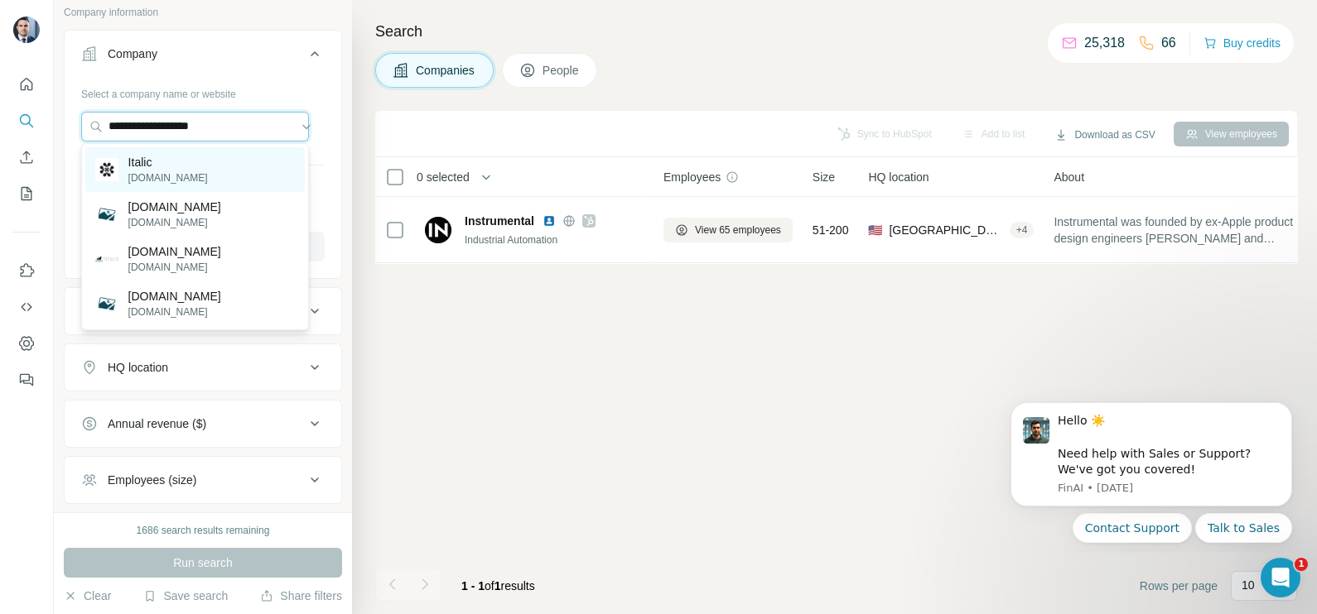
type input "**********"
click at [166, 168] on p "Italic" at bounding box center [167, 162] width 79 height 17
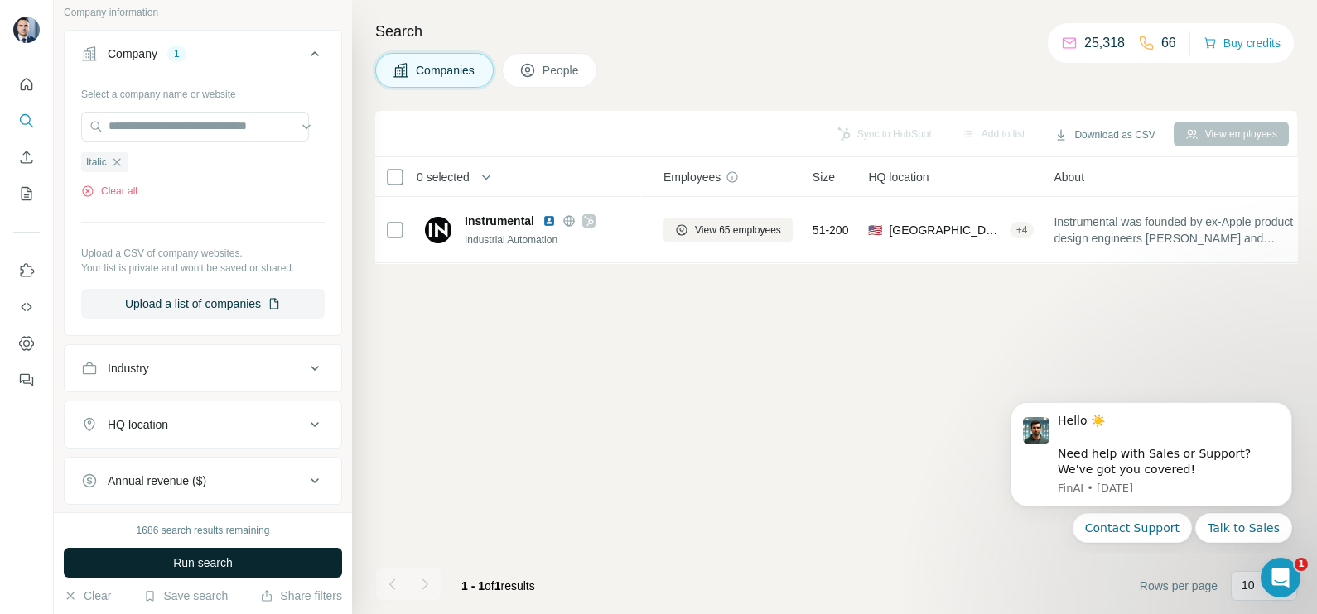
click at [219, 558] on span "Run search" at bounding box center [203, 563] width 60 height 17
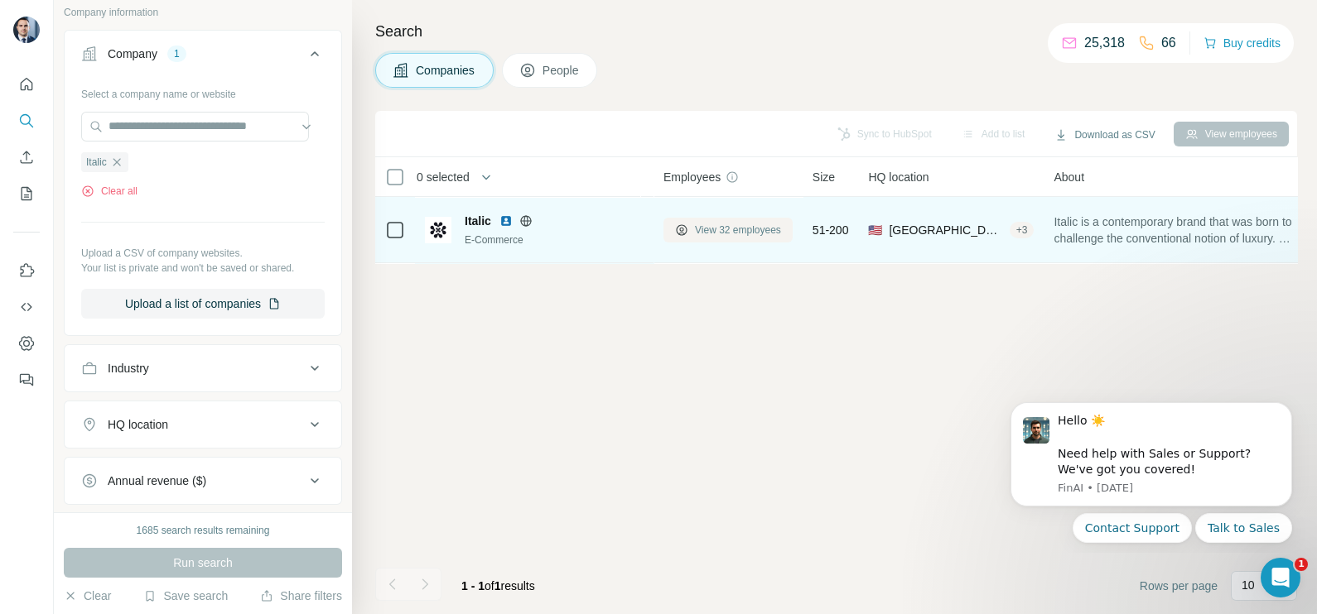
click at [714, 224] on span "View 32 employees" at bounding box center [738, 230] width 86 height 15
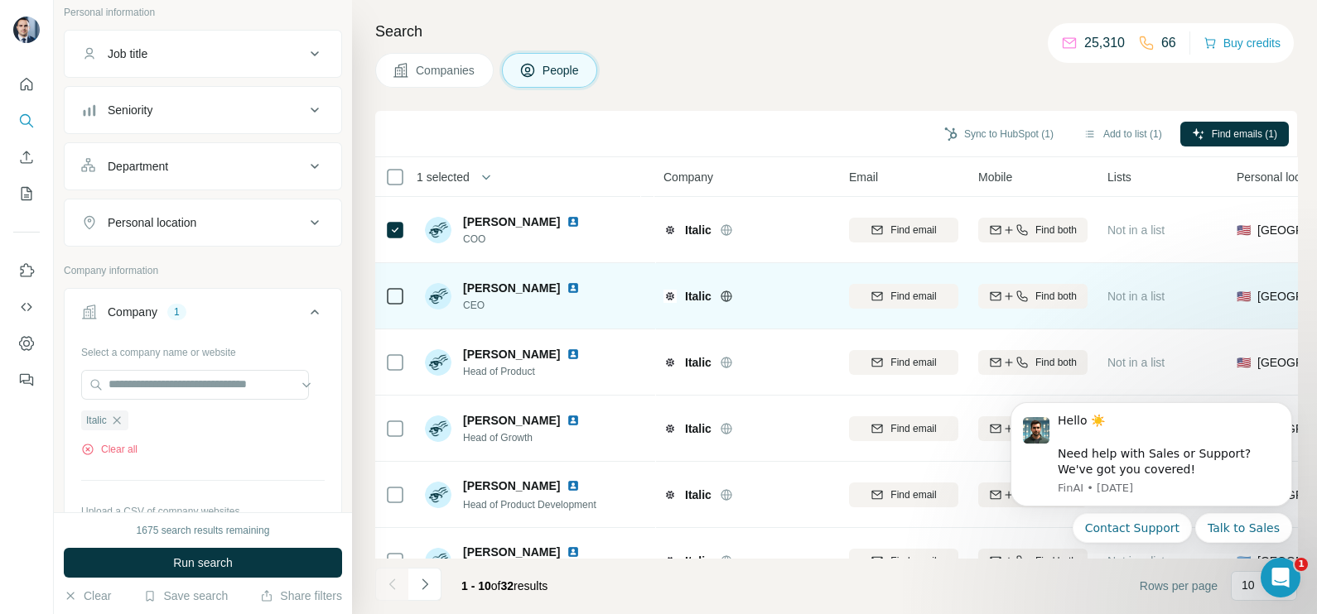
click at [393, 280] on div at bounding box center [395, 296] width 20 height 46
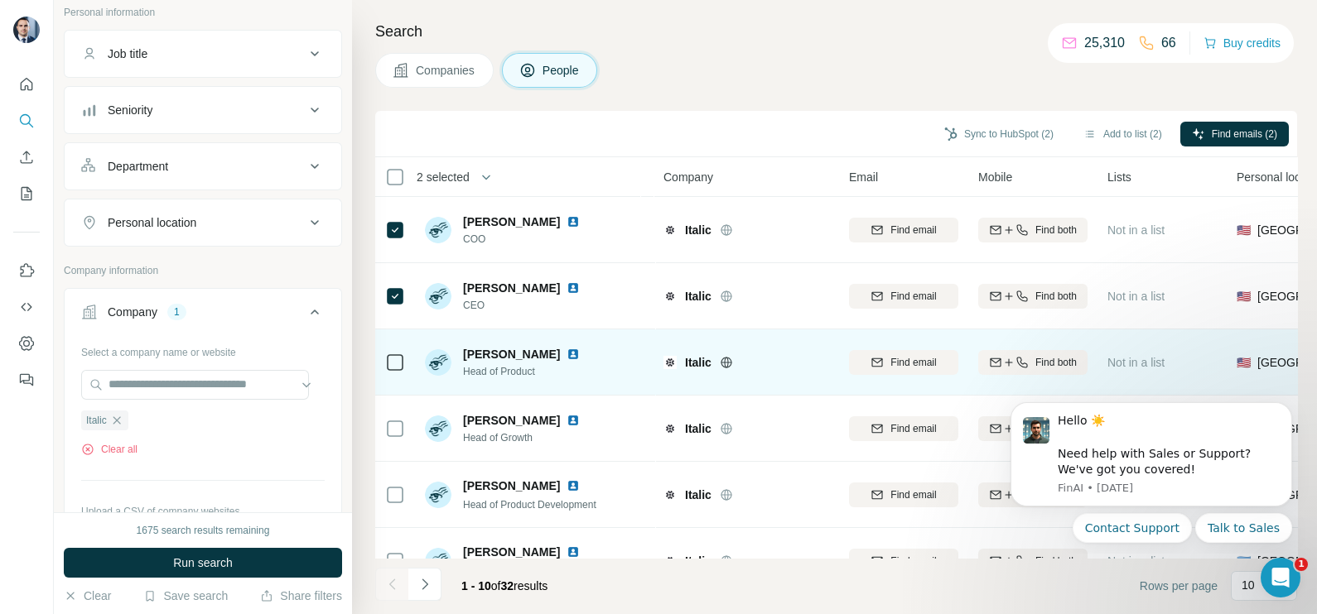
click at [403, 375] on div at bounding box center [395, 362] width 20 height 46
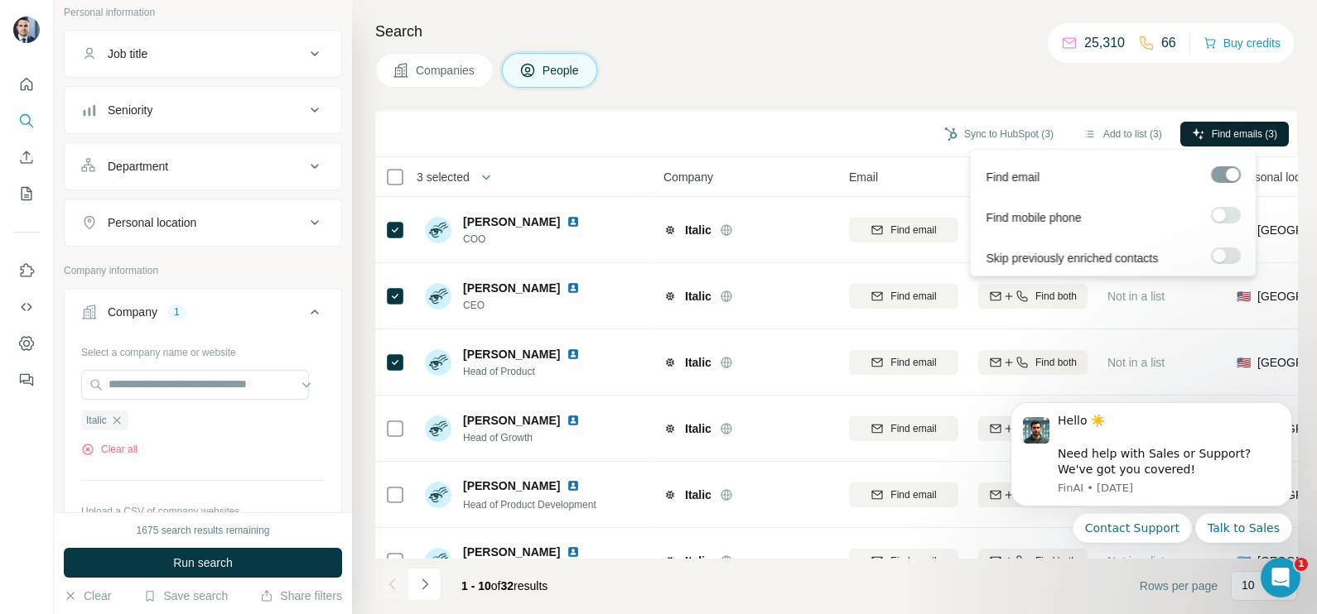
click at [1200, 128] on icon "button" at bounding box center [1197, 134] width 13 height 13
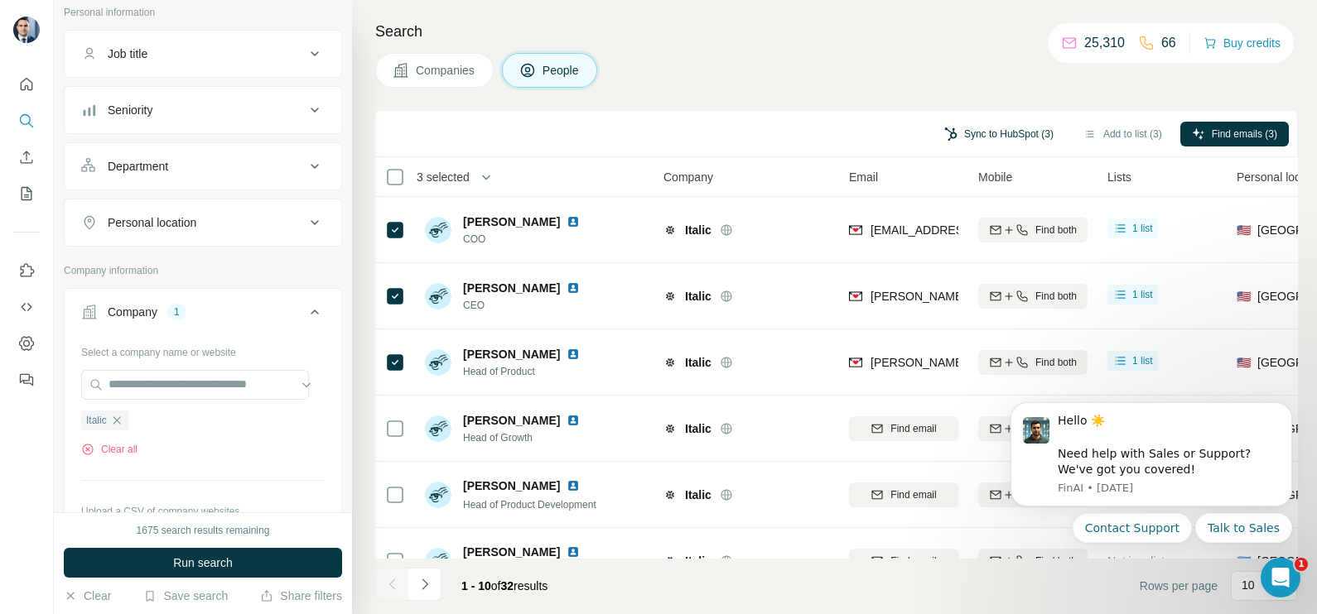
click at [1008, 133] on button "Sync to HubSpot (3)" at bounding box center [998, 134] width 132 height 25
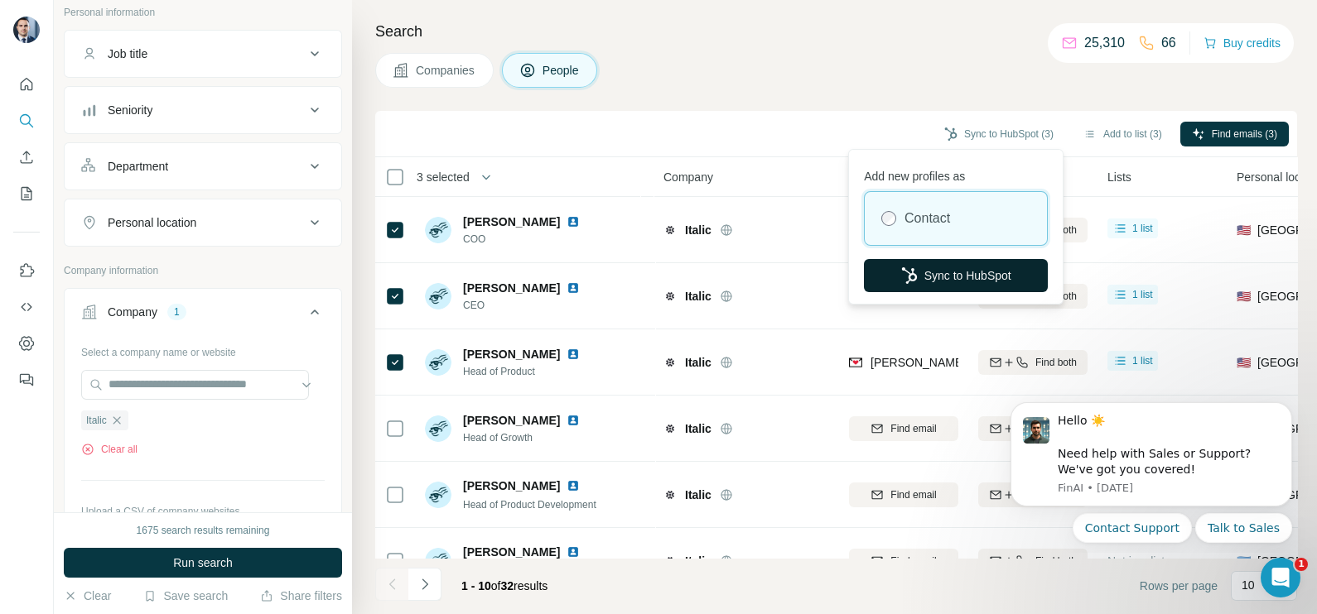
click at [955, 265] on button "Sync to HubSpot" at bounding box center [956, 275] width 184 height 33
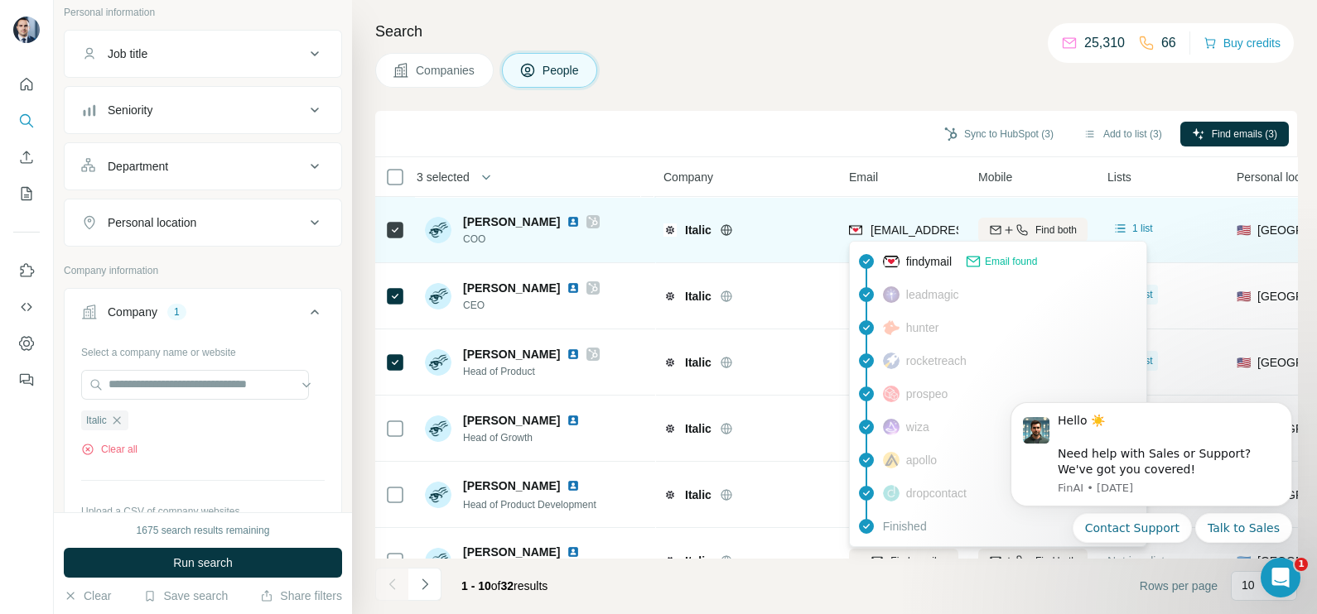
click at [915, 234] on span "avi@italic.com" at bounding box center [968, 230] width 196 height 13
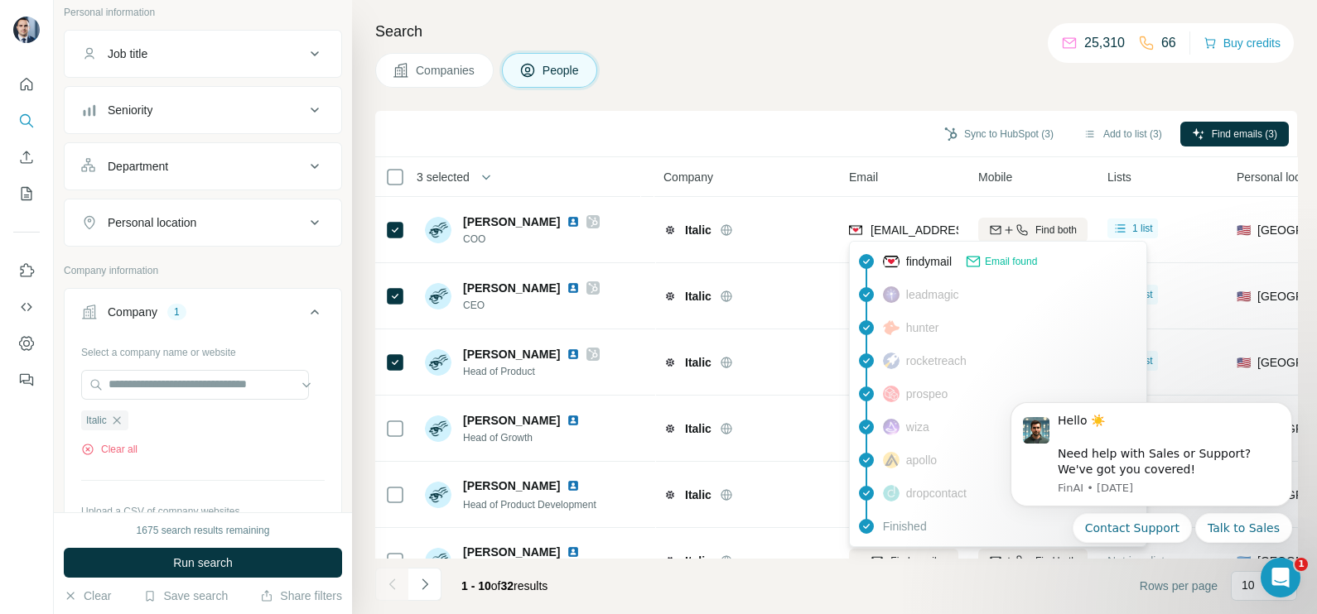
click at [835, 153] on div "Sync to HubSpot (3) Add to list (3) Find emails (3)" at bounding box center [836, 134] width 922 height 46
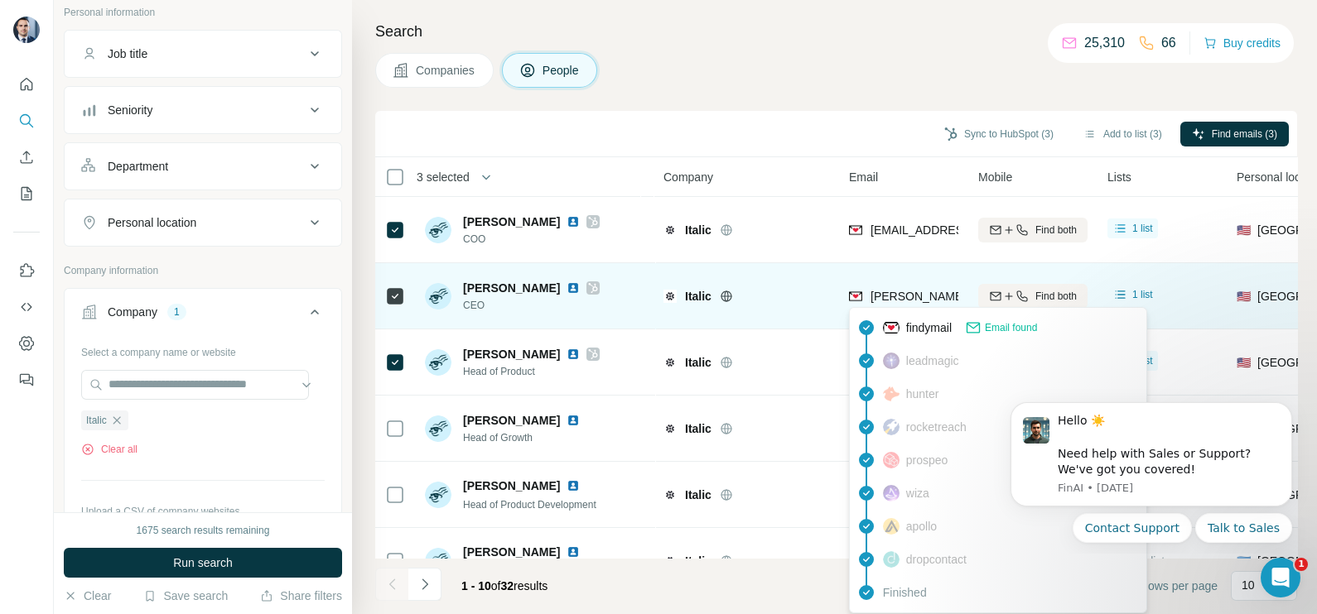
click at [882, 300] on span "jeremy@italic.com" at bounding box center [1015, 296] width 291 height 13
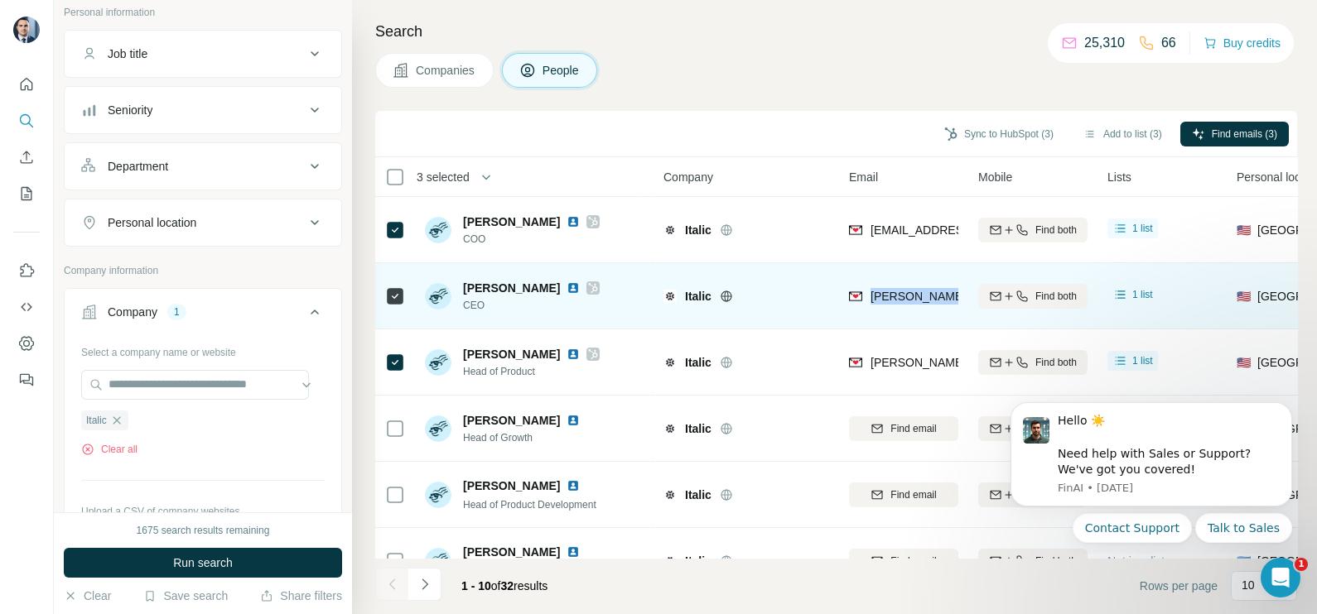
click at [882, 300] on span "jeremy@italic.com" at bounding box center [1015, 296] width 291 height 13
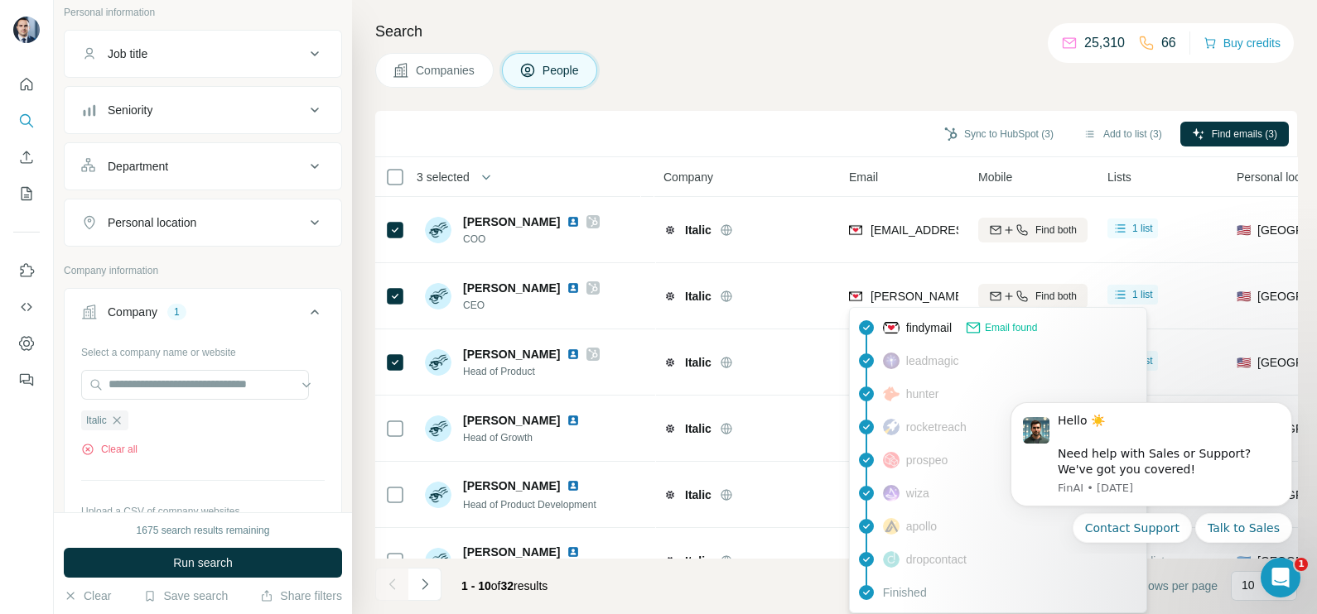
click at [816, 108] on div "Search Companies People Sync to HubSpot (3) Add to list (3) Find emails (3) 3 s…" at bounding box center [834, 307] width 965 height 614
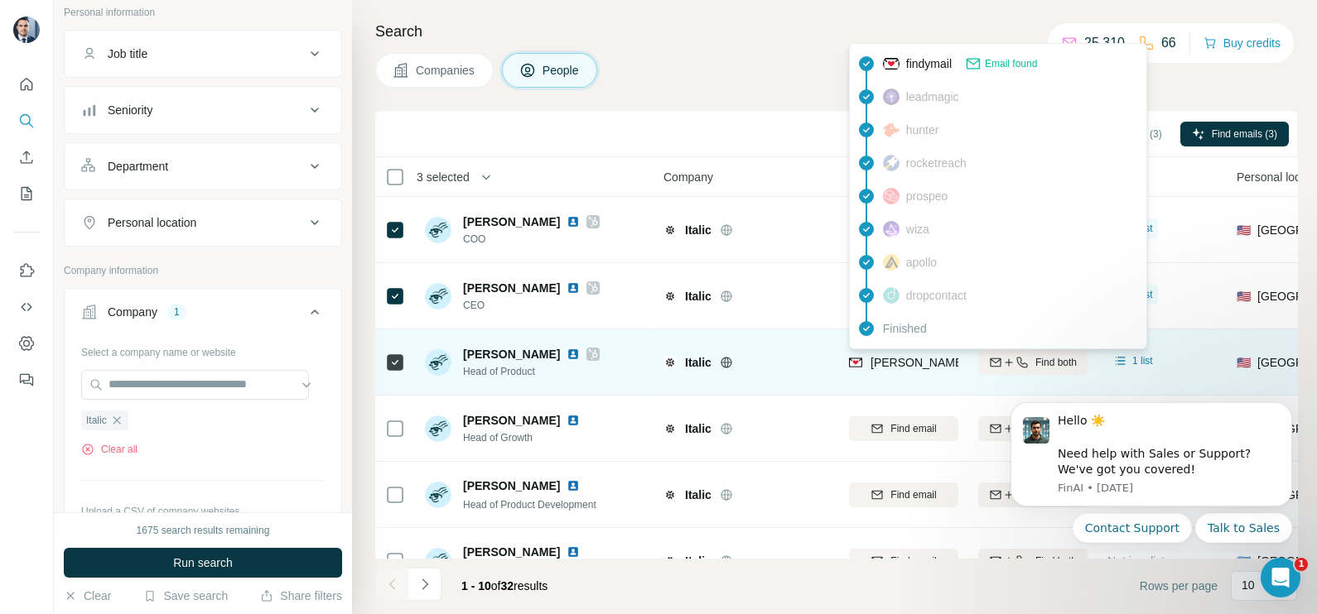
click at [888, 369] on span "jessica@italic.com" at bounding box center [1009, 362] width 278 height 17
click at [888, 368] on span "jessica@italic.com" at bounding box center [1009, 362] width 278 height 17
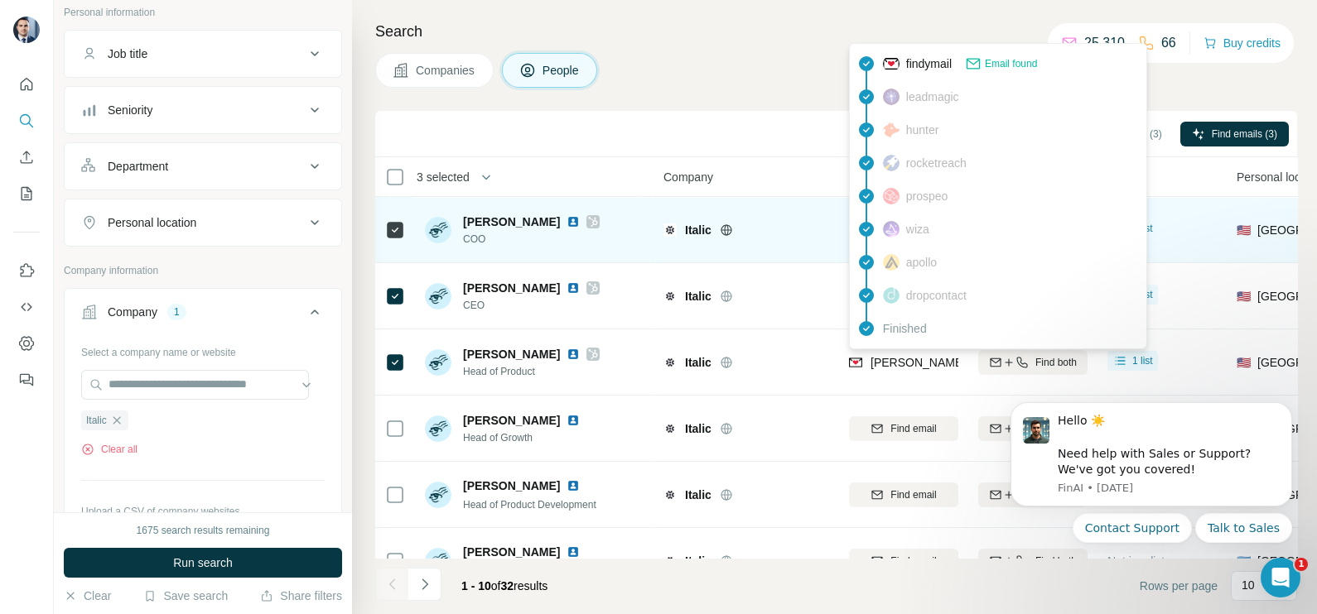
click at [797, 229] on div "Italic" at bounding box center [757, 230] width 144 height 17
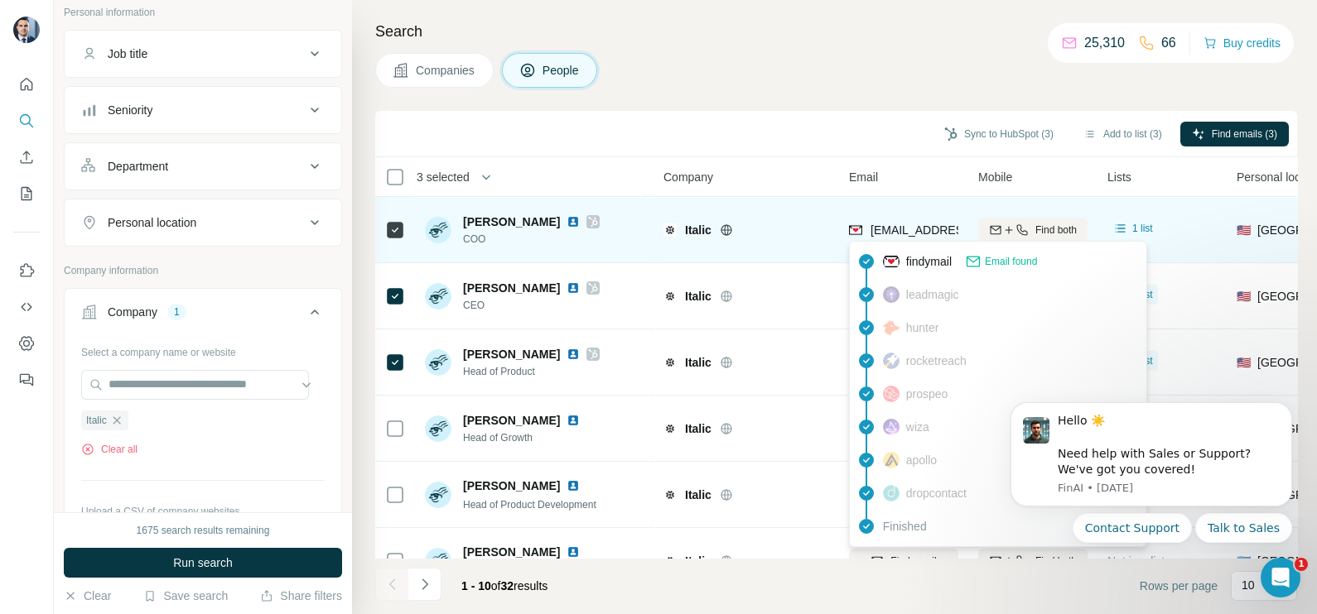
click at [908, 238] on div "avi@italic.com" at bounding box center [951, 232] width 205 height 20
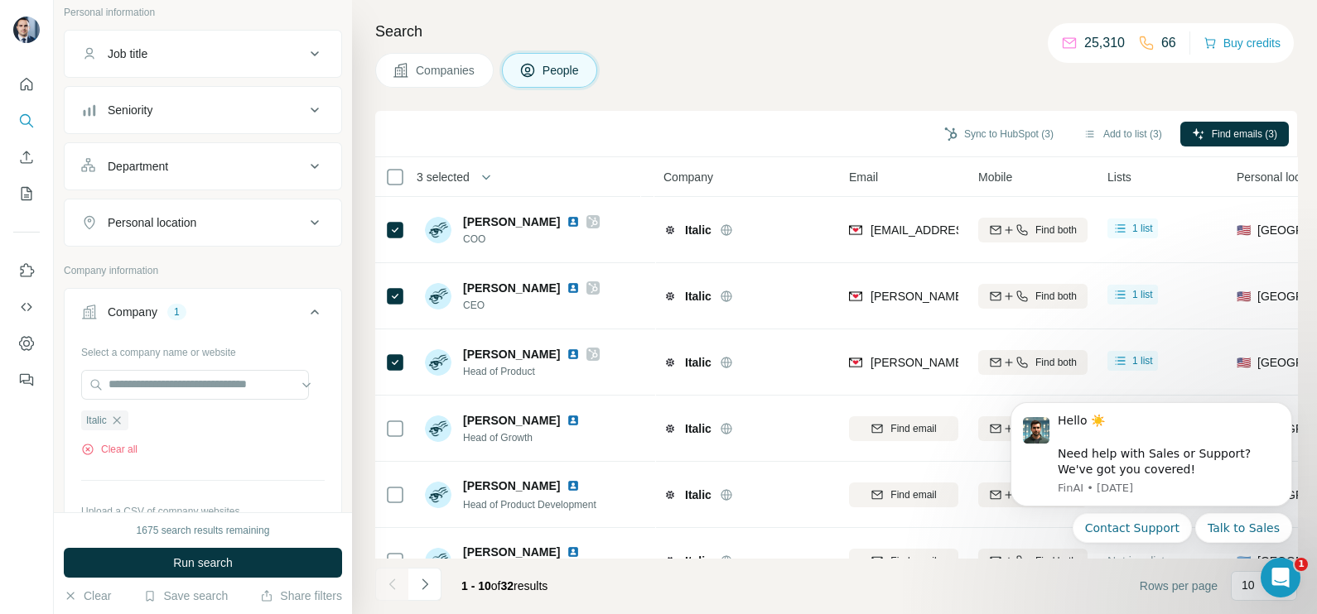
drag, startPoint x: 825, startPoint y: 85, endPoint x: 821, endPoint y: 104, distance: 18.7
click at [825, 87] on div "Search Companies People Sync to HubSpot (3) Add to list (3) Find emails (3) 3 s…" at bounding box center [834, 307] width 965 height 614
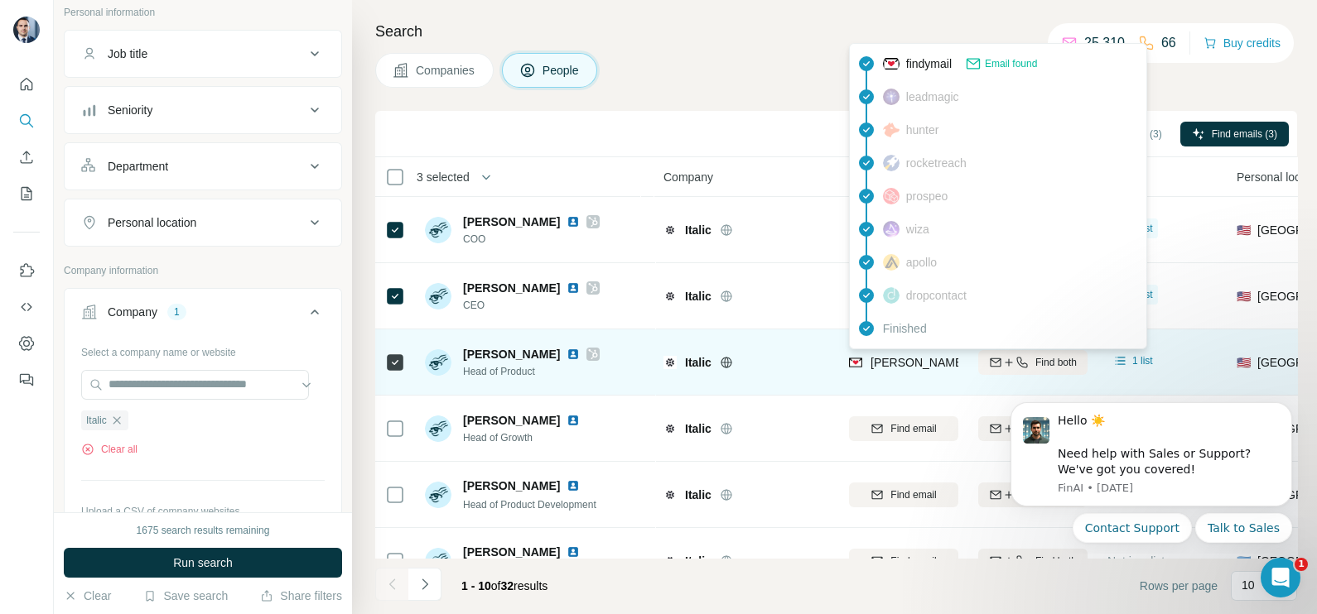
click at [900, 363] on span "jessica@italic.com" at bounding box center [1015, 362] width 291 height 13
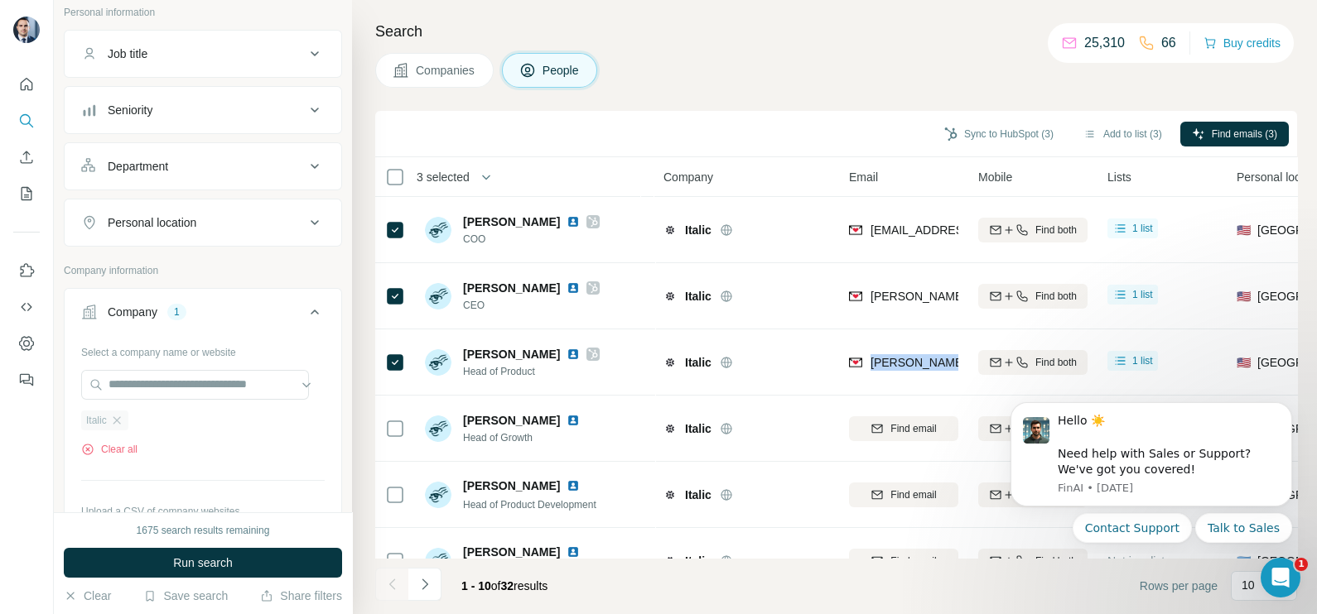
click at [123, 414] on icon "button" at bounding box center [116, 420] width 13 height 13
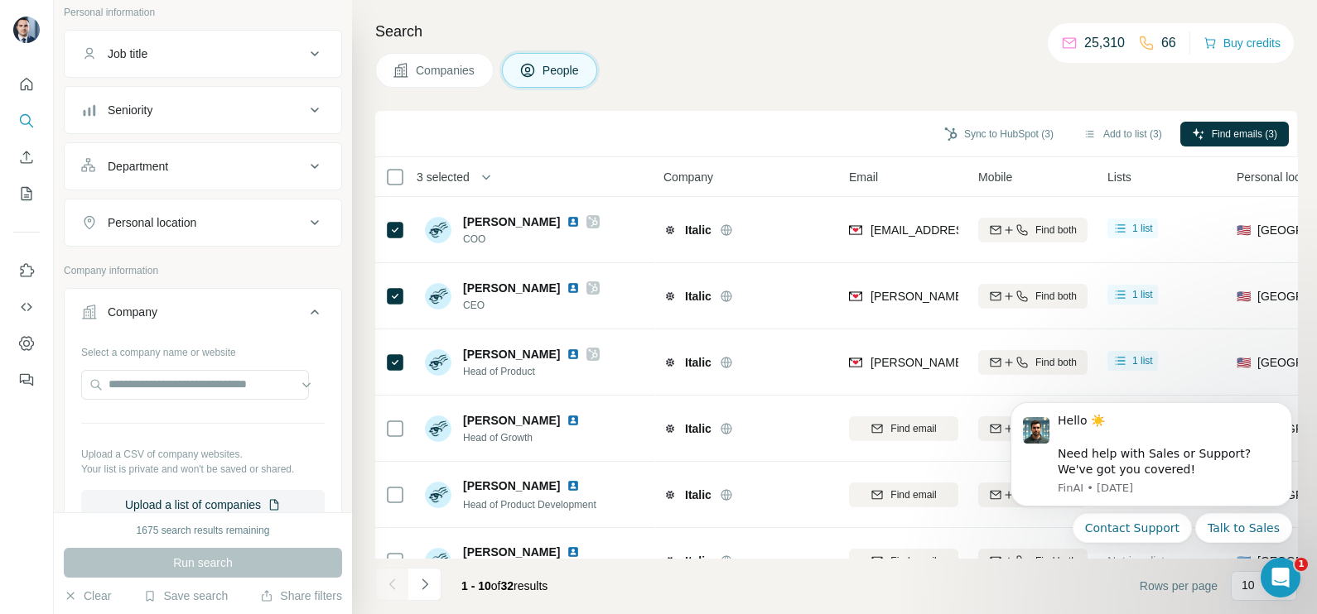
click at [420, 93] on div "Search Companies People Sync to HubSpot (3) Add to list (3) Find emails (3) 3 s…" at bounding box center [834, 307] width 965 height 614
click at [415, 80] on button "Companies" at bounding box center [434, 70] width 118 height 35
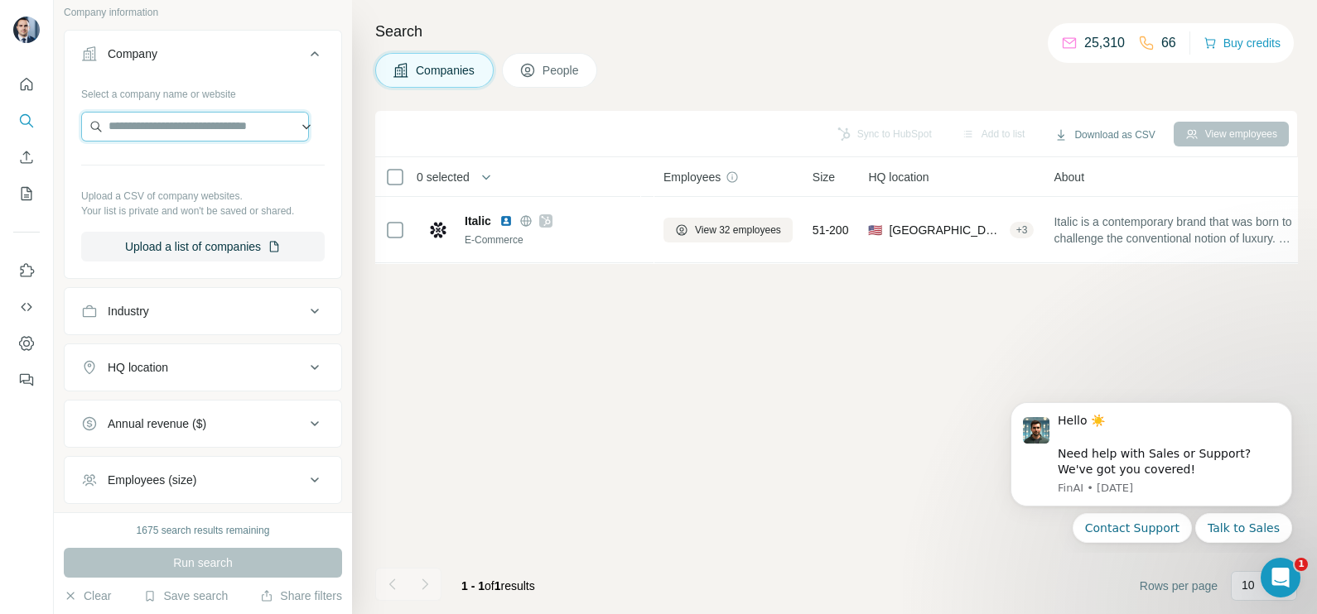
click at [168, 116] on input "text" at bounding box center [195, 127] width 228 height 30
paste input "**********"
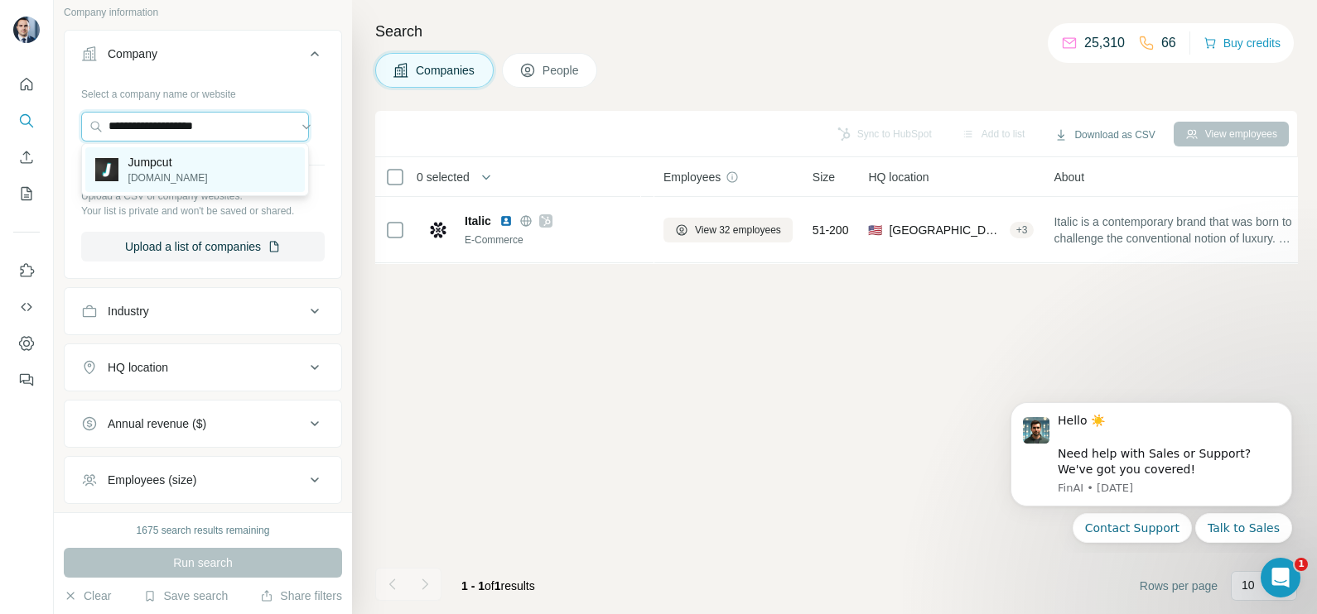
type input "**********"
click at [178, 178] on p "jumpcut.com" at bounding box center [167, 178] width 79 height 15
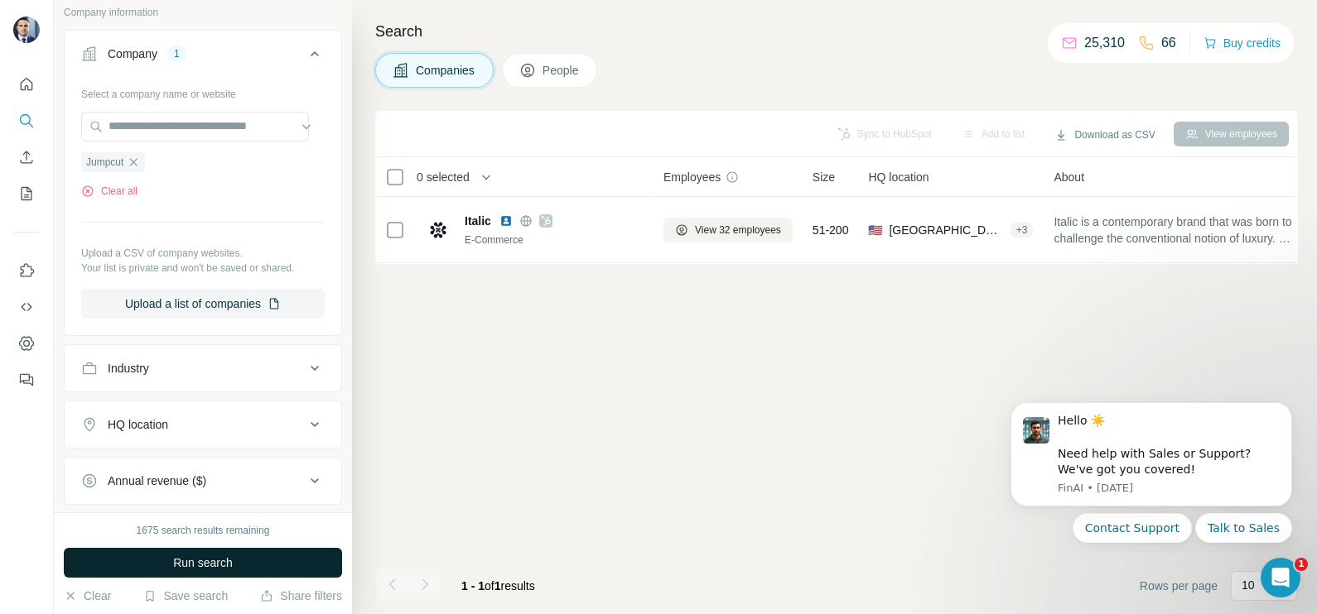
click at [183, 555] on span "Run search" at bounding box center [203, 563] width 60 height 17
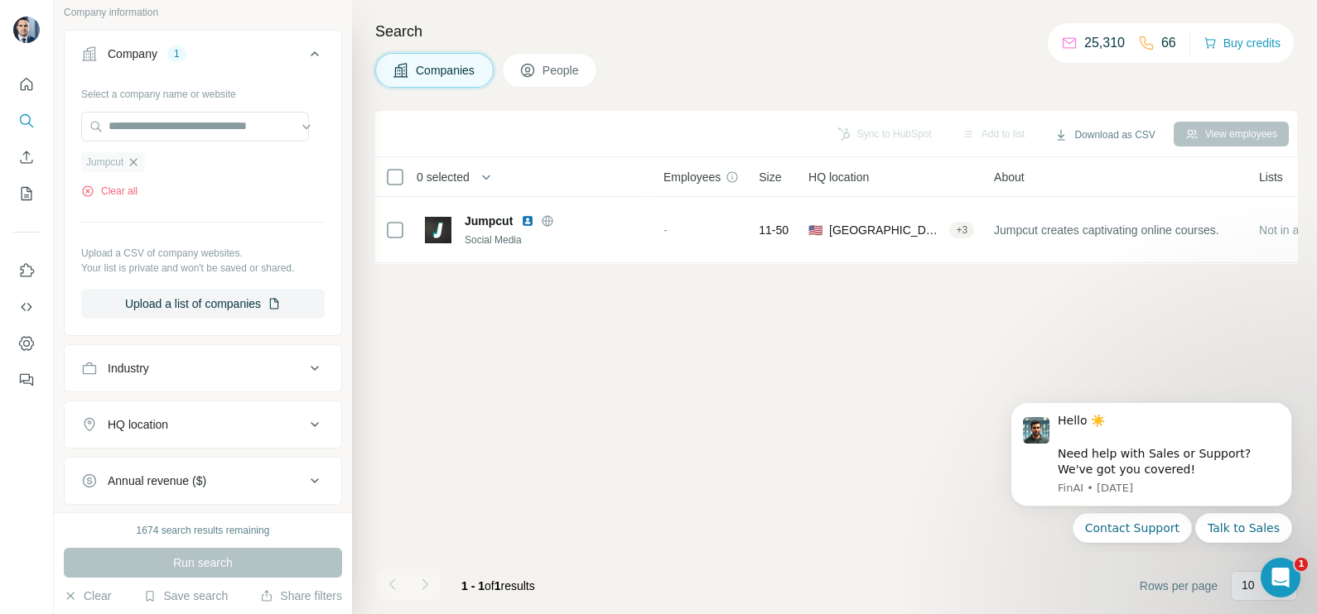
click at [139, 161] on icon "button" at bounding box center [133, 162] width 13 height 13
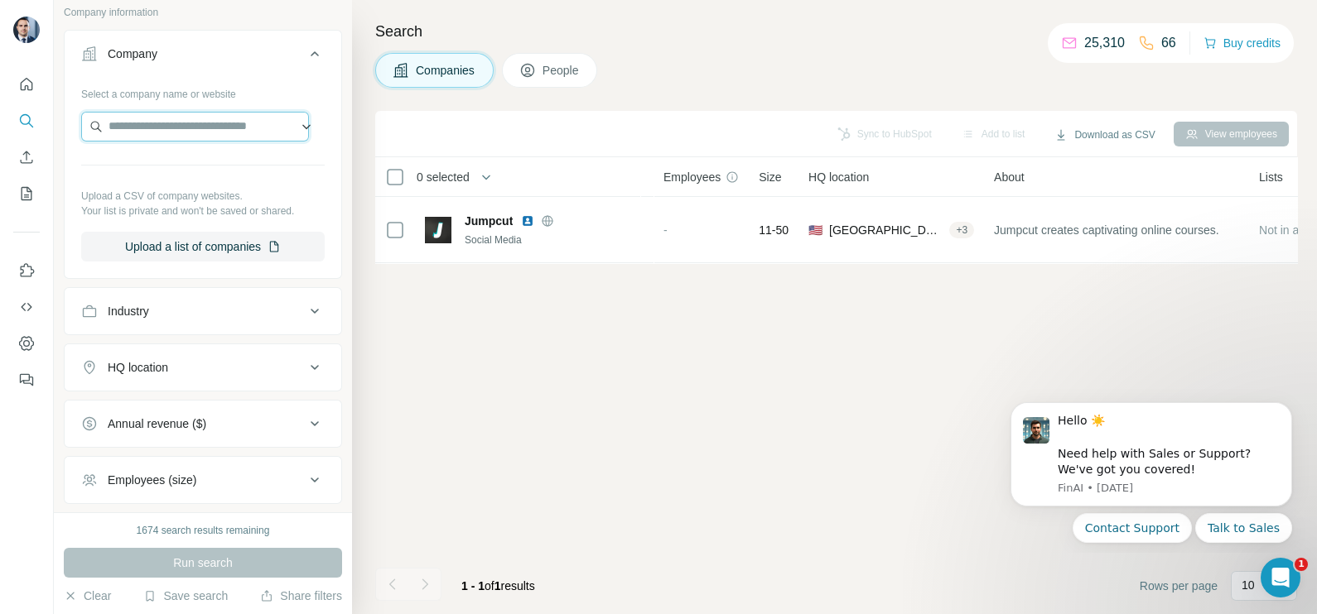
click at [146, 131] on input "text" at bounding box center [195, 127] width 228 height 30
paste input "**********"
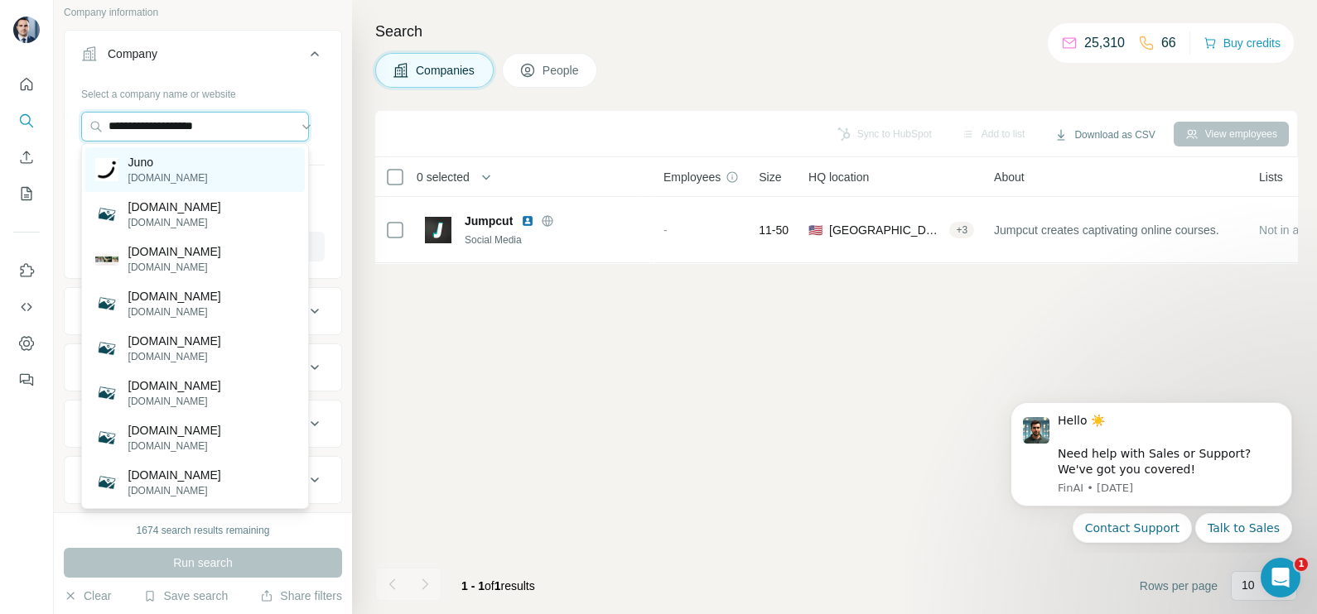
type input "**********"
click at [163, 171] on div "Juno juno.co" at bounding box center [194, 169] width 219 height 45
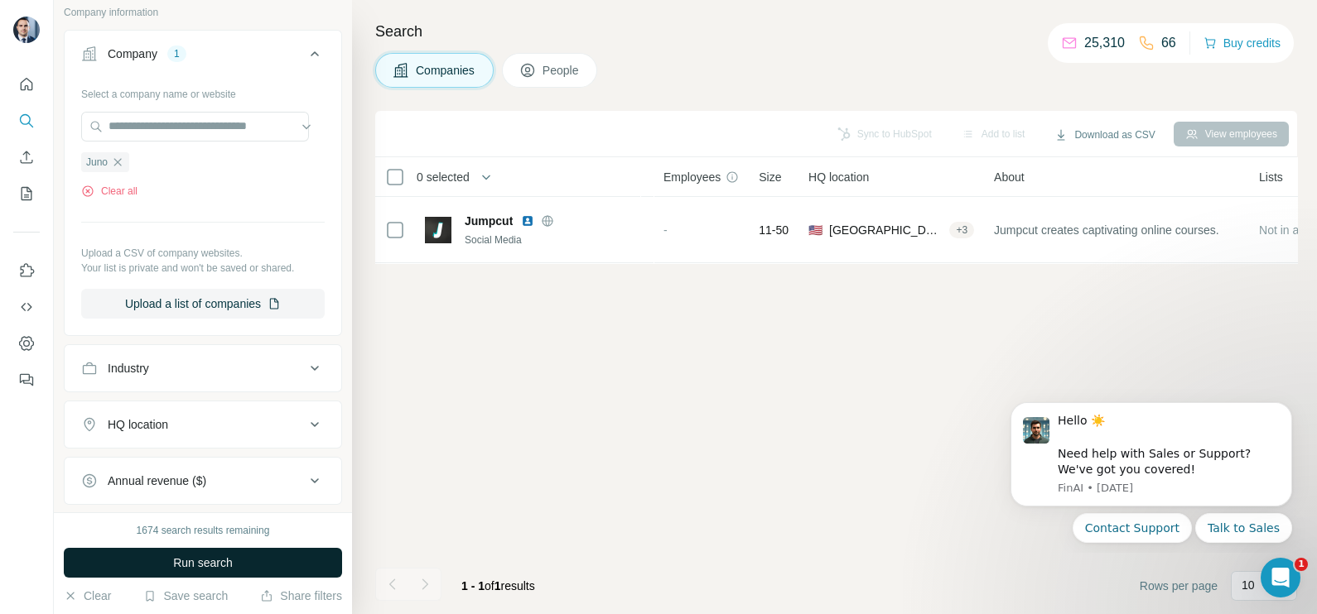
click at [201, 561] on span "Run search" at bounding box center [203, 563] width 60 height 17
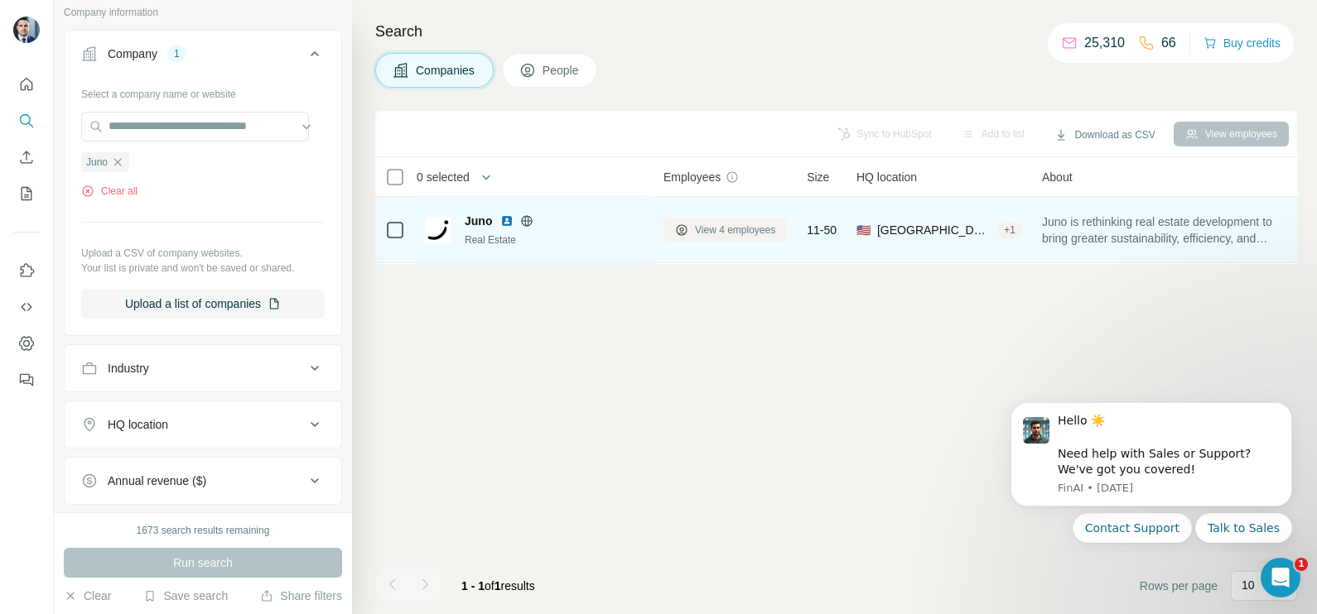
click at [705, 224] on span "View 4 employees" at bounding box center [735, 230] width 80 height 15
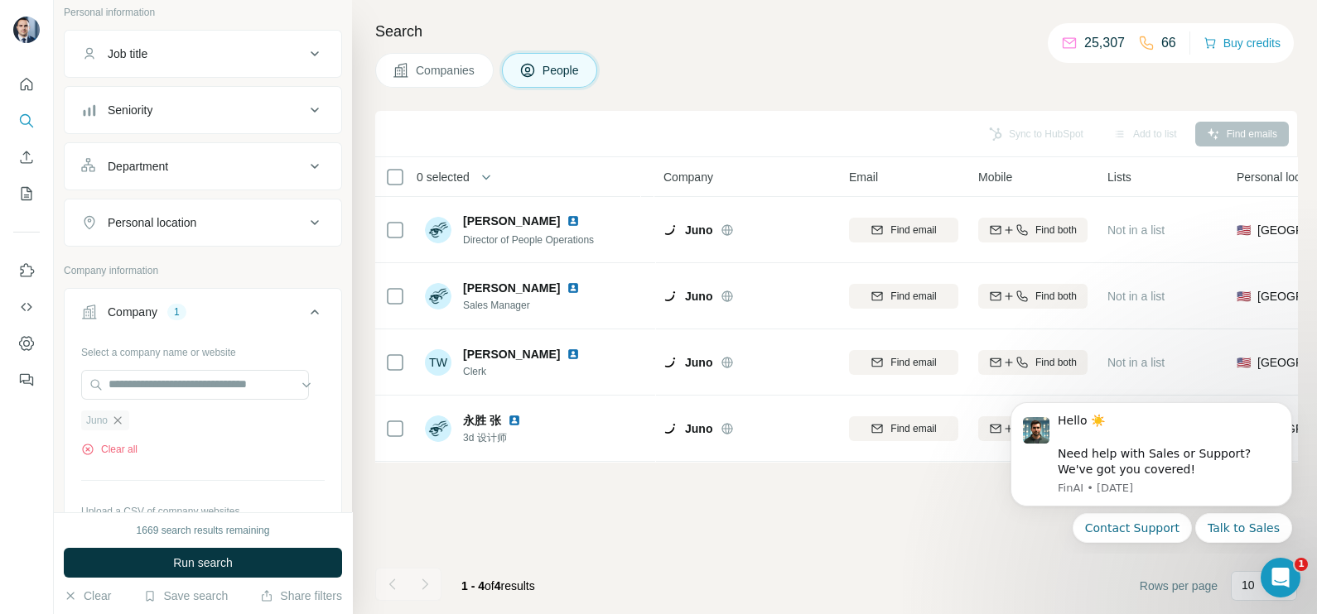
click at [123, 418] on icon "button" at bounding box center [117, 420] width 13 height 13
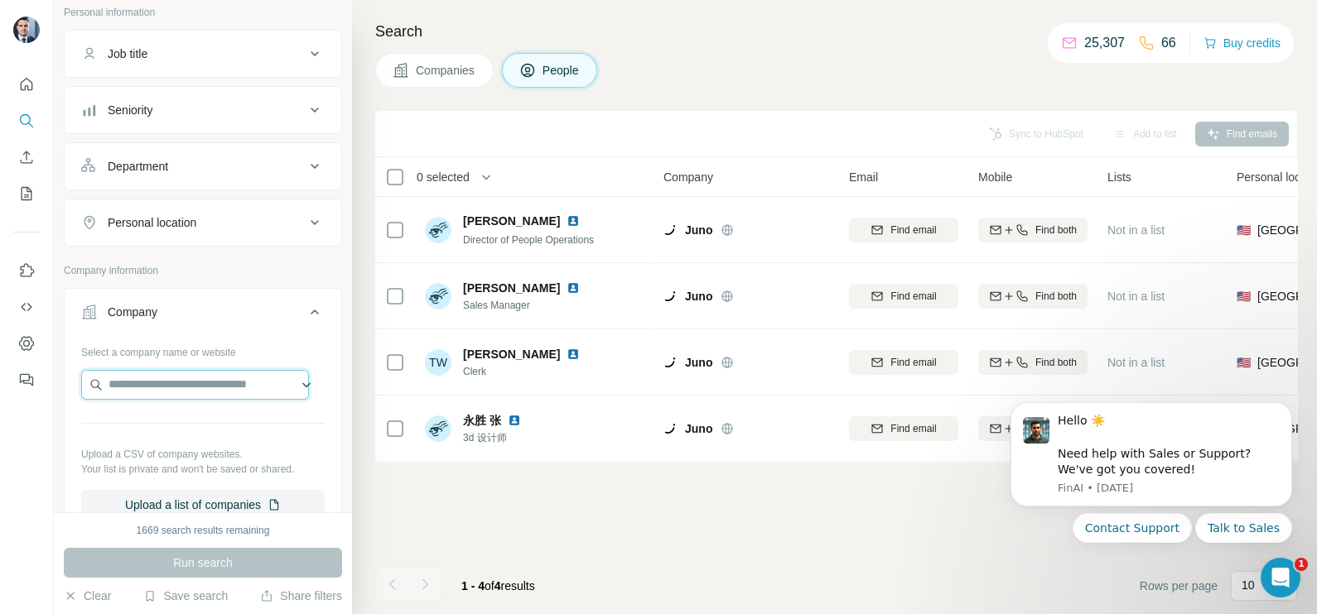
click at [128, 391] on input "text" at bounding box center [195, 385] width 228 height 30
paste input "**********"
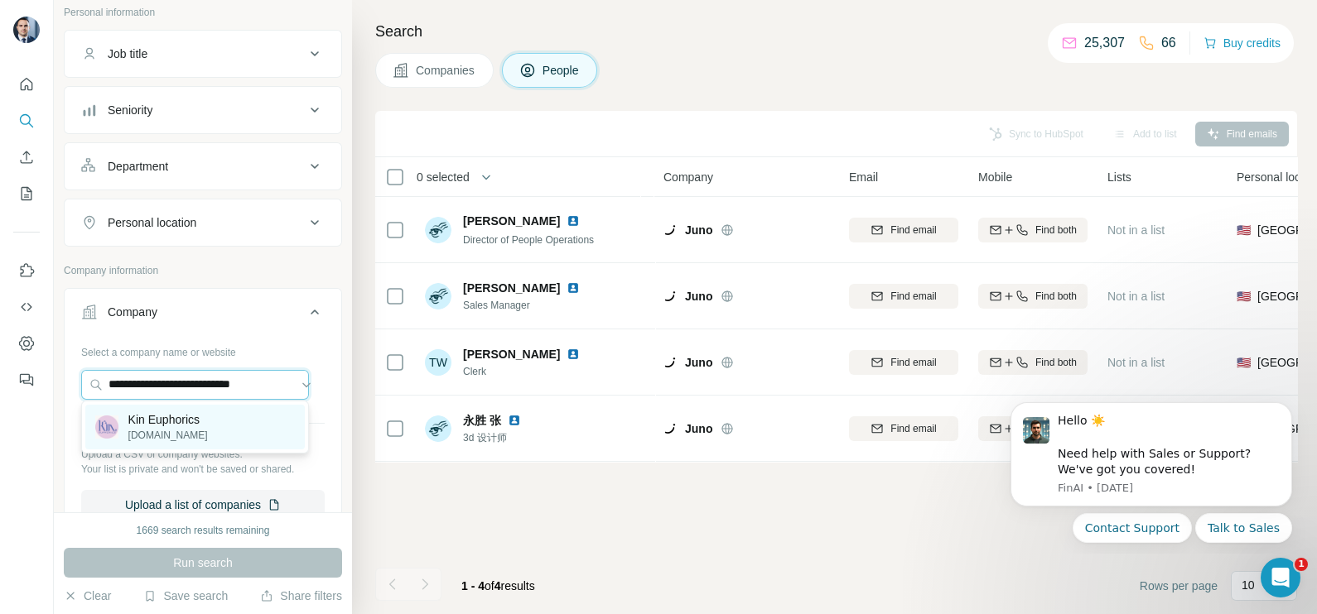
type input "**********"
click at [157, 433] on p "kineuphorics.com" at bounding box center [167, 435] width 79 height 15
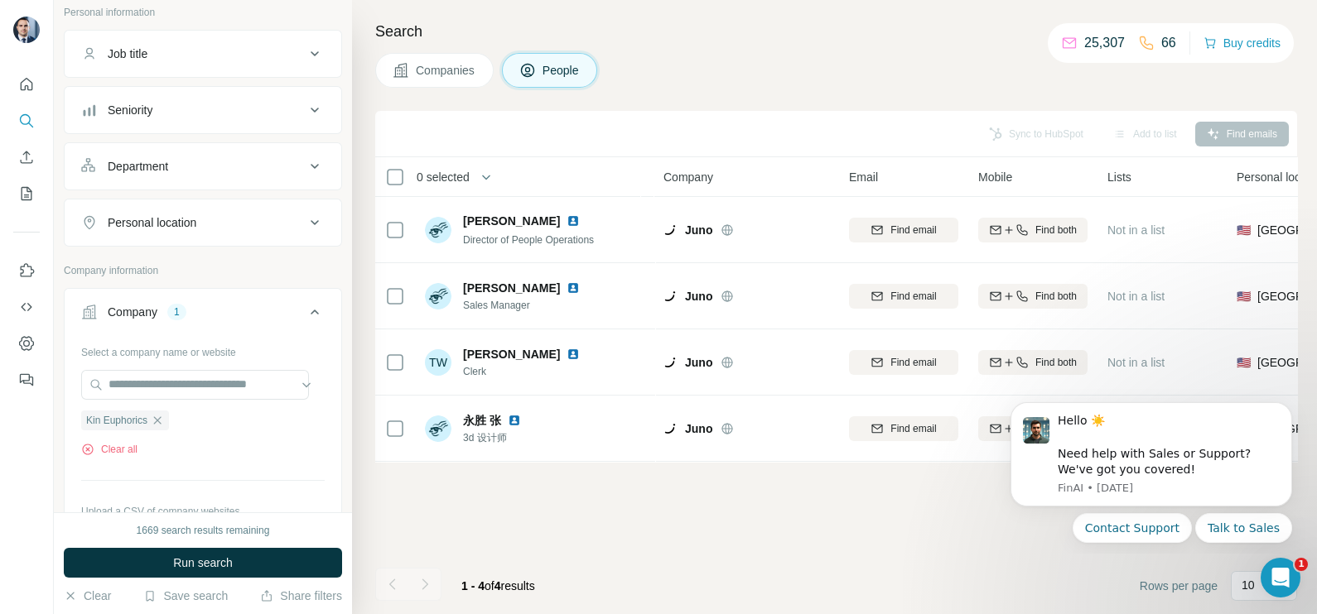
click at [426, 64] on span "Companies" at bounding box center [446, 70] width 60 height 17
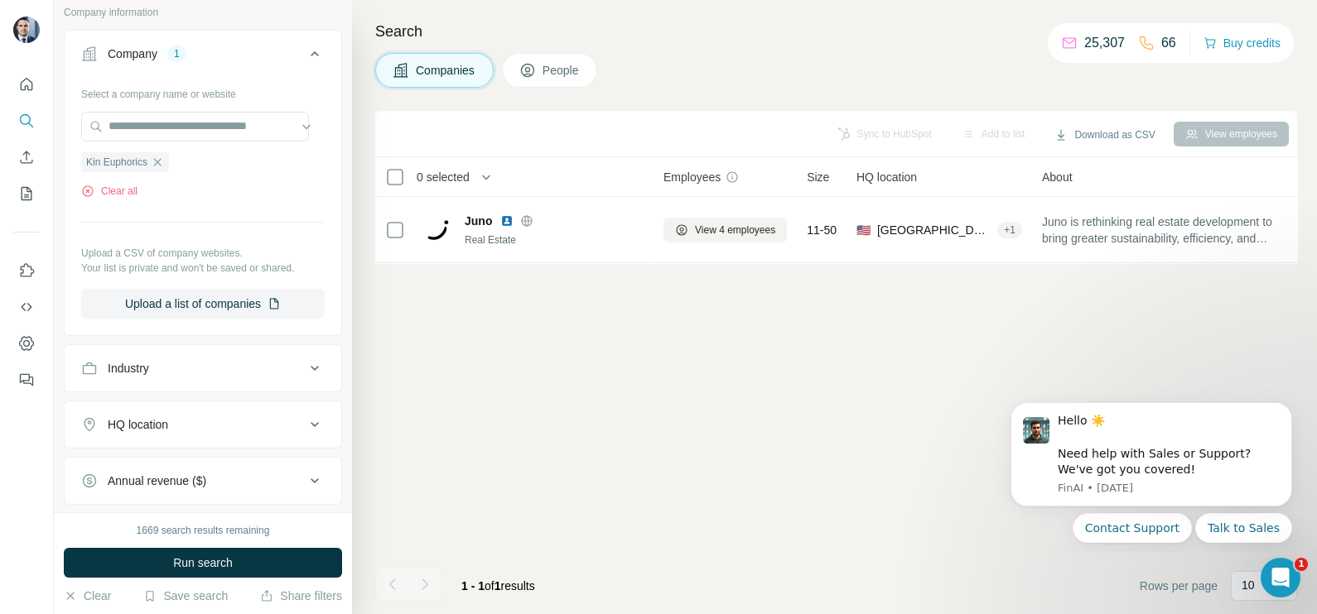
click at [210, 546] on div "1669 search results remaining Run search Clear Save search Share filters" at bounding box center [203, 564] width 298 height 102
click at [244, 549] on button "Run search" at bounding box center [203, 563] width 278 height 30
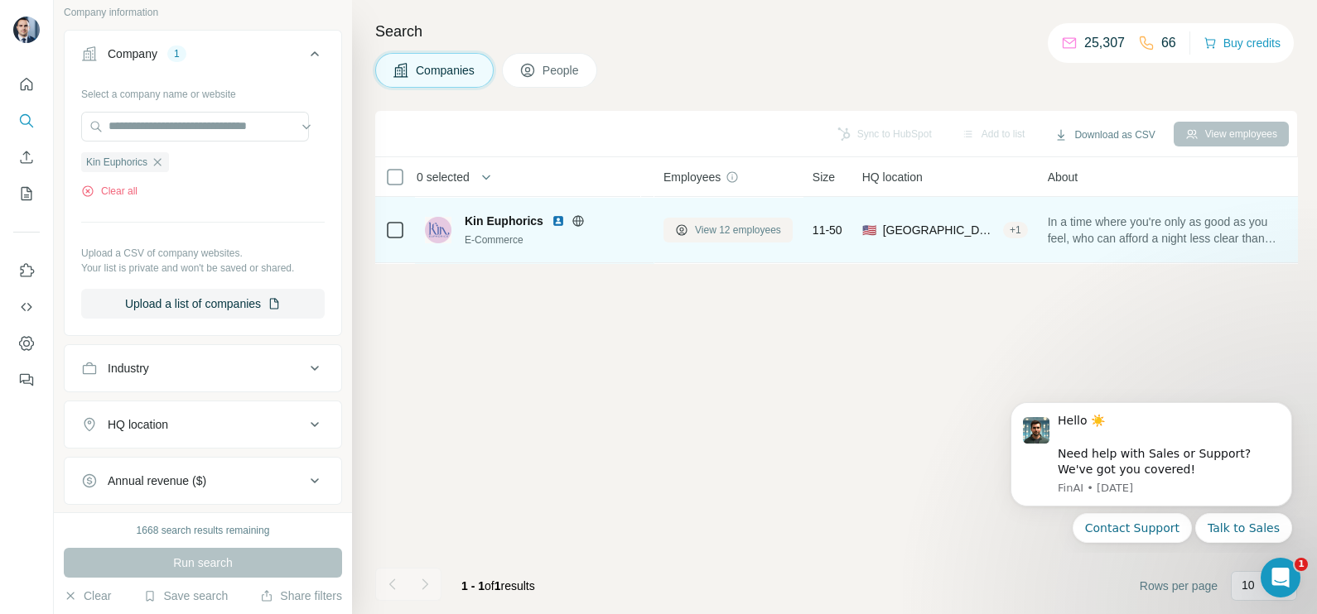
click at [724, 236] on span "View 12 employees" at bounding box center [738, 230] width 86 height 15
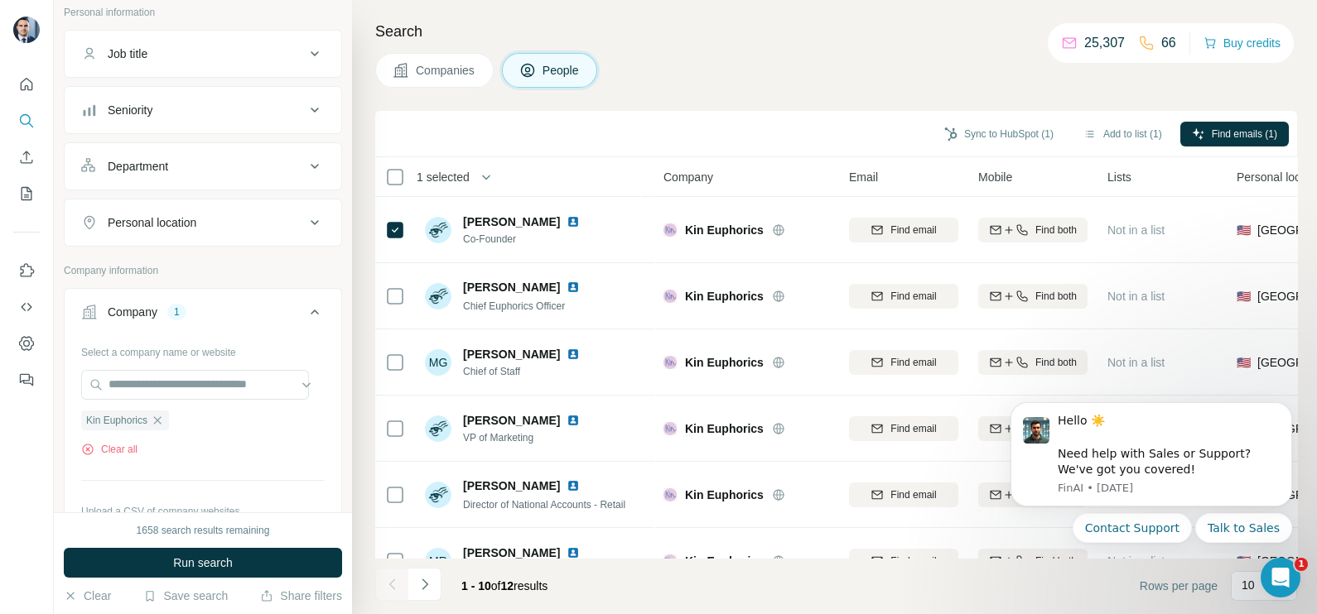
click at [161, 415] on icon "button" at bounding box center [157, 420] width 13 height 13
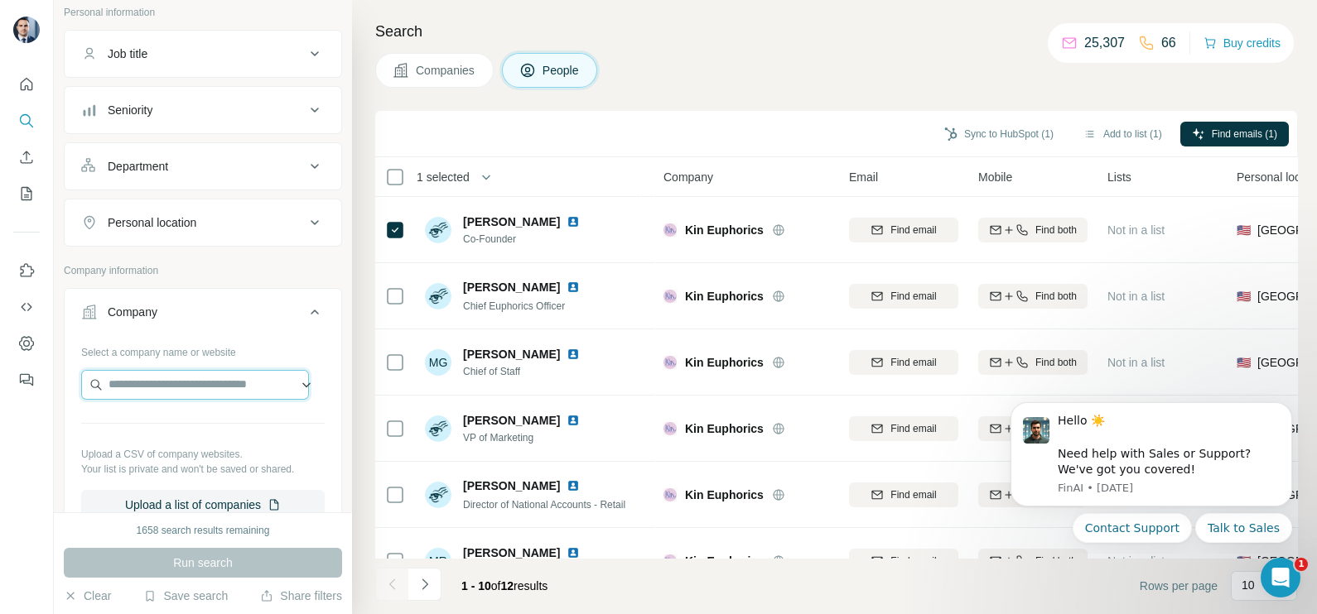
click at [163, 389] on input "text" at bounding box center [195, 385] width 228 height 30
paste input "**********"
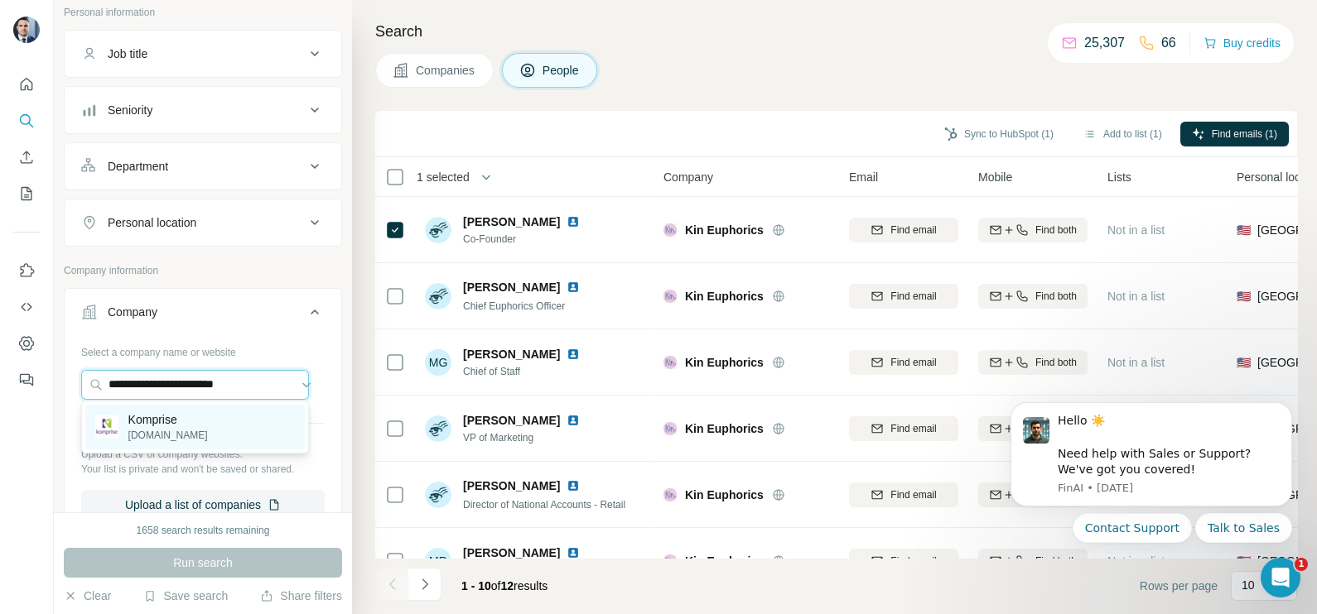
type input "**********"
click at [176, 433] on p "komprise.com" at bounding box center [167, 435] width 79 height 15
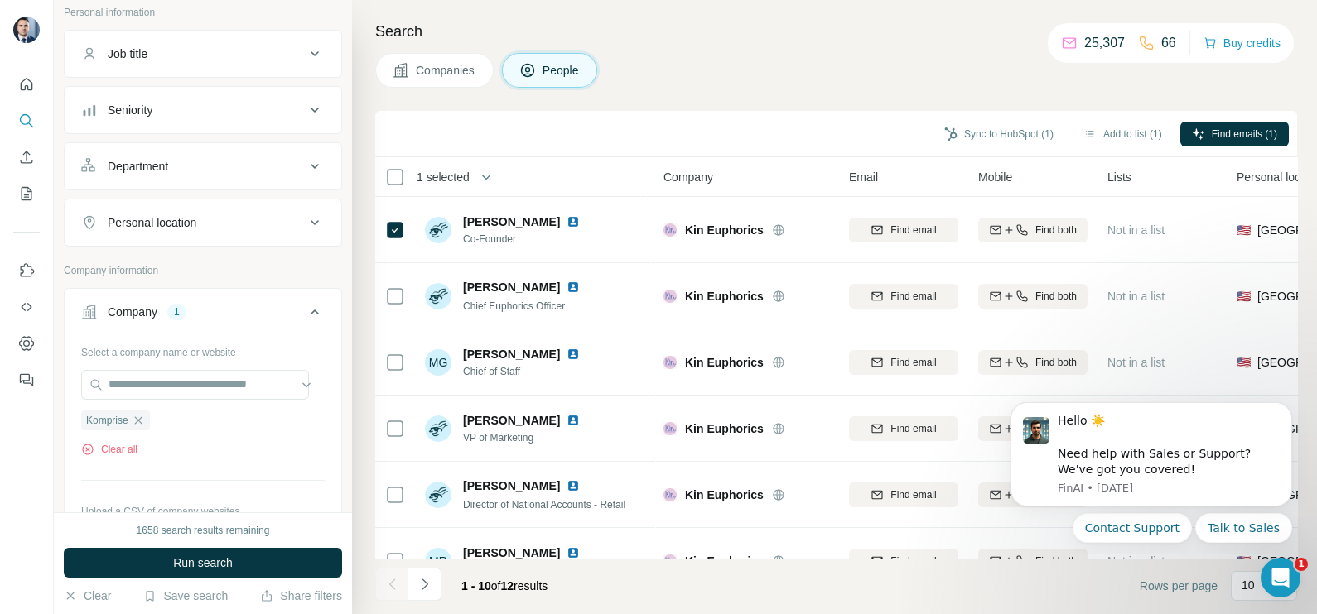
click at [443, 74] on span "Companies" at bounding box center [446, 70] width 60 height 17
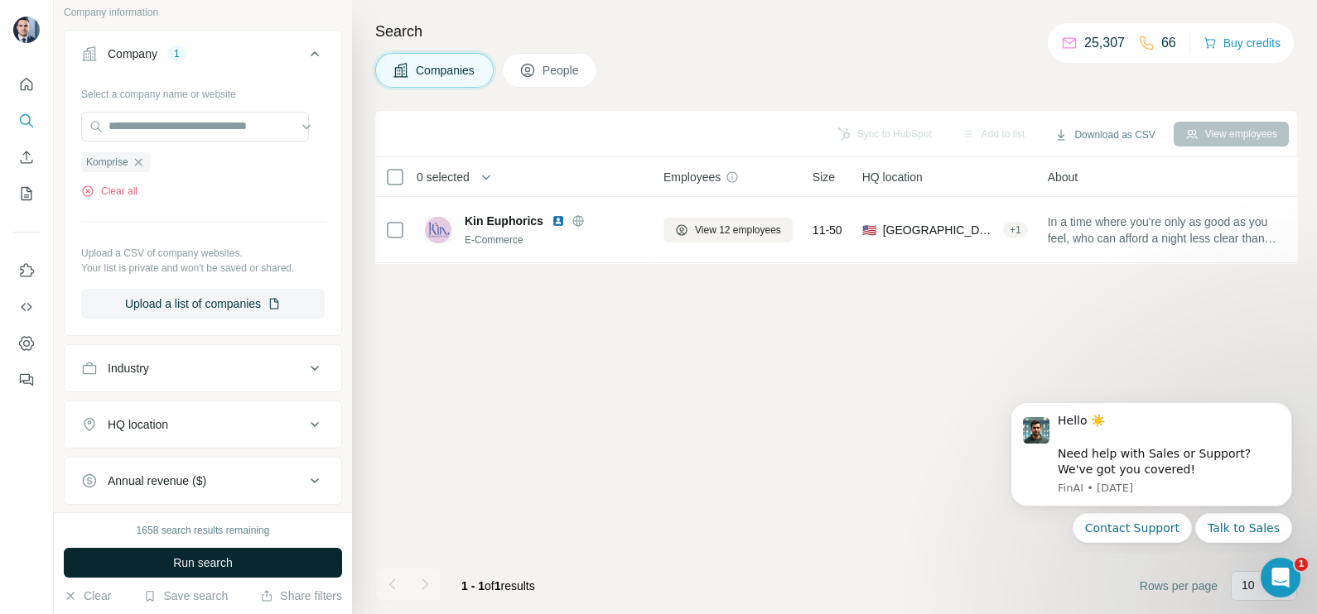
click at [159, 560] on button "Run search" at bounding box center [203, 563] width 278 height 30
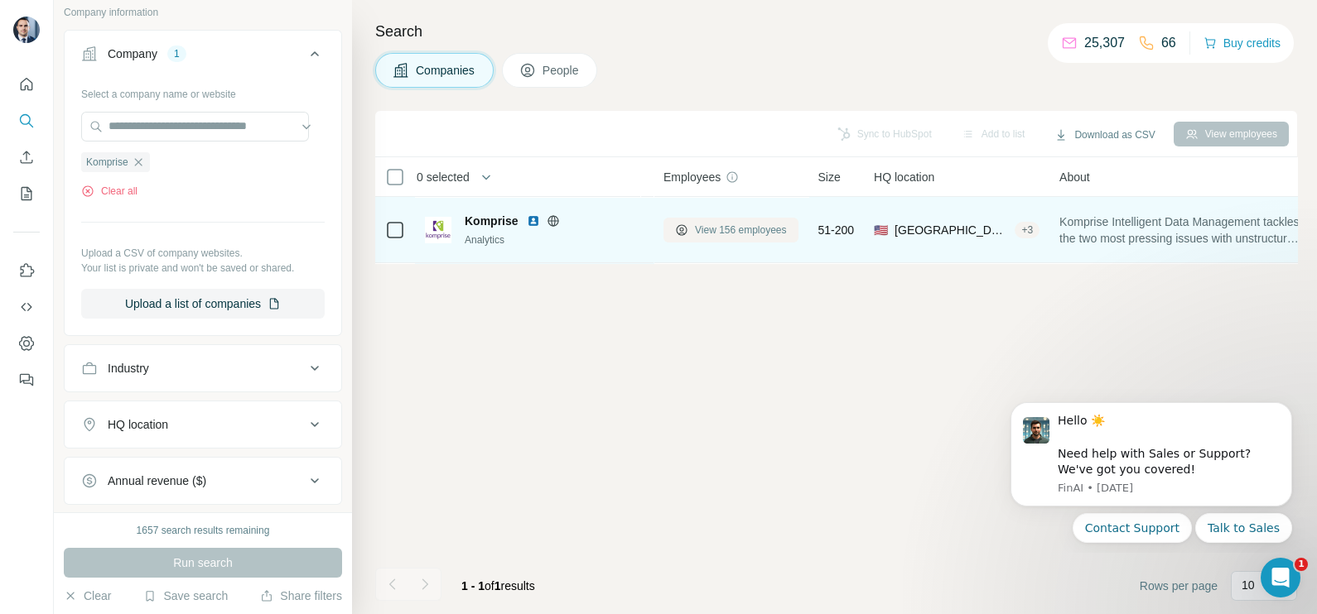
click at [730, 220] on button "View 156 employees" at bounding box center [730, 230] width 135 height 25
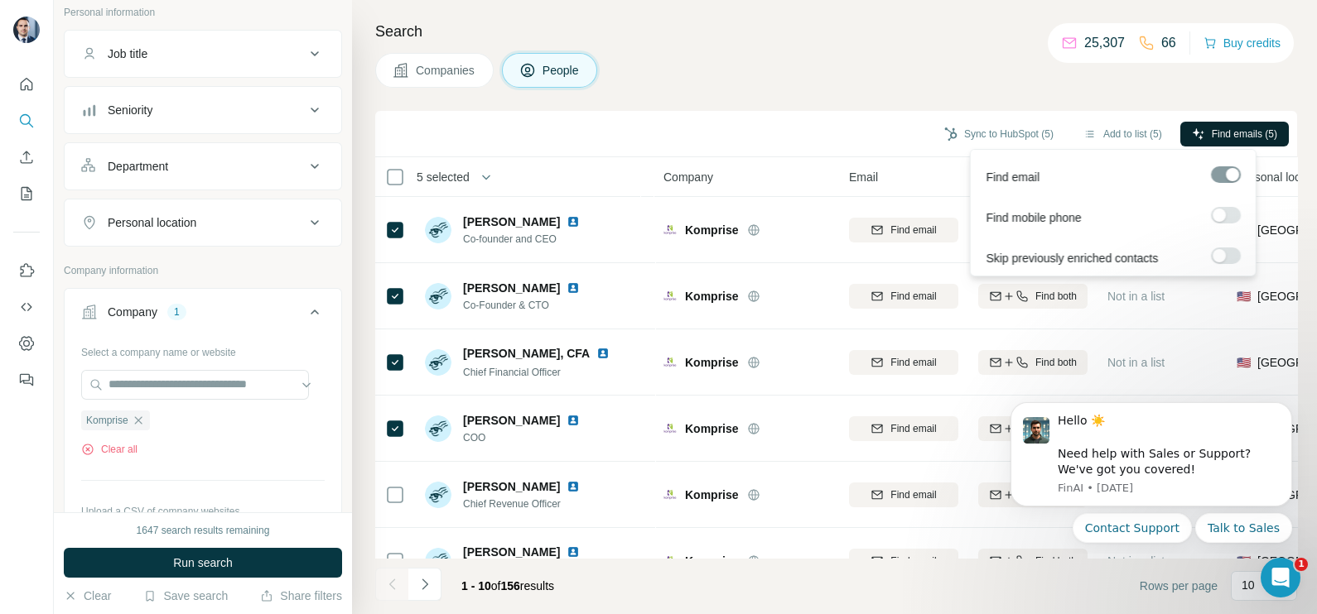
click at [1230, 130] on span "Find emails (5)" at bounding box center [1243, 134] width 65 height 15
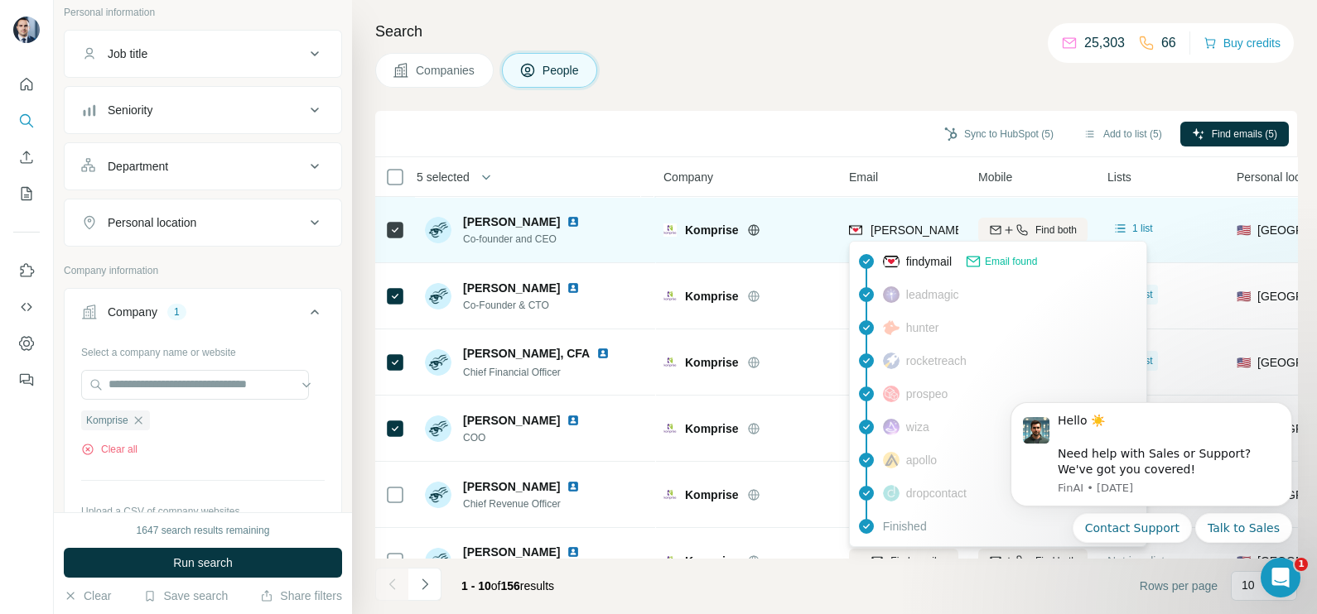
click at [901, 224] on span "kumar.goswami@komprise.com" at bounding box center [1015, 230] width 291 height 13
click at [901, 223] on span "kumar.goswami@komprise.com" at bounding box center [1009, 230] width 278 height 17
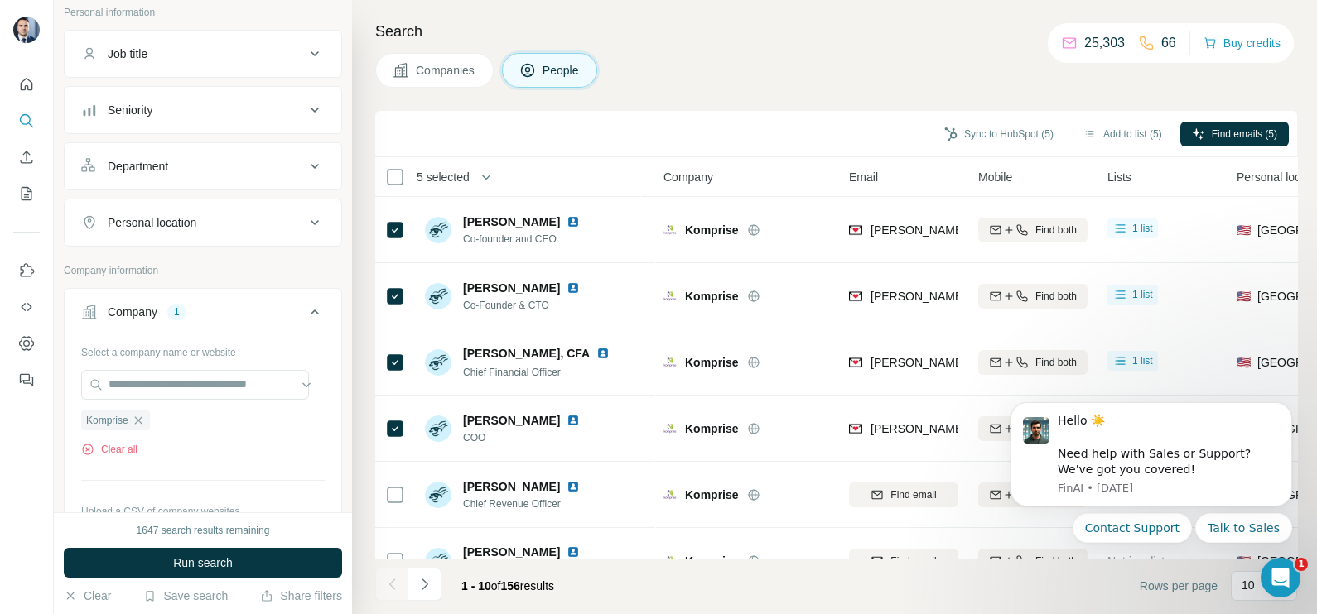
click at [865, 161] on th "Email" at bounding box center [903, 177] width 129 height 40
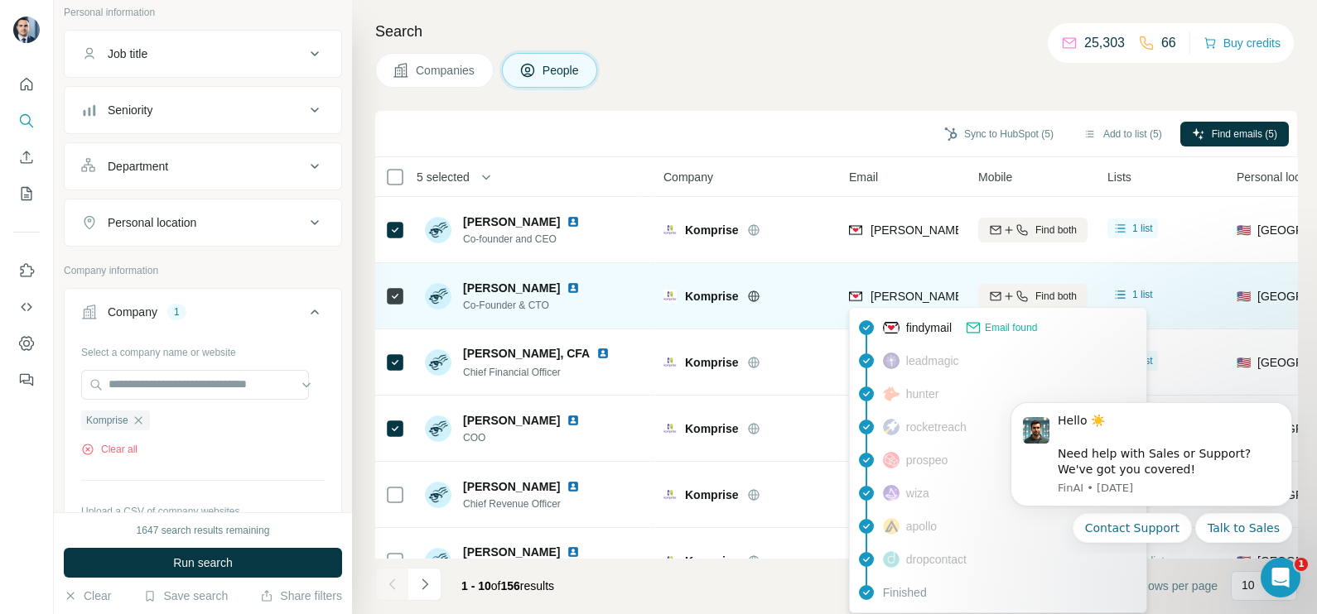
click at [899, 295] on span "mike.peercy@komprise.com" at bounding box center [1064, 296] width 388 height 13
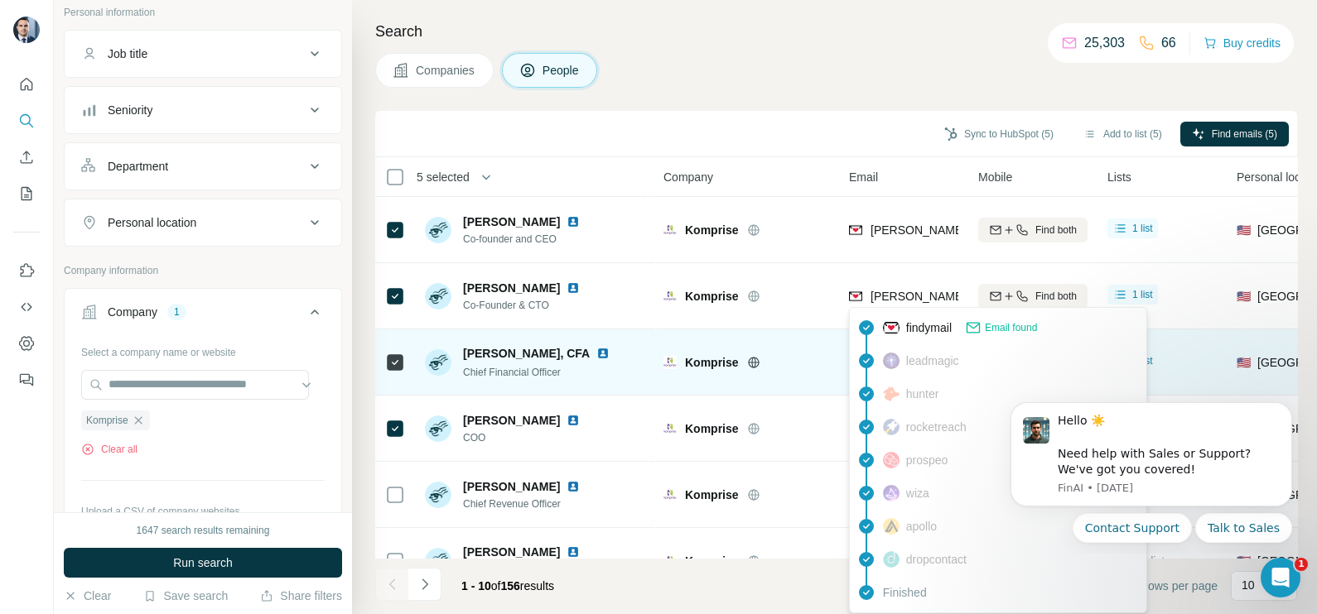
drag, startPoint x: 899, startPoint y: 295, endPoint x: 853, endPoint y: 339, distance: 64.4
click at [830, 341] on td "Komprise" at bounding box center [745, 363] width 185 height 66
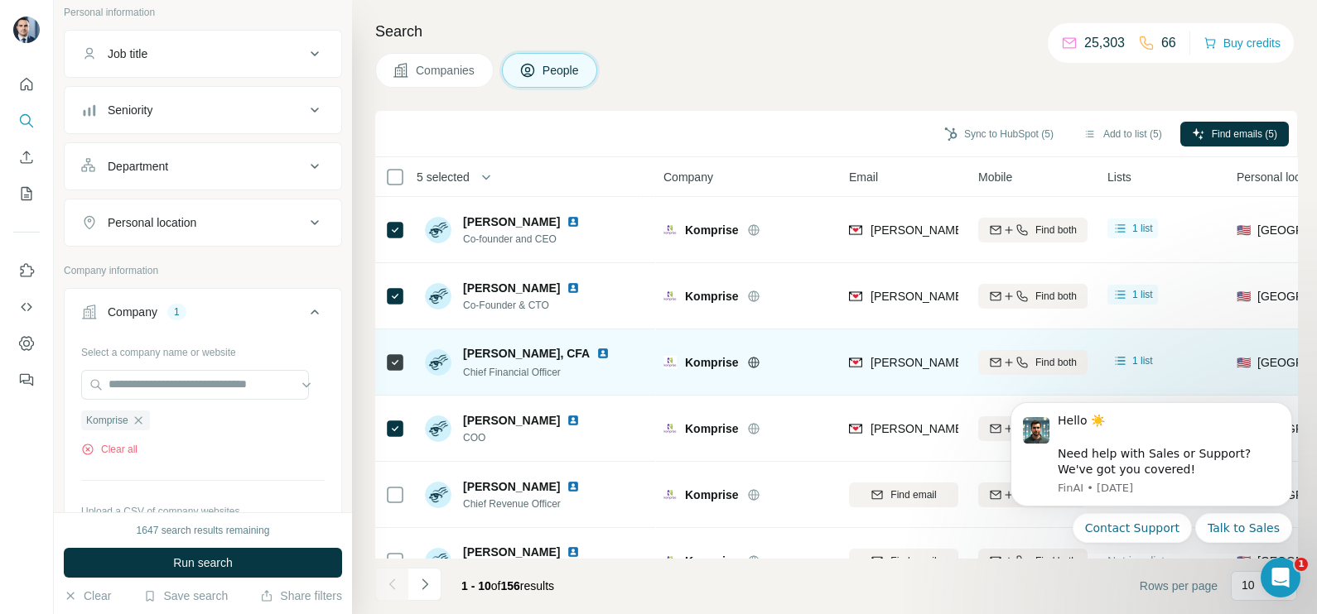
drag, startPoint x: 911, startPoint y: 348, endPoint x: 916, endPoint y: 361, distance: 14.1
click at [911, 349] on div "craig.gomulka@komprise.com" at bounding box center [903, 362] width 109 height 46
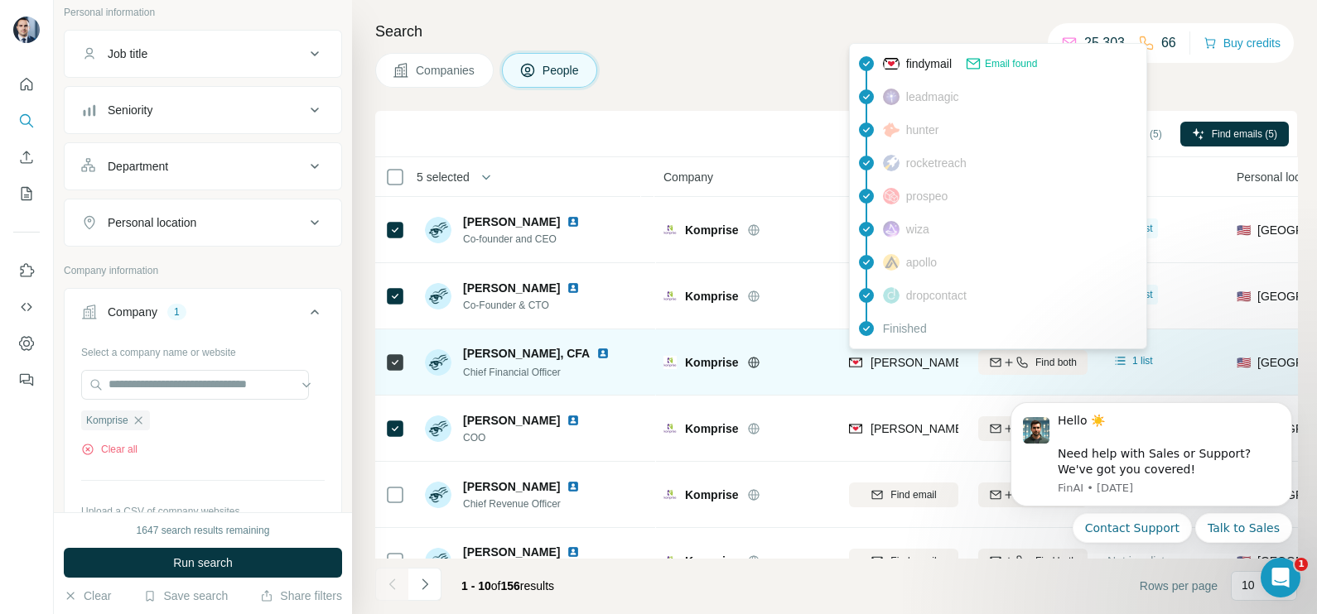
click at [916, 361] on span "craig.gomulka@komprise.com" at bounding box center [1064, 362] width 388 height 13
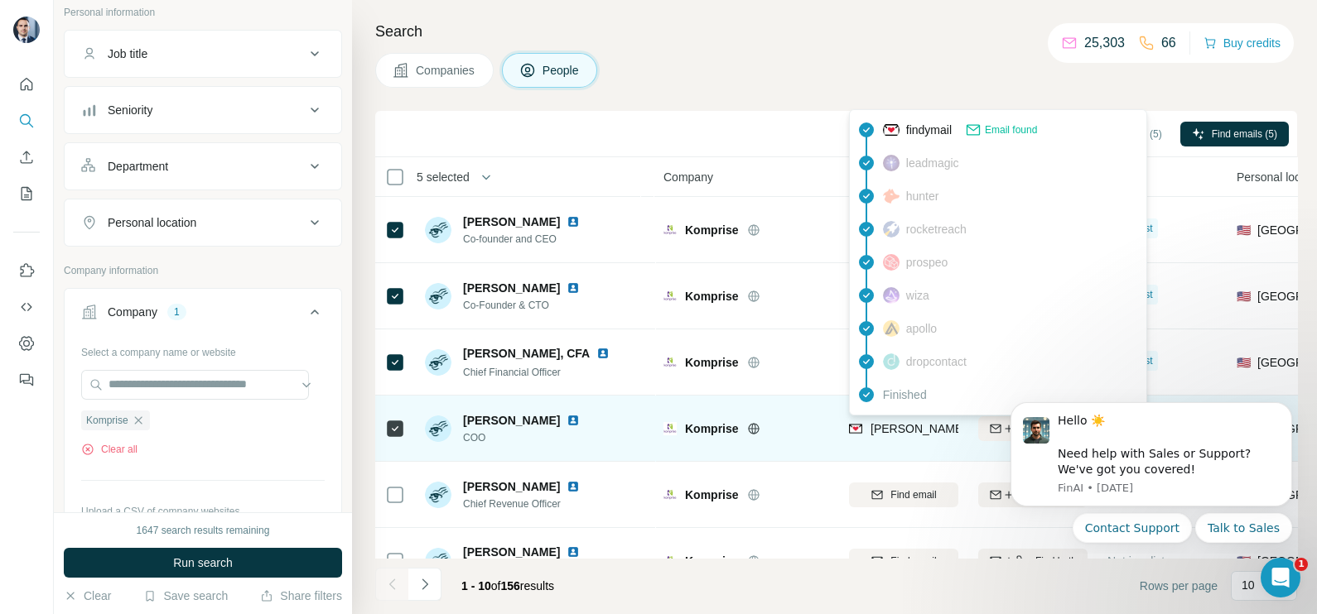
click at [890, 431] on span "krishna.subramanian@komprise.com" at bounding box center [1015, 428] width 291 height 13
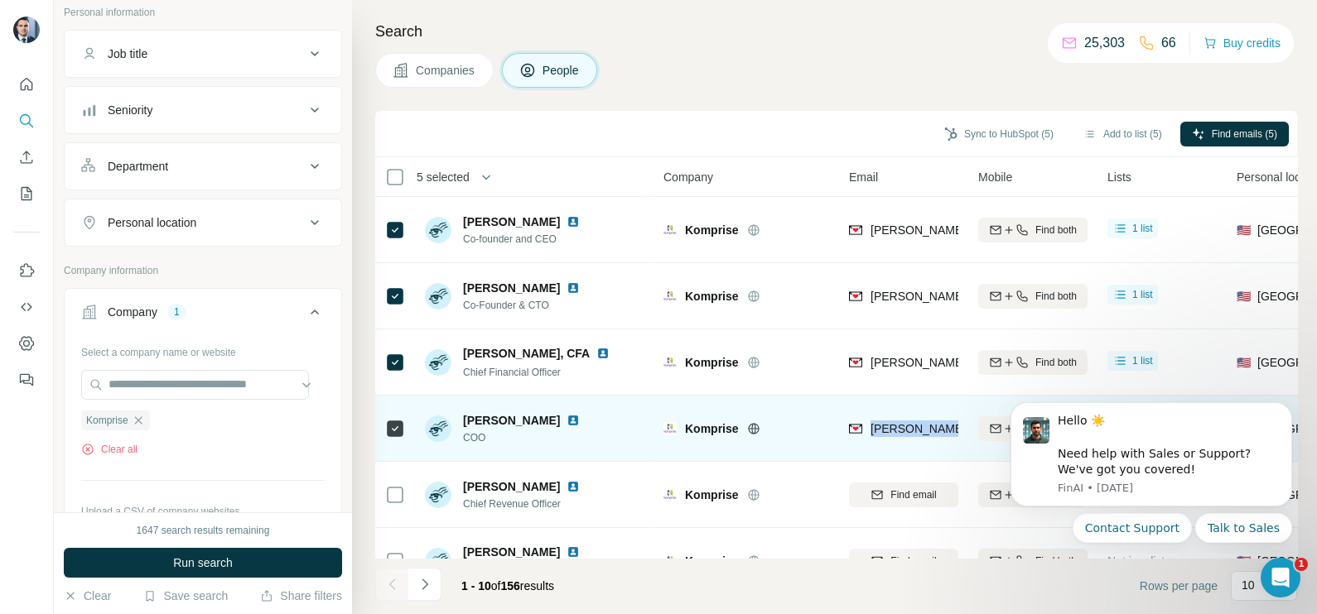
click at [890, 431] on span "krishna.subramanian@komprise.com" at bounding box center [1015, 428] width 291 height 13
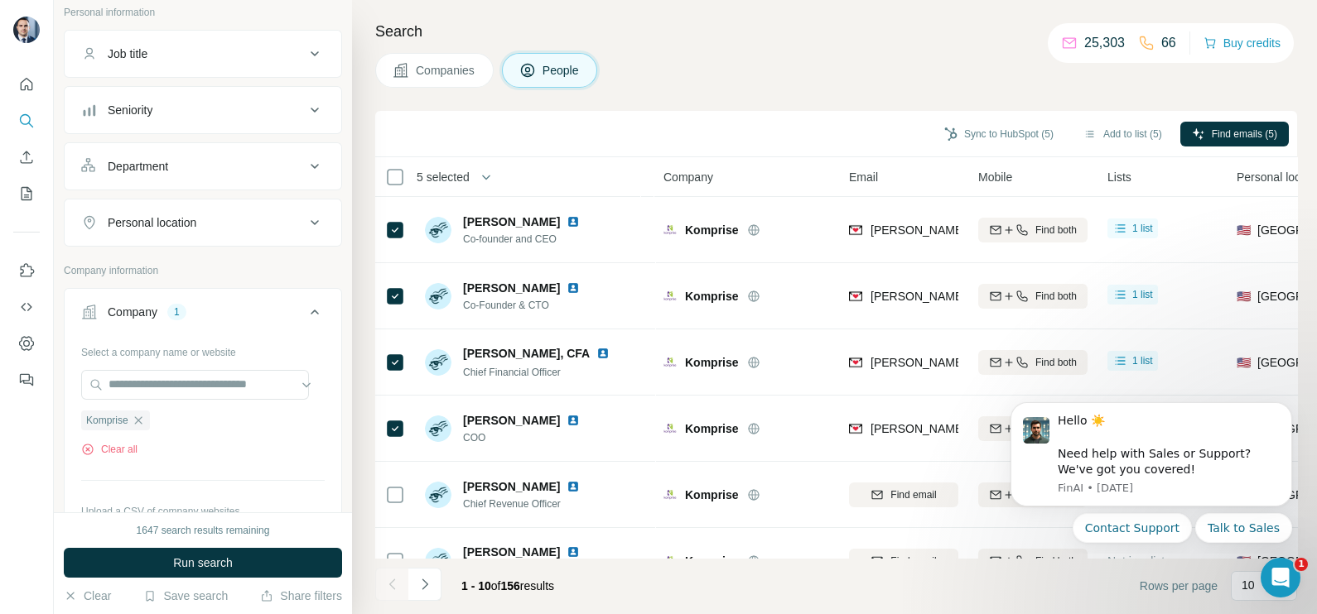
click at [799, 149] on div "Sync to HubSpot (5) Add to list (5) Find emails (5)" at bounding box center [836, 134] width 922 height 46
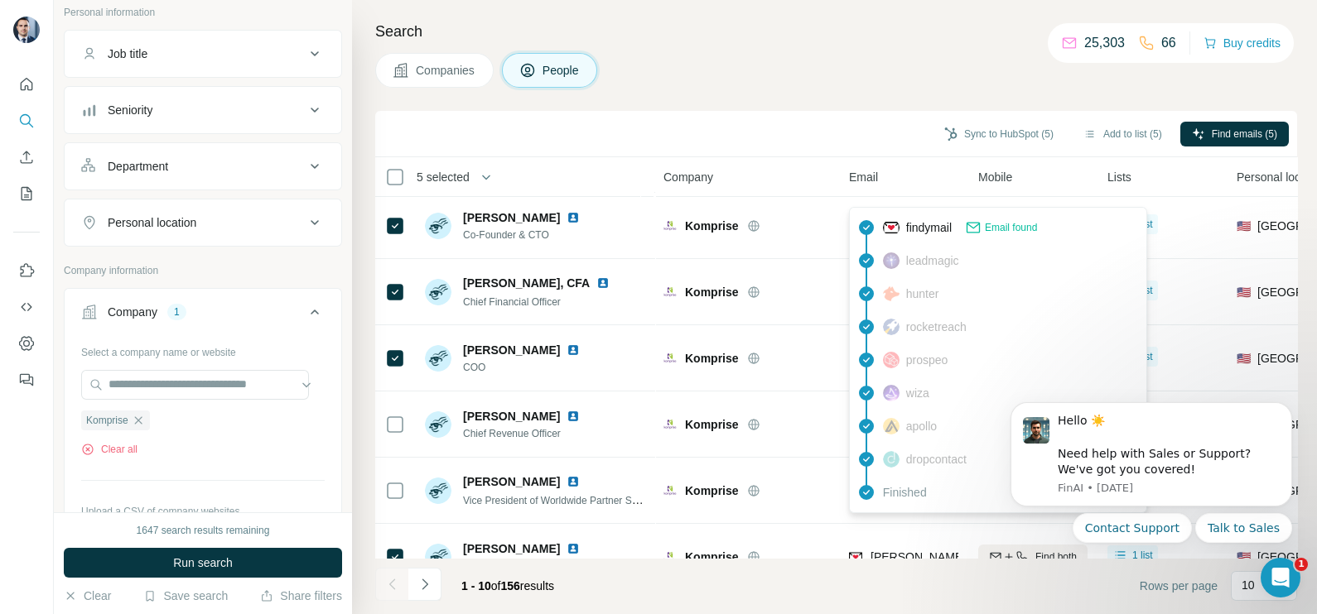
scroll to position [103, 0]
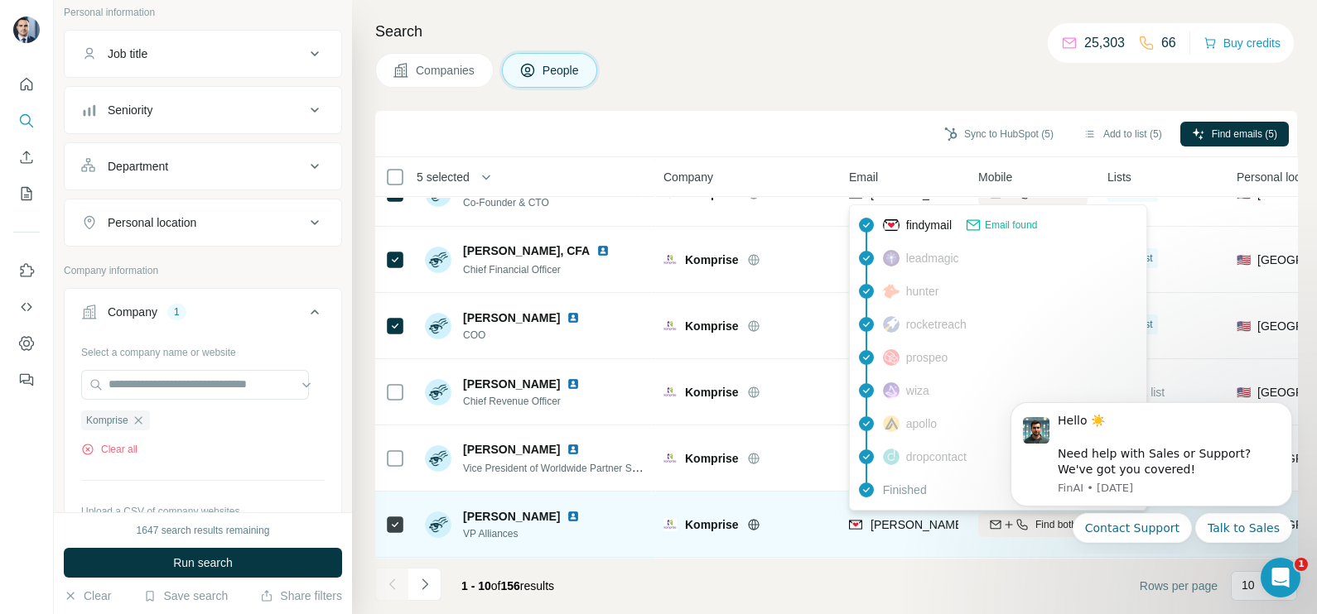
click at [907, 522] on span "paul.malkon@komprise.com" at bounding box center [1064, 524] width 388 height 13
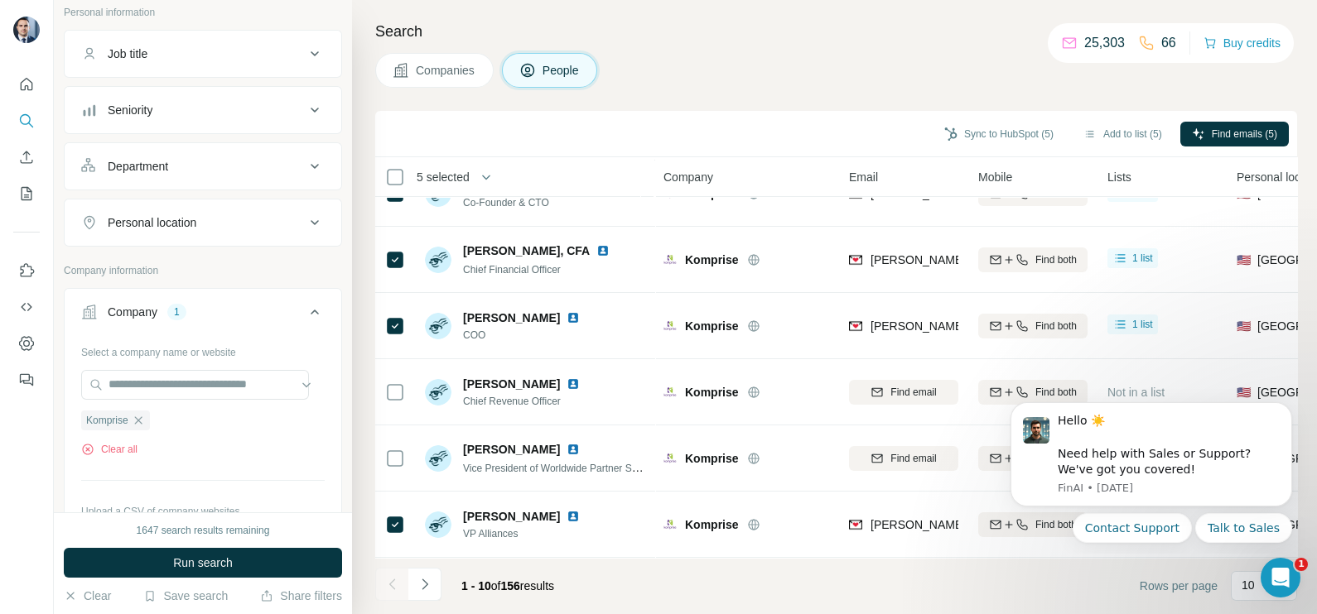
click at [805, 152] on div "Sync to HubSpot (5) Add to list (5) Find emails (5)" at bounding box center [836, 134] width 922 height 46
click at [984, 137] on button "Sync to HubSpot (5)" at bounding box center [998, 134] width 132 height 25
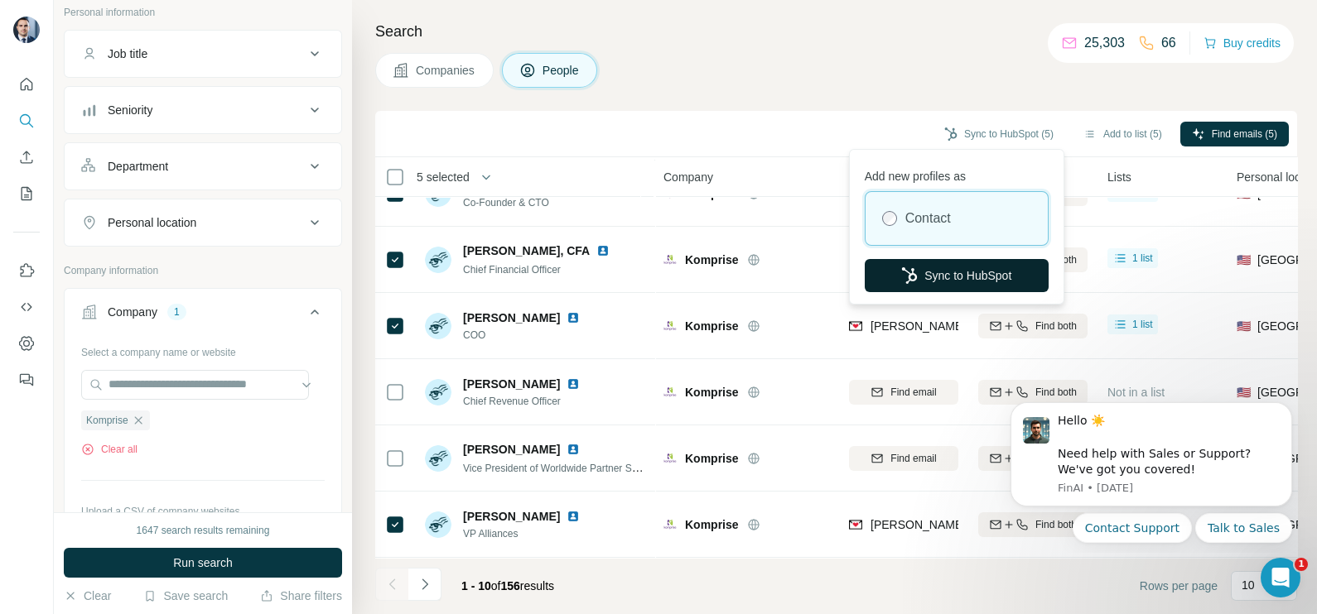
click at [935, 279] on button "Sync to HubSpot" at bounding box center [956, 275] width 184 height 33
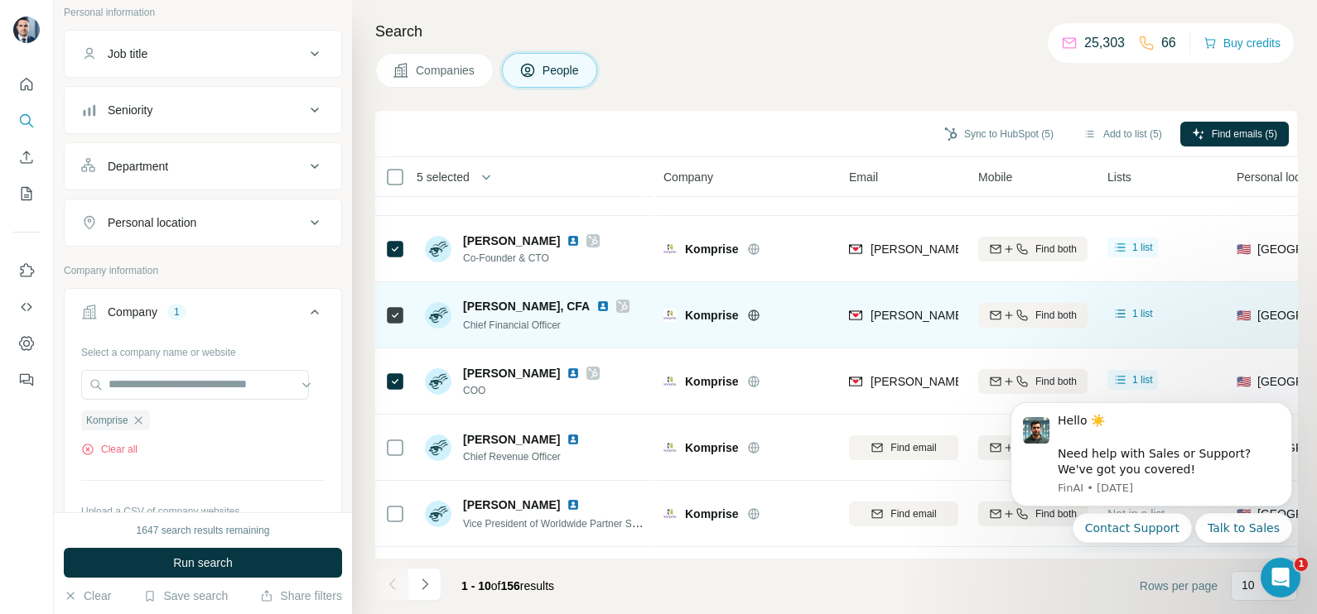
scroll to position [0, 0]
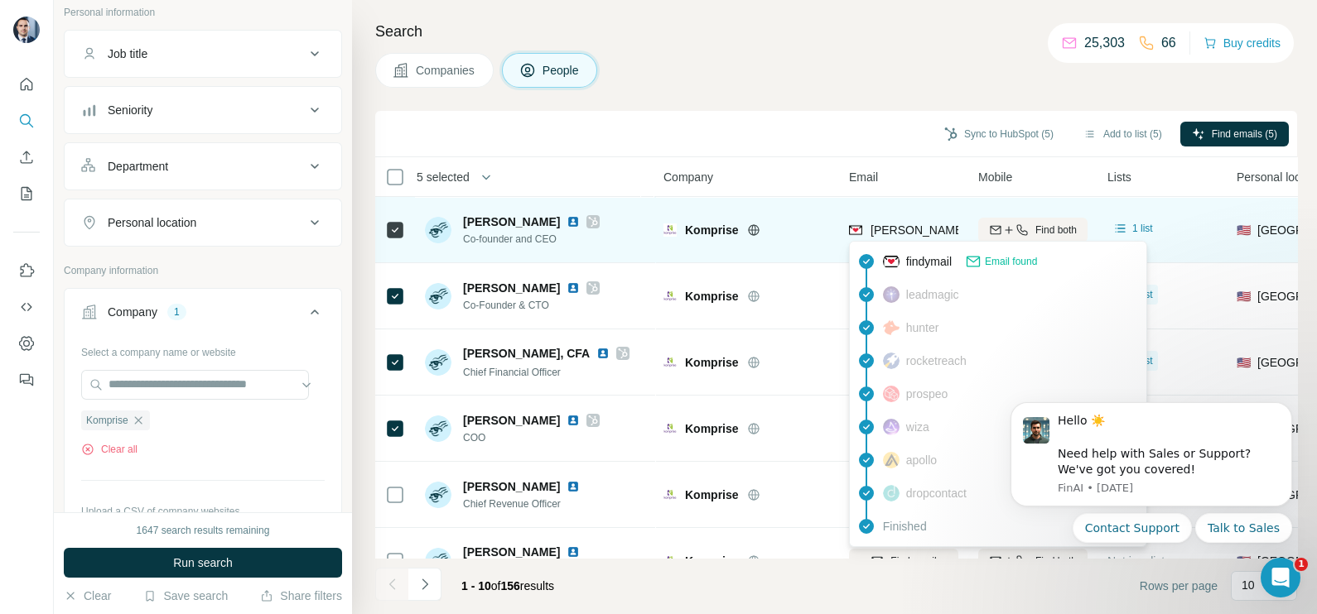
click at [893, 238] on div "kumar.goswami@komprise.com" at bounding box center [999, 232] width 300 height 20
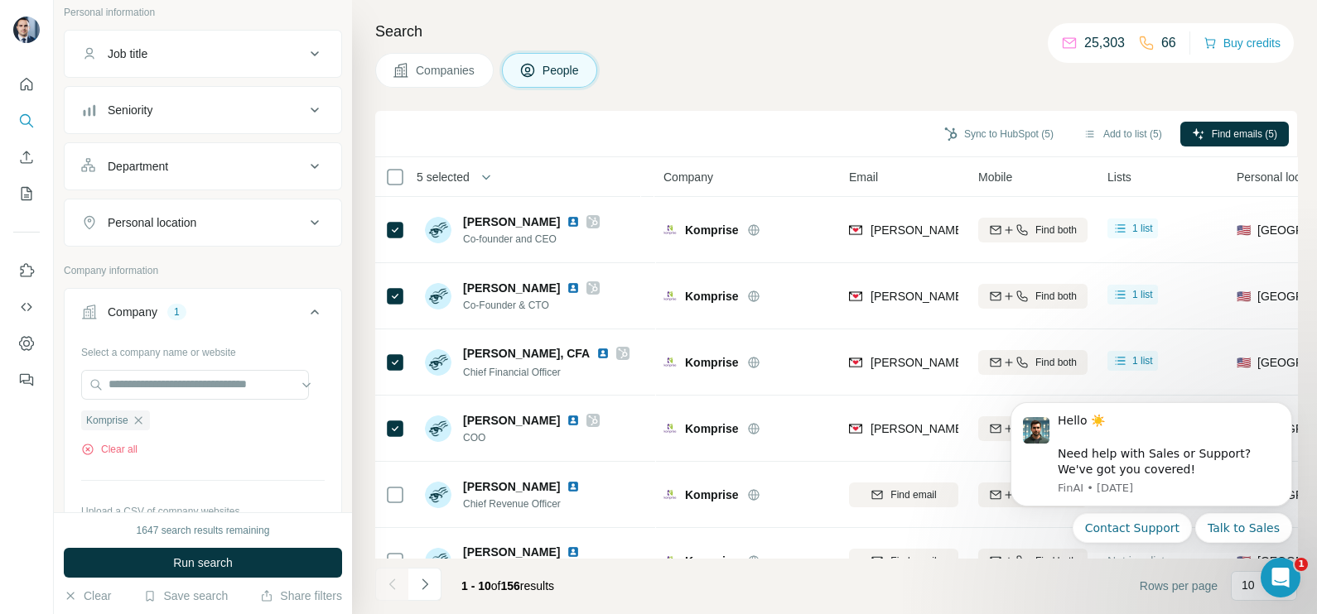
click at [857, 124] on div "Sync to HubSpot (5) Add to list (5) Find emails (5)" at bounding box center [835, 133] width 905 height 29
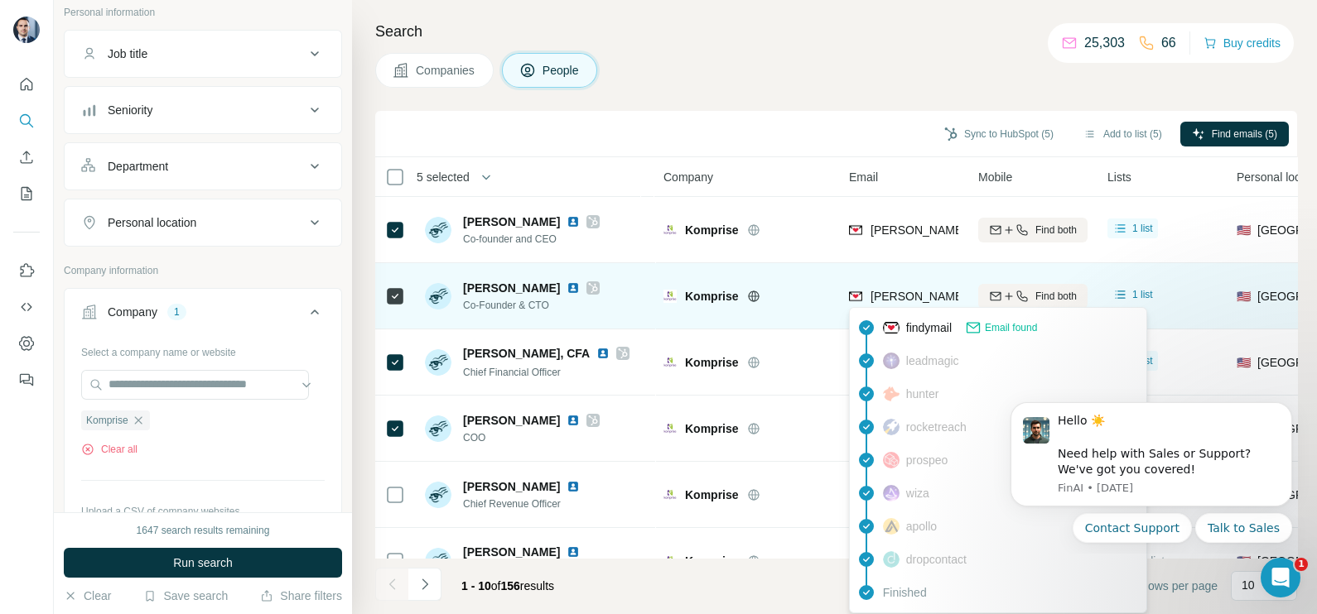
click at [910, 302] on span "mike.peercy@komprise.com" at bounding box center [1057, 296] width 374 height 17
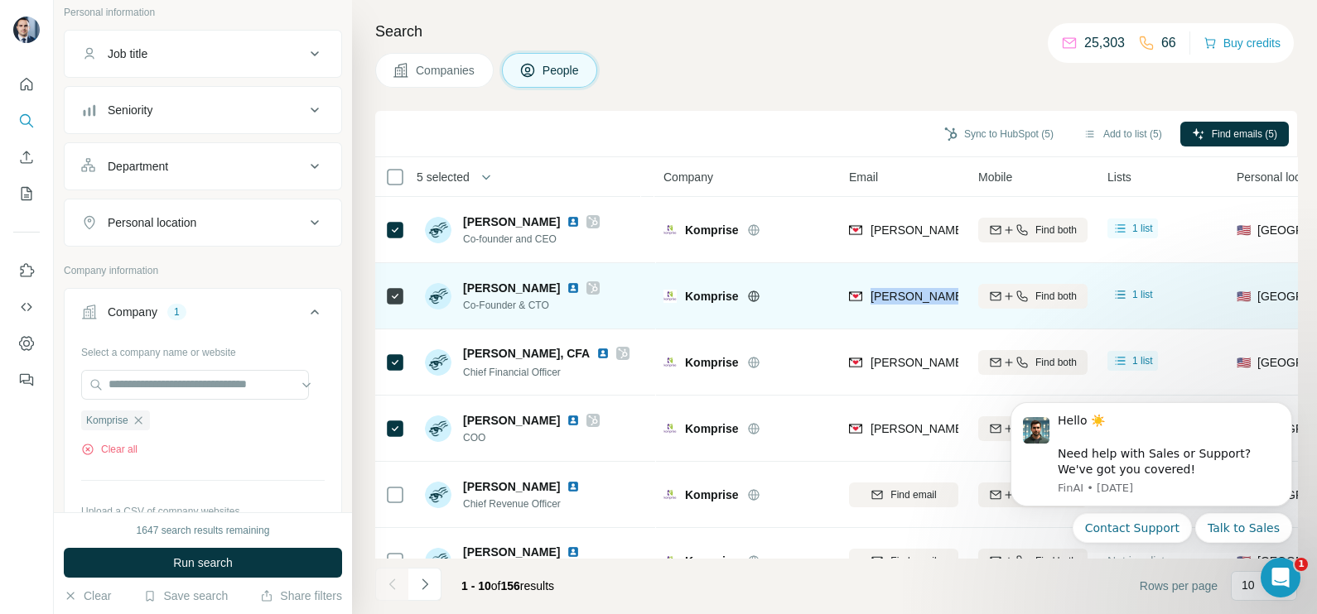
click at [910, 302] on span "mike.peercy@komprise.com" at bounding box center [1057, 296] width 374 height 17
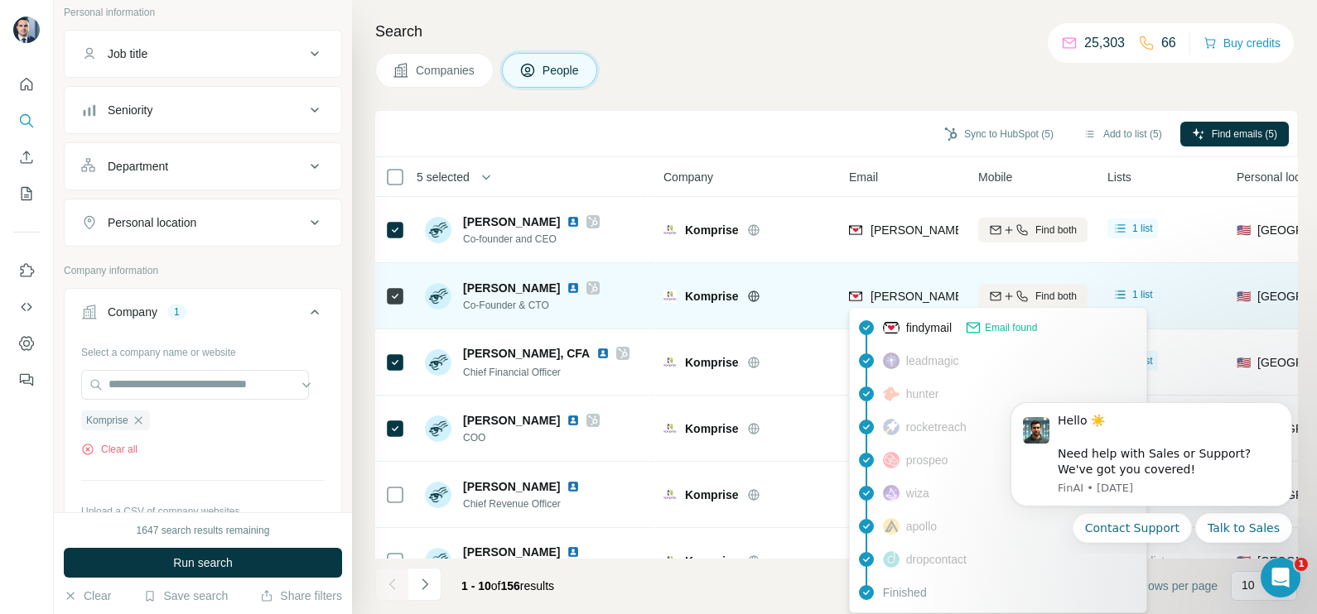
drag, startPoint x: 778, startPoint y: 139, endPoint x: 810, endPoint y: 302, distance: 166.1
click at [778, 139] on div "Sync to HubSpot (5) Add to list (5) Find emails (5)" at bounding box center [835, 133] width 905 height 29
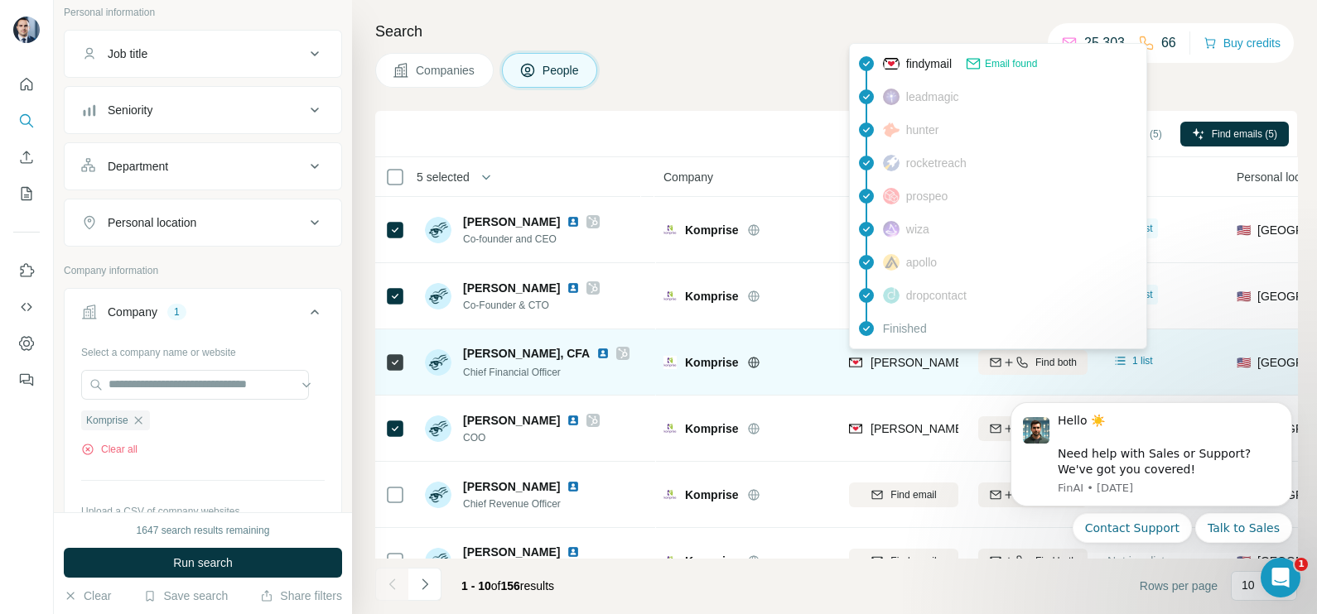
click at [905, 373] on div "craig.gomulka@komprise.com" at bounding box center [1047, 364] width 396 height 20
click at [903, 372] on div "craig.gomulka@komprise.com" at bounding box center [1047, 364] width 396 height 20
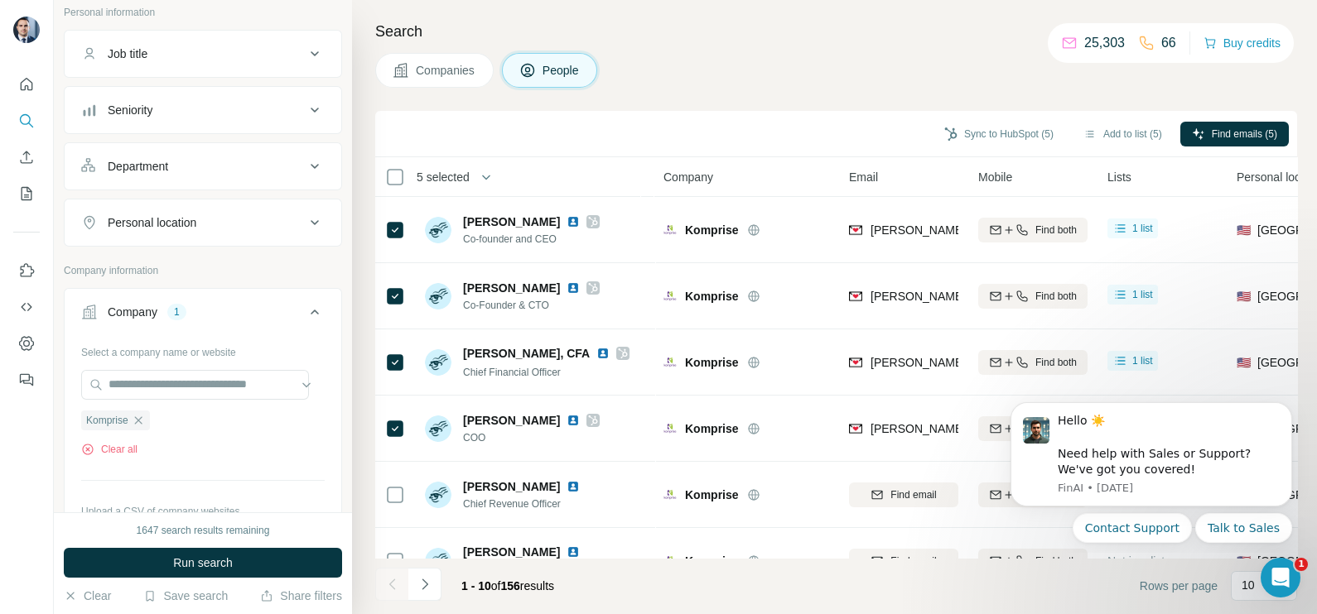
click at [796, 104] on div "Search Companies People Sync to HubSpot (5) Add to list (5) Find emails (5) 5 s…" at bounding box center [834, 307] width 965 height 614
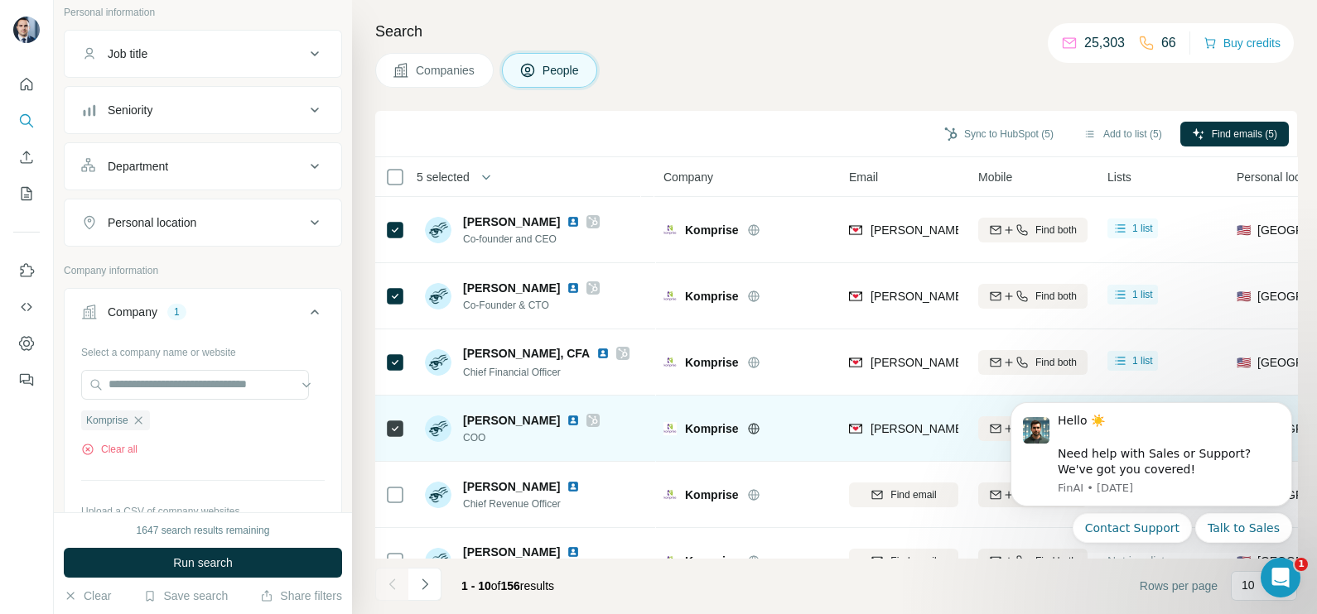
click at [890, 441] on div "krishna.subramanian@komprise.com" at bounding box center [903, 429] width 109 height 46
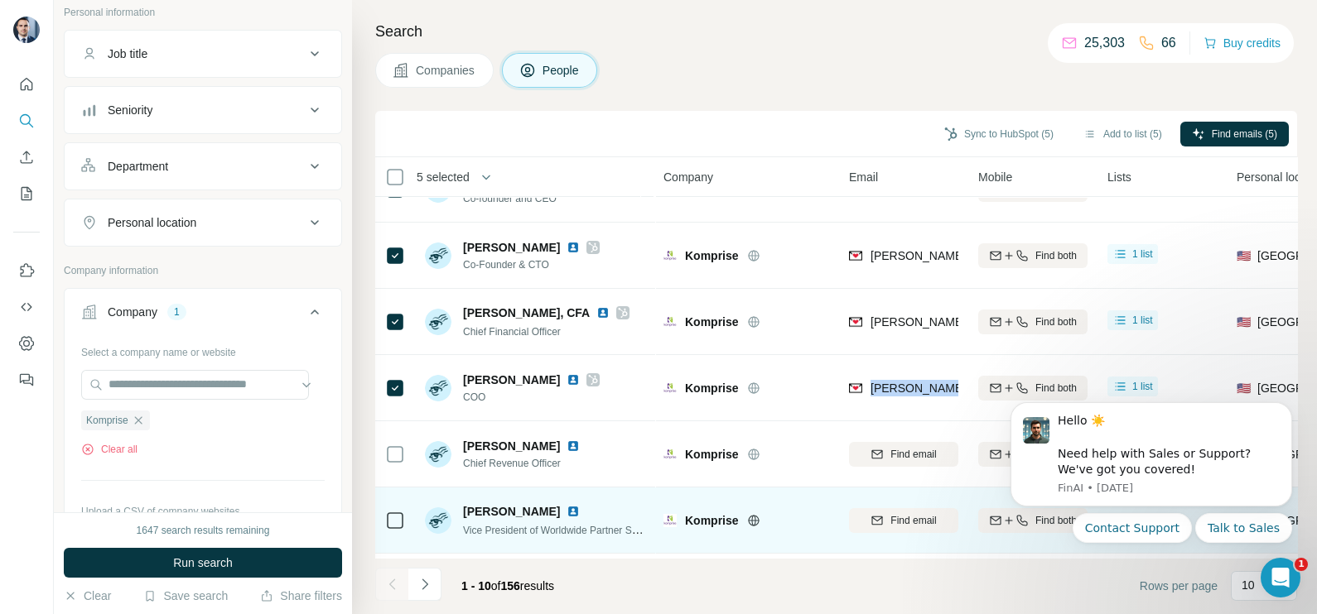
scroll to position [103, 0]
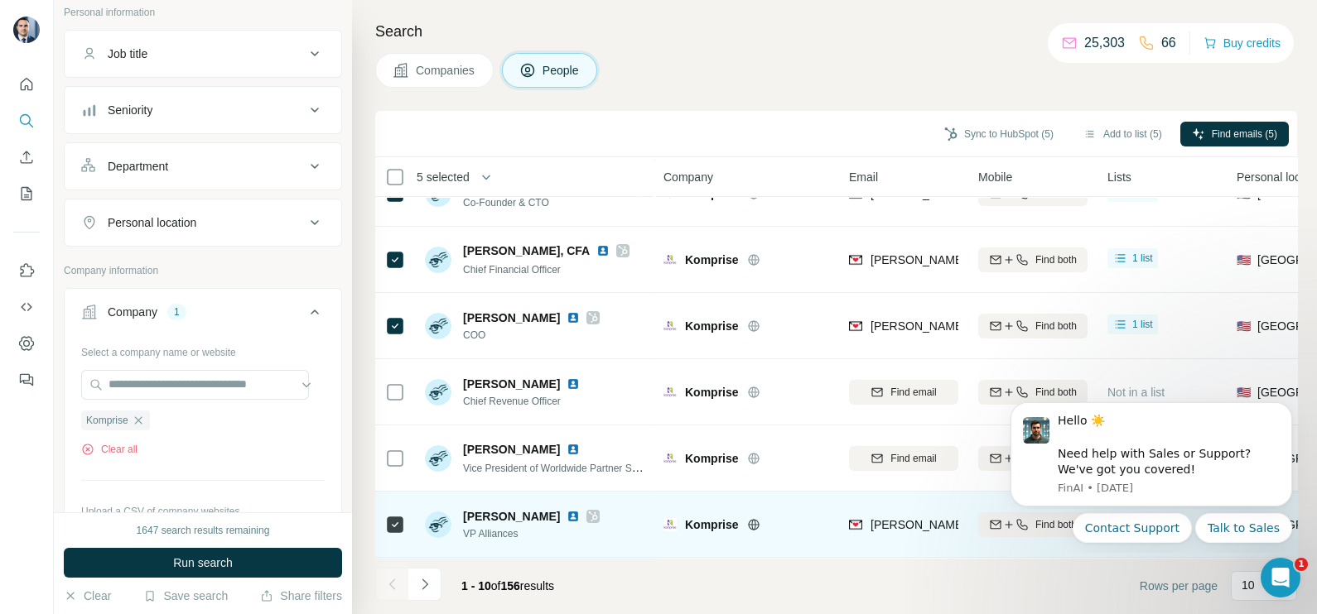
click at [912, 518] on span "paul.malkon@komprise.com" at bounding box center [1064, 524] width 388 height 13
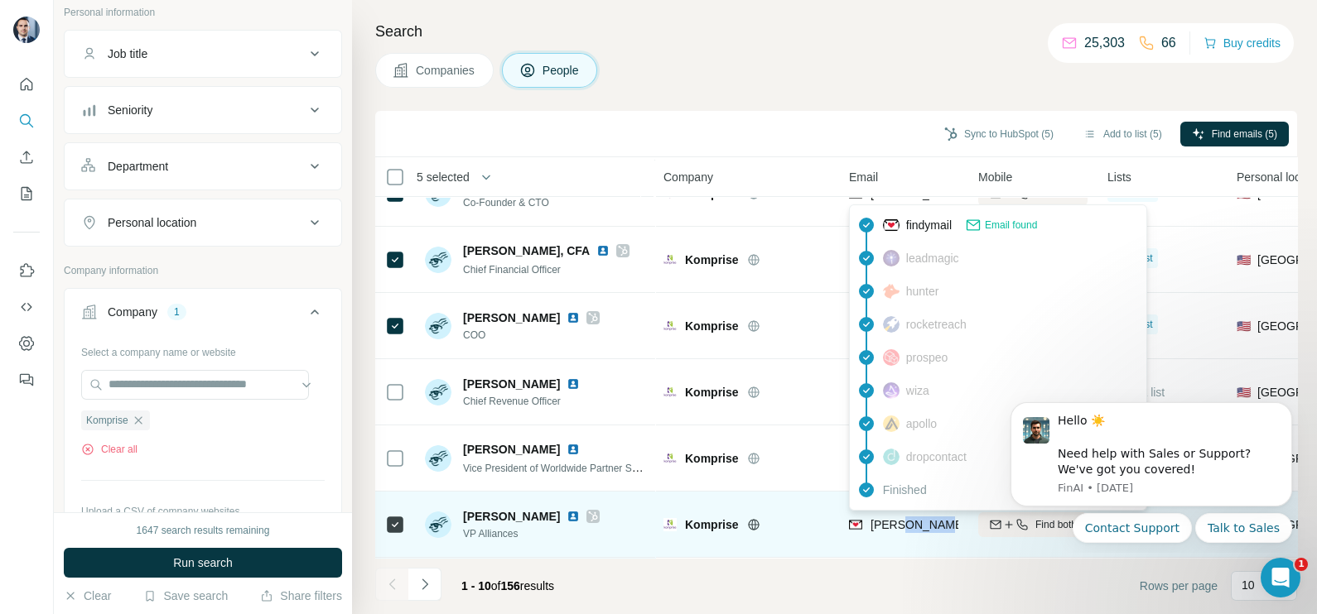
click at [912, 518] on span "paul.malkon@komprise.com" at bounding box center [1064, 524] width 388 height 13
click at [911, 517] on span "paul.malkon@komprise.com" at bounding box center [1057, 525] width 374 height 17
click at [911, 518] on span "paul.malkon@komprise.com" at bounding box center [1064, 524] width 388 height 13
click at [911, 517] on span "paul.malkon@komprise.com" at bounding box center [1057, 525] width 374 height 17
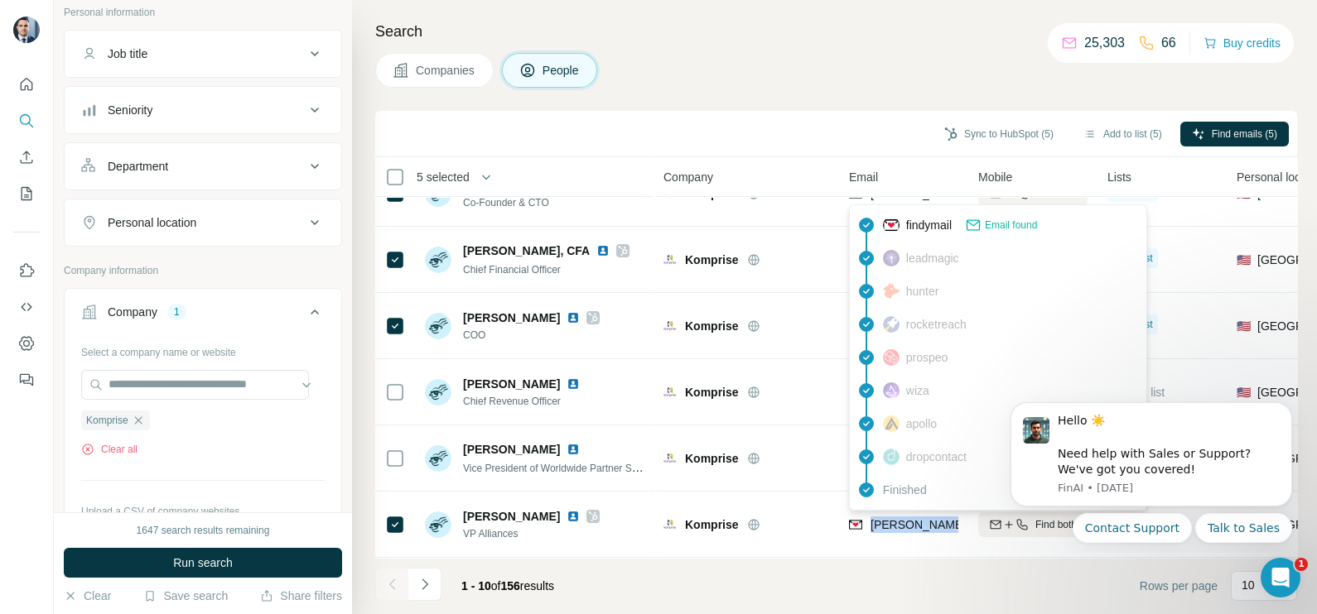
scroll to position [206, 0]
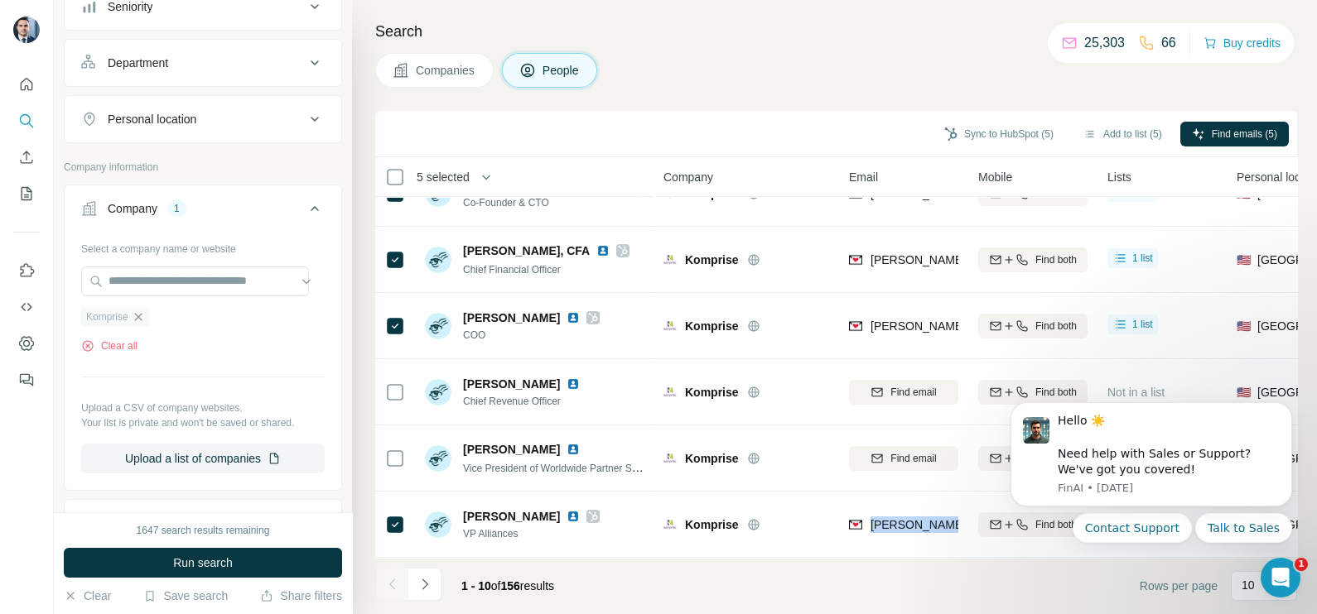
click at [140, 319] on icon "button" at bounding box center [138, 317] width 13 height 13
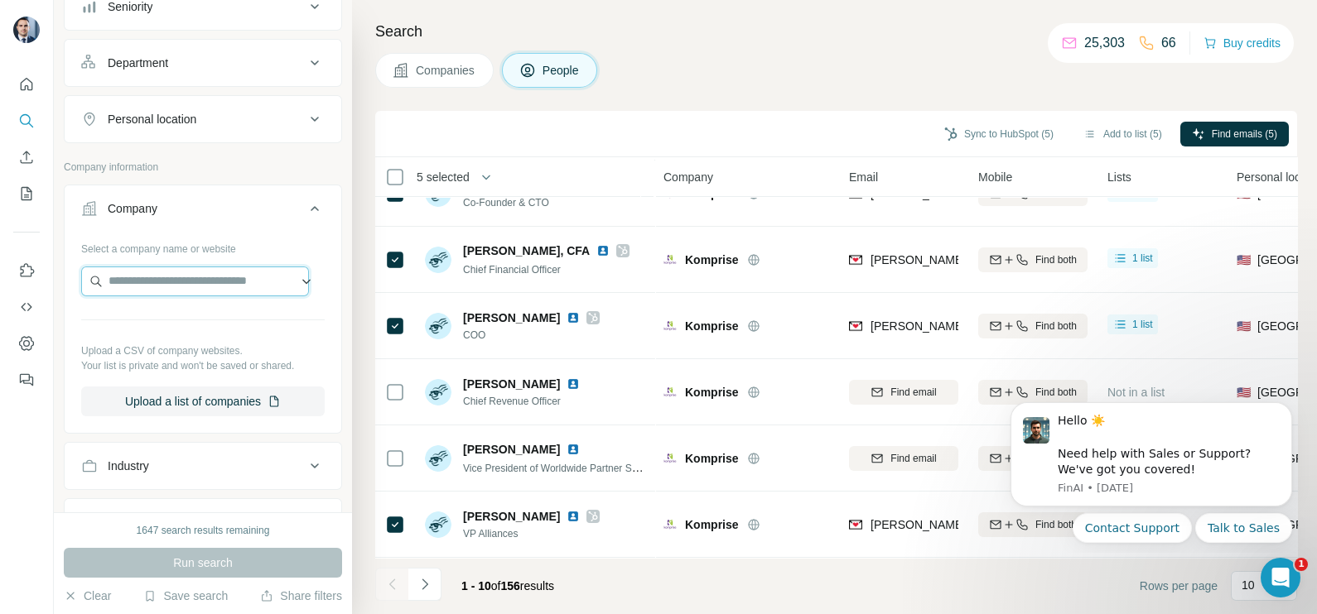
click at [151, 276] on input "text" at bounding box center [195, 282] width 228 height 30
paste input "**********"
type input "**********"
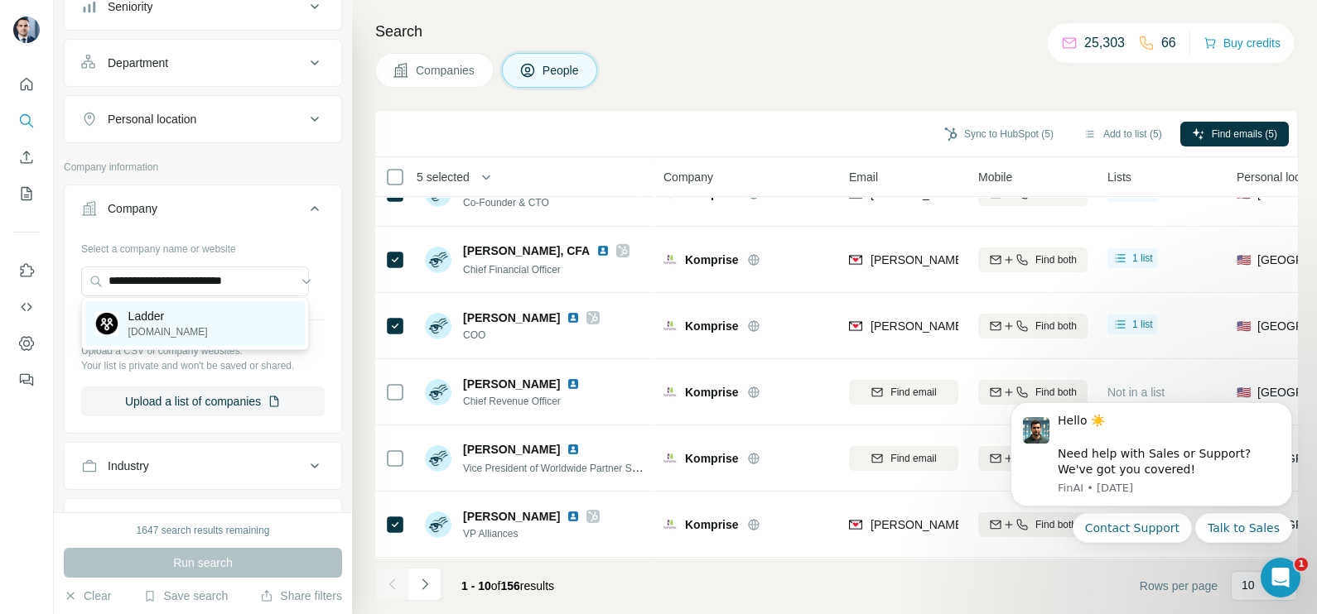
click at [185, 320] on p "Ladder" at bounding box center [167, 316] width 79 height 17
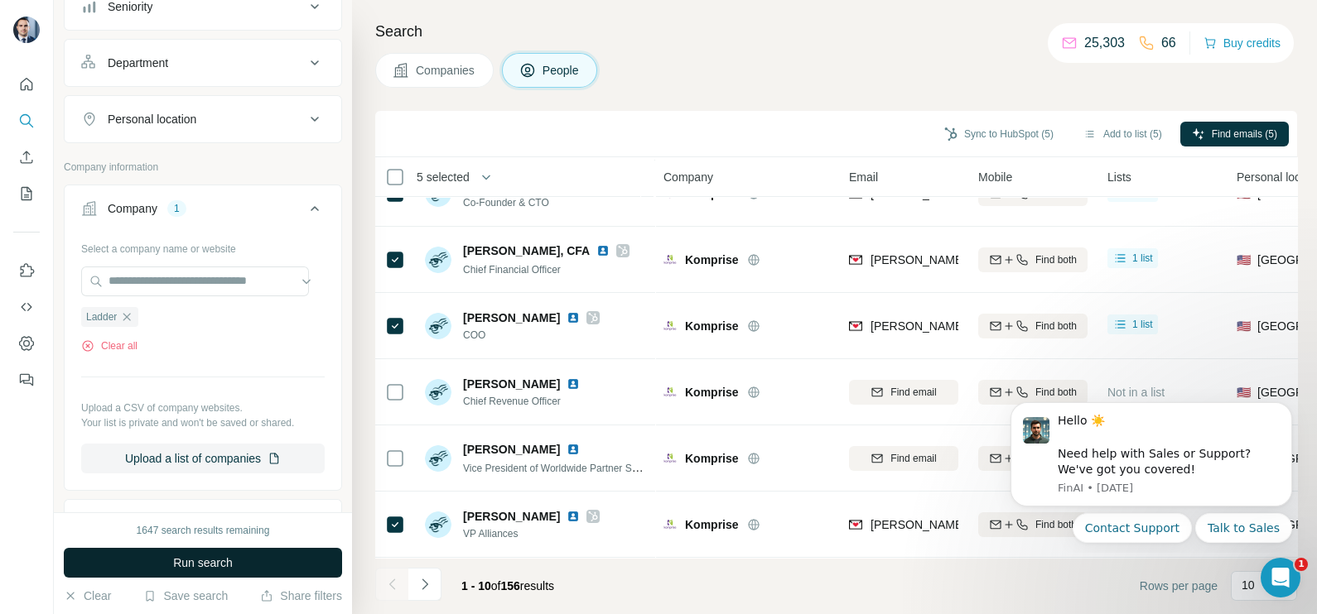
click at [201, 552] on button "Run search" at bounding box center [203, 563] width 278 height 30
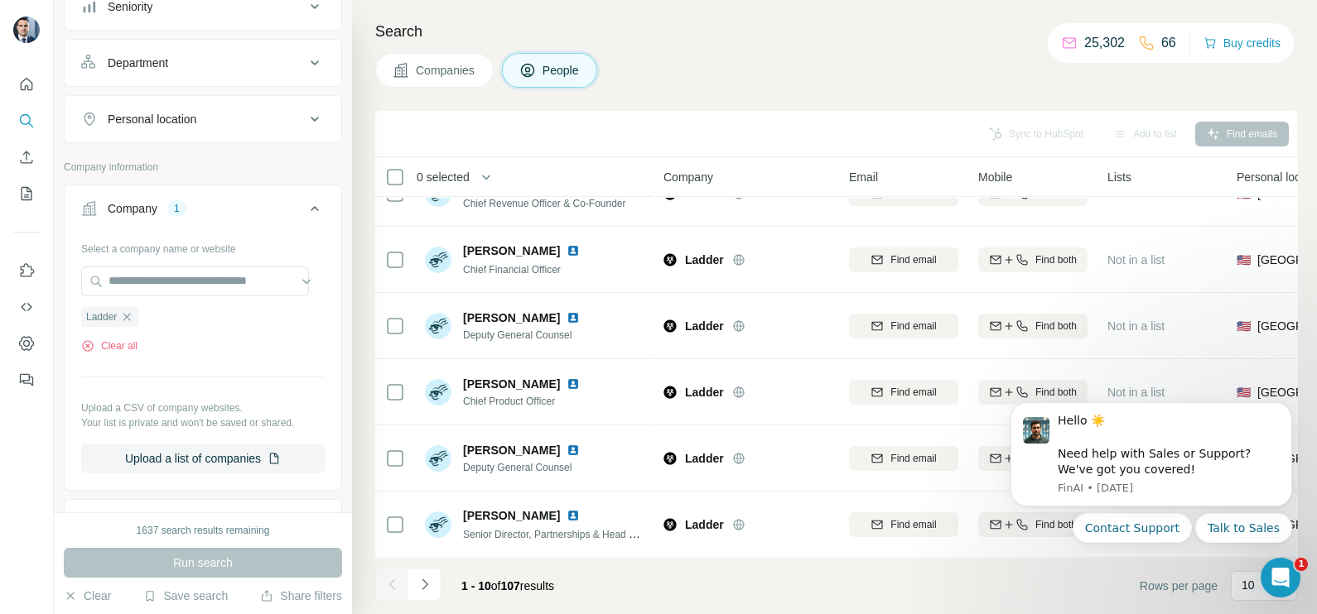
click at [454, 75] on span "Companies" at bounding box center [446, 70] width 60 height 17
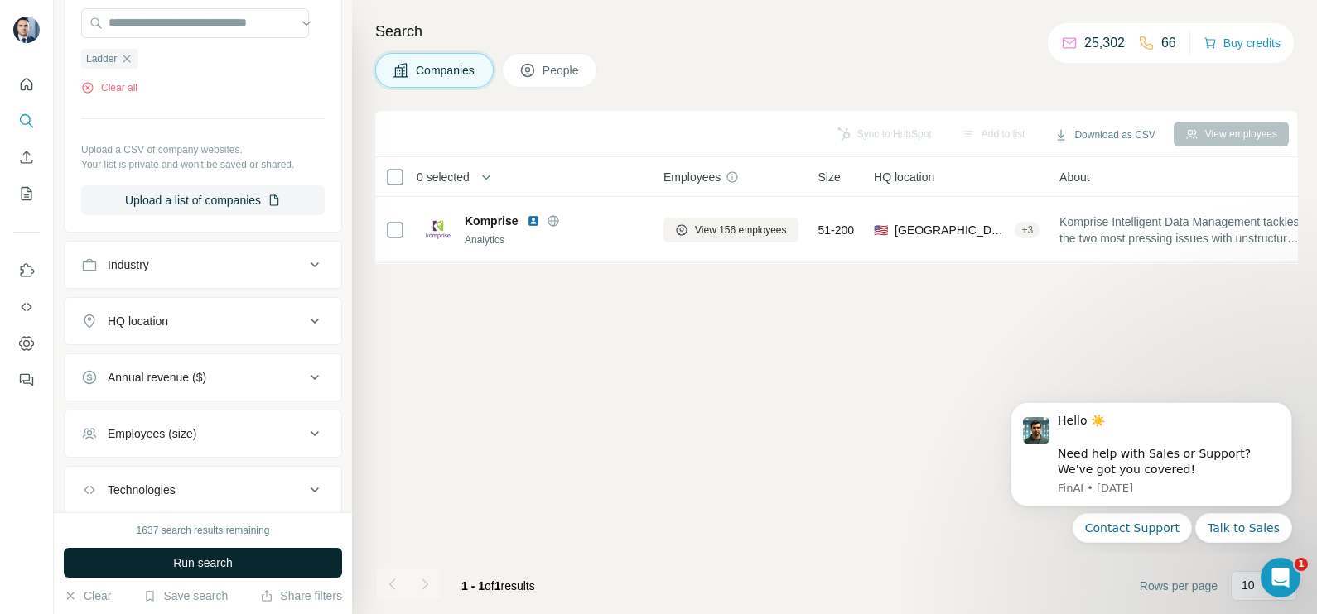
click at [209, 559] on span "Run search" at bounding box center [203, 563] width 60 height 17
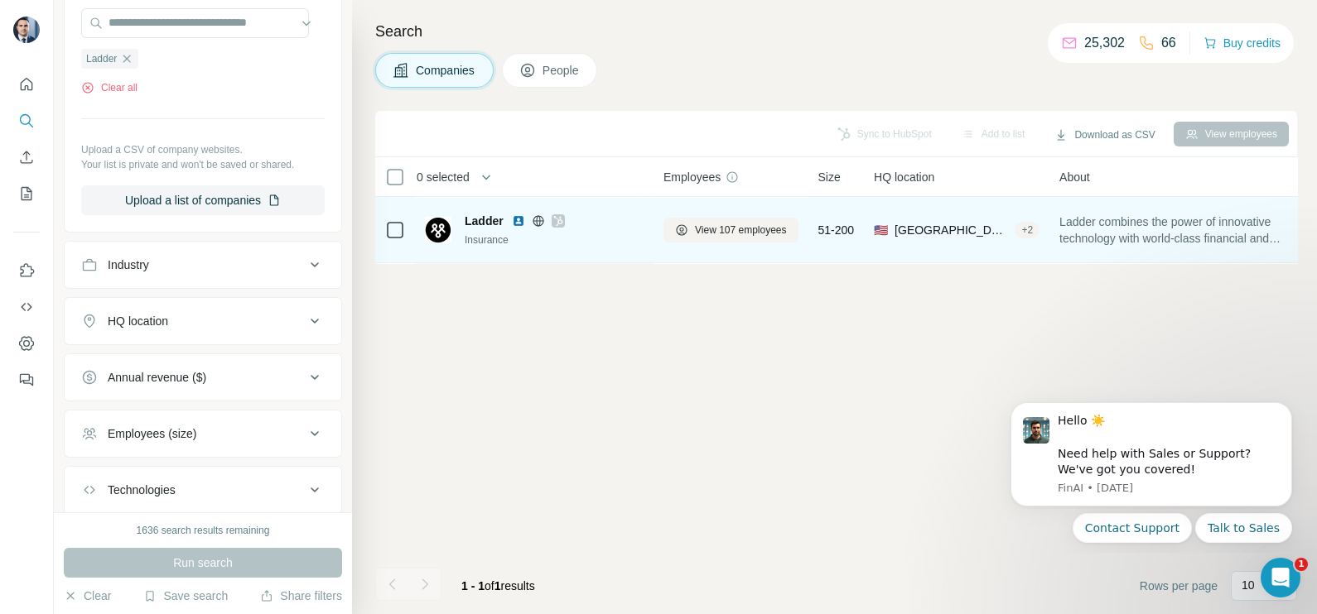
click at [561, 225] on icon at bounding box center [558, 220] width 10 height 13
click at [728, 234] on span "View 107 employees" at bounding box center [741, 230] width 92 height 15
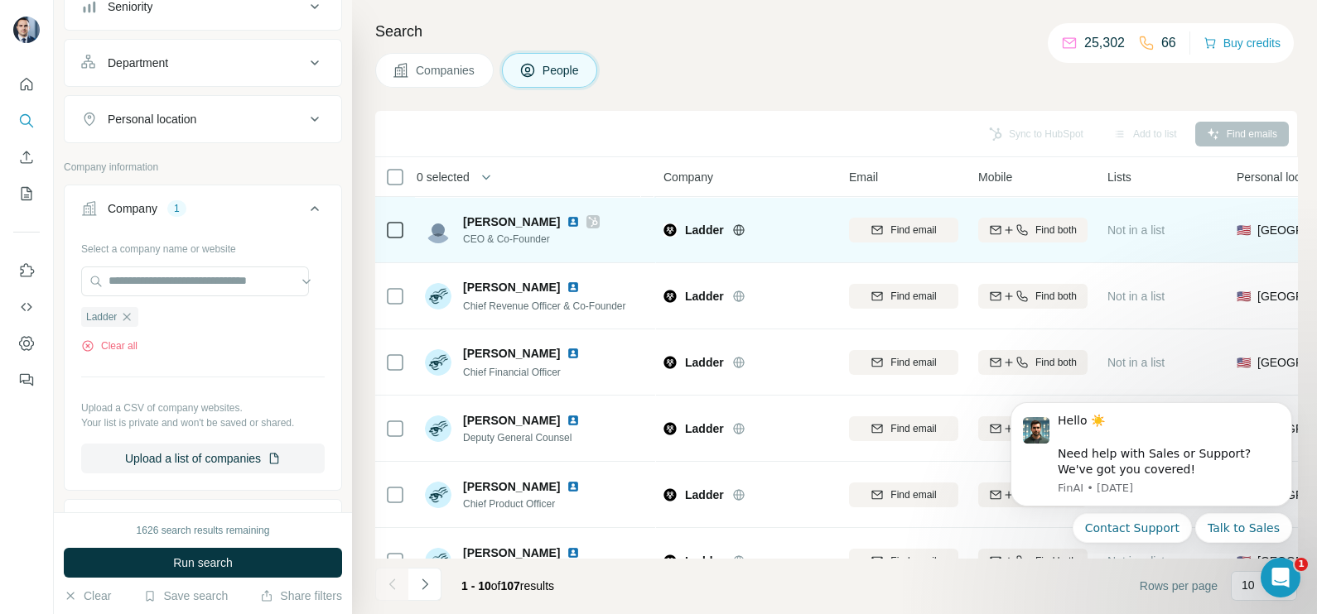
click at [588, 219] on icon at bounding box center [593, 221] width 10 height 13
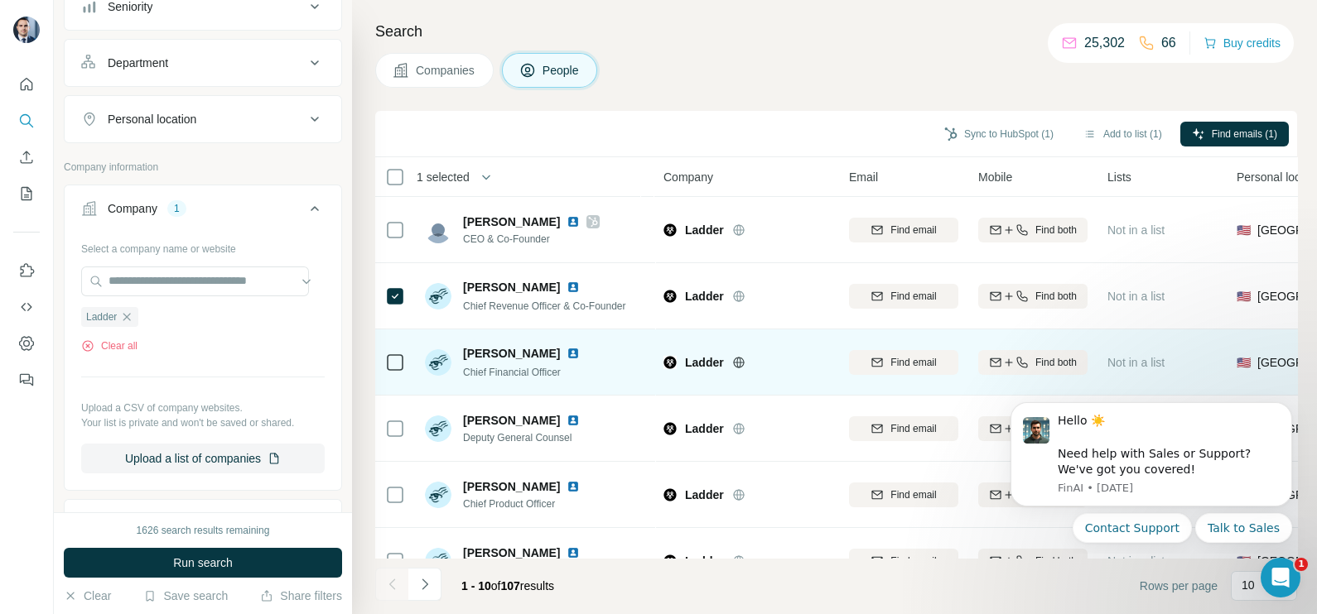
click at [402, 372] on icon at bounding box center [395, 363] width 20 height 20
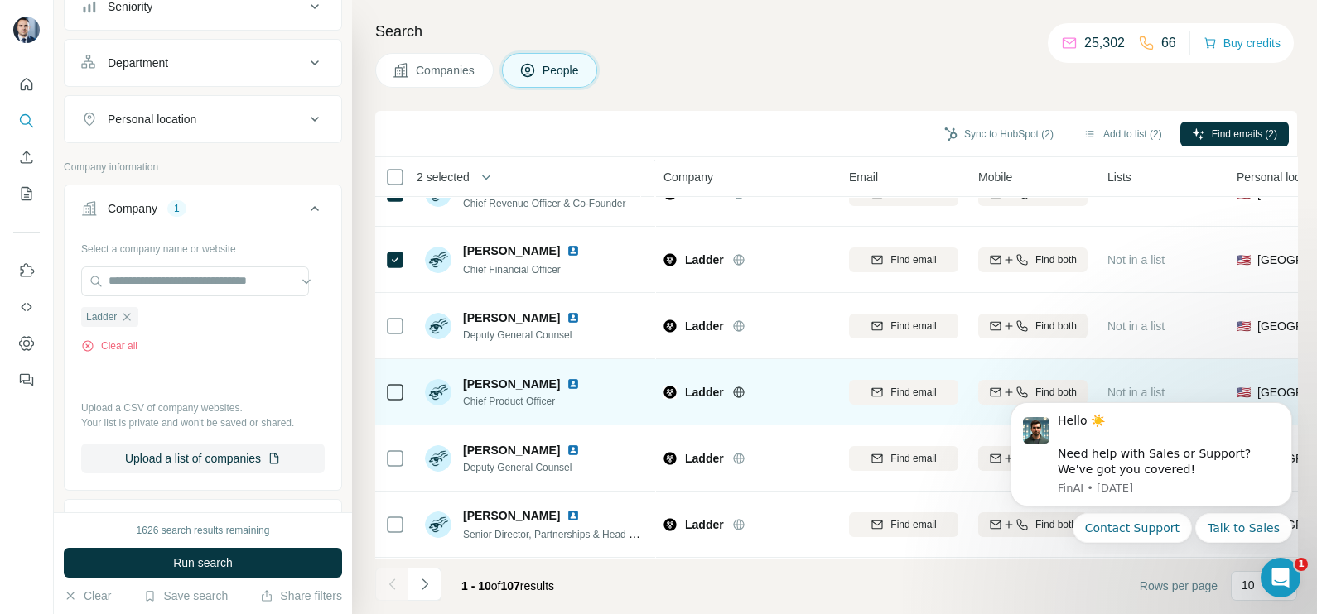
click at [385, 394] on icon at bounding box center [395, 393] width 20 height 20
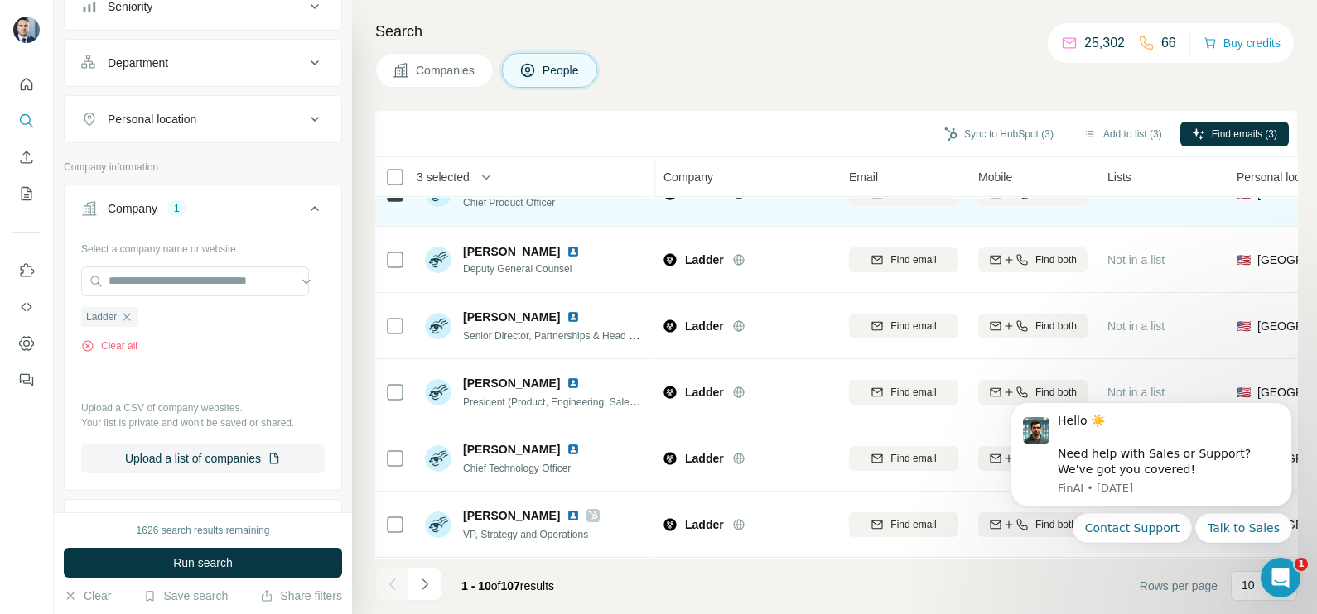
scroll to position [311, 0]
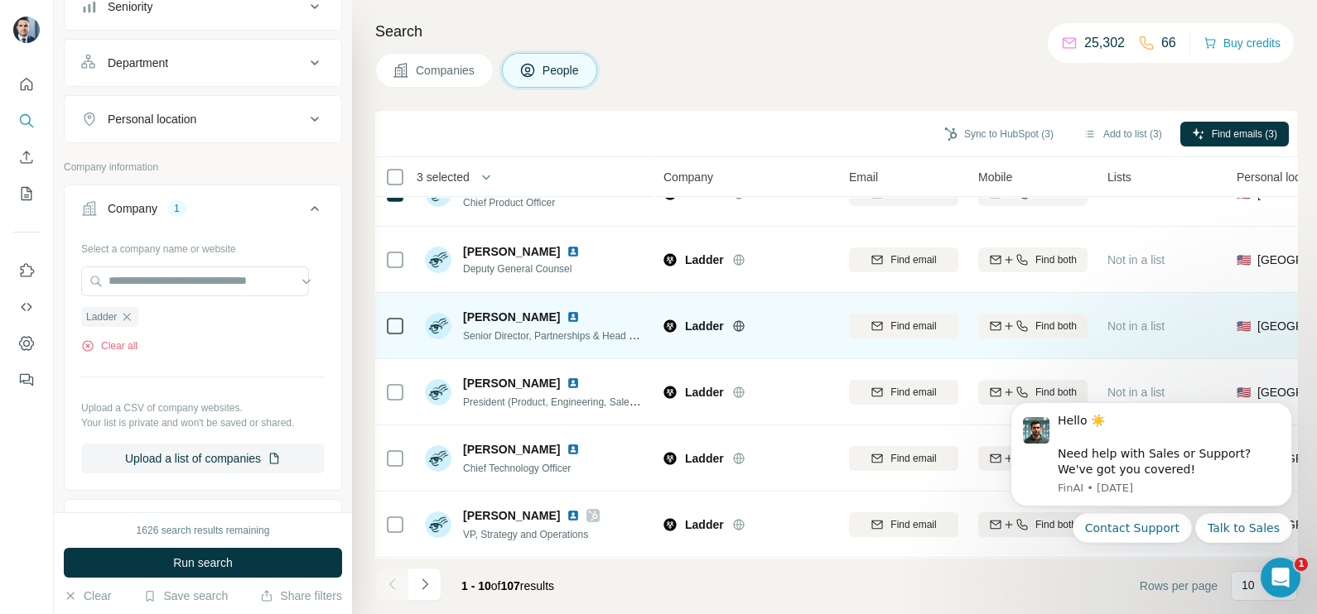
click at [416, 325] on td "Mike Engerman Senior Director, Partnerships & Head of Insurance Programs" at bounding box center [535, 326] width 240 height 66
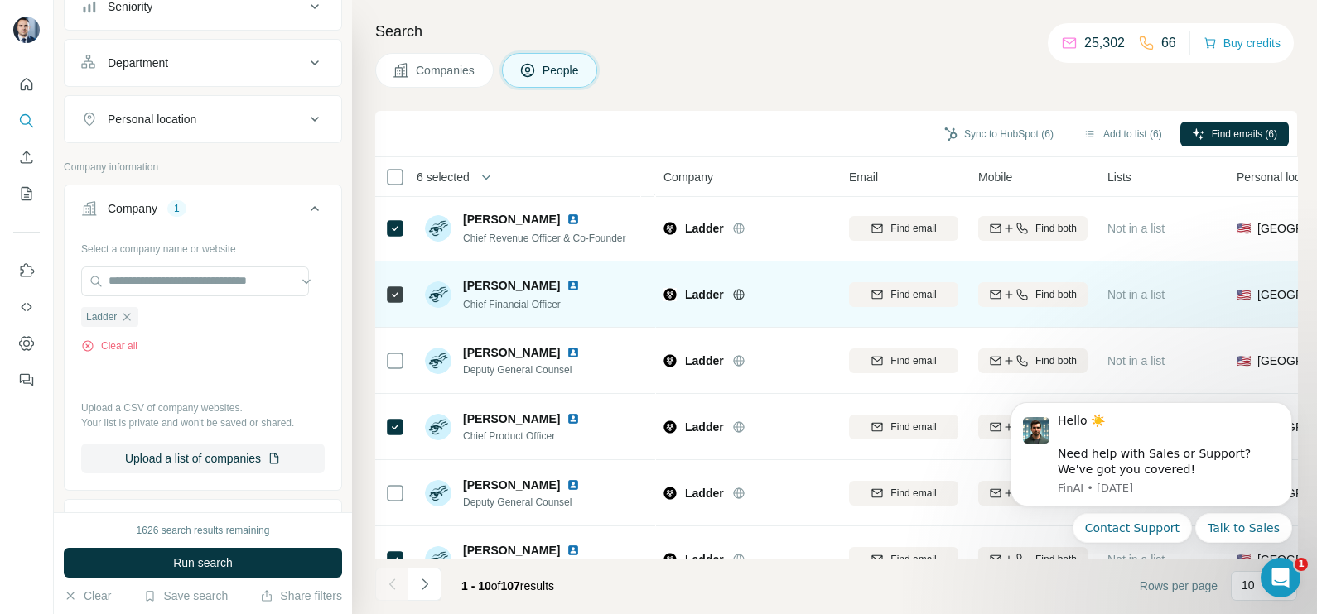
scroll to position [0, 0]
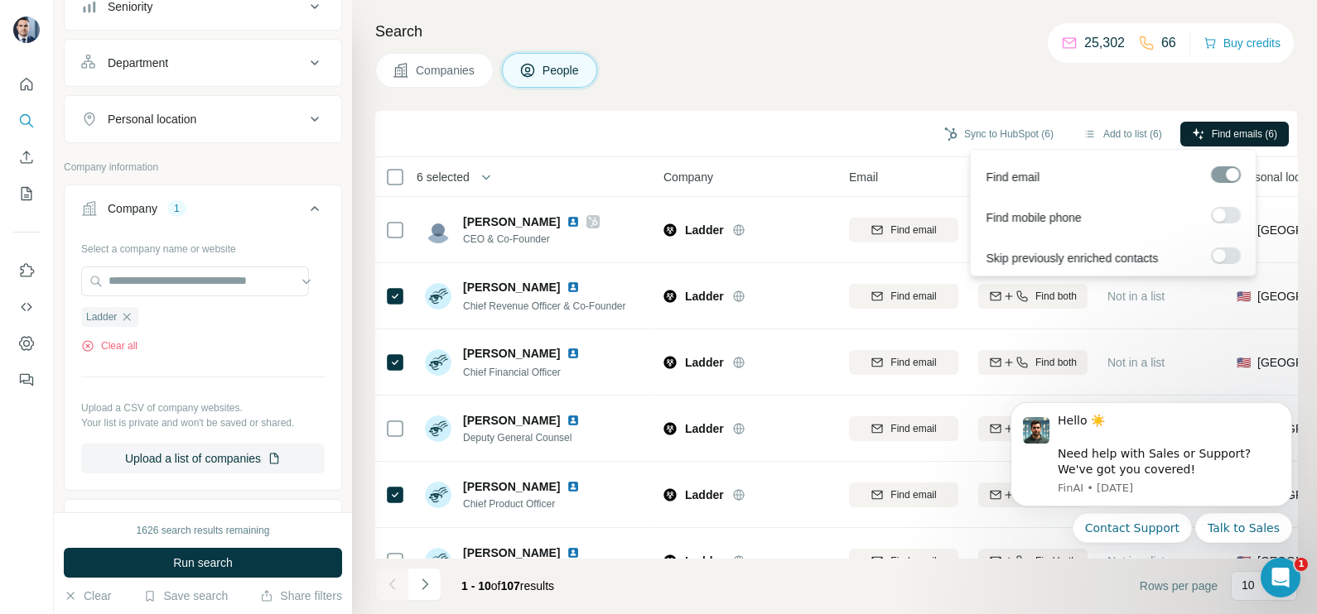
click at [1229, 135] on span "Find emails (6)" at bounding box center [1243, 134] width 65 height 15
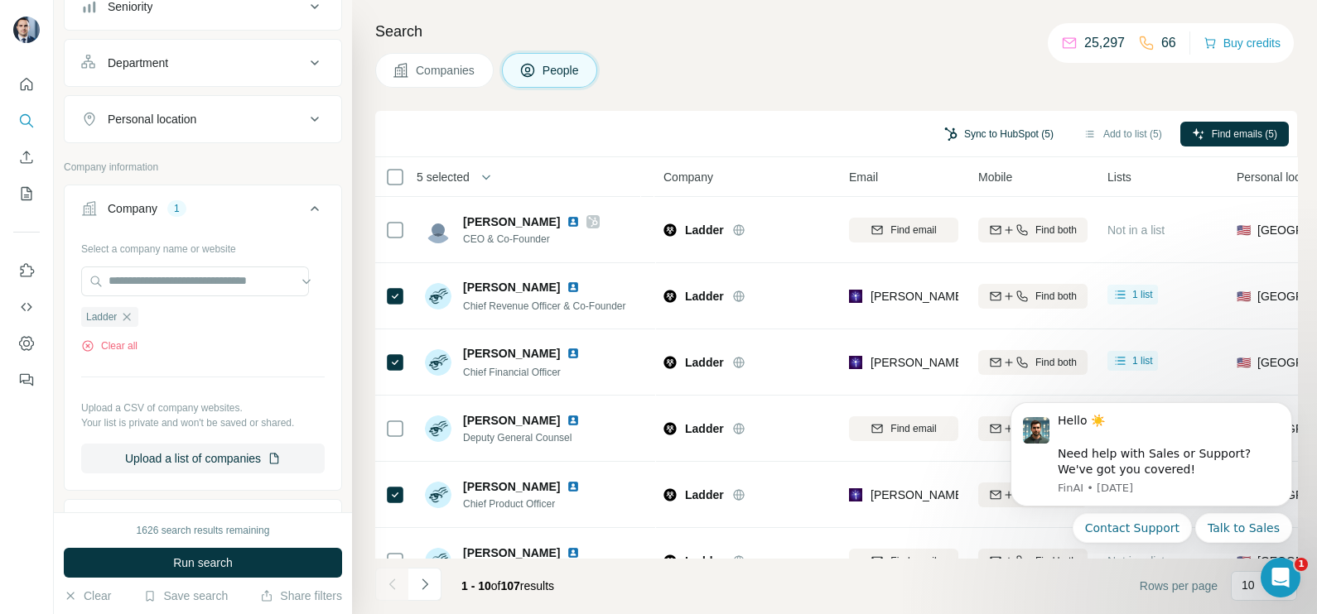
click at [975, 133] on button "Sync to HubSpot (5)" at bounding box center [998, 134] width 132 height 25
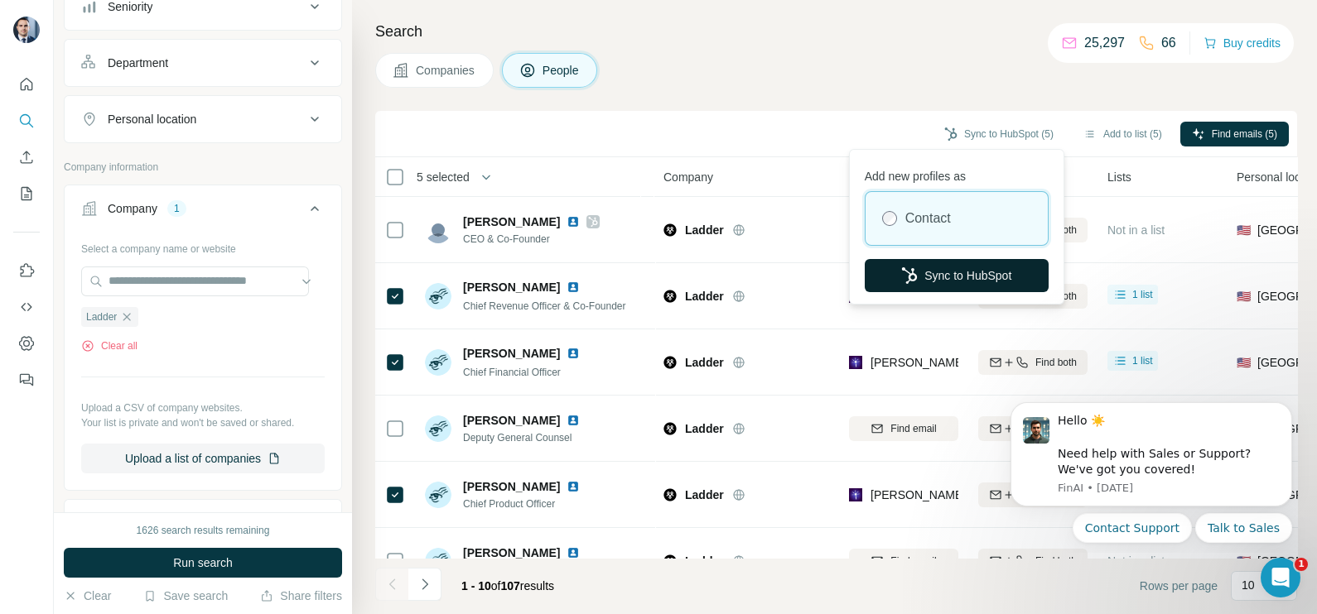
click at [926, 282] on button "Sync to HubSpot" at bounding box center [956, 275] width 184 height 33
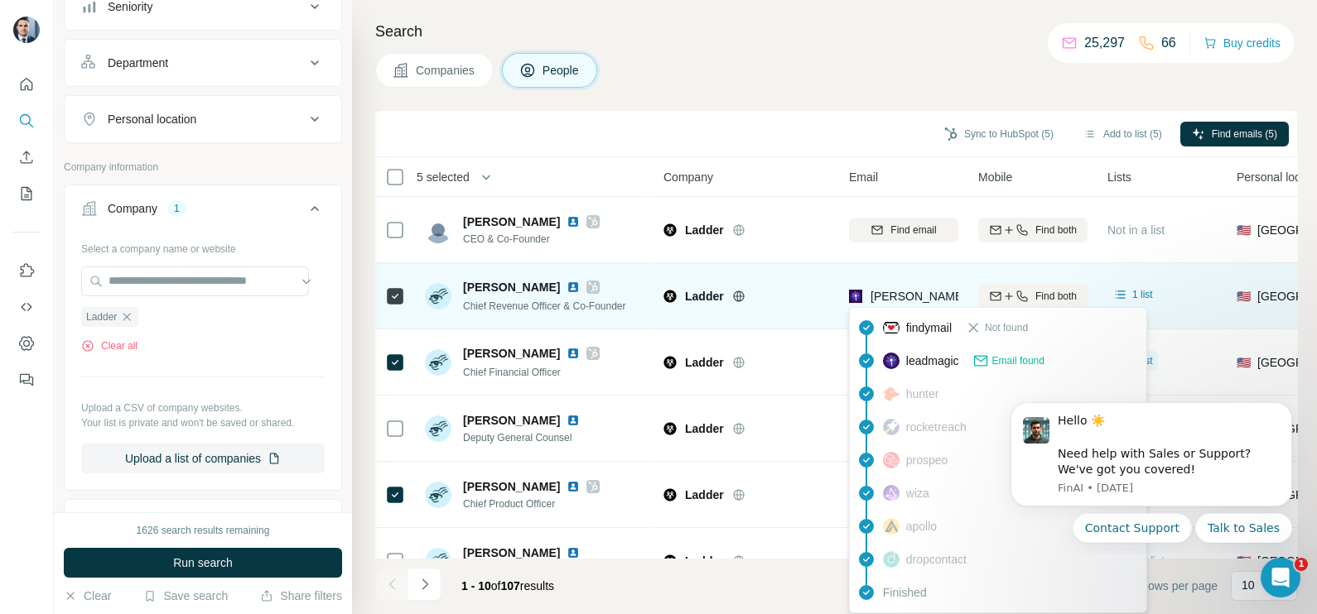
click at [880, 300] on span "jeff@ladderlife.com" at bounding box center [1015, 296] width 291 height 13
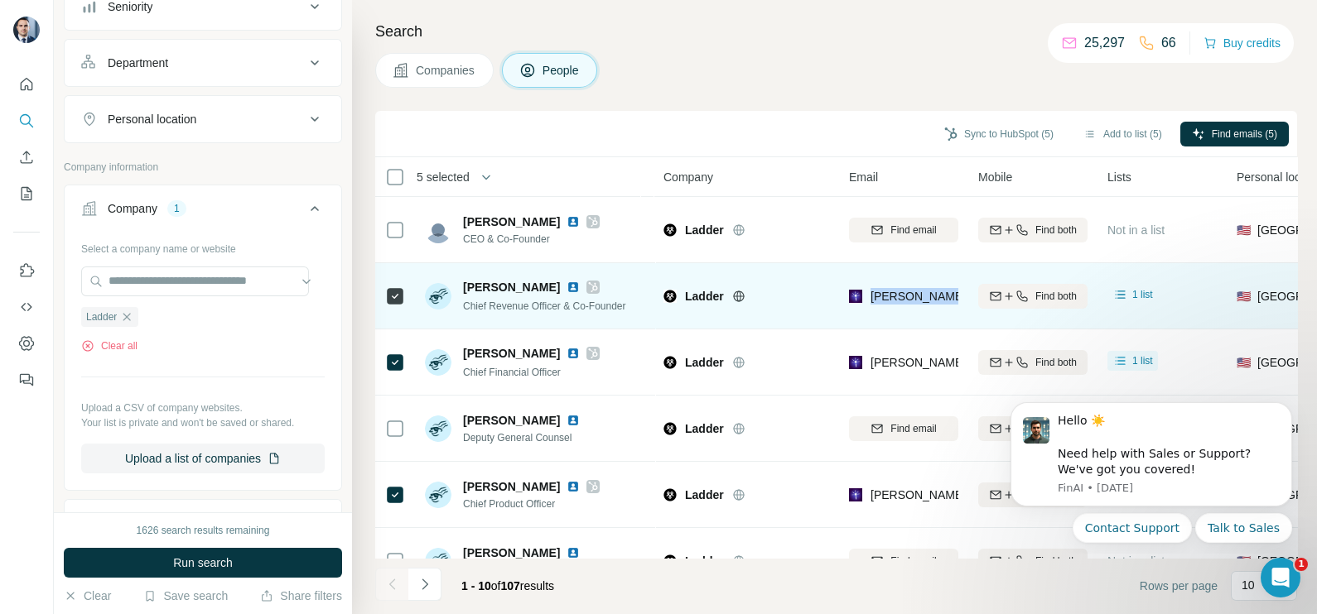
click at [880, 300] on span "jeff@ladderlife.com" at bounding box center [1015, 296] width 291 height 13
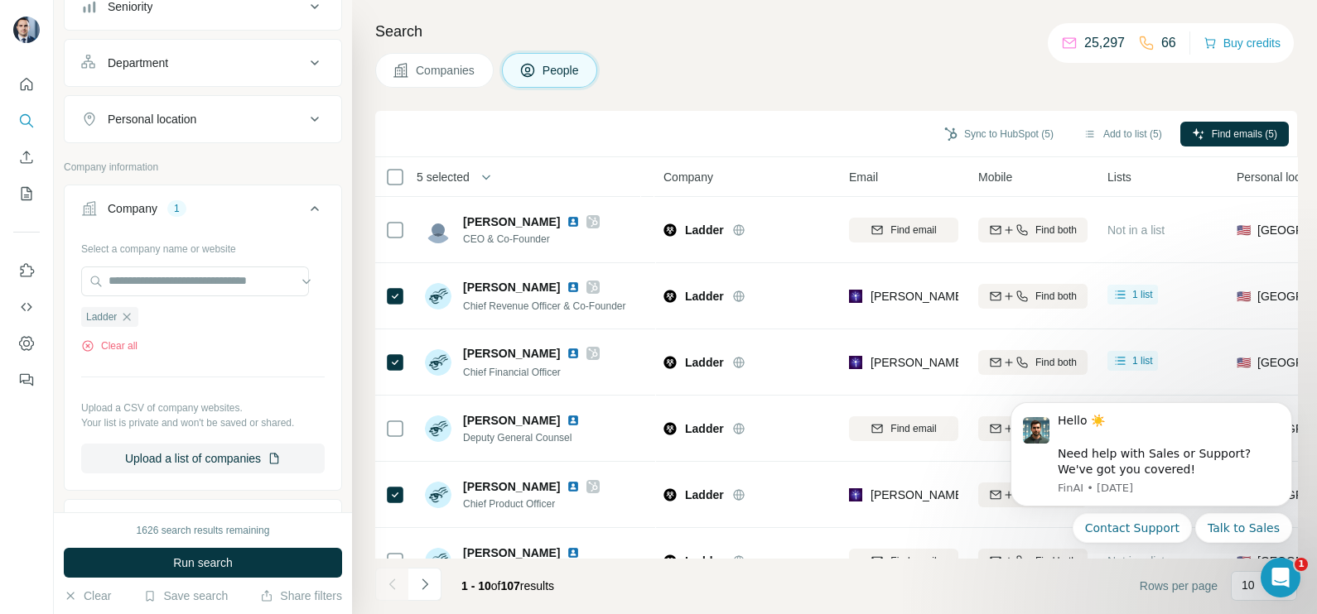
click at [816, 128] on div "Sync to HubSpot (5) Add to list (5) Find emails (5)" at bounding box center [835, 133] width 905 height 29
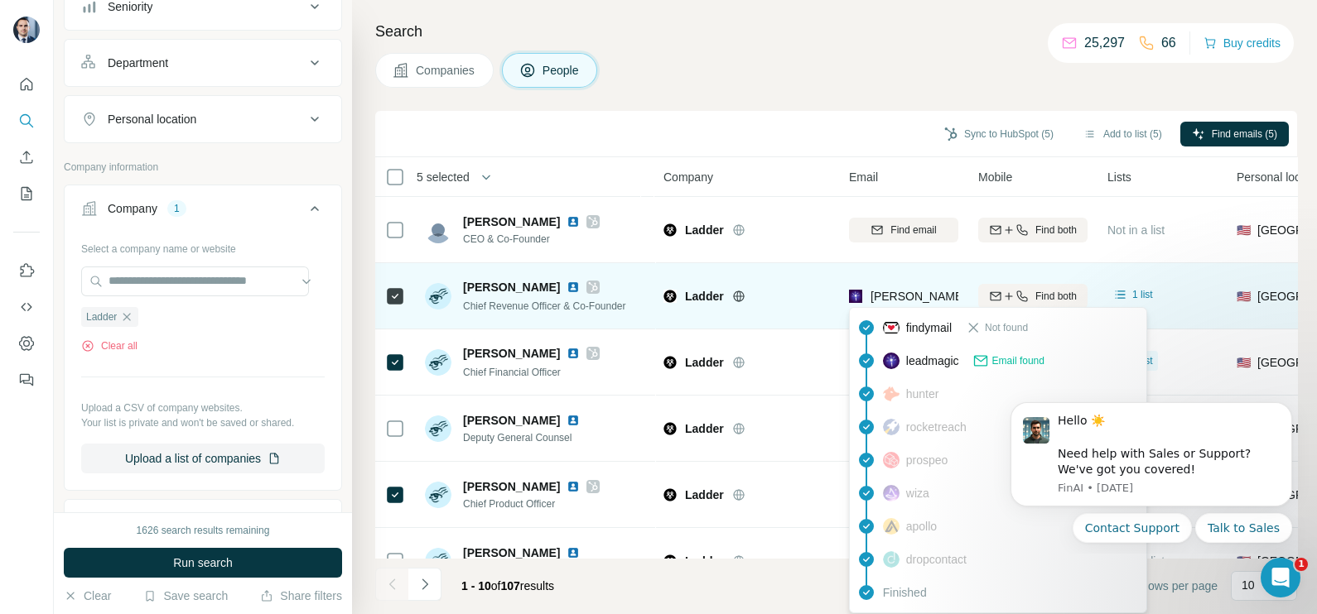
click at [900, 292] on span "jeff@ladderlife.com" at bounding box center [1015, 296] width 291 height 13
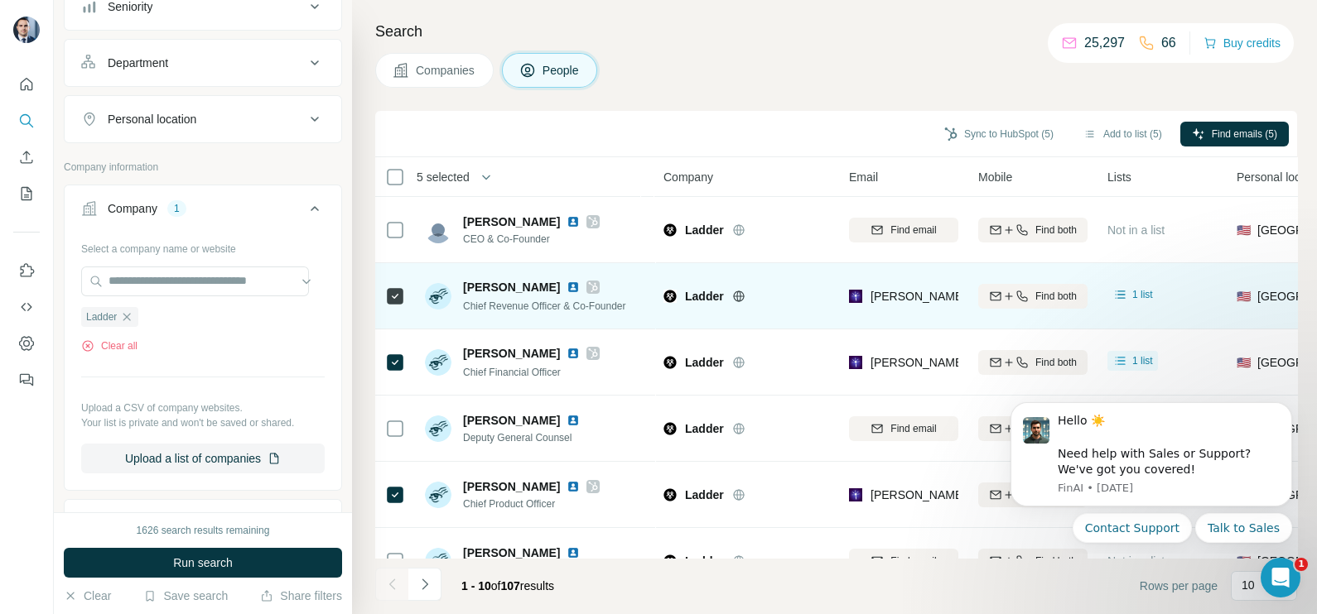
drag, startPoint x: 885, startPoint y: 99, endPoint x: 803, endPoint y: 274, distance: 193.0
click at [883, 99] on div "Search Companies People Sync to HubSpot (5) Add to list (5) Find emails (5) 5 s…" at bounding box center [834, 307] width 965 height 614
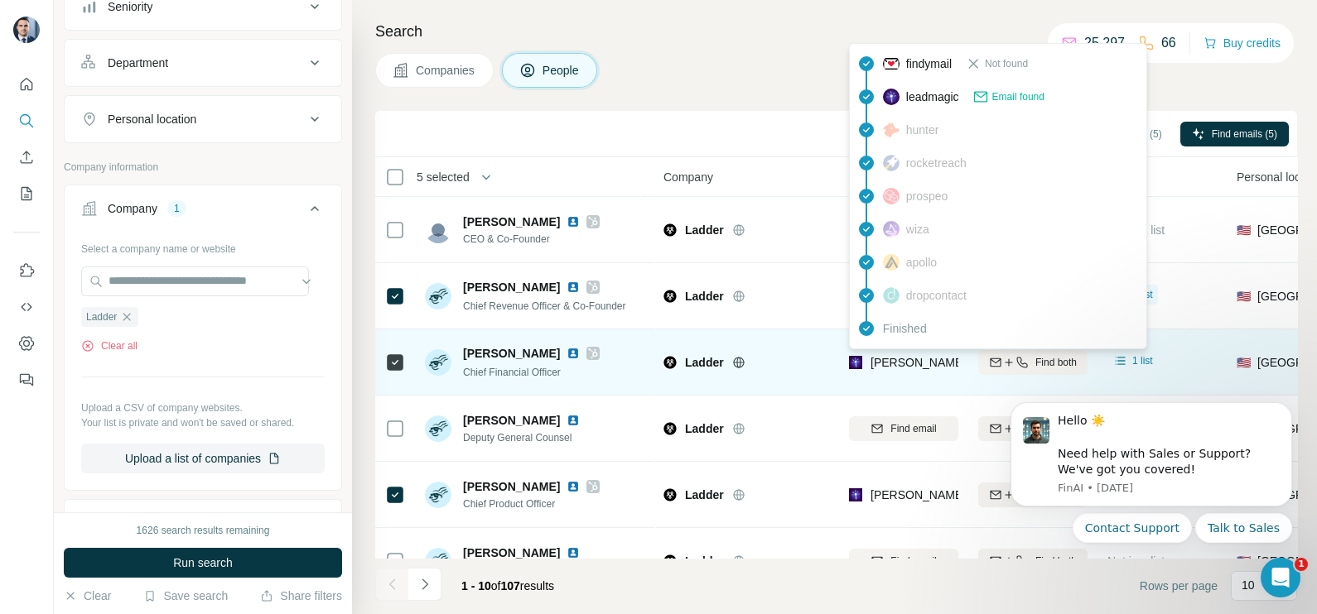
click at [914, 361] on span "ayau@ladderlife.com" at bounding box center [1015, 362] width 291 height 13
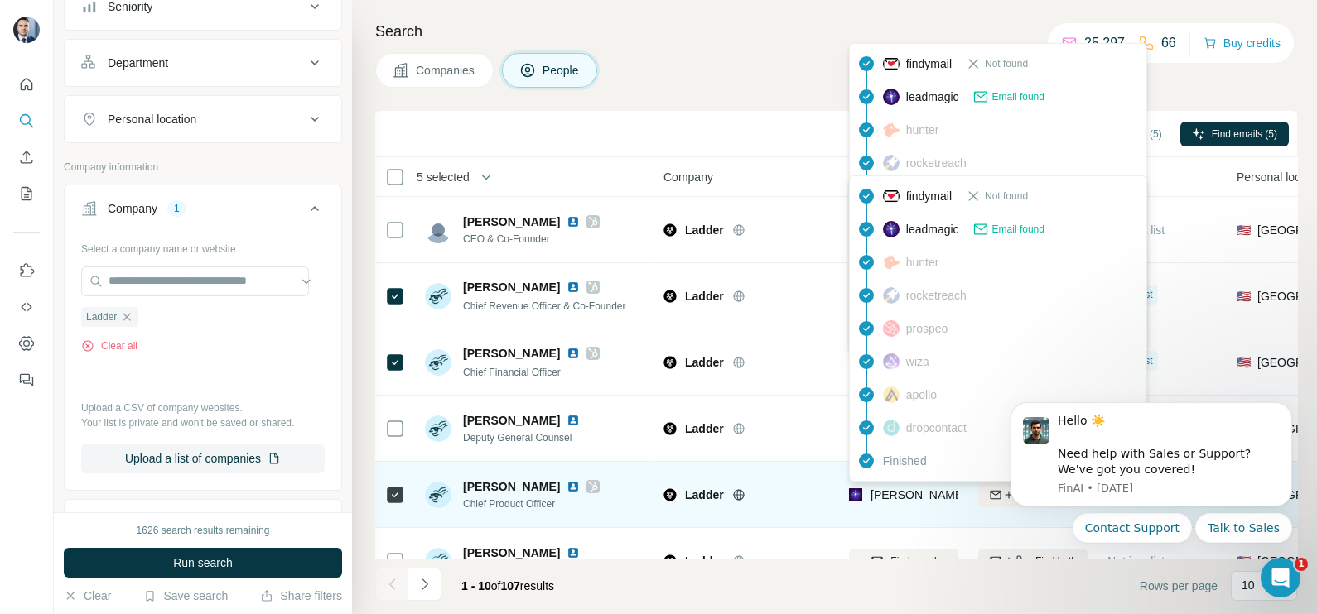
click at [890, 489] on span "laura@ladderlife.com" at bounding box center [1015, 495] width 291 height 13
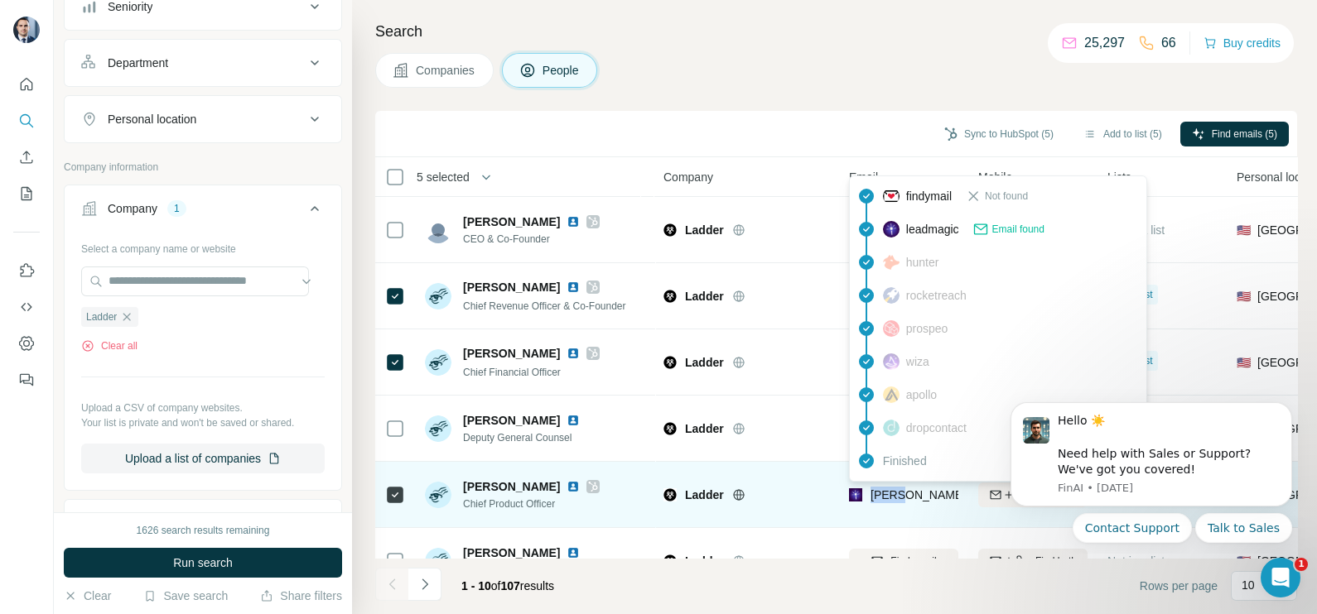
click at [890, 489] on span "laura@ladderlife.com" at bounding box center [1015, 495] width 291 height 13
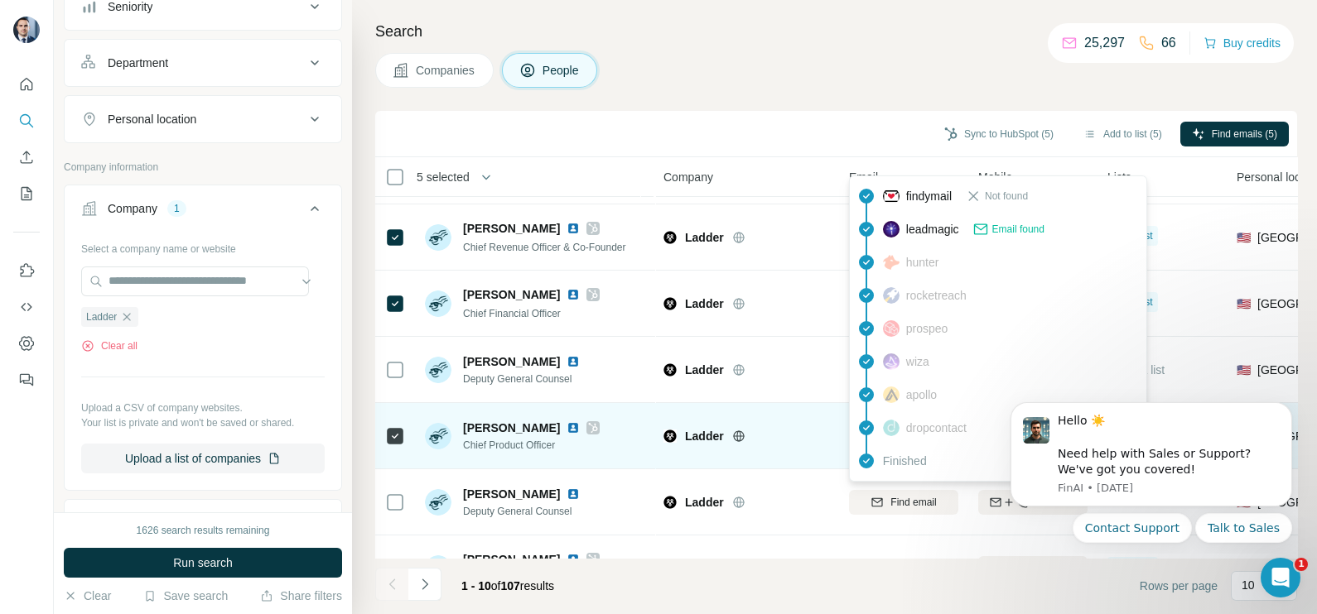
scroll to position [103, 0]
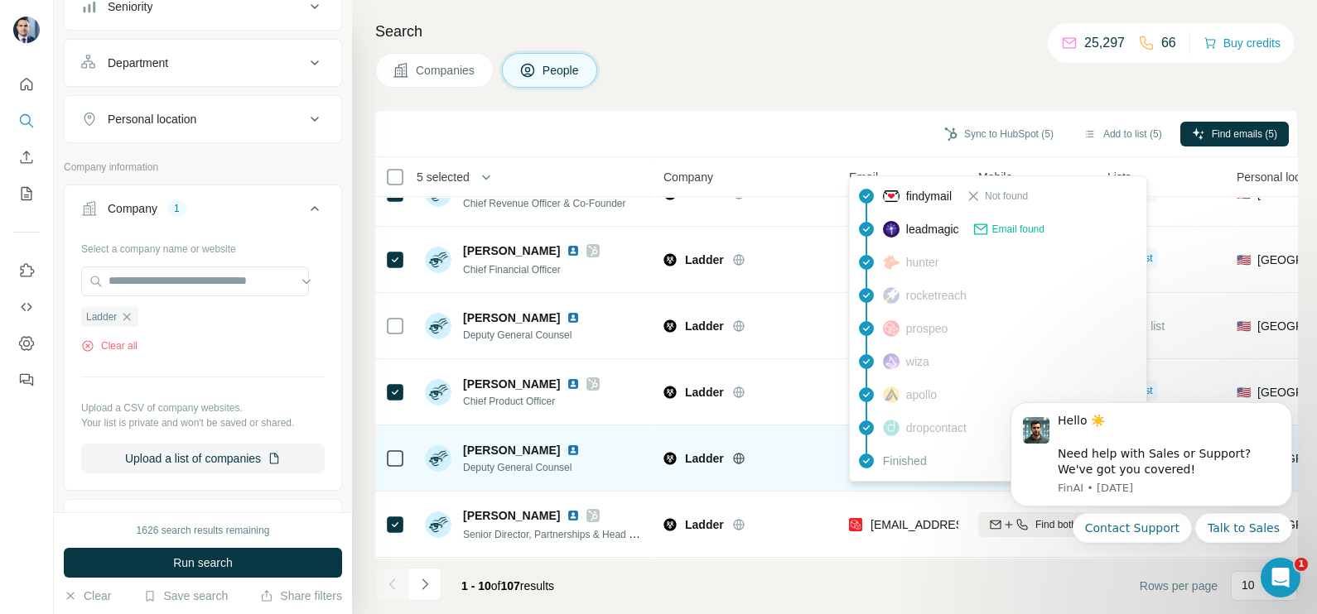
click at [827, 470] on div "Ladder" at bounding box center [746, 459] width 166 height 46
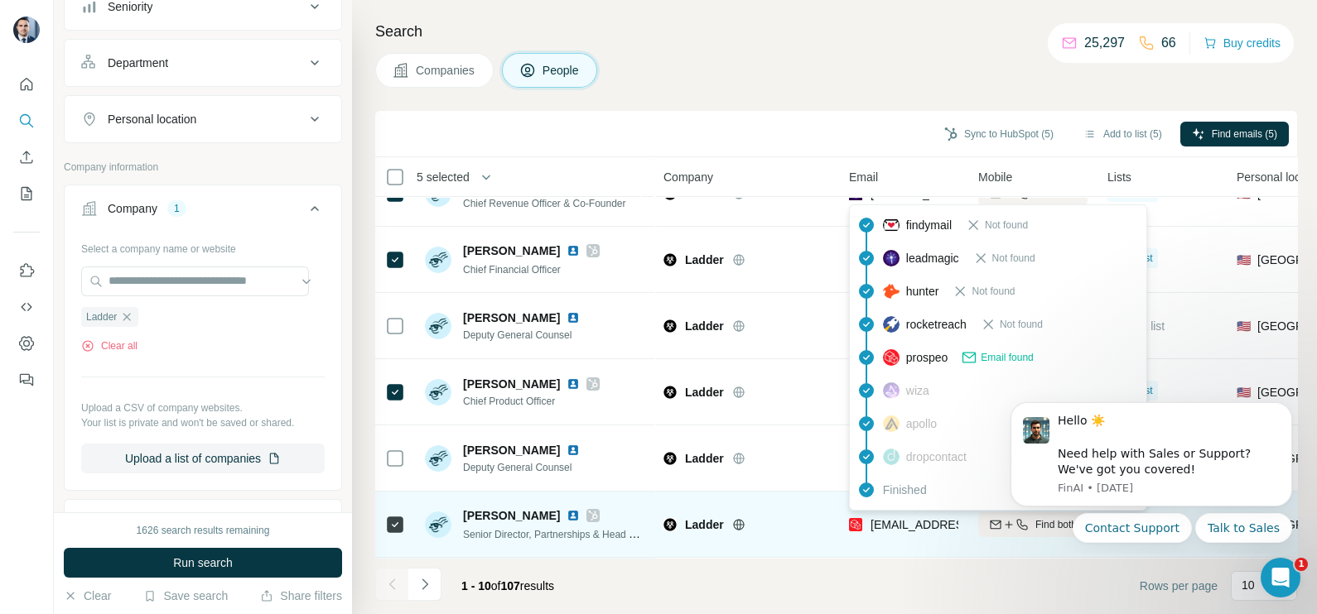
click at [892, 517] on span "mengerman@ladderlife.com" at bounding box center [961, 525] width 183 height 17
click at [892, 518] on span "mengerman@ladderlife.com" at bounding box center [968, 524] width 196 height 13
click at [892, 517] on span "mengerman@ladderlife.com" at bounding box center [961, 525] width 183 height 17
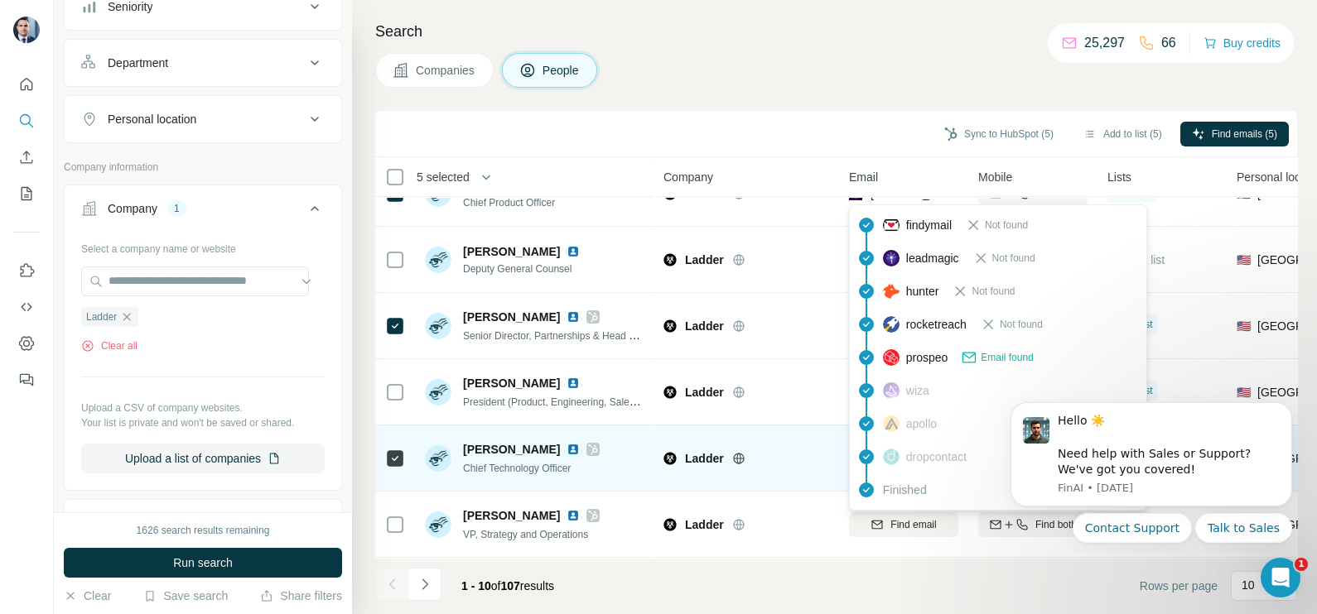
scroll to position [311, 0]
click at [801, 465] on div "Ladder" at bounding box center [746, 459] width 166 height 46
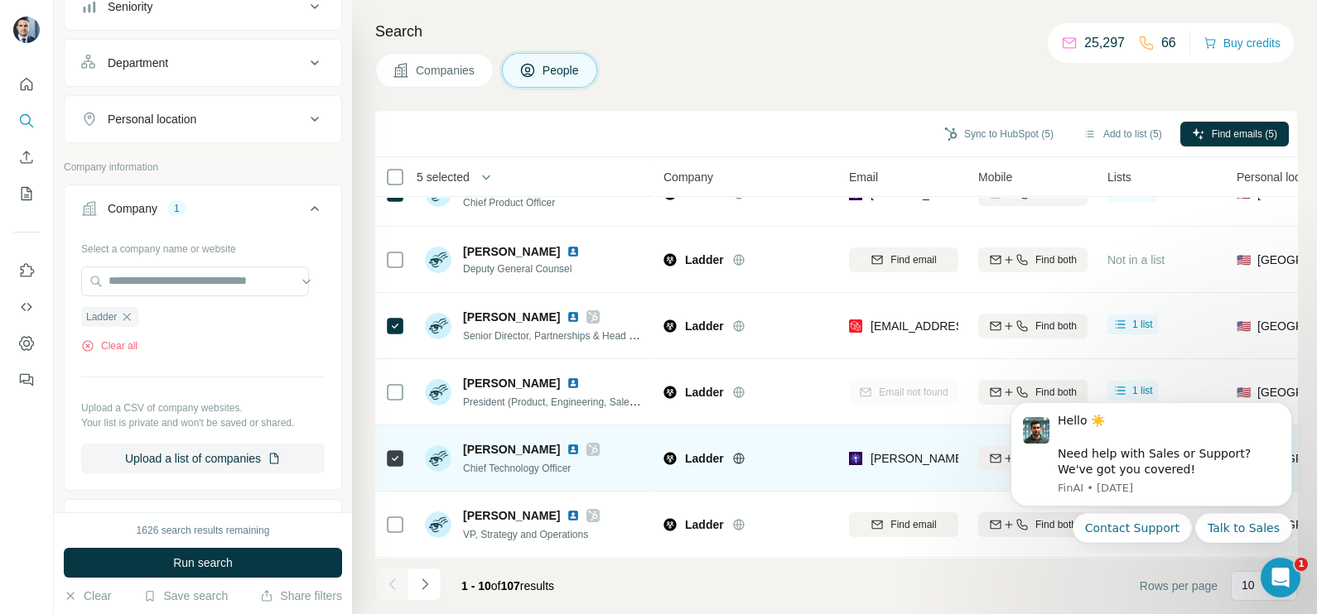
click at [897, 452] on span "shibani@ladderlife.com" at bounding box center [1015, 458] width 291 height 13
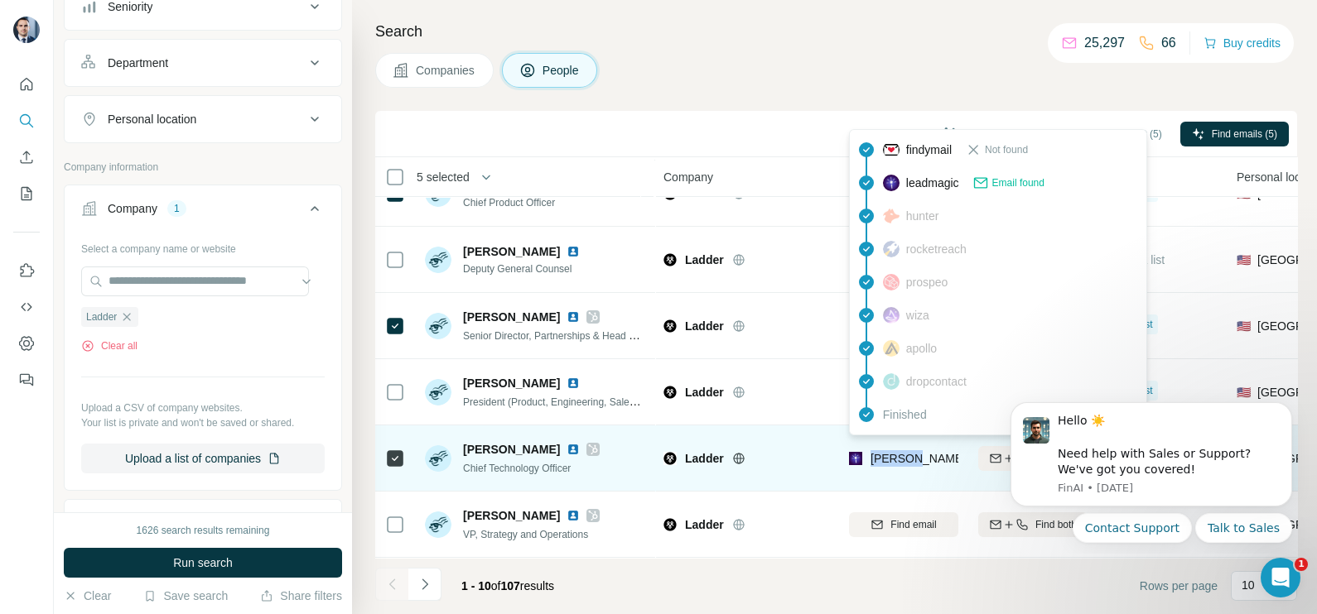
click at [897, 452] on span "shibani@ladderlife.com" at bounding box center [1015, 458] width 291 height 13
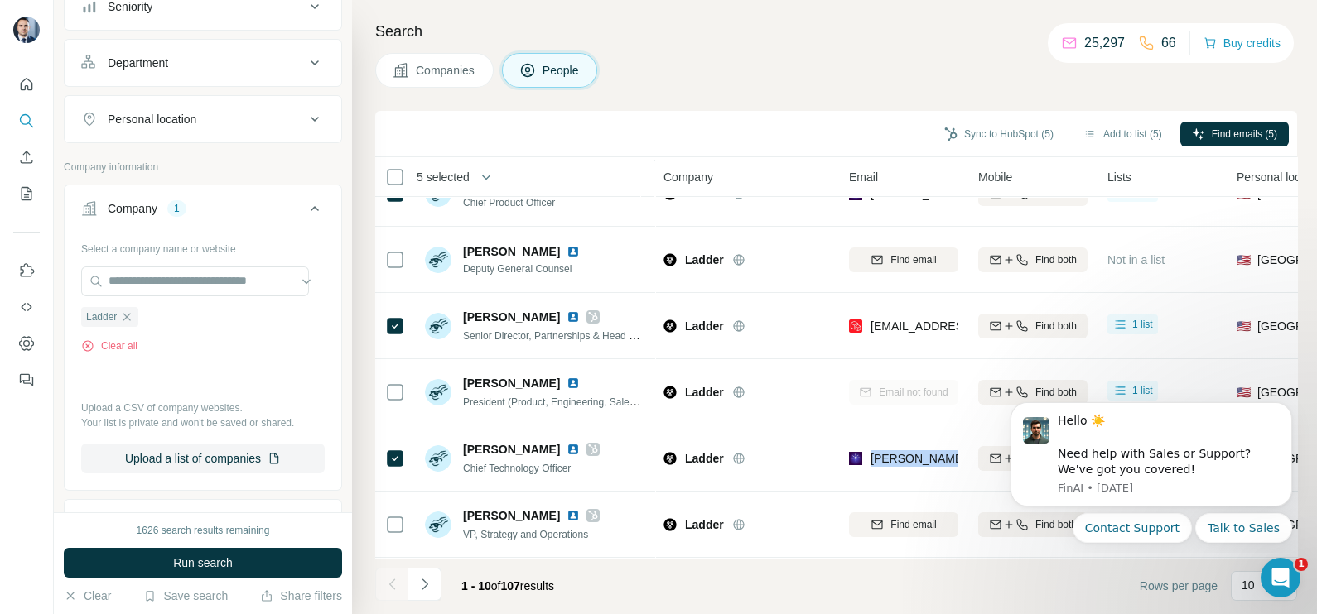
click at [414, 83] on button "Companies" at bounding box center [434, 70] width 118 height 35
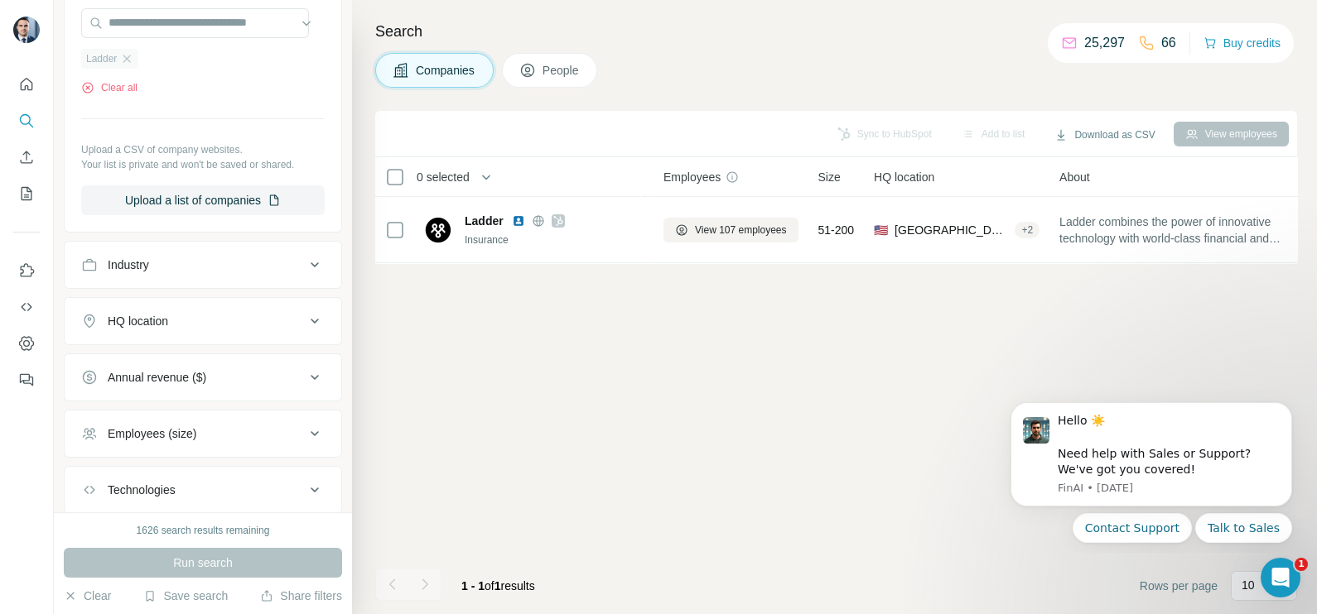
click at [133, 55] on icon "button" at bounding box center [126, 58] width 13 height 13
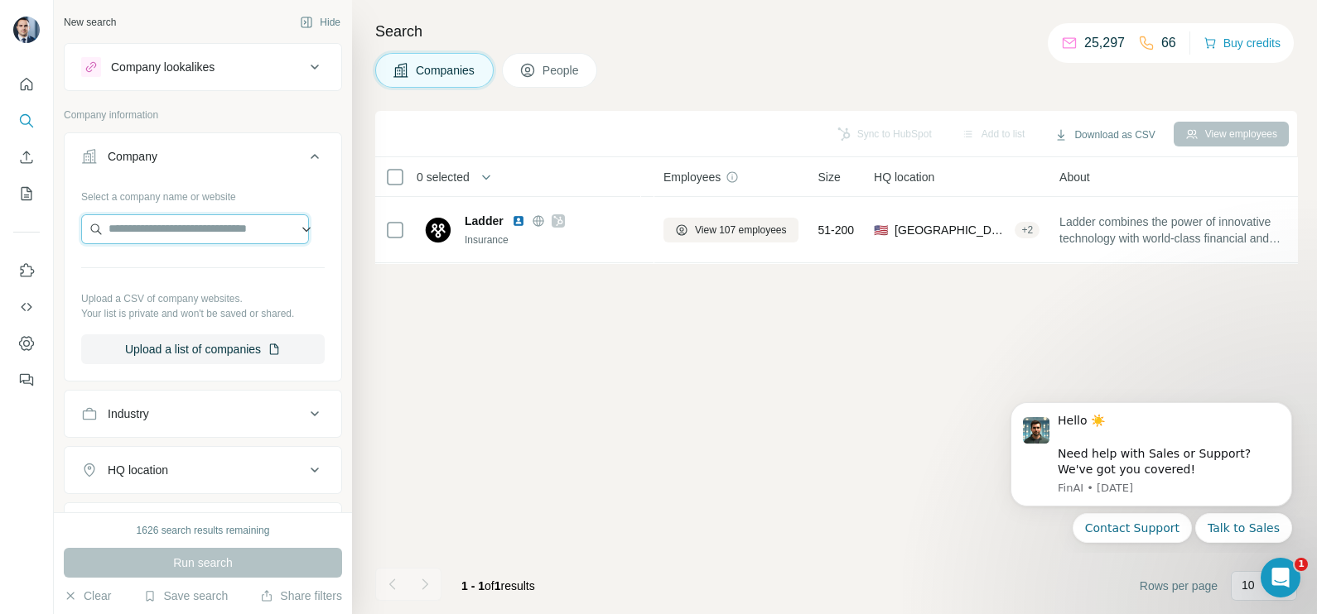
click at [157, 229] on input "text" at bounding box center [195, 229] width 228 height 30
paste input "**********"
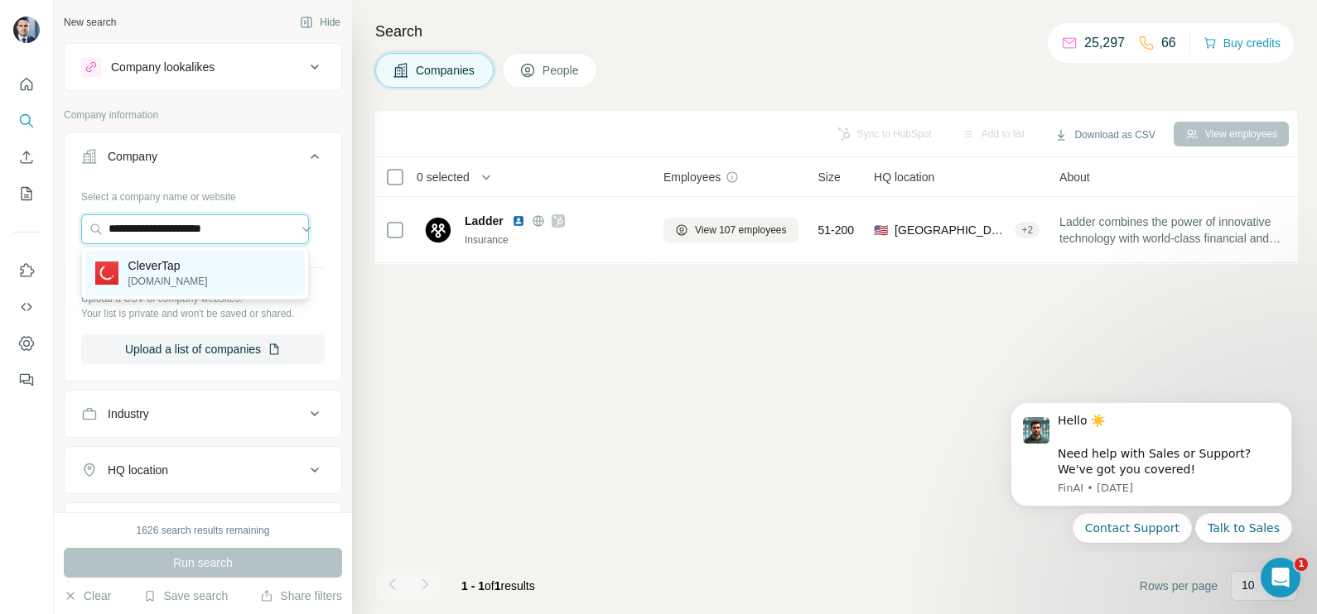
type input "**********"
click at [193, 277] on p "clevertap.com" at bounding box center [167, 281] width 79 height 15
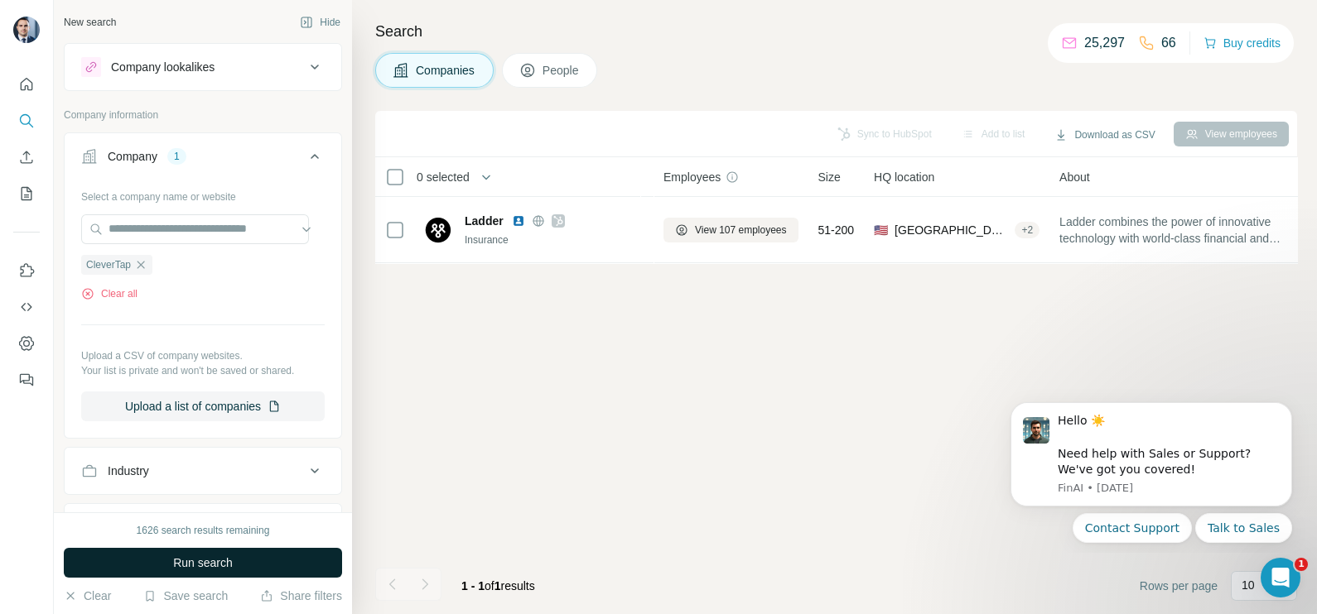
click at [221, 570] on span "Run search" at bounding box center [203, 563] width 60 height 17
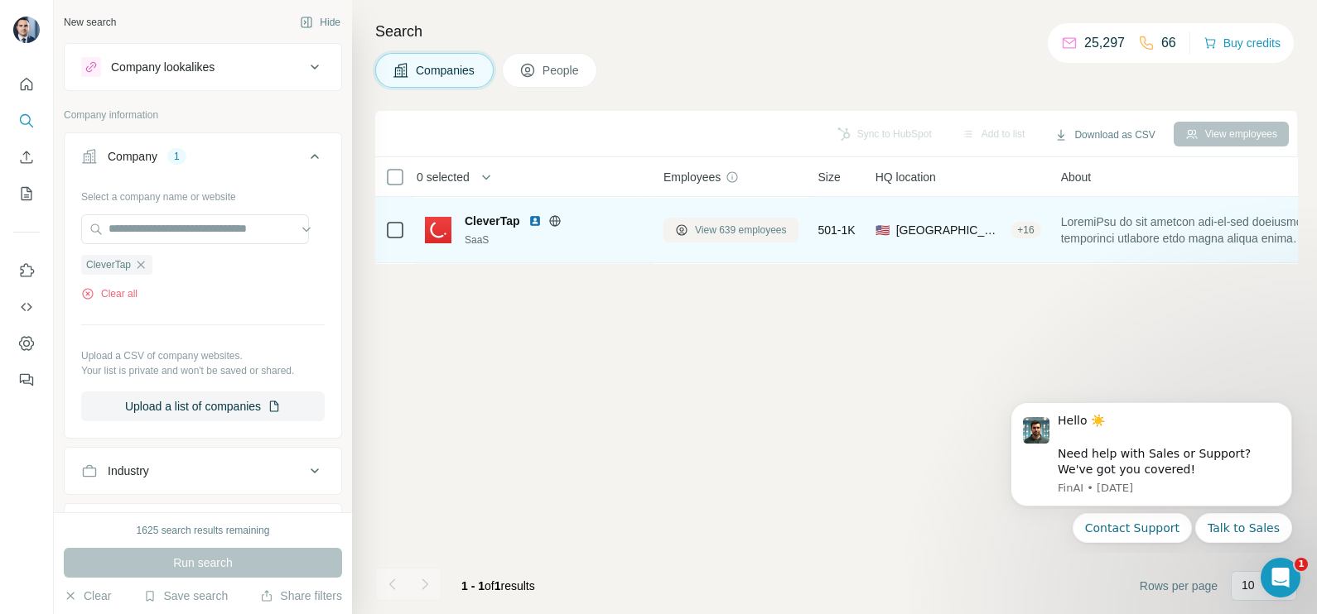
click at [762, 224] on span "View 639 employees" at bounding box center [741, 230] width 92 height 15
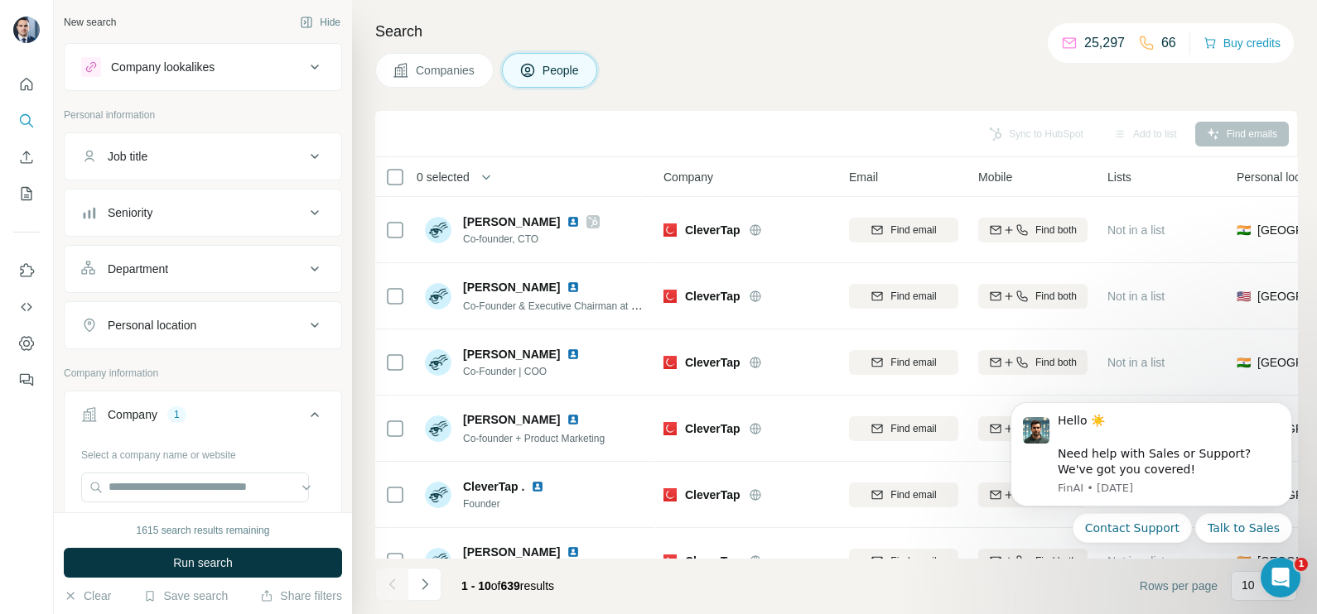
drag, startPoint x: 469, startPoint y: 60, endPoint x: 424, endPoint y: 83, distance: 50.4
click at [465, 62] on button "Companies" at bounding box center [434, 70] width 118 height 35
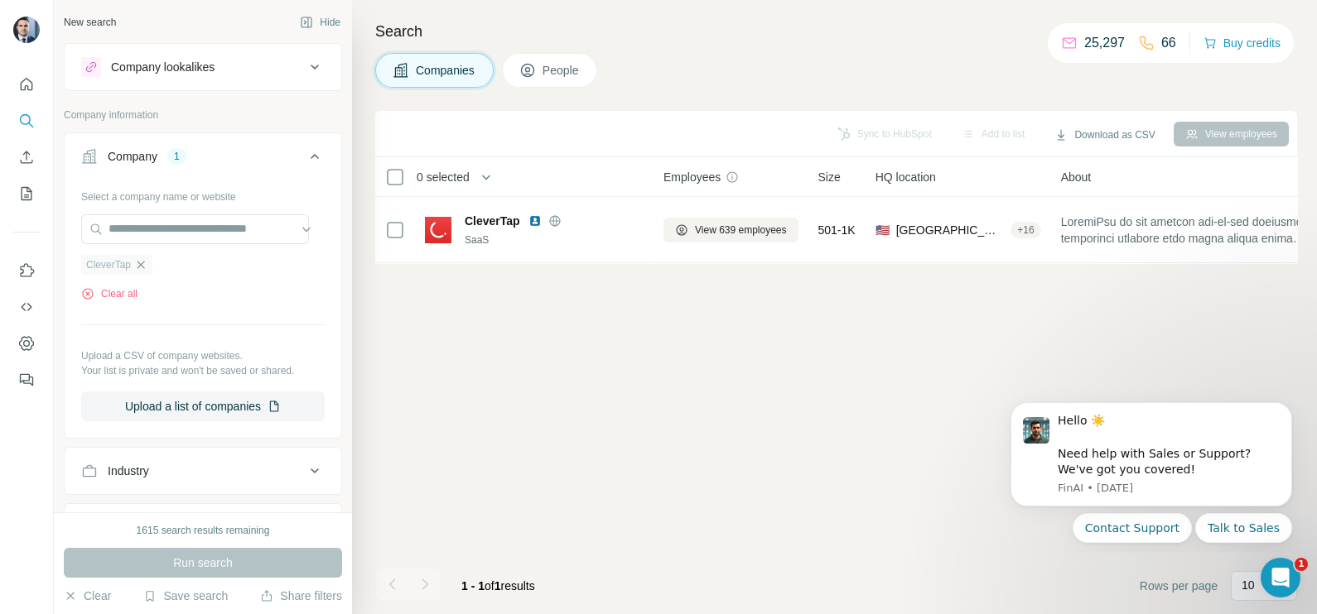
click at [141, 267] on icon "button" at bounding box center [140, 264] width 7 height 7
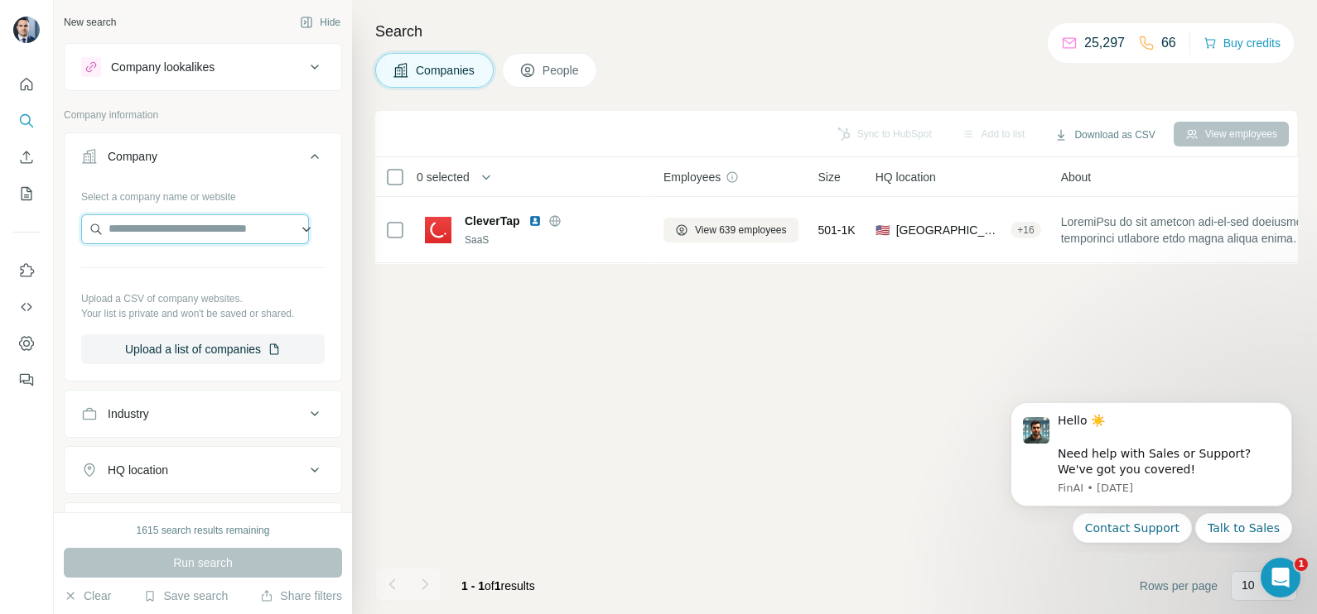
click at [158, 224] on input "text" at bounding box center [195, 229] width 228 height 30
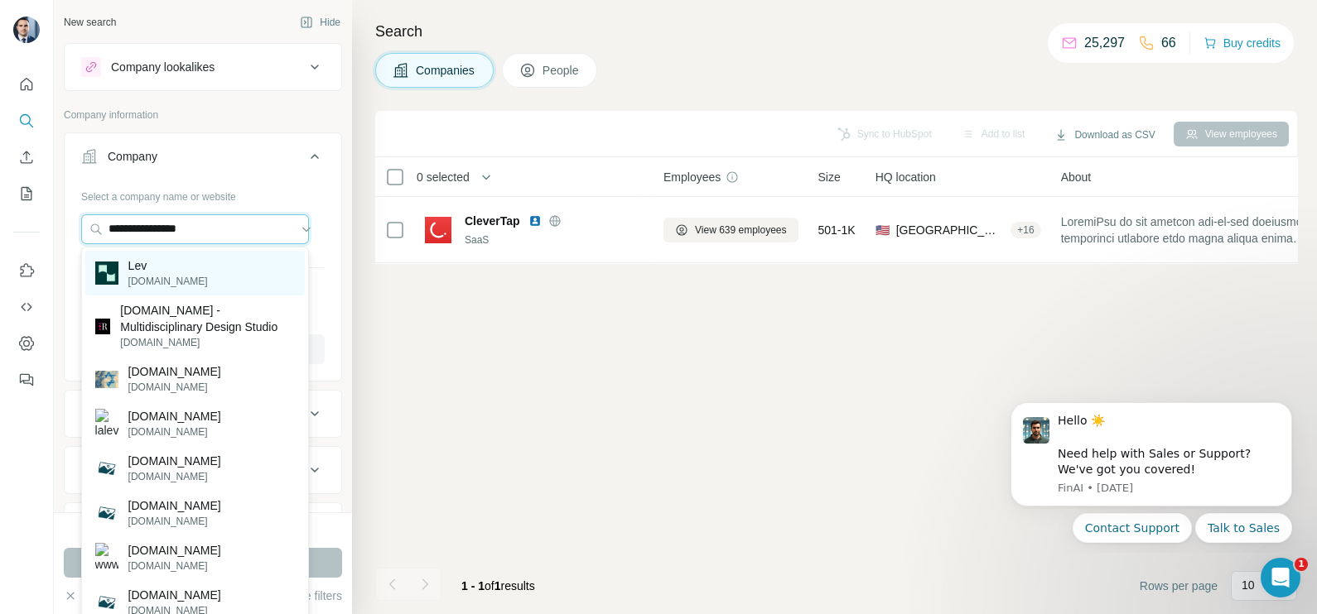
type input "**********"
click at [195, 273] on div "Lev lev.com" at bounding box center [194, 273] width 219 height 45
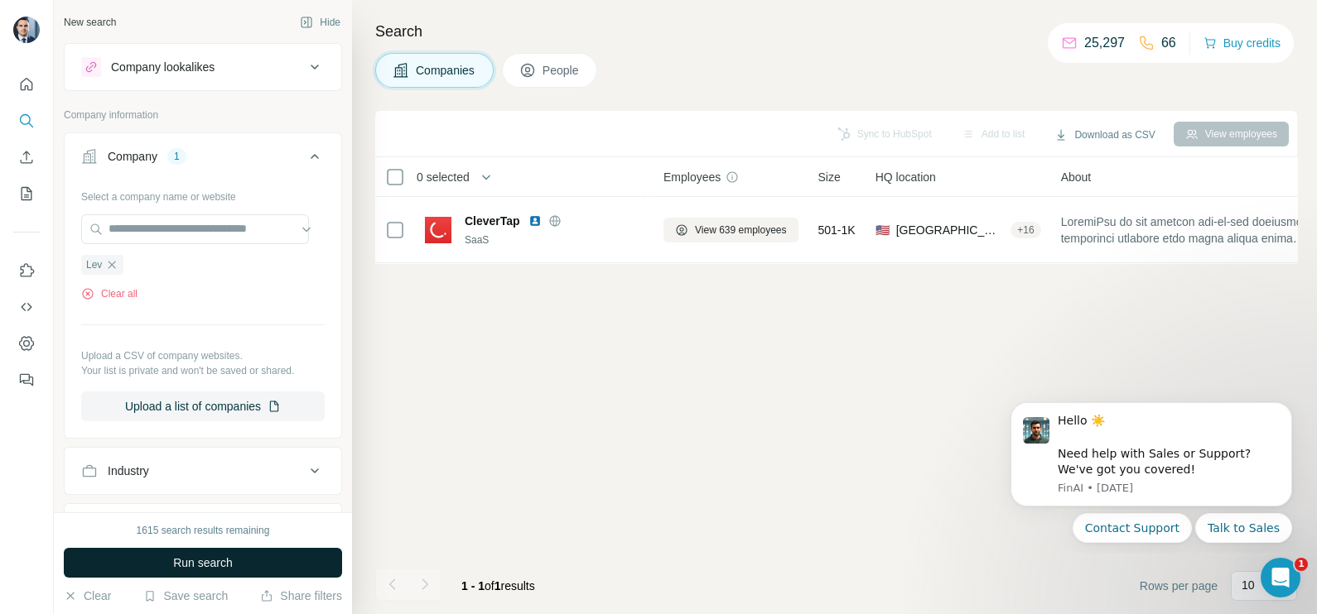
click at [205, 575] on button "Run search" at bounding box center [203, 563] width 278 height 30
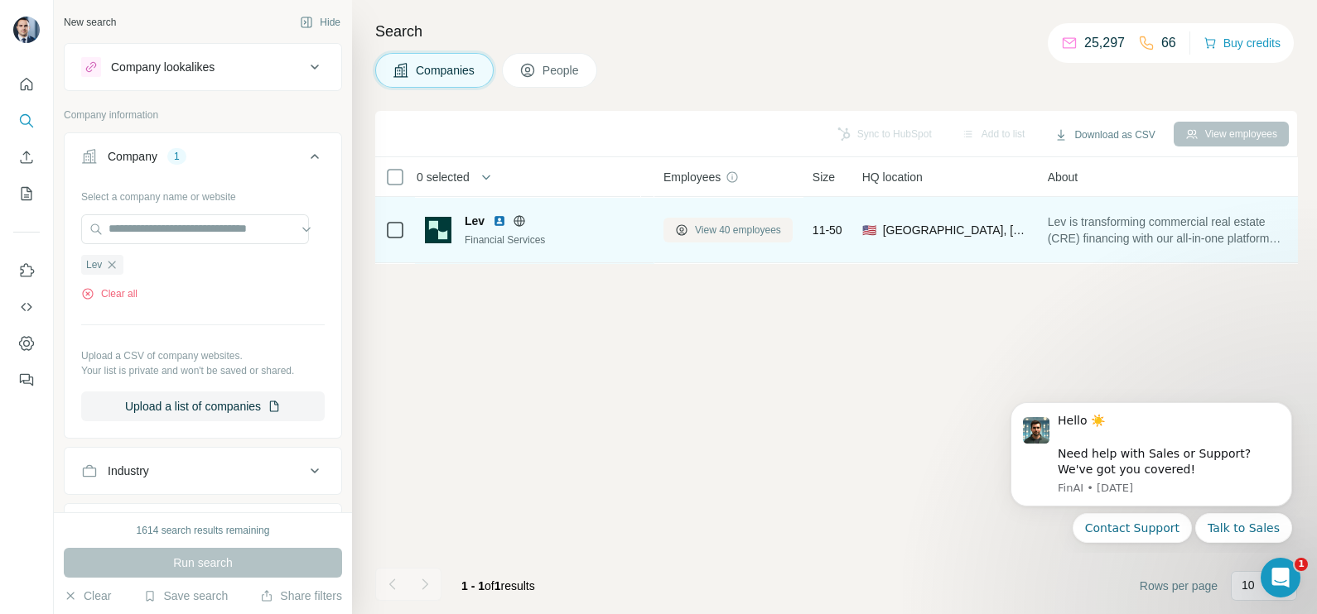
click at [745, 229] on span "View 40 employees" at bounding box center [738, 230] width 86 height 15
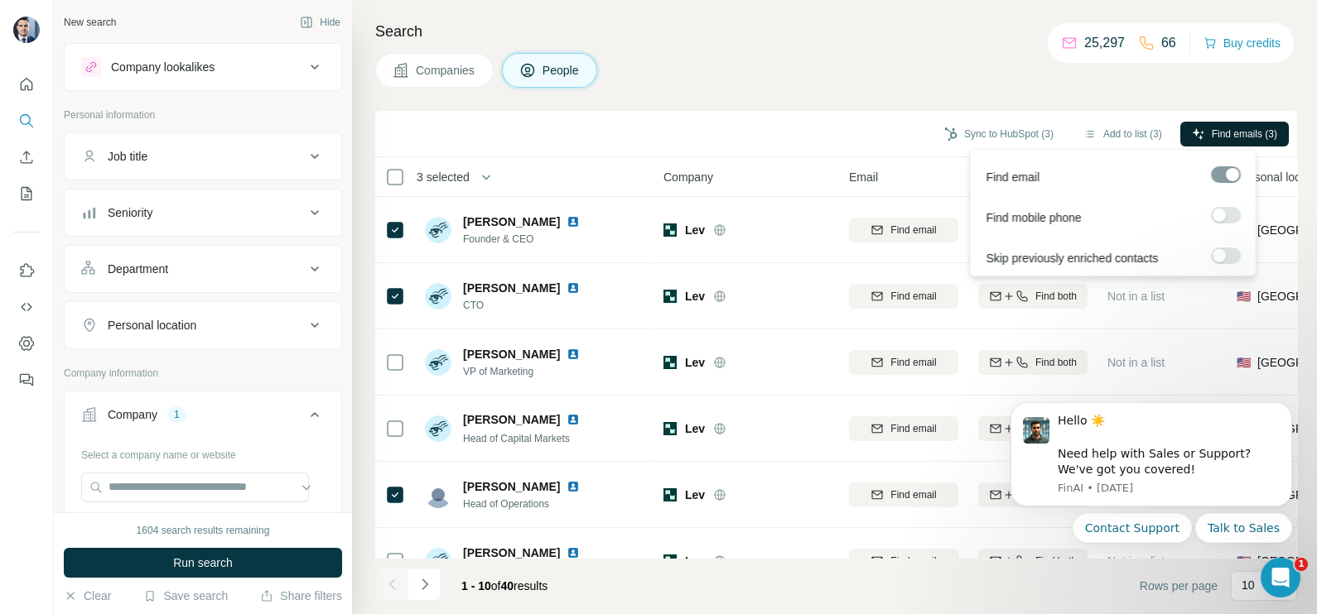
click at [1212, 137] on span "Find emails (3)" at bounding box center [1243, 134] width 65 height 15
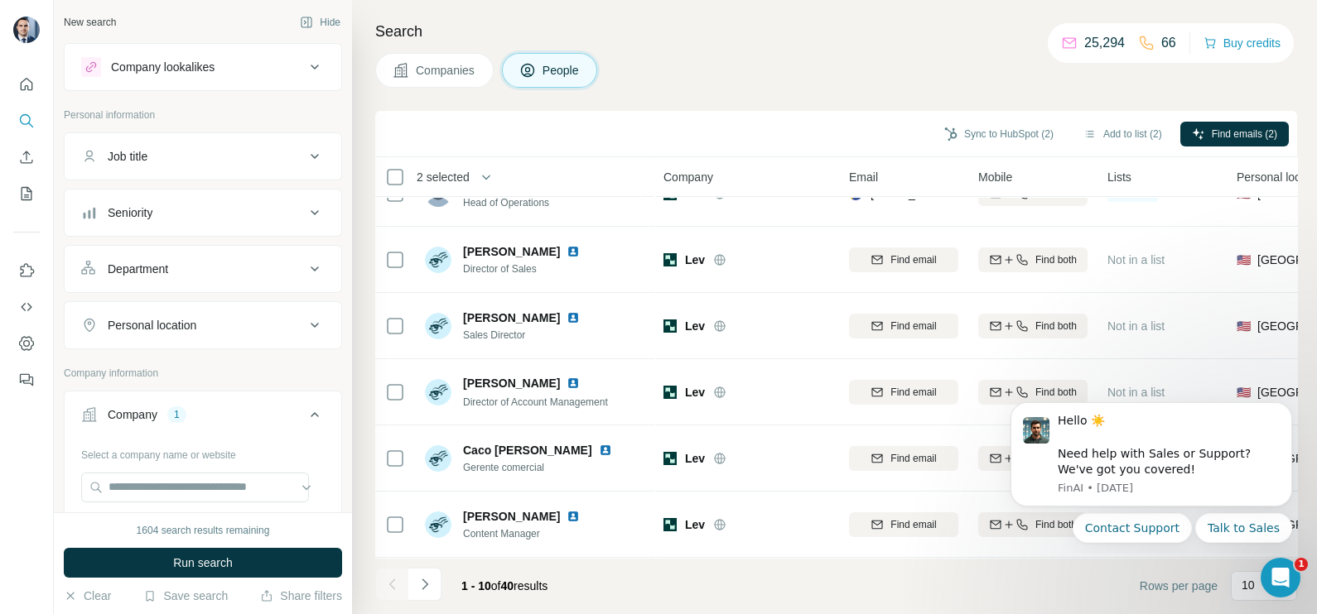
scroll to position [311, 0]
click at [416, 599] on button "Navigate to next page" at bounding box center [424, 584] width 33 height 33
click at [391, 584] on icon "Navigate to previous page" at bounding box center [392, 584] width 17 height 17
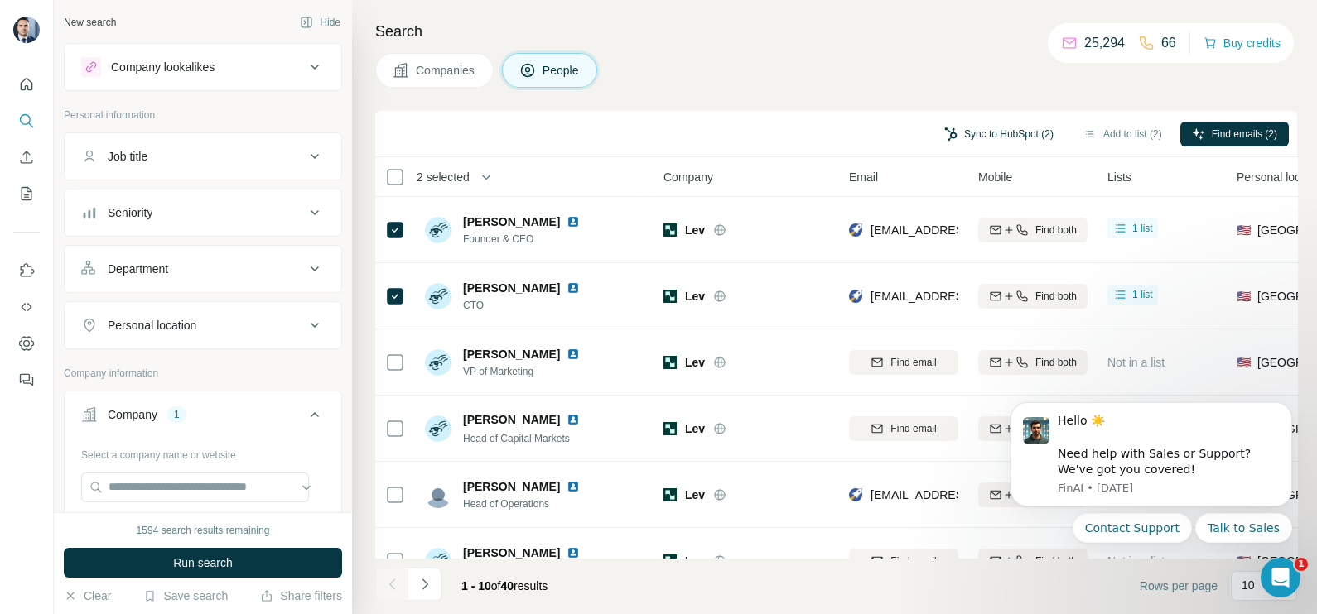
click at [973, 128] on button "Sync to HubSpot (2)" at bounding box center [998, 134] width 132 height 25
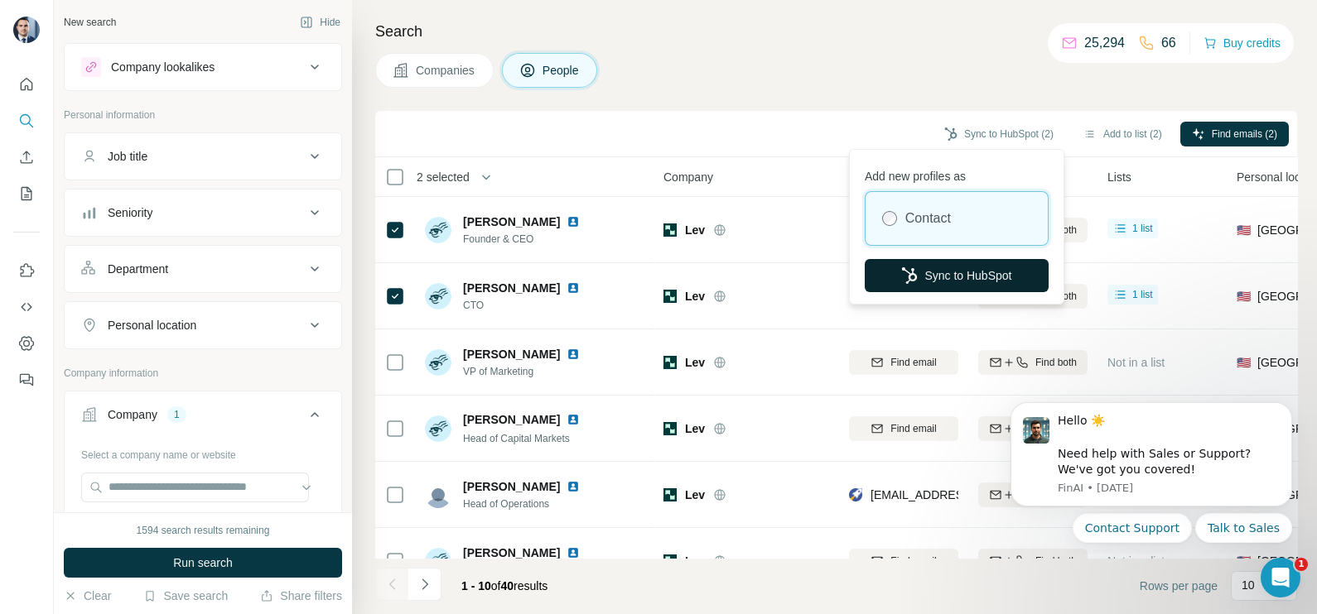
click at [946, 274] on button "Sync to HubSpot" at bounding box center [956, 275] width 184 height 33
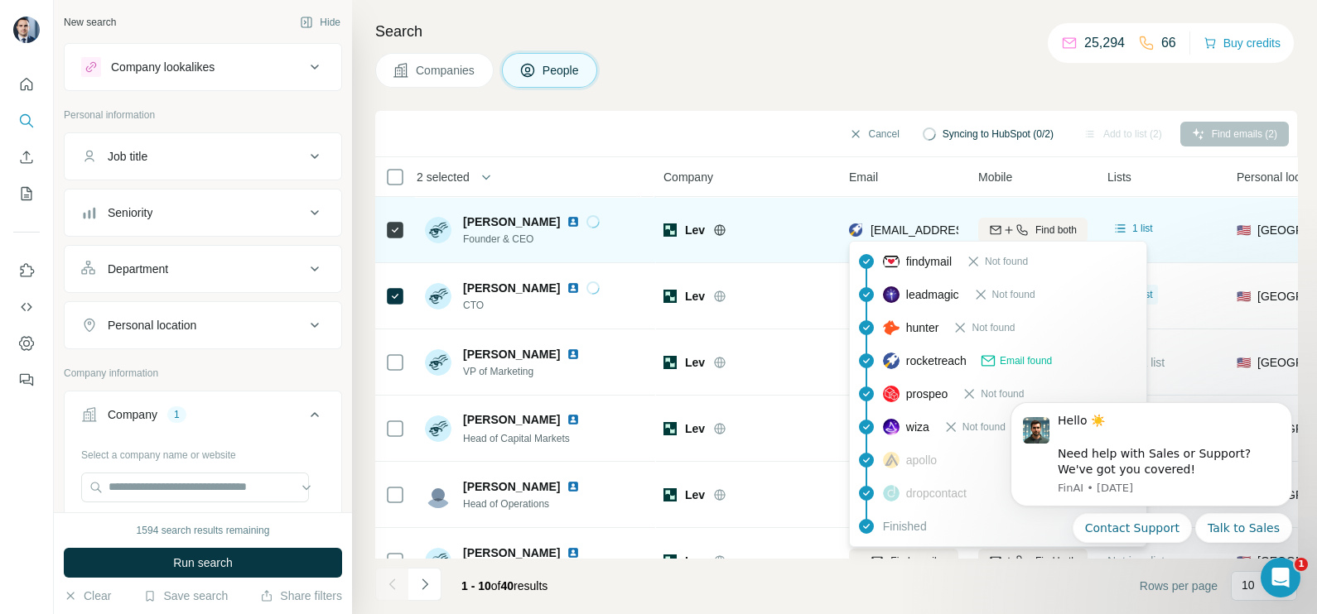
click at [874, 226] on span "zar@lev.co" at bounding box center [968, 230] width 196 height 13
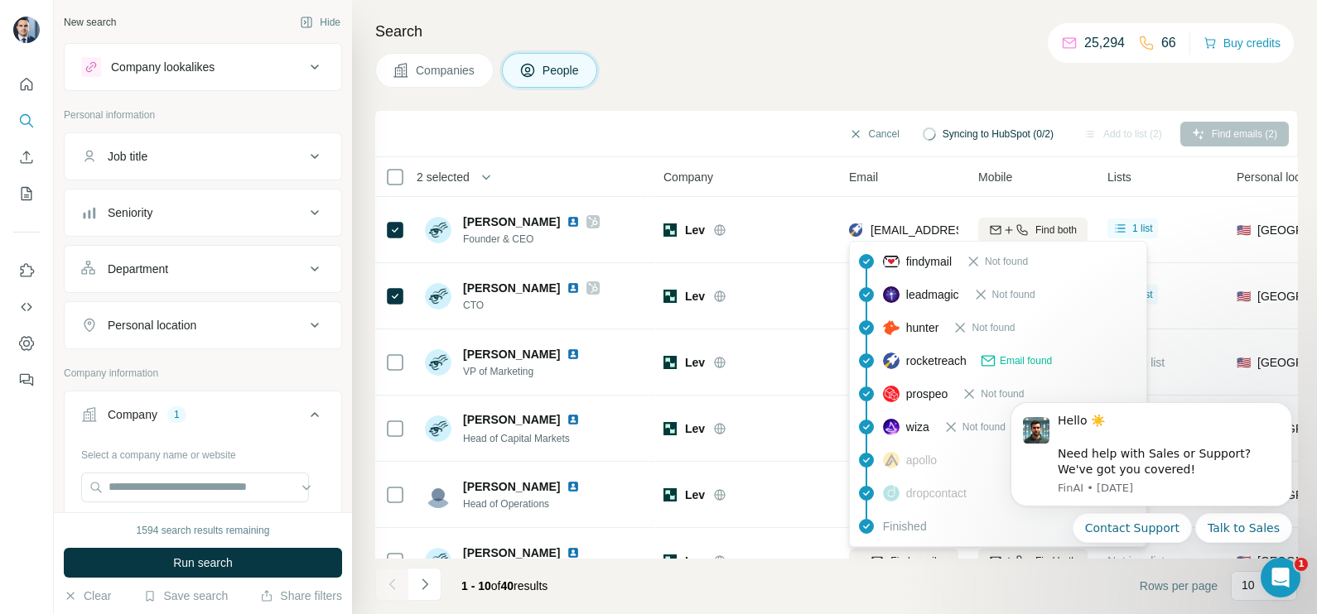
click at [777, 157] on th "Company" at bounding box center [745, 177] width 185 height 40
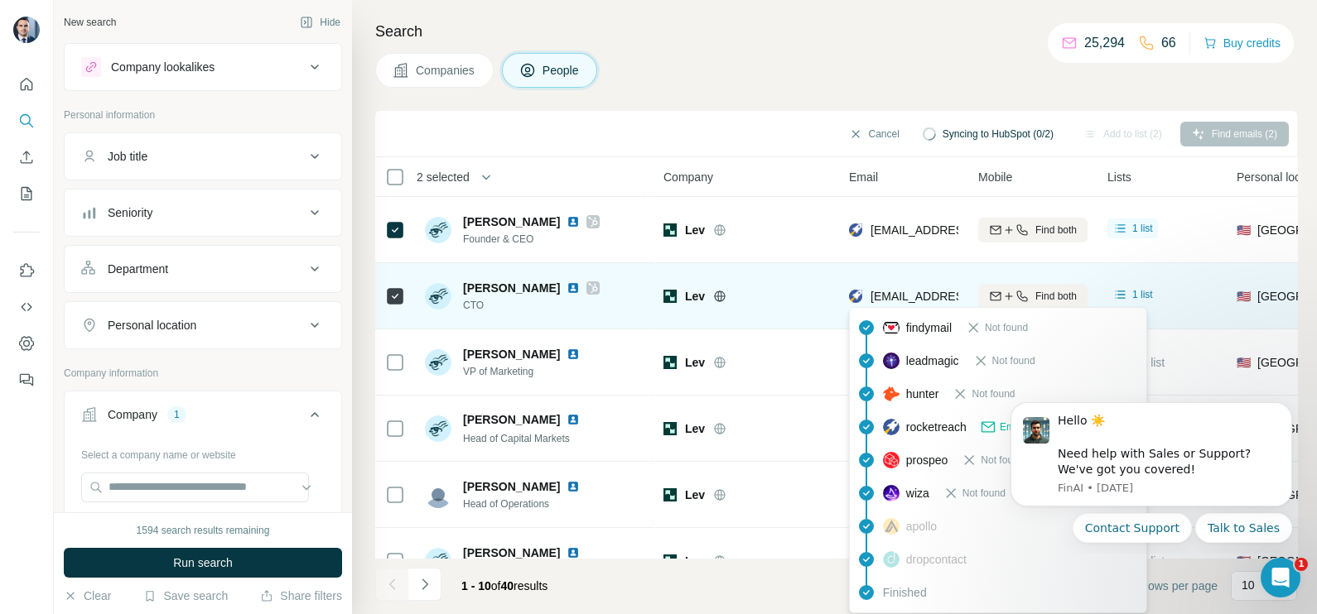
click at [899, 286] on div "as@lev.co" at bounding box center [903, 296] width 109 height 46
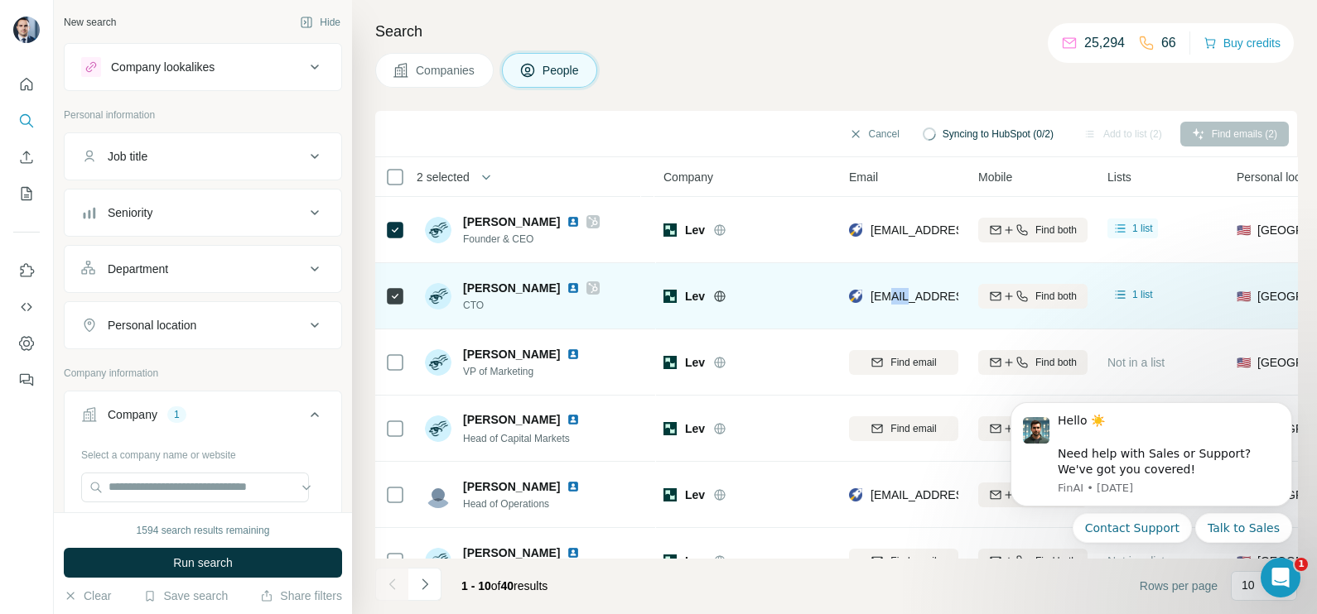
click at [899, 286] on div "as@lev.co" at bounding box center [903, 296] width 109 height 46
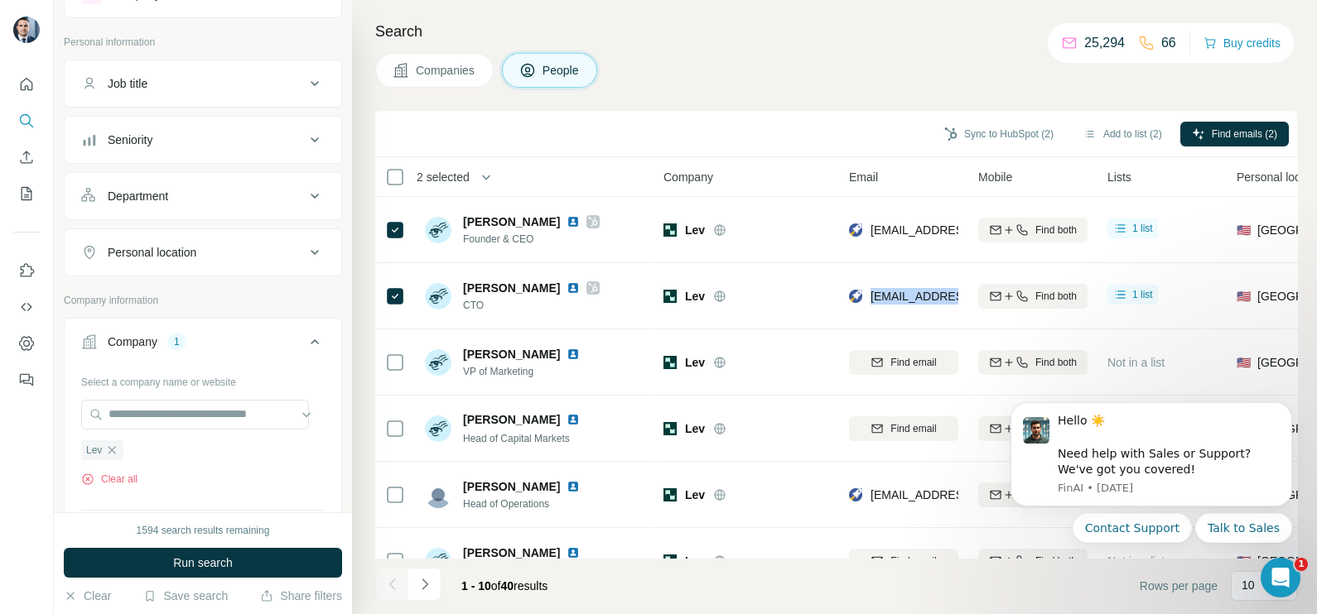
scroll to position [103, 0]
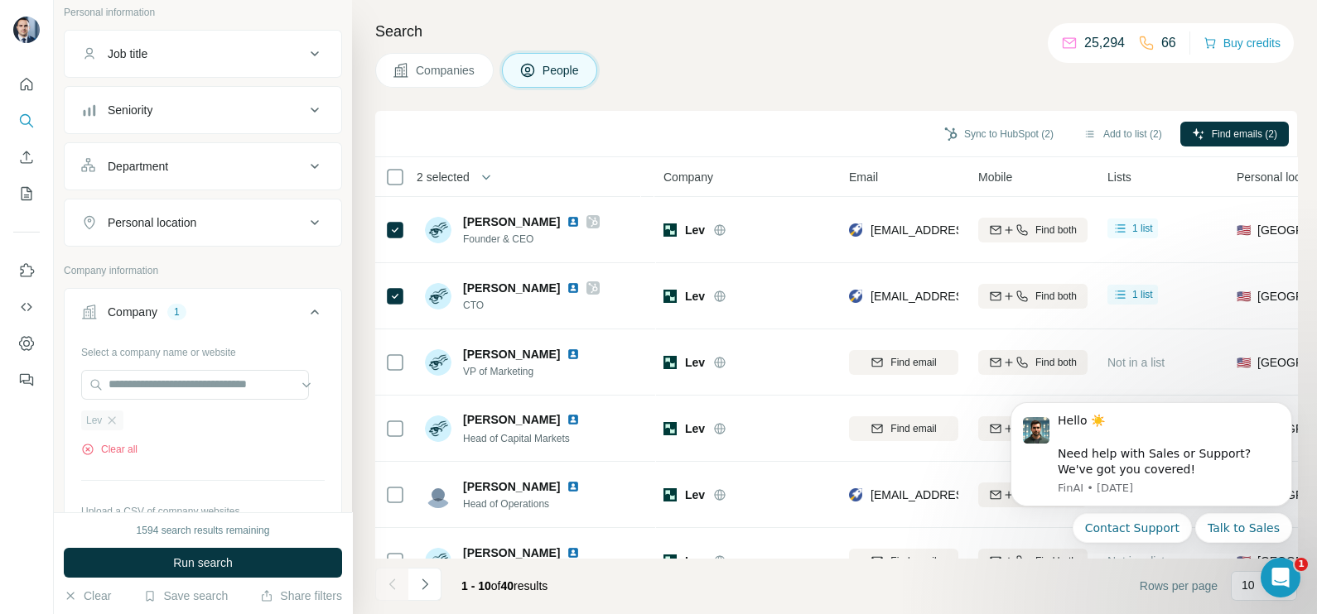
click at [108, 426] on div "Lev" at bounding box center [102, 421] width 42 height 20
click at [119, 414] on div "Lev" at bounding box center [102, 421] width 42 height 20
click at [113, 415] on icon "button" at bounding box center [111, 420] width 13 height 13
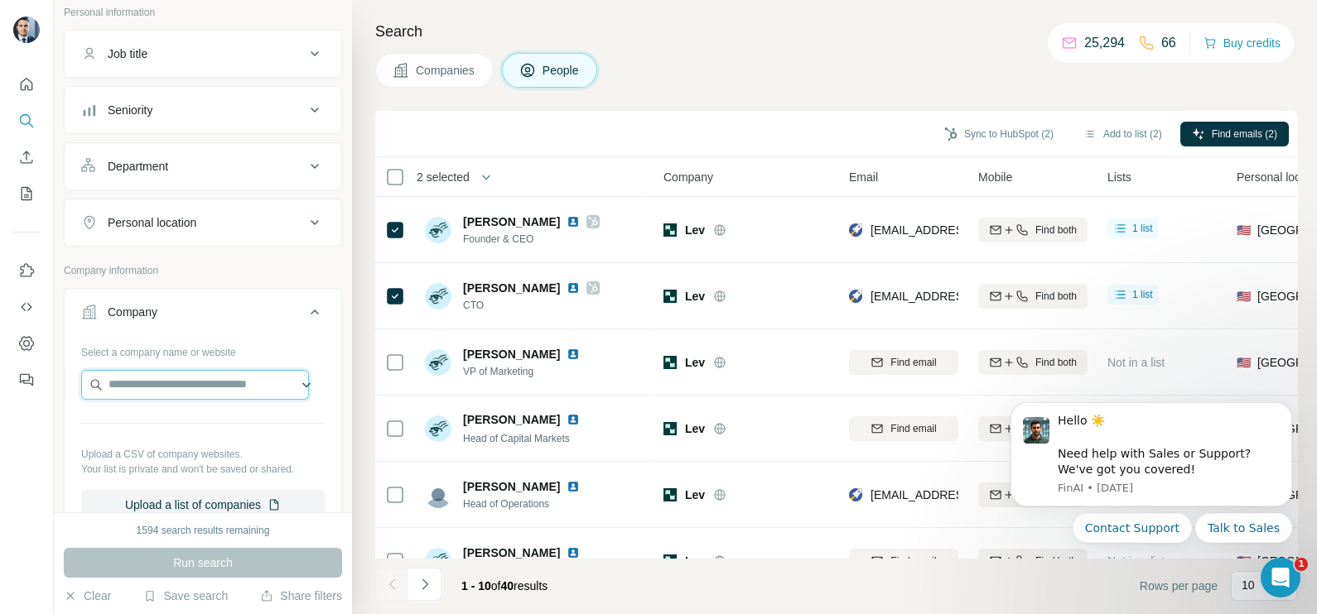
click at [144, 374] on input "text" at bounding box center [195, 385] width 228 height 30
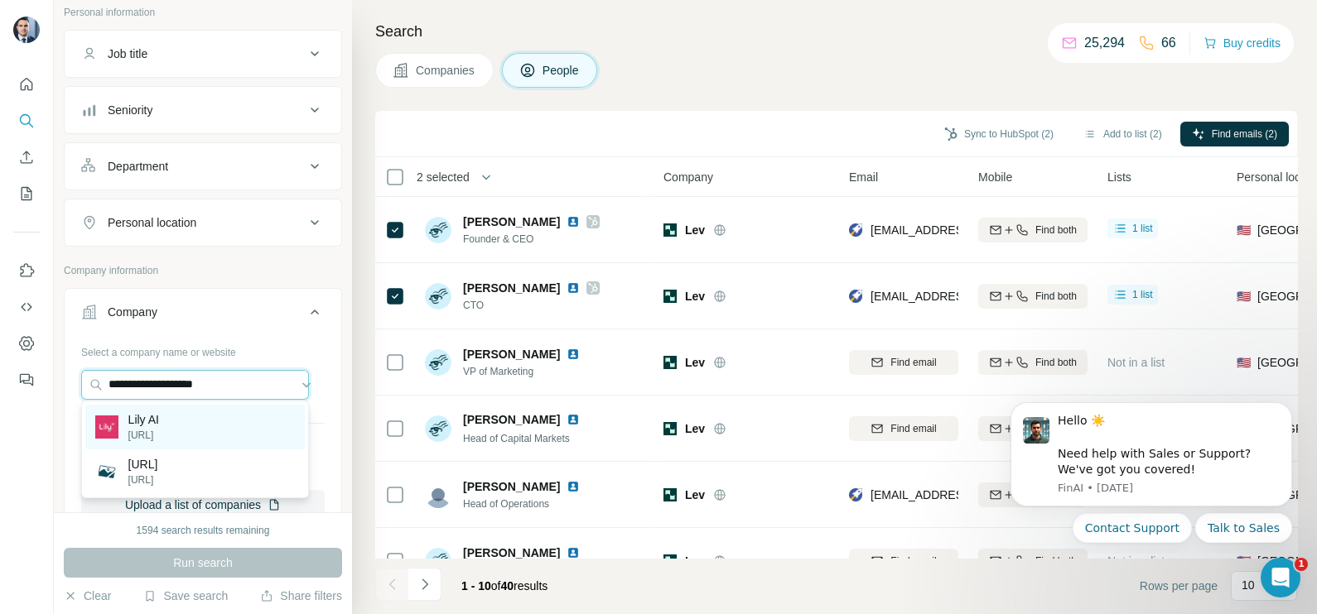
type input "**********"
click at [163, 426] on div "Lily AI lily.ai" at bounding box center [194, 427] width 219 height 45
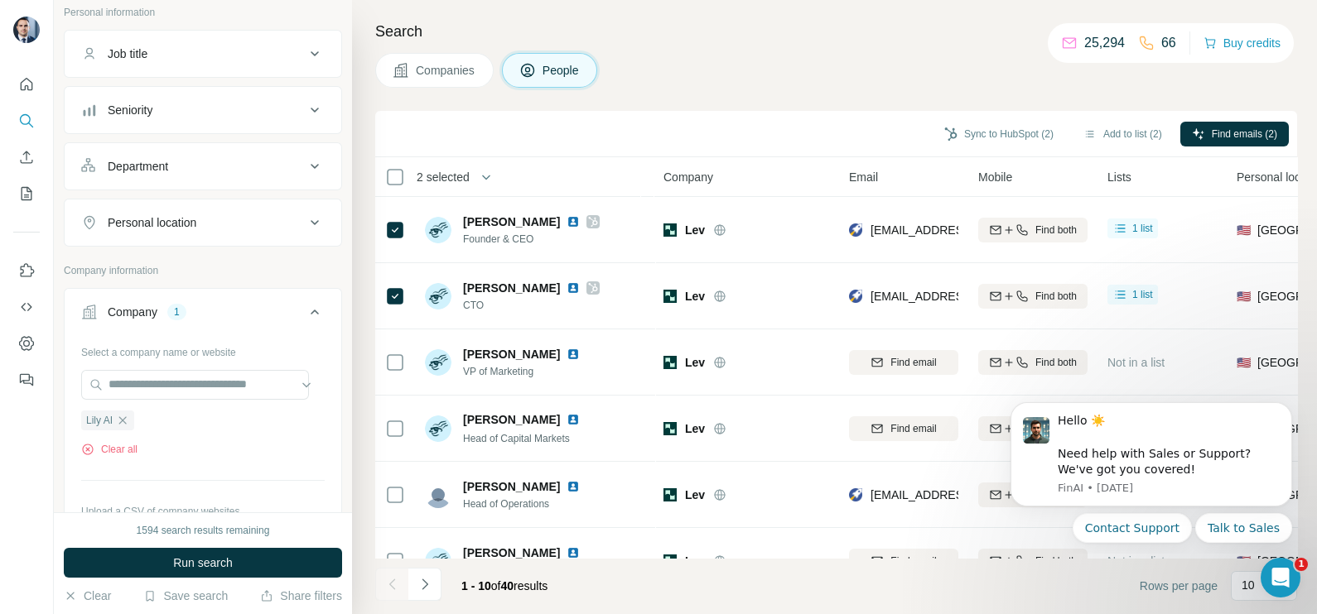
click at [440, 67] on span "Companies" at bounding box center [446, 70] width 60 height 17
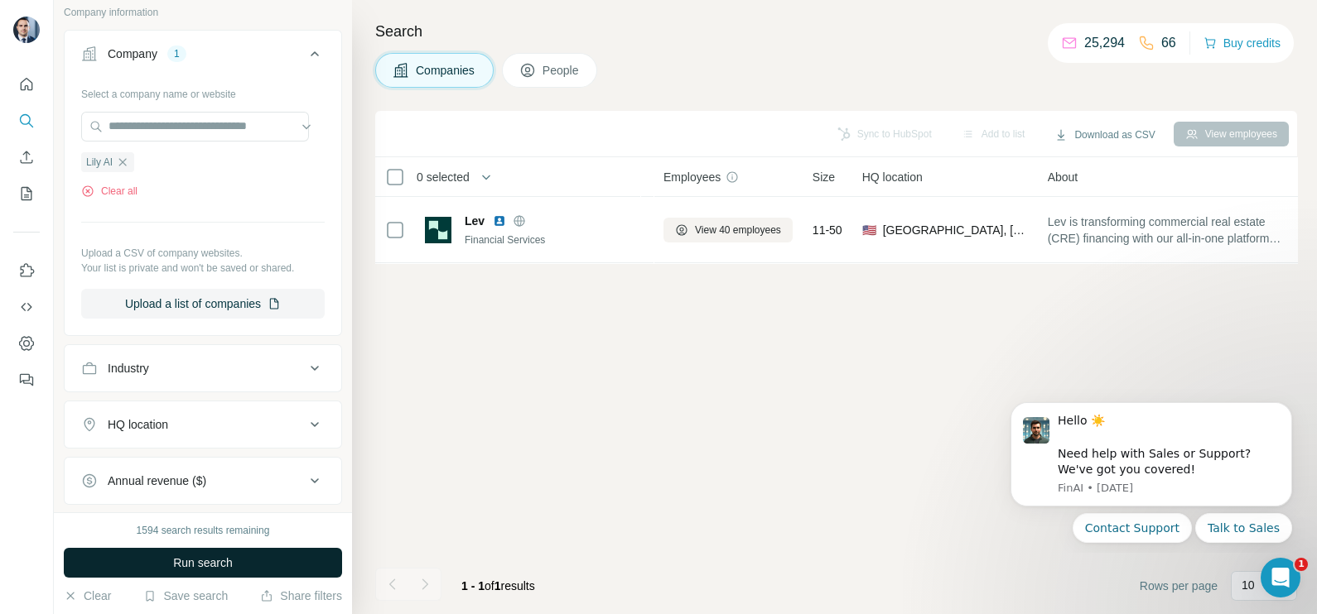
click at [210, 570] on span "Run search" at bounding box center [203, 563] width 60 height 17
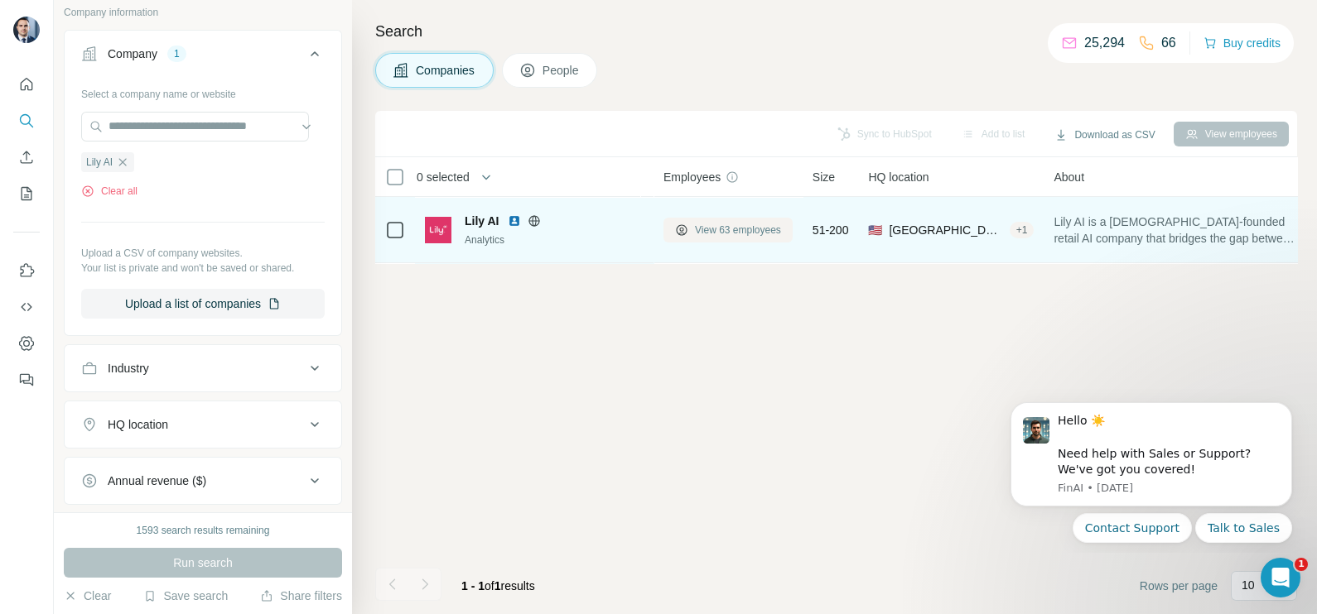
click at [734, 229] on span "View 63 employees" at bounding box center [738, 230] width 86 height 15
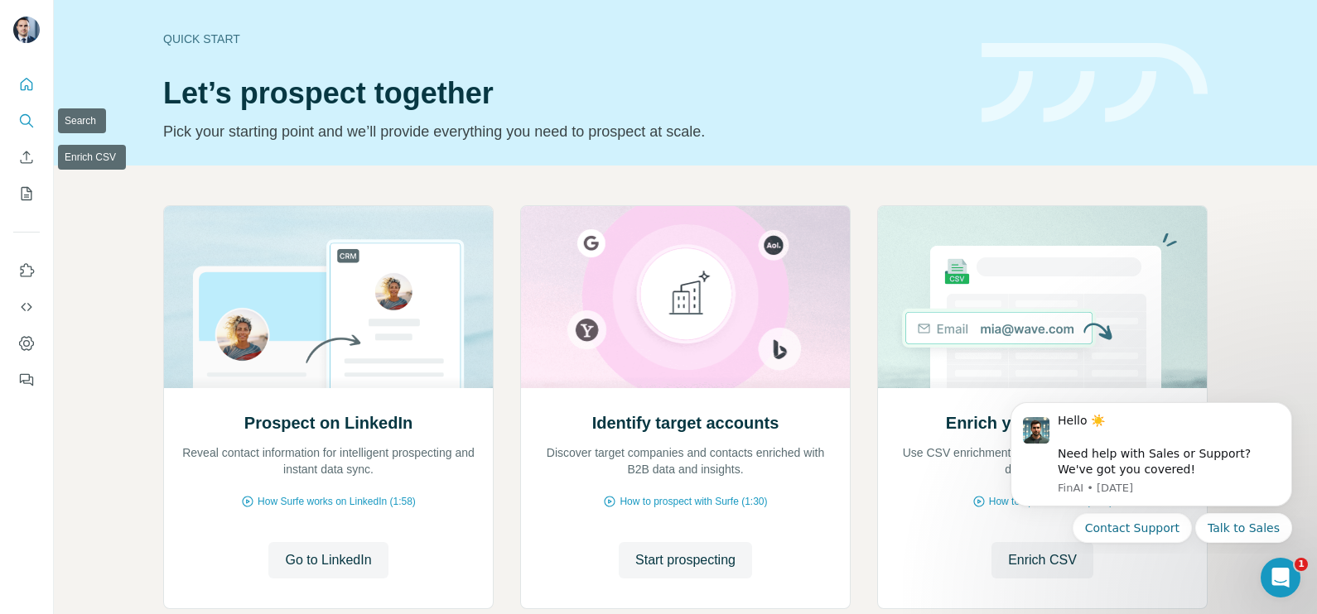
click at [20, 118] on icon "Search" at bounding box center [25, 119] width 11 height 11
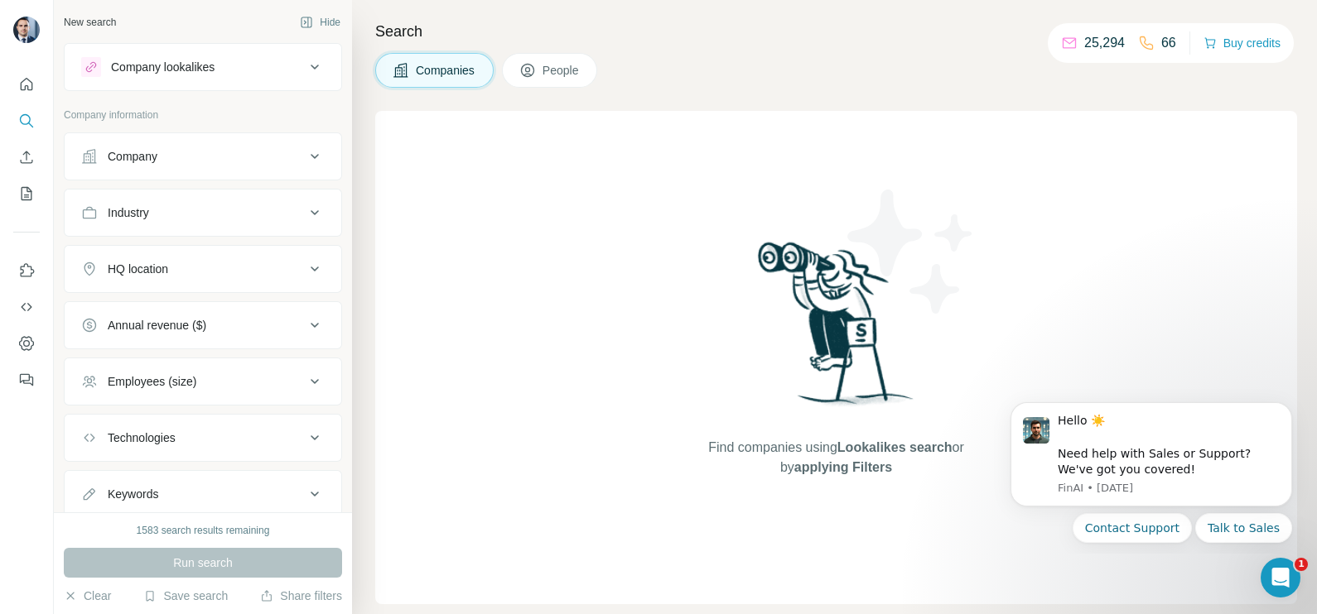
click at [186, 171] on button "Company" at bounding box center [203, 157] width 277 height 40
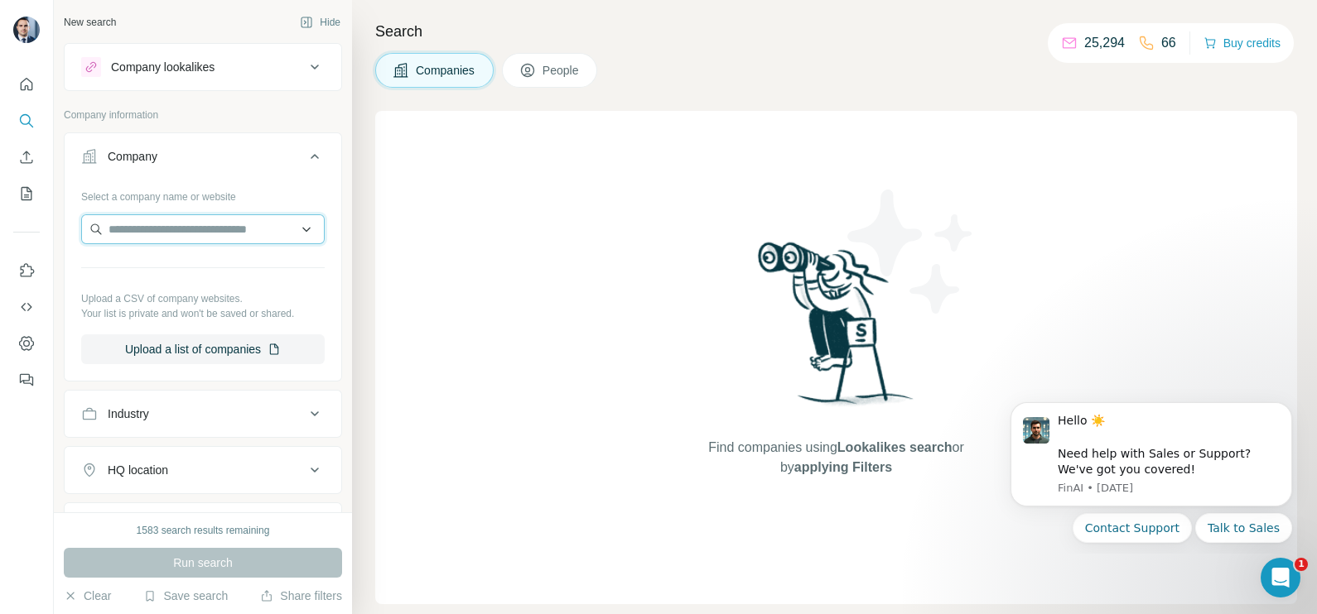
click at [166, 225] on input "text" at bounding box center [202, 229] width 243 height 30
paste input "**********"
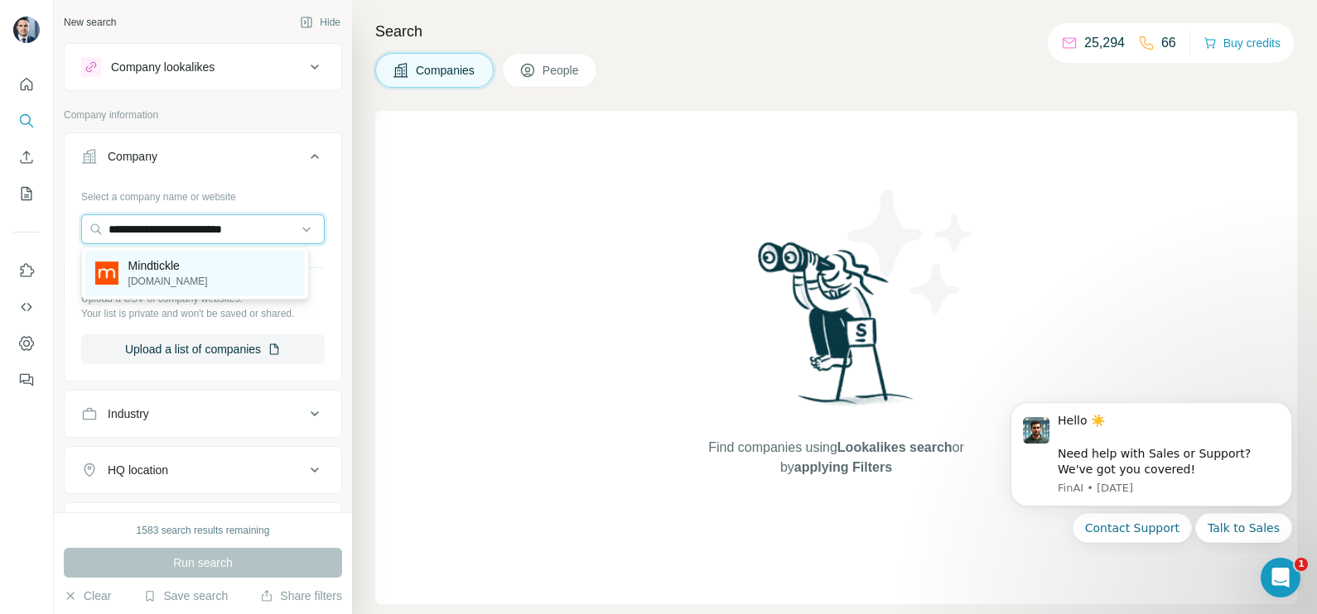
type input "**********"
click at [162, 266] on p "Mindtickle" at bounding box center [167, 266] width 79 height 17
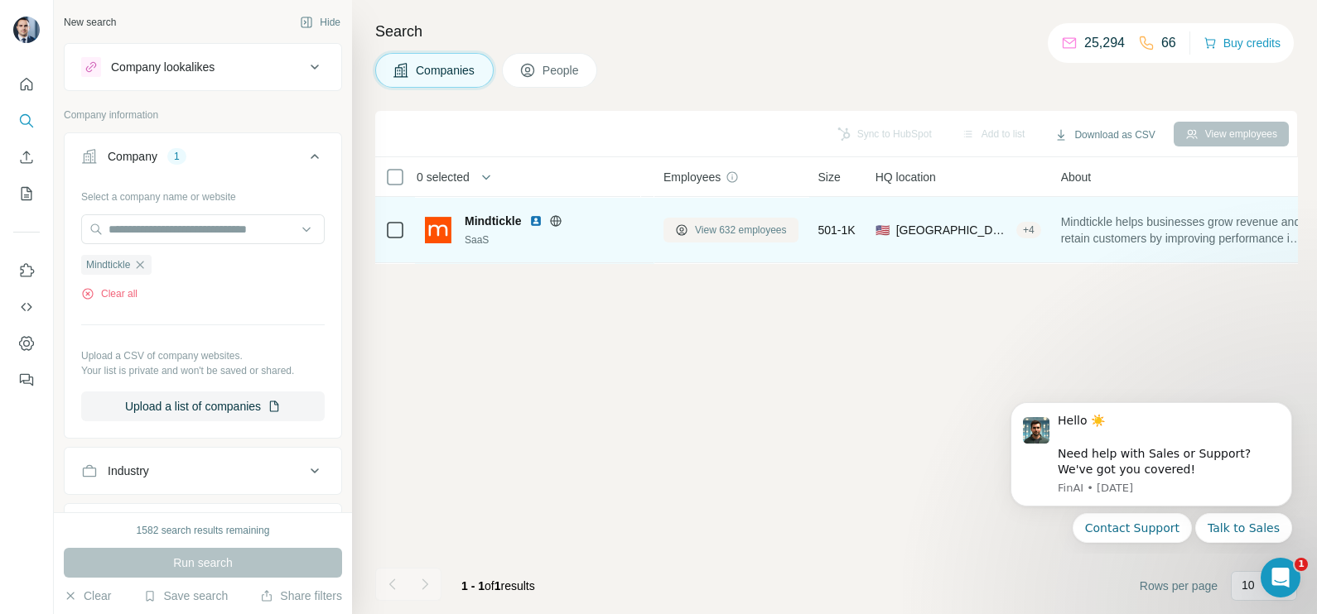
click at [749, 220] on button "View 632 employees" at bounding box center [730, 230] width 135 height 25
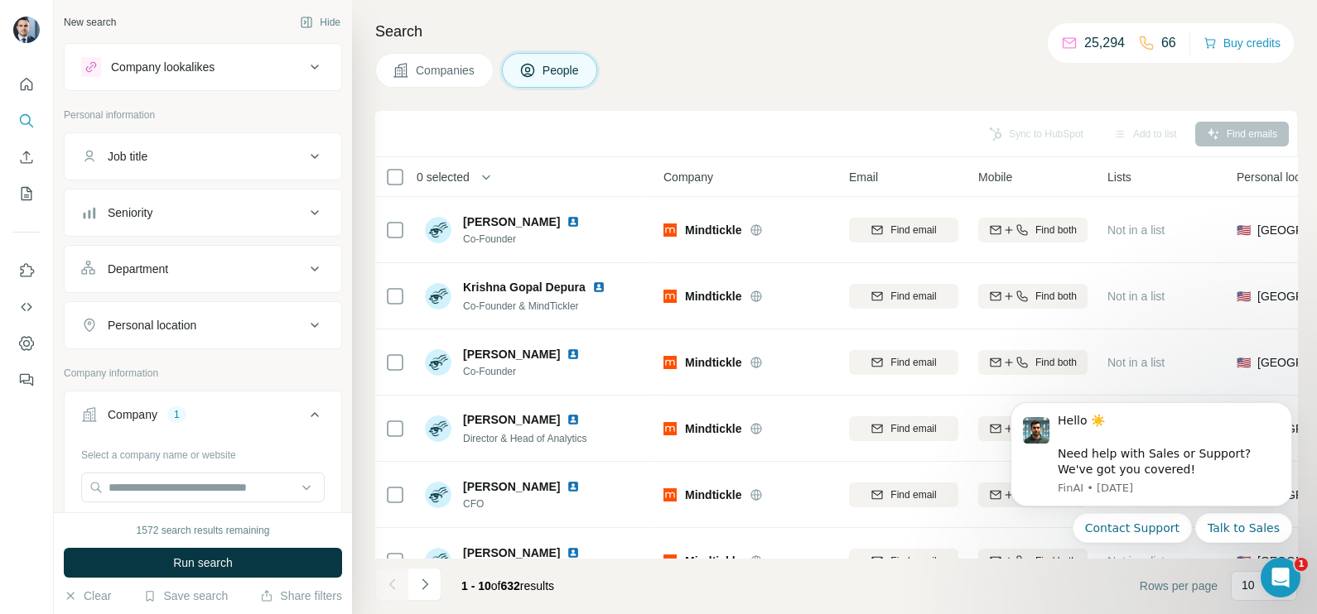
click at [410, 84] on button "Companies" at bounding box center [434, 70] width 118 height 35
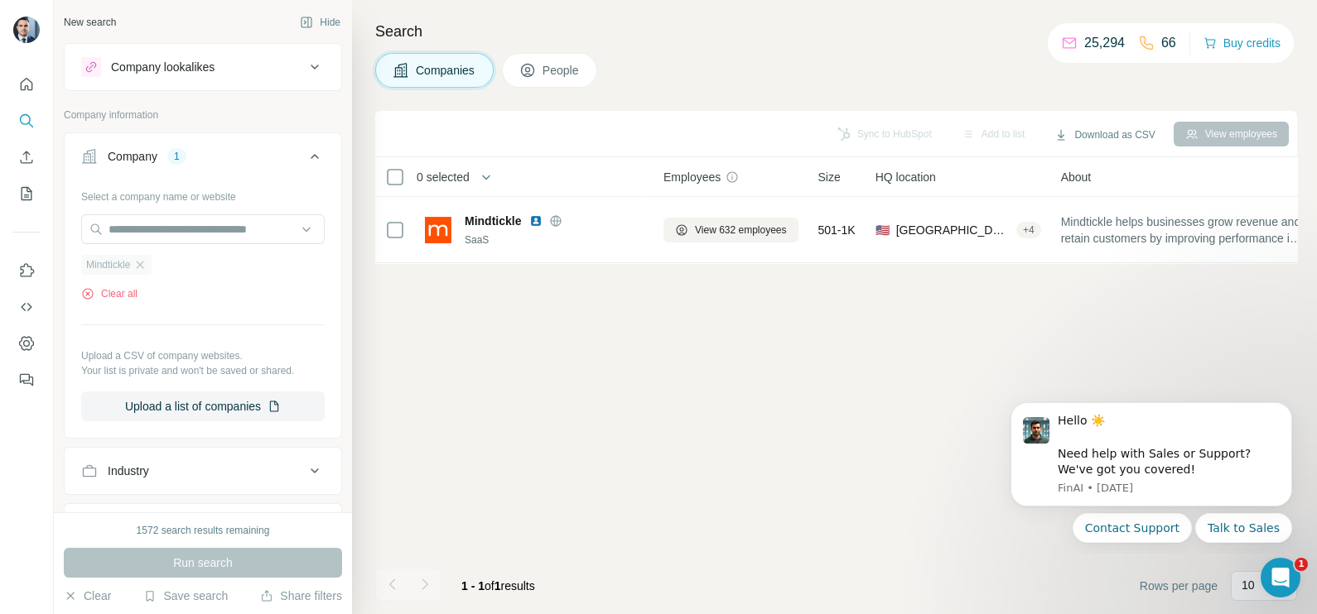
click at [147, 264] on icon "button" at bounding box center [139, 264] width 13 height 13
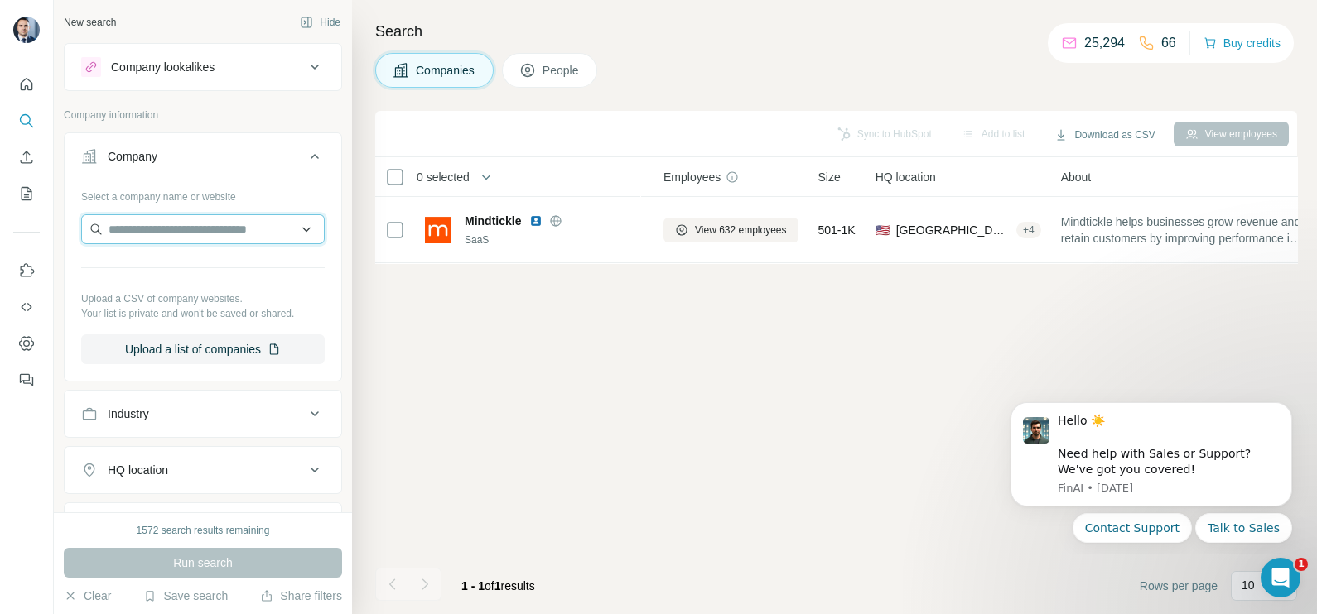
click at [147, 237] on input "text" at bounding box center [202, 229] width 243 height 30
paste input "**********"
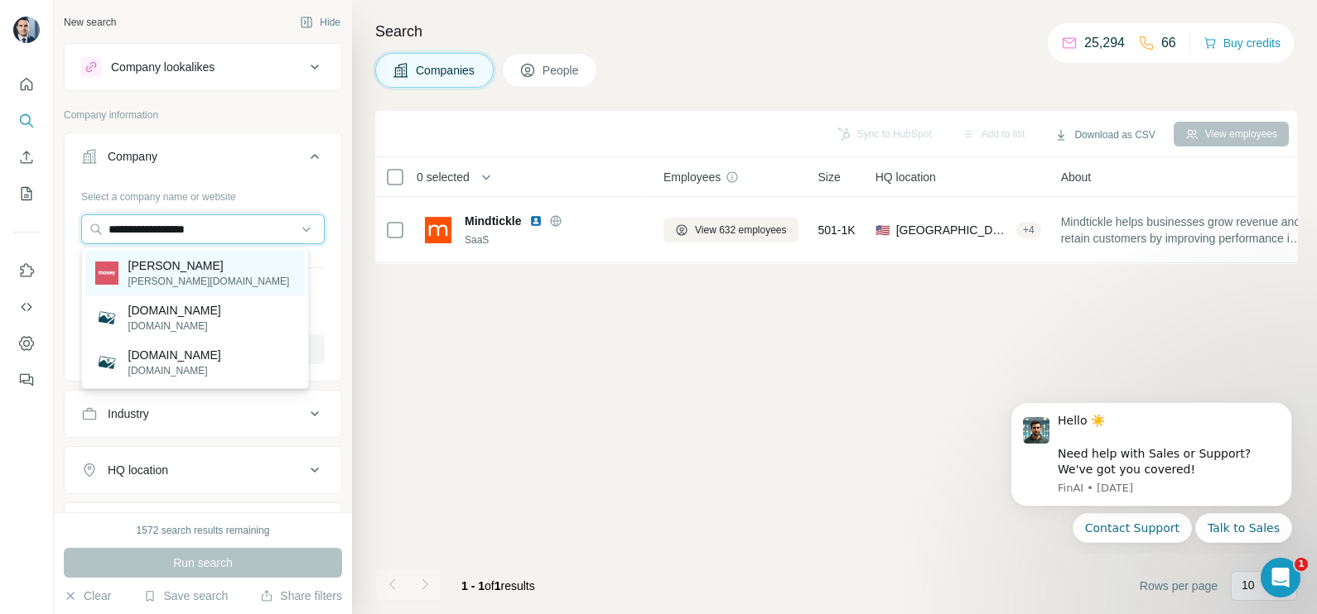
type input "**********"
click at [185, 269] on div "Mosey mosey.com" at bounding box center [194, 273] width 219 height 45
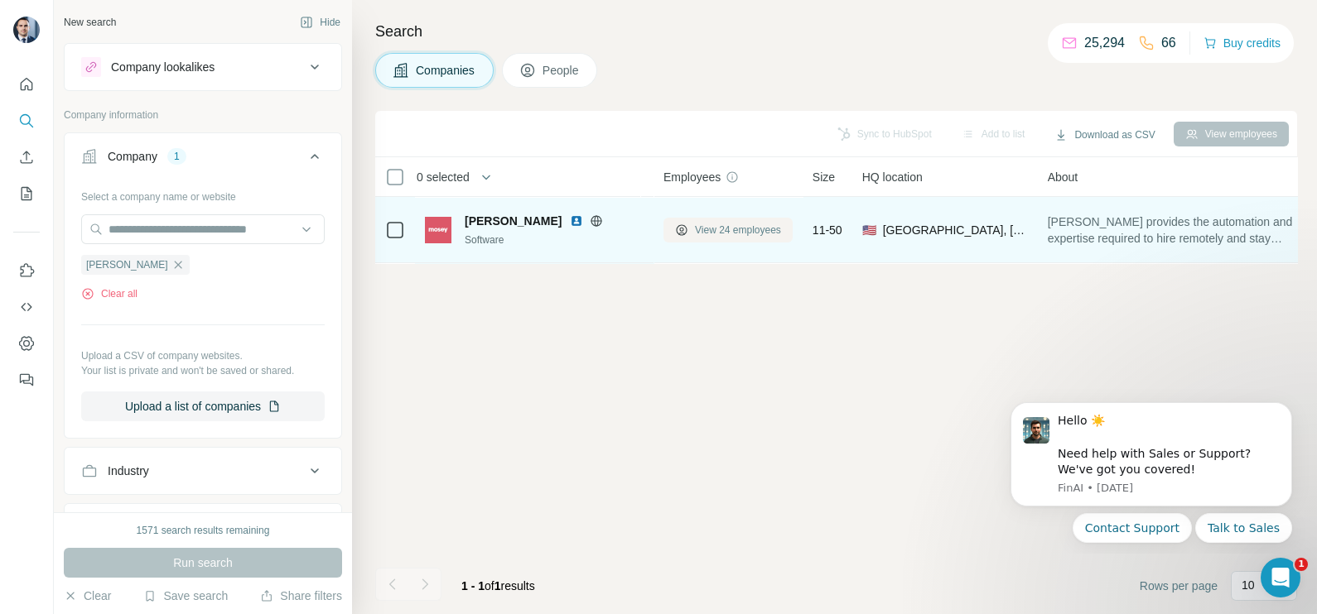
click at [744, 224] on span "View 24 employees" at bounding box center [738, 230] width 86 height 15
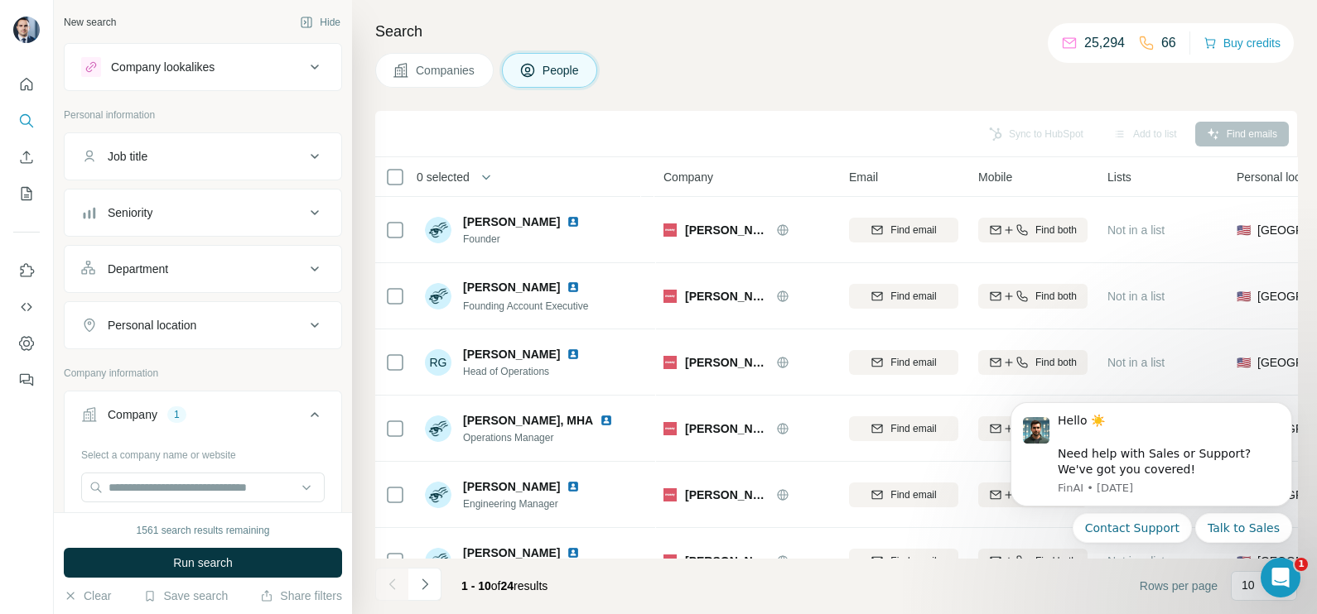
click at [433, 81] on button "Companies" at bounding box center [434, 70] width 118 height 35
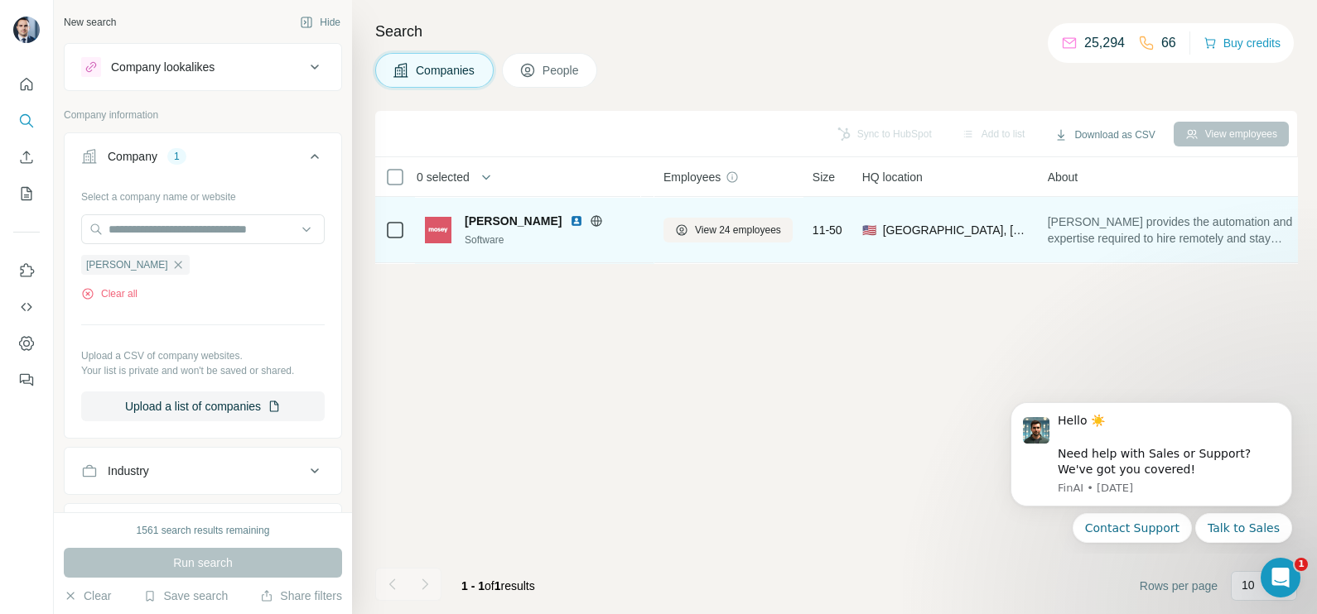
click at [750, 260] on td "View 24 employees" at bounding box center [727, 230] width 149 height 66
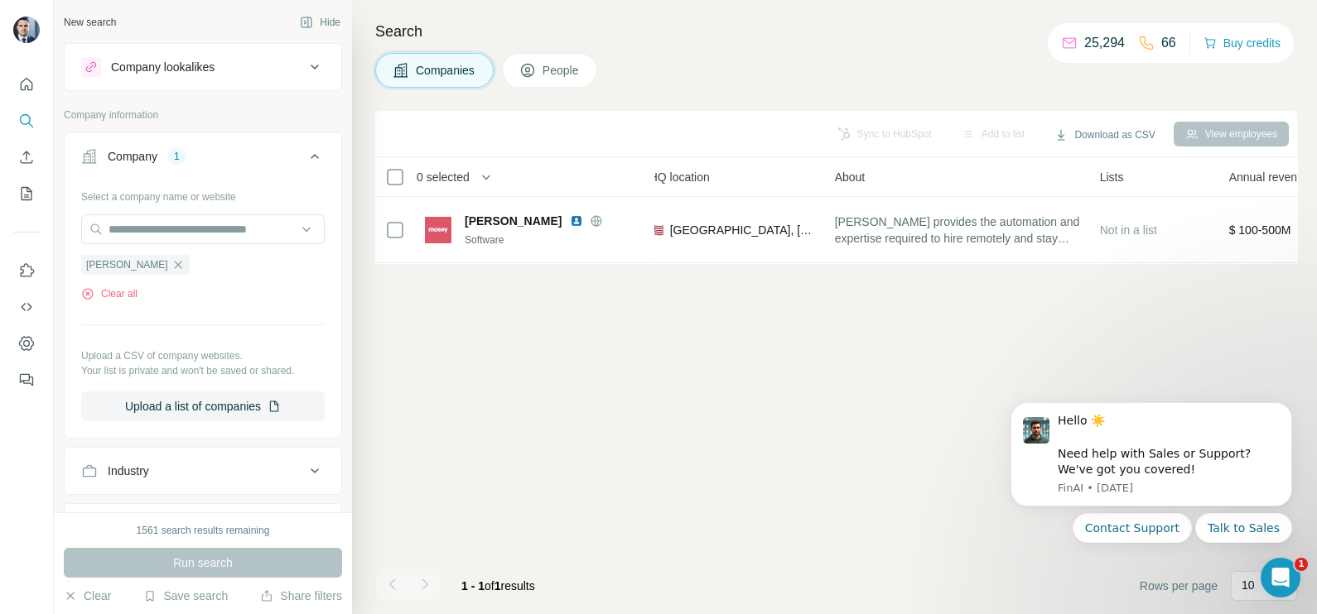
scroll to position [0, 224]
click at [171, 267] on icon "button" at bounding box center [177, 264] width 13 height 13
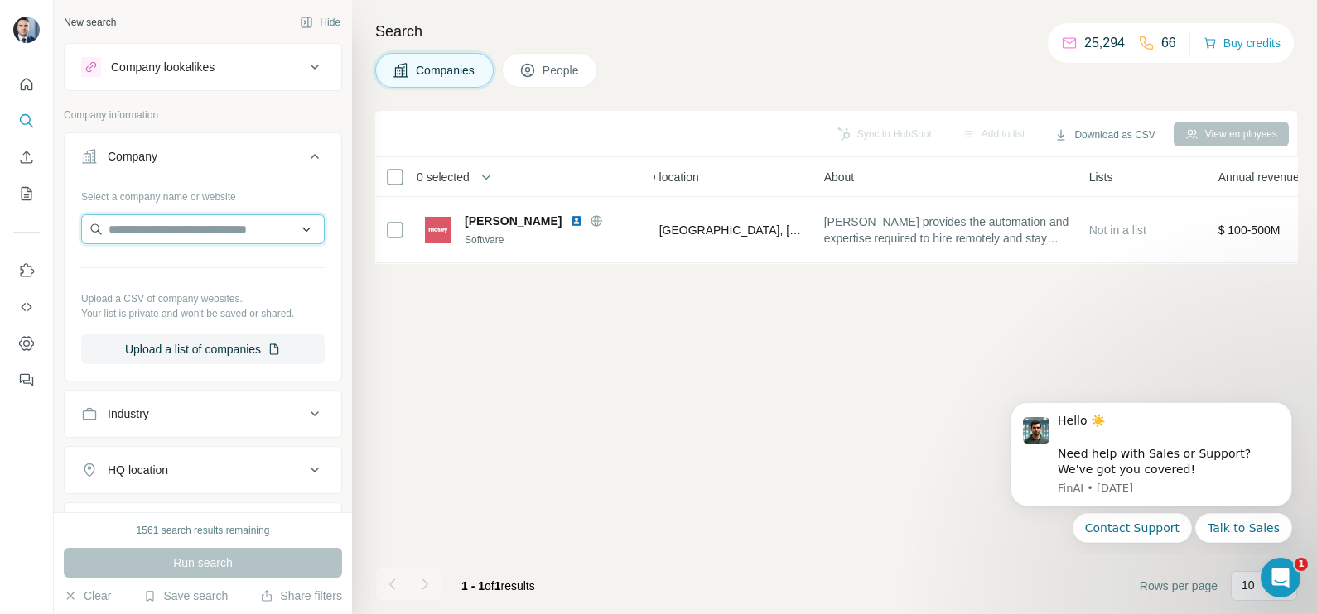
click at [143, 240] on input "text" at bounding box center [202, 229] width 243 height 30
paste input "**********"
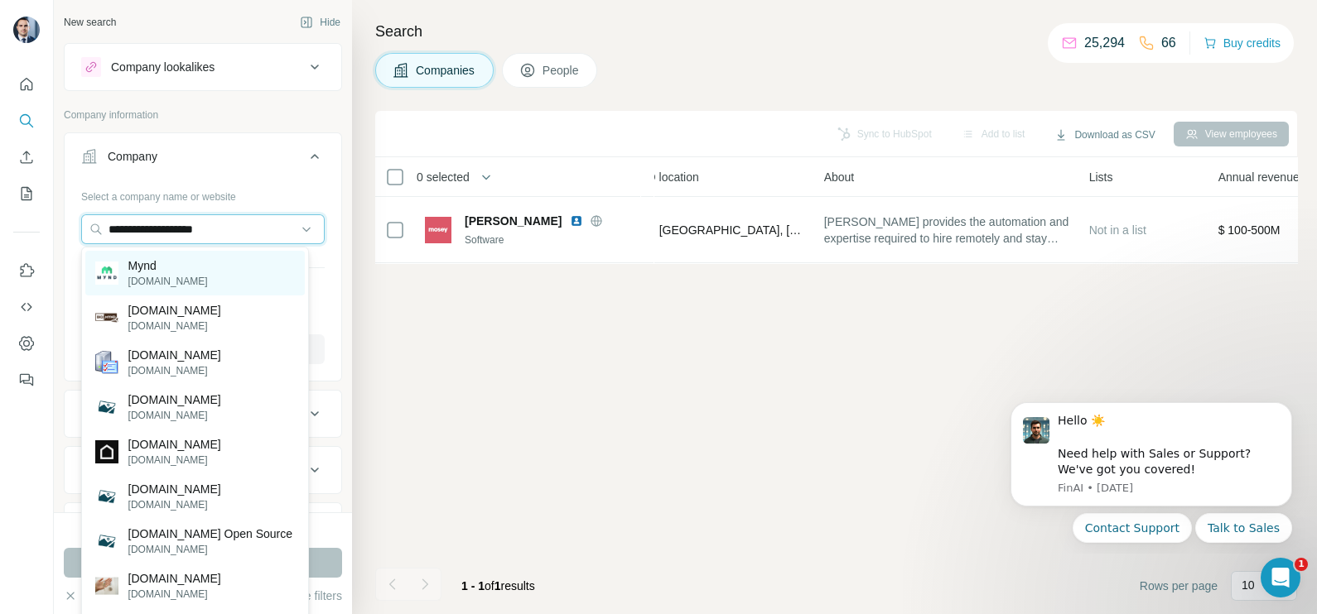
type input "**********"
click at [199, 272] on div "Mynd mynd.co" at bounding box center [194, 273] width 219 height 45
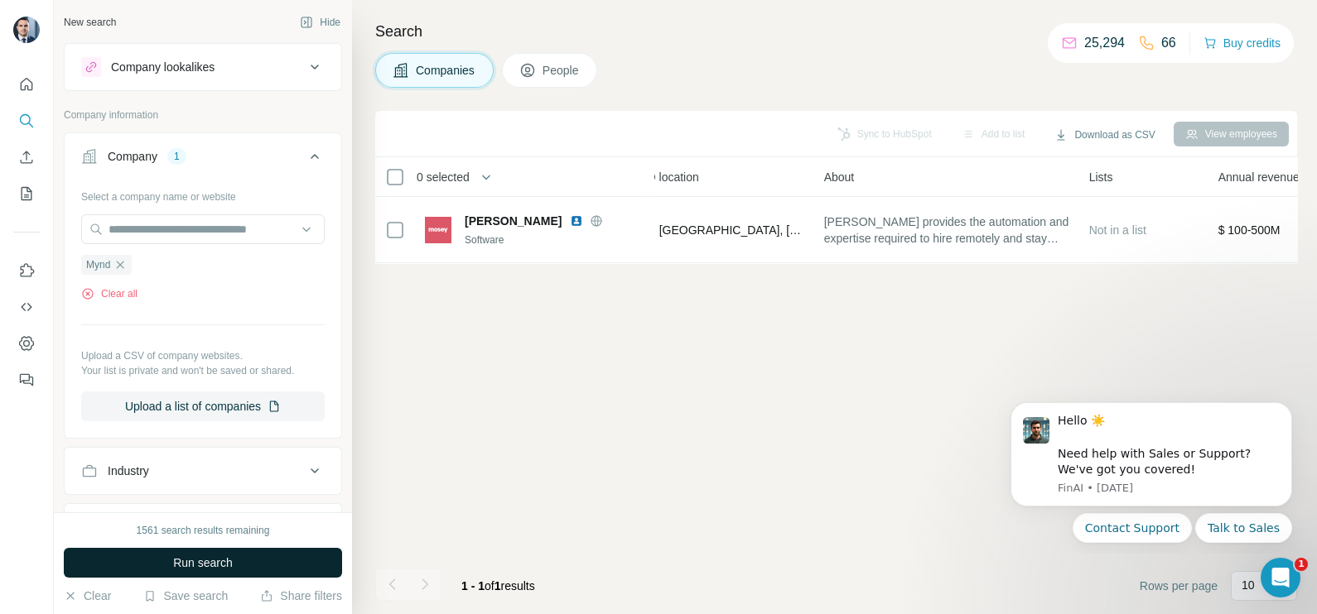
click at [208, 491] on span "Run search" at bounding box center [203, 563] width 60 height 17
